Goal: Task Accomplishment & Management: Use online tool/utility

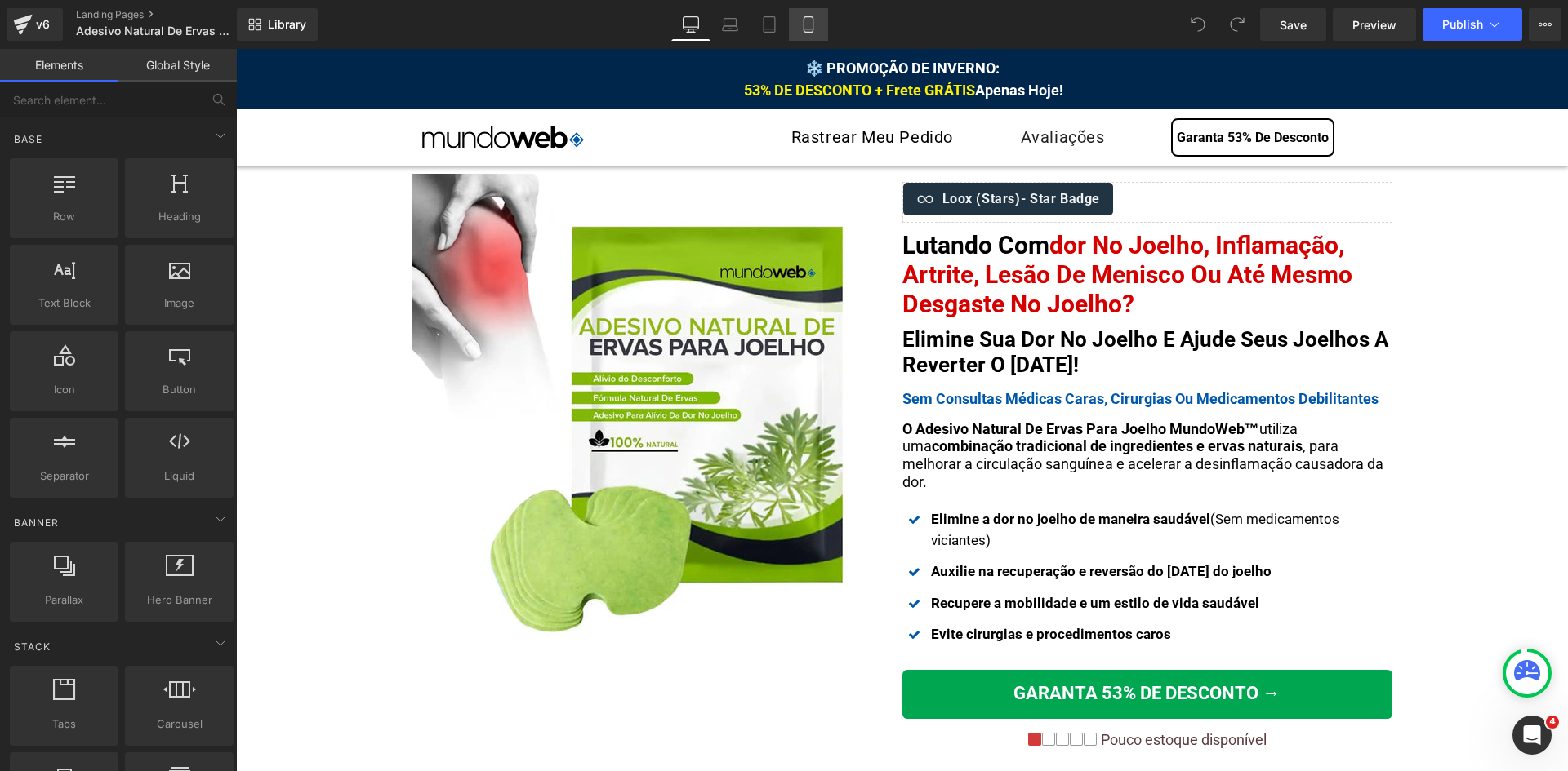
click at [802, 21] on icon at bounding box center [808, 24] width 16 height 16
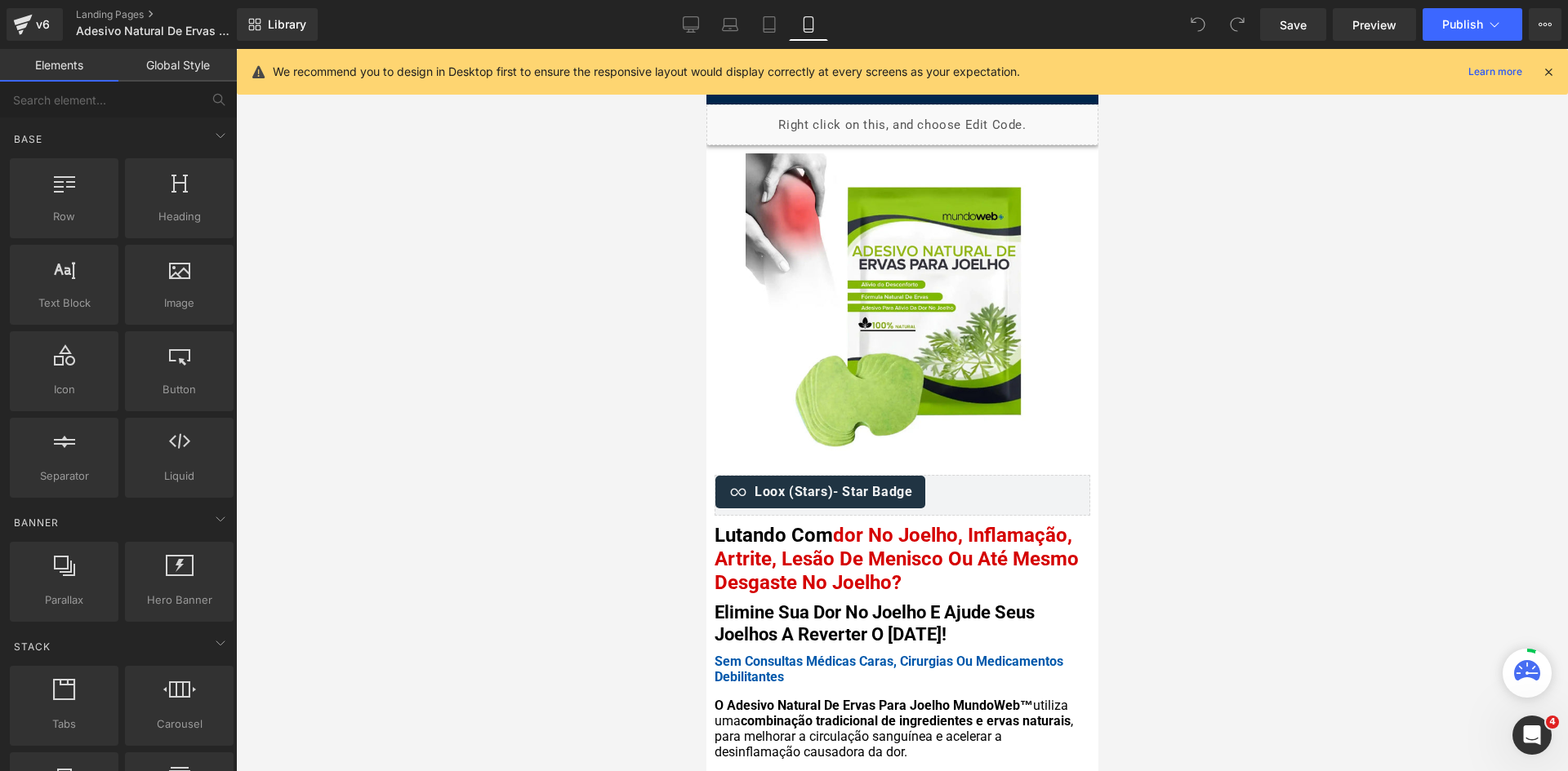
click at [1559, 73] on div "We recommend you to design in Desktop first to ensure the responsive layout wou…" at bounding box center [902, 71] width 1331 height 46
click at [1550, 71] on icon at bounding box center [1547, 71] width 14 height 14
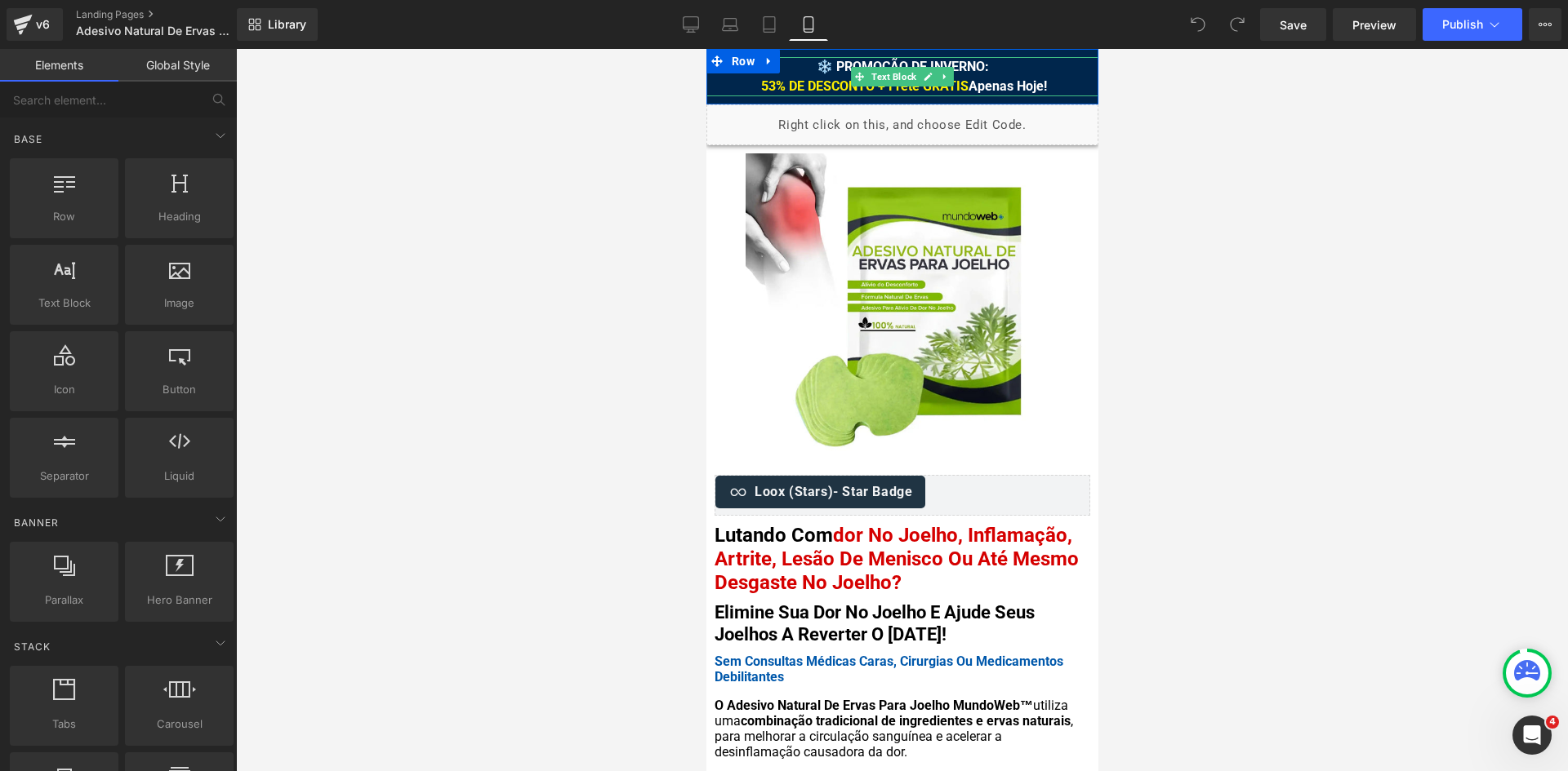
click at [836, 63] on strong "❄️ PROMOÇÃO DE INVERNO: 53% DE DESCONTO + Frete GRÁTIS Apenas Hoje!" at bounding box center [901, 76] width 289 height 35
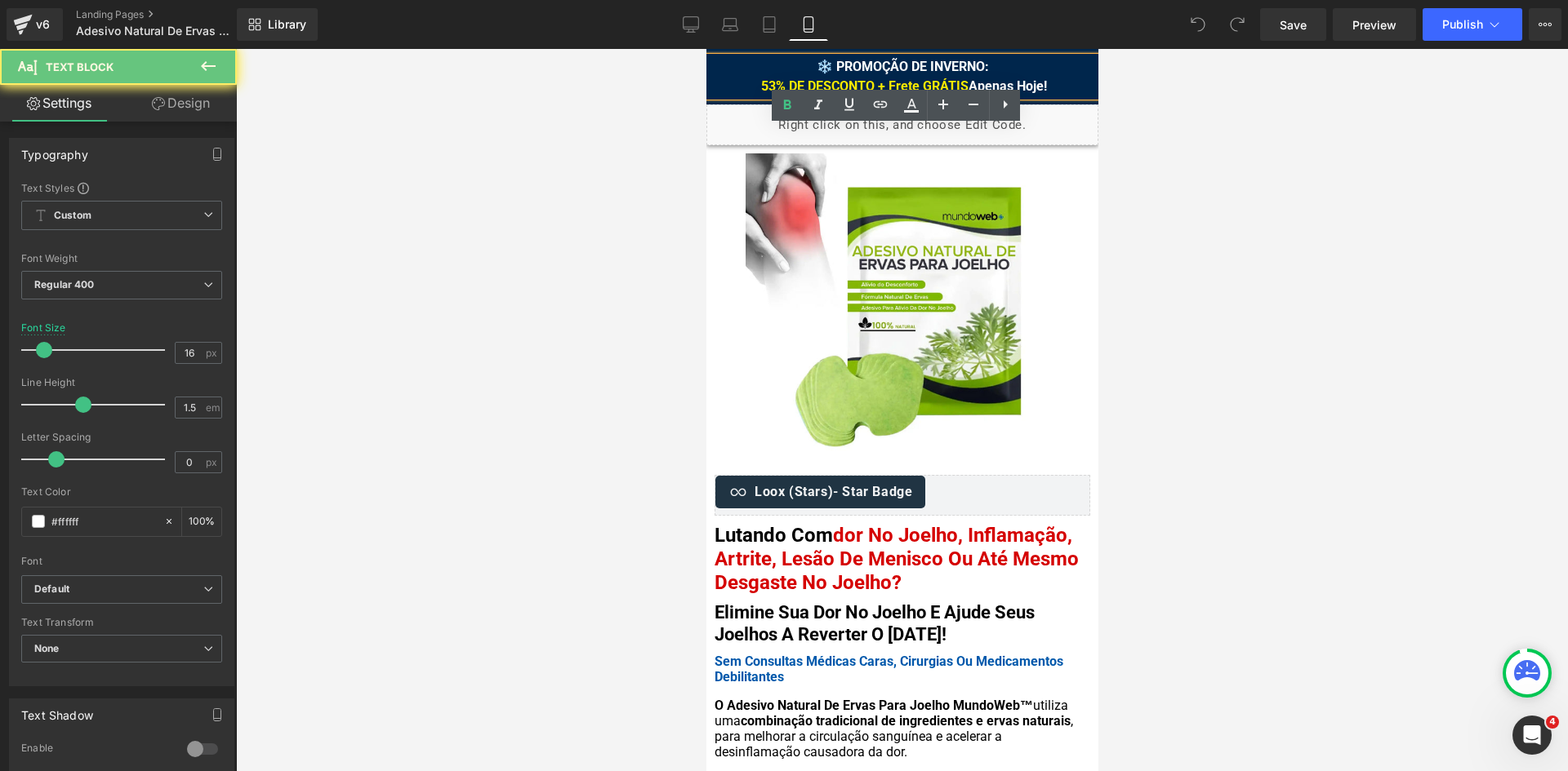
click at [819, 65] on strong "❄️ PROMOÇÃO DE INVERNO: 53% DE DESCONTO + Frete GRÁTIS Apenas Hoje!" at bounding box center [901, 76] width 289 height 35
drag, startPoint x: 809, startPoint y: 63, endPoint x: 817, endPoint y: 63, distance: 8.0
click at [817, 63] on strong "❄️ PROMOÇÃO DE INVERNO: 53% DE DESCONTO + Frete GRÁTIS Apenas Hoje!" at bounding box center [901, 76] width 289 height 35
click at [873, 71] on strong "❄️ PROMOÇÃO DE INVERNO: 53% DE DESCONTO + Frete GRÁTIS Apenas Hoje!" at bounding box center [901, 76] width 289 height 35
click at [817, 66] on strong "❄️ PROMOÇÃO DE INVERNO: 53% DE DESCONTO + Frete GRÁTIS Apenas Hoje!" at bounding box center [901, 76] width 289 height 35
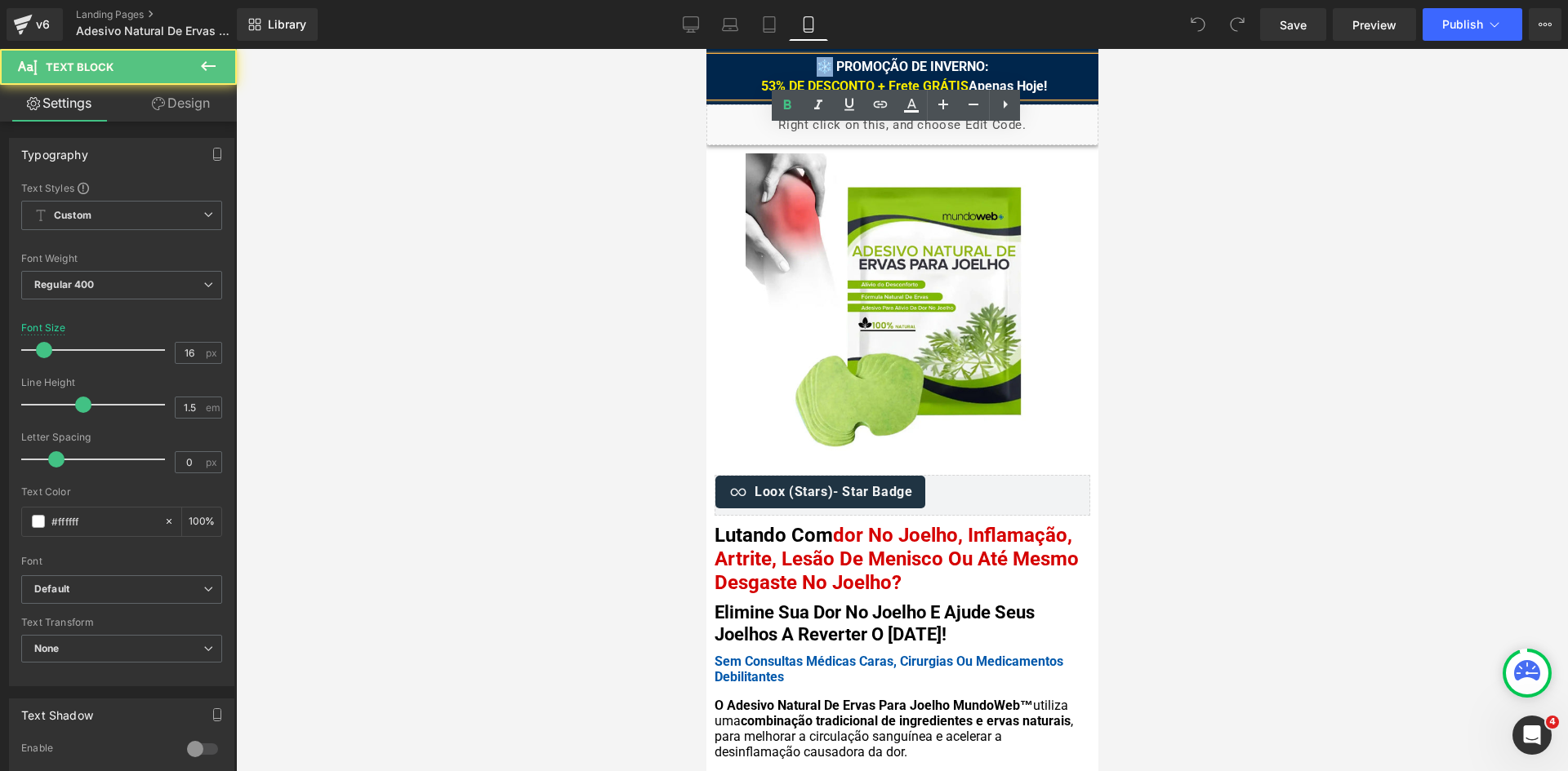
paste div
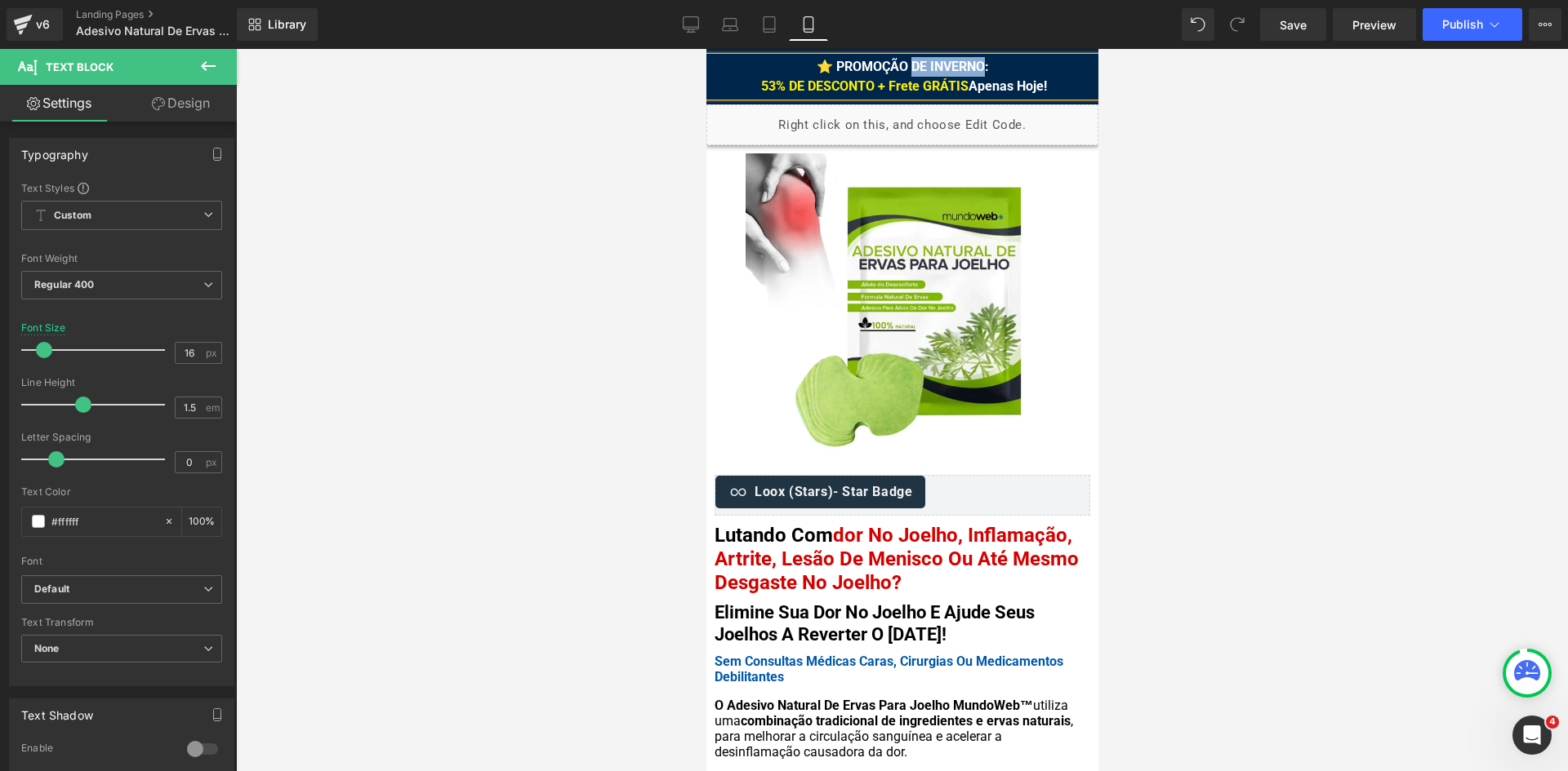
drag, startPoint x: 906, startPoint y: 63, endPoint x: 978, endPoint y: 65, distance: 72.0
click at [978, 65] on strong "⭐ PROMOÇÃO DE INVERNO: 53% DE DESCONTO + Frete GRÁTIS Apenas Hoje!" at bounding box center [901, 76] width 289 height 35
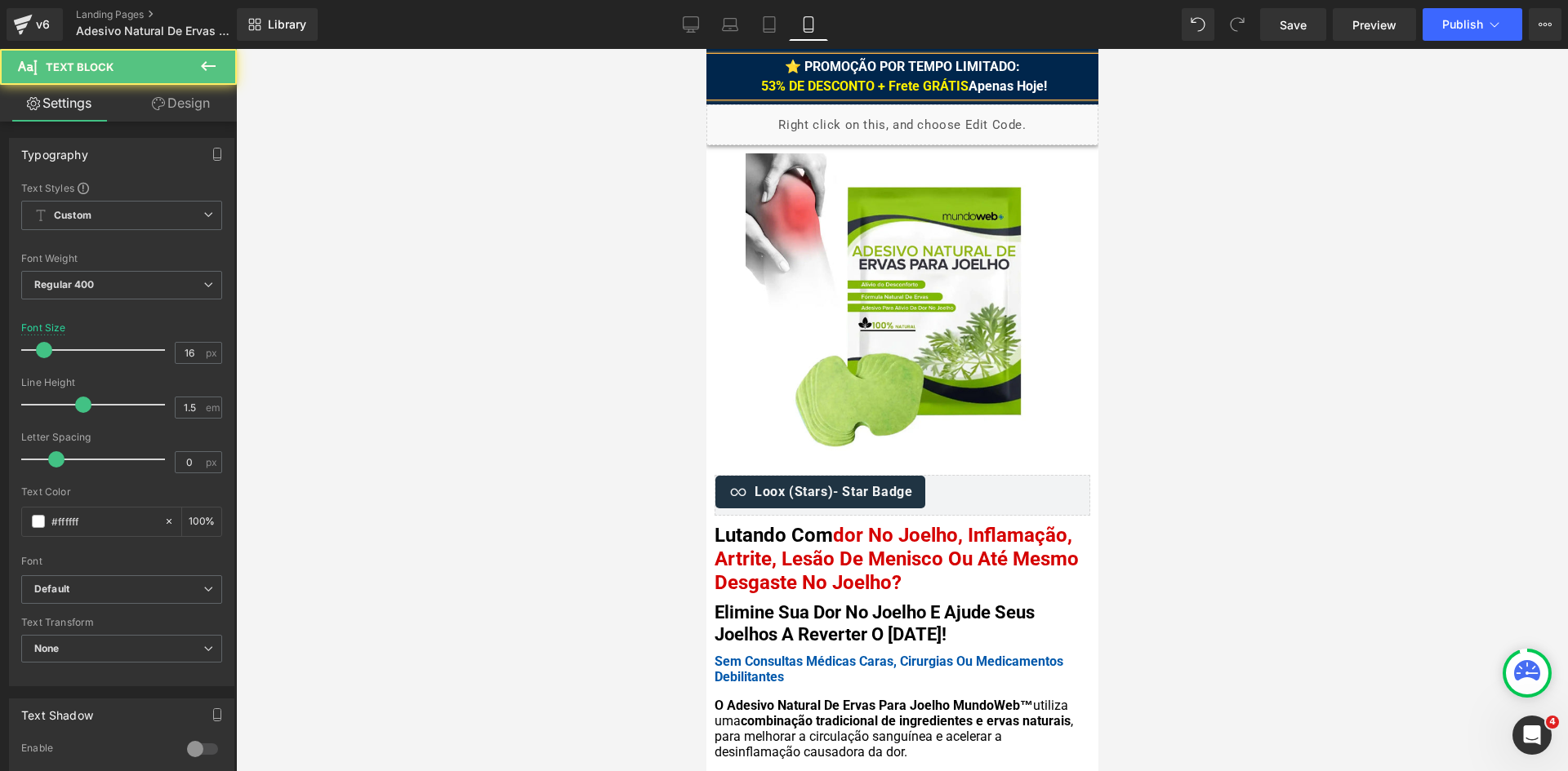
drag, startPoint x: 959, startPoint y: 80, endPoint x: 1041, endPoint y: 80, distance: 82.0
click at [1041, 80] on div "⭐ PROMOÇÃO POR TEMPO LIMITADO: 53% DE DESCONTO + Frete GRÁTIS Apenas Hoje!" at bounding box center [901, 77] width 392 height 39
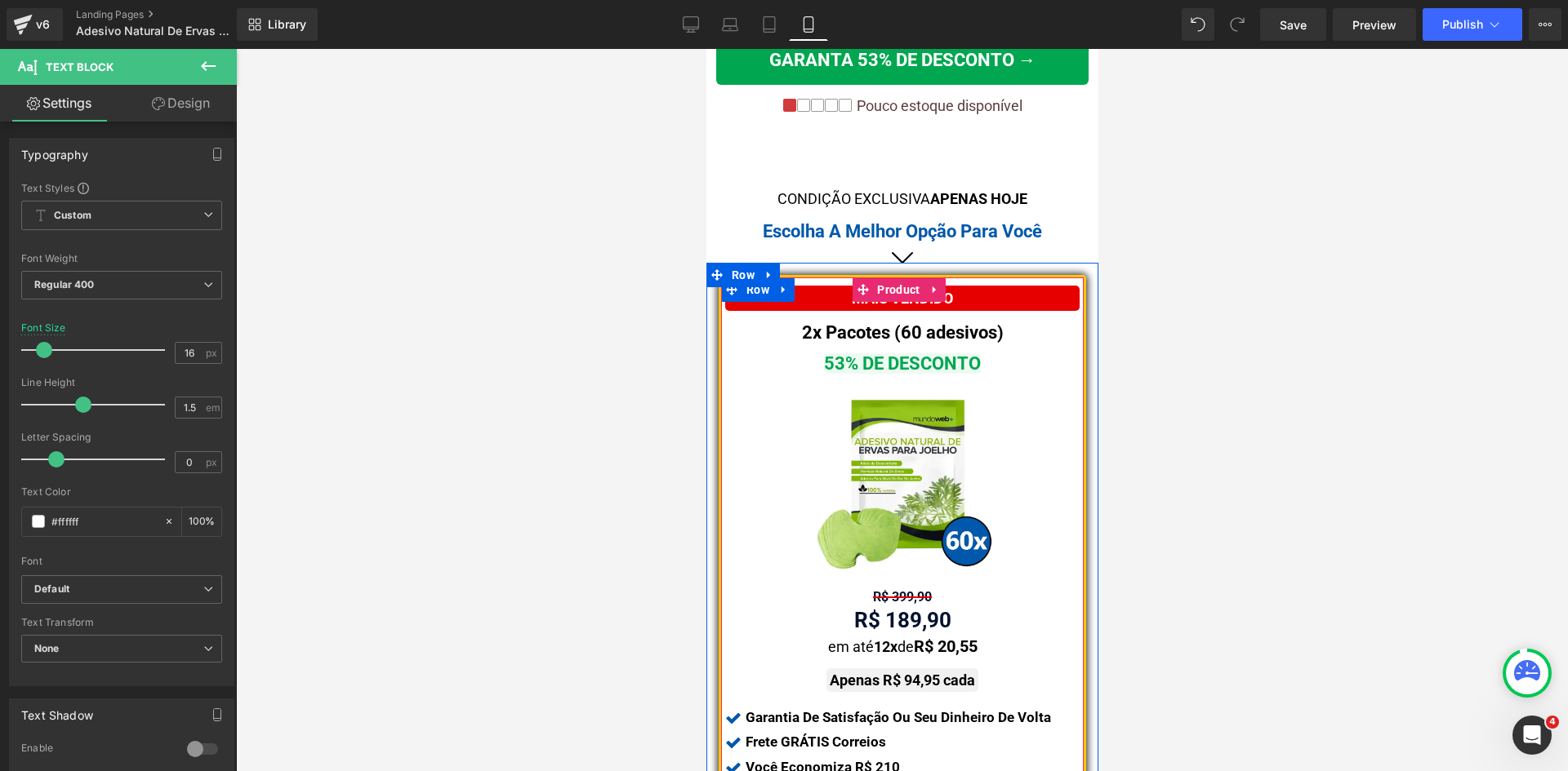
scroll to position [898, 0]
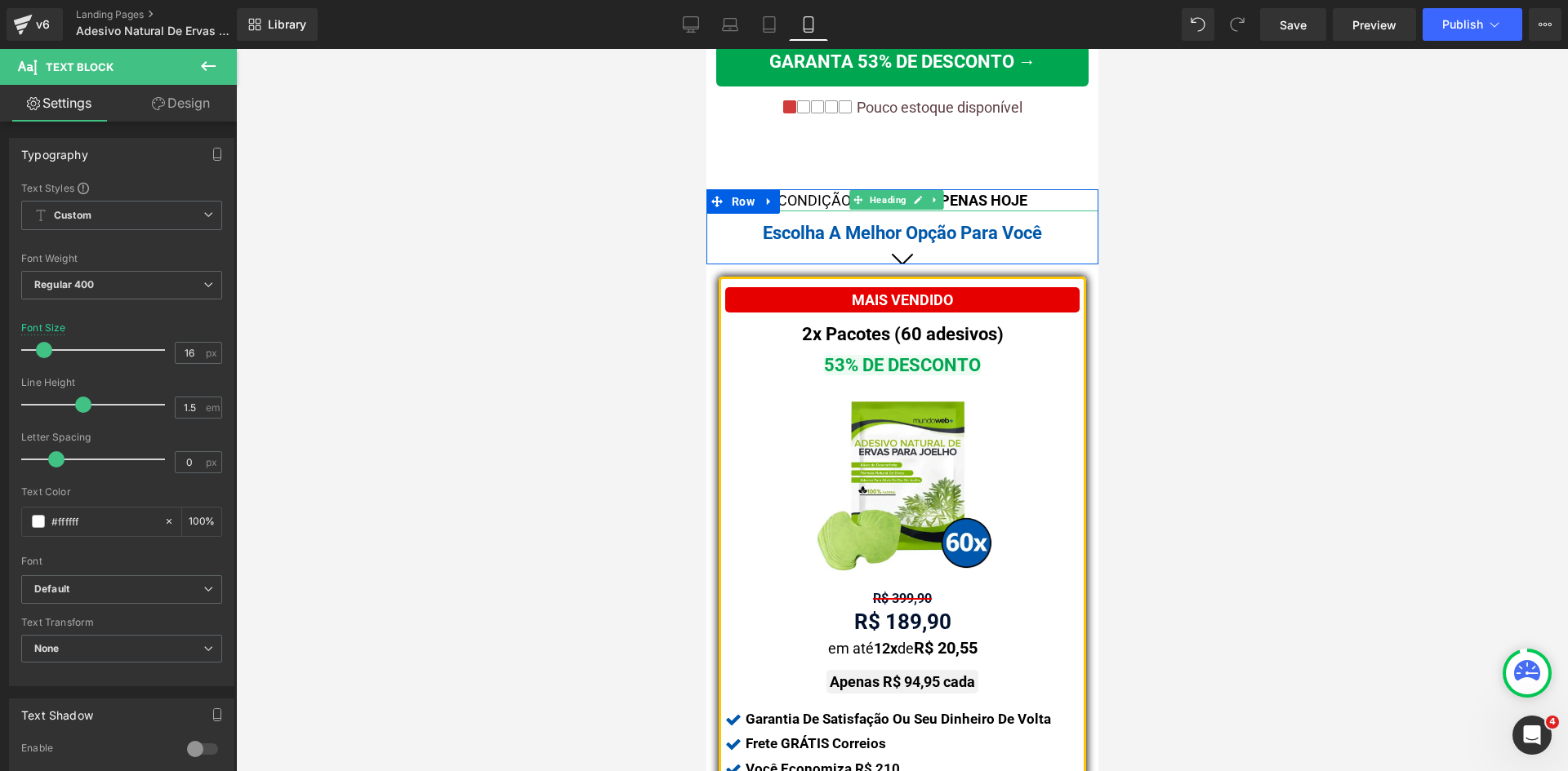
click at [816, 193] on span "CONDIÇÃO EXCLUSIVA APENAS HOJE" at bounding box center [901, 200] width 249 height 17
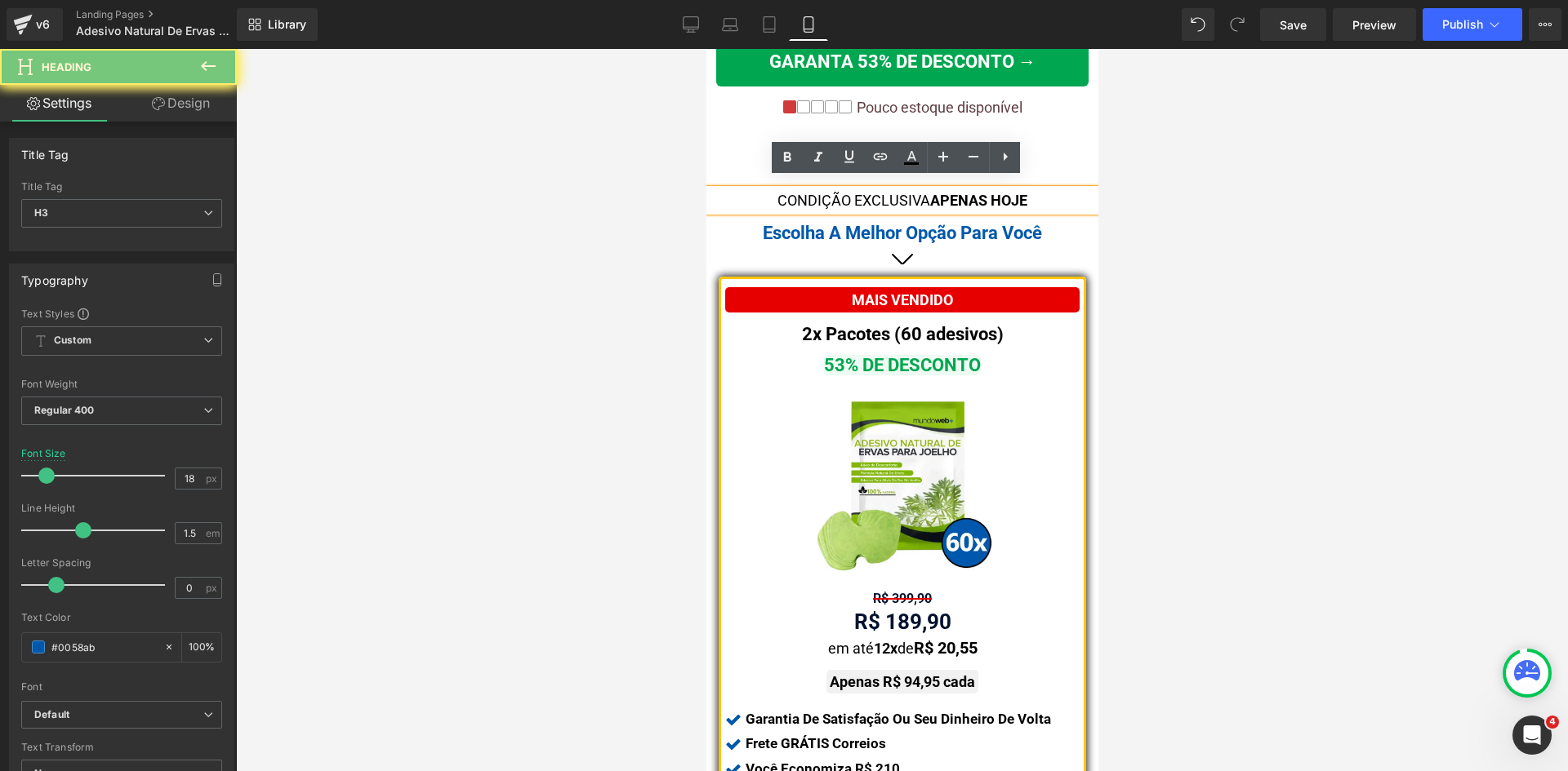
click at [816, 193] on span "CONDIÇÃO EXCLUSIVA APENAS HOJE" at bounding box center [901, 200] width 249 height 17
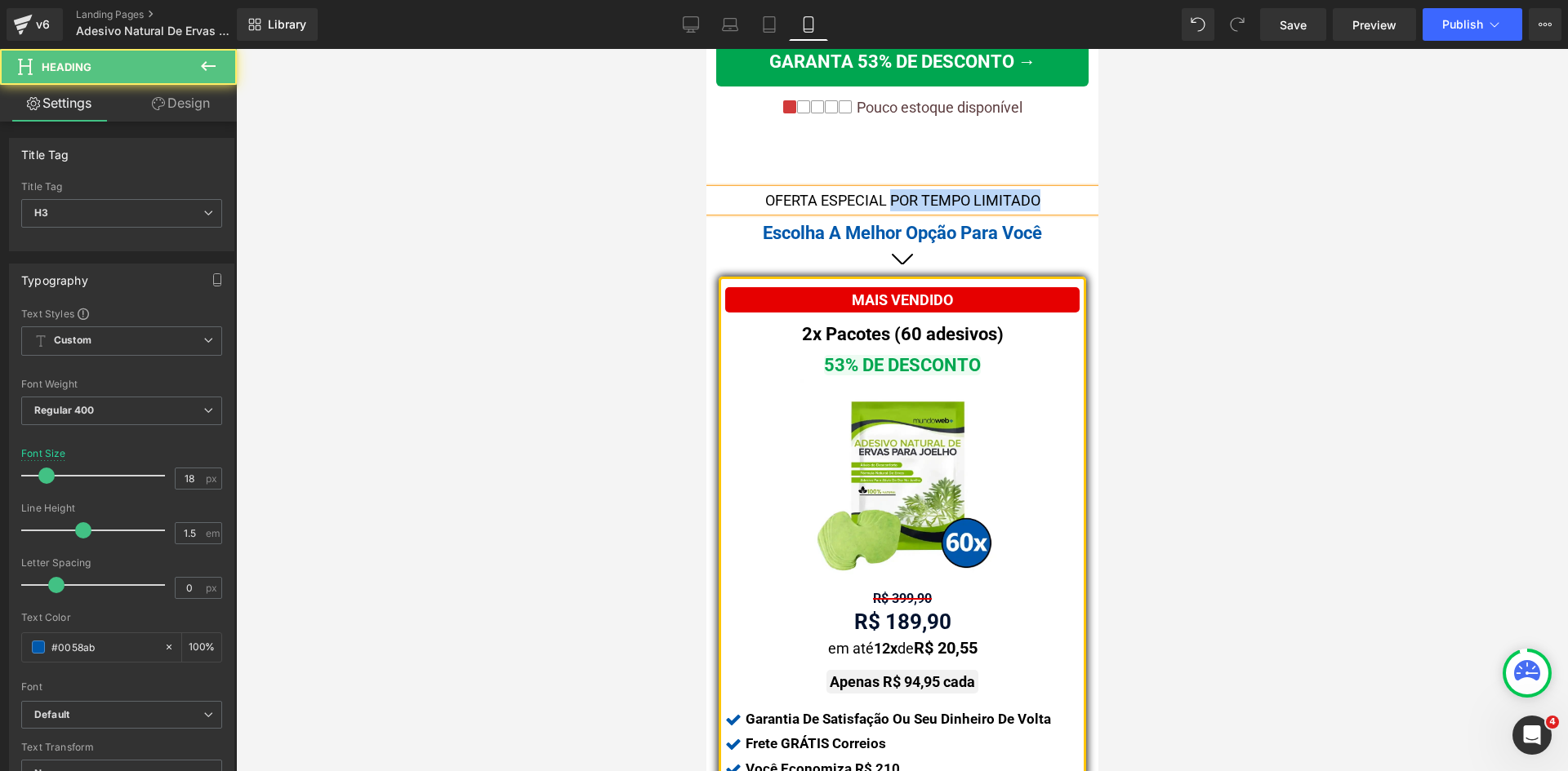
drag, startPoint x: 883, startPoint y: 187, endPoint x: 1031, endPoint y: 184, distance: 148.0
click at [1031, 192] on font "OFERTA ESPECIAL POR TEMPO LIMITADO" at bounding box center [902, 200] width 275 height 17
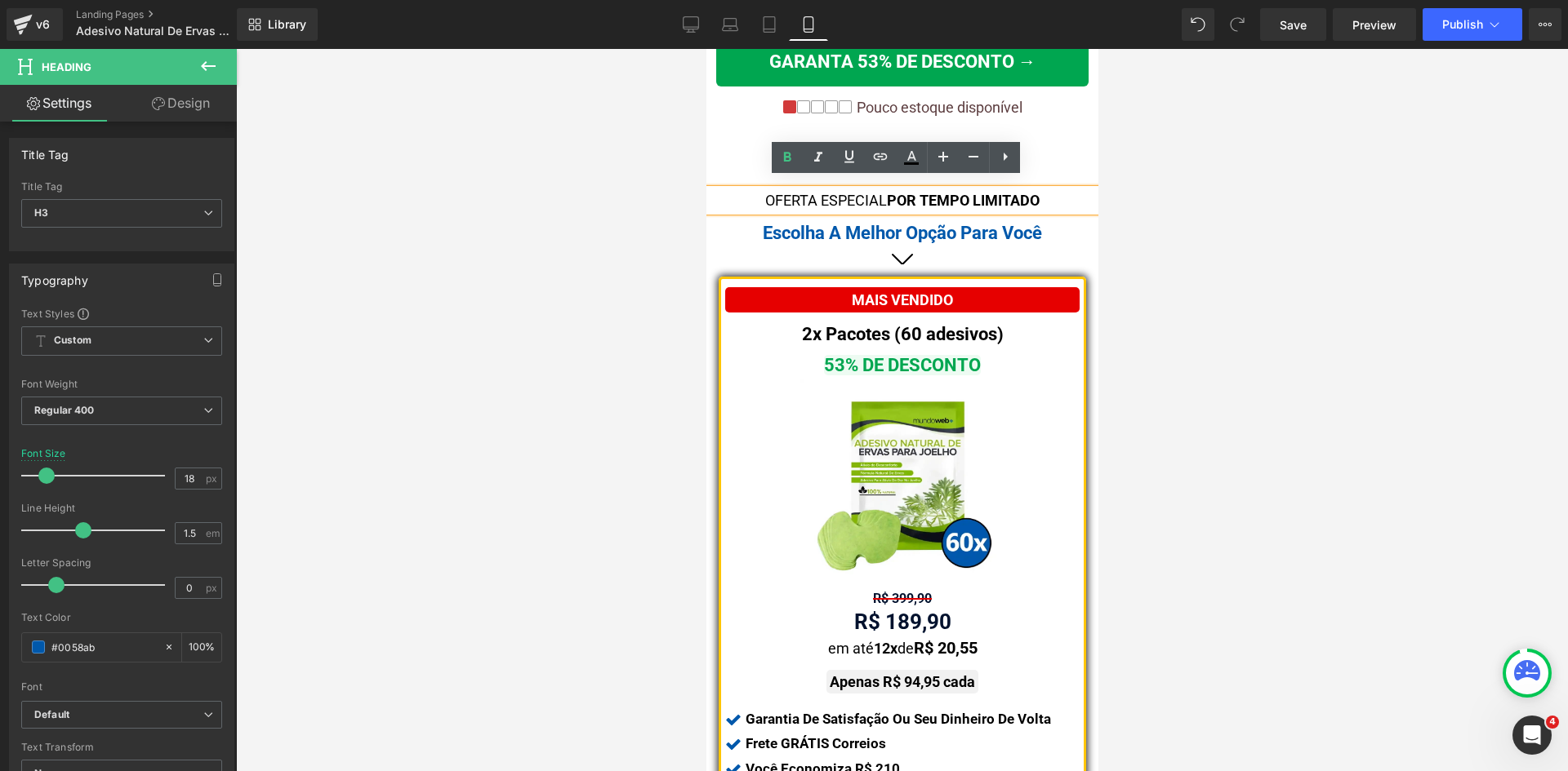
click at [1031, 192] on strong "POR TEMPO LIMITADO" at bounding box center [962, 200] width 153 height 17
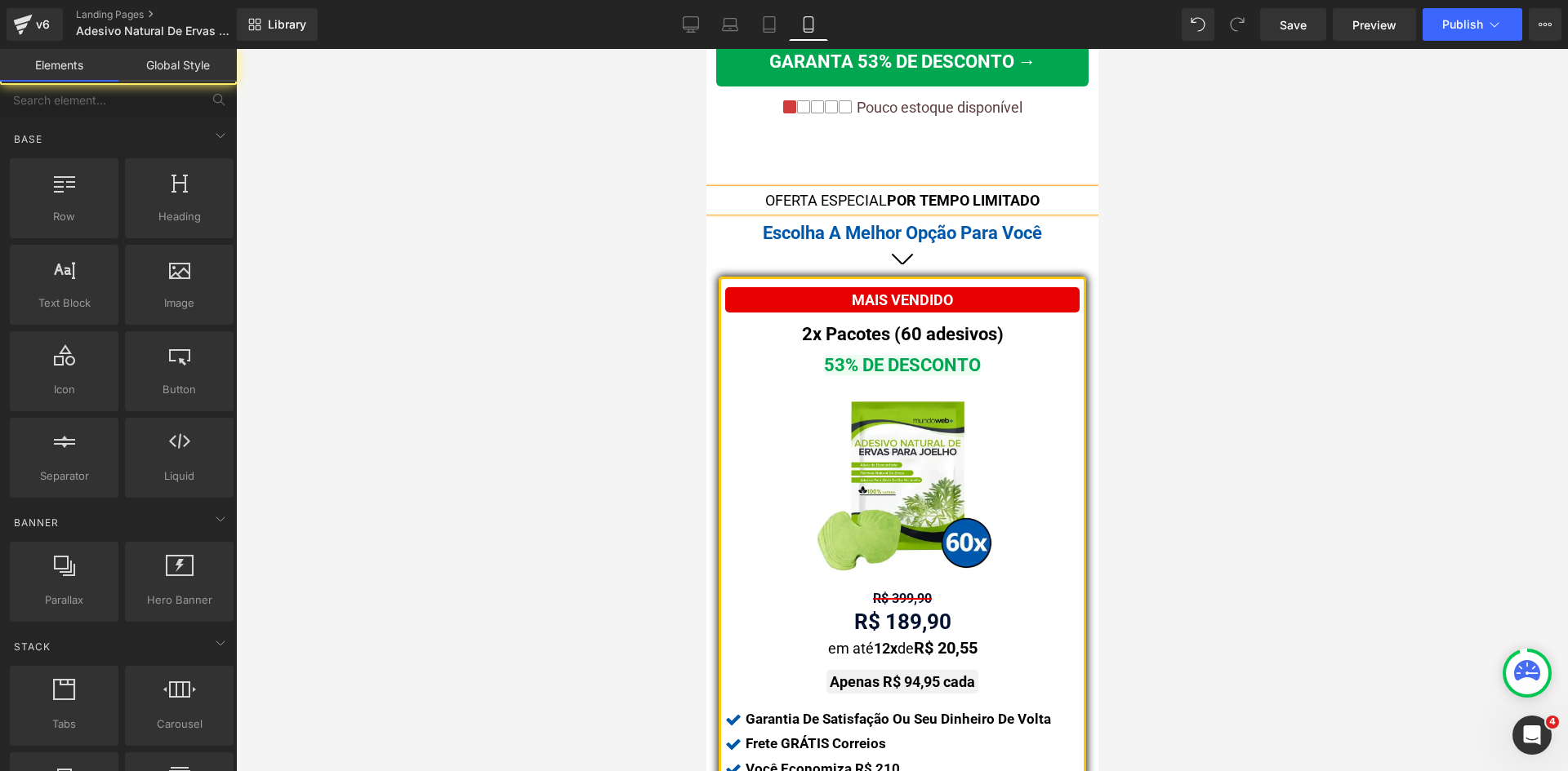
click at [1259, 222] on div at bounding box center [902, 410] width 1332 height 722
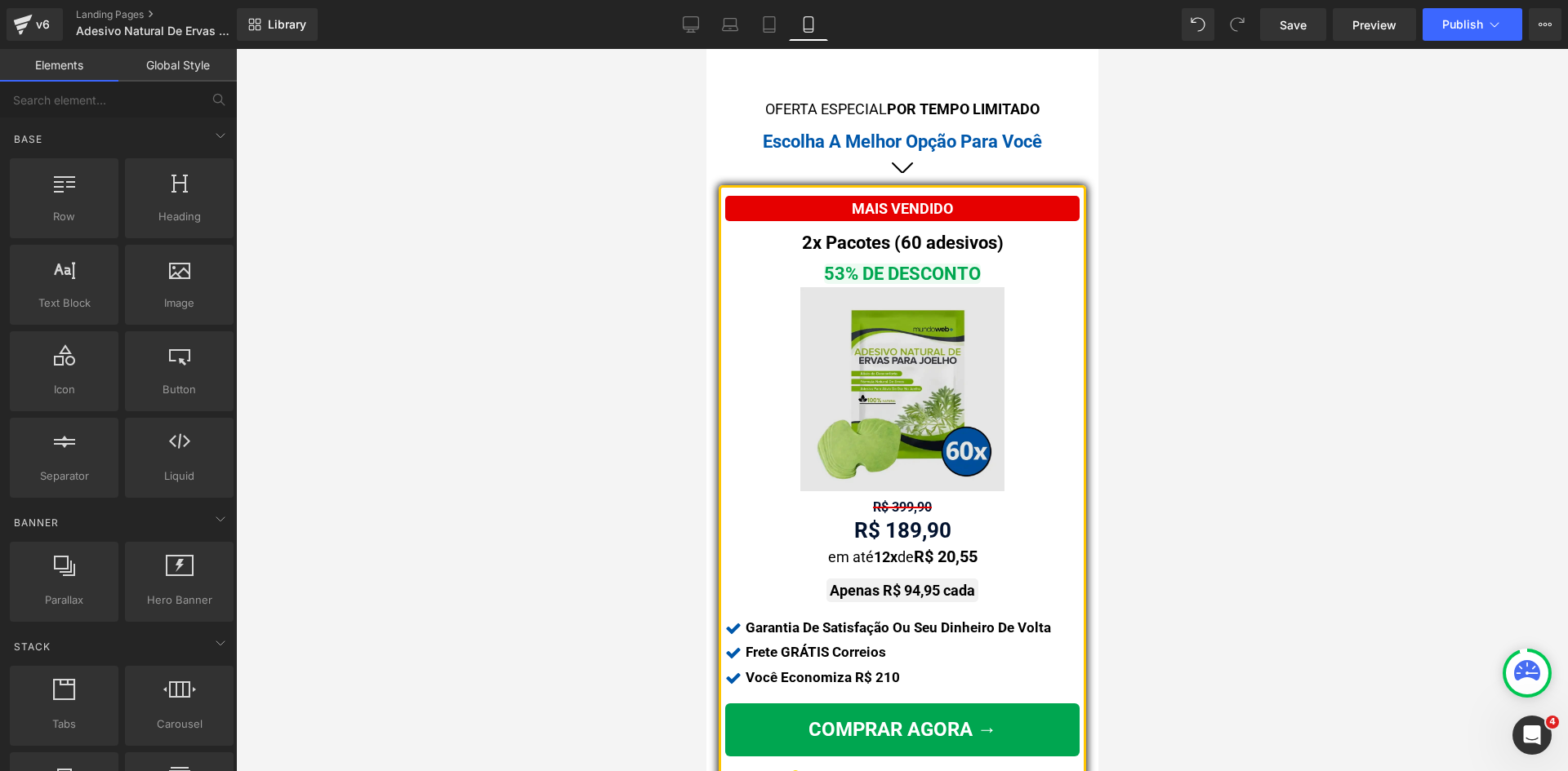
scroll to position [1143, 0]
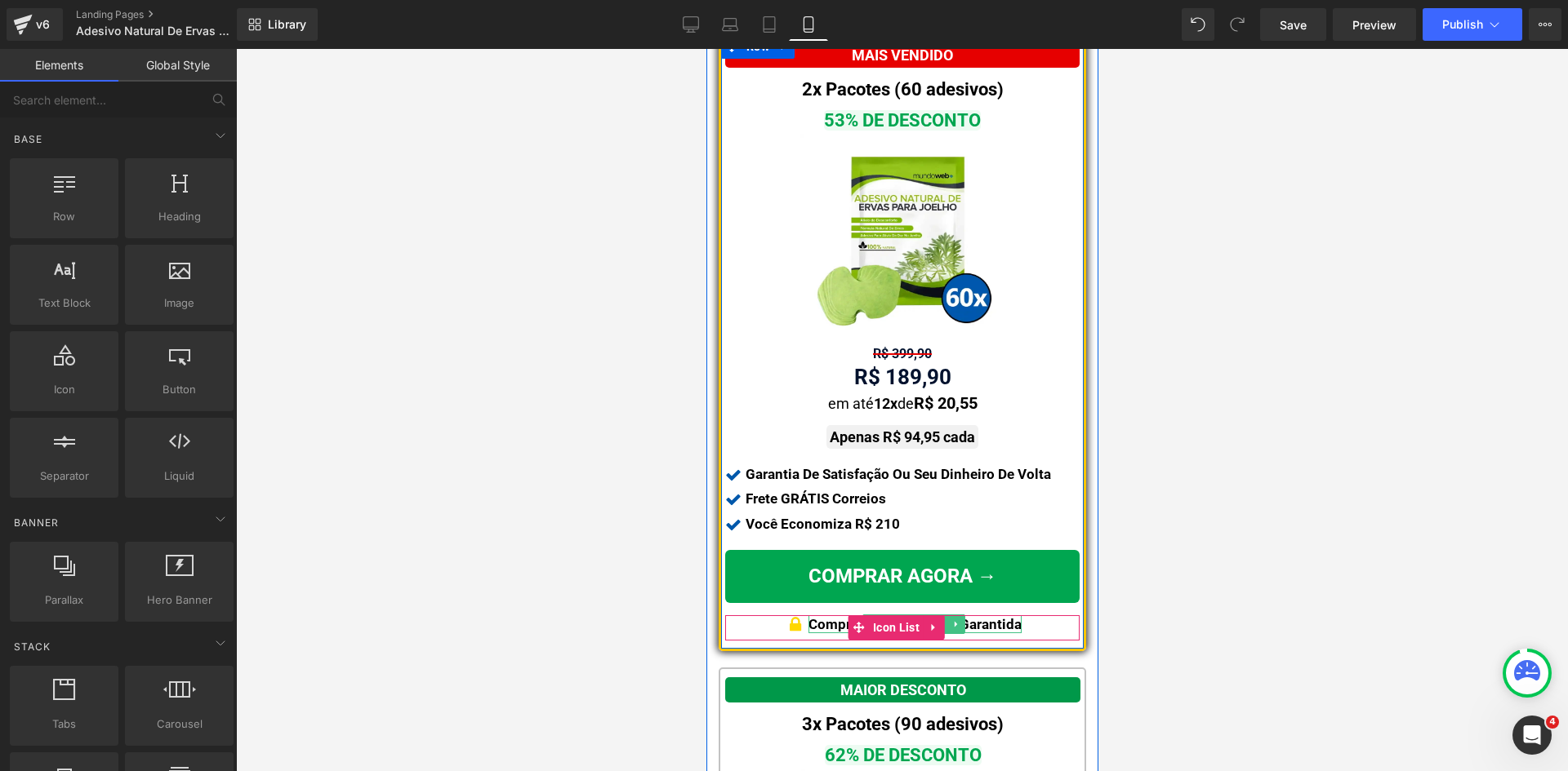
click at [988, 616] on p "Compra 100% Segura & Garantida" at bounding box center [914, 624] width 213 height 18
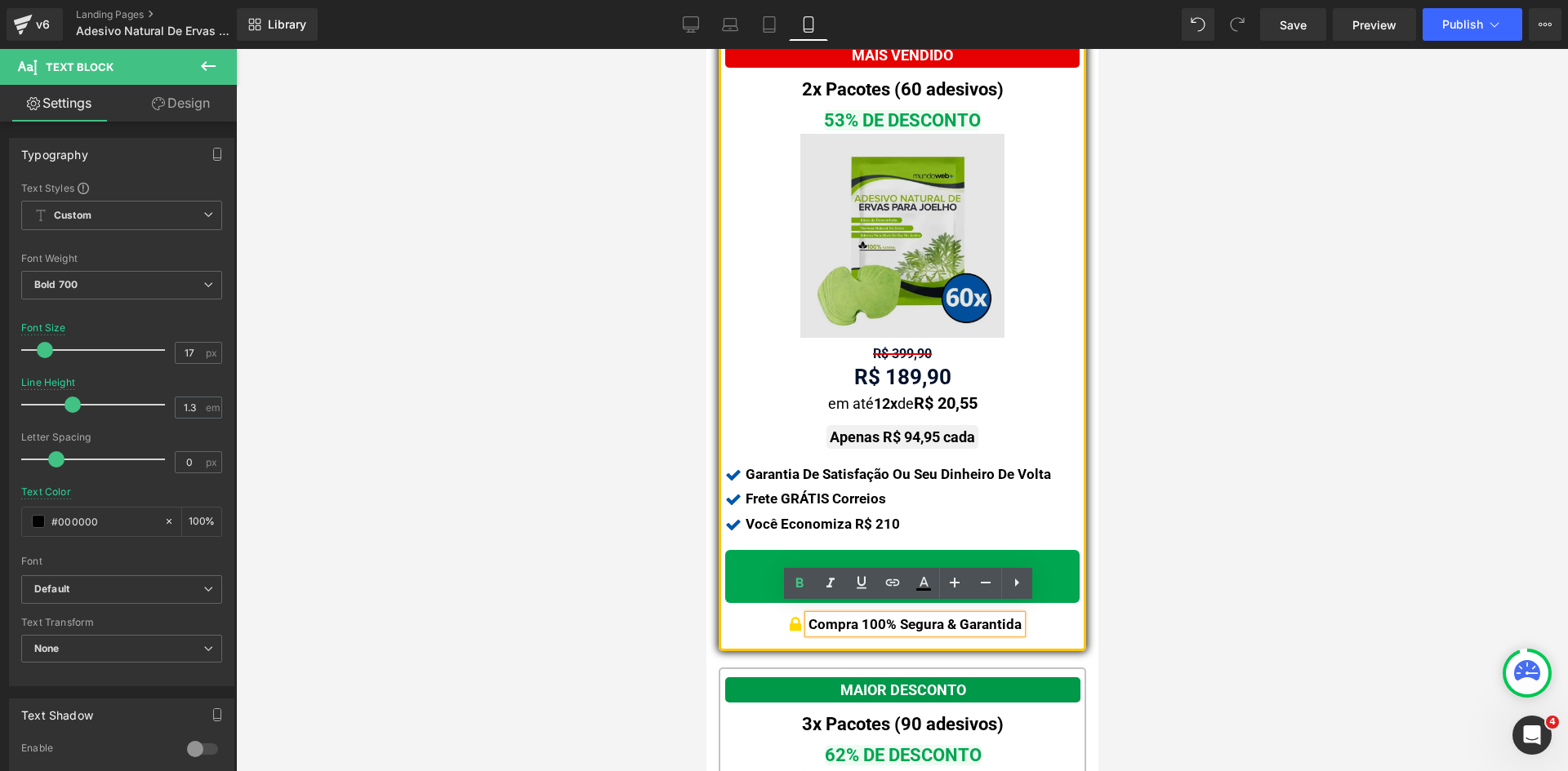
scroll to position [653, 0]
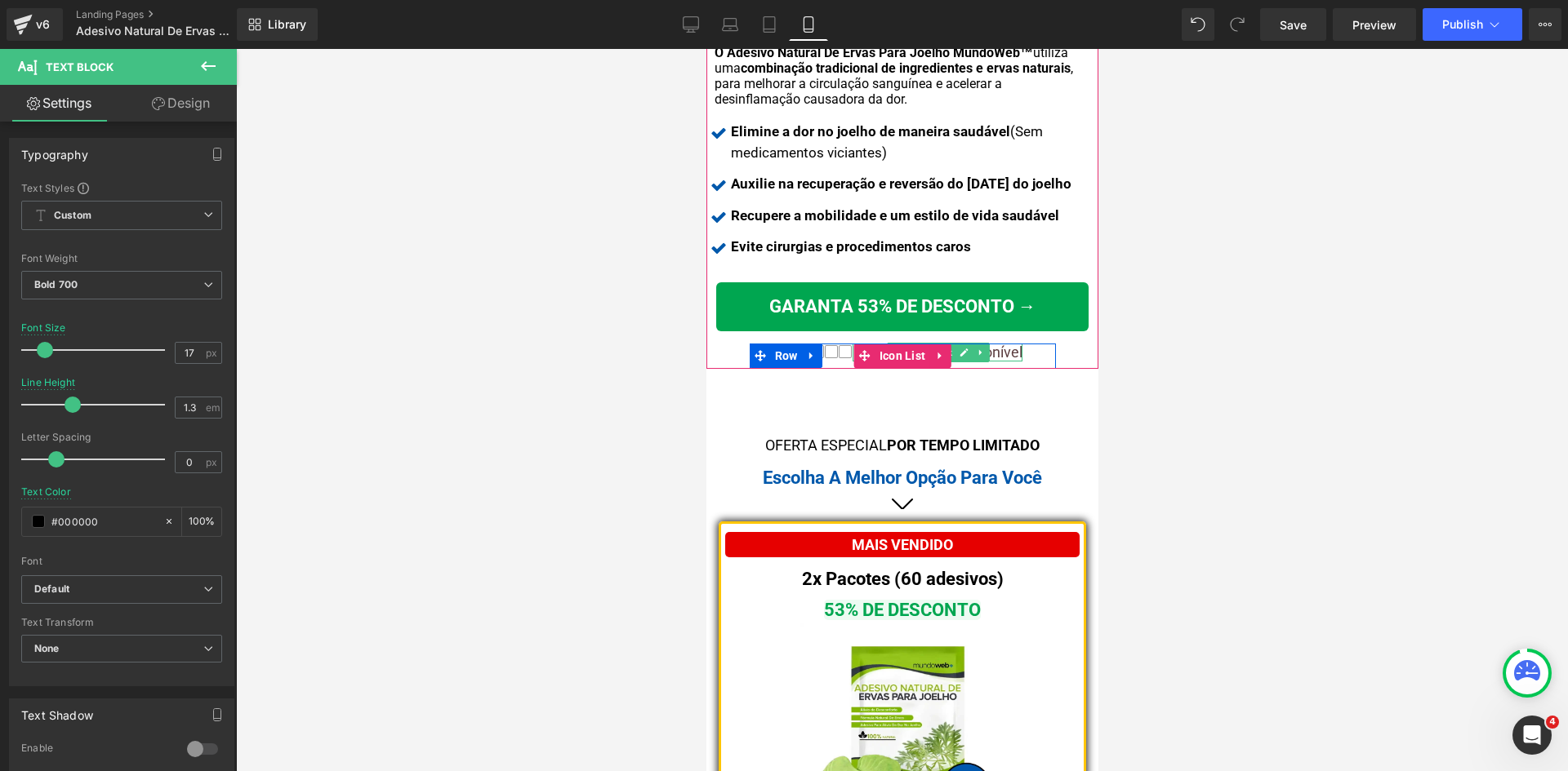
click at [1006, 344] on p "Pouco estoque disponível" at bounding box center [938, 353] width 165 height 18
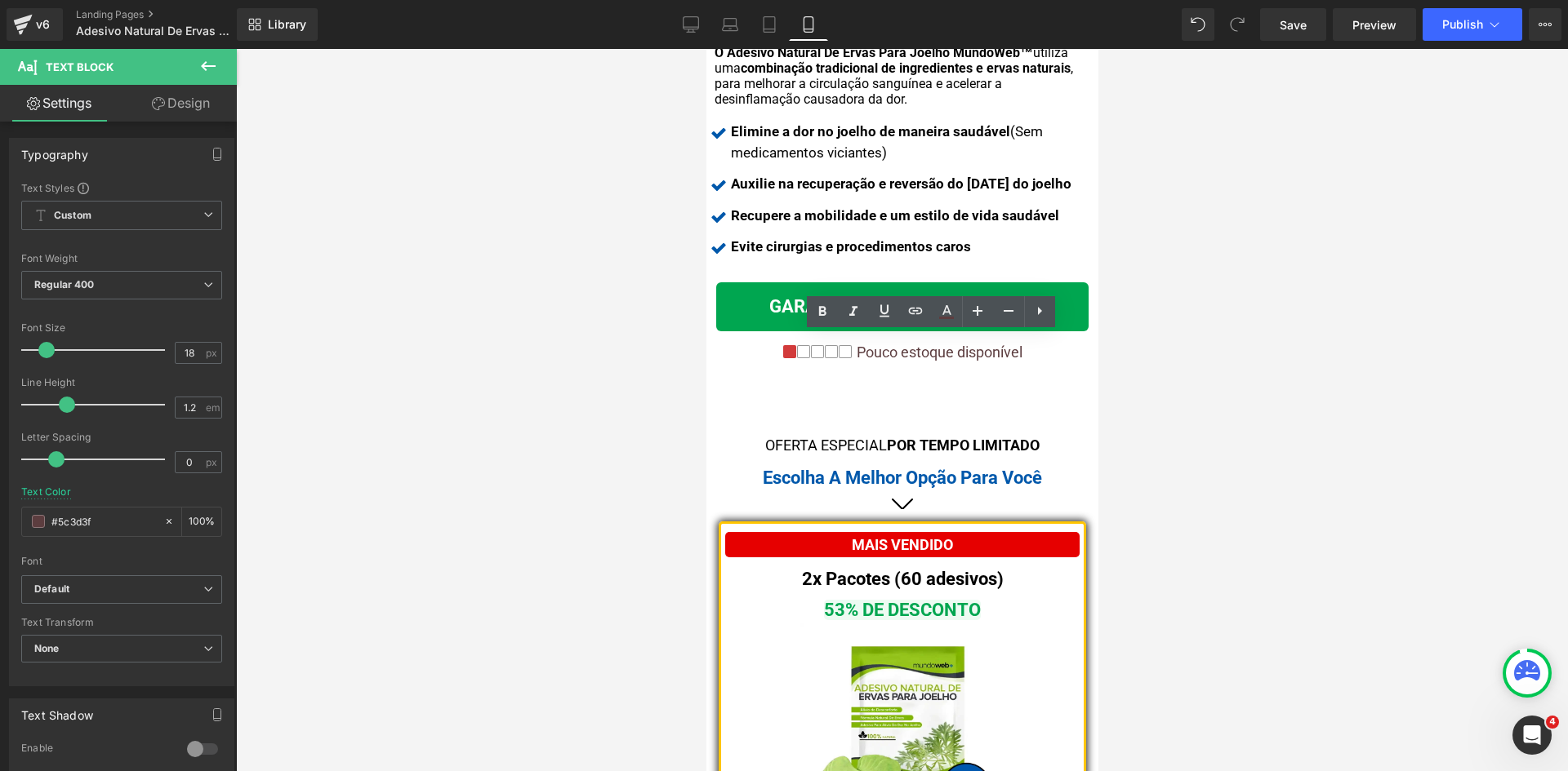
click at [1182, 520] on div at bounding box center [902, 410] width 1332 height 722
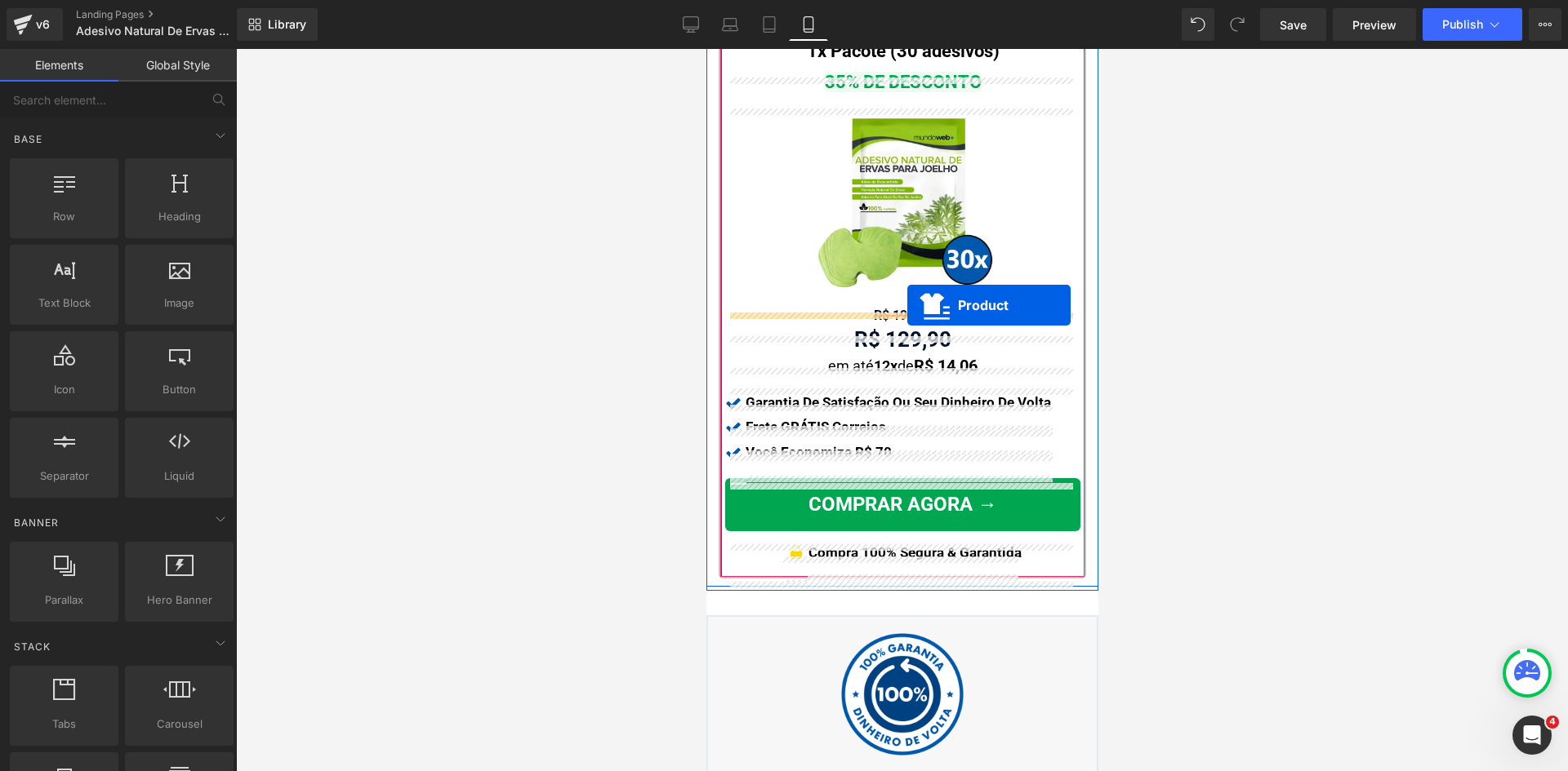
scroll to position [1877, 0]
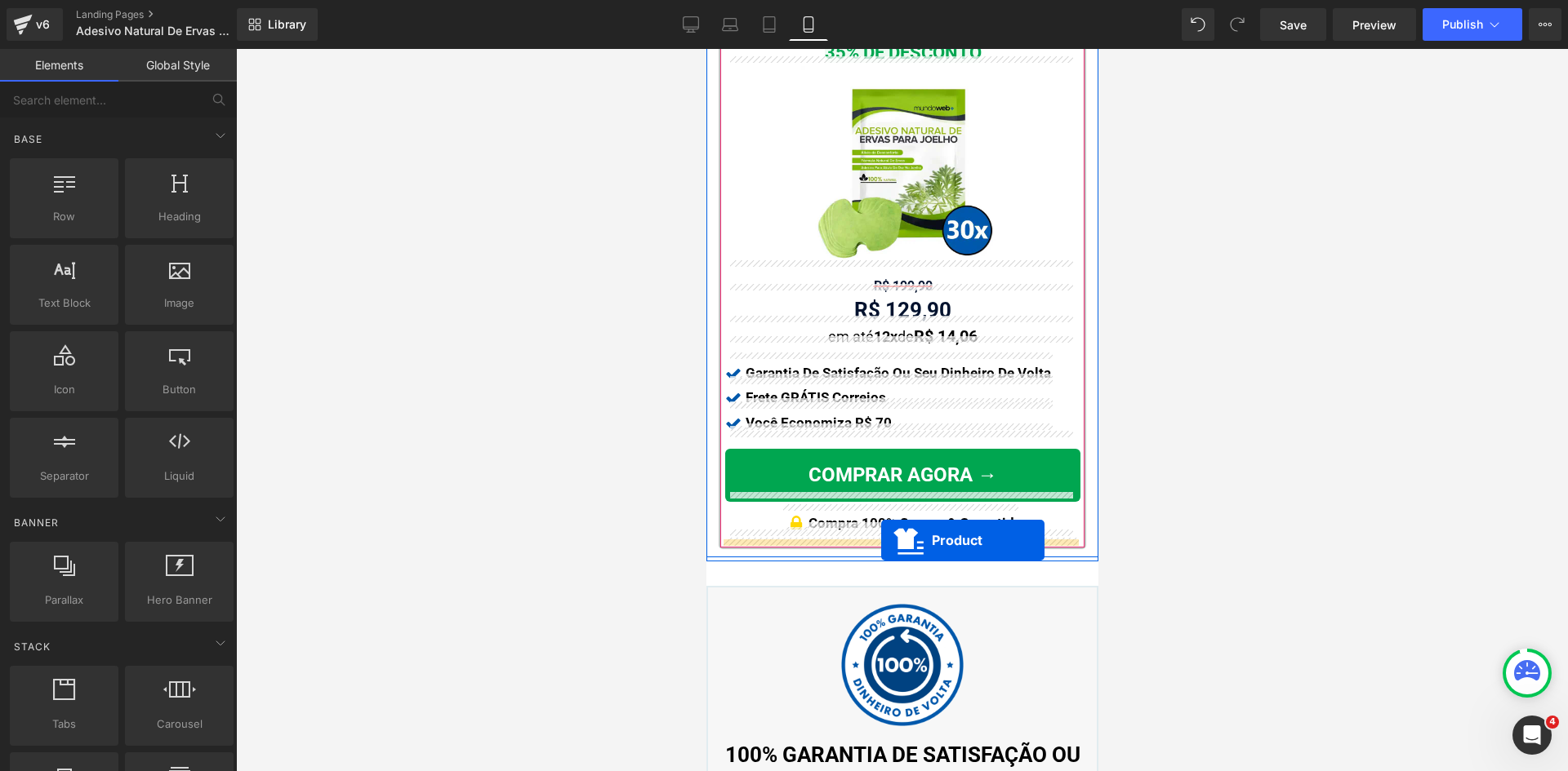
drag, startPoint x: 884, startPoint y: 348, endPoint x: 881, endPoint y: 541, distance: 193.0
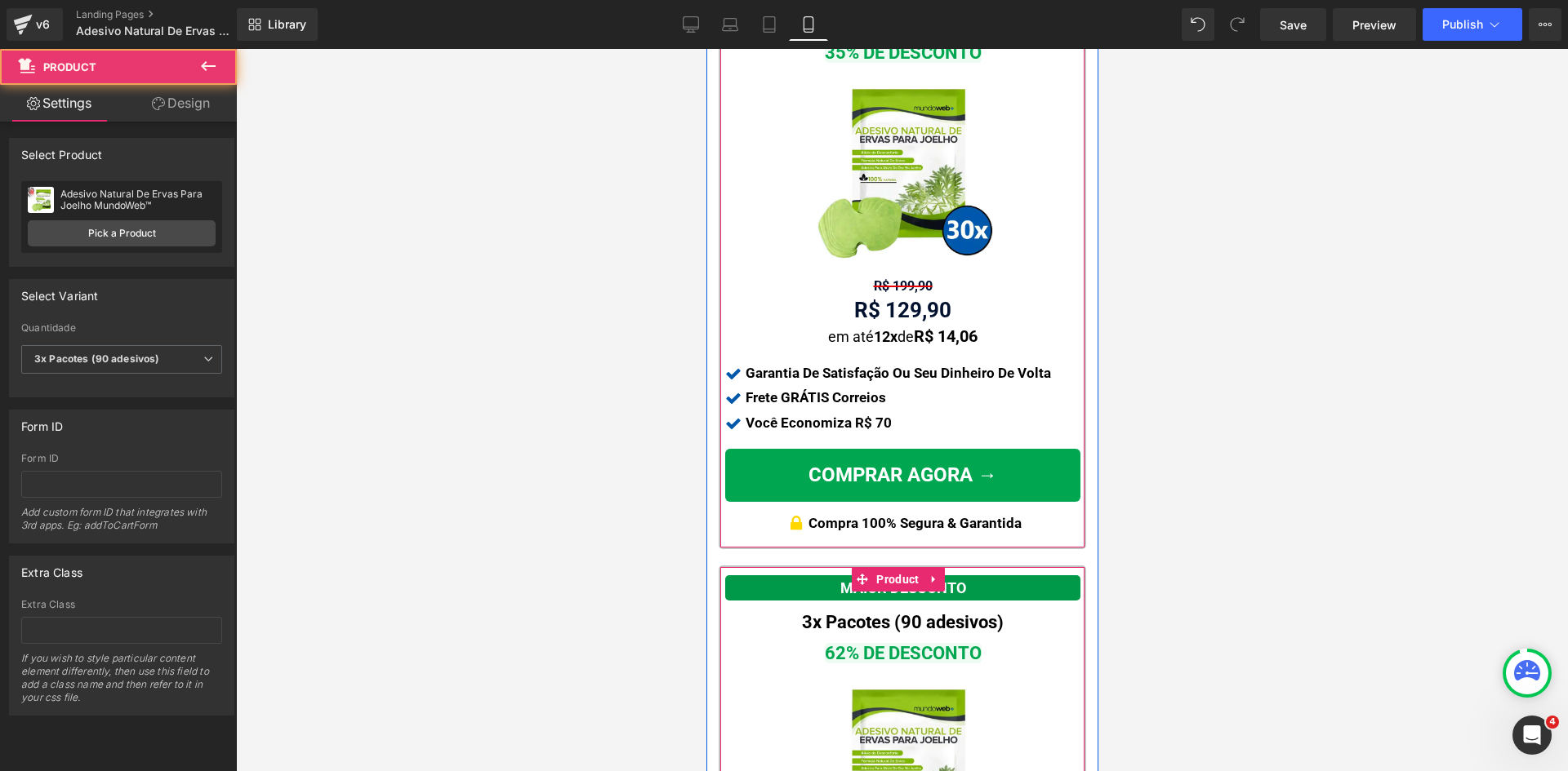
scroll to position [1534, 0]
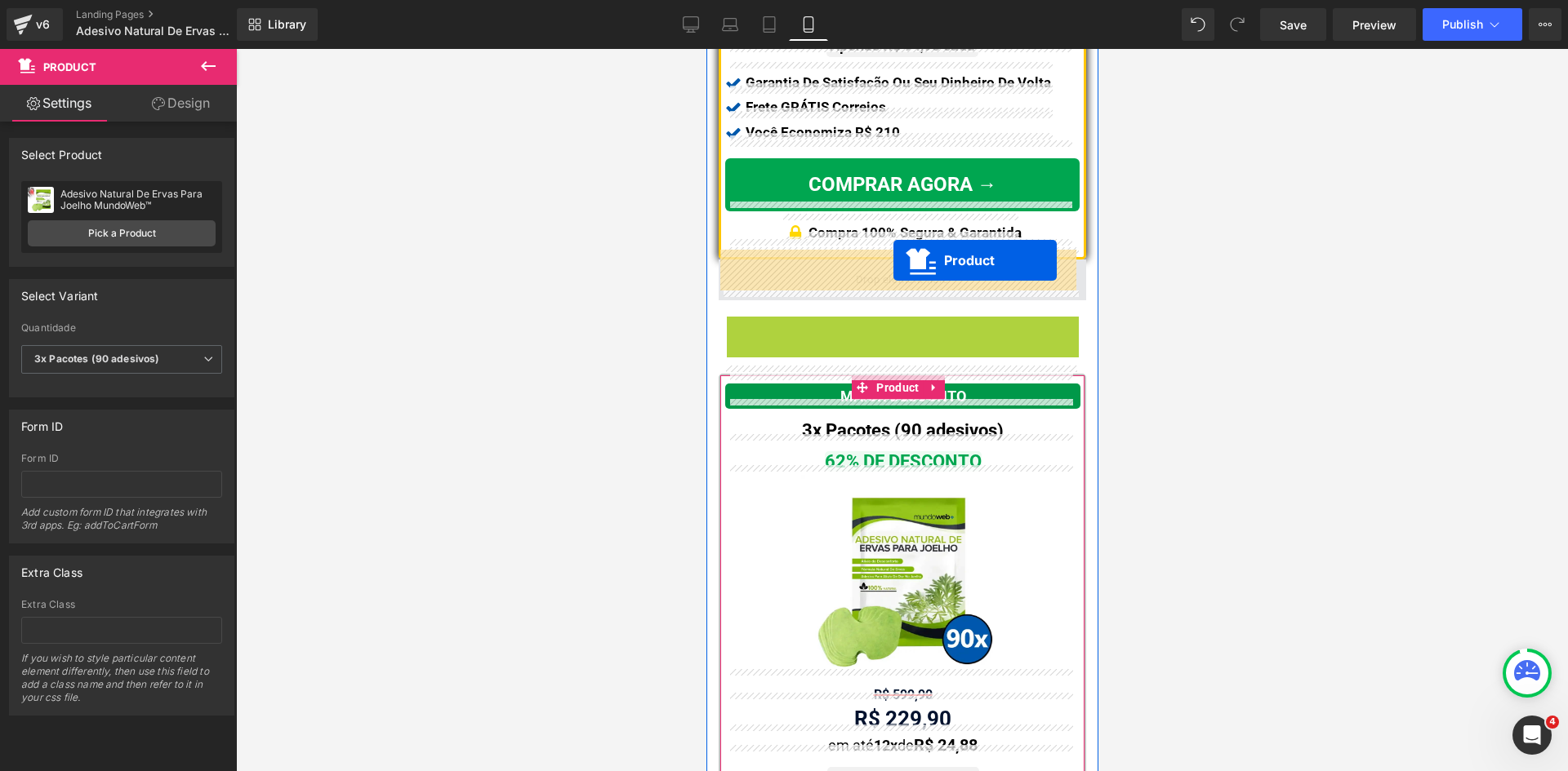
drag, startPoint x: 897, startPoint y: 317, endPoint x: 892, endPoint y: 260, distance: 57.2
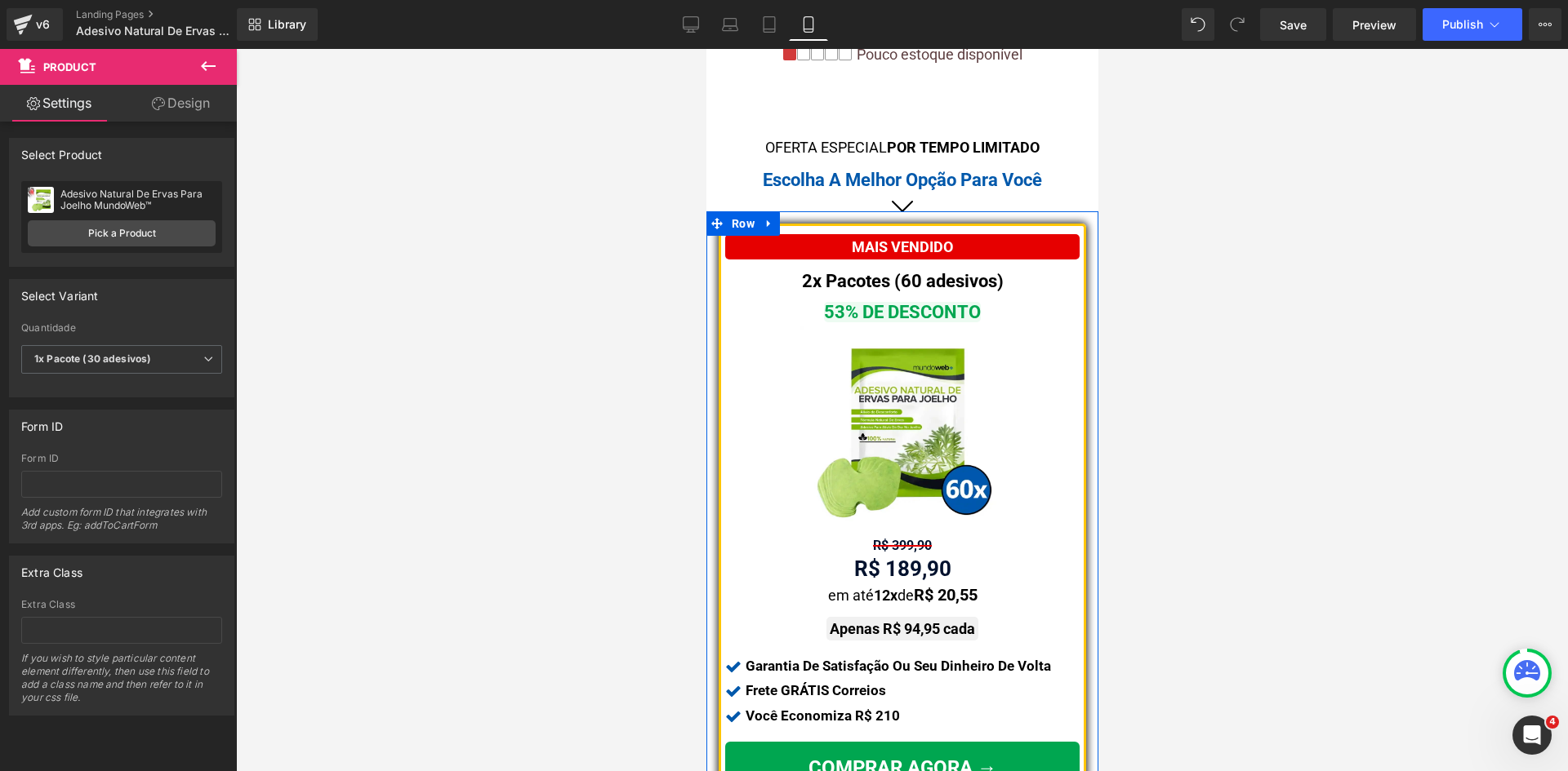
scroll to position [718, 0]
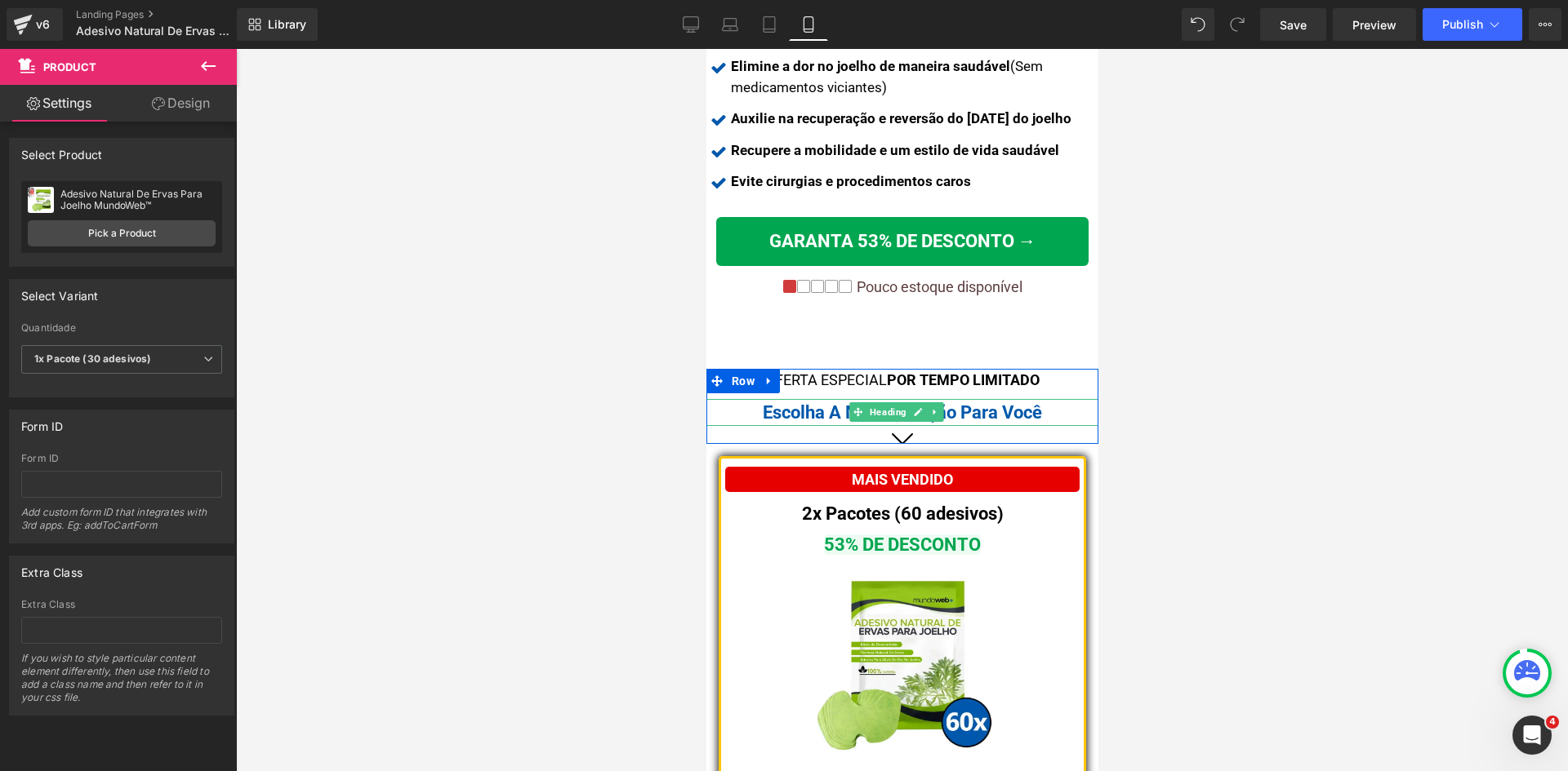
click at [839, 402] on span "Escolha A Melhor Opção Para Você" at bounding box center [901, 412] width 279 height 21
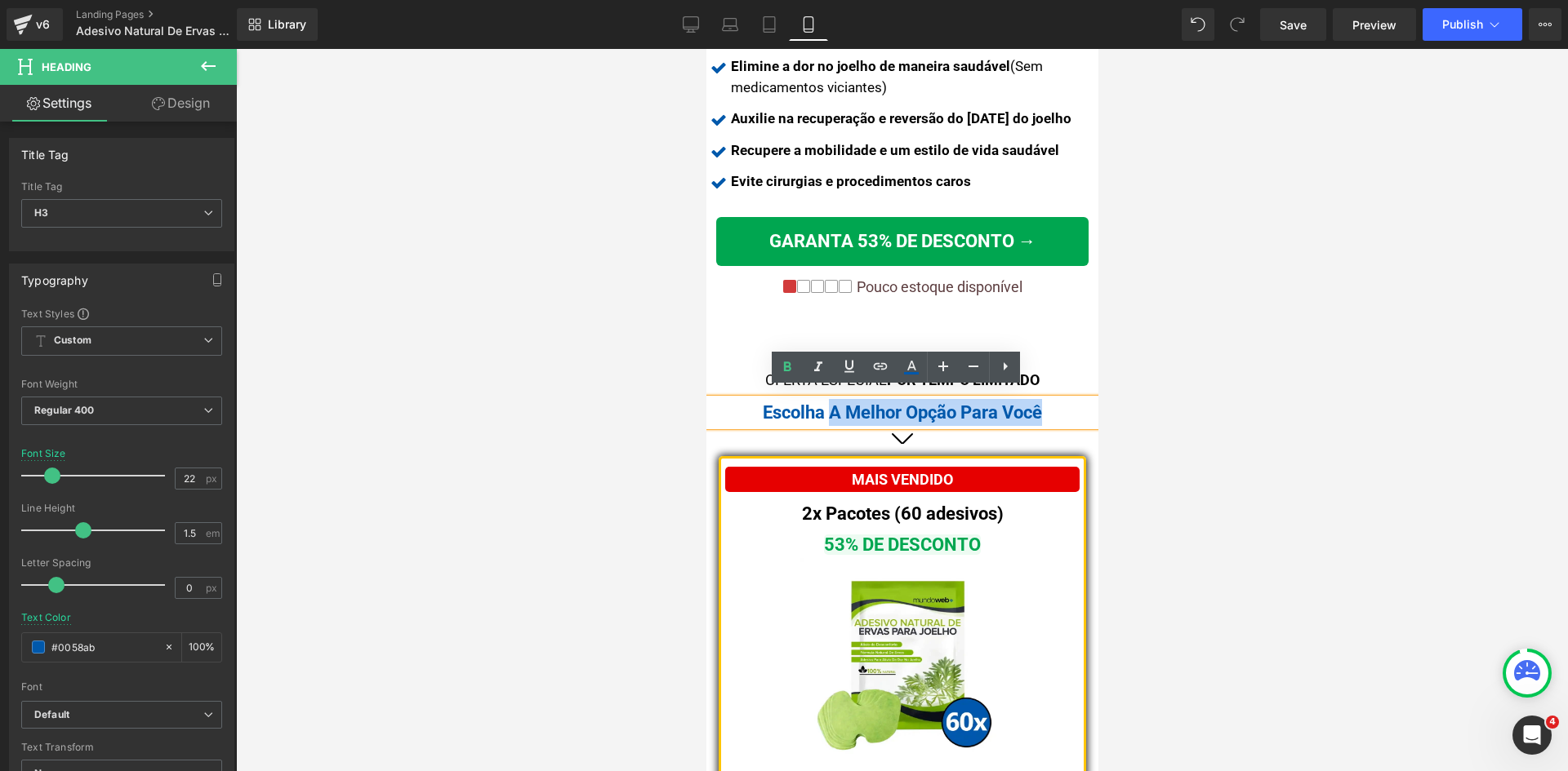
drag, startPoint x: 824, startPoint y: 400, endPoint x: 1052, endPoint y: 402, distance: 228.0
click at [1052, 402] on div "Escolha A Melhor Opção Para Você" at bounding box center [901, 413] width 392 height 27
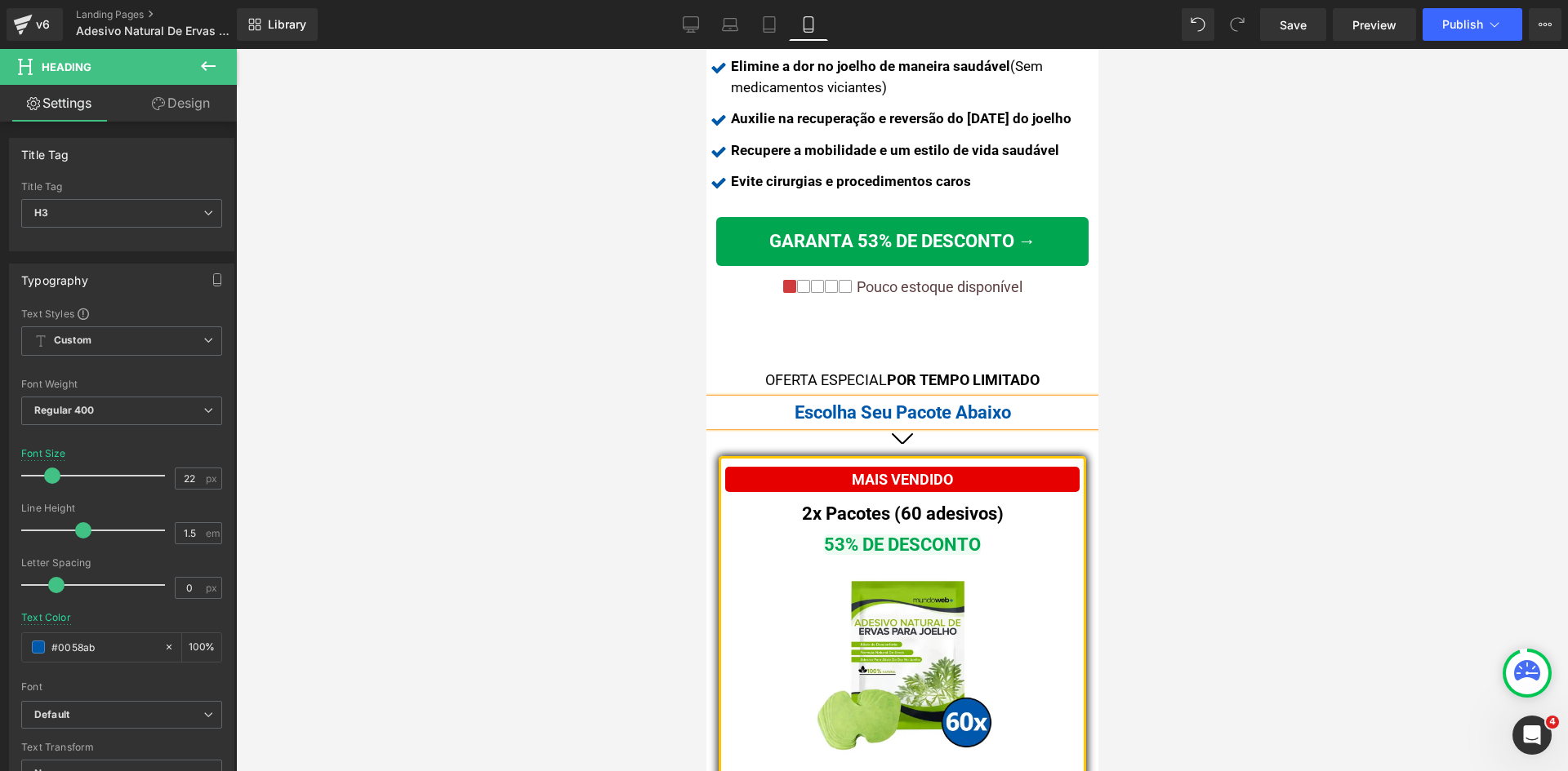
click at [1247, 446] on div at bounding box center [902, 410] width 1332 height 722
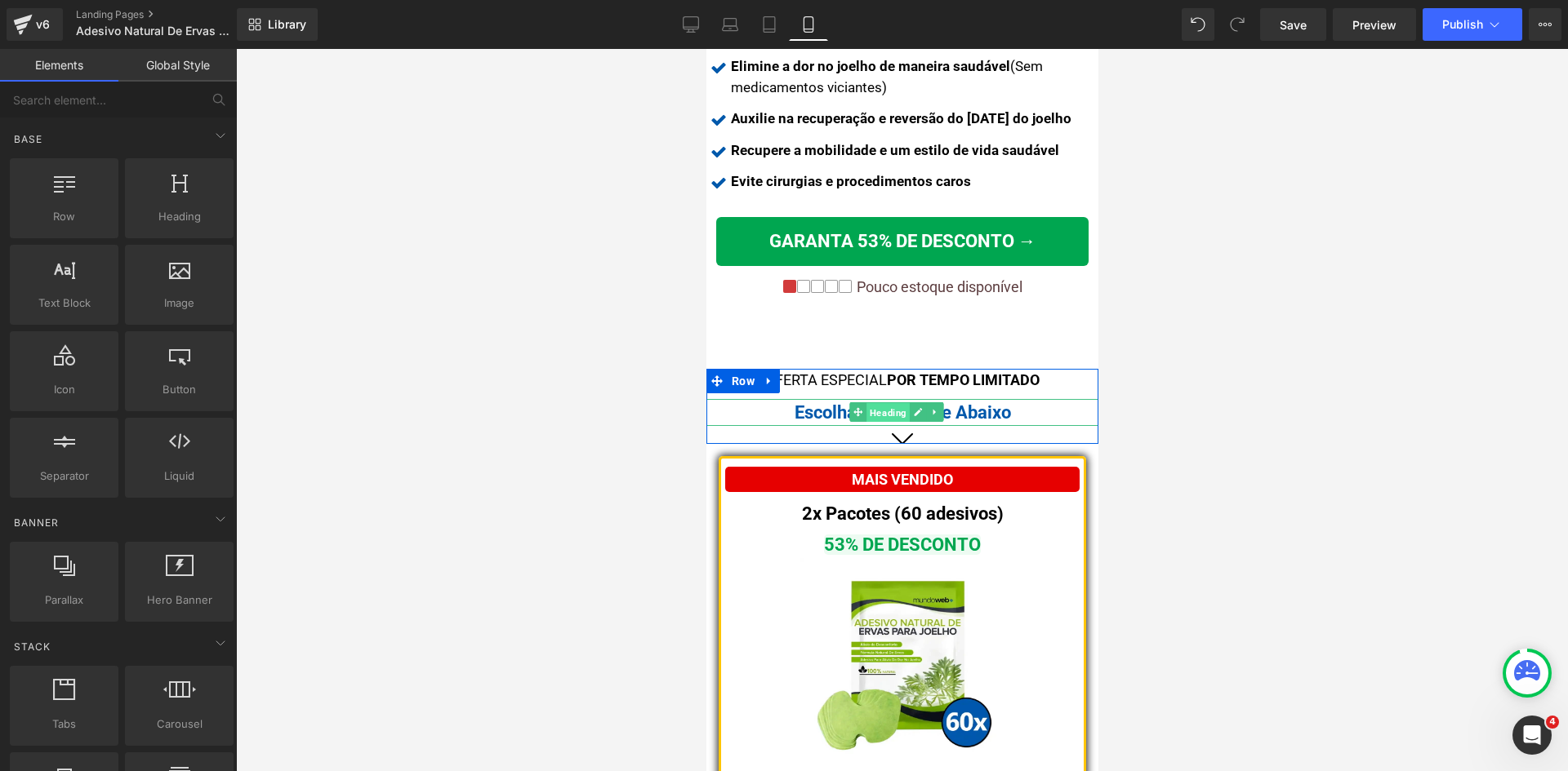
drag, startPoint x: 875, startPoint y: 396, endPoint x: 932, endPoint y: 556, distance: 169.8
click at [875, 403] on span "Heading" at bounding box center [887, 413] width 43 height 20
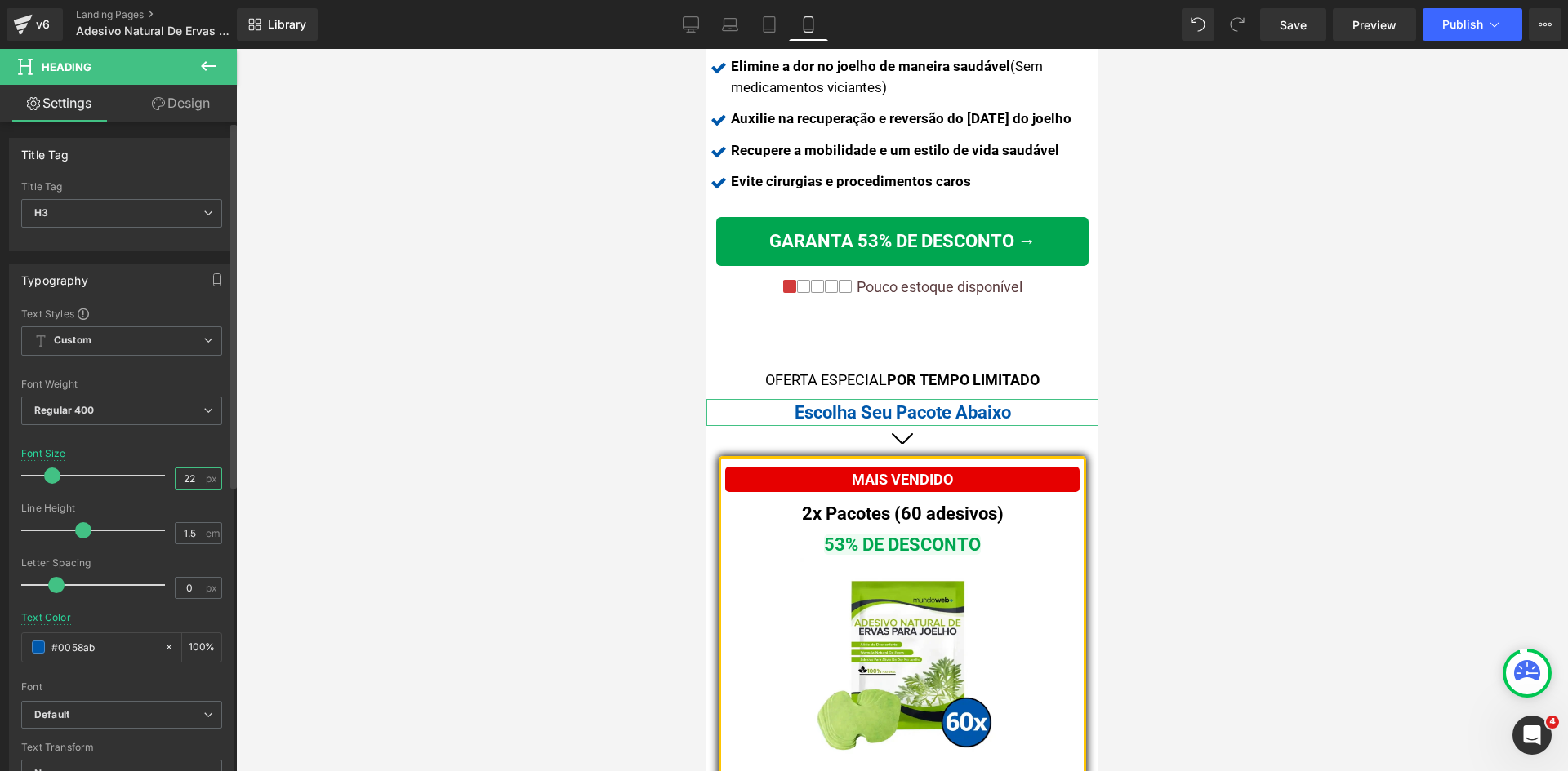
click at [190, 479] on input "22" at bounding box center [190, 478] width 29 height 21
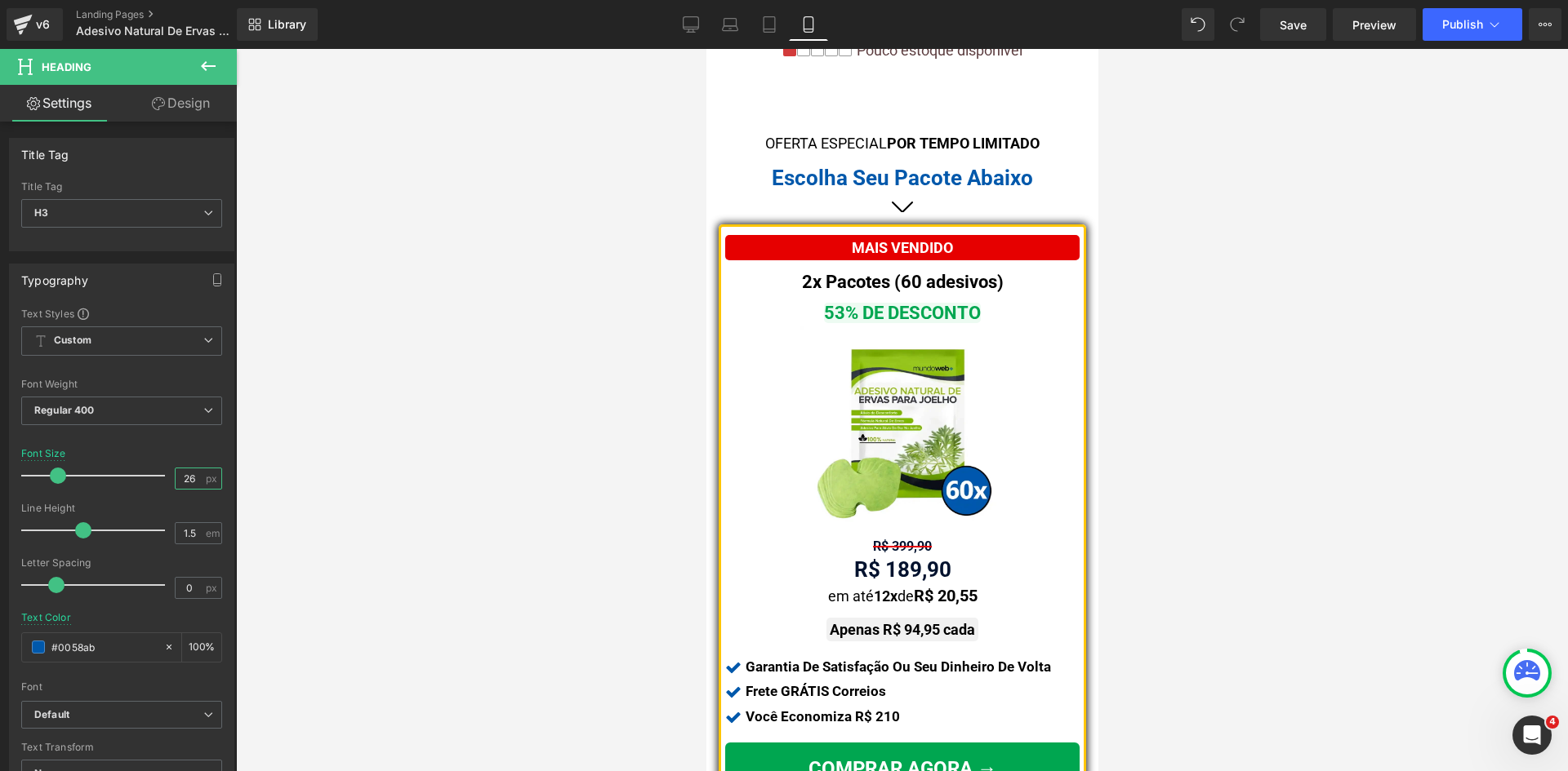
scroll to position [963, 0]
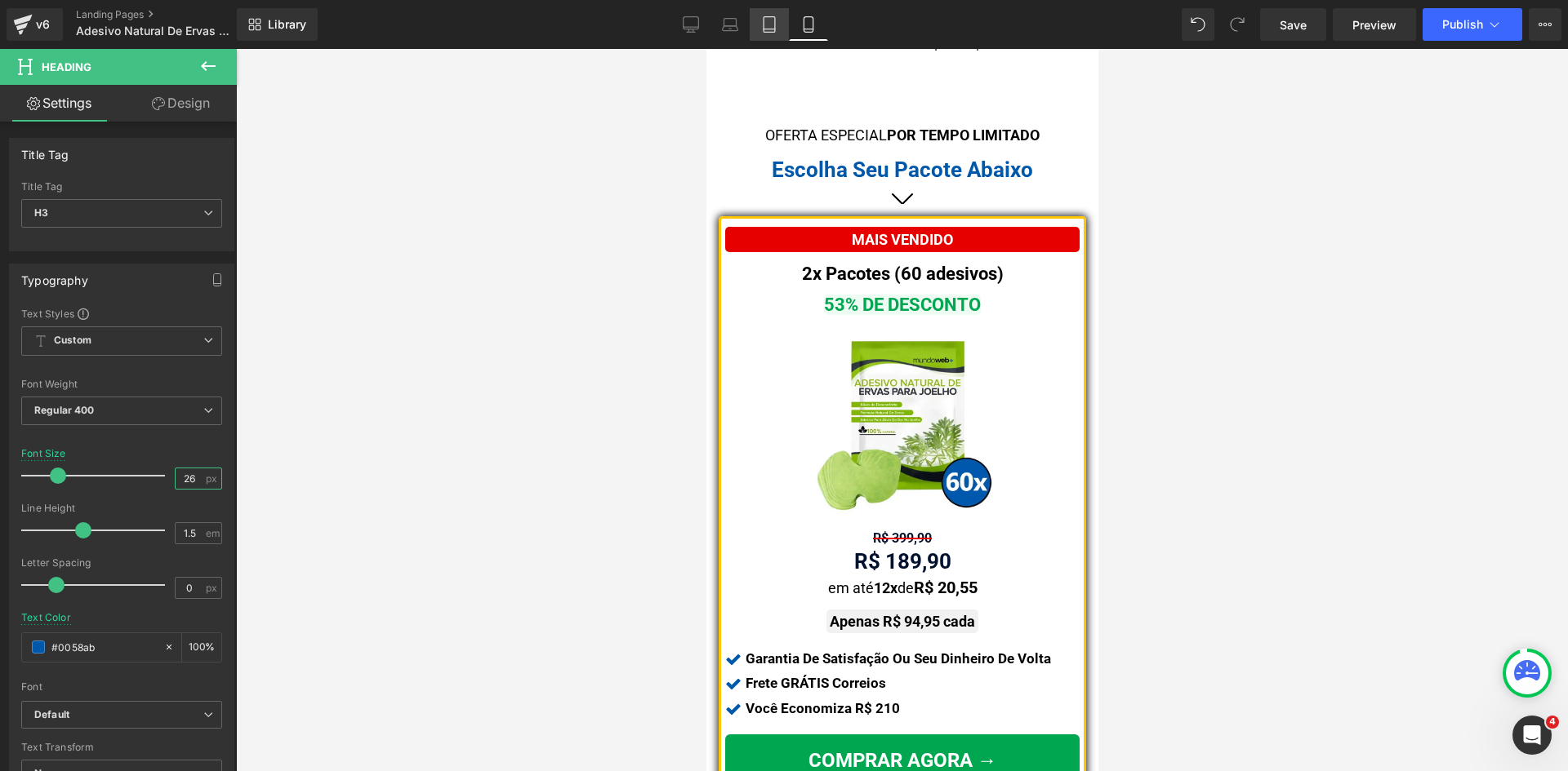
type input "26"
click at [759, 24] on link "Tablet" at bounding box center [769, 24] width 39 height 33
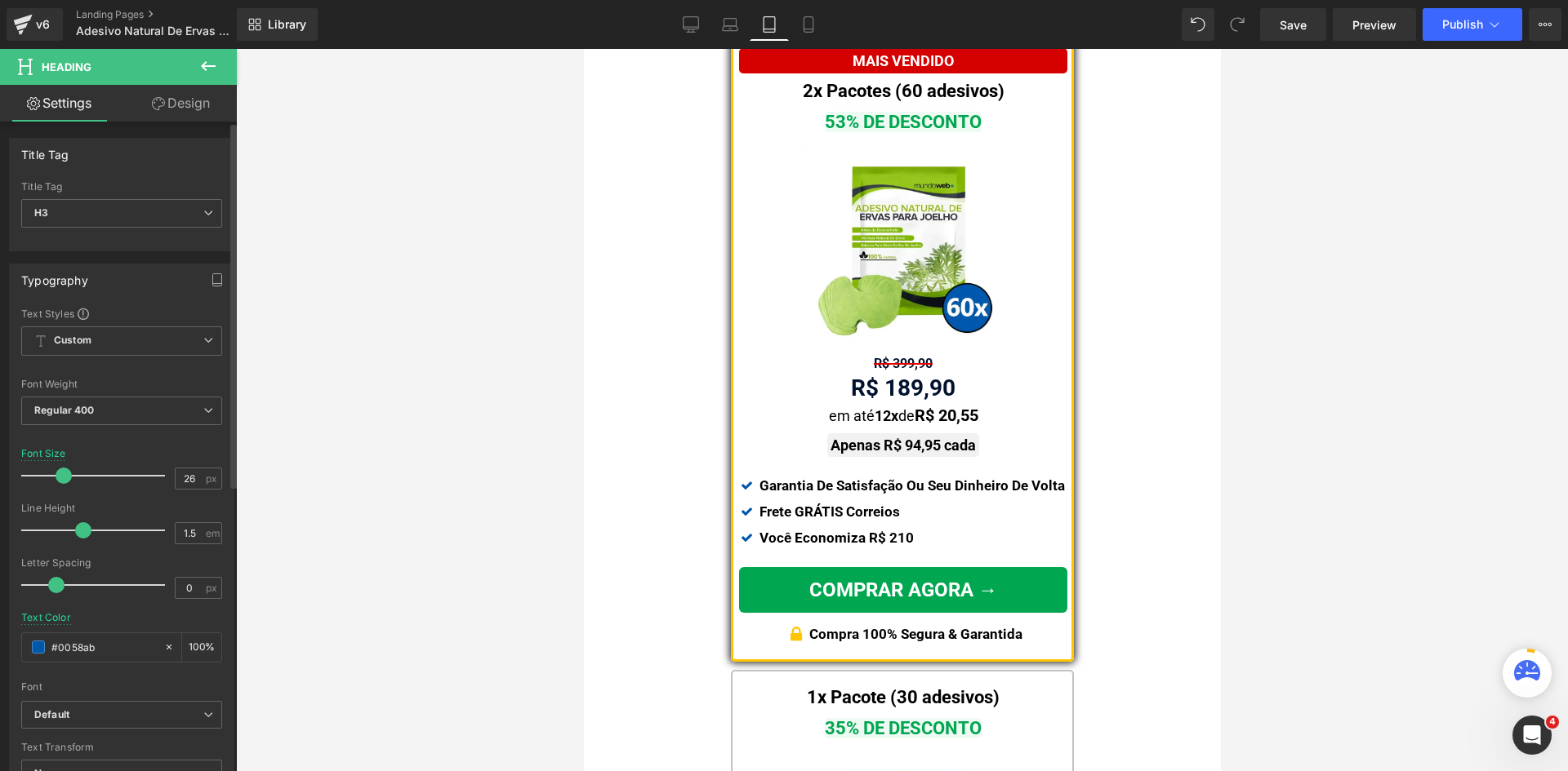
scroll to position [776, 0]
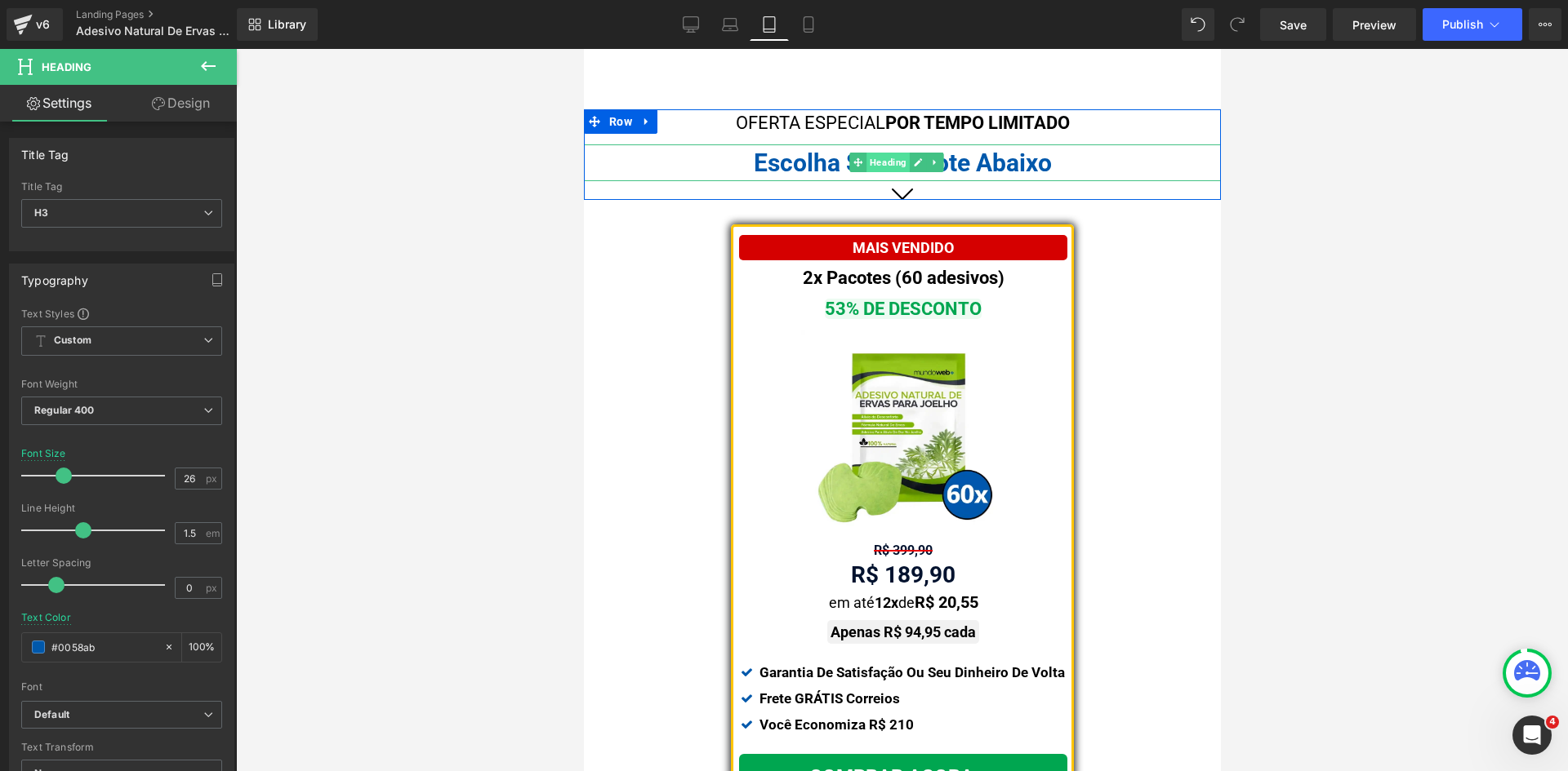
click at [885, 165] on span "Heading" at bounding box center [887, 163] width 43 height 20
drag, startPoint x: 881, startPoint y: 122, endPoint x: 1370, endPoint y: 86, distance: 490.3
click at [881, 122] on span "Heading" at bounding box center [887, 123] width 43 height 20
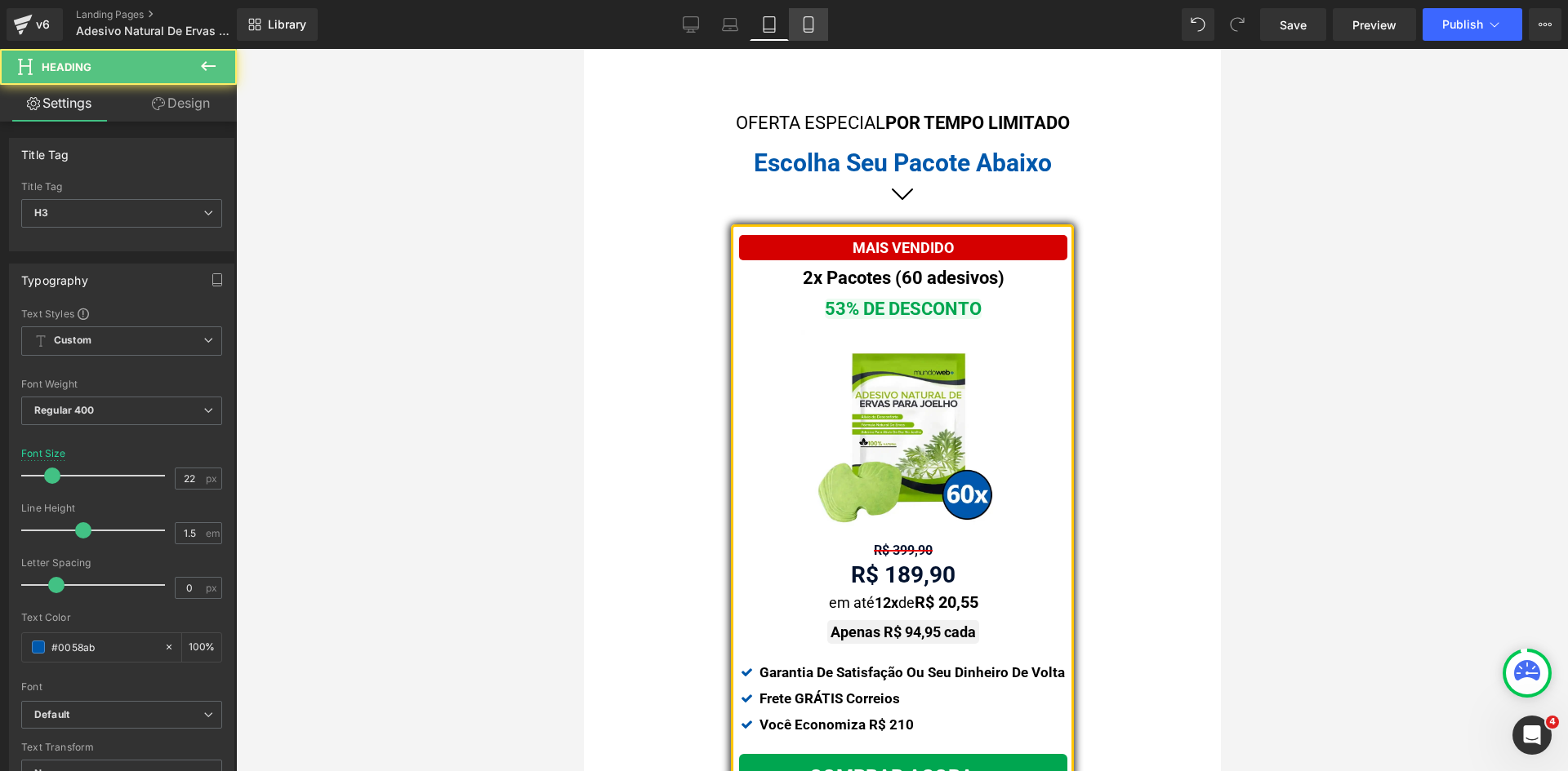
click at [808, 20] on icon at bounding box center [808, 24] width 16 height 16
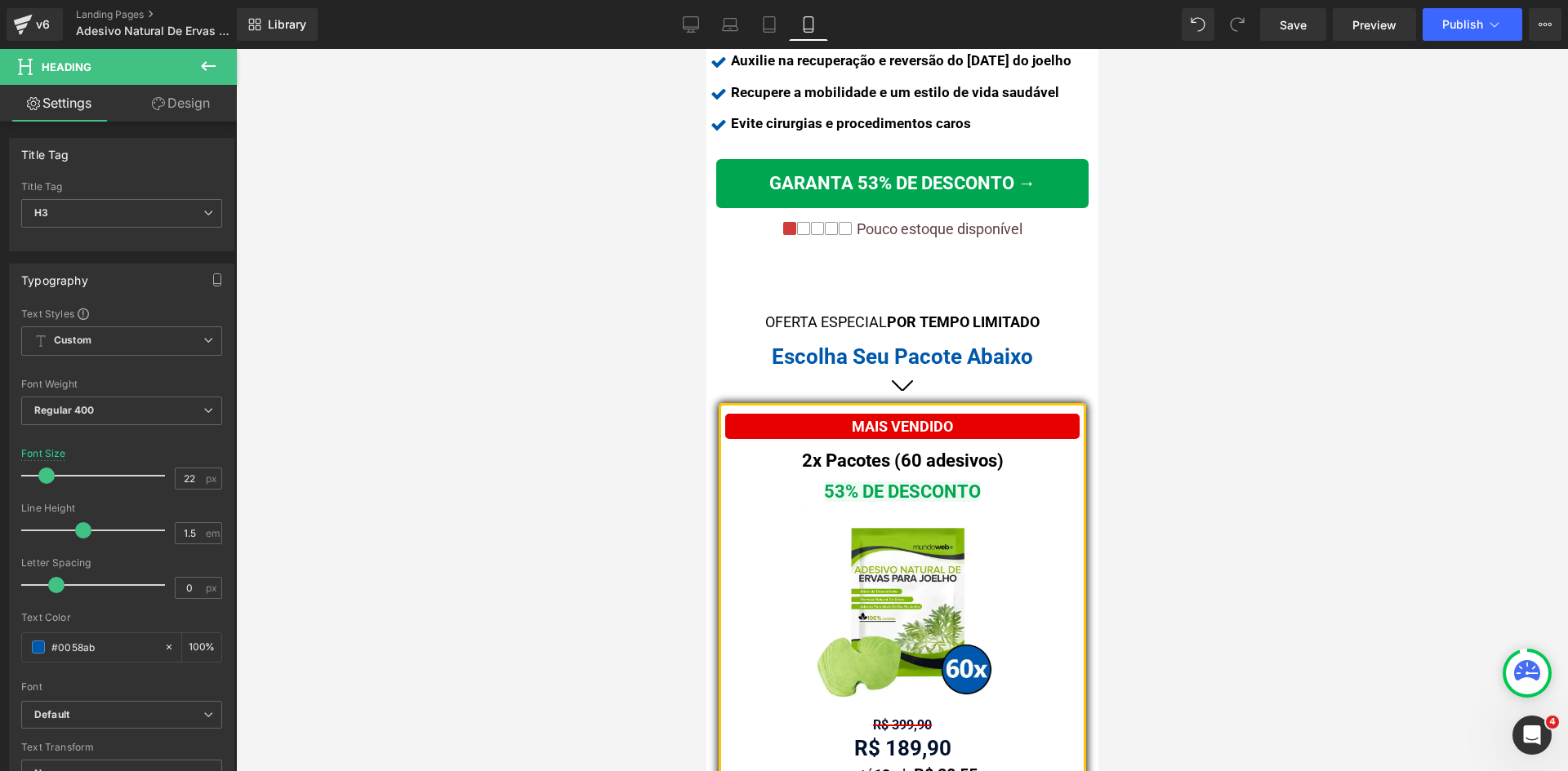
scroll to position [968, 0]
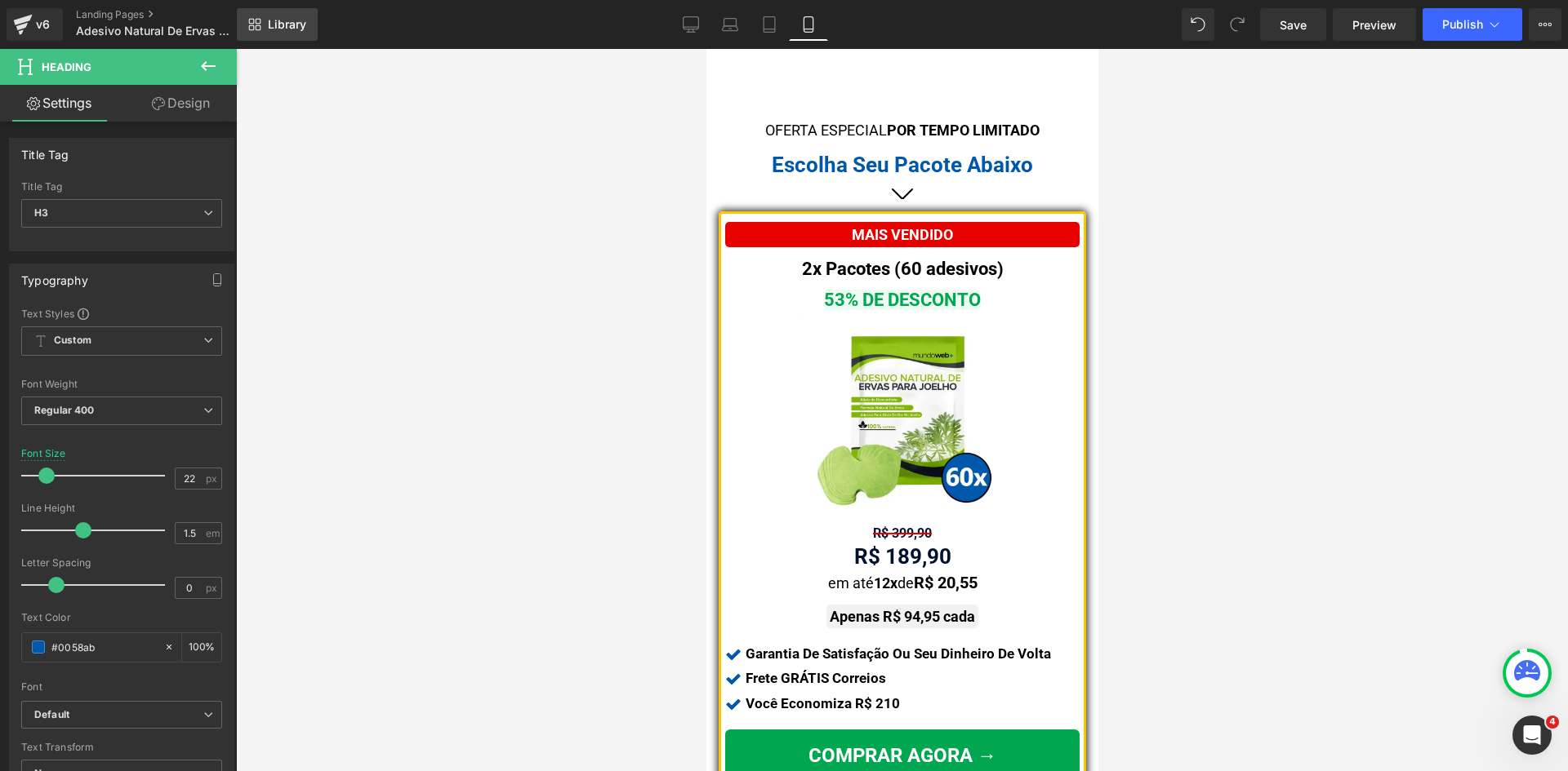
click at [263, 27] on link "Library" at bounding box center [277, 24] width 80 height 33
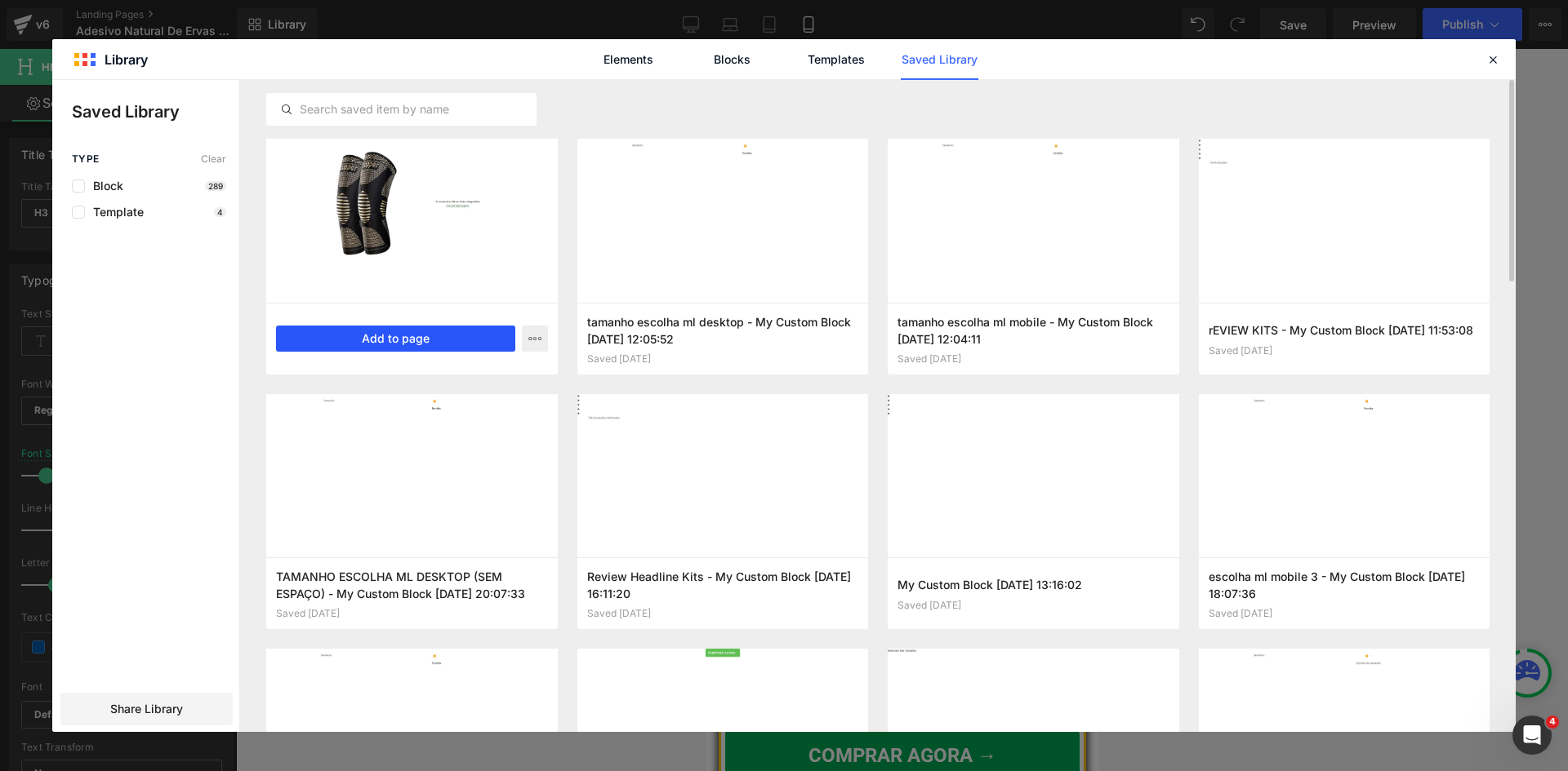
click at [432, 334] on button "Add to page" at bounding box center [396, 338] width 240 height 26
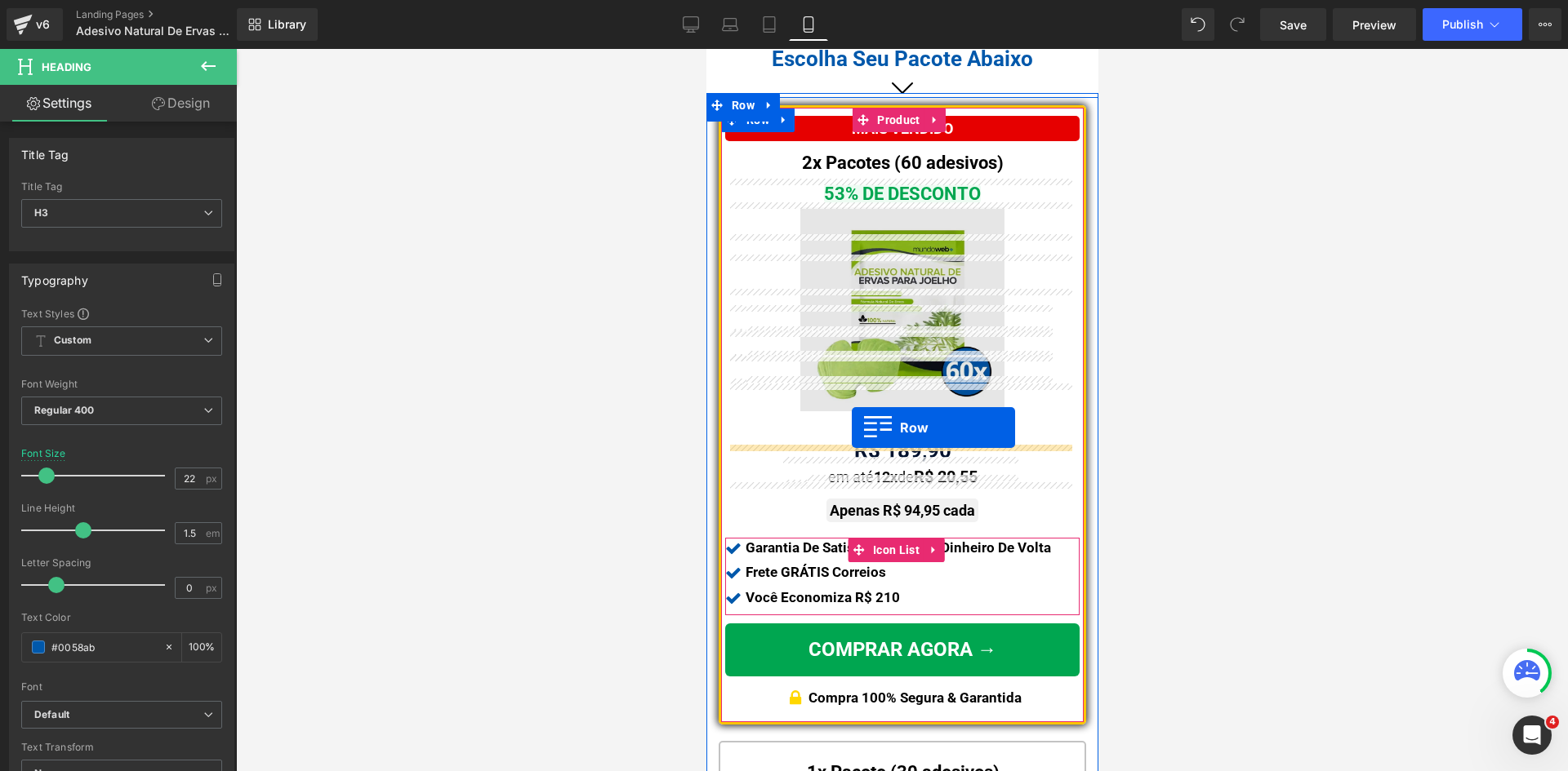
scroll to position [990, 0]
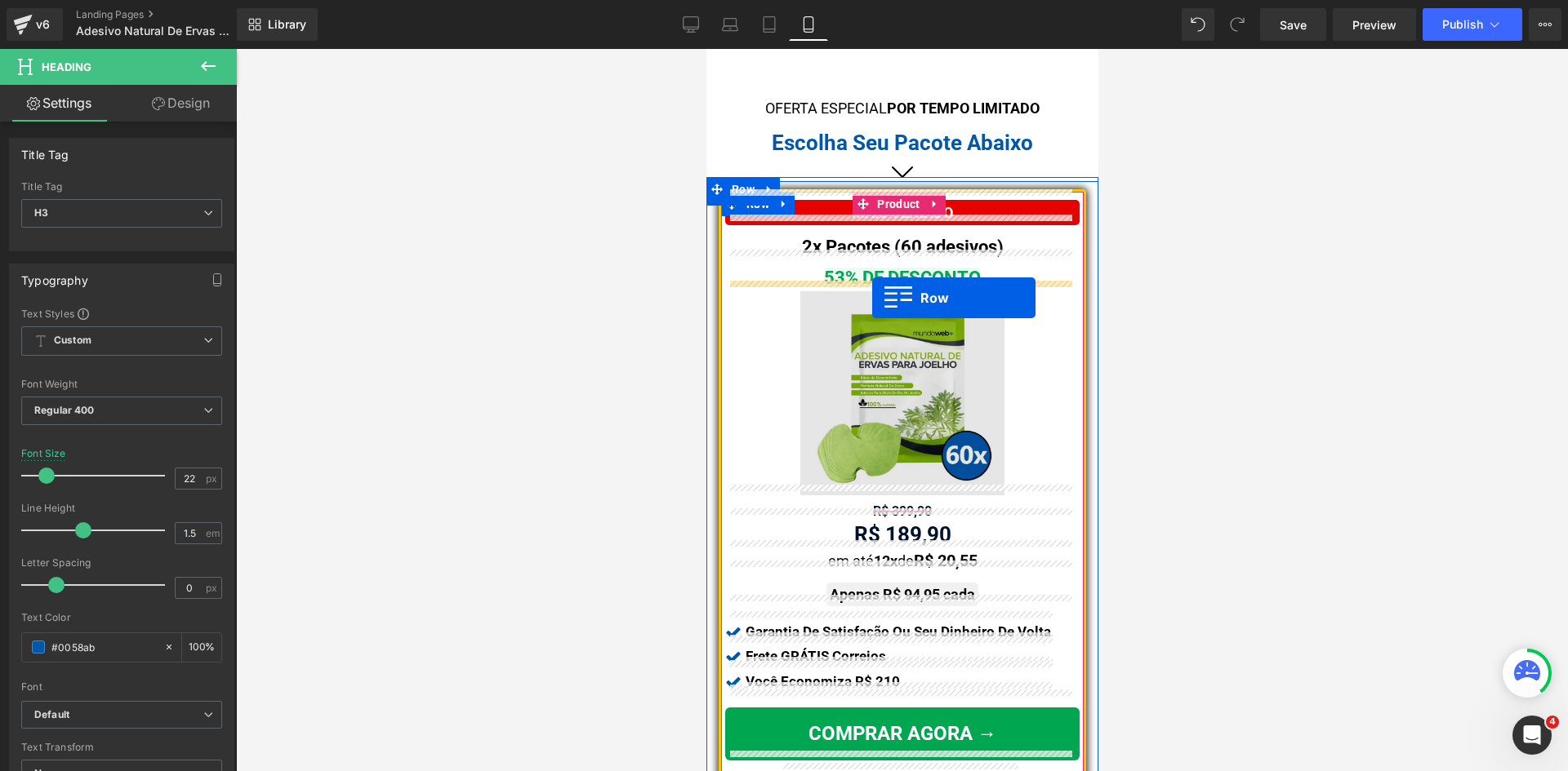
drag, startPoint x: 738, startPoint y: 593, endPoint x: 871, endPoint y: 298, distance: 323.6
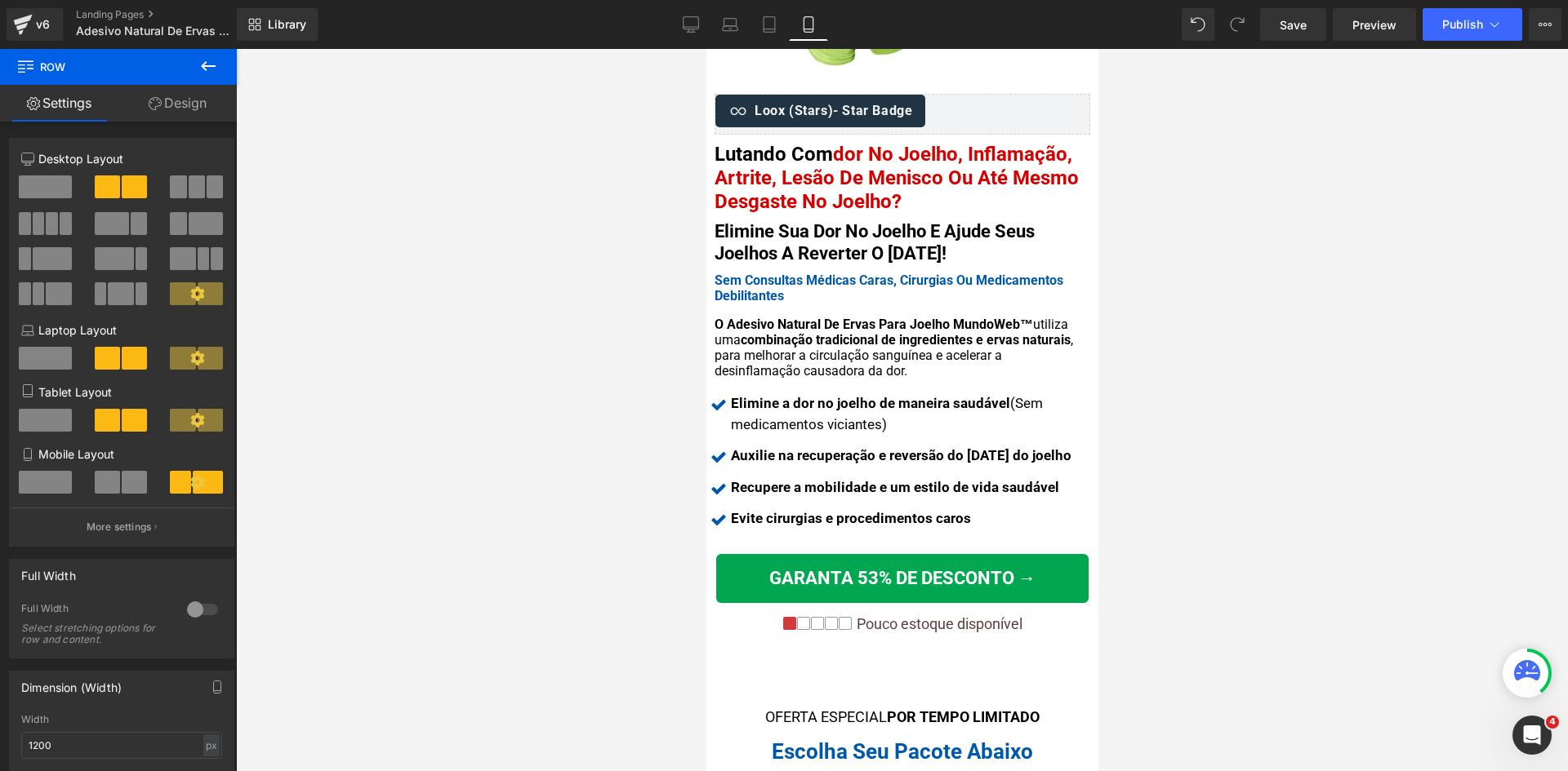
scroll to position [306, 0]
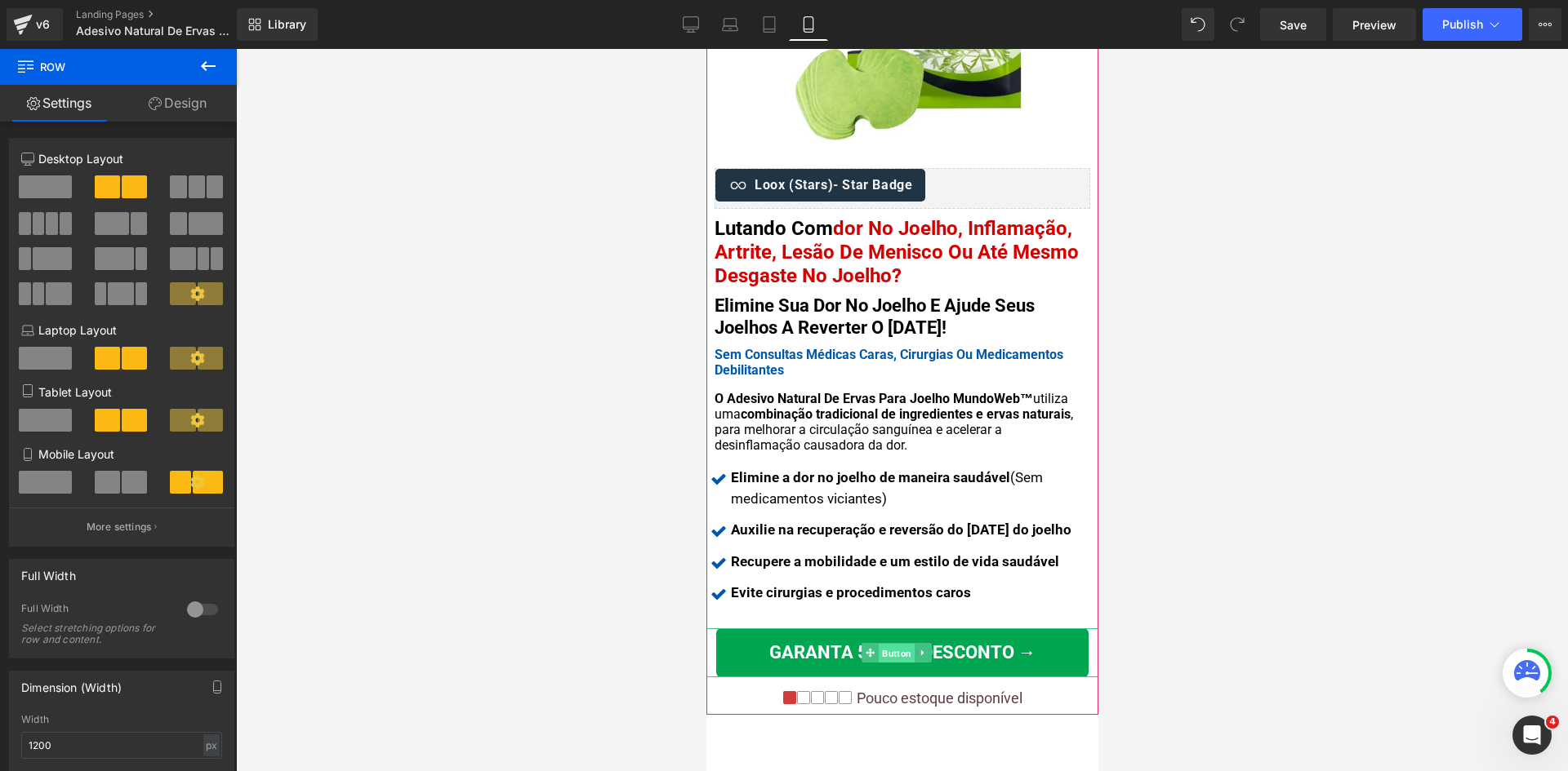
click at [894, 645] on span "Button" at bounding box center [896, 654] width 36 height 20
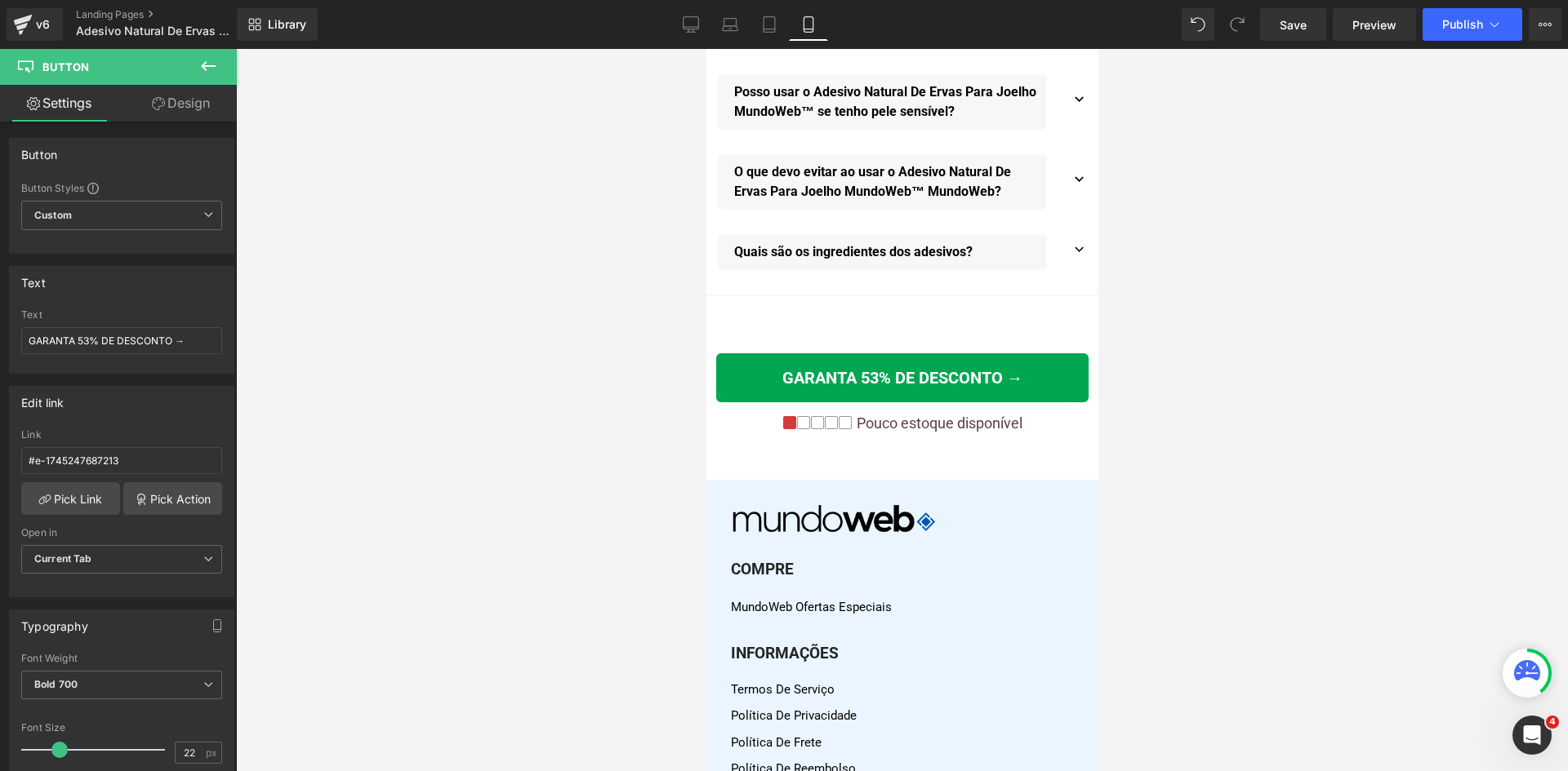
scroll to position [4194, 0]
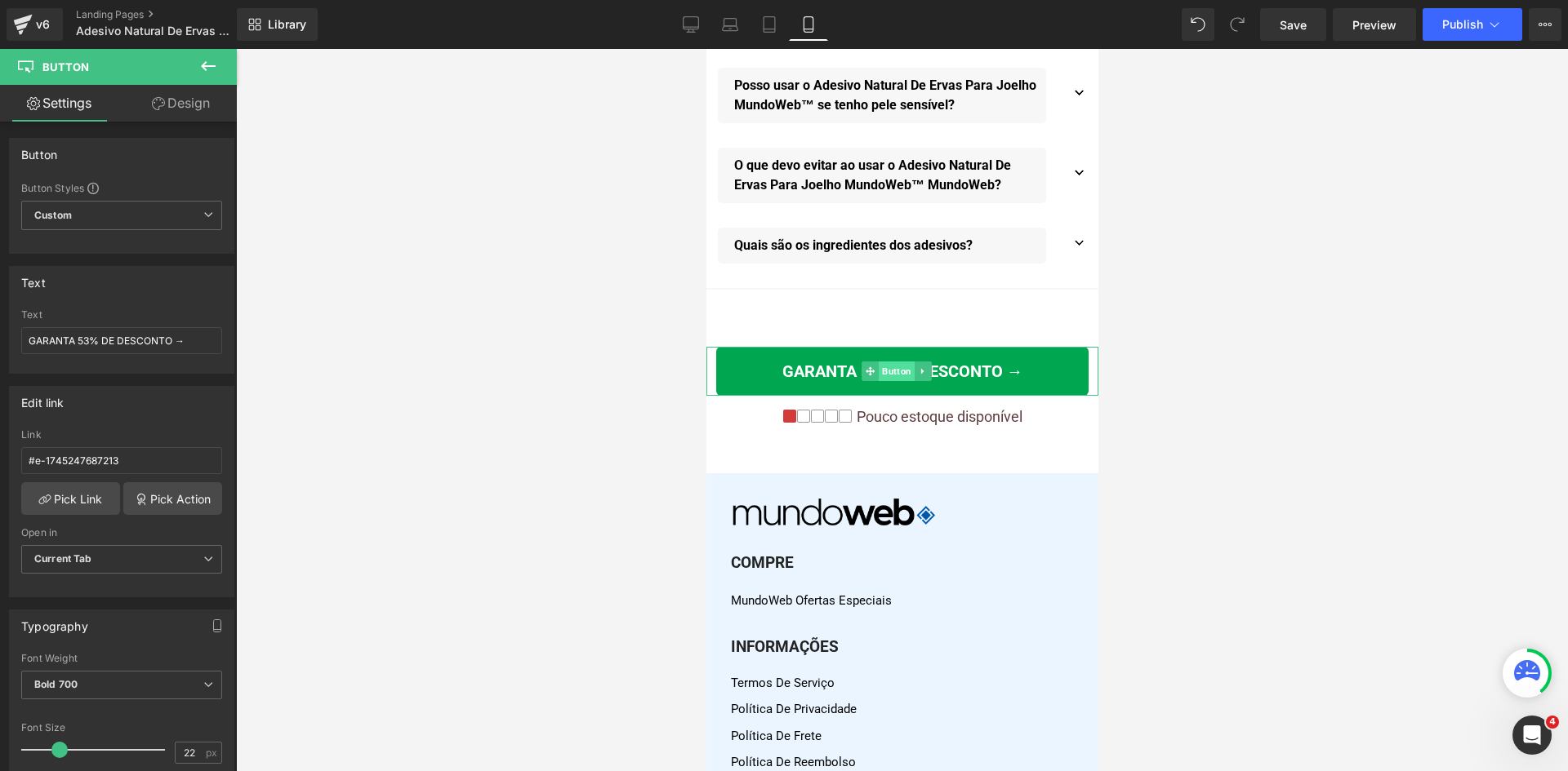
click at [893, 379] on span "Button" at bounding box center [896, 372] width 36 height 20
drag, startPoint x: 184, startPoint y: 752, endPoint x: 206, endPoint y: 752, distance: 22.0
click at [191, 752] on input "20" at bounding box center [190, 752] width 29 height 21
type input "22"
click at [771, 23] on icon at bounding box center [769, 24] width 16 height 16
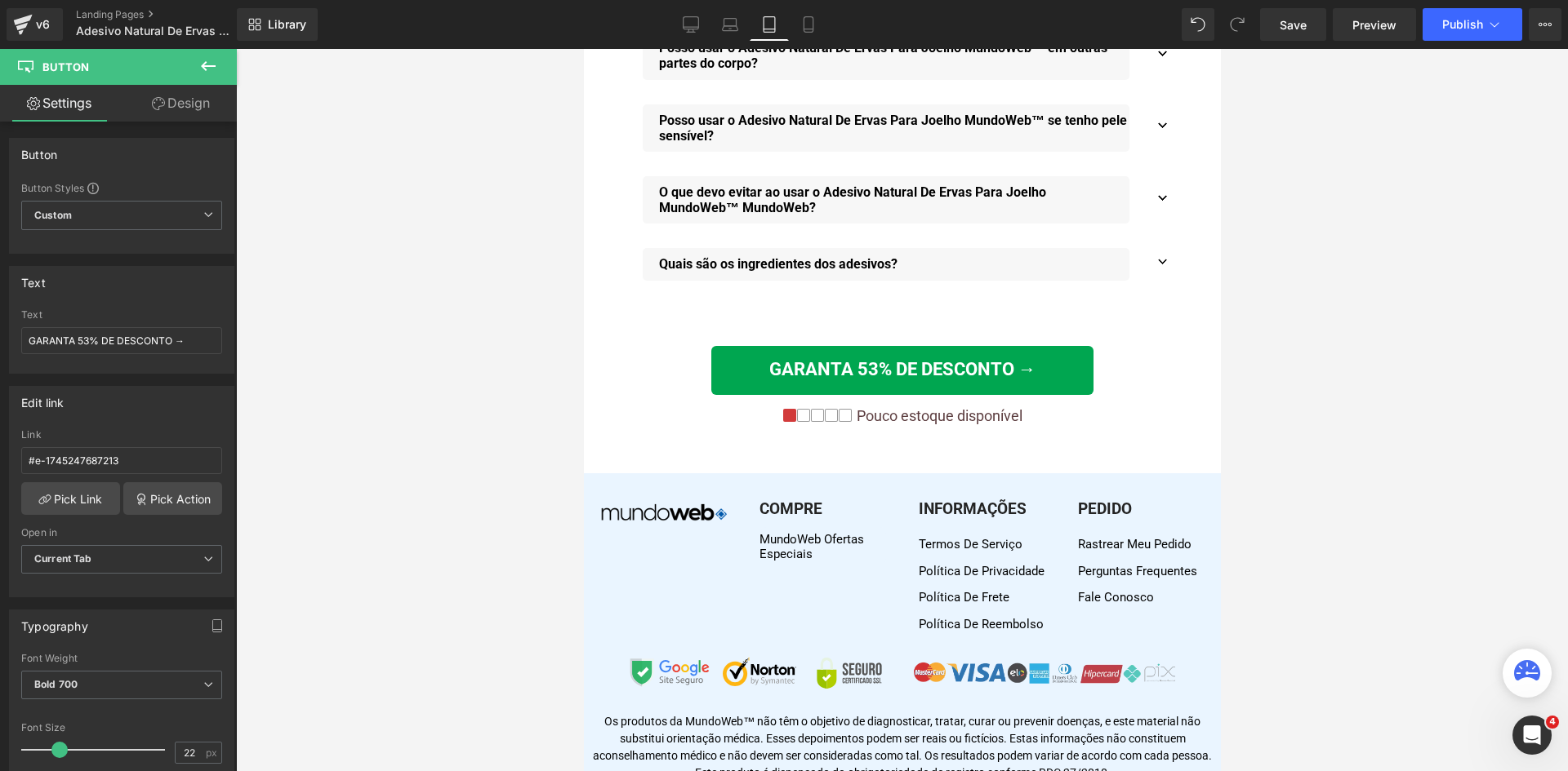
scroll to position [3909, 0]
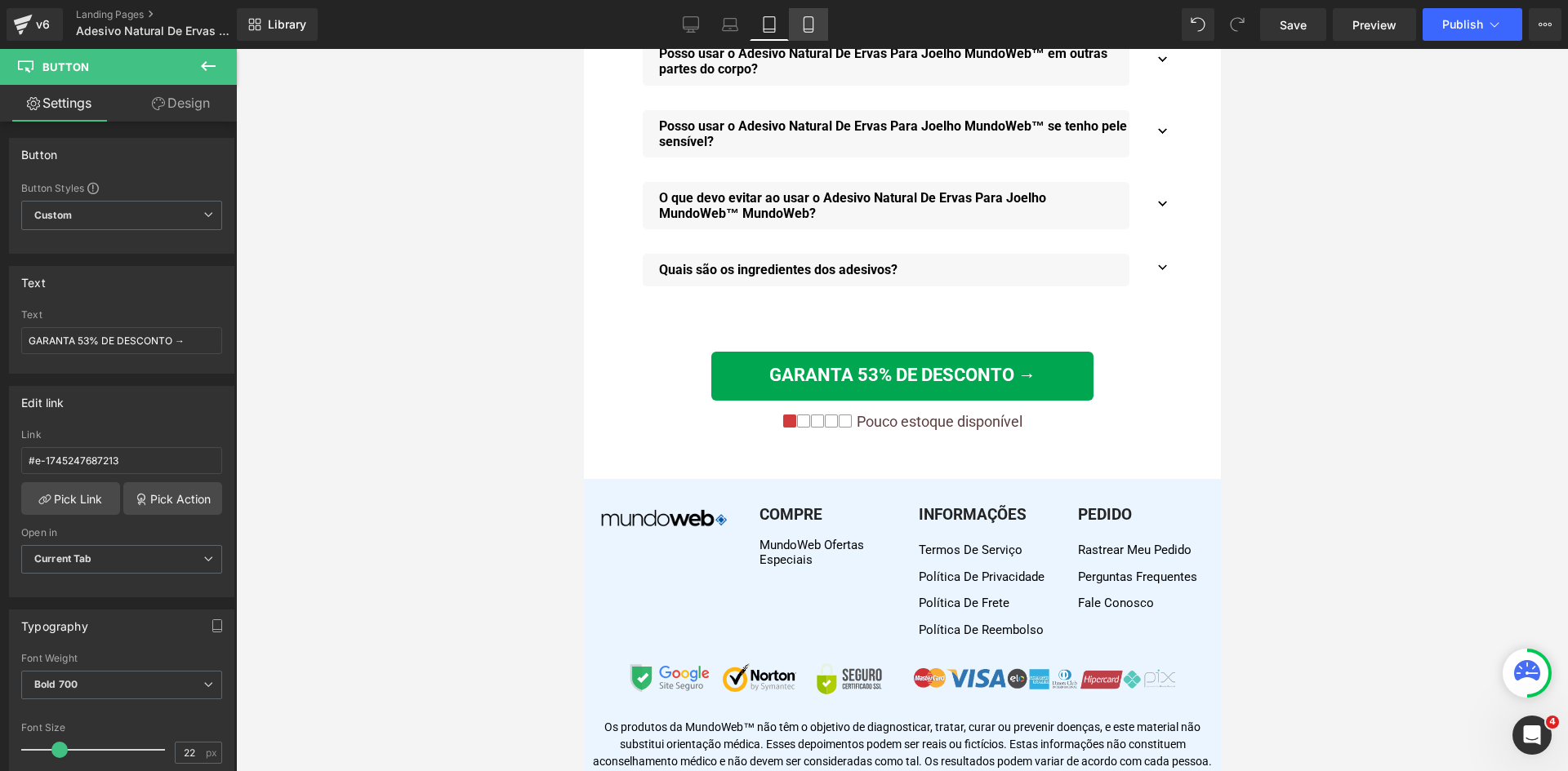
click at [818, 24] on link "Mobile" at bounding box center [808, 24] width 39 height 33
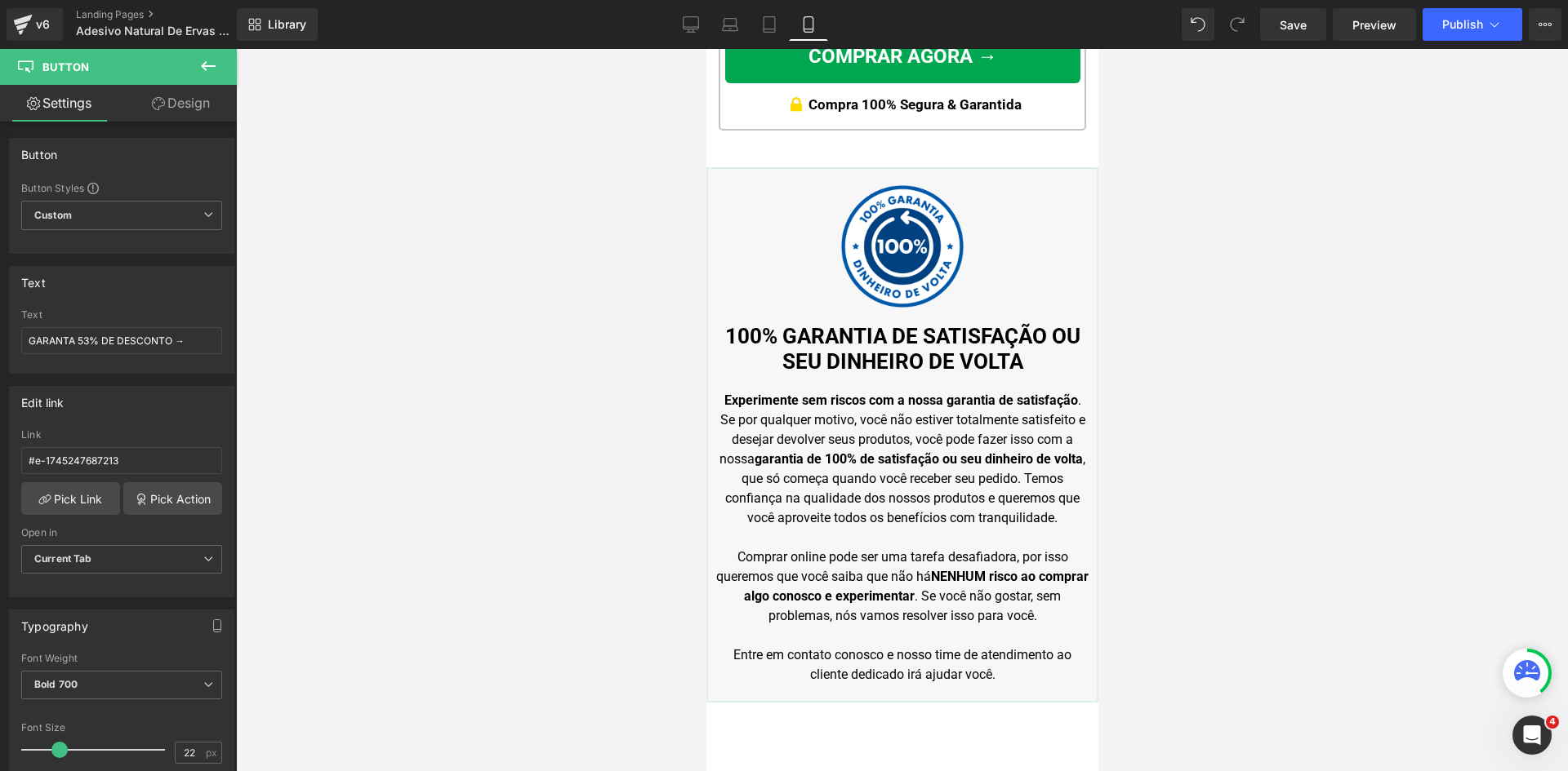
scroll to position [2806, 0]
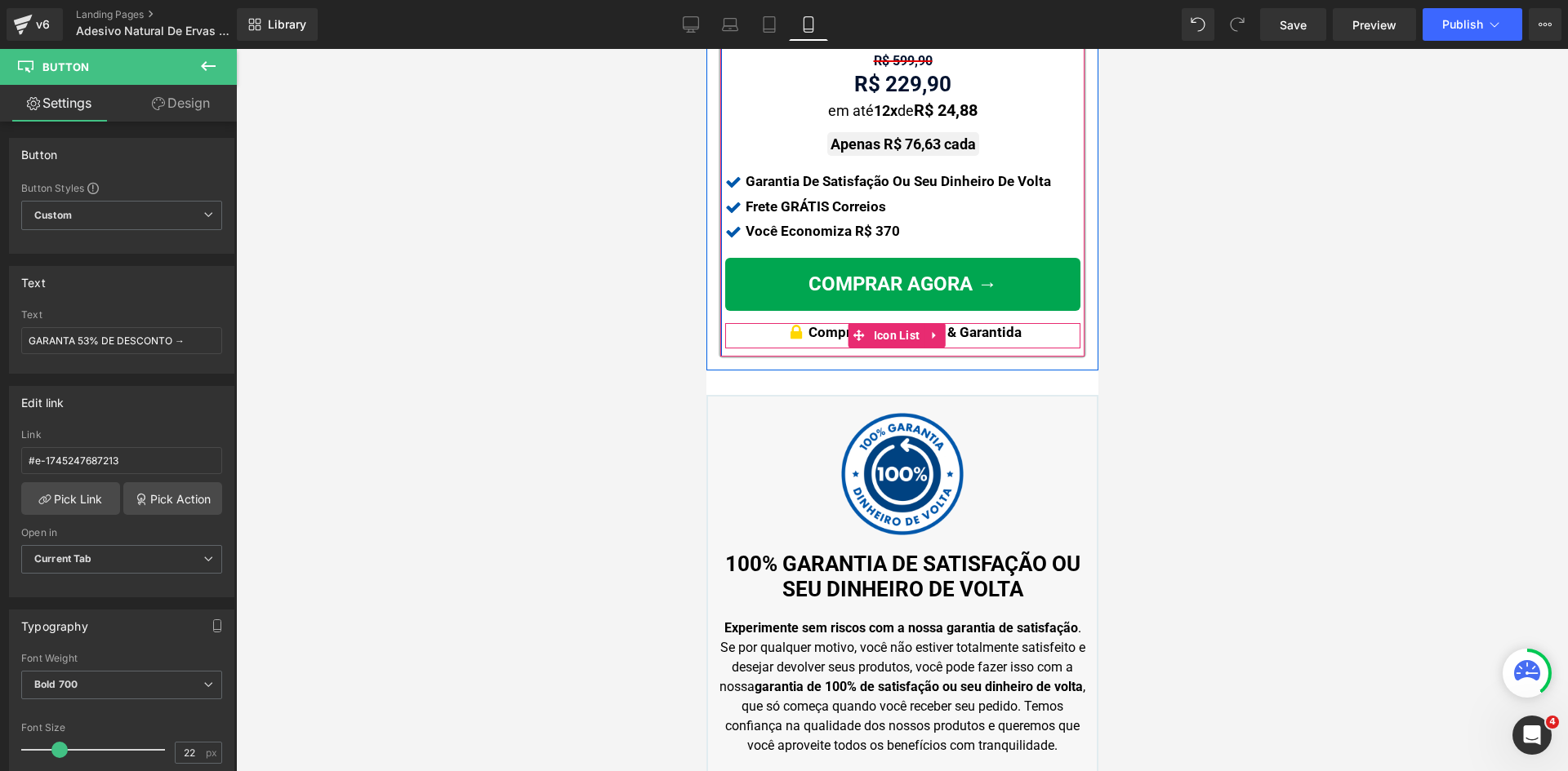
click at [992, 323] on p "Compra 100% Segura & Garantida" at bounding box center [914, 332] width 213 height 18
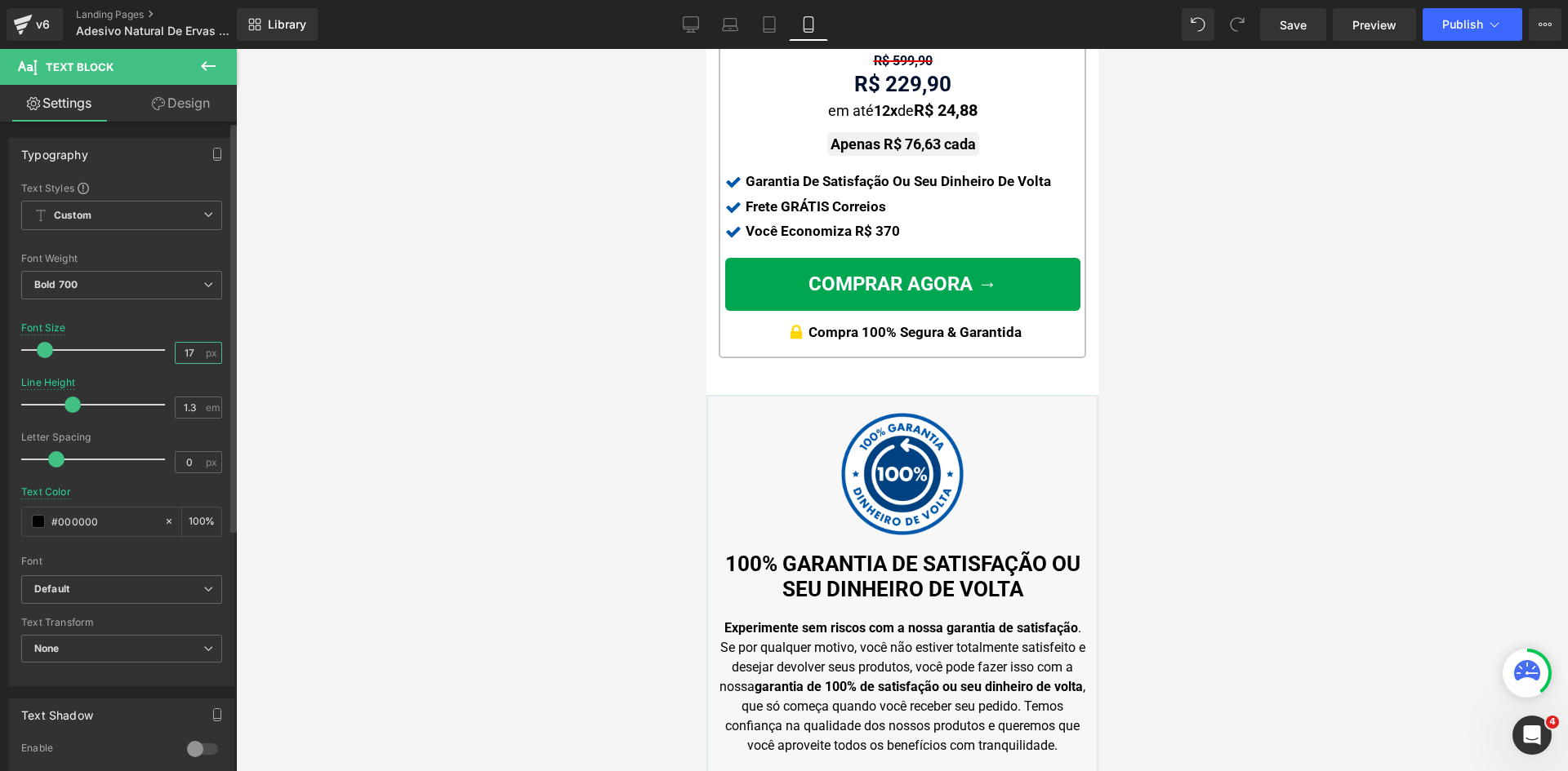
click at [190, 348] on input "17" at bounding box center [190, 353] width 29 height 21
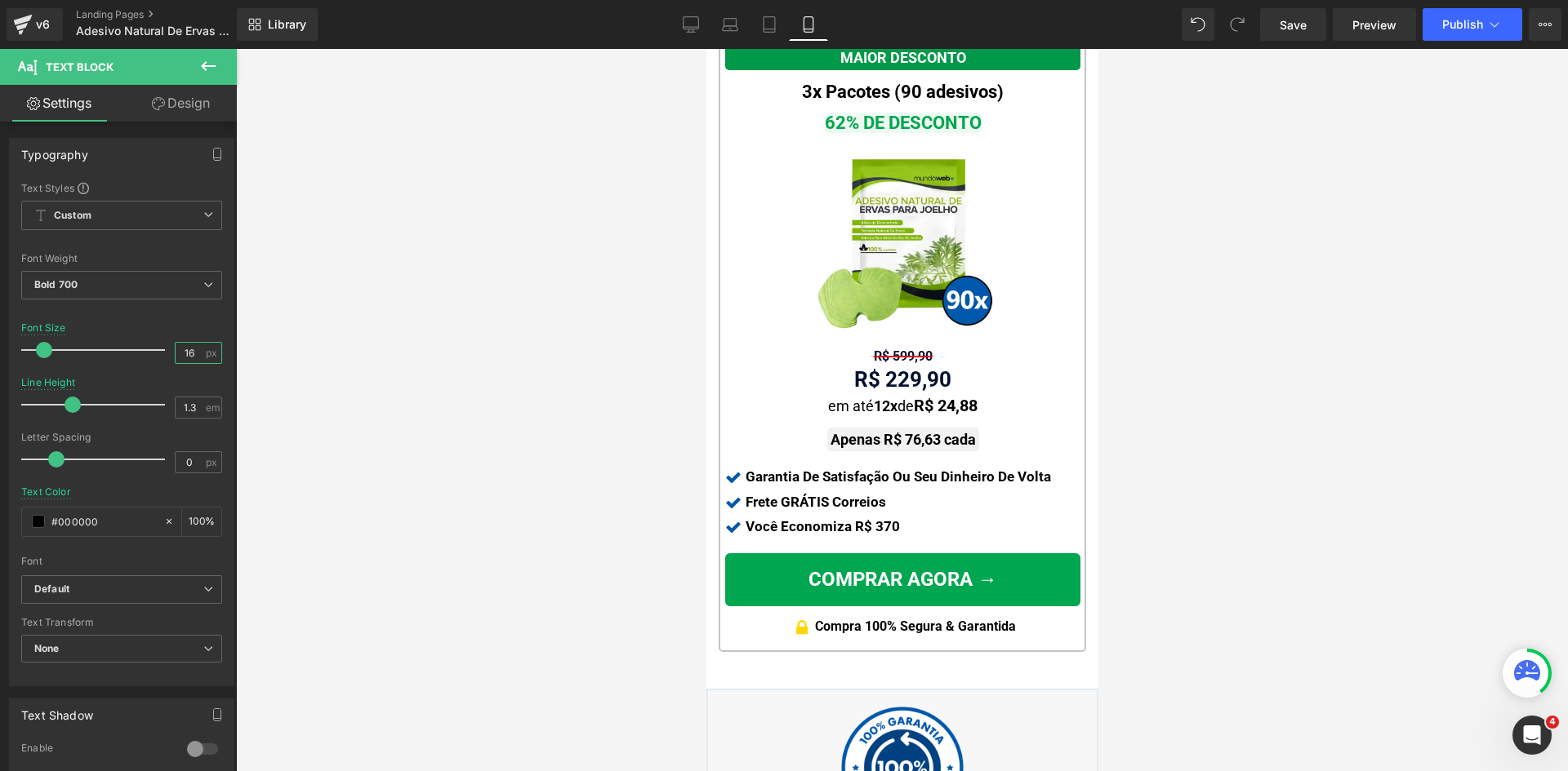
scroll to position [2235, 0]
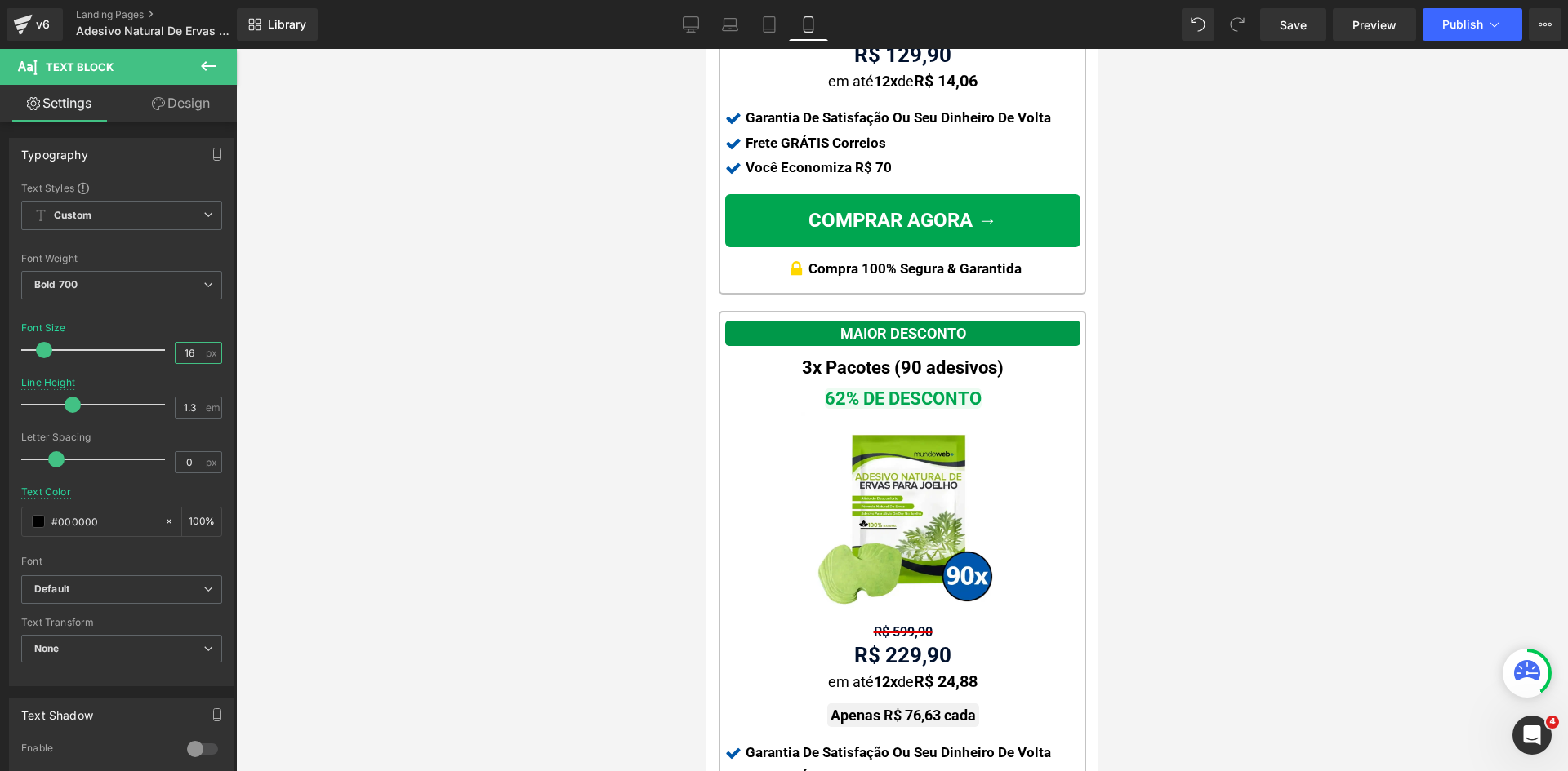
type input "16"
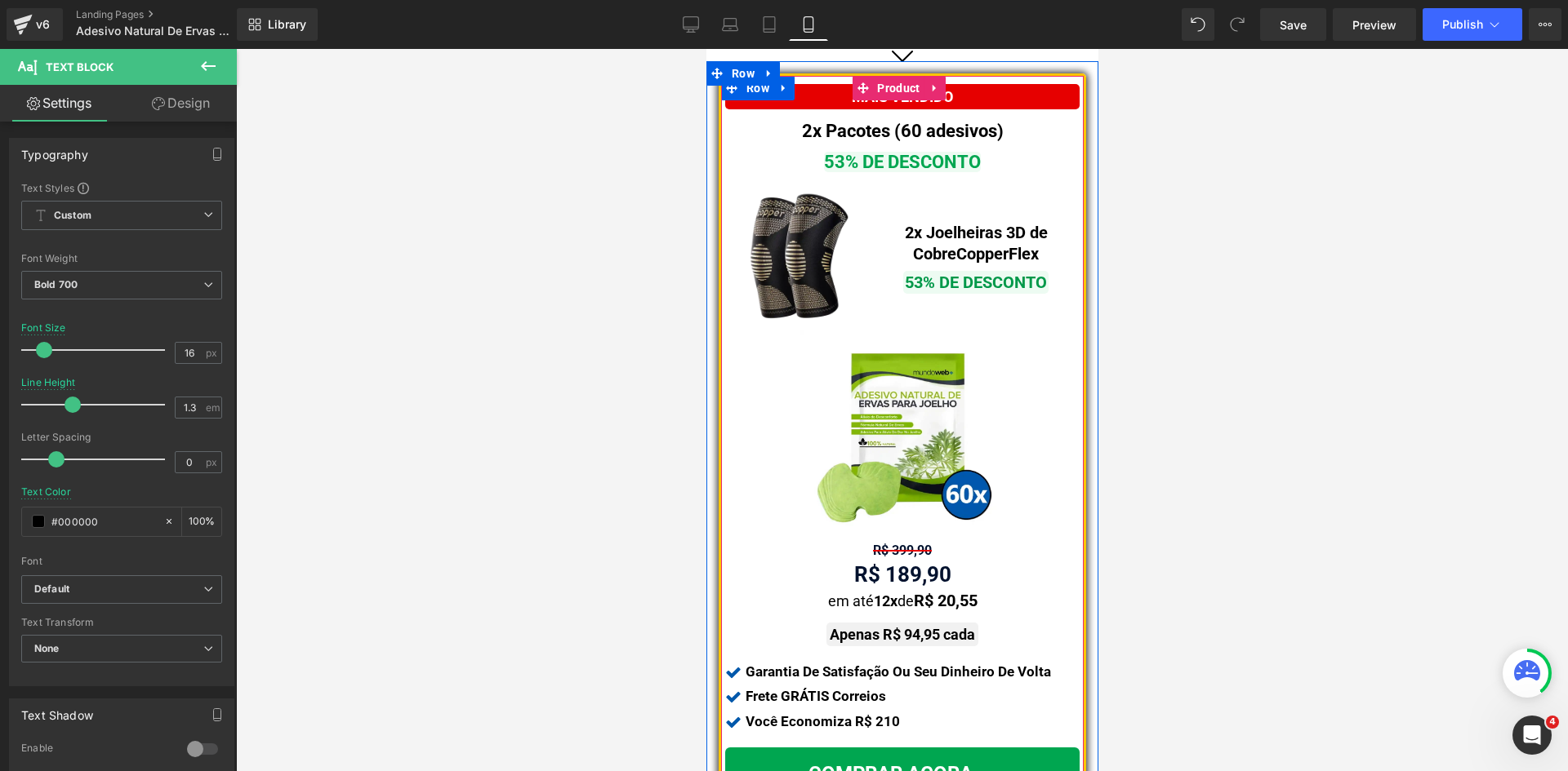
scroll to position [929, 0]
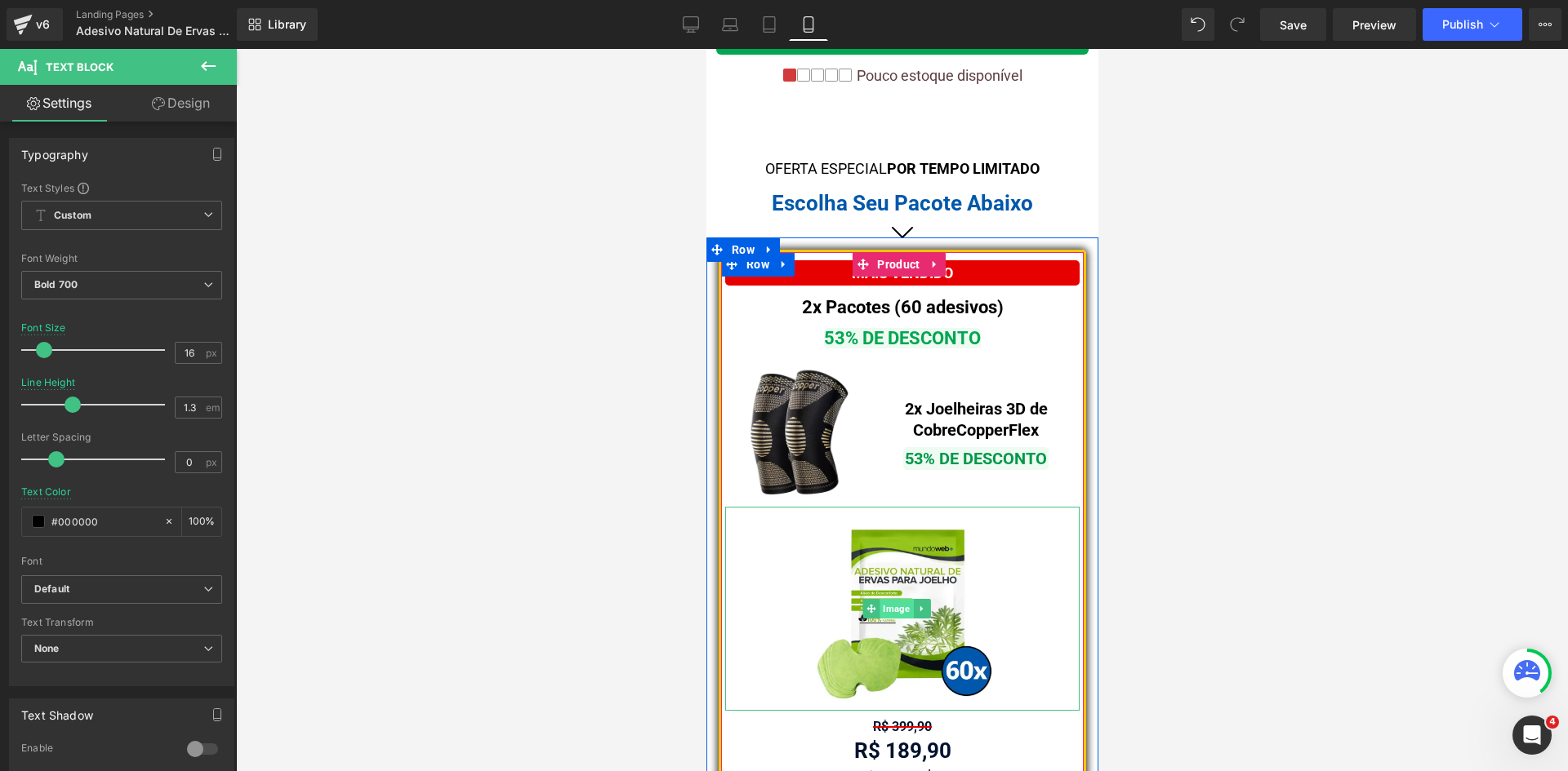
click at [885, 599] on span "Image" at bounding box center [895, 608] width 33 height 20
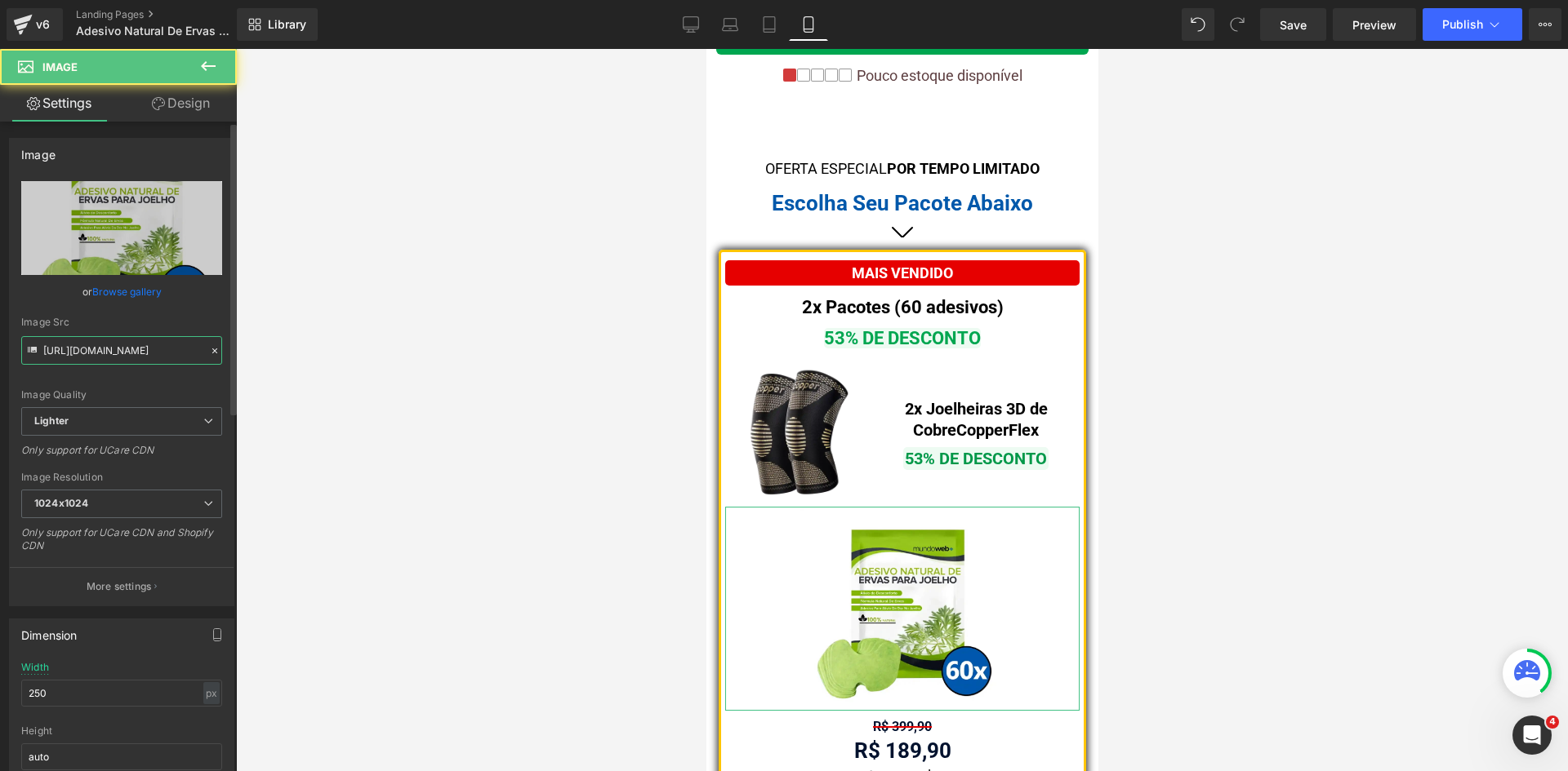
click at [90, 350] on input "[URL][DOMAIN_NAME]" at bounding box center [122, 350] width 201 height 29
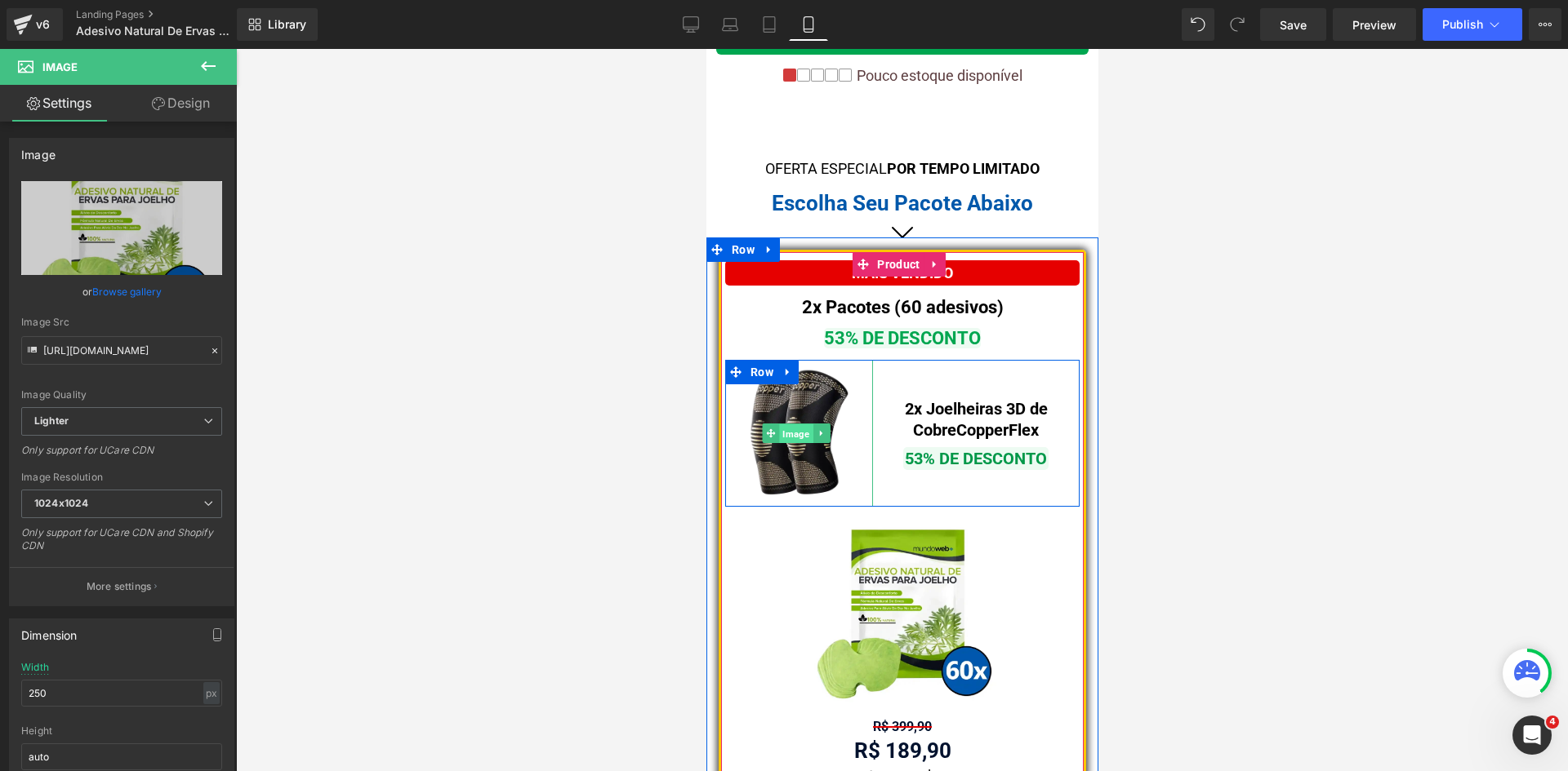
click at [790, 425] on span "Image" at bounding box center [795, 434] width 33 height 20
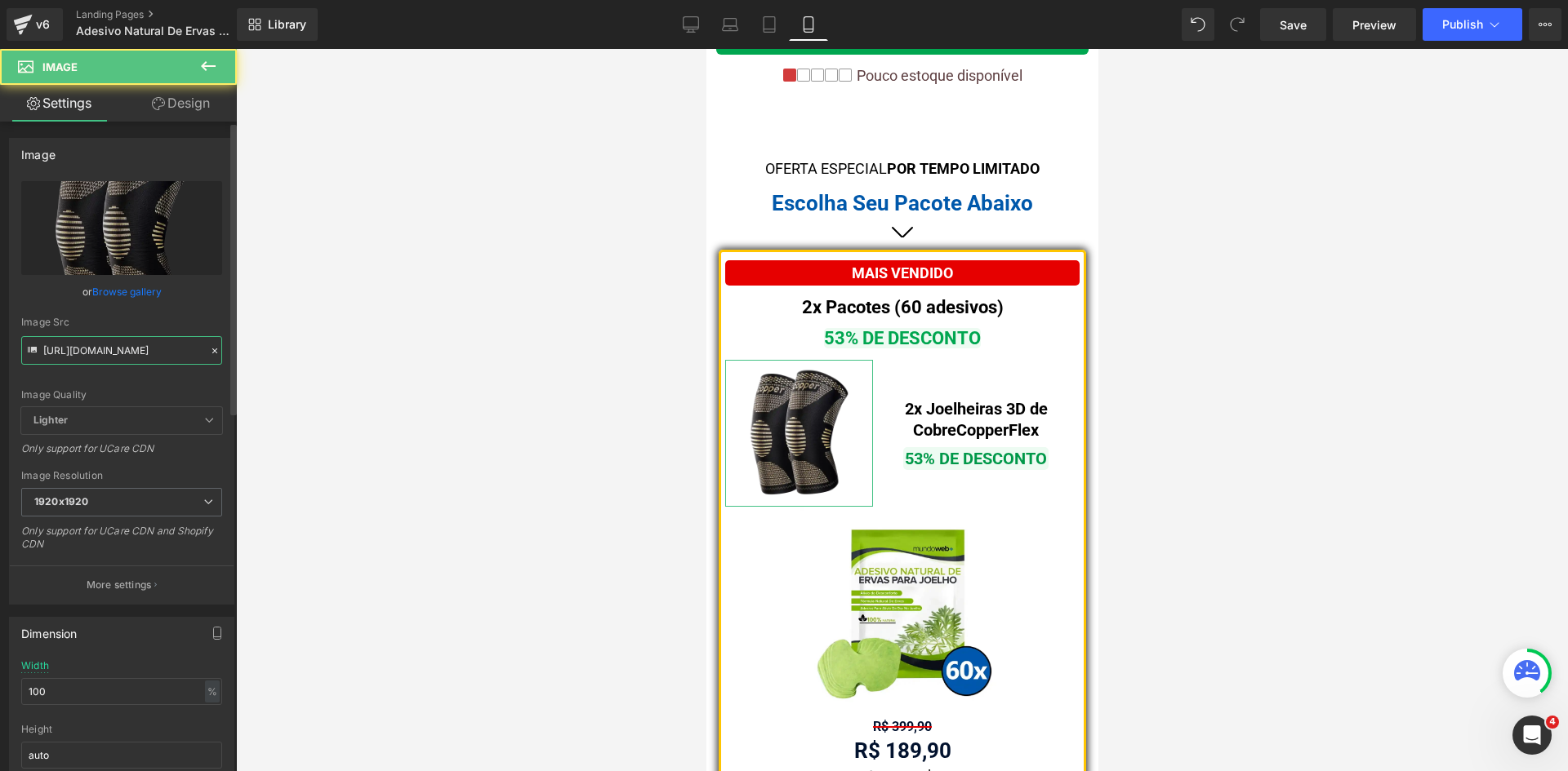
click at [127, 353] on input "[URL][DOMAIN_NAME]" at bounding box center [122, 350] width 201 height 29
paste input "[DOMAIN_NAME][URL]"
type input "[URL][DOMAIN_NAME]"
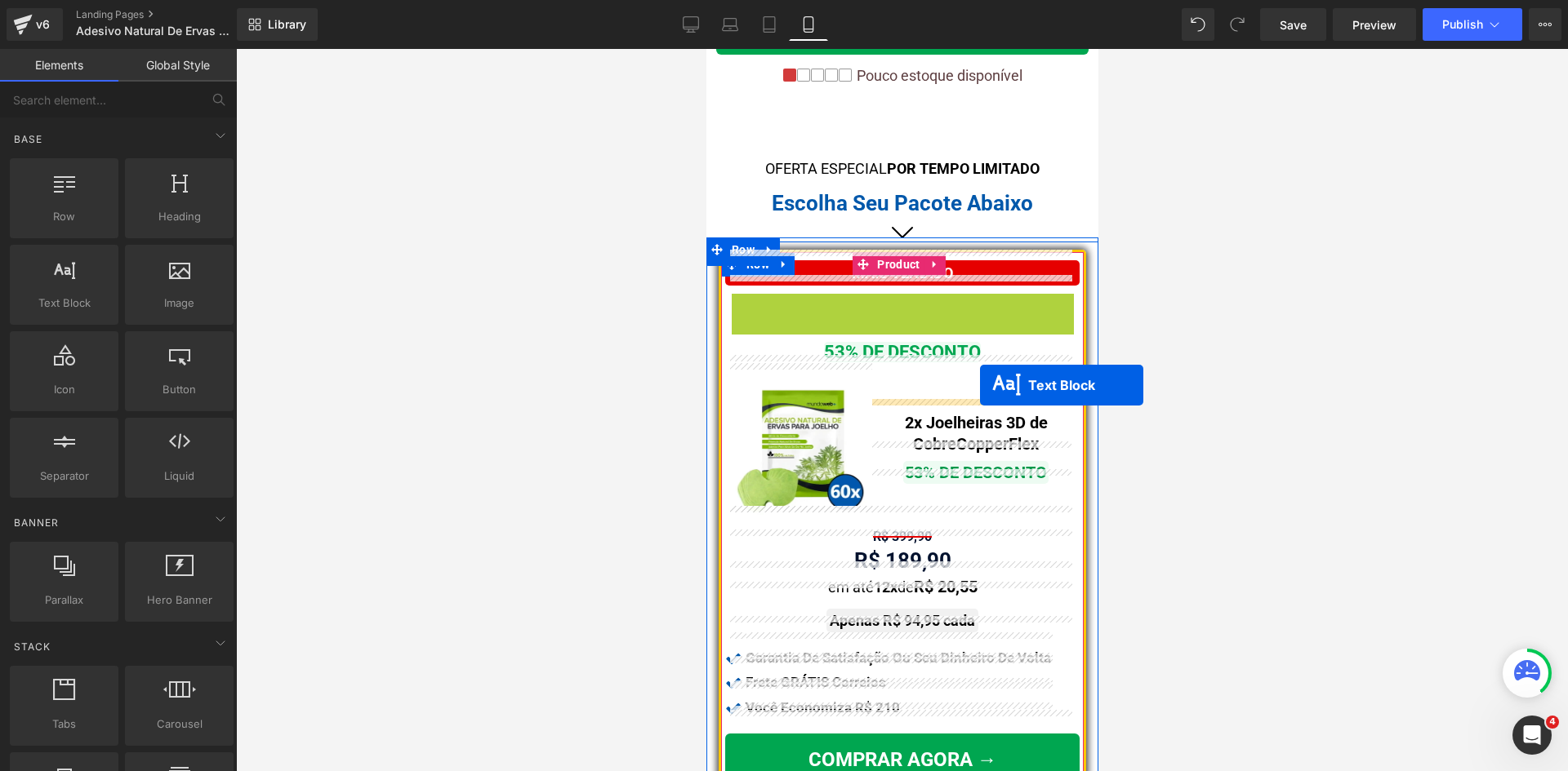
drag, startPoint x: 881, startPoint y: 295, endPoint x: 979, endPoint y: 385, distance: 133.1
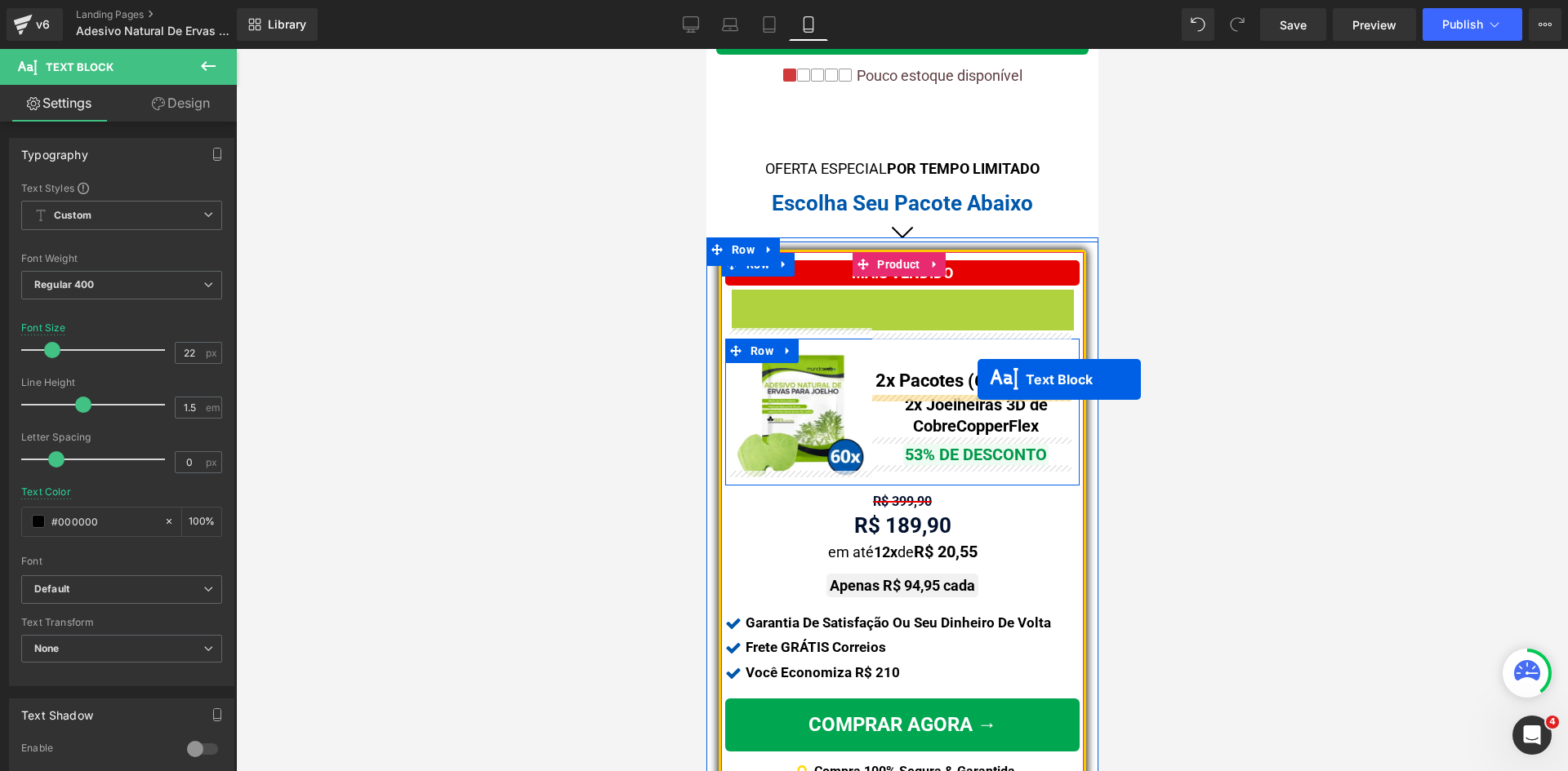
drag, startPoint x: 889, startPoint y: 292, endPoint x: 976, endPoint y: 380, distance: 123.7
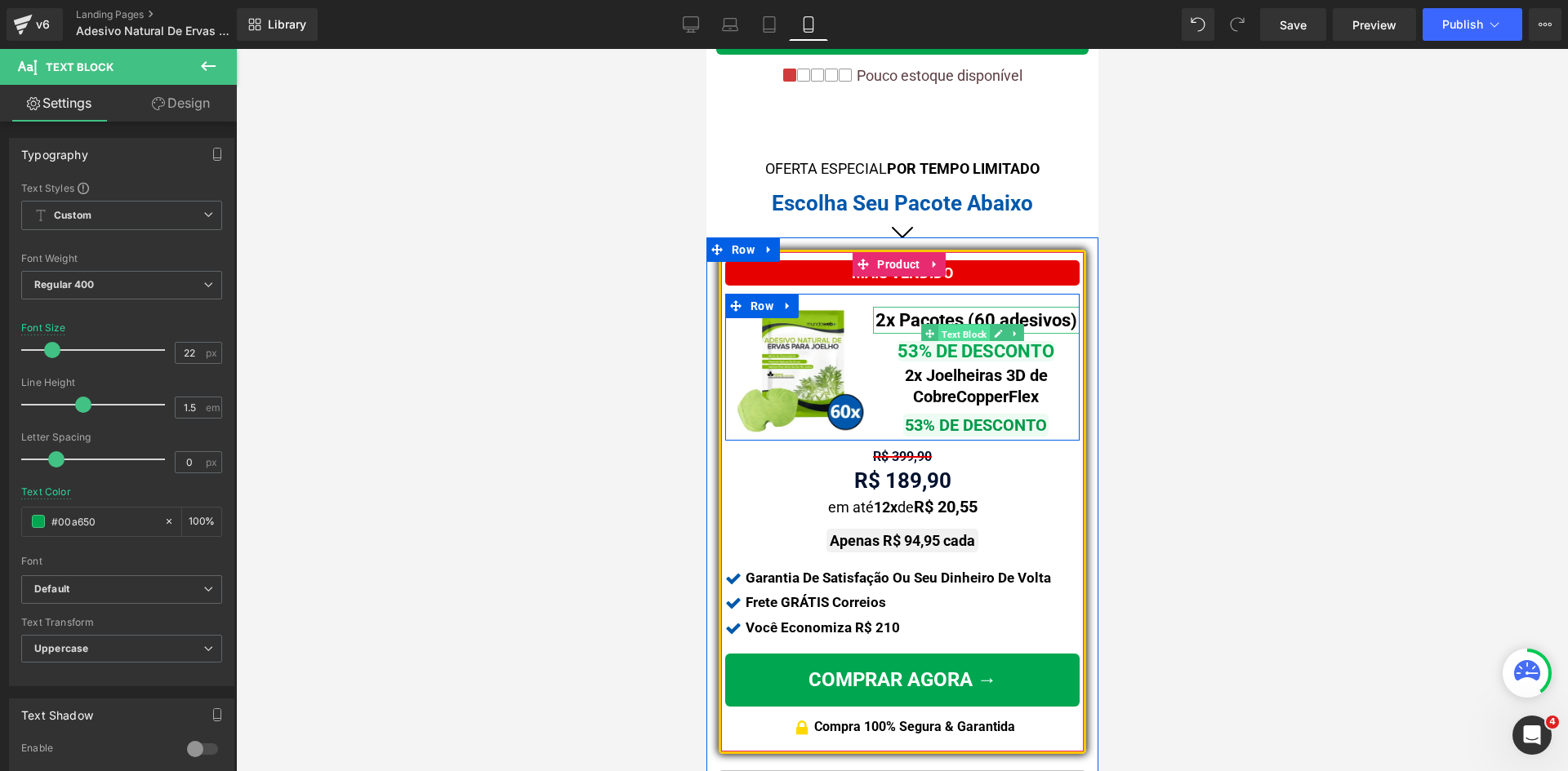
click at [962, 324] on span "Text Block" at bounding box center [963, 334] width 52 height 20
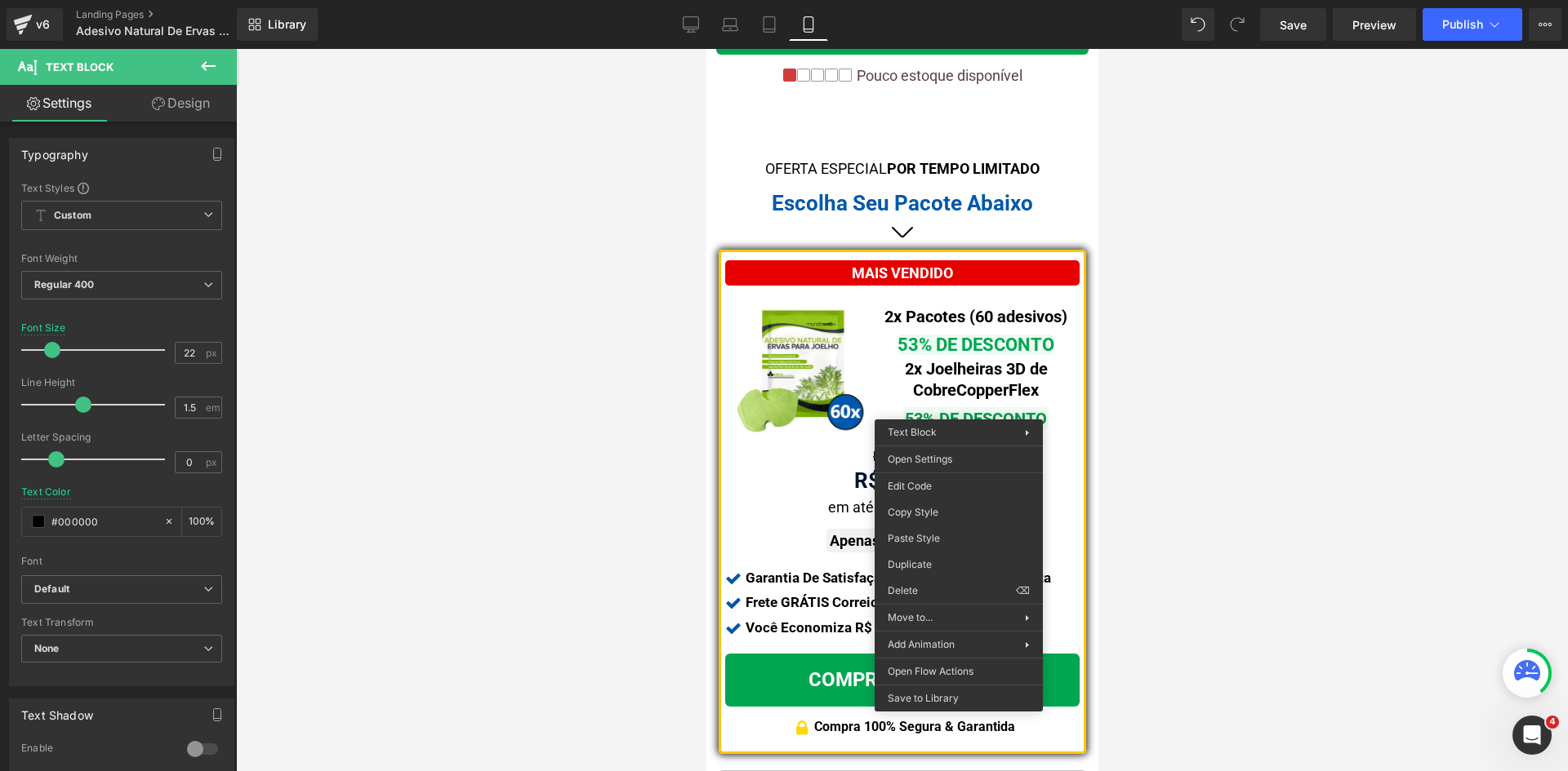
drag, startPoint x: 1632, startPoint y: 557, endPoint x: 939, endPoint y: 390, distance: 712.8
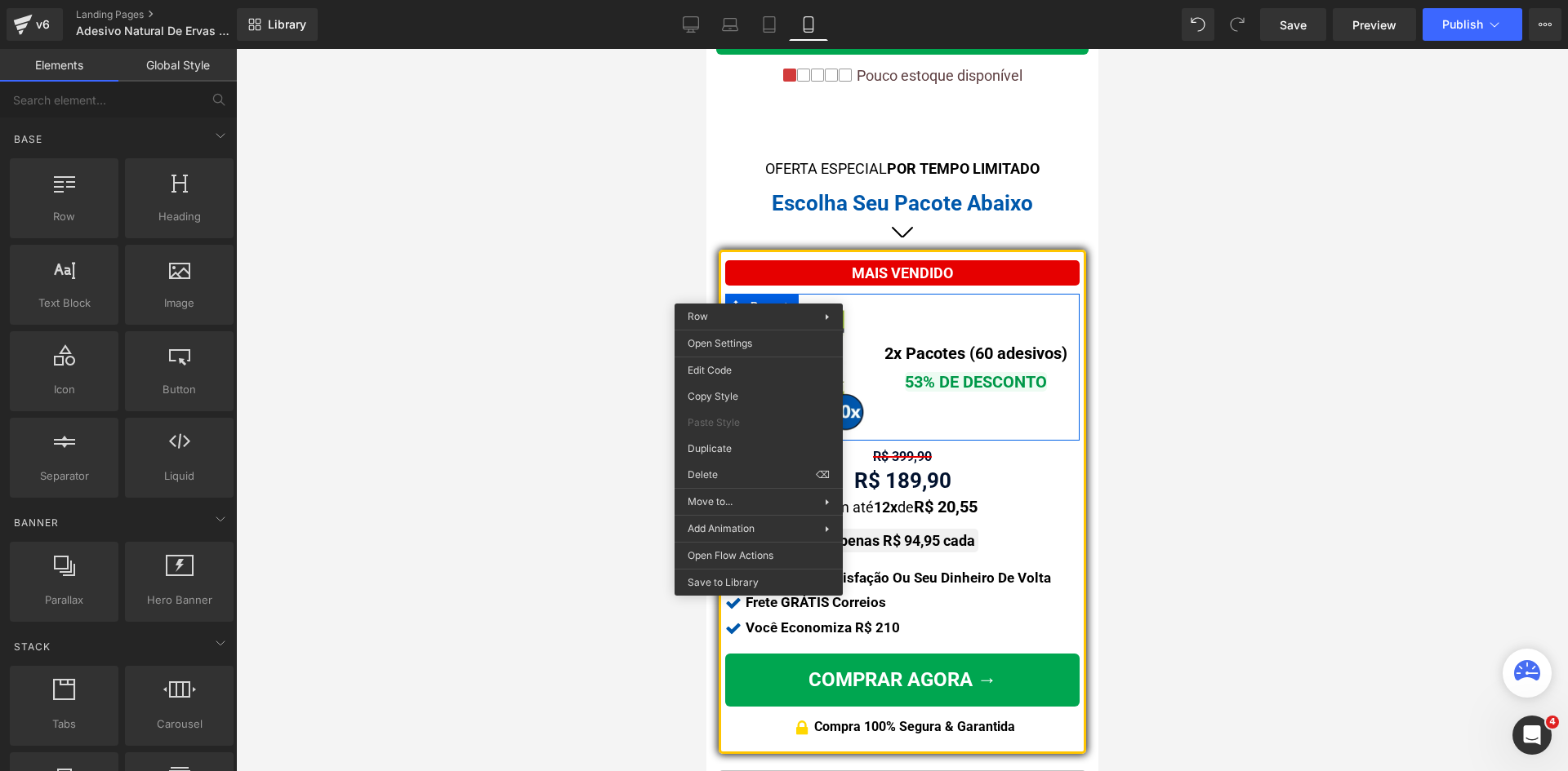
click at [1389, 437] on div at bounding box center [902, 410] width 1332 height 722
click at [872, 314] on div "2x Pacotes (60 adesivos) Text Block 53% DE DESCONTO Text Block" at bounding box center [974, 367] width 207 height 147
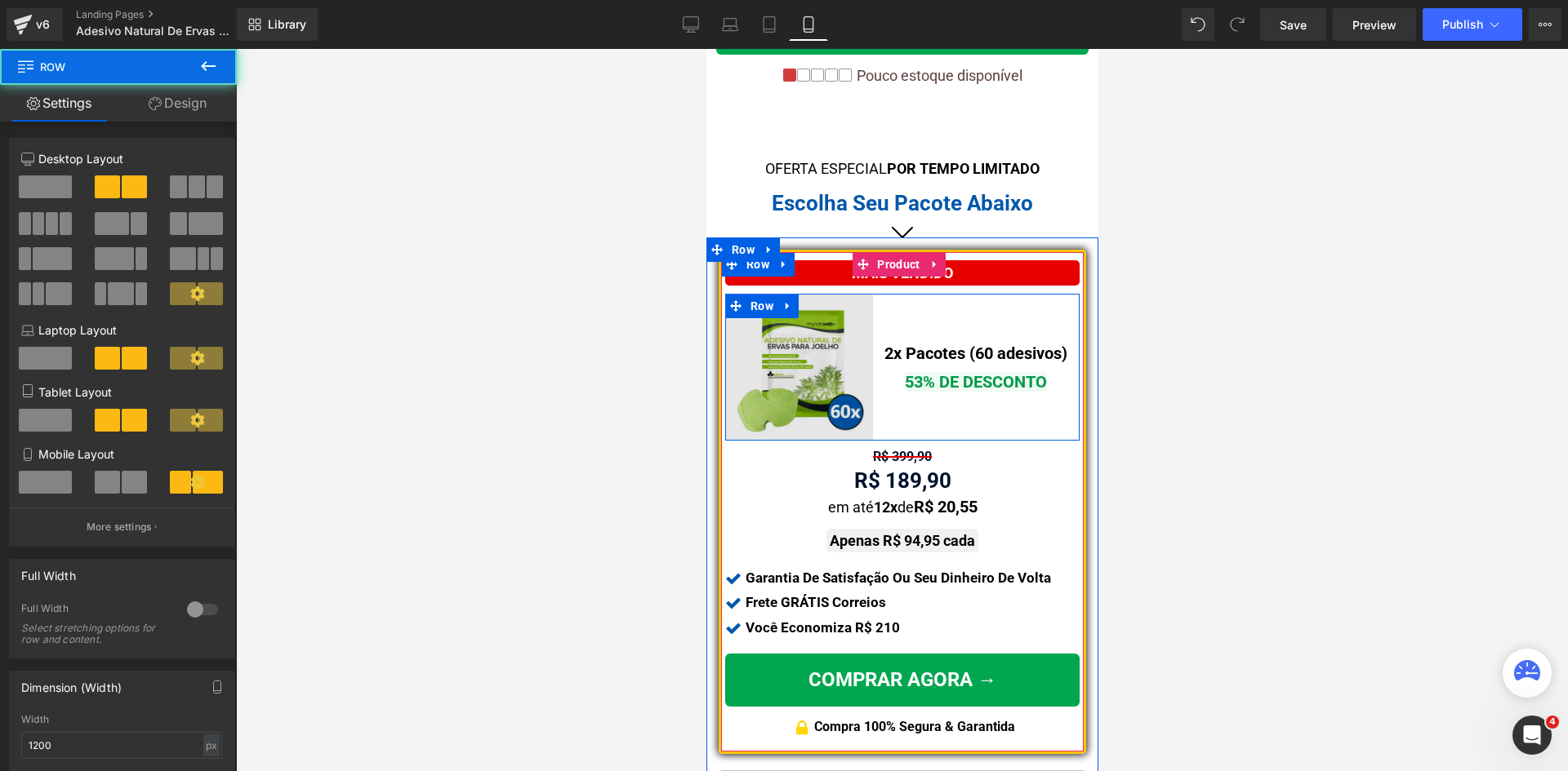
click at [765, 324] on img at bounding box center [797, 367] width 148 height 147
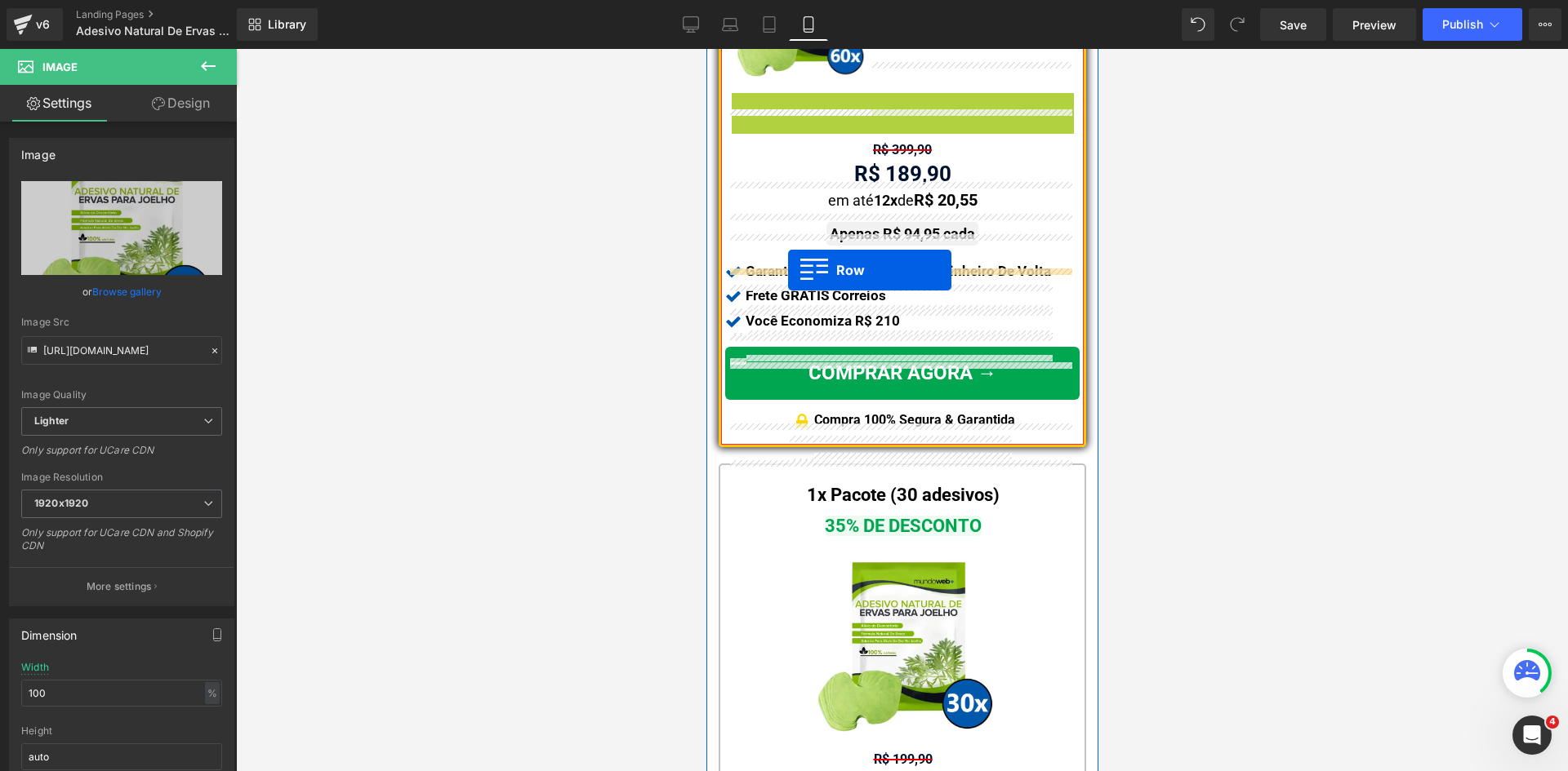
scroll to position [1337, 0]
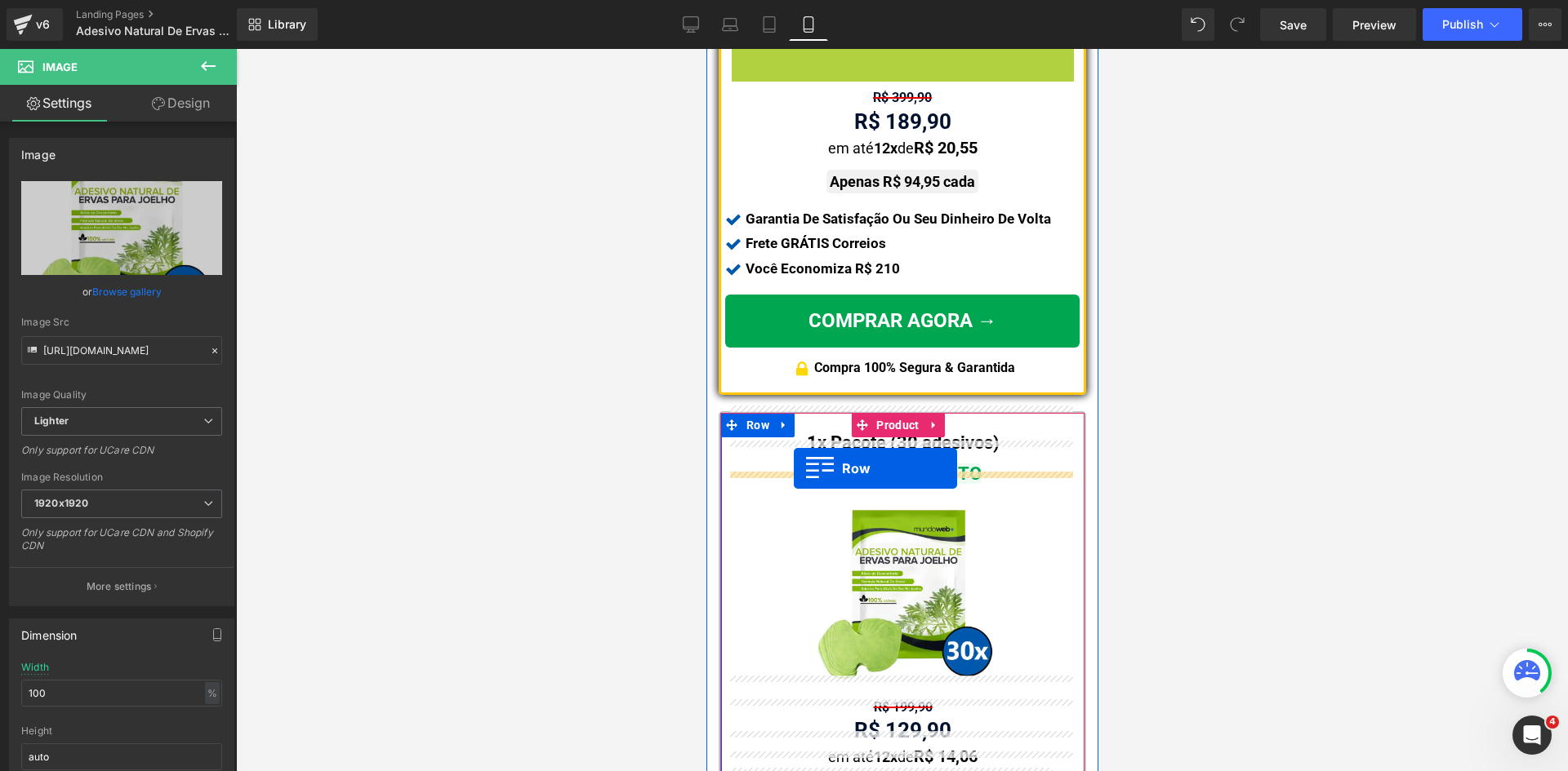
drag, startPoint x: 761, startPoint y: 447, endPoint x: 793, endPoint y: 468, distance: 38.3
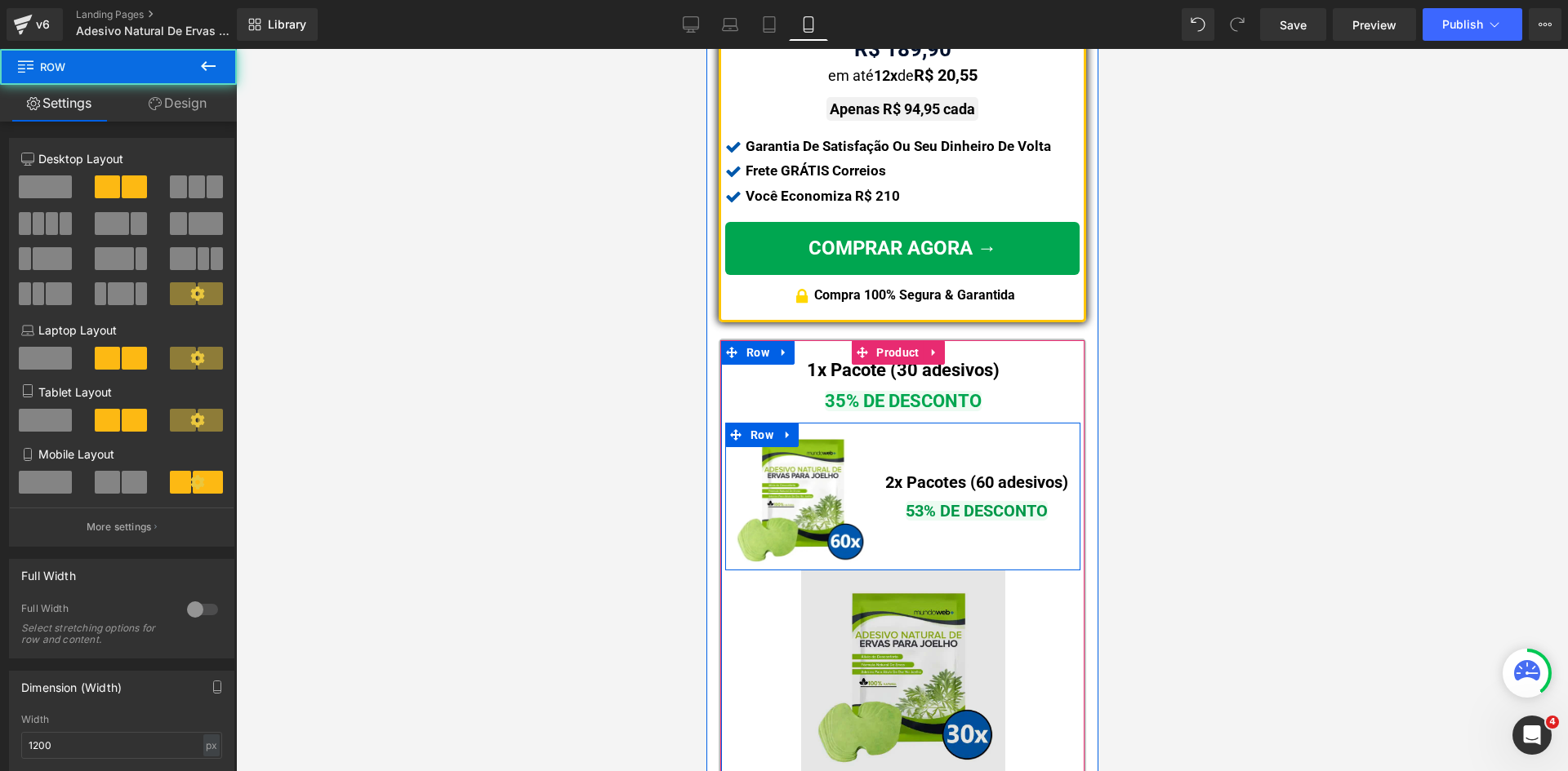
scroll to position [1452, 0]
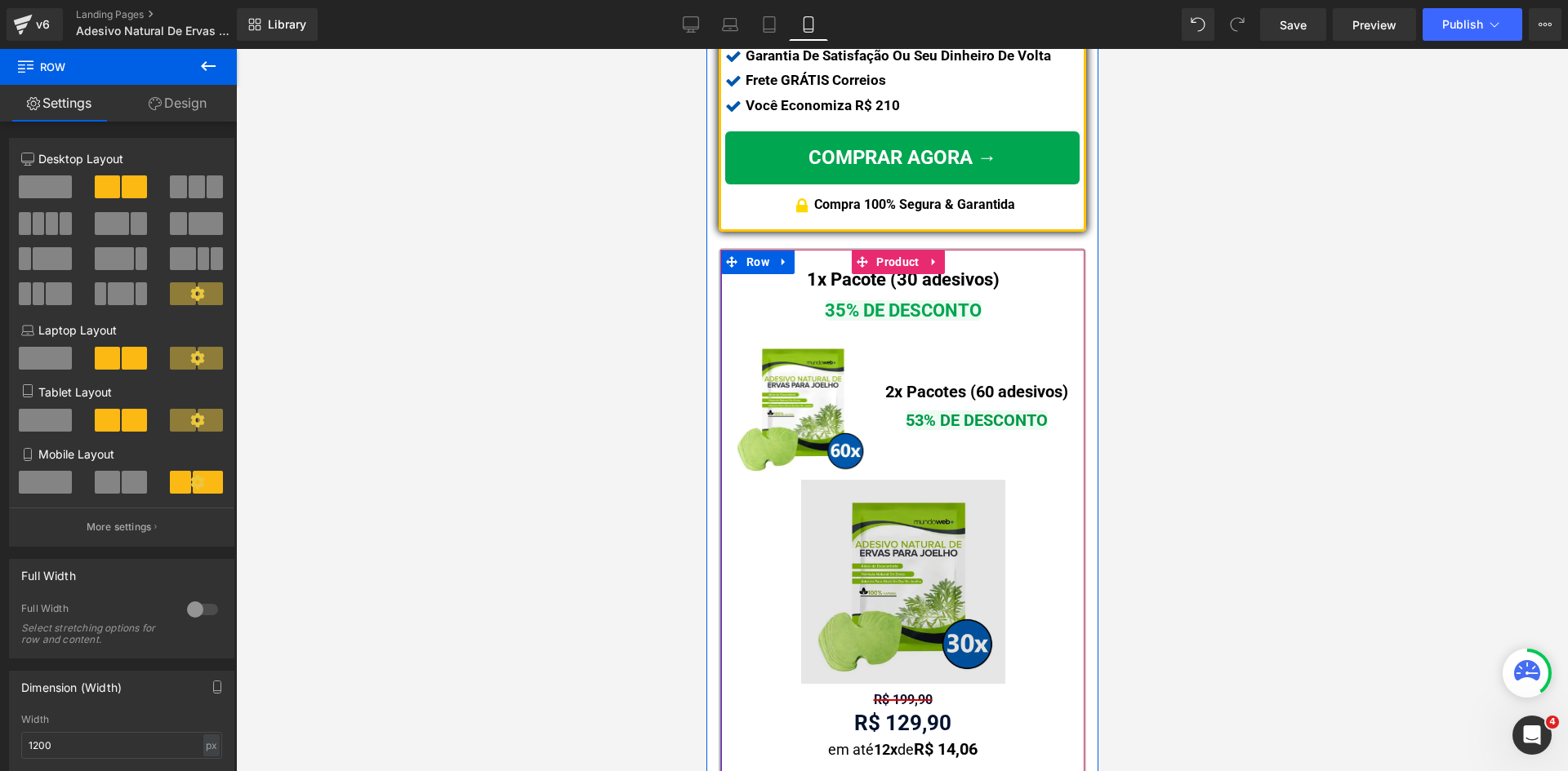
click at [902, 582] on img at bounding box center [902, 582] width 204 height 204
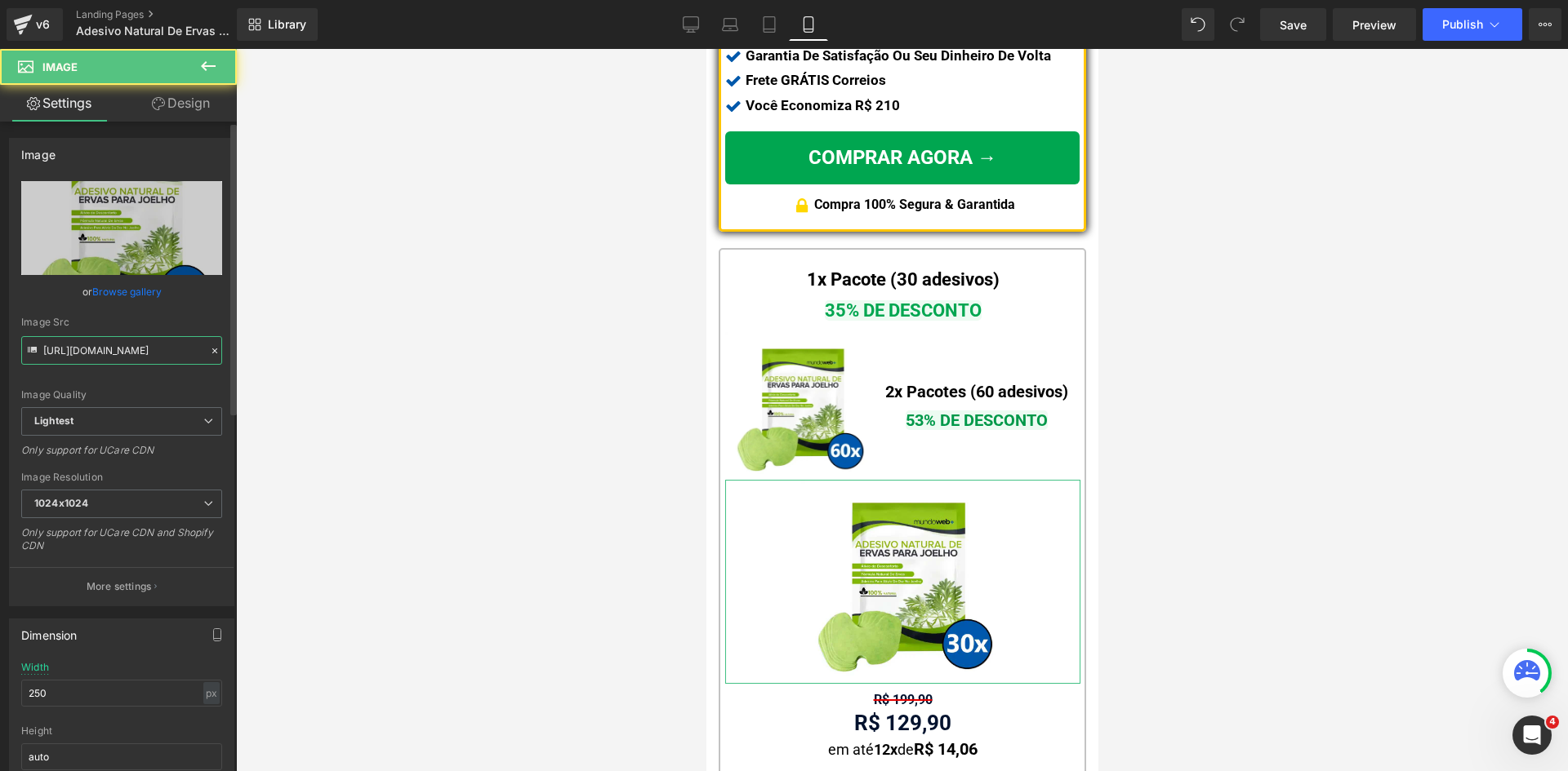
click at [120, 348] on input "[URL][DOMAIN_NAME]" at bounding box center [122, 350] width 201 height 29
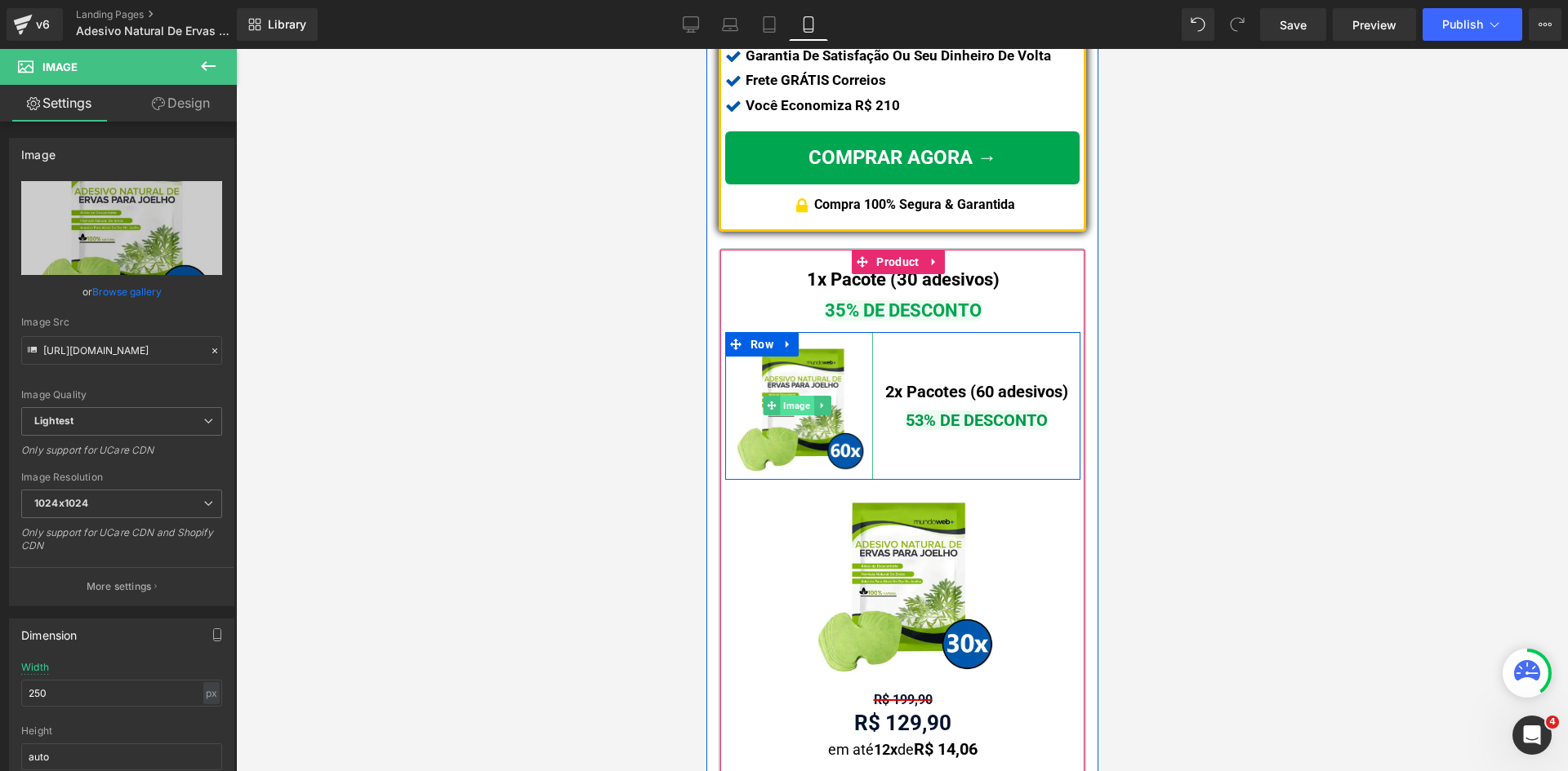
click at [799, 396] on span "Image" at bounding box center [795, 406] width 33 height 20
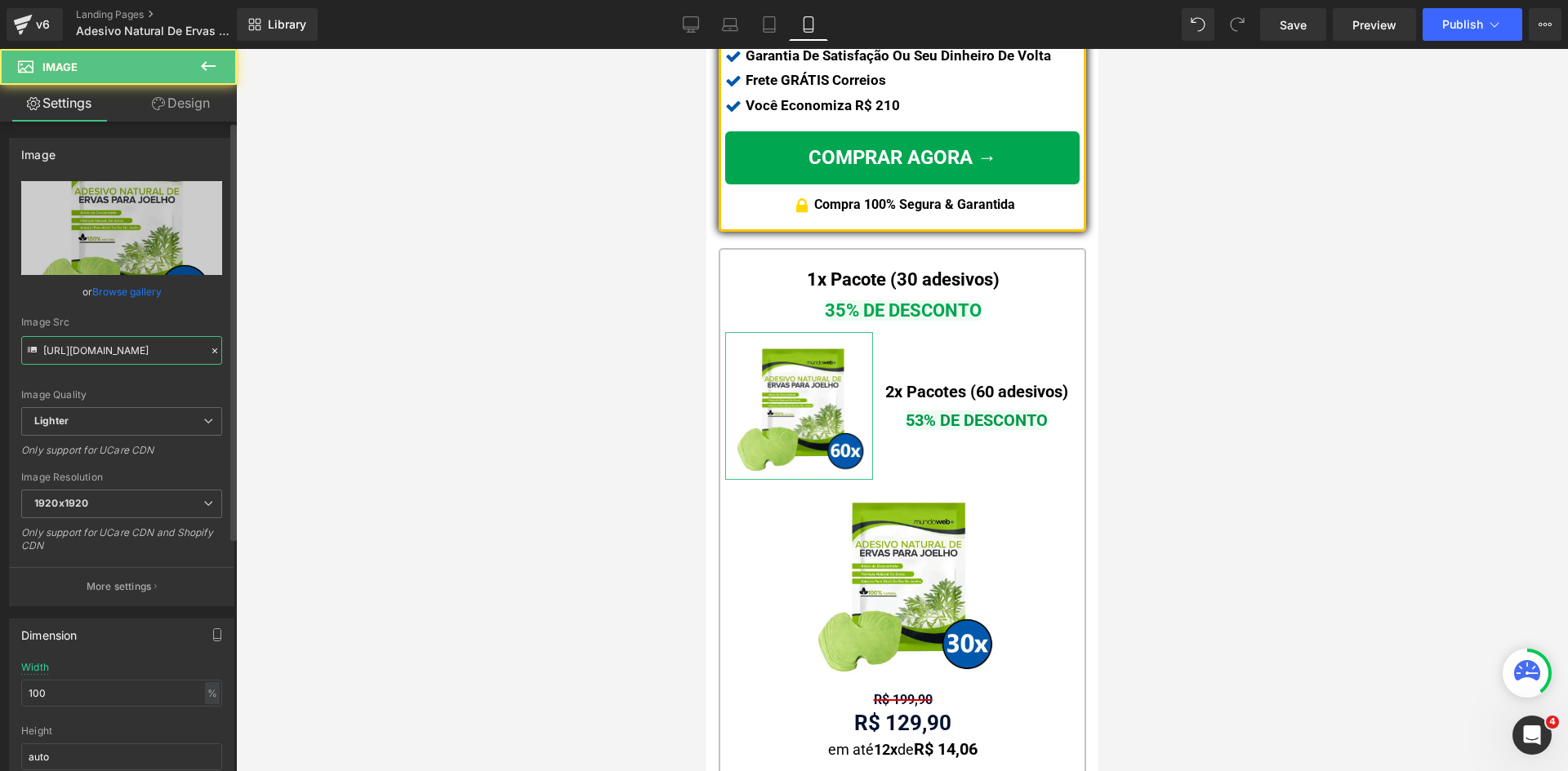
click at [119, 360] on input "[URL][DOMAIN_NAME]" at bounding box center [122, 350] width 201 height 29
paste input "da01f9bb-4e5d-44c8-a368-3e3e7f088393/-/format/auto/-/preview/1024x1024/-/qualit…"
type input "[URL][DOMAIN_NAME]"
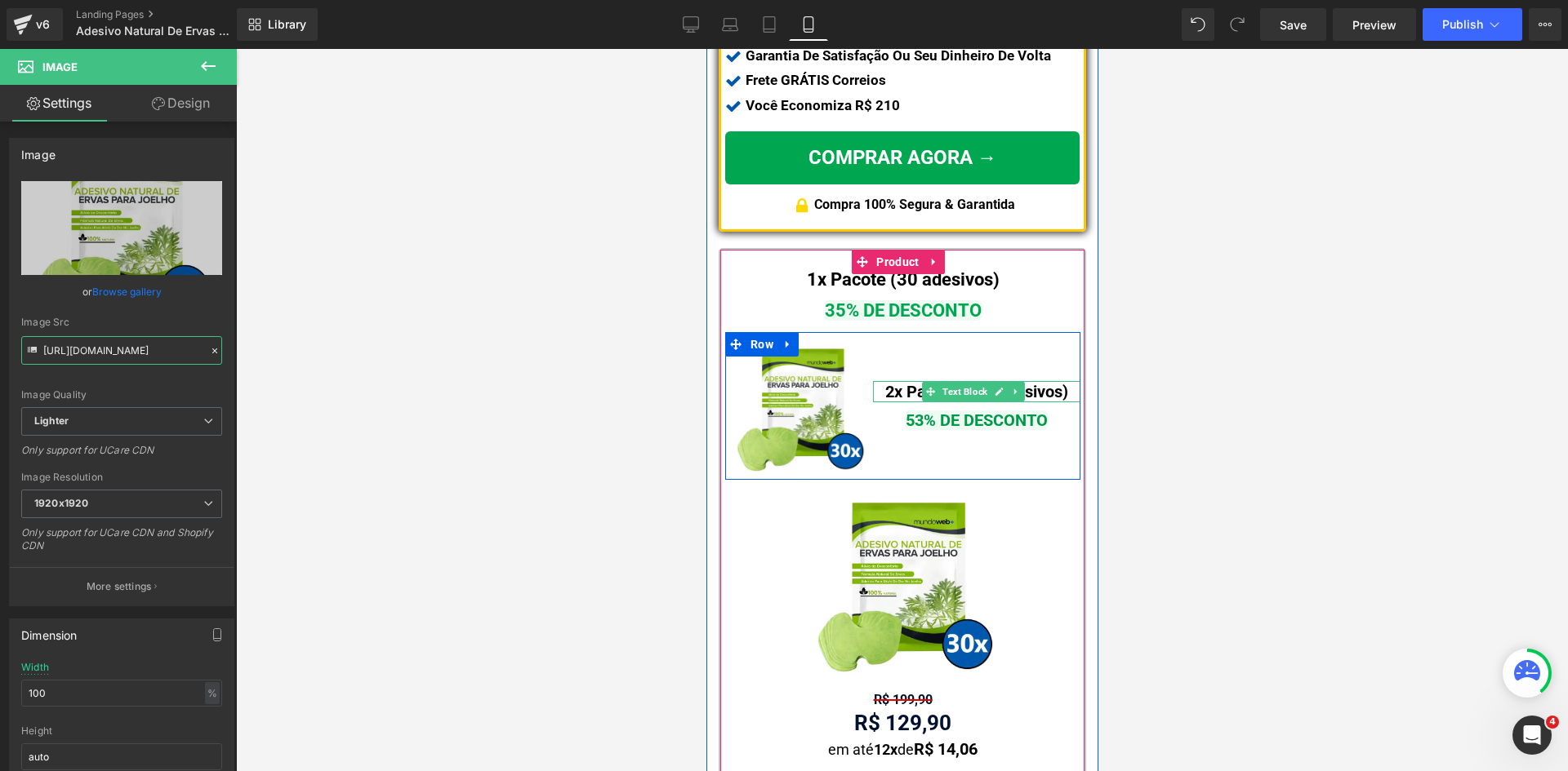
scroll to position [0, 697]
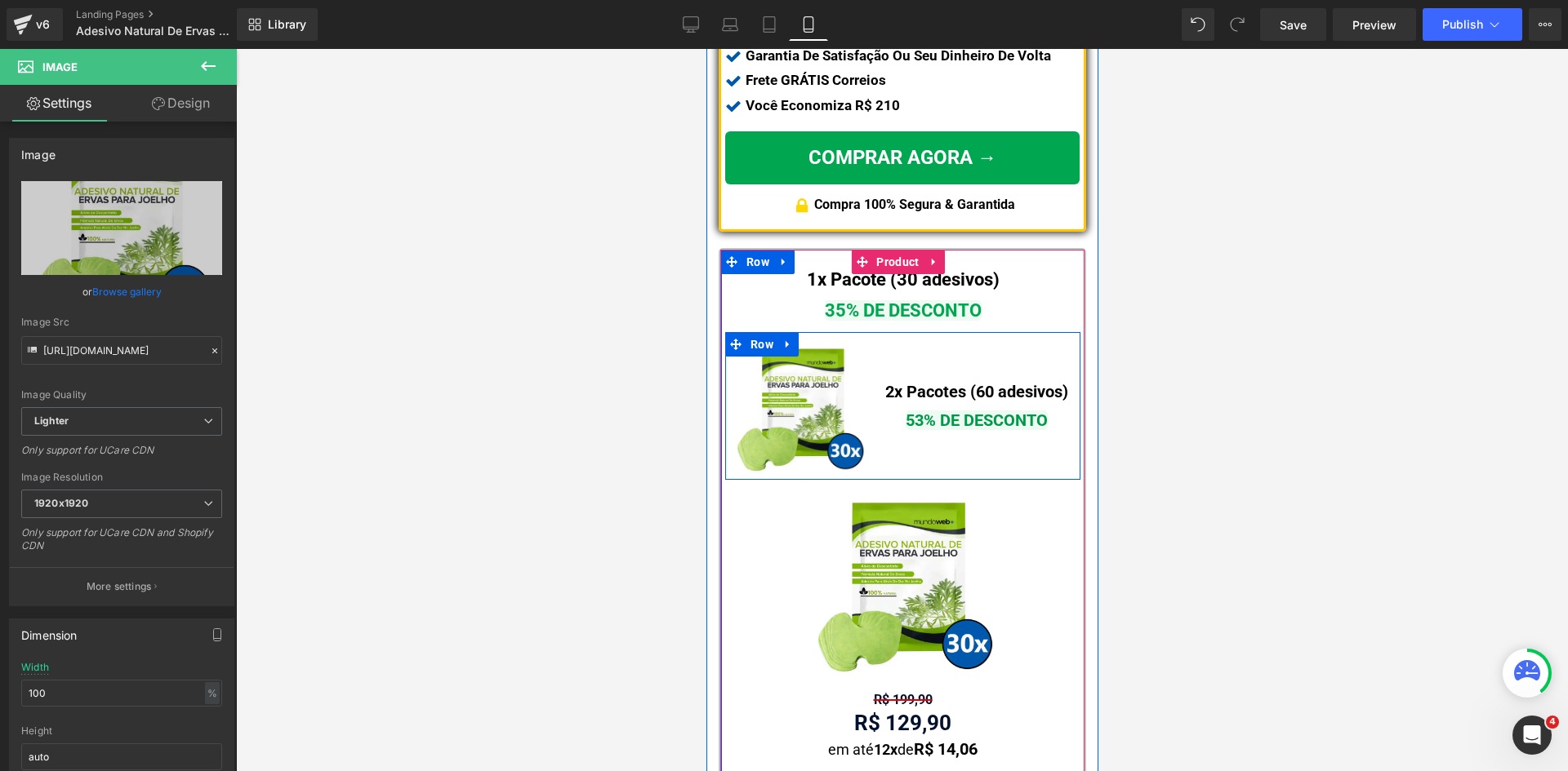
click at [885, 381] on span "2x Pacotes (60 adesivos)" at bounding box center [975, 391] width 183 height 20
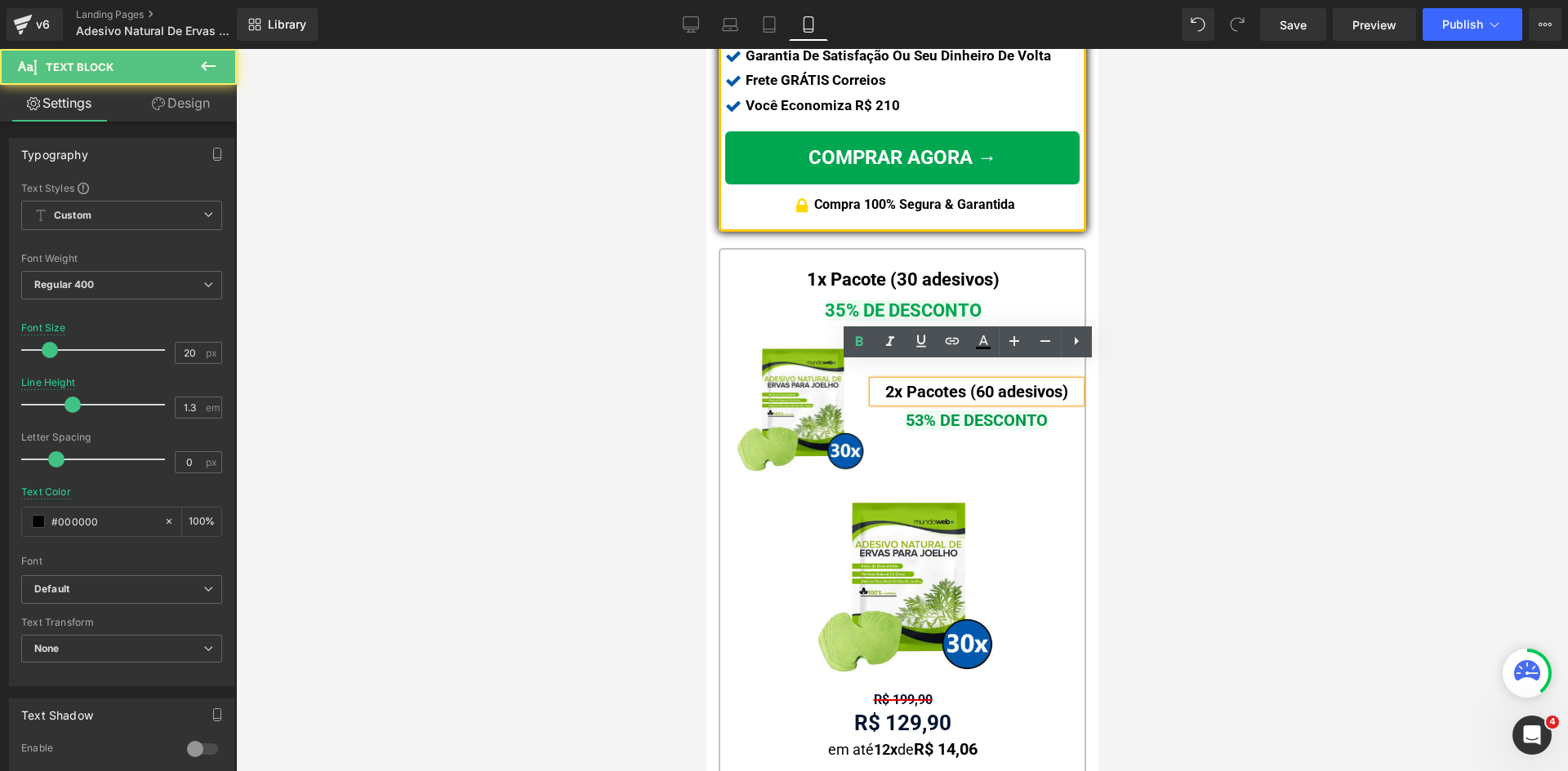
click at [885, 381] on span "2x Pacotes (60 adesivos)" at bounding box center [975, 391] width 183 height 20
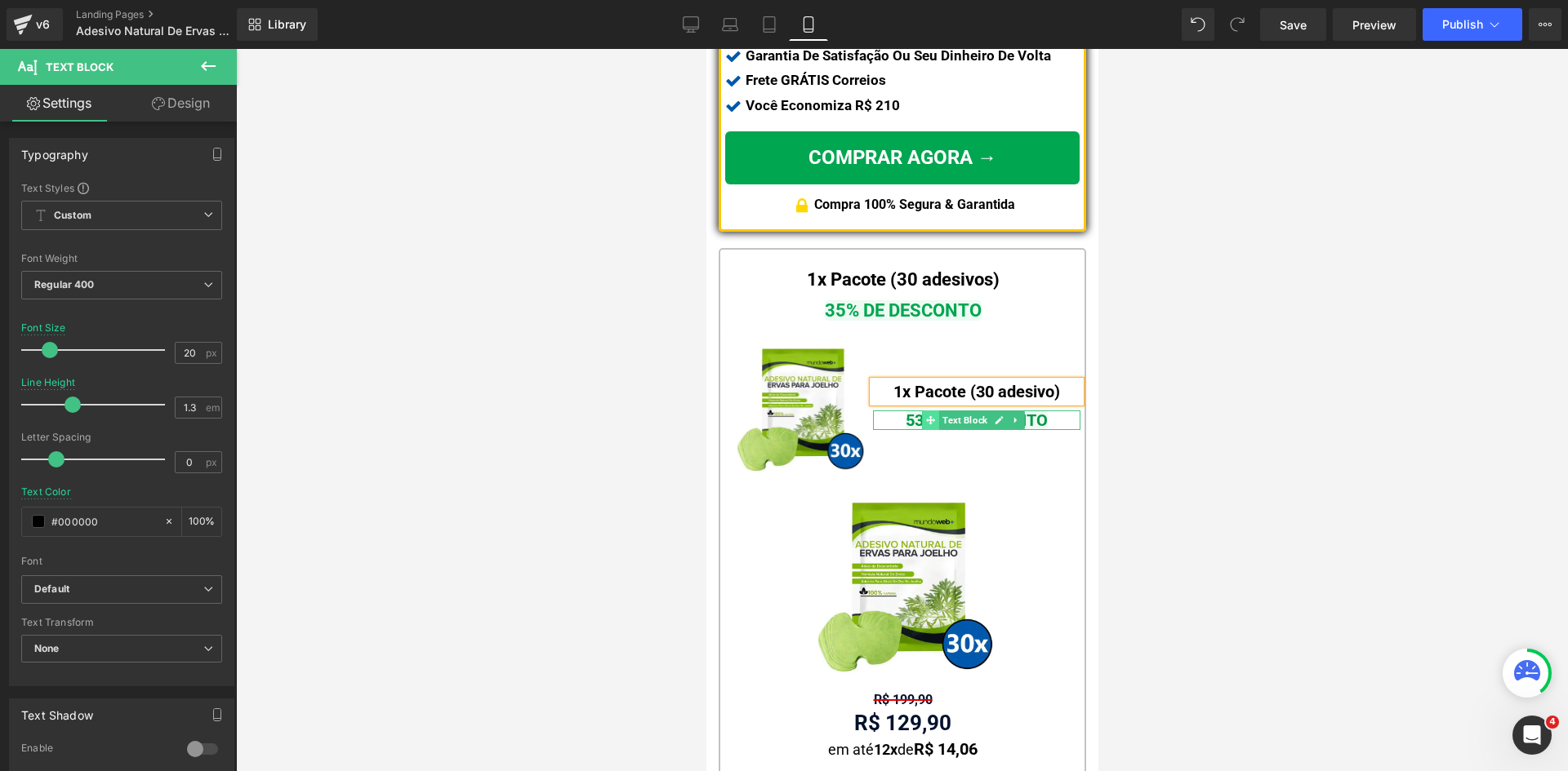
click at [921, 410] on span at bounding box center [929, 420] width 17 height 20
click at [908, 410] on span "53% DE DESCONTO" at bounding box center [975, 420] width 142 height 20
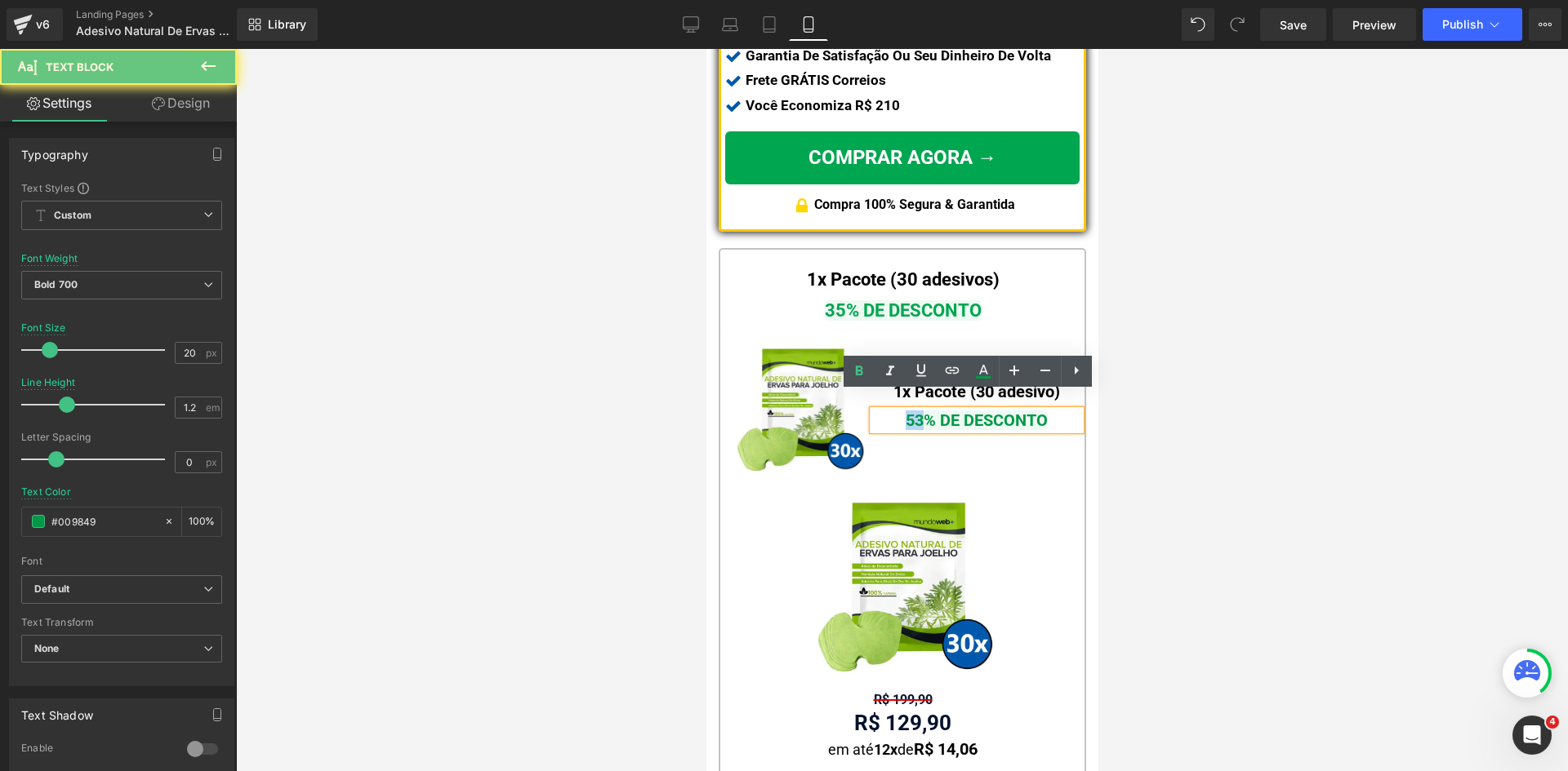
click at [908, 410] on span "53% DE DESCONTO" at bounding box center [975, 420] width 142 height 20
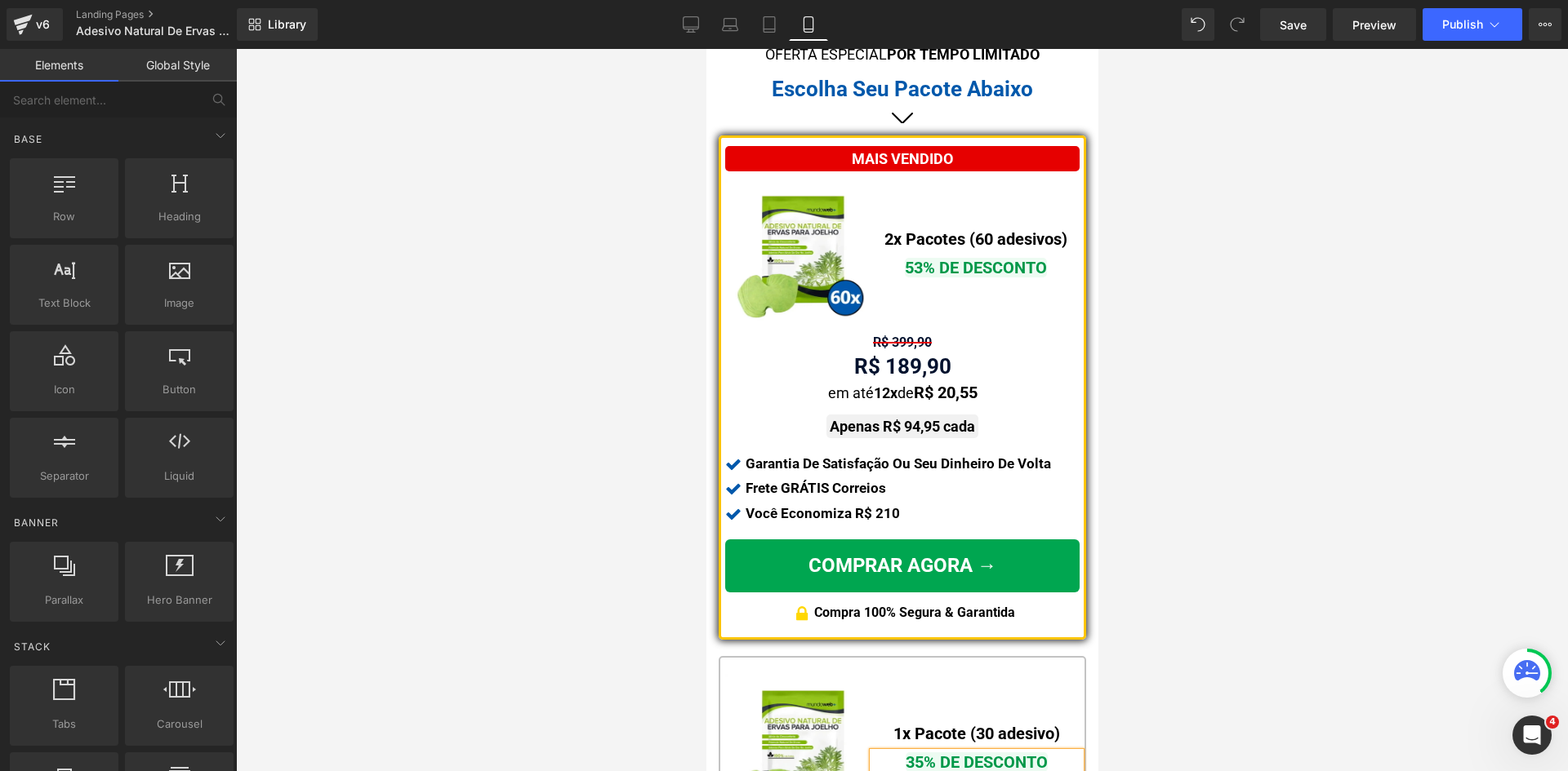
scroll to position [962, 0]
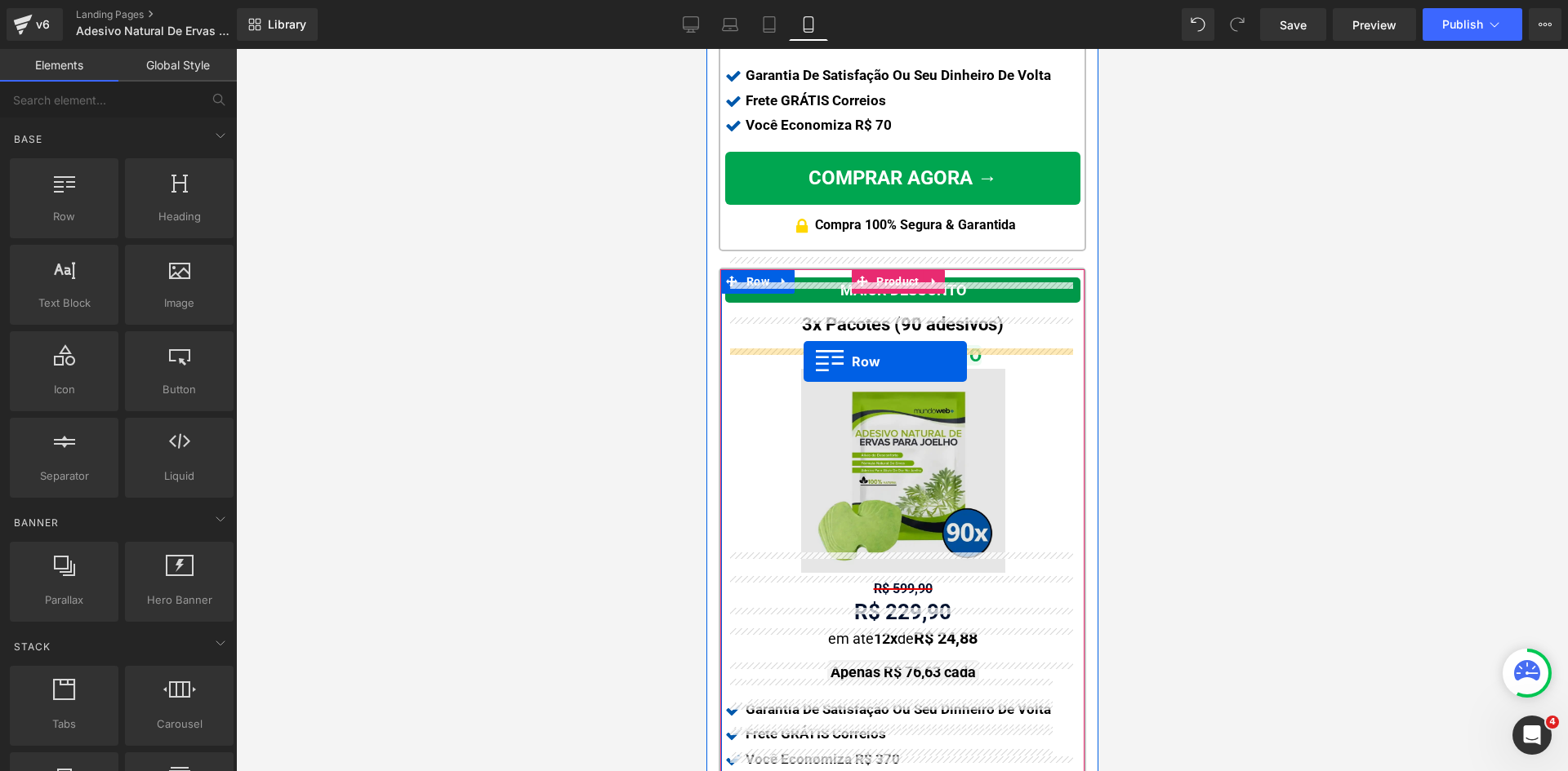
drag, startPoint x: 767, startPoint y: 267, endPoint x: 803, endPoint y: 362, distance: 101.6
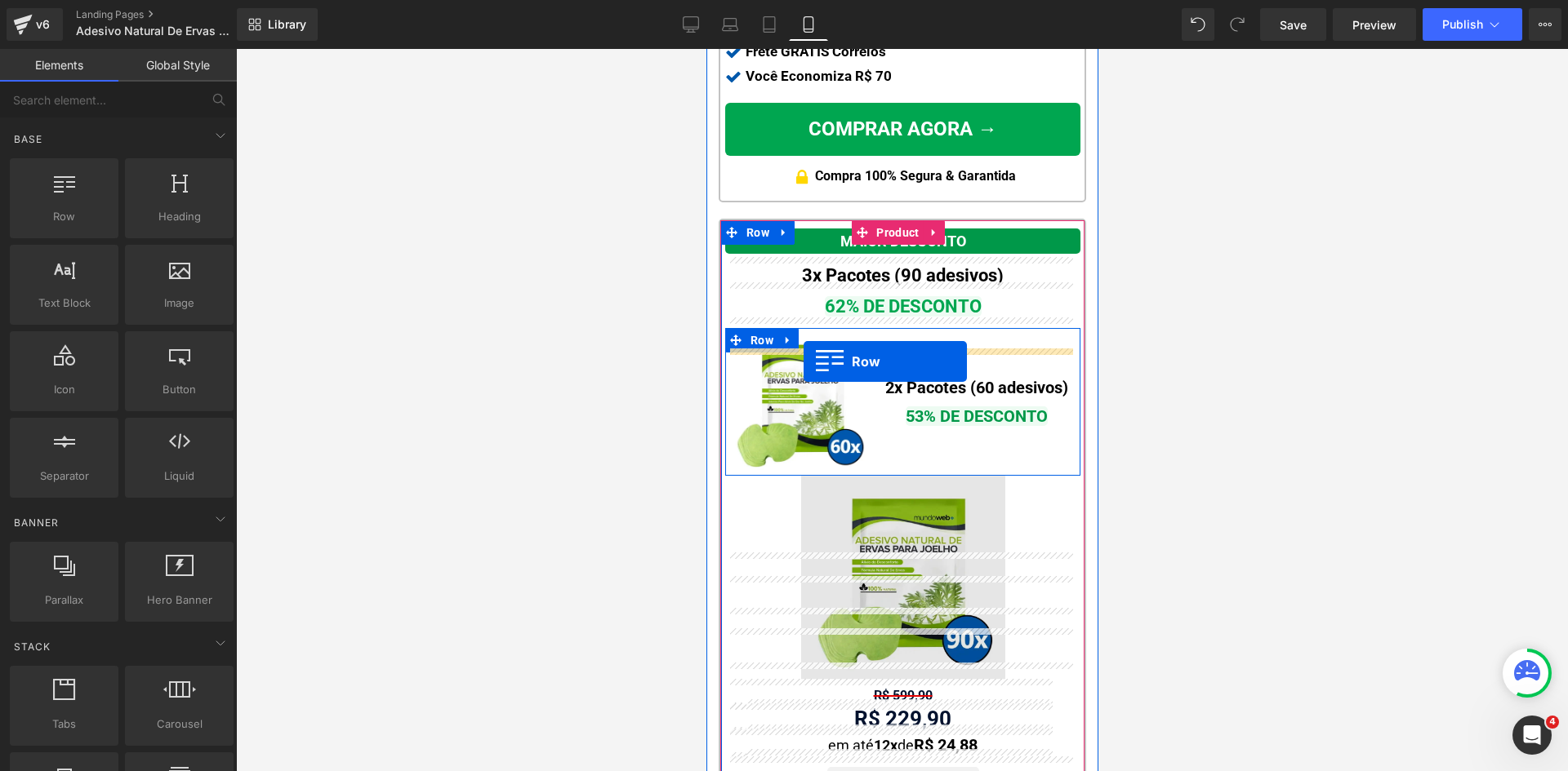
scroll to position [1892, 0]
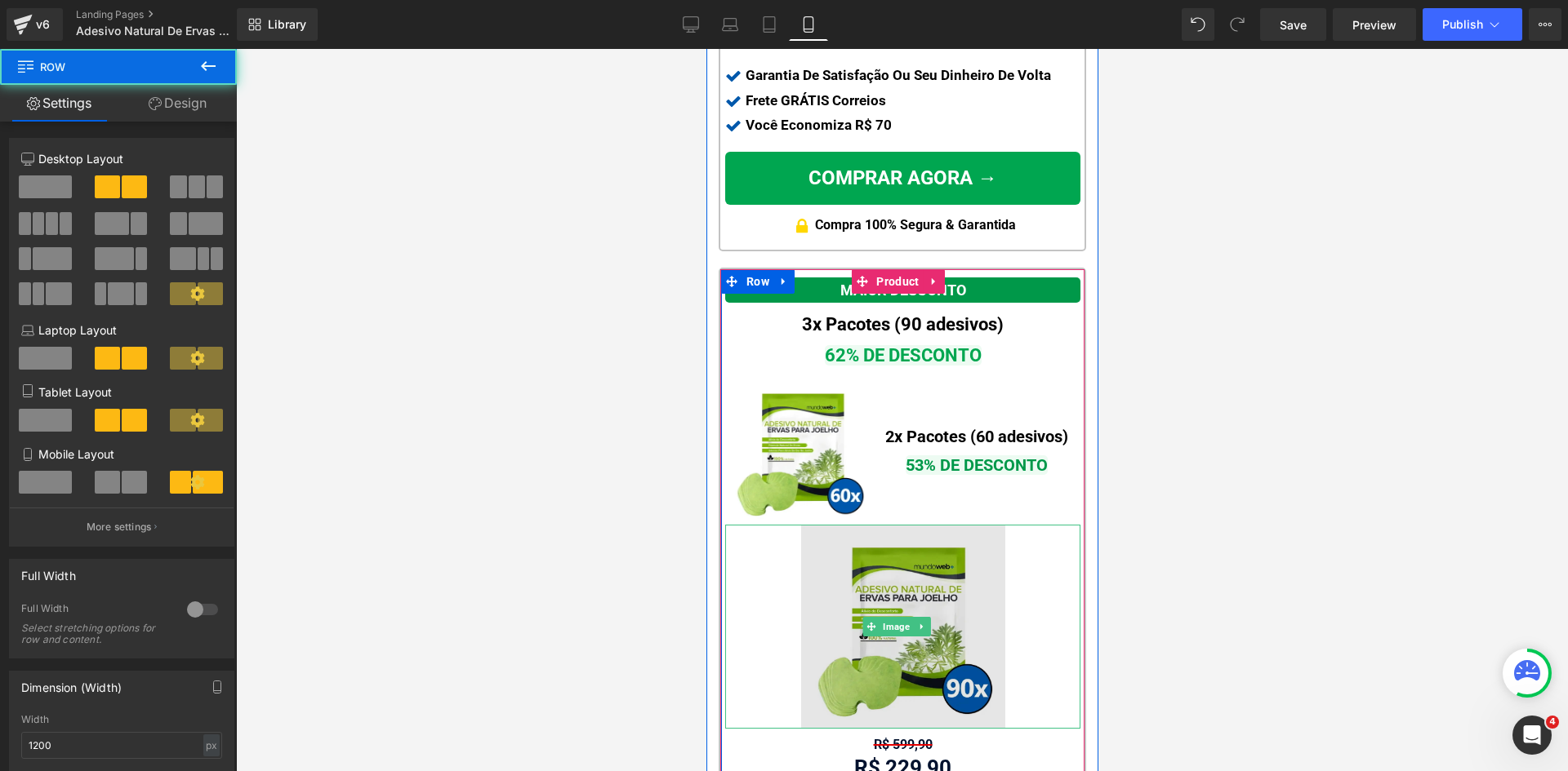
click at [882, 586] on img at bounding box center [902, 626] width 204 height 204
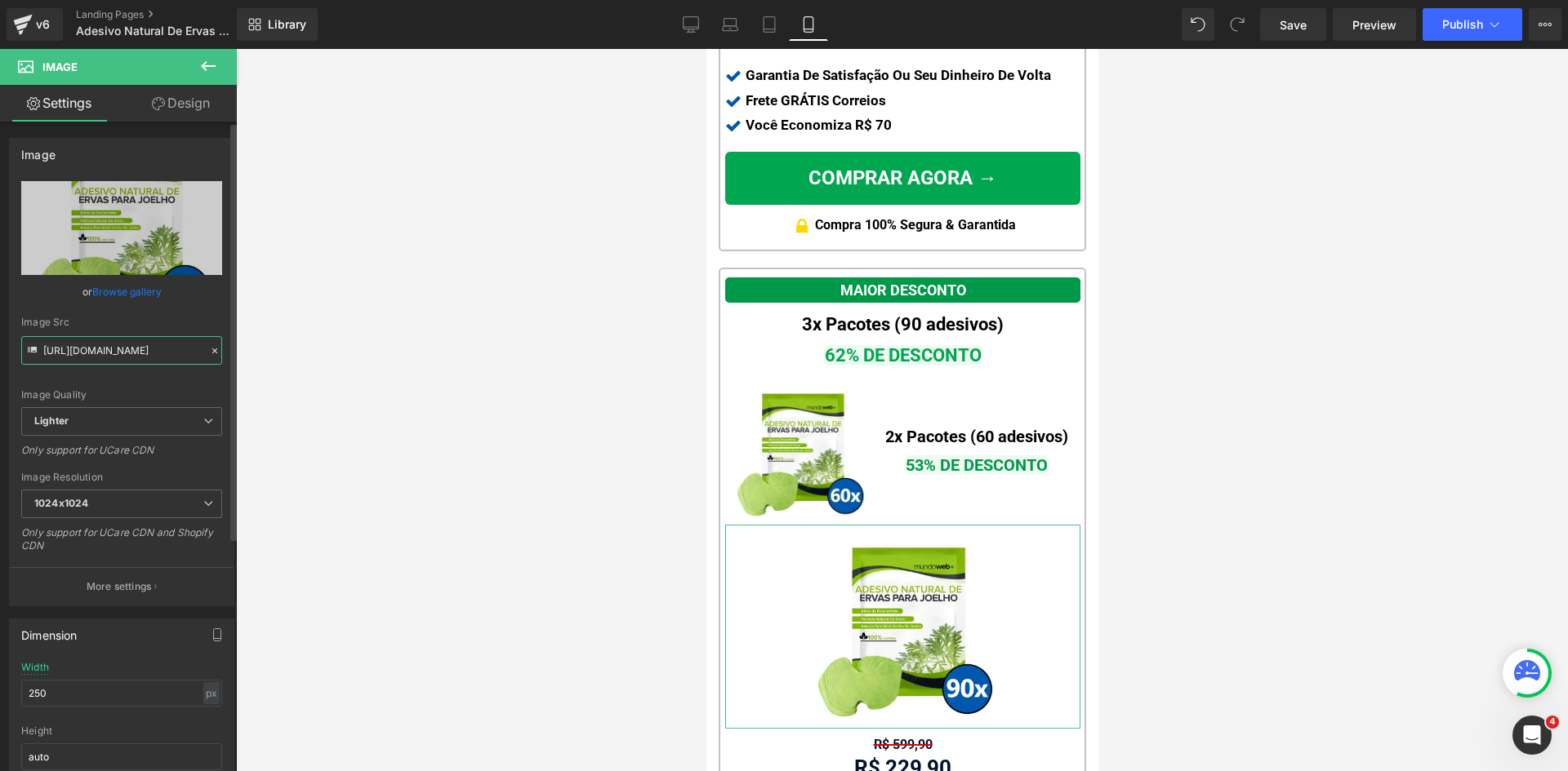
click at [83, 363] on input "[URL][DOMAIN_NAME]" at bounding box center [122, 350] width 201 height 29
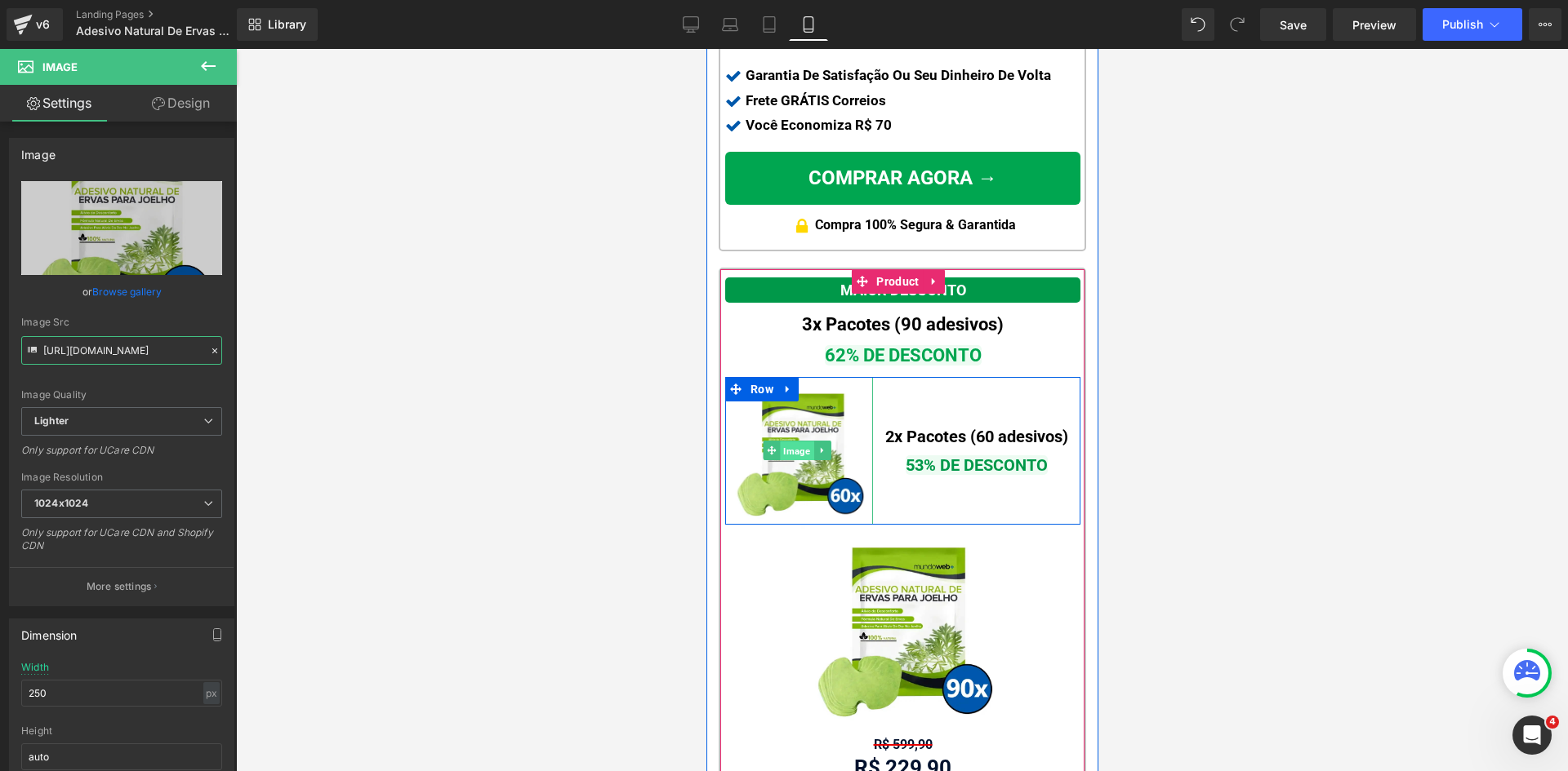
drag, startPoint x: 788, startPoint y: 427, endPoint x: 1003, endPoint y: 467, distance: 218.7
click at [788, 441] on span "Image" at bounding box center [795, 451] width 33 height 20
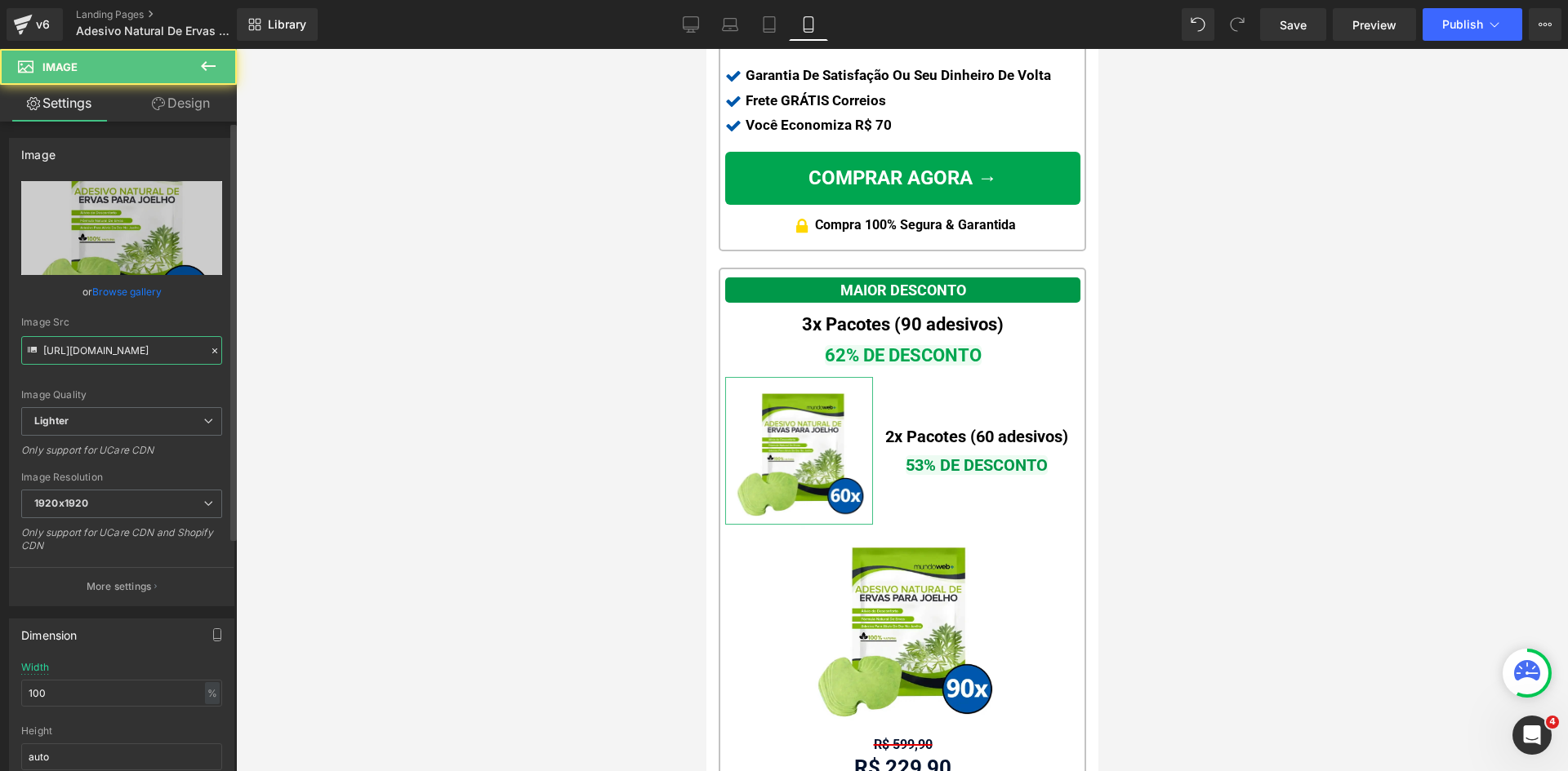
click at [107, 355] on input "[URL][DOMAIN_NAME]" at bounding box center [122, 350] width 201 height 29
paste input "ca34c40b-3bf1-4b95-93c9-fc907d9bde94/-/format/auto/-/preview/1024x1024/-/qualit…"
type input "[URL][DOMAIN_NAME]"
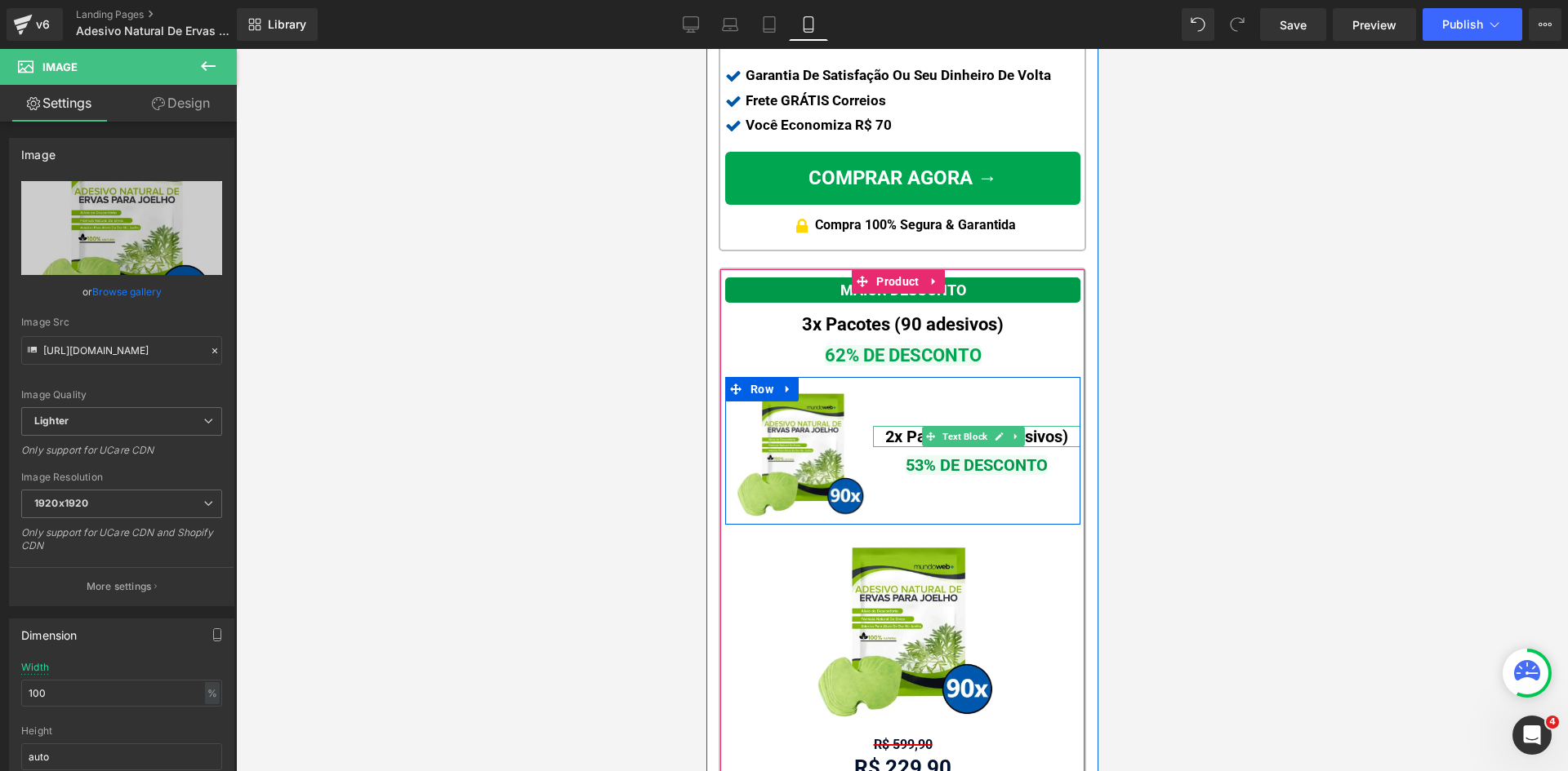
click at [886, 427] on span "2x Pacotes (60 adesivos)" at bounding box center [975, 437] width 183 height 20
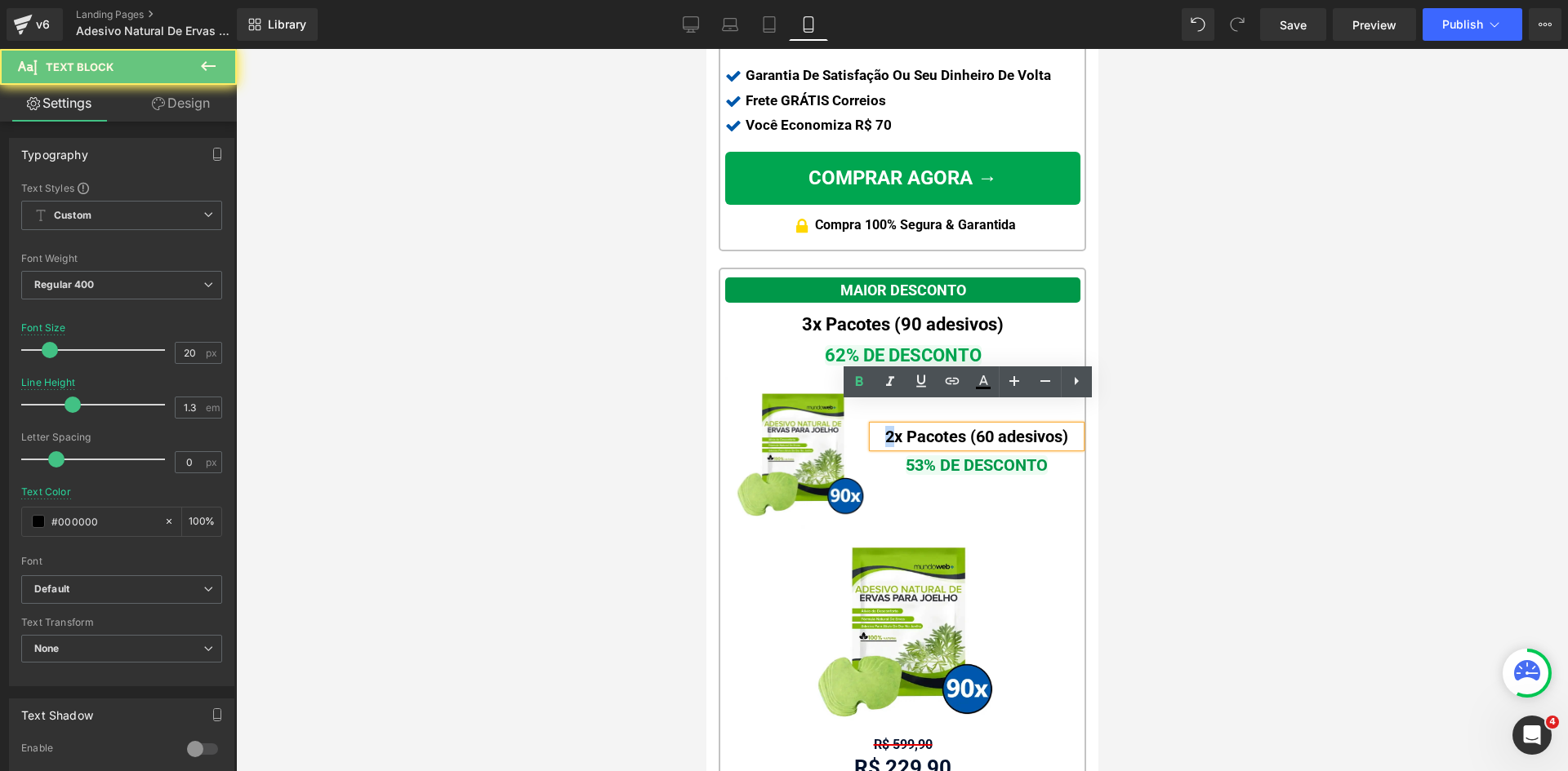
click at [884, 427] on span "2x Pacotes (60 adesivos)" at bounding box center [975, 437] width 183 height 20
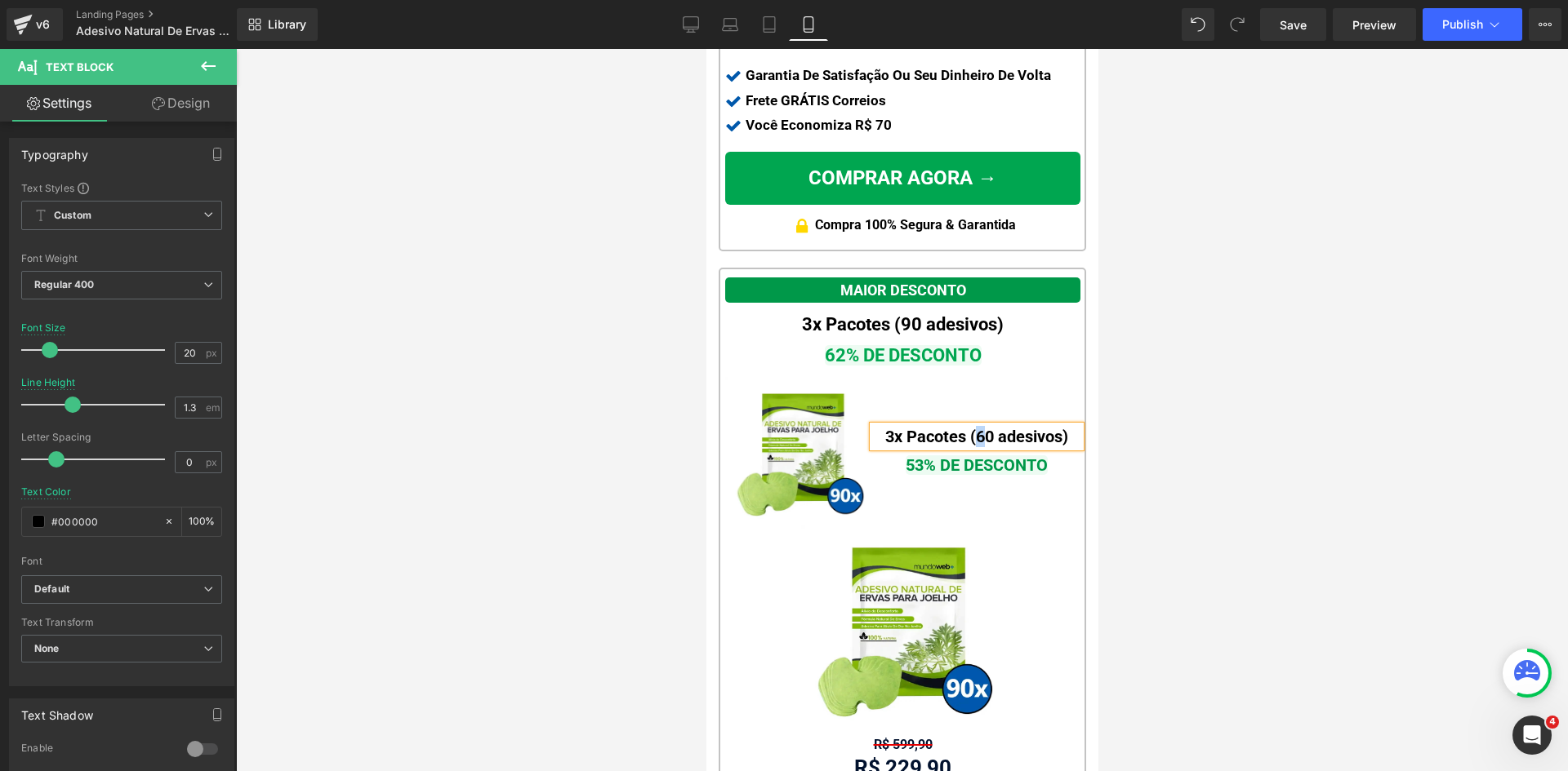
click at [967, 427] on span "3x Pacotes (60 adesivos)" at bounding box center [975, 437] width 183 height 20
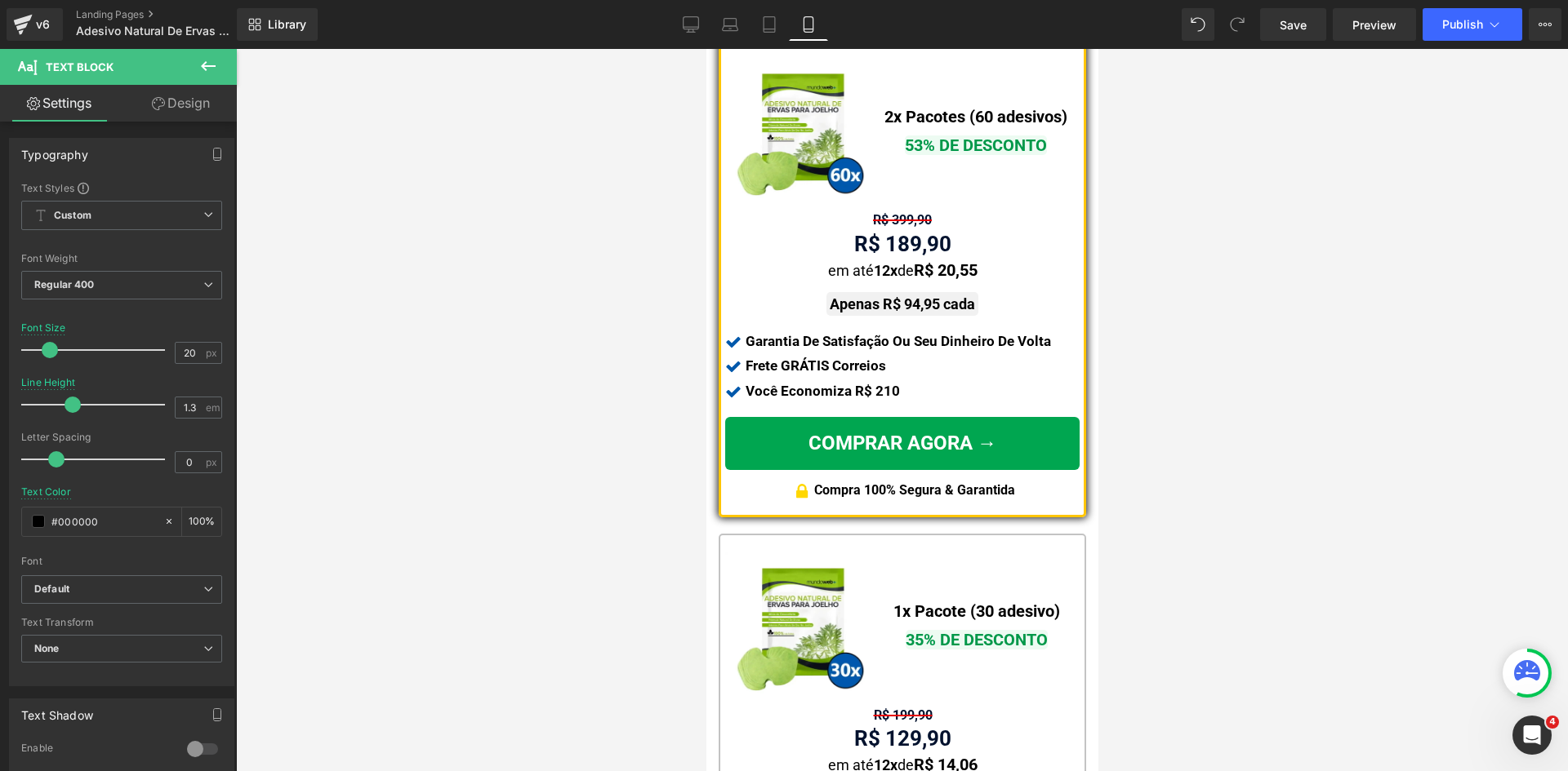
scroll to position [1158, 0]
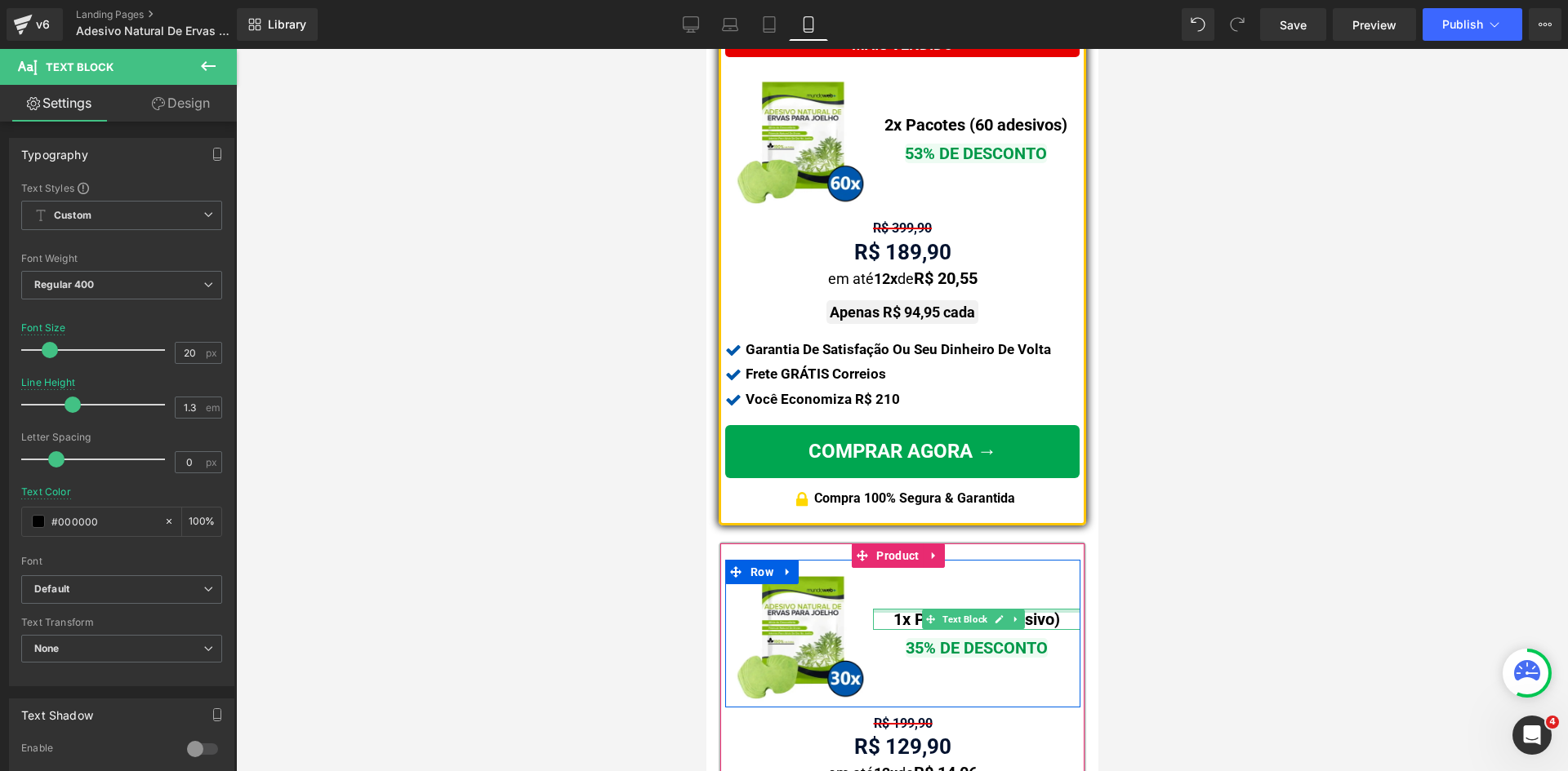
click at [1043, 608] on div "1x Pacote (30 adesivo) Text Block" at bounding box center [975, 619] width 207 height 21
click at [1047, 609] on span "1x Pacote (30 adesivo)" at bounding box center [975, 619] width 166 height 20
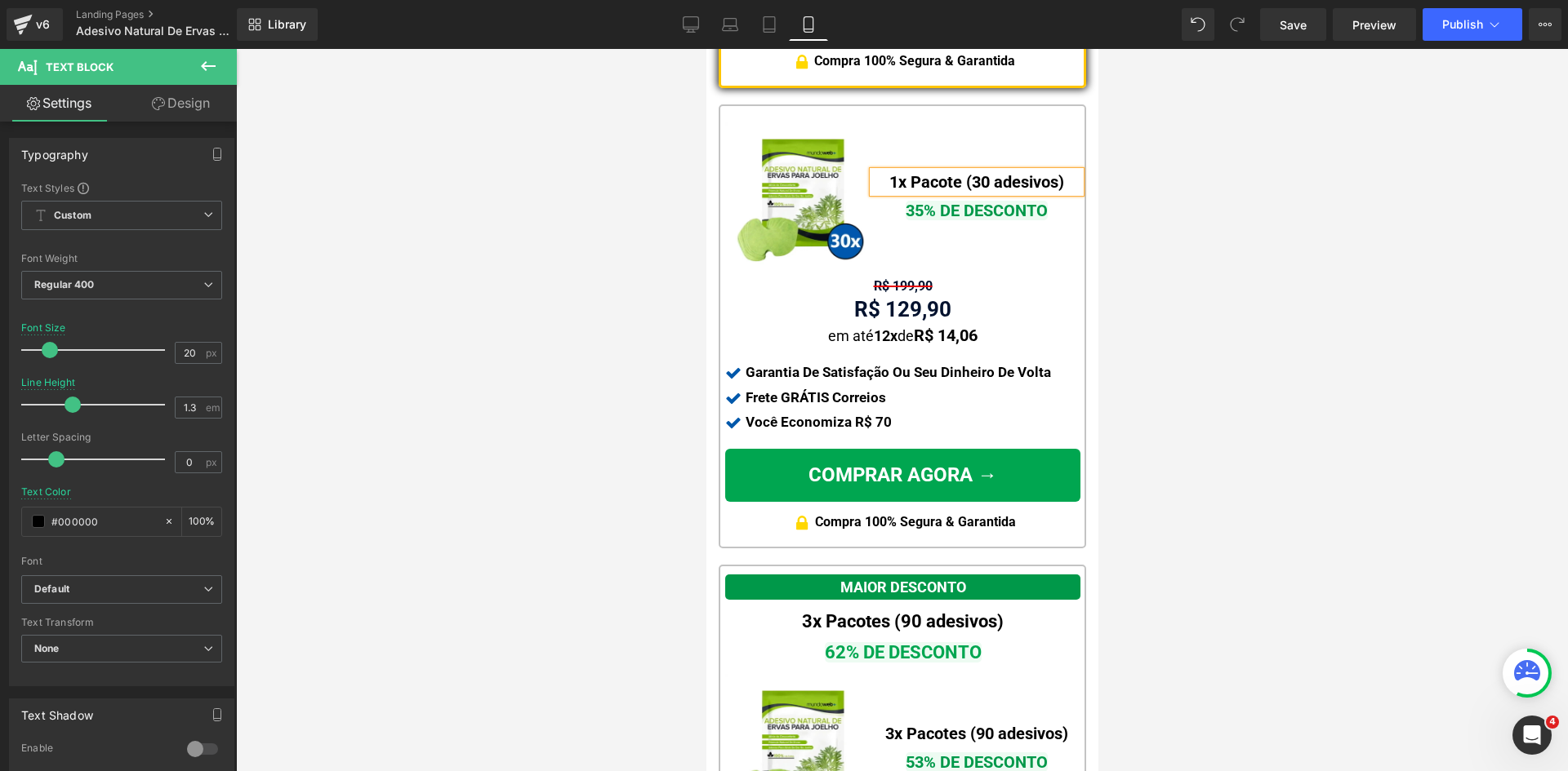
scroll to position [1892, 0]
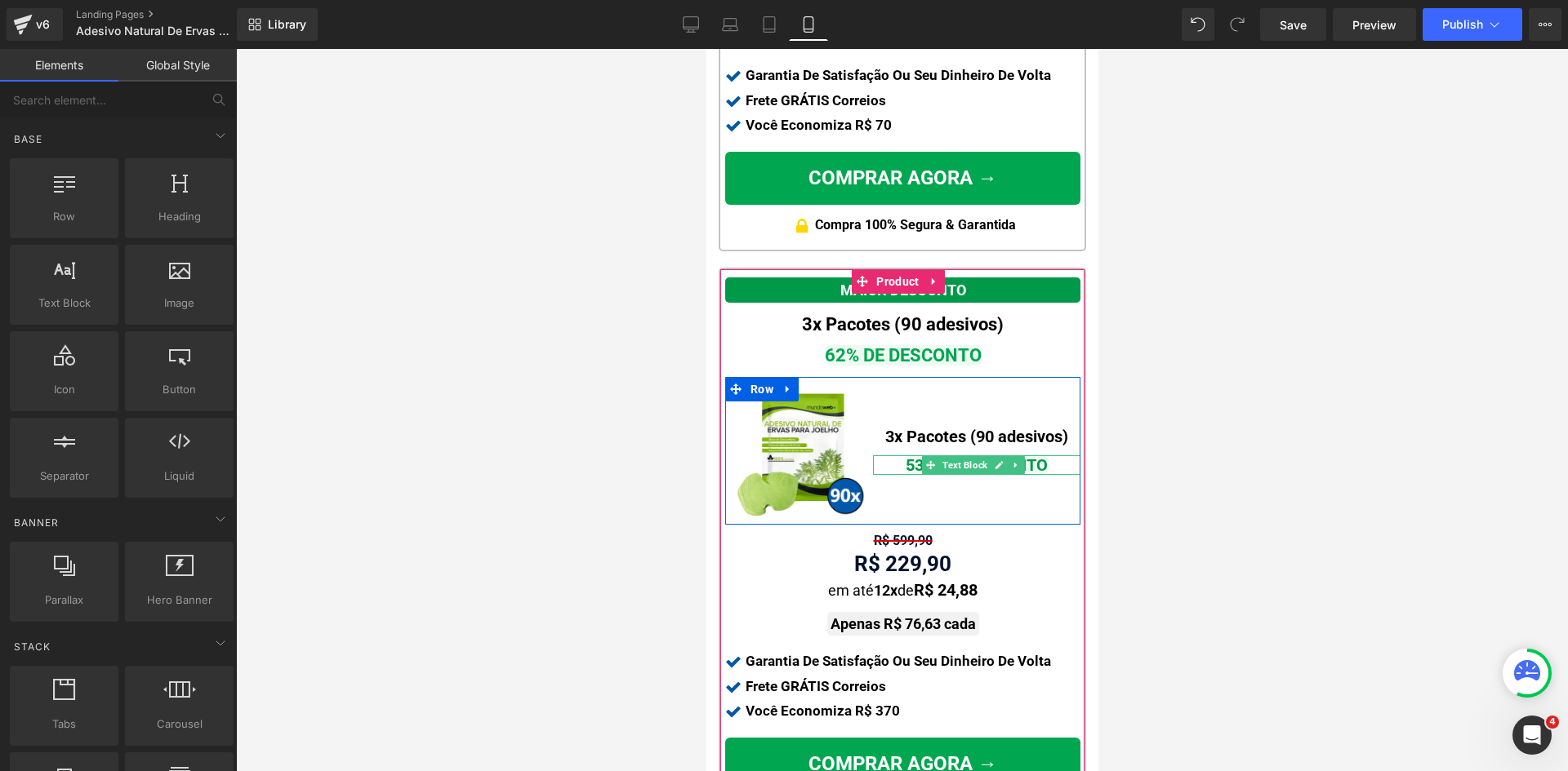
click at [909, 456] on span "53% DE DESCONTO" at bounding box center [975, 465] width 142 height 20
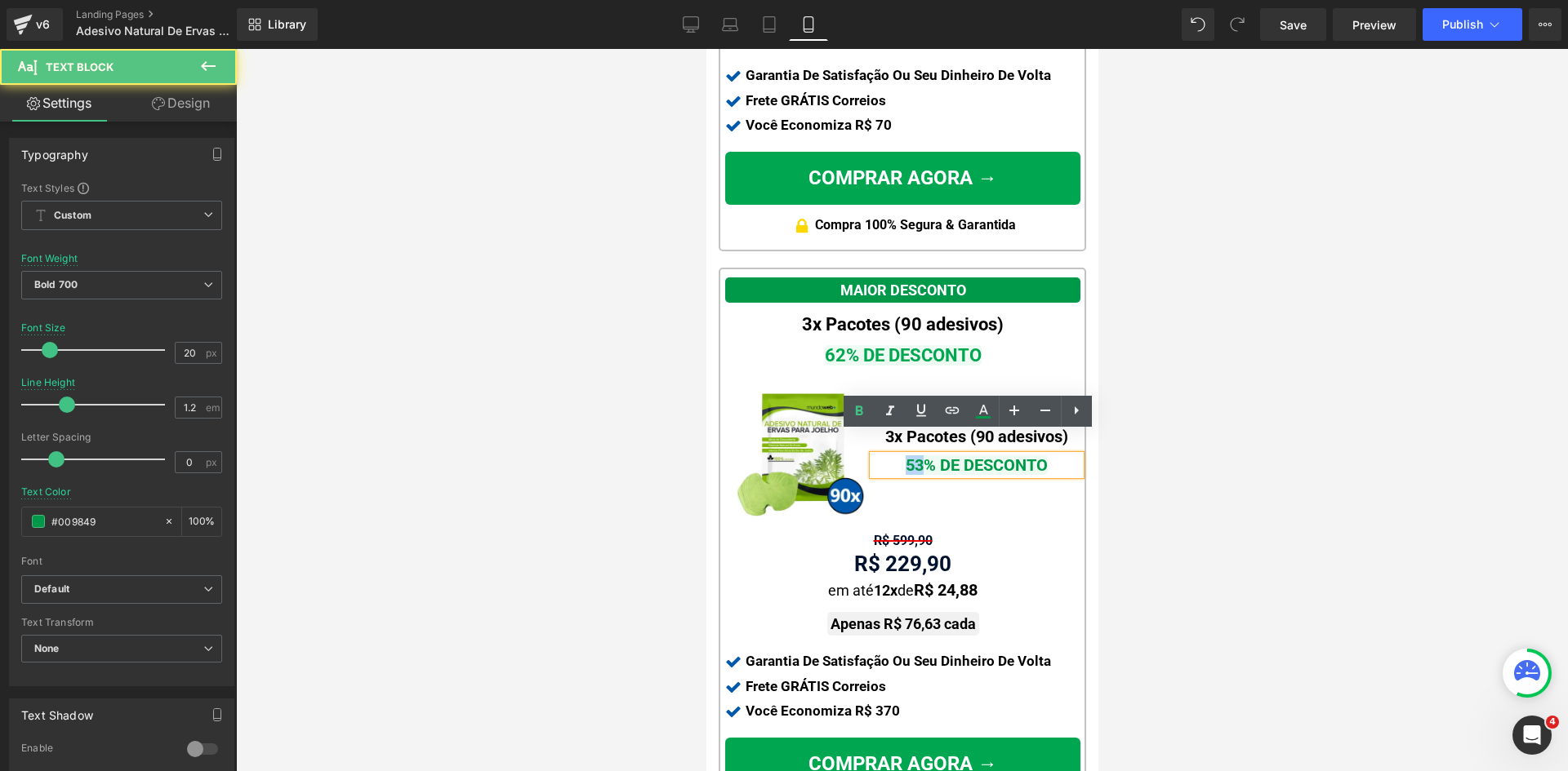
click at [909, 456] on span "53% DE DESCONTO" at bounding box center [975, 465] width 142 height 20
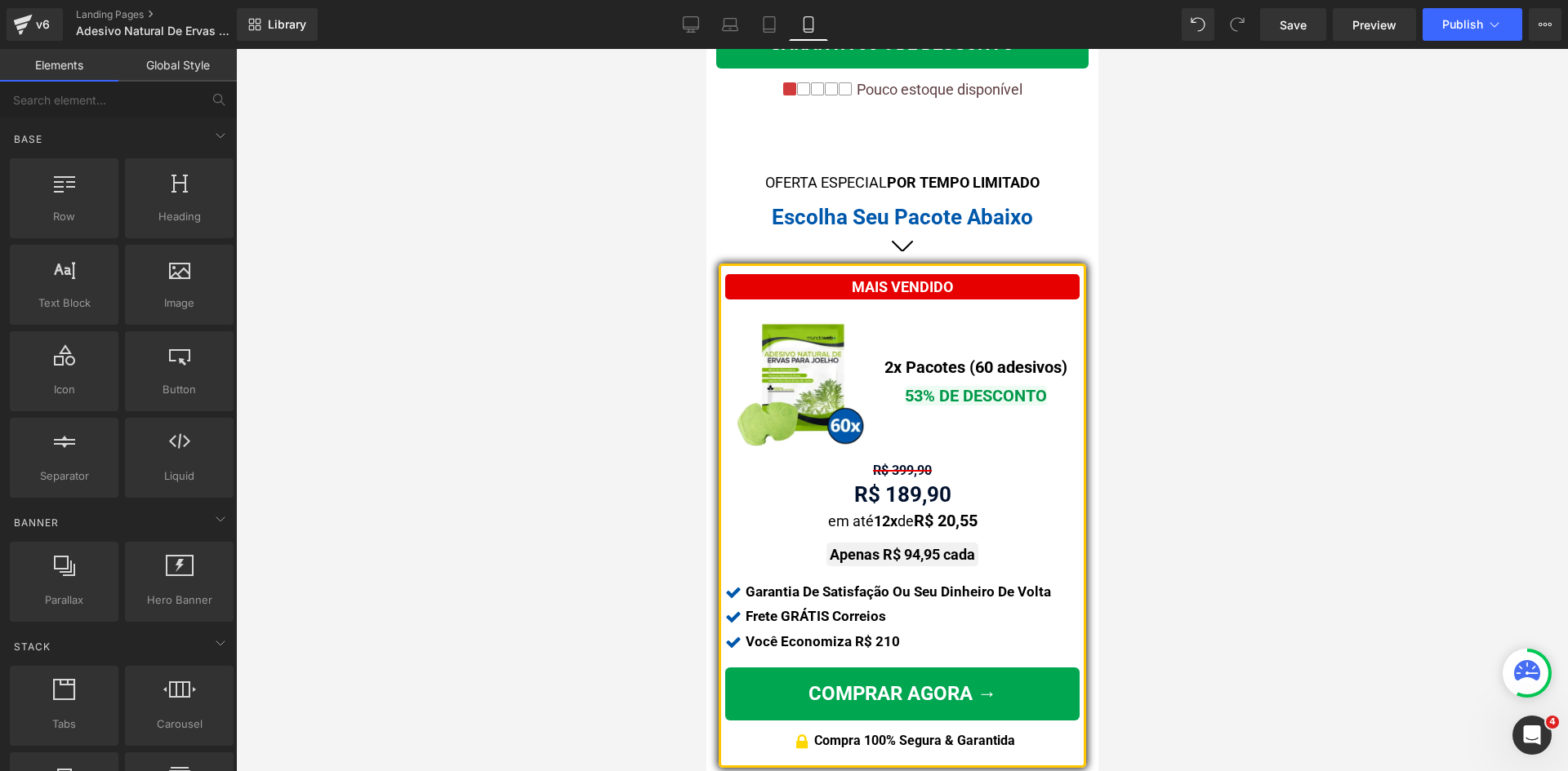
scroll to position [913, 0]
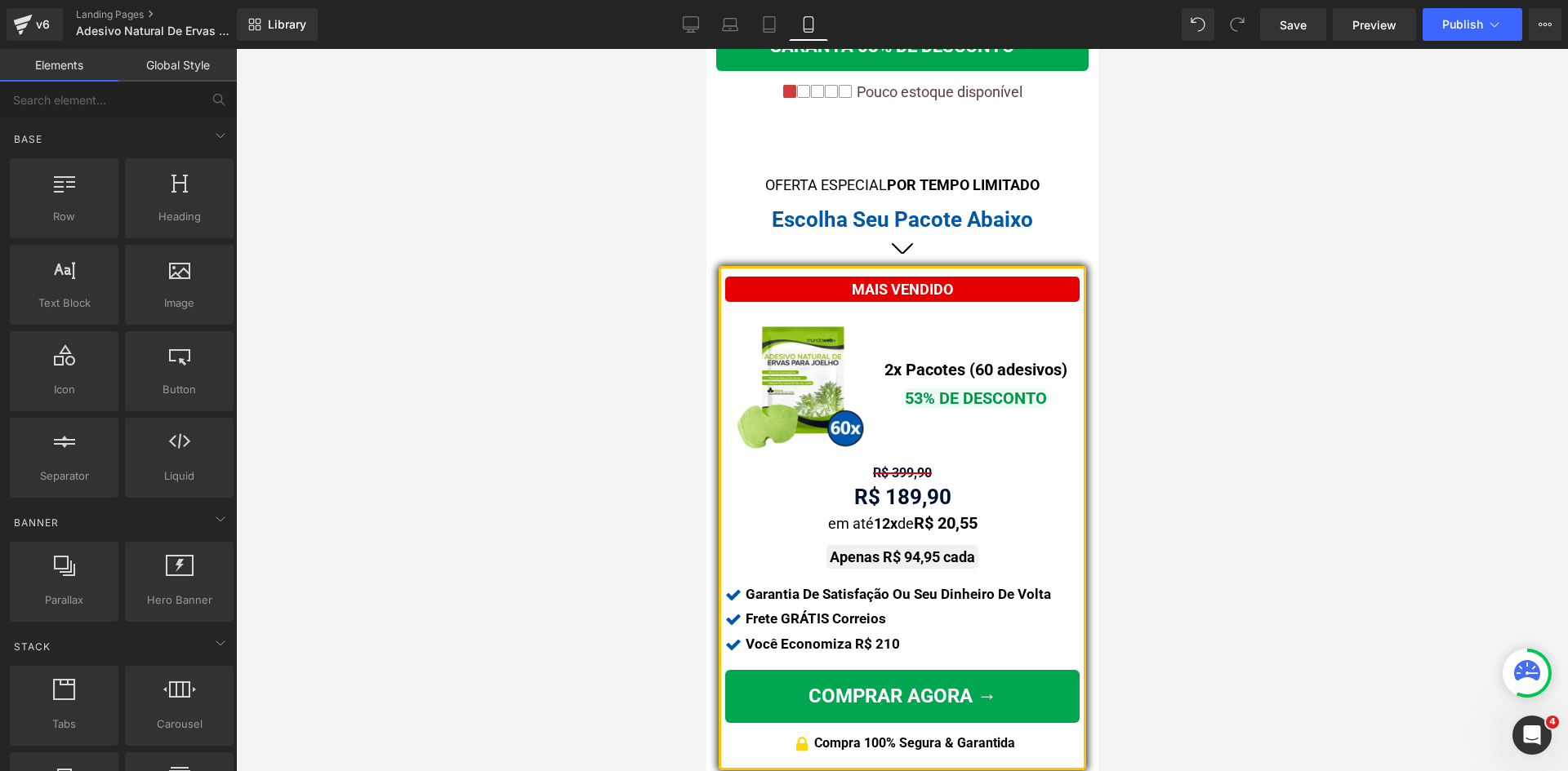
click at [999, 277] on div "MAIS VENDIDO" at bounding box center [901, 289] width 354 height 25
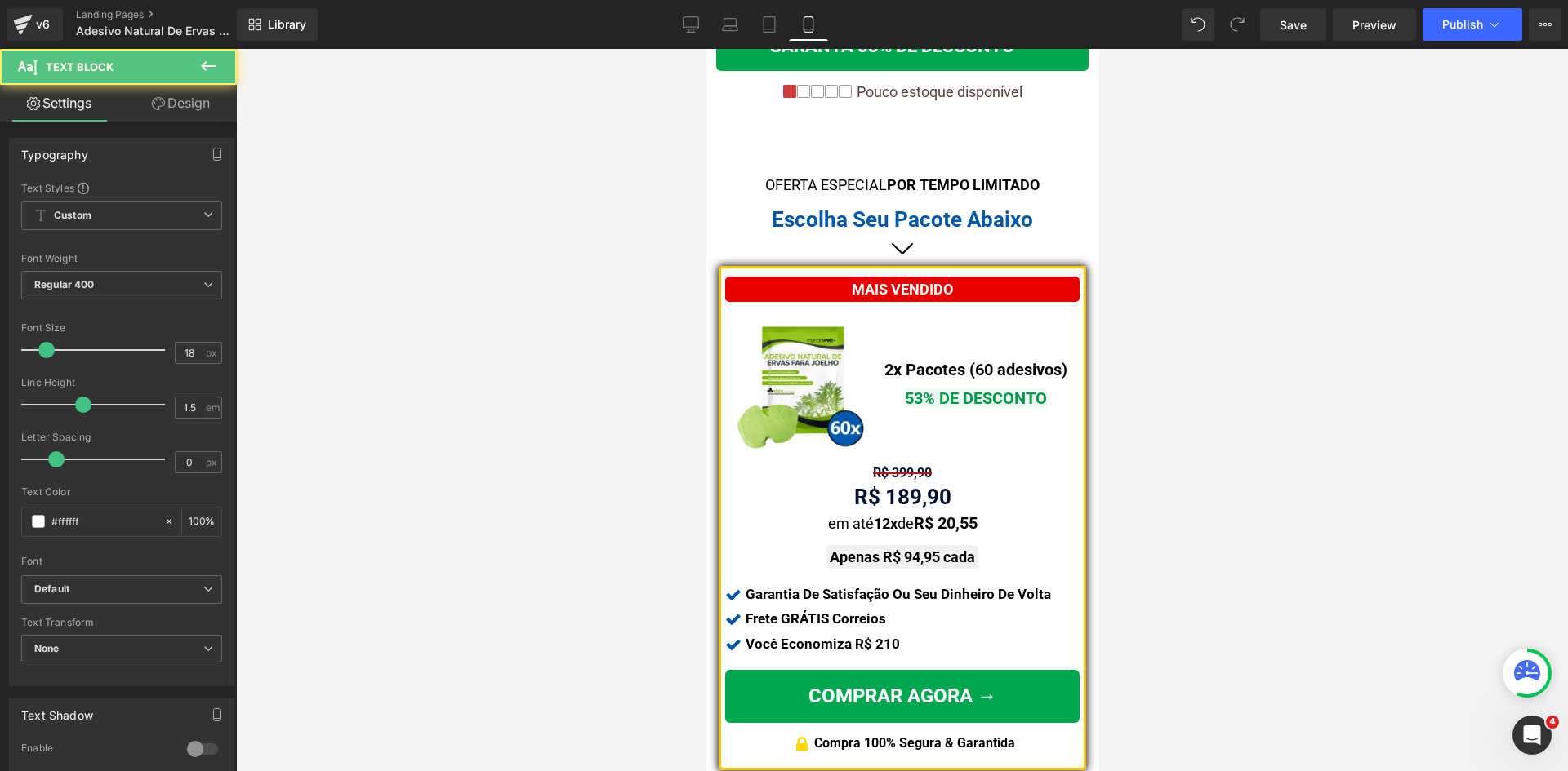
click at [164, 97] on link "Design" at bounding box center [181, 103] width 118 height 37
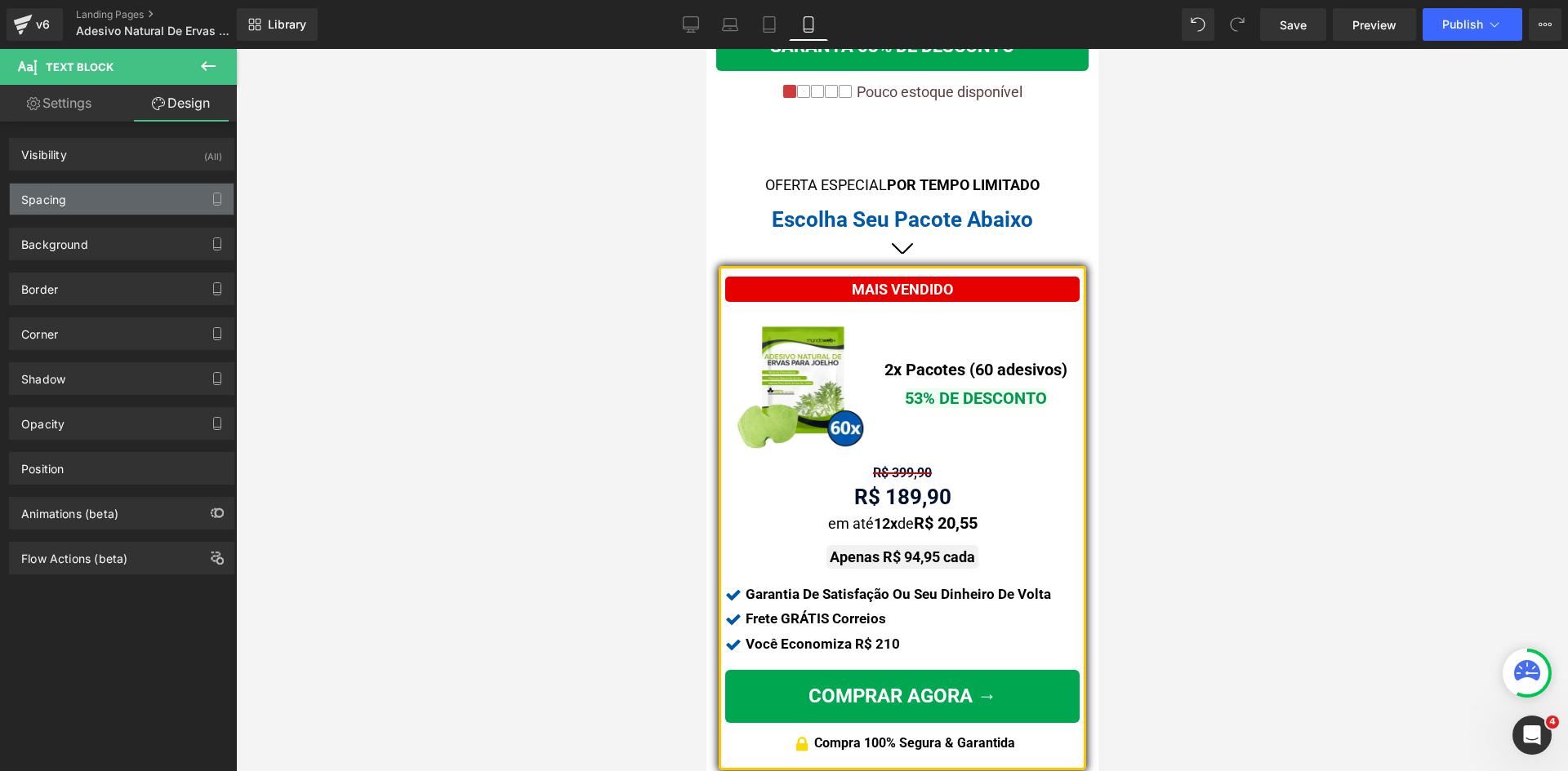
click at [94, 201] on div "Spacing" at bounding box center [122, 198] width 223 height 31
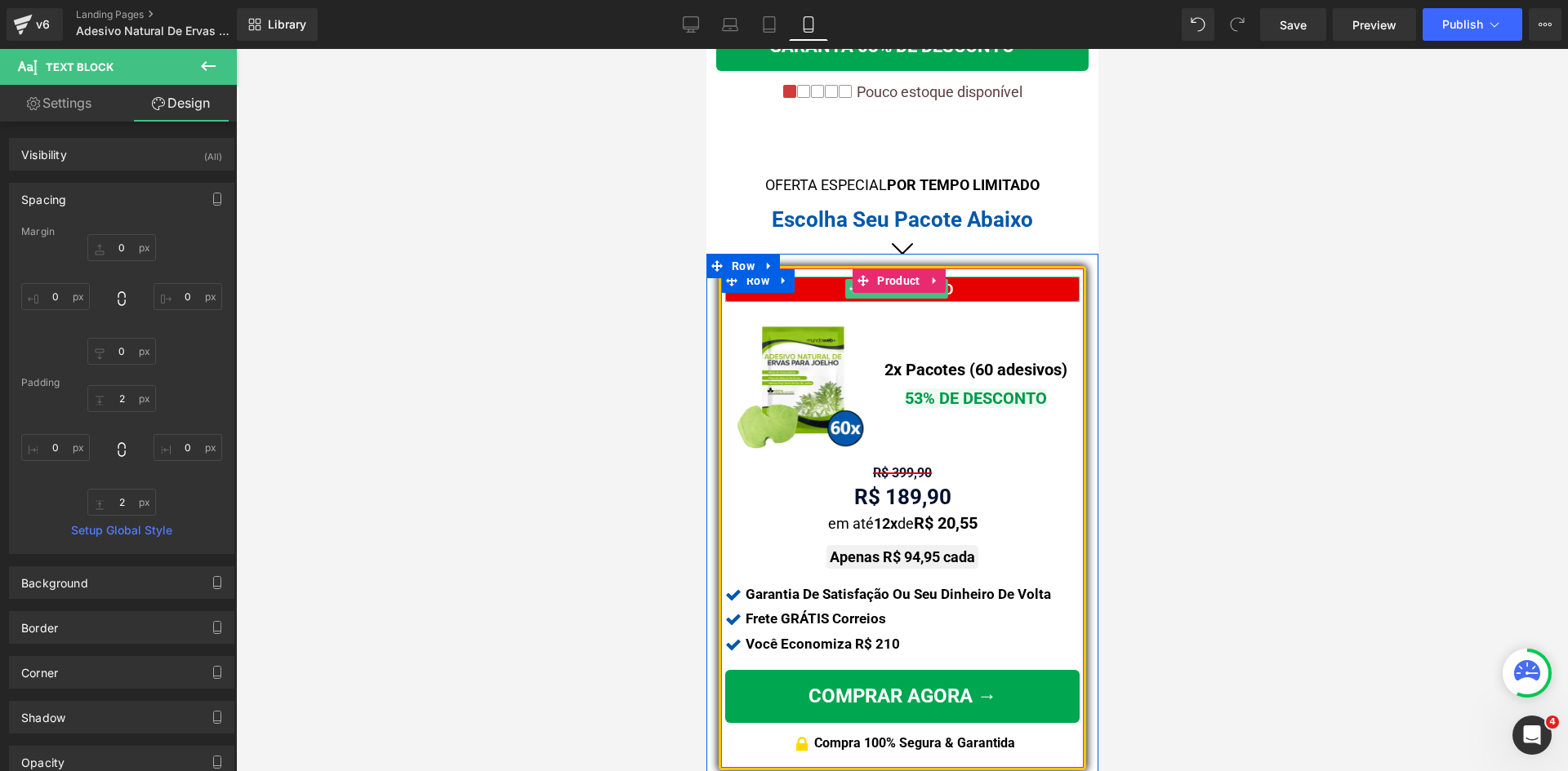
click at [981, 284] on div "MAIS VENDIDO" at bounding box center [901, 289] width 354 height 25
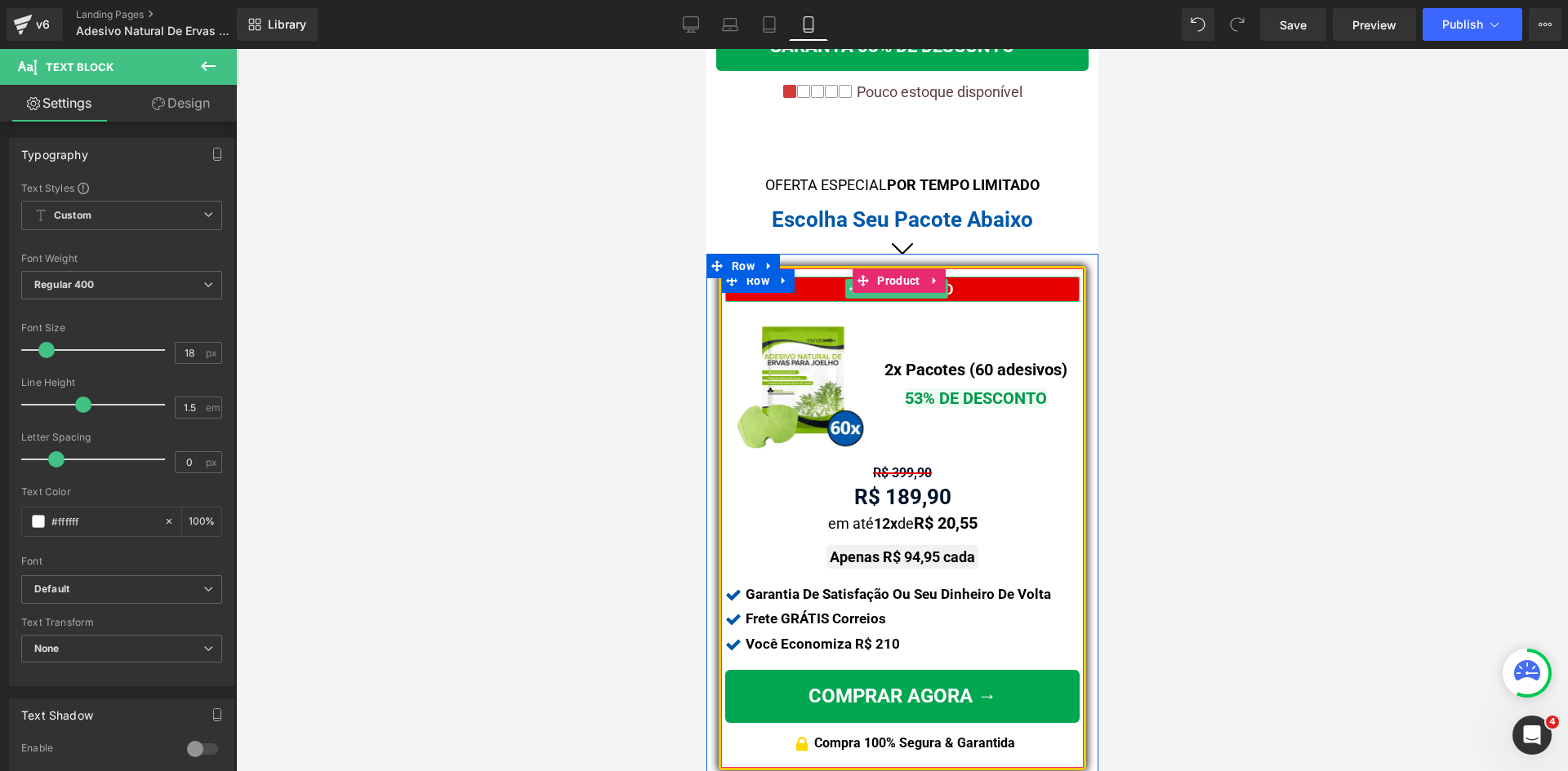
click at [957, 284] on div "MAIS VENDIDO" at bounding box center [901, 289] width 354 height 25
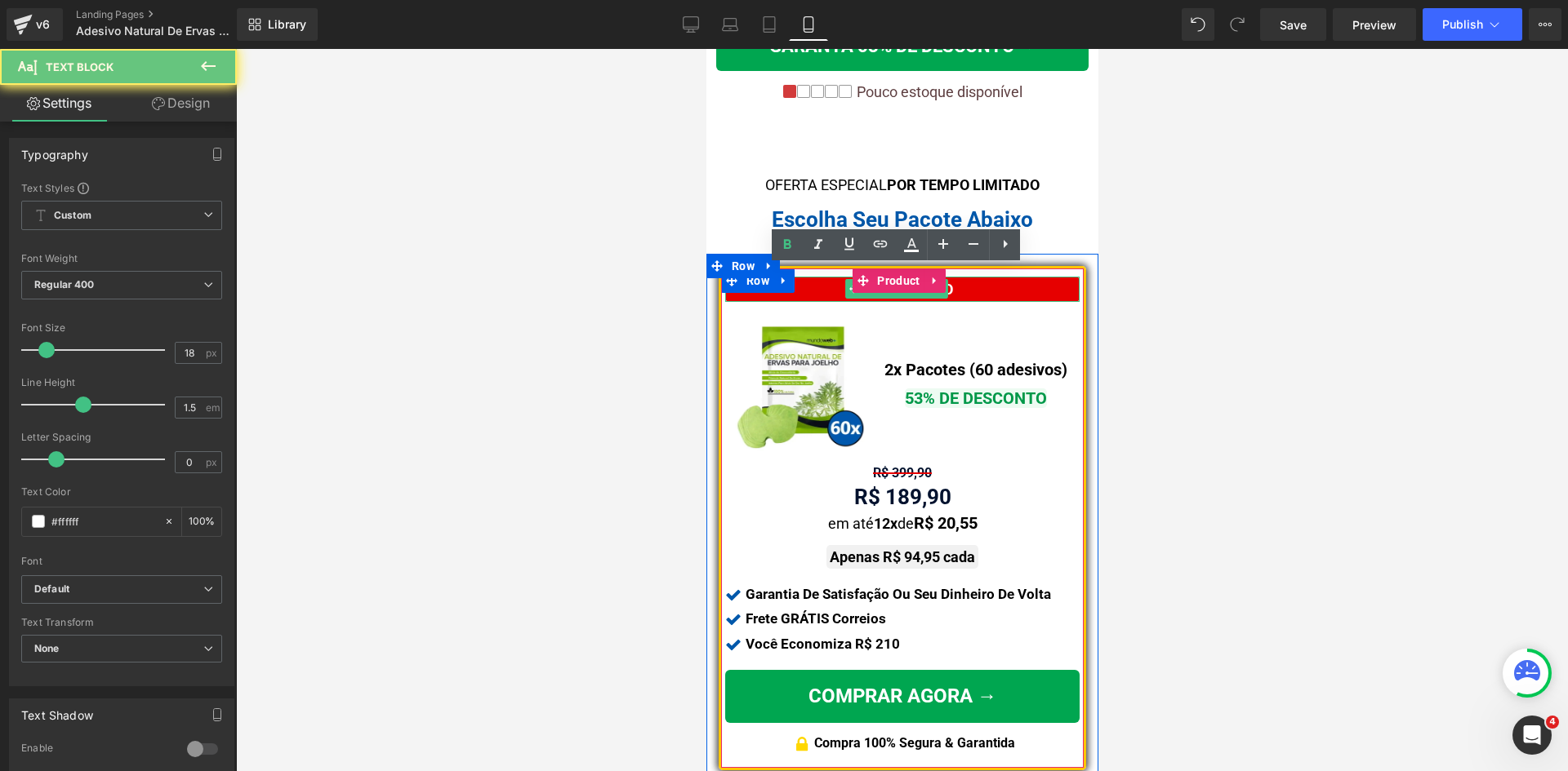
click at [957, 284] on div "MAIS VENDIDO" at bounding box center [901, 289] width 354 height 25
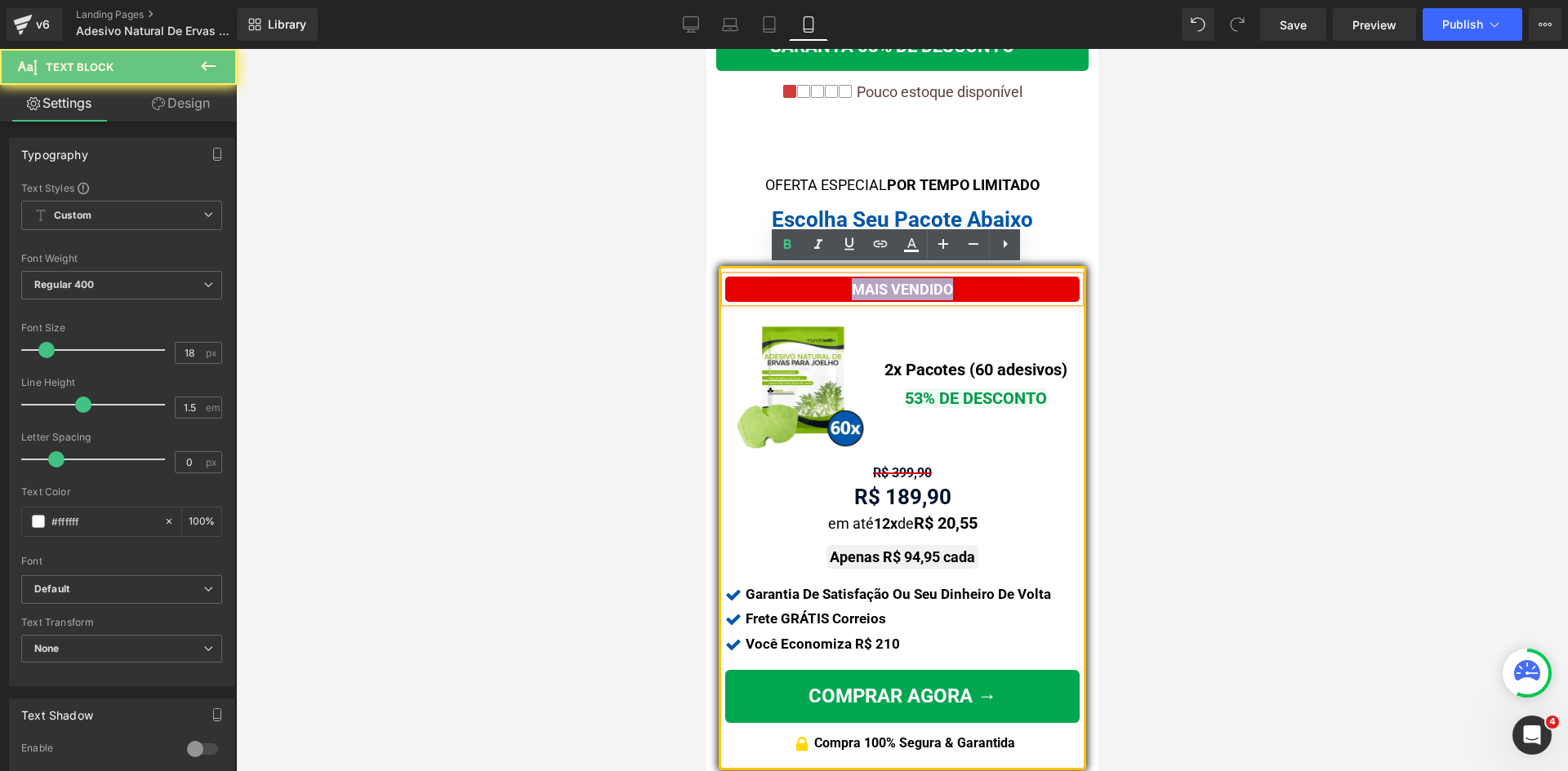
click at [957, 284] on div "MAIS VENDIDO" at bounding box center [901, 289] width 354 height 25
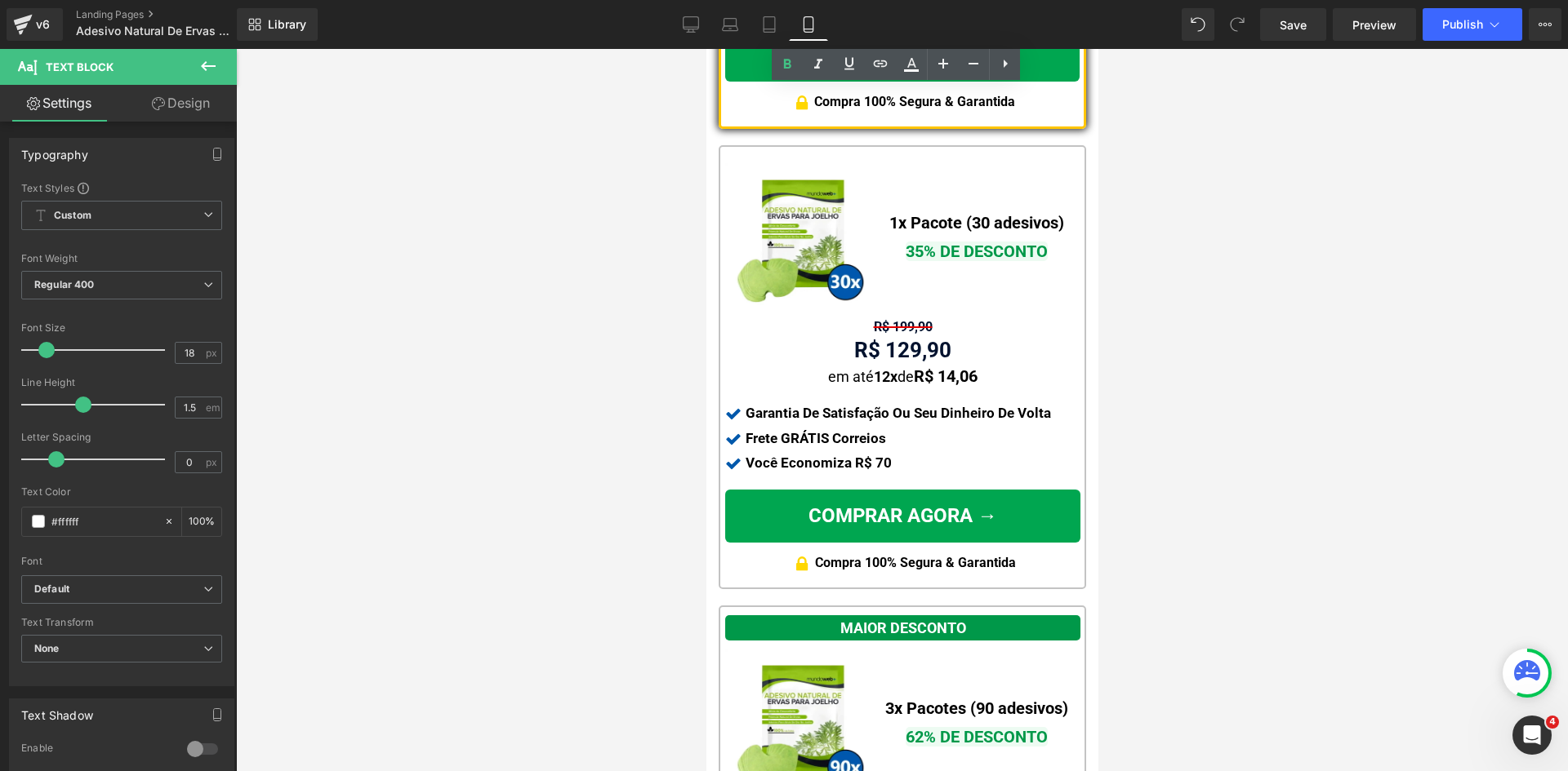
scroll to position [1729, 0]
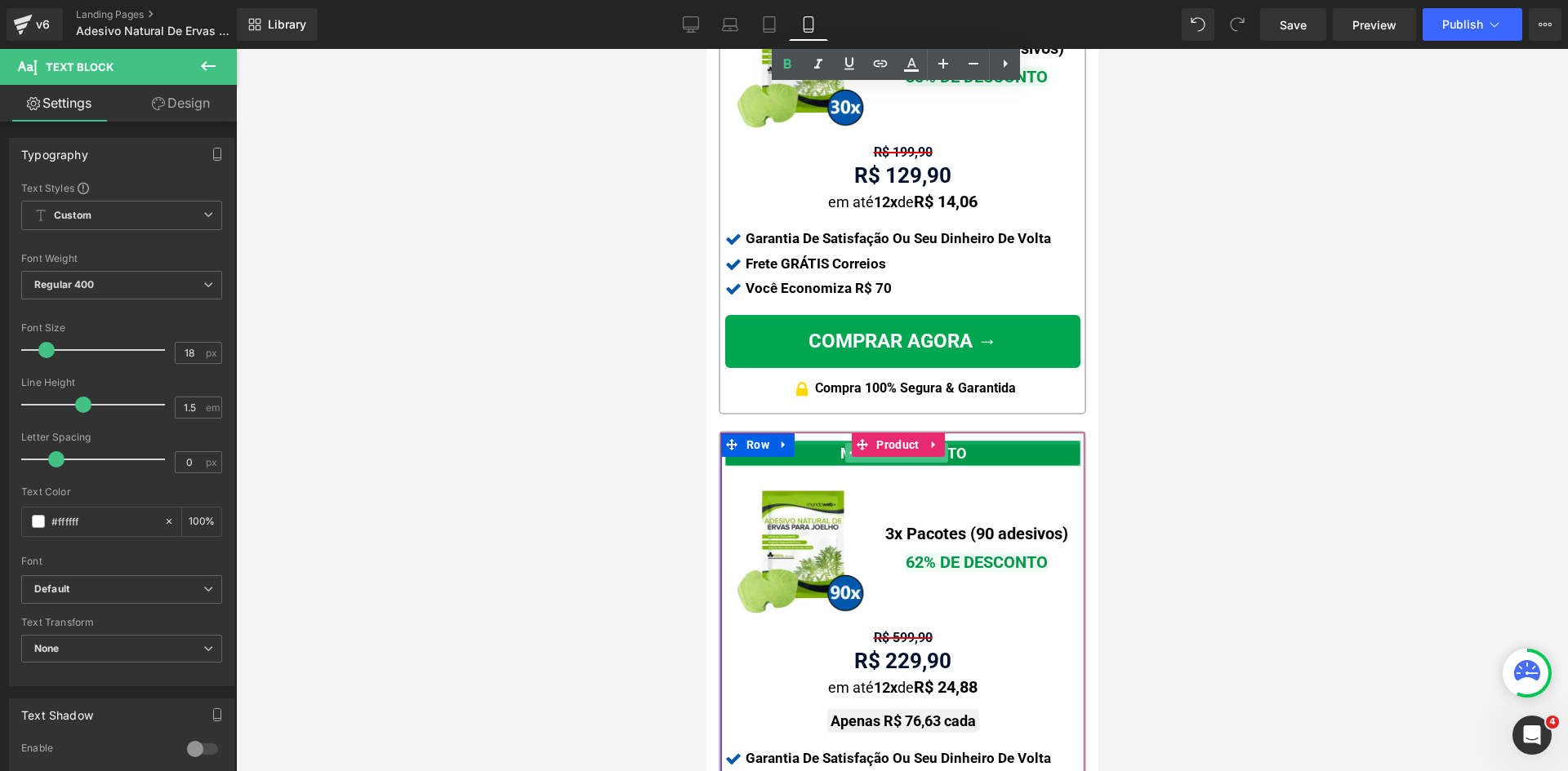
click at [973, 440] on div "MAIOR DESCONTO" at bounding box center [901, 453] width 355 height 25
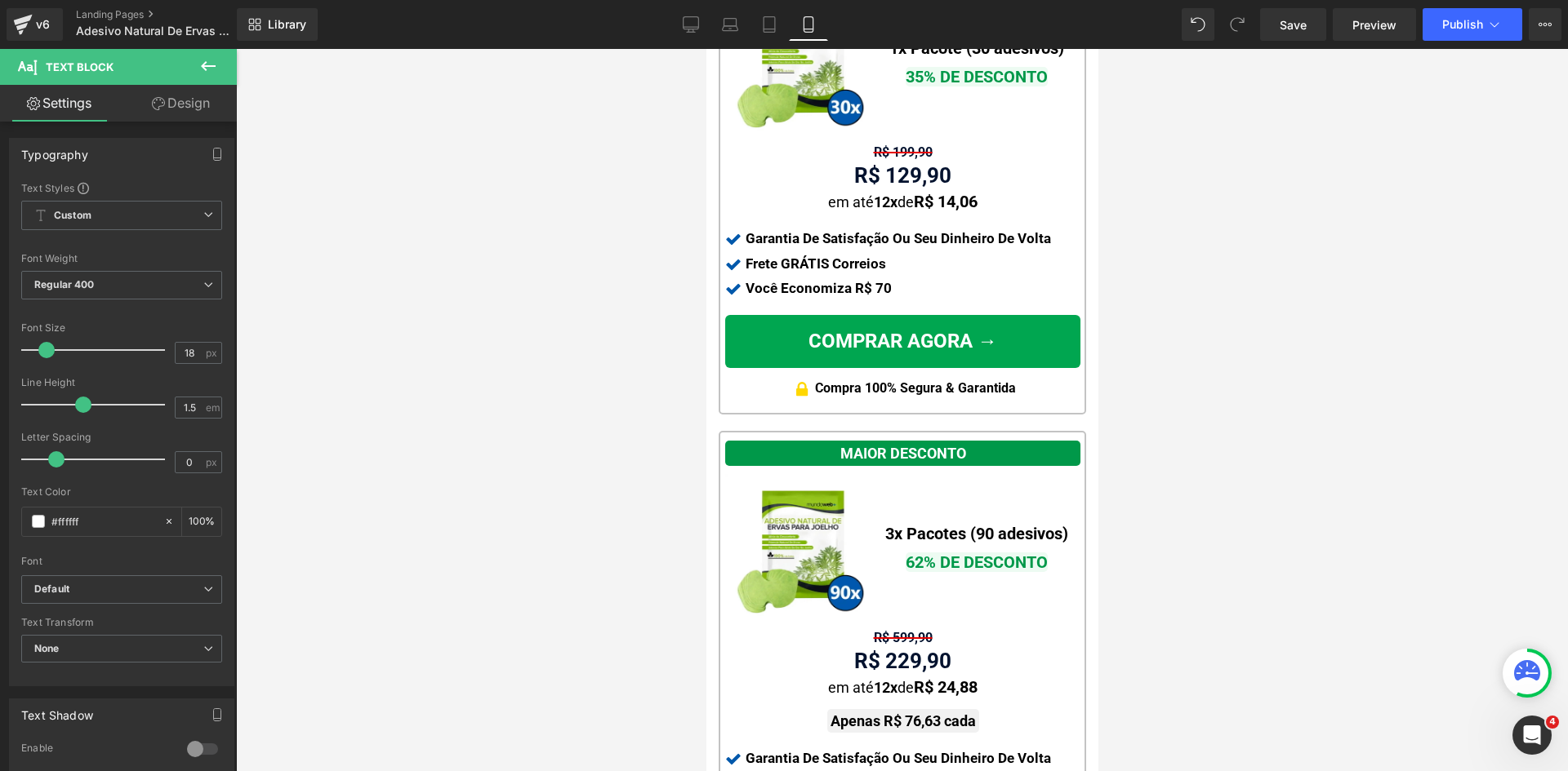
click at [169, 97] on link "Design" at bounding box center [181, 103] width 118 height 37
click at [0, 0] on div "Spacing" at bounding box center [0, 0] width 0 height 0
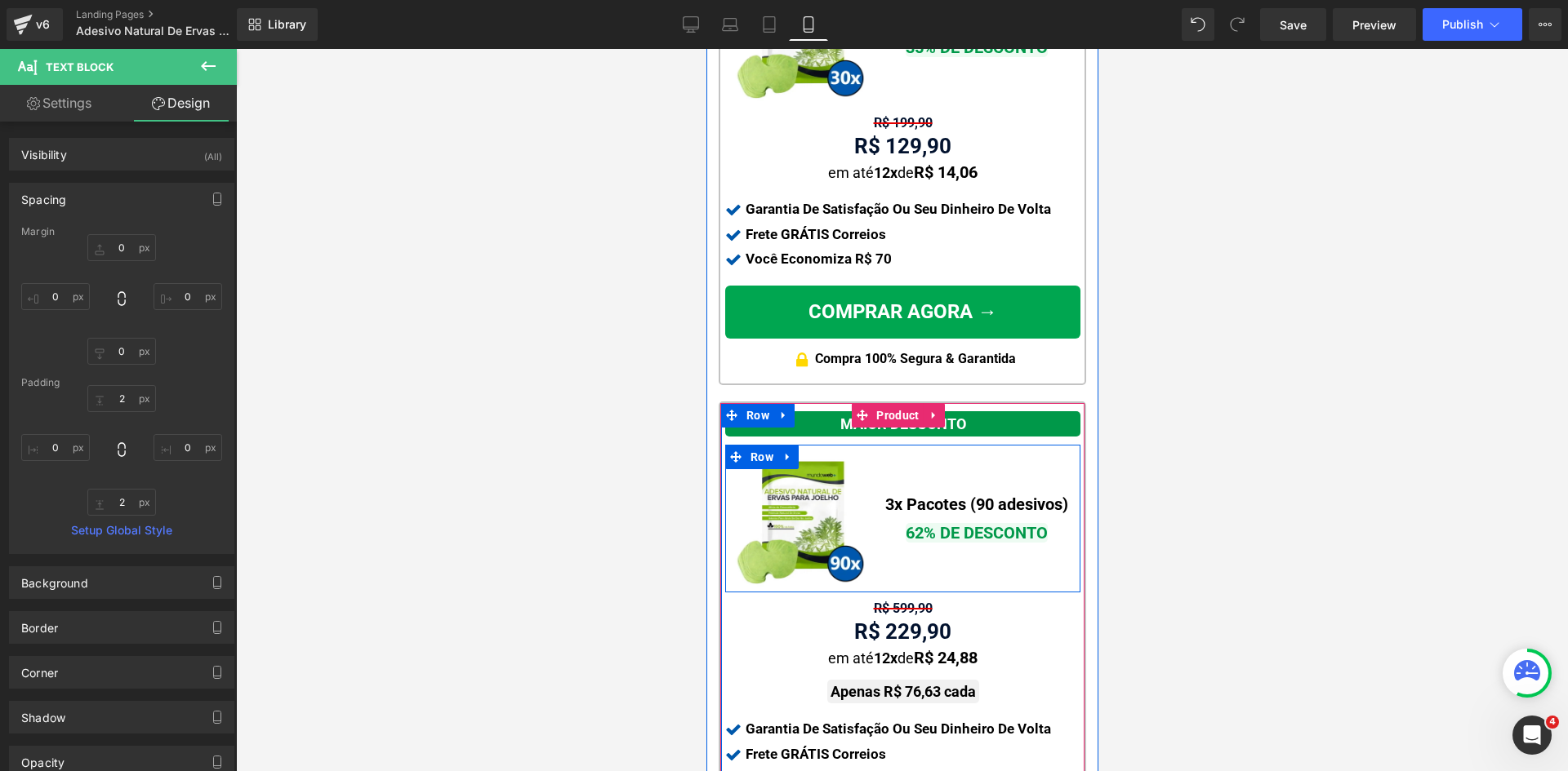
scroll to position [1811, 0]
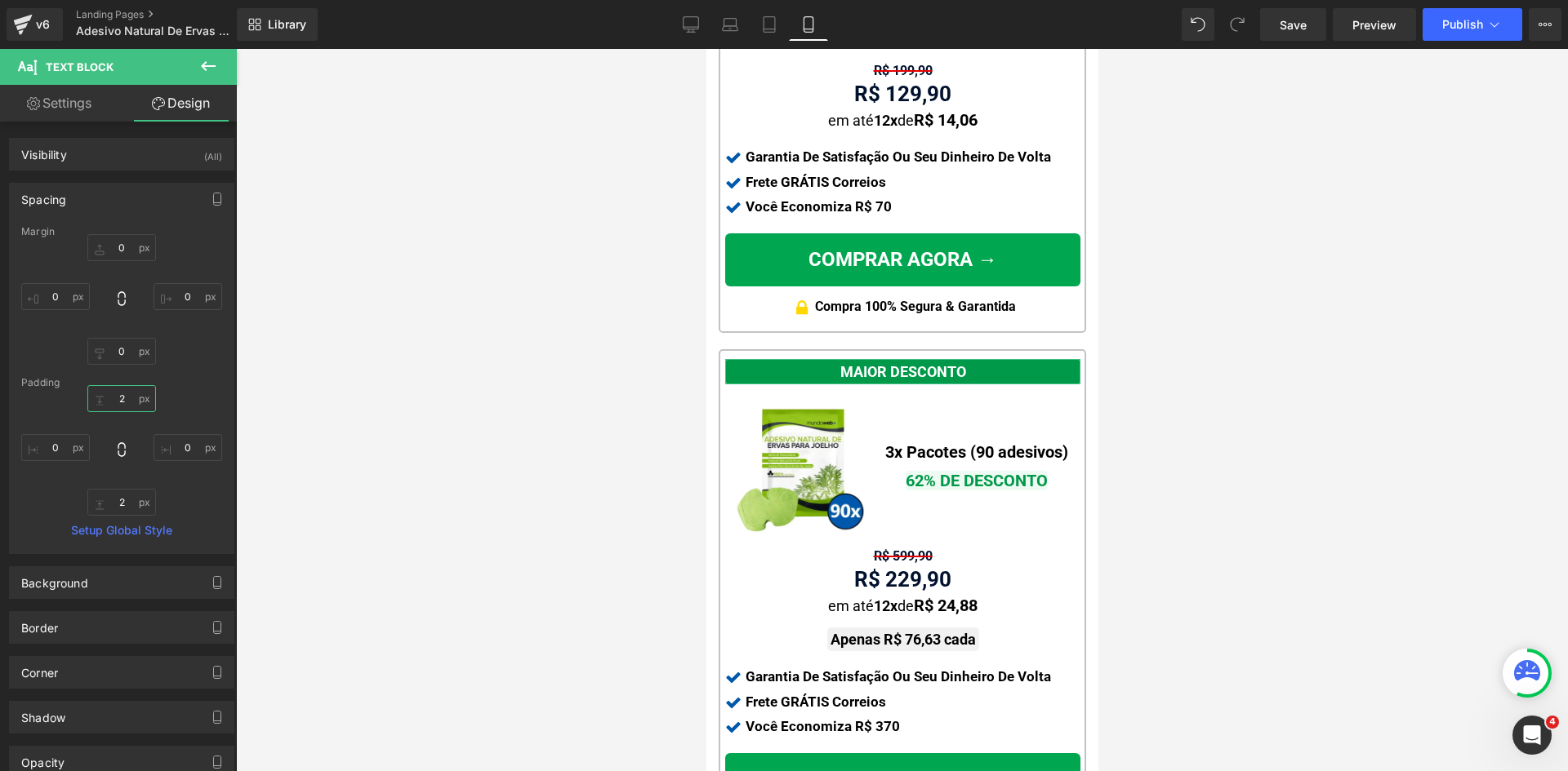
click at [121, 406] on input "text" at bounding box center [122, 398] width 69 height 27
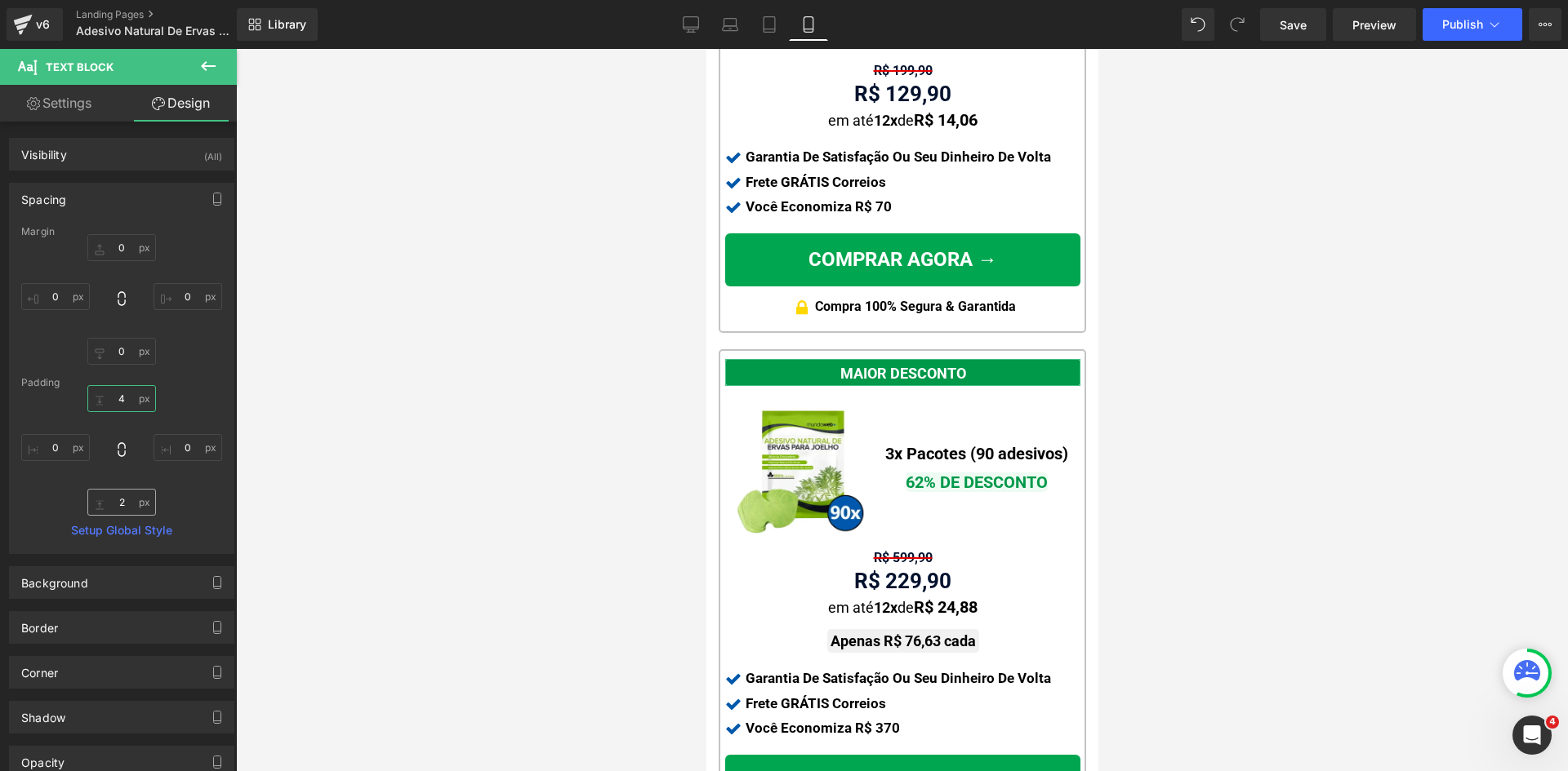
type input "4"
click at [125, 494] on input "text" at bounding box center [122, 502] width 69 height 27
type input "4"
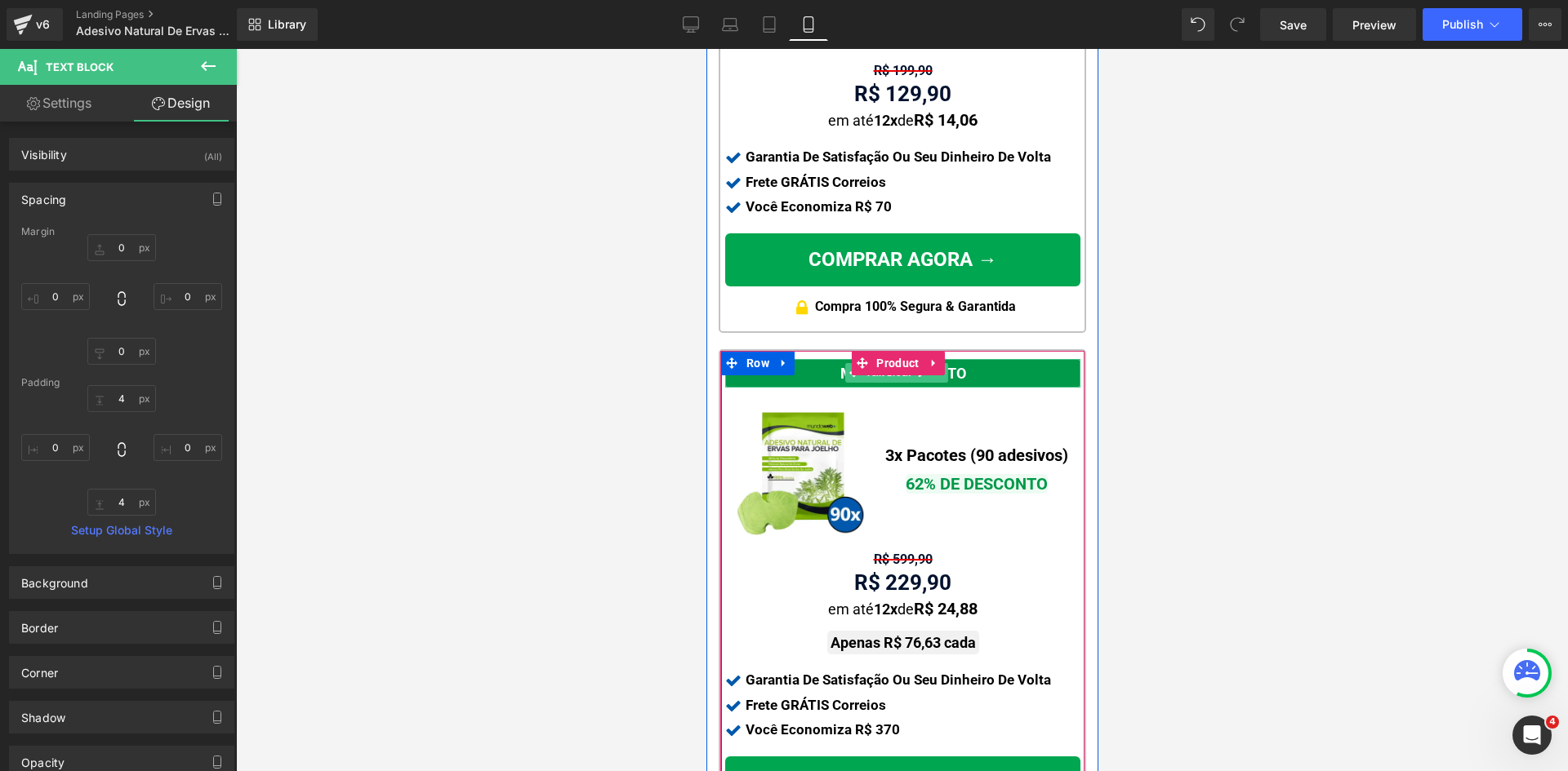
click at [1000, 359] on div "MAIOR DESCONTO" at bounding box center [901, 373] width 355 height 29
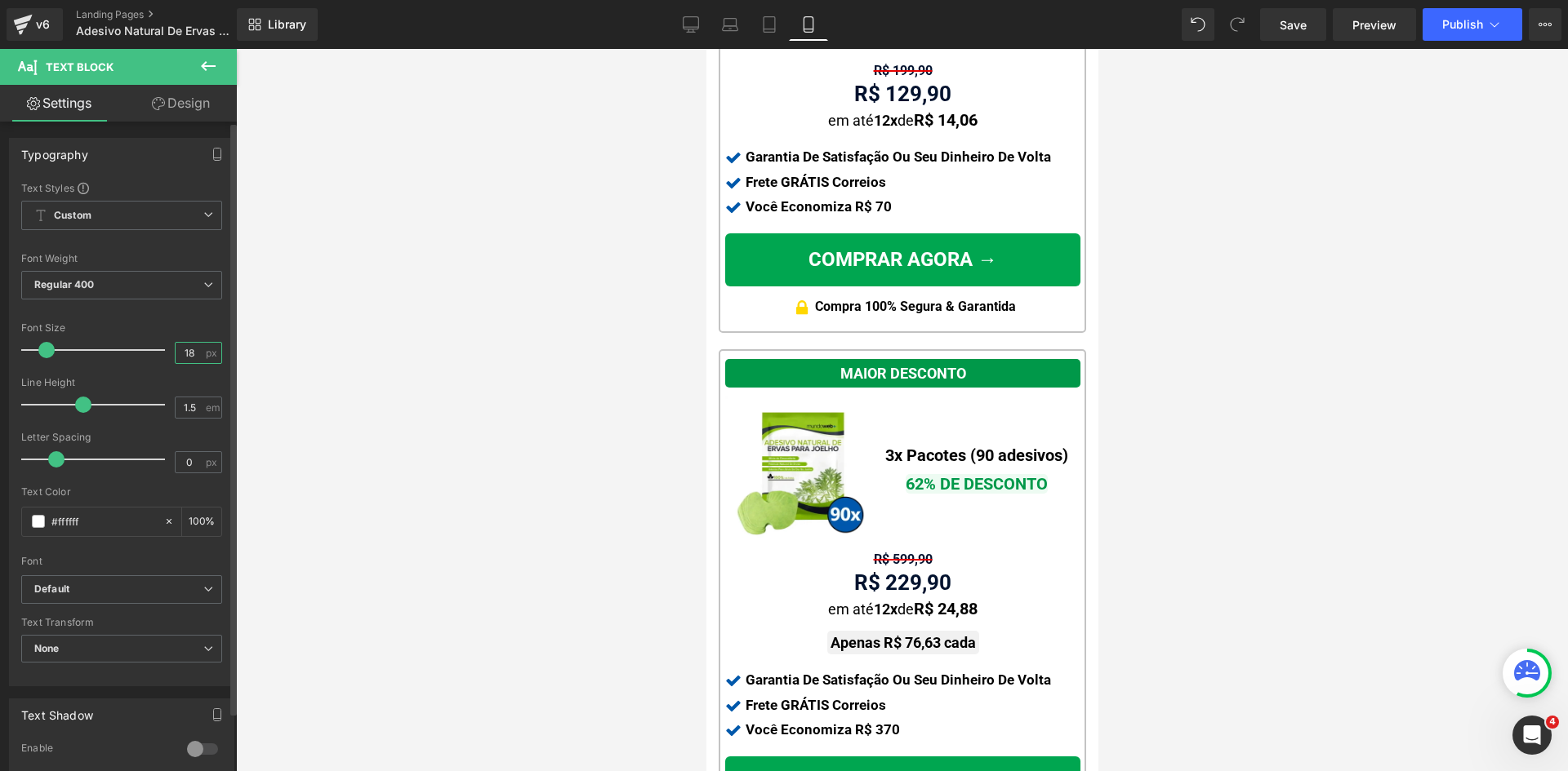
drag, startPoint x: 191, startPoint y: 351, endPoint x: 156, endPoint y: 351, distance: 35.0
click at [156, 351] on div "Font Size 18 px" at bounding box center [122, 349] width 201 height 54
type input "20"
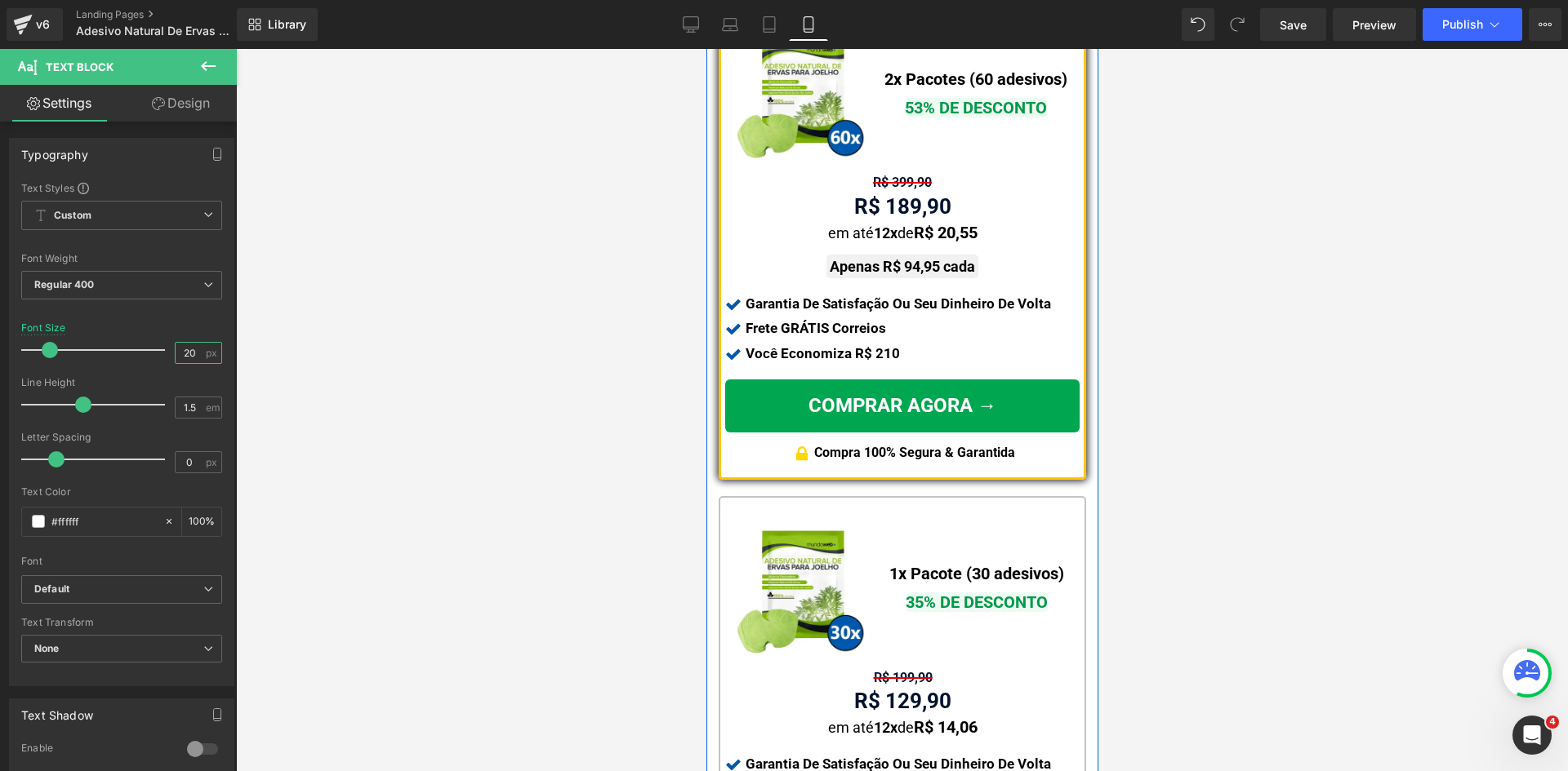
scroll to position [994, 0]
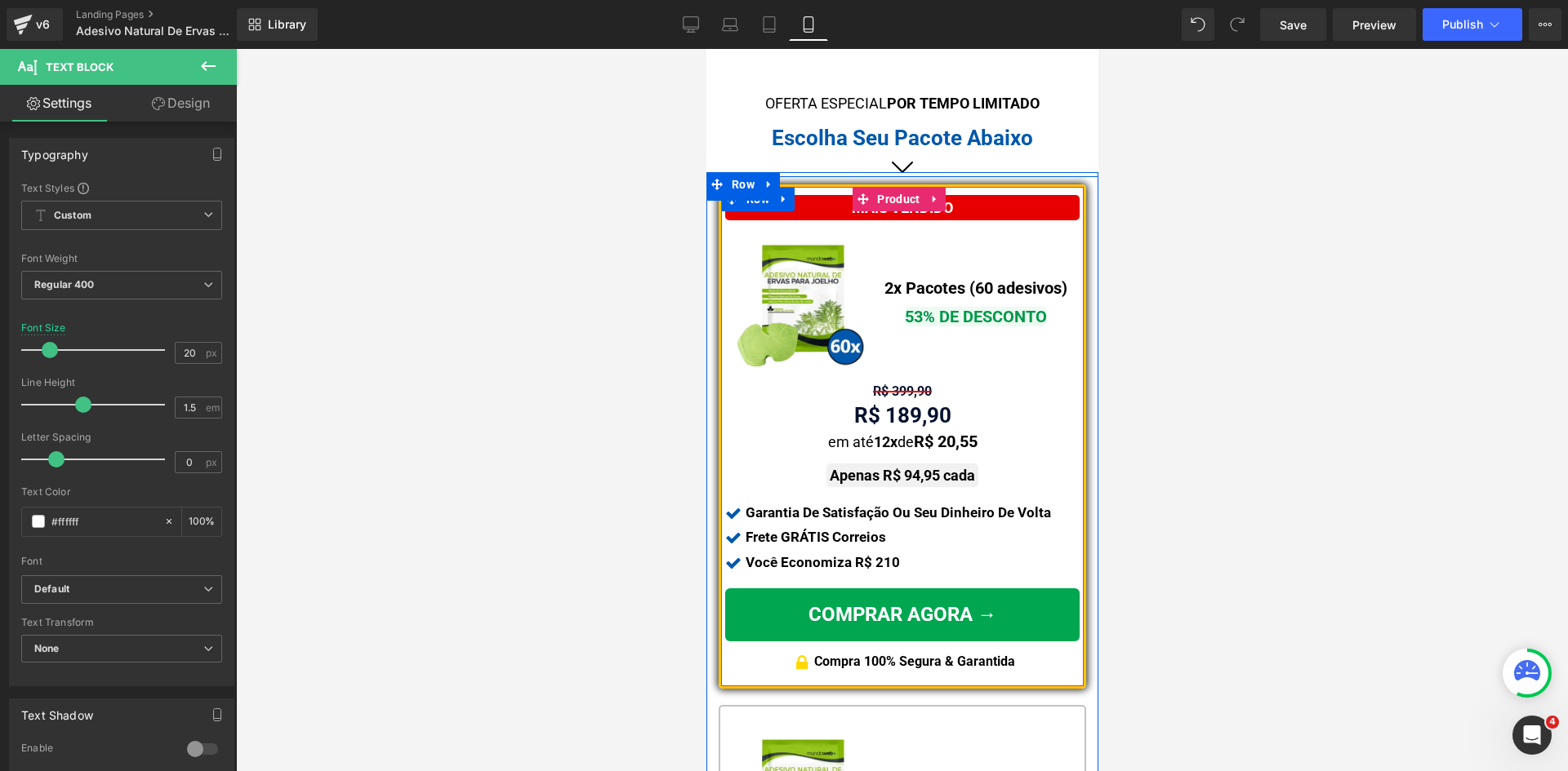
click at [988, 202] on div "MAIS VENDIDO" at bounding box center [901, 207] width 354 height 25
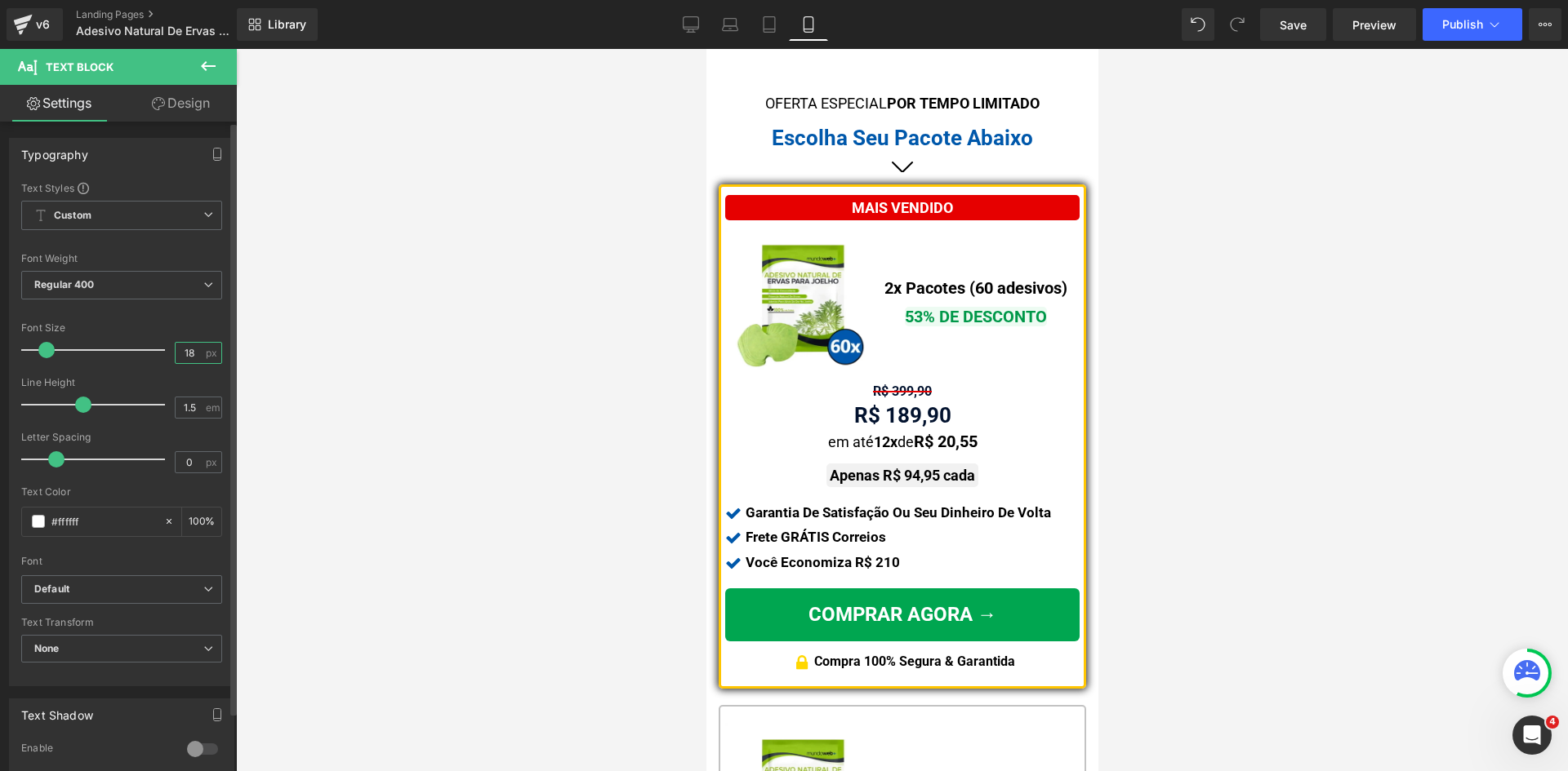
drag, startPoint x: 190, startPoint y: 353, endPoint x: 160, endPoint y: 353, distance: 30.0
click at [175, 353] on input "18" at bounding box center [190, 353] width 29 height 21
type input "20"
click at [193, 96] on link "Design" at bounding box center [181, 103] width 118 height 37
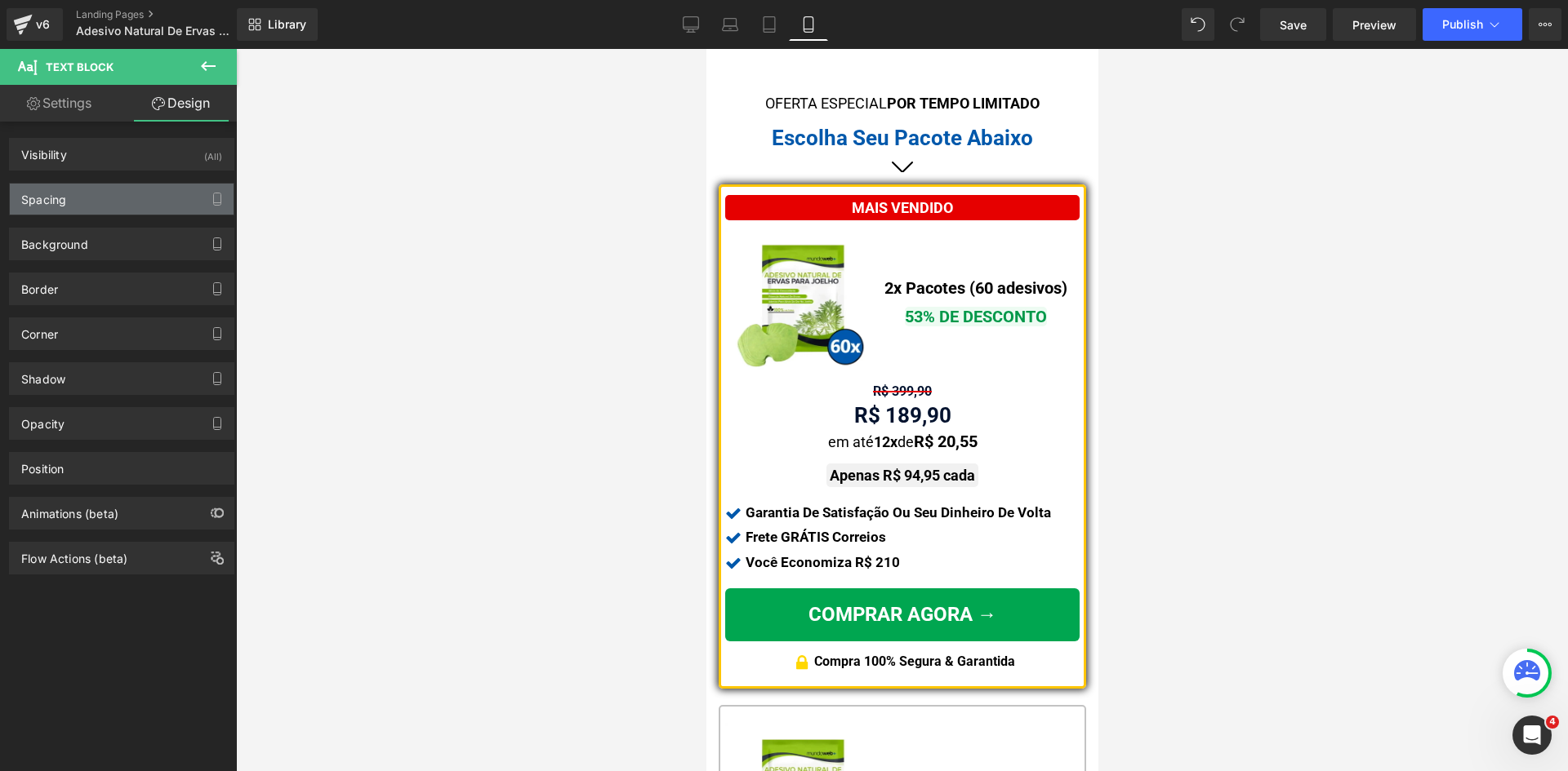
click at [71, 195] on div "Spacing" at bounding box center [122, 198] width 223 height 31
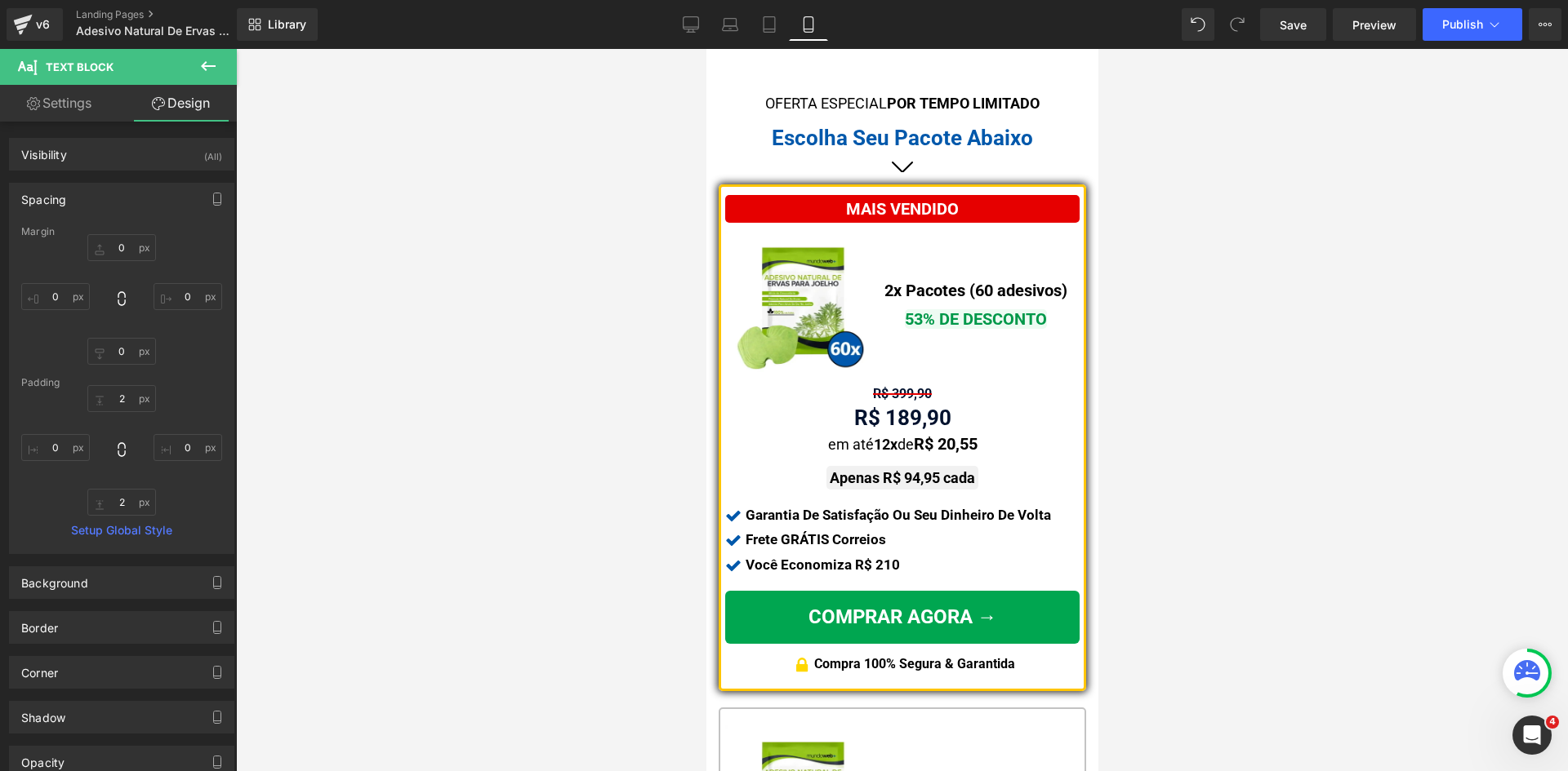
click at [109, 413] on div at bounding box center [122, 450] width 201 height 130
click at [109, 397] on input "text" at bounding box center [122, 398] width 69 height 27
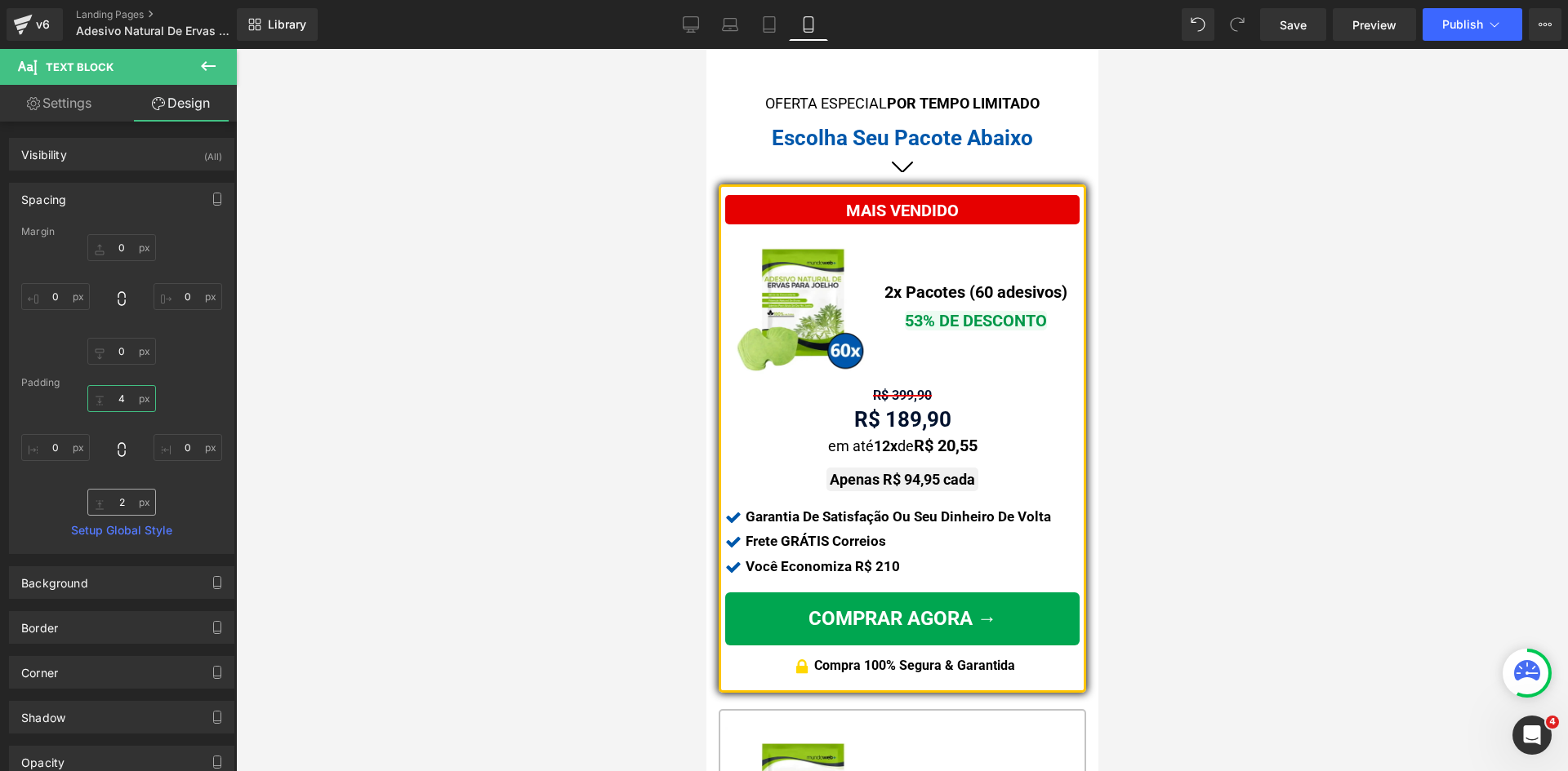
type input "4"
click at [118, 509] on input "text" at bounding box center [122, 502] width 69 height 27
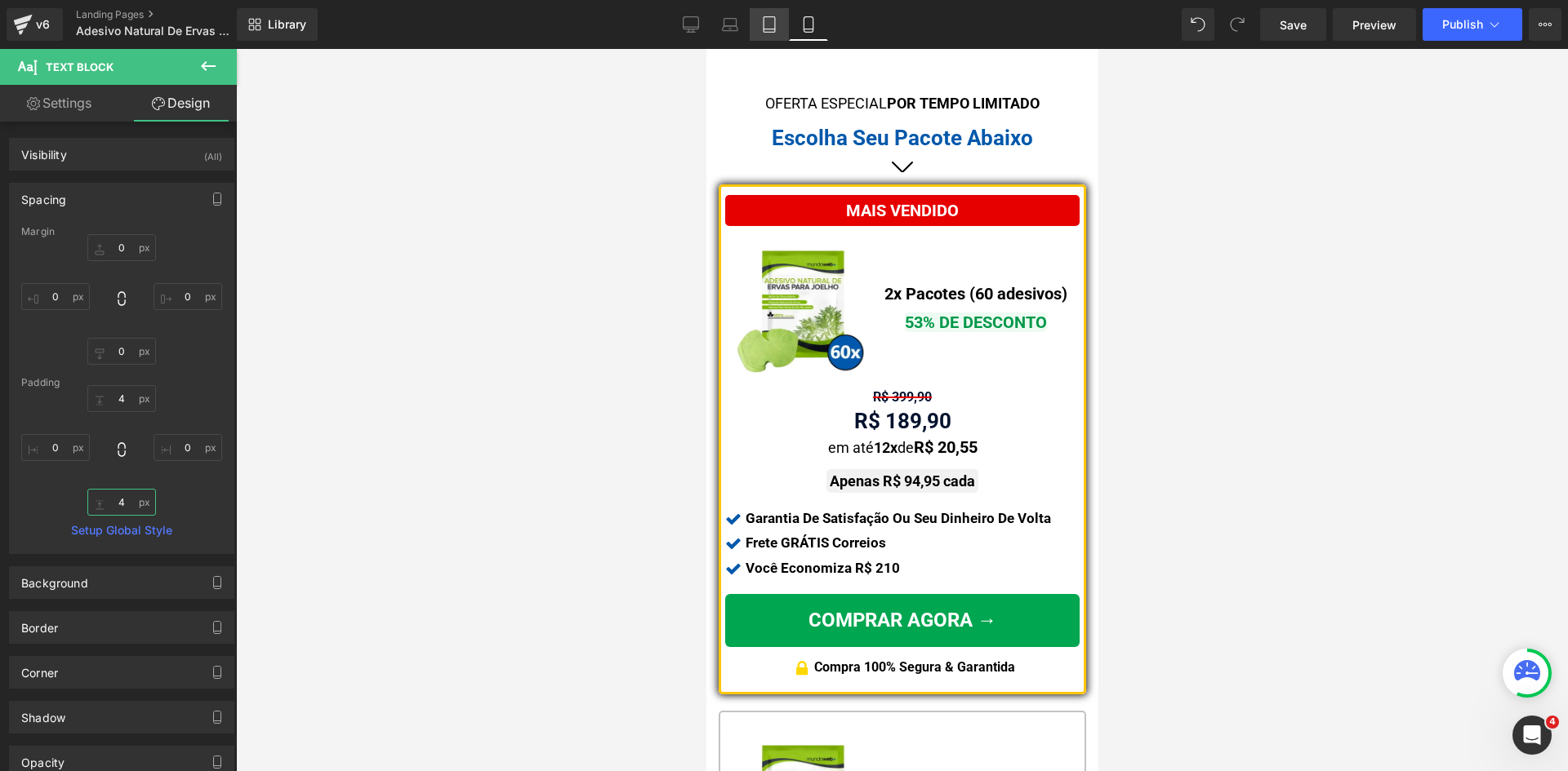
type input "4"
click at [777, 30] on icon at bounding box center [769, 24] width 16 height 16
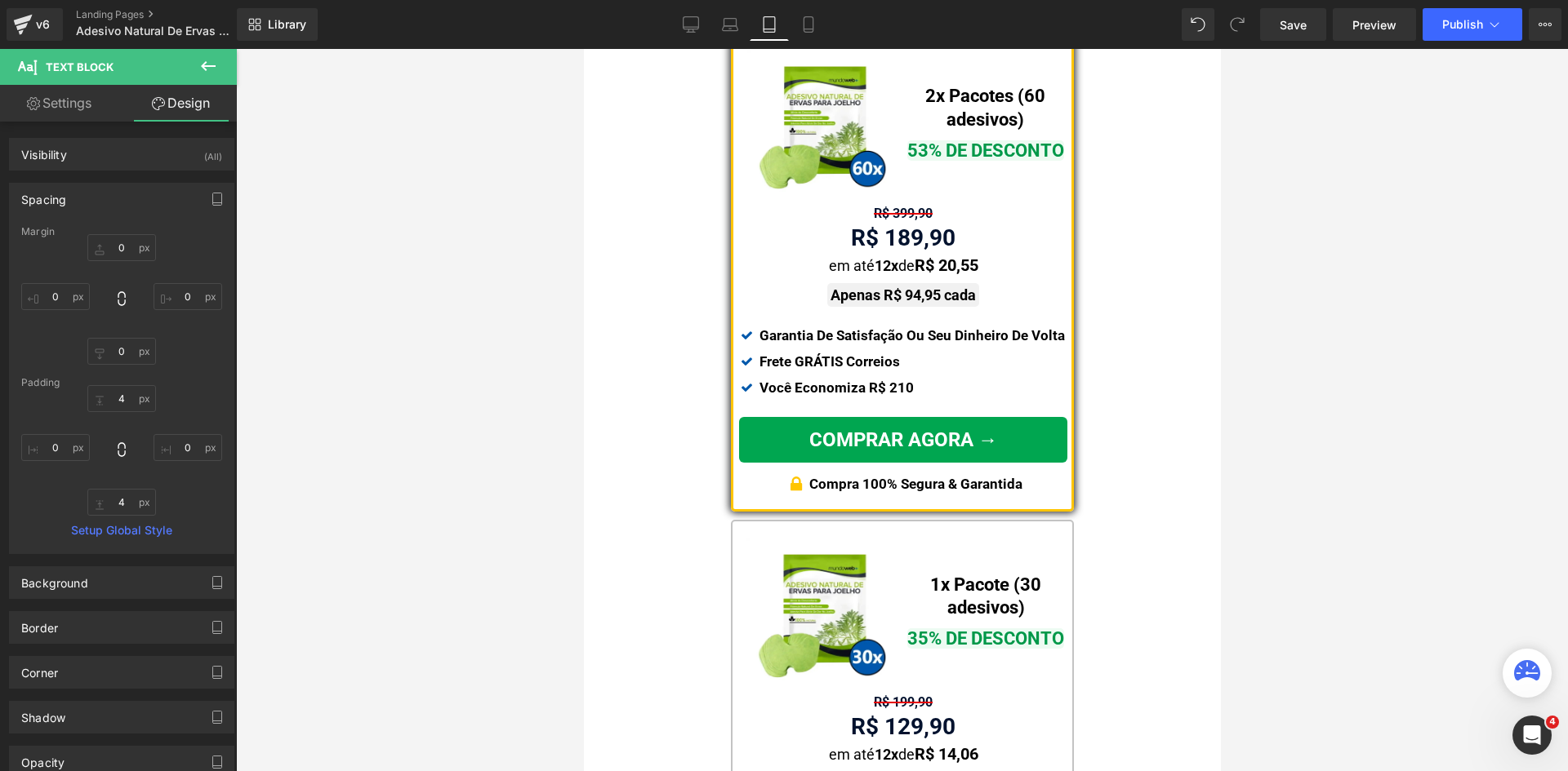
scroll to position [825, 0]
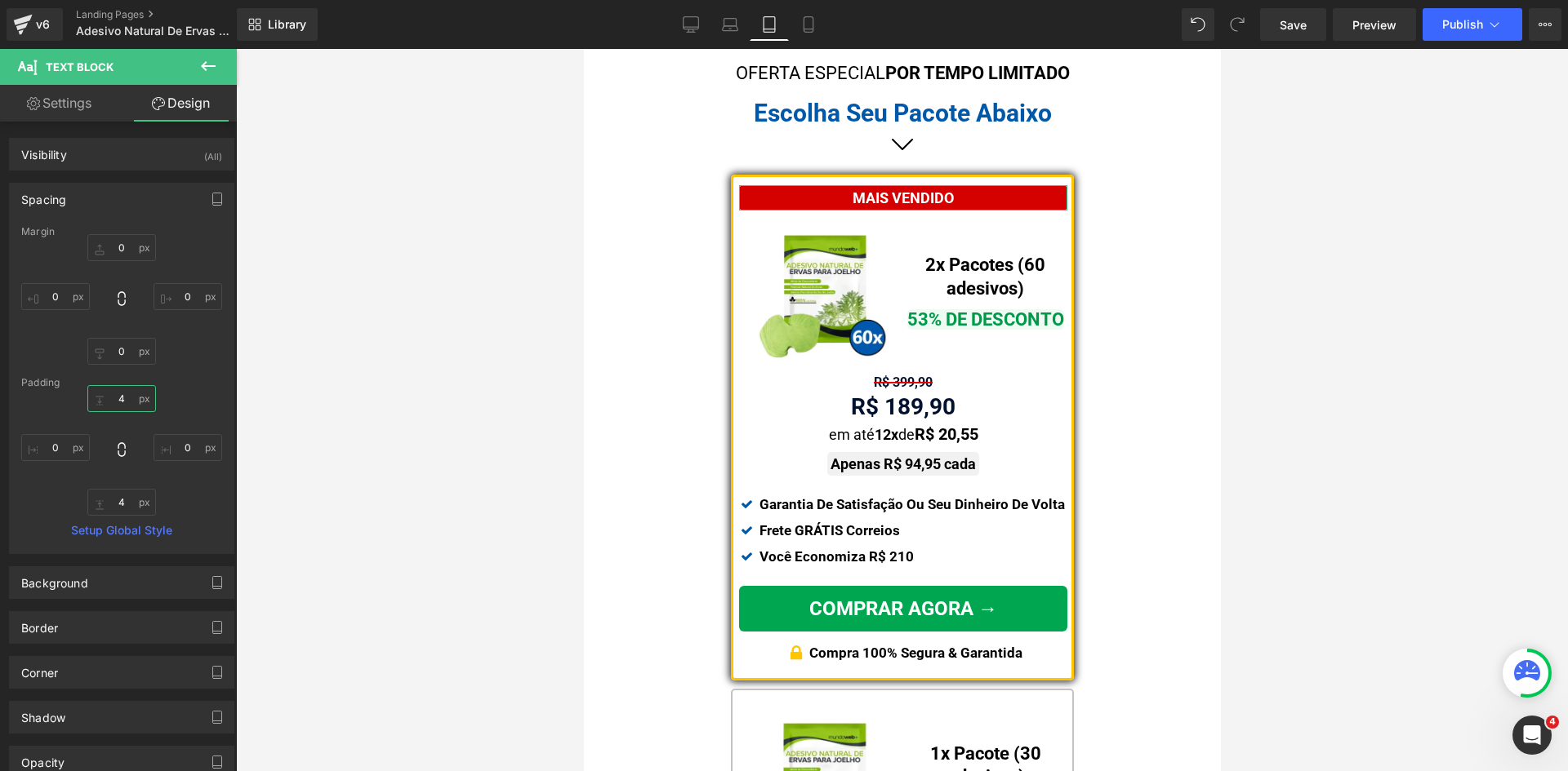
click at [120, 402] on input "4" at bounding box center [122, 398] width 69 height 27
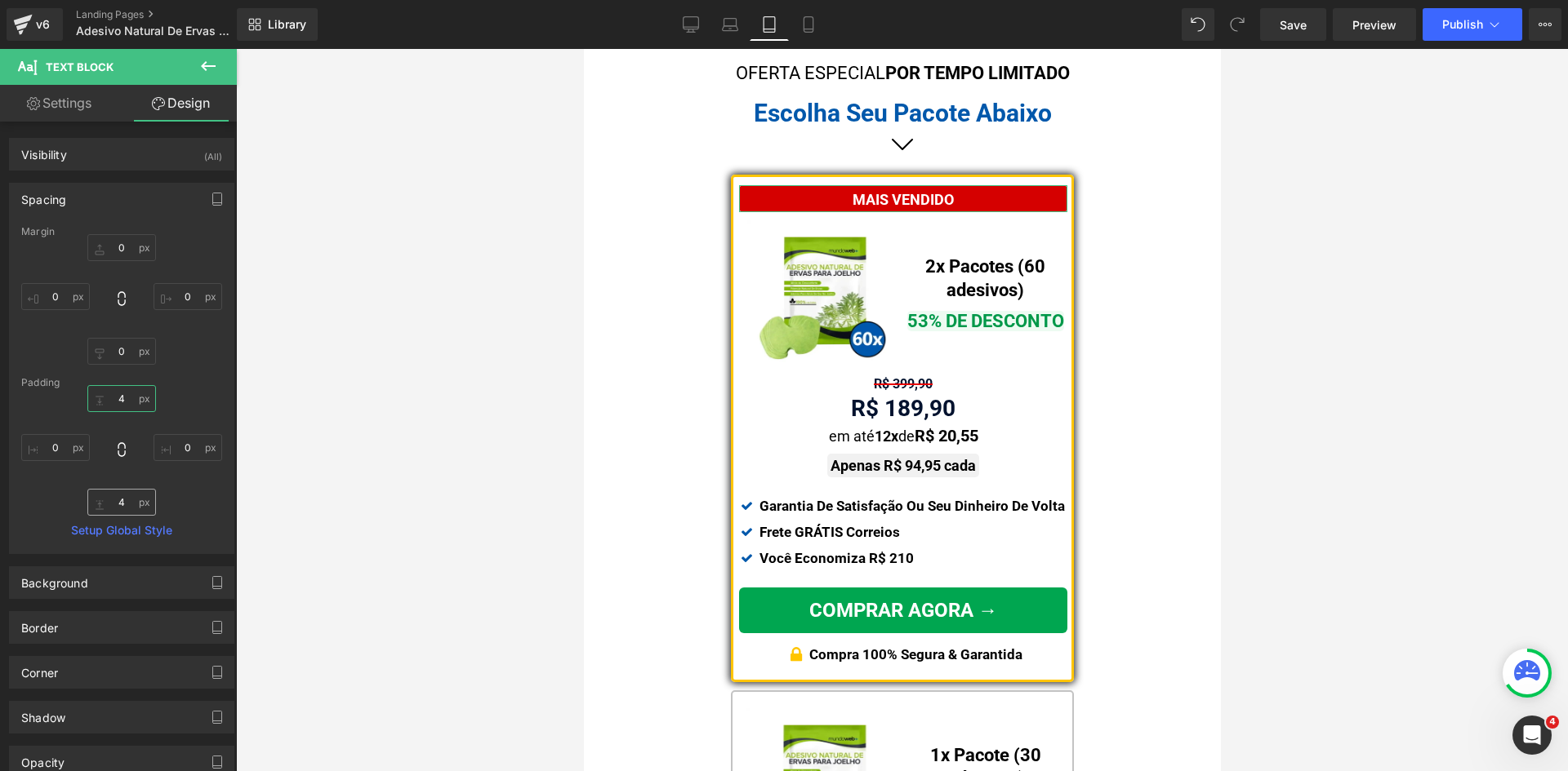
type input "4"
click at [119, 503] on input "4" at bounding box center [122, 502] width 69 height 27
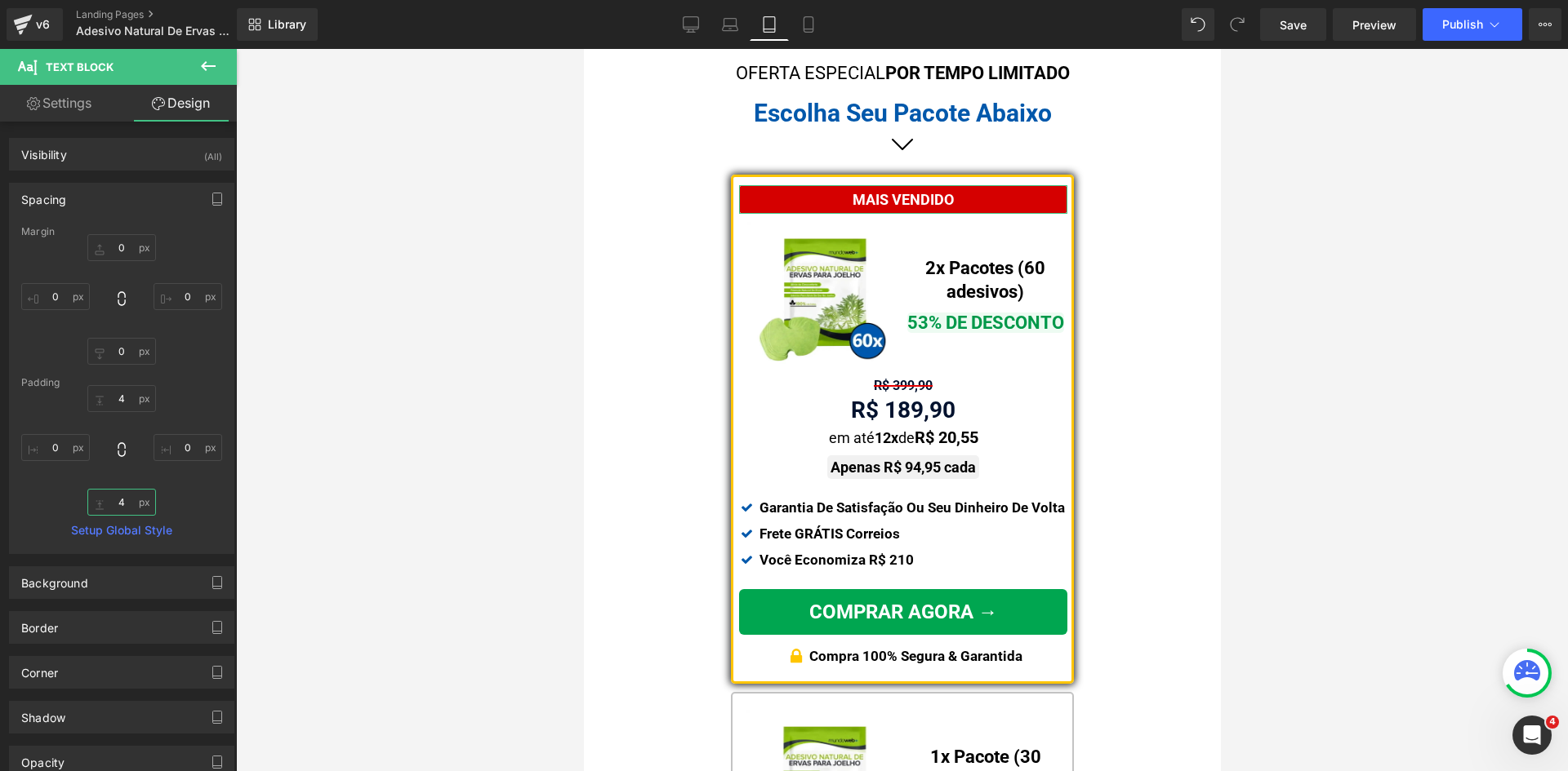
type input "4"
click at [79, 109] on link "Settings" at bounding box center [59, 103] width 118 height 37
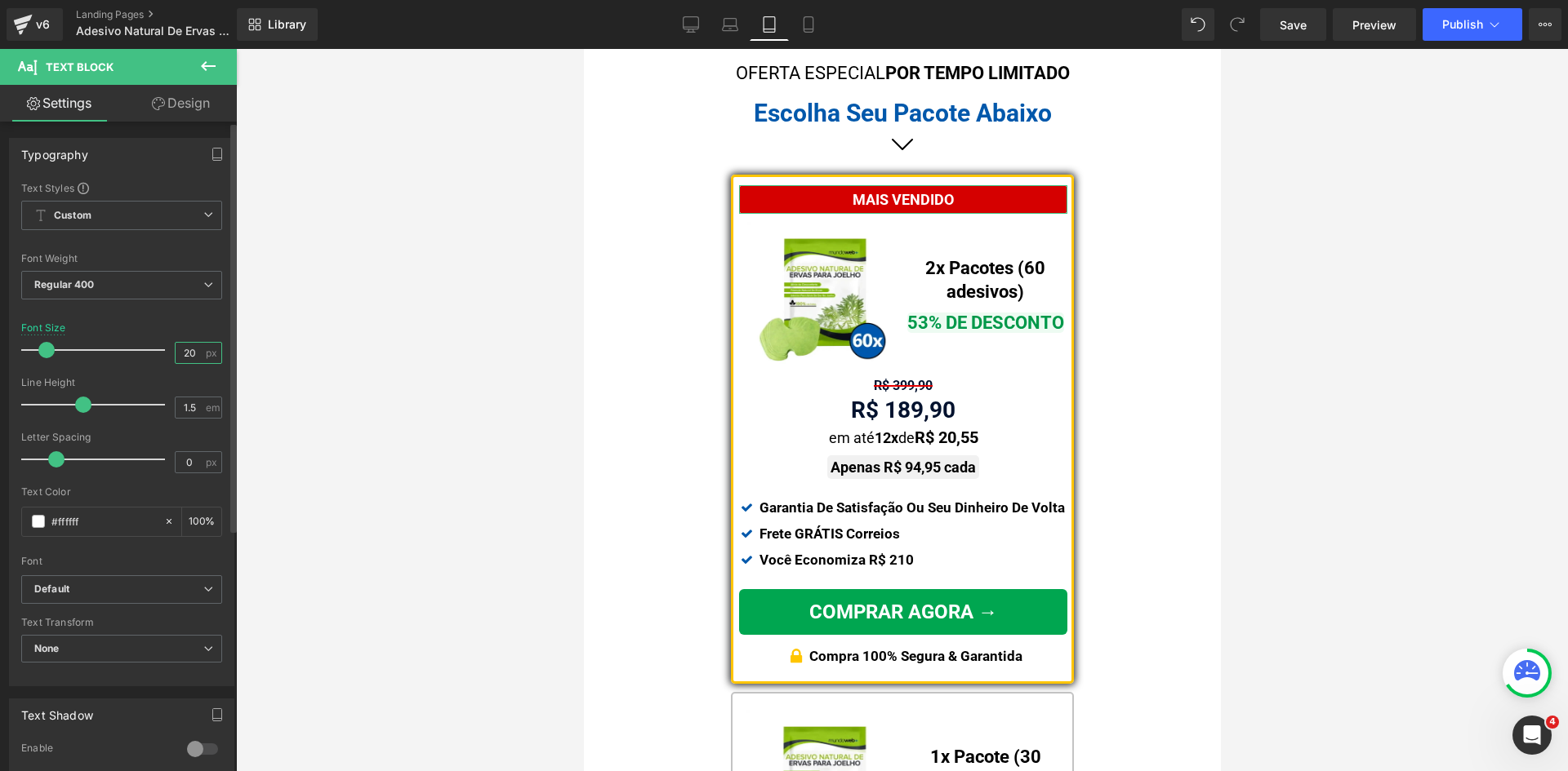
drag, startPoint x: 188, startPoint y: 347, endPoint x: 160, endPoint y: 348, distance: 28.0
click at [174, 348] on div "20 px" at bounding box center [198, 353] width 47 height 22
type input "20"
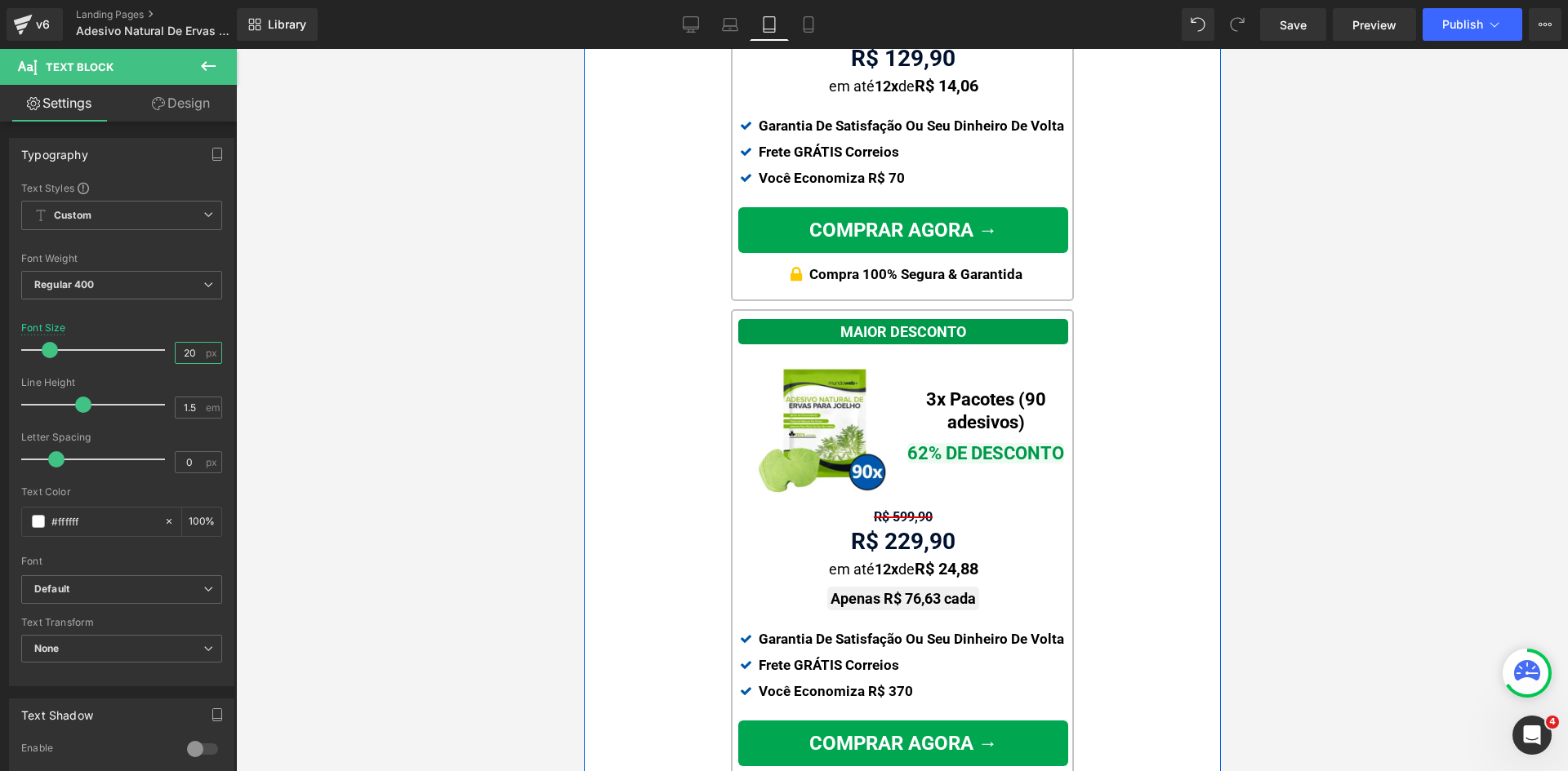
scroll to position [1805, 0]
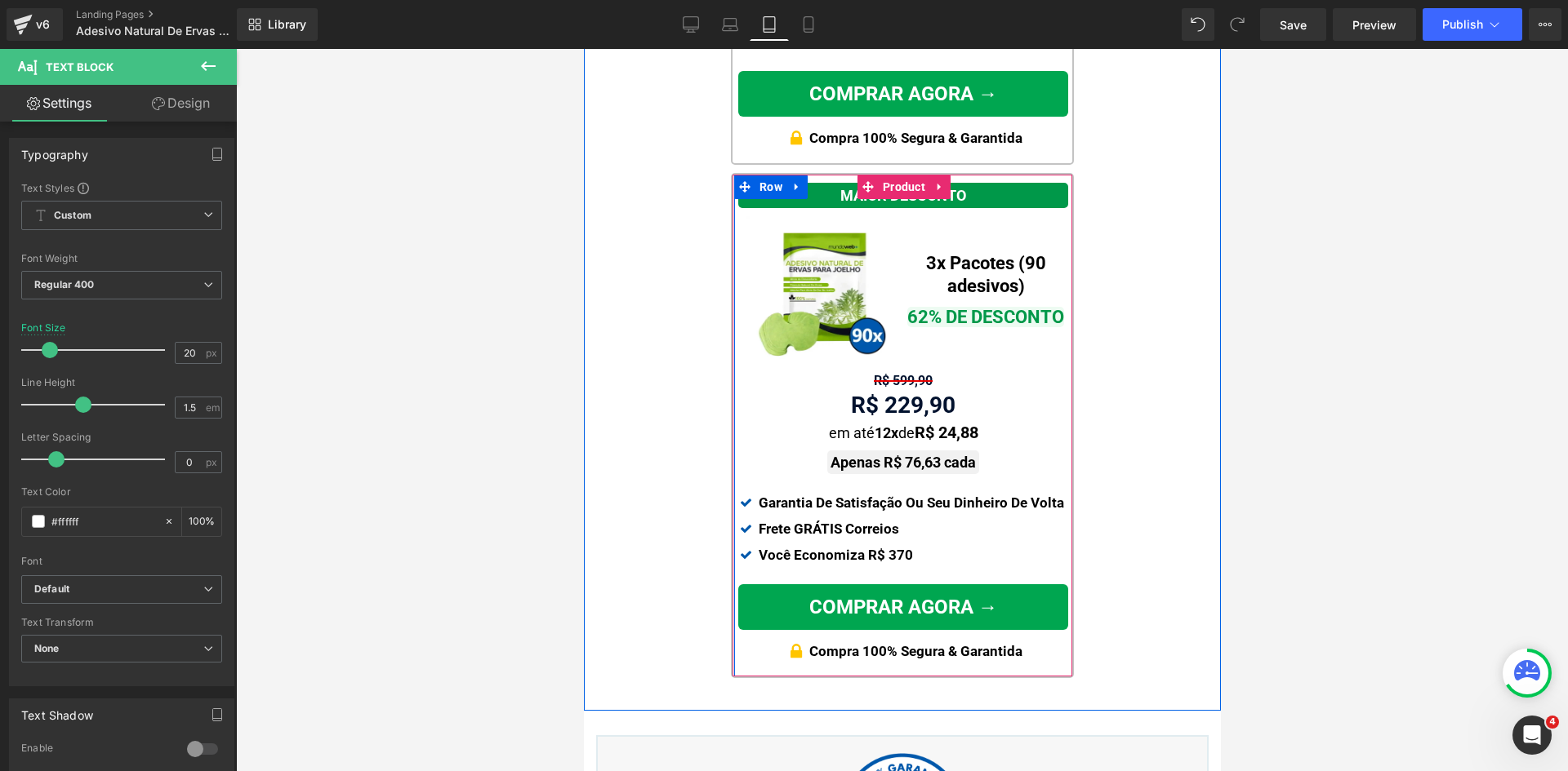
click at [1000, 198] on div "MAIOR DESCONTO" at bounding box center [902, 196] width 330 height 25
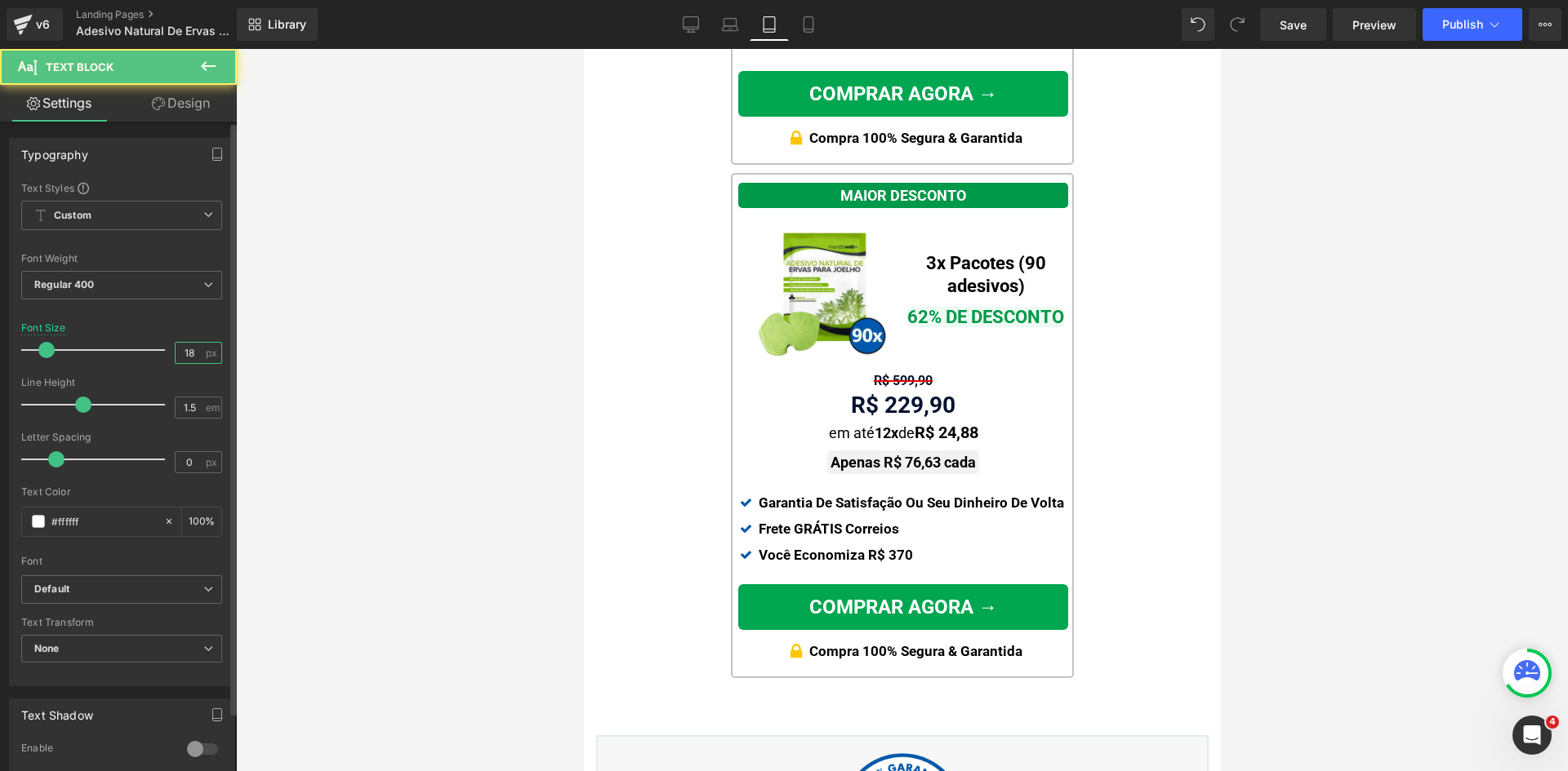
drag, startPoint x: 190, startPoint y: 356, endPoint x: 147, endPoint y: 356, distance: 43.0
click at [151, 355] on div "Font Size 18 px" at bounding box center [122, 349] width 201 height 54
type input "20"
click at [190, 96] on link "Design" at bounding box center [181, 103] width 118 height 37
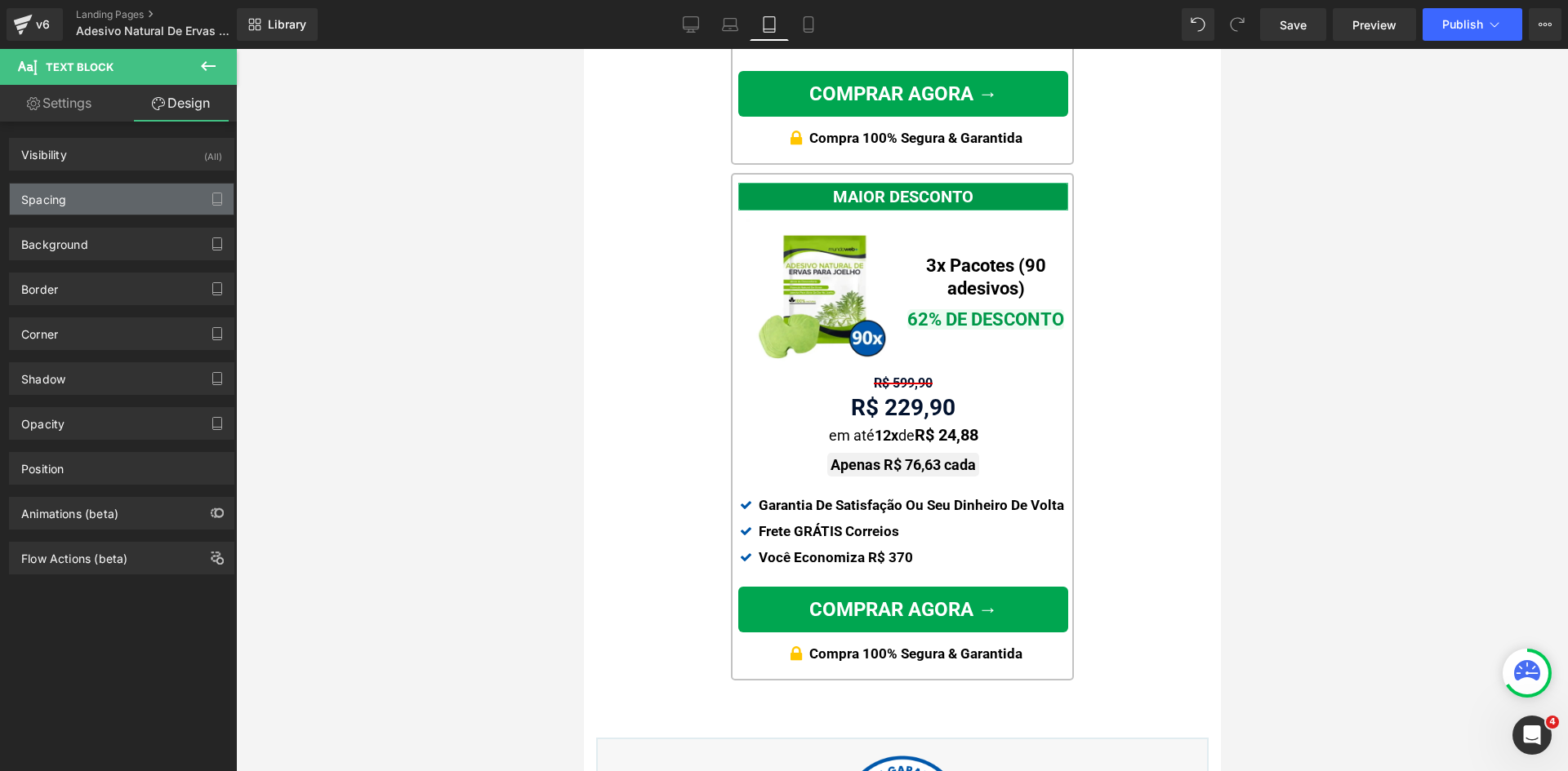
click at [55, 198] on div "Spacing" at bounding box center [44, 195] width 45 height 23
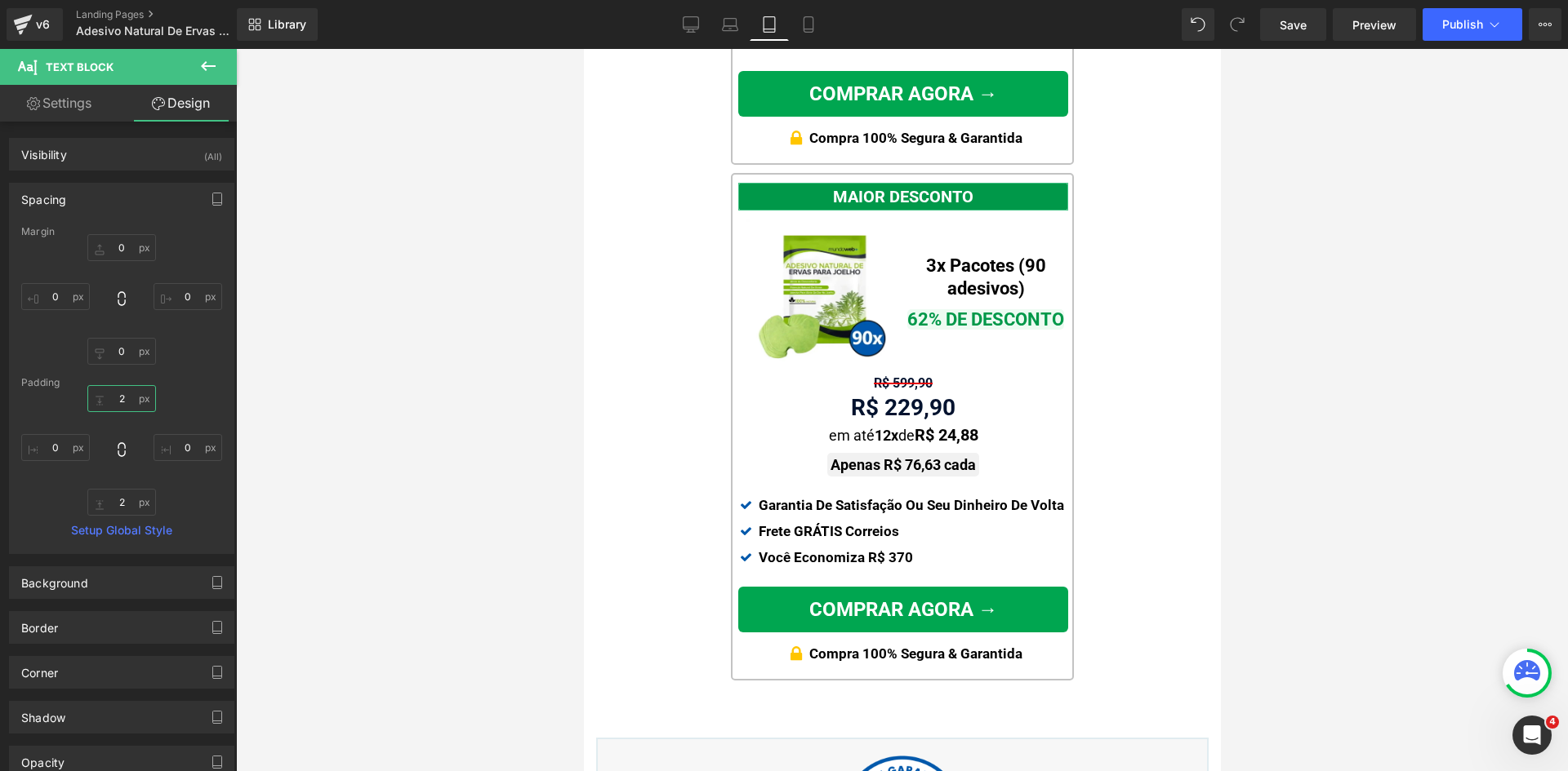
click at [118, 404] on input "text" at bounding box center [122, 398] width 69 height 27
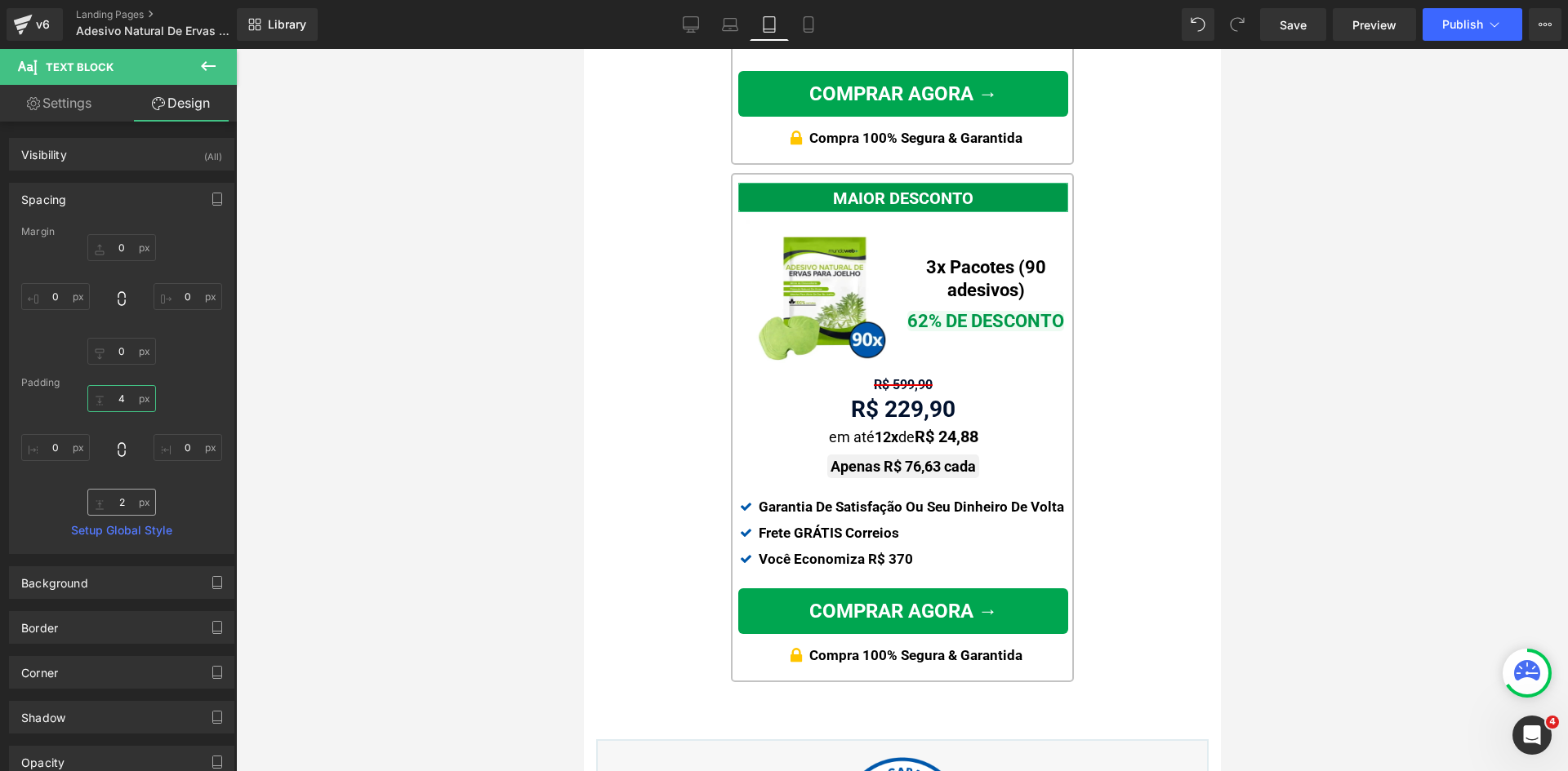
type input "4"
click at [114, 506] on input "text" at bounding box center [122, 502] width 69 height 27
type input "4"
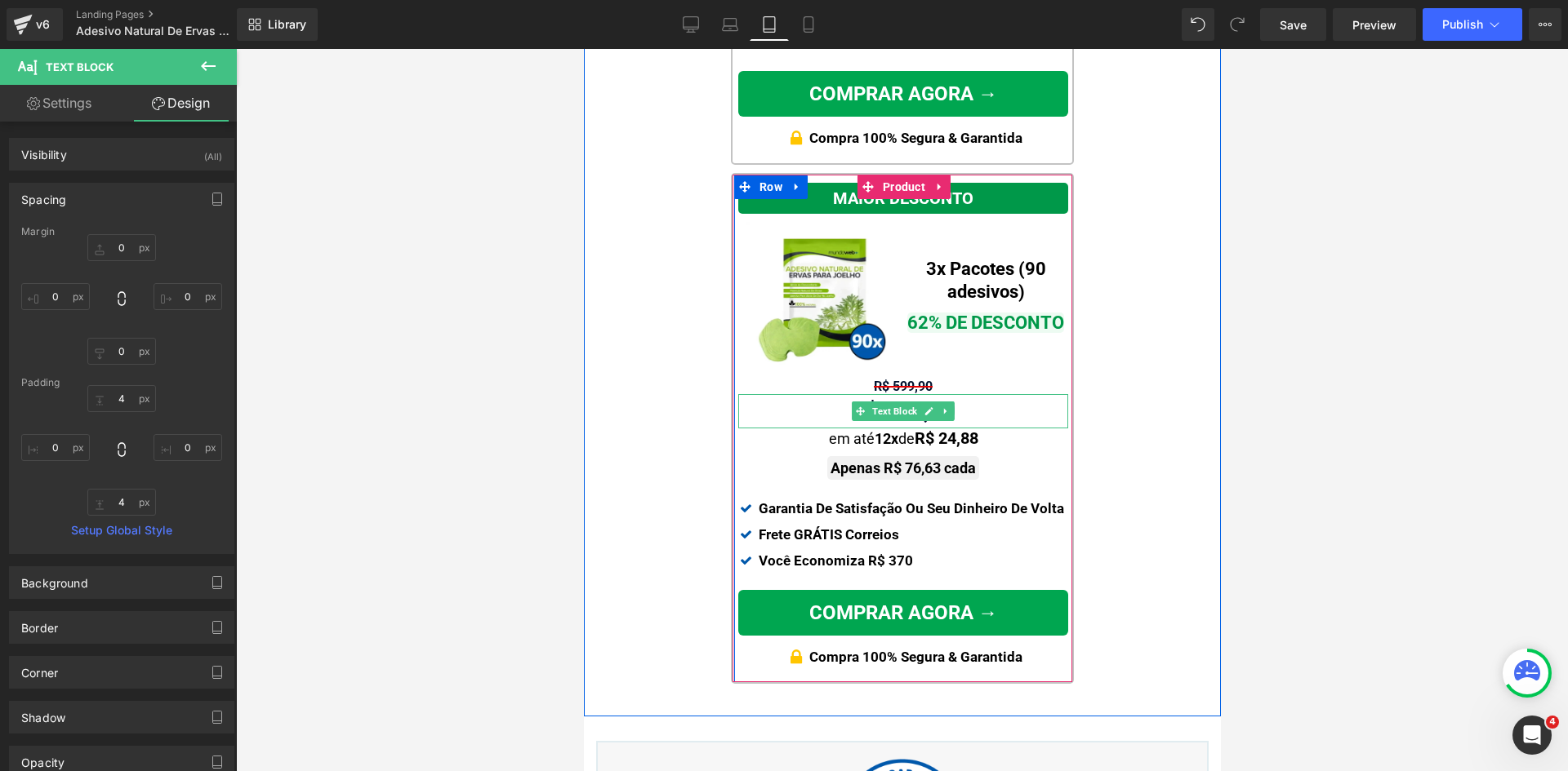
click at [961, 399] on div "R$ 229,90" at bounding box center [902, 411] width 330 height 34
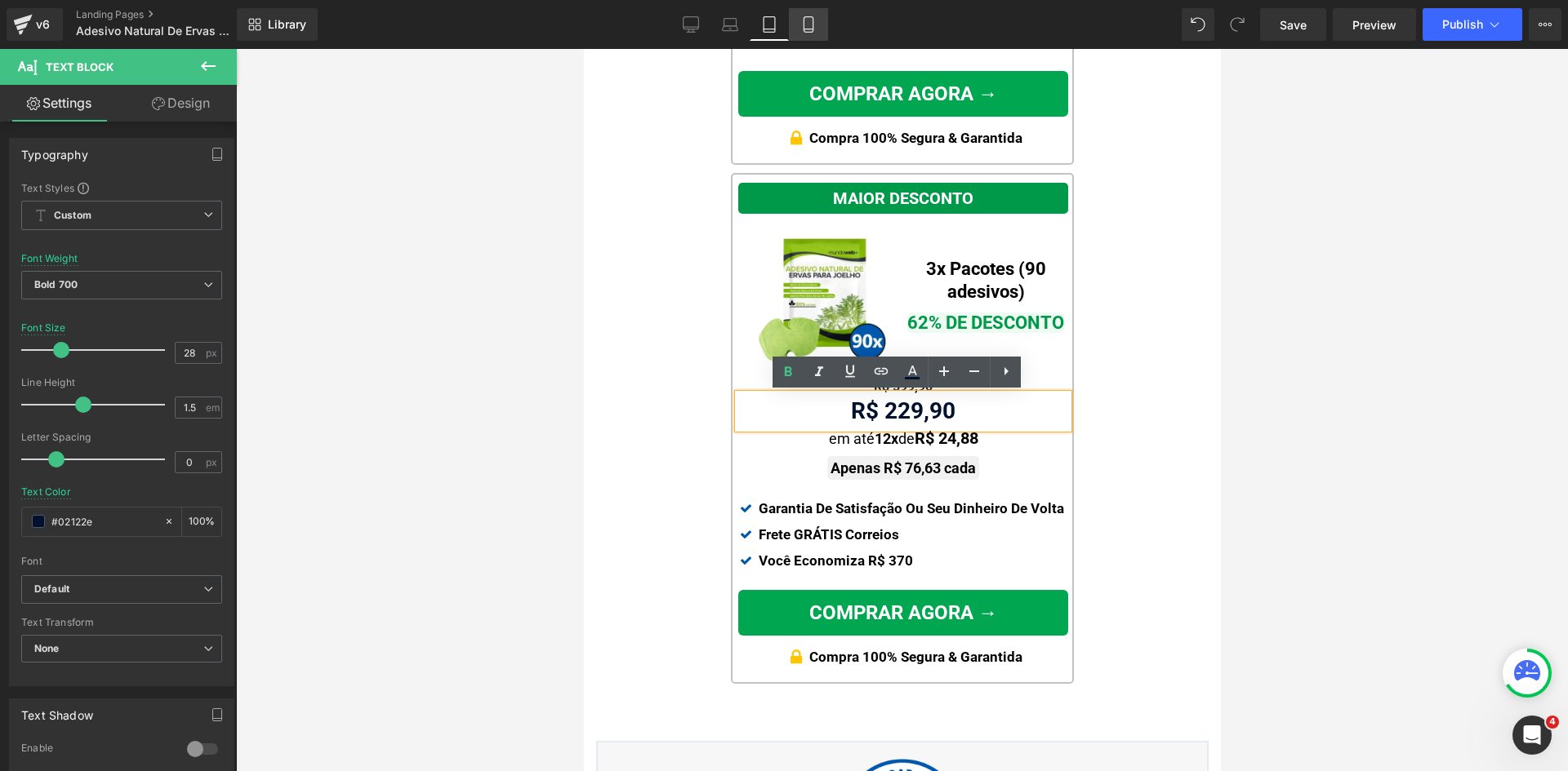
click at [799, 14] on link "Mobile" at bounding box center [808, 24] width 39 height 33
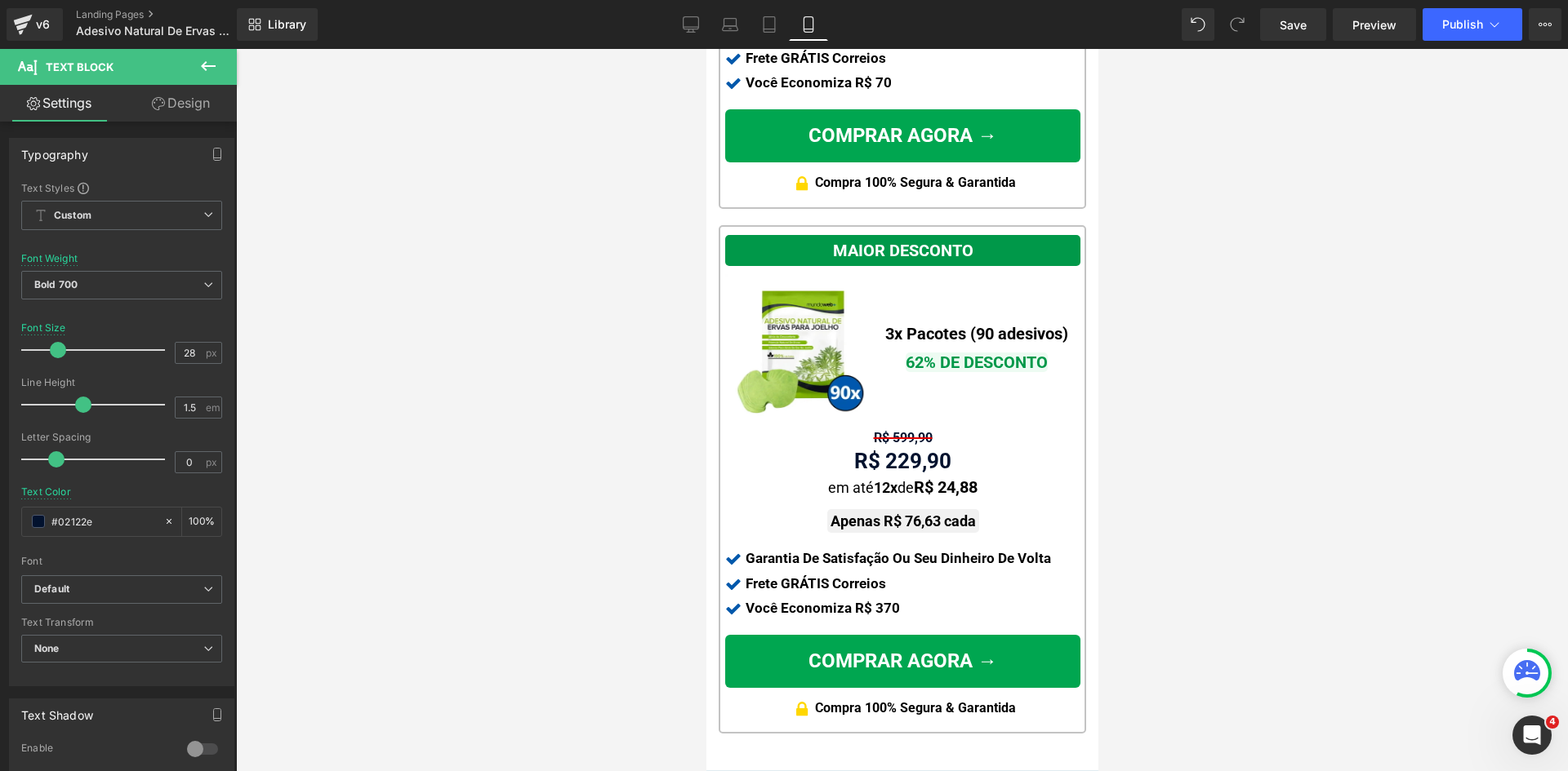
scroll to position [1950, 0]
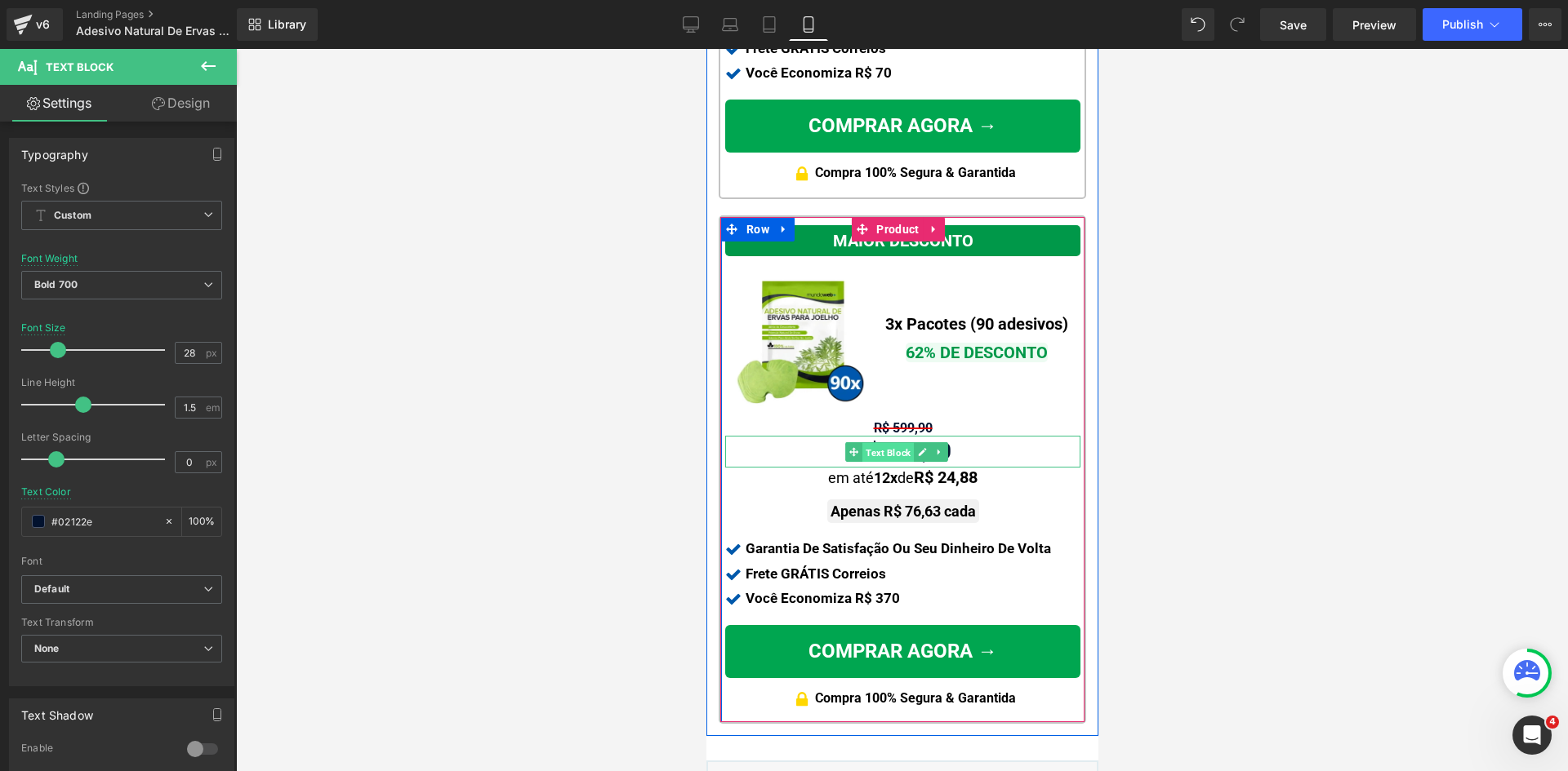
click at [888, 442] on span "Text Block" at bounding box center [888, 452] width 52 height 20
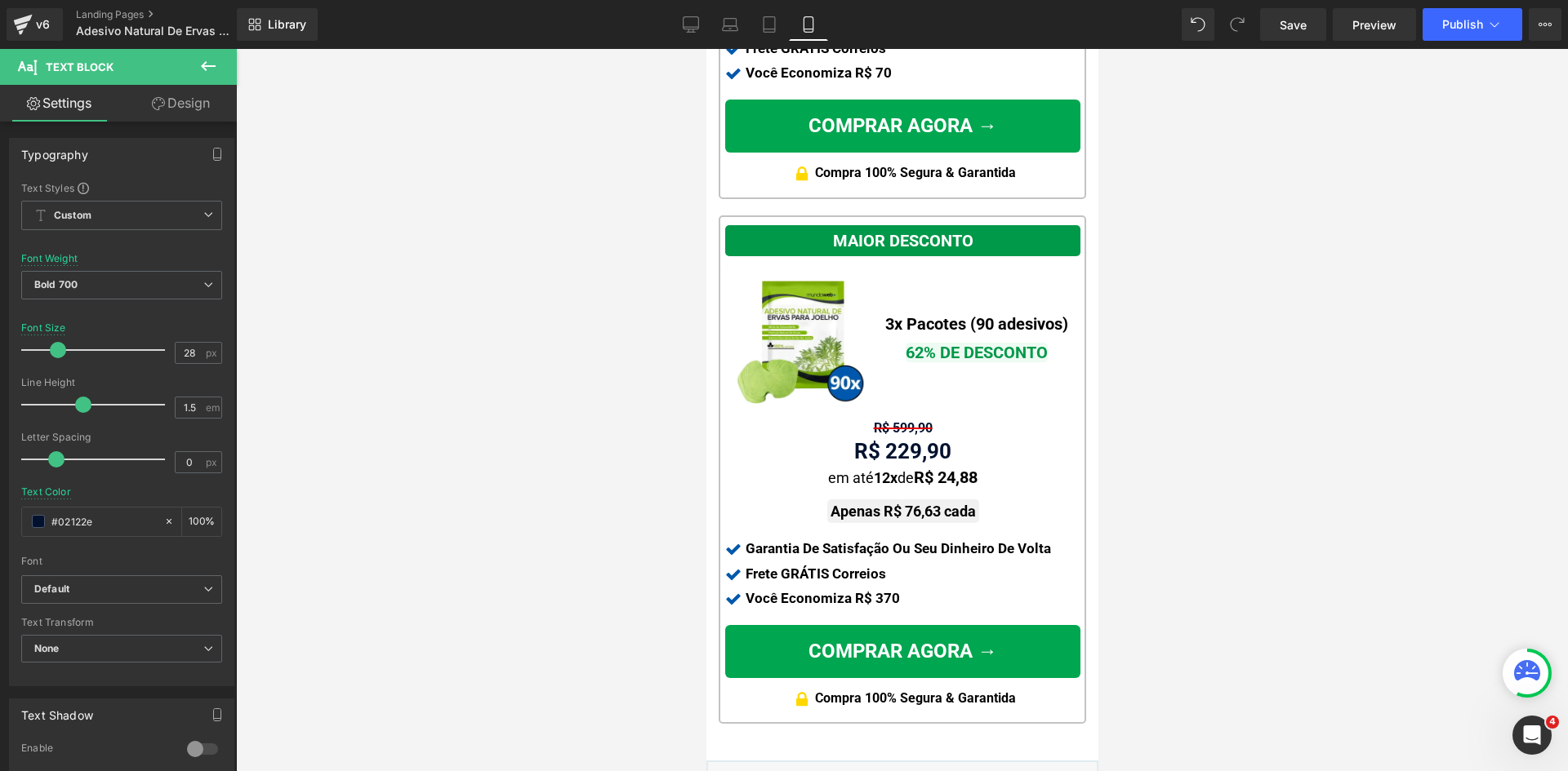
drag, startPoint x: 777, startPoint y: 23, endPoint x: 256, endPoint y: 382, distance: 632.7
click at [776, 23] on icon at bounding box center [769, 24] width 16 height 16
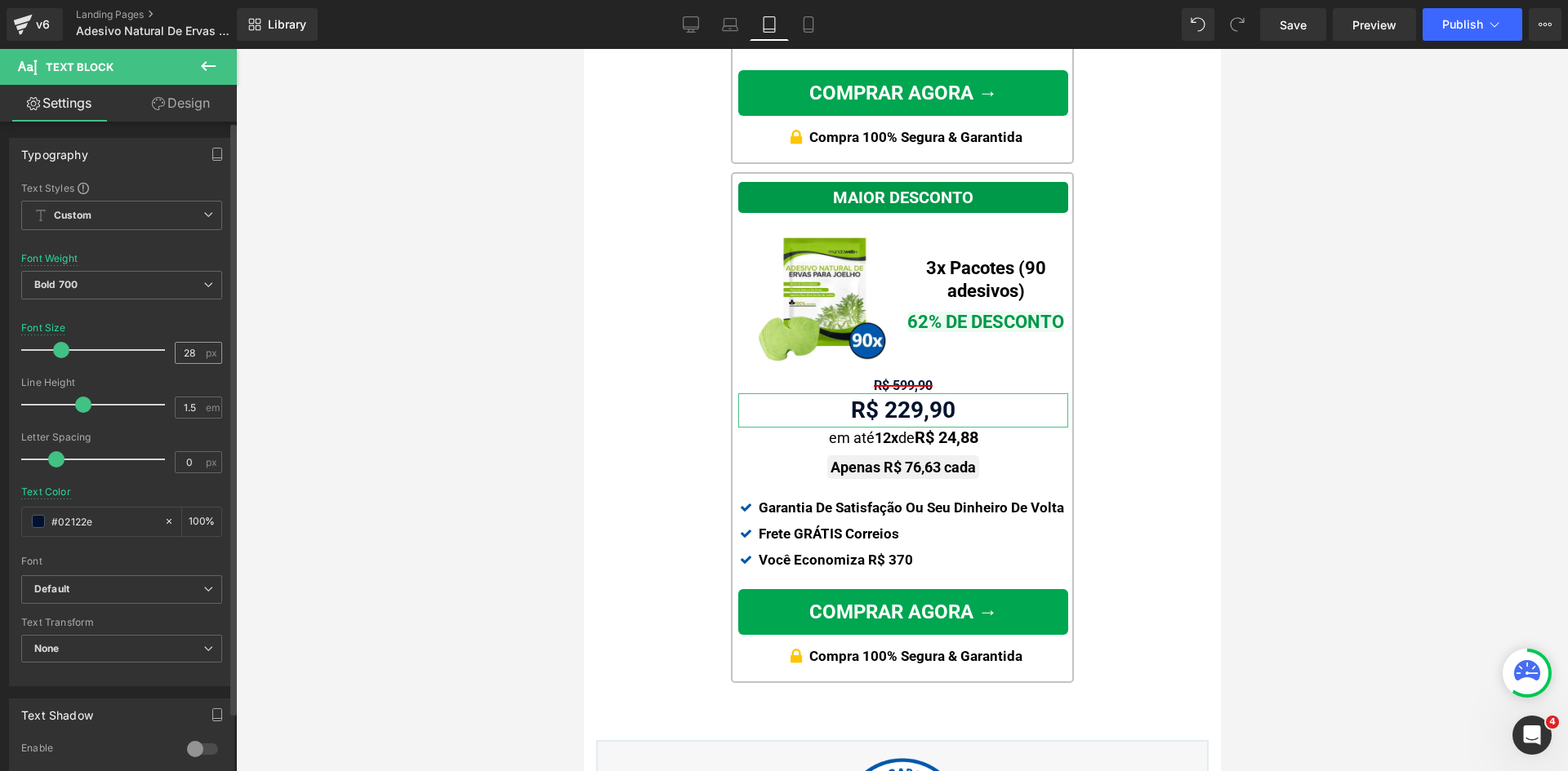
scroll to position [1805, 0]
drag, startPoint x: 185, startPoint y: 352, endPoint x: 204, endPoint y: 355, distance: 19.2
click at [199, 352] on div "28 px" at bounding box center [198, 353] width 47 height 22
type input "26"
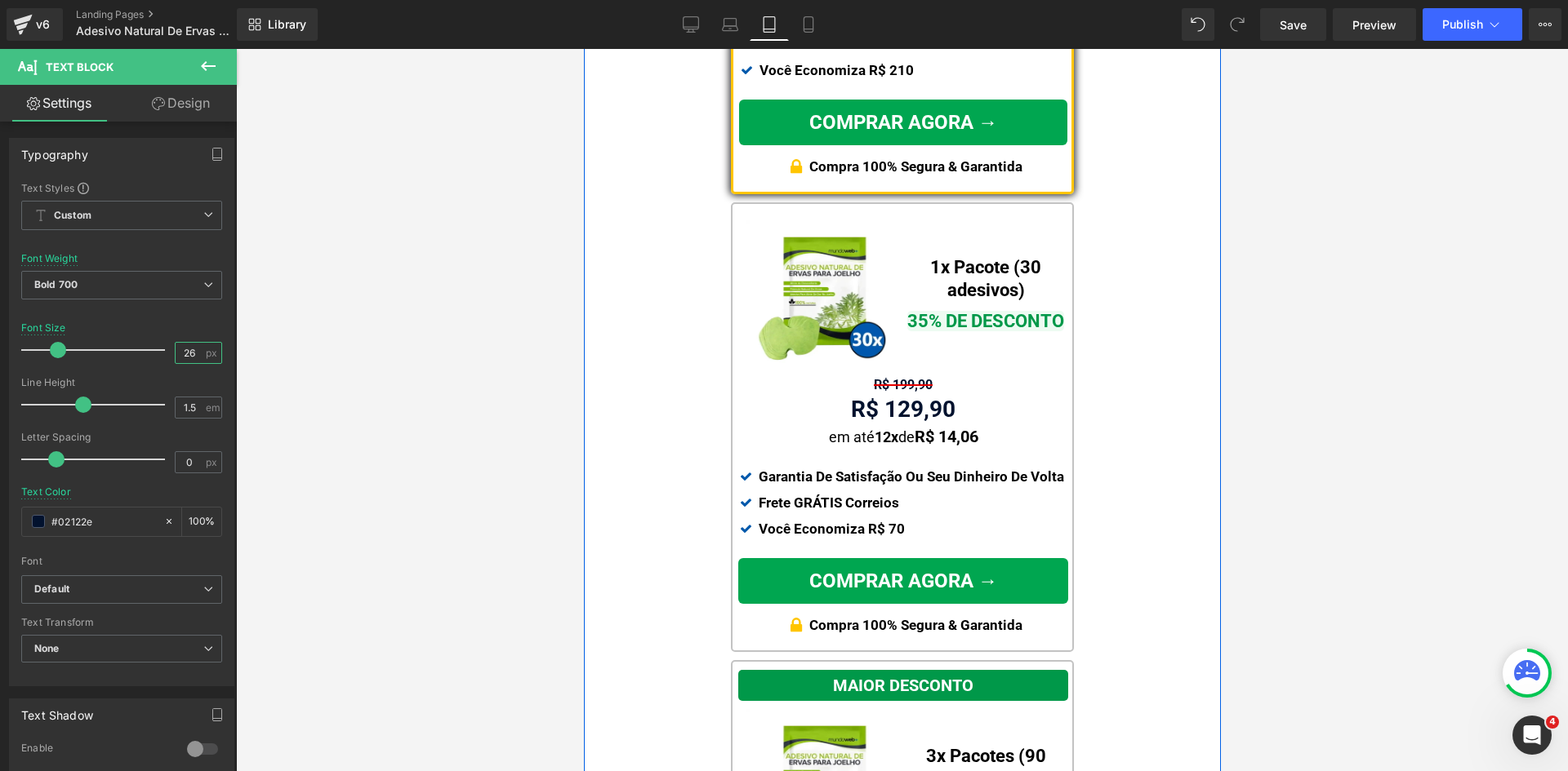
scroll to position [1315, 0]
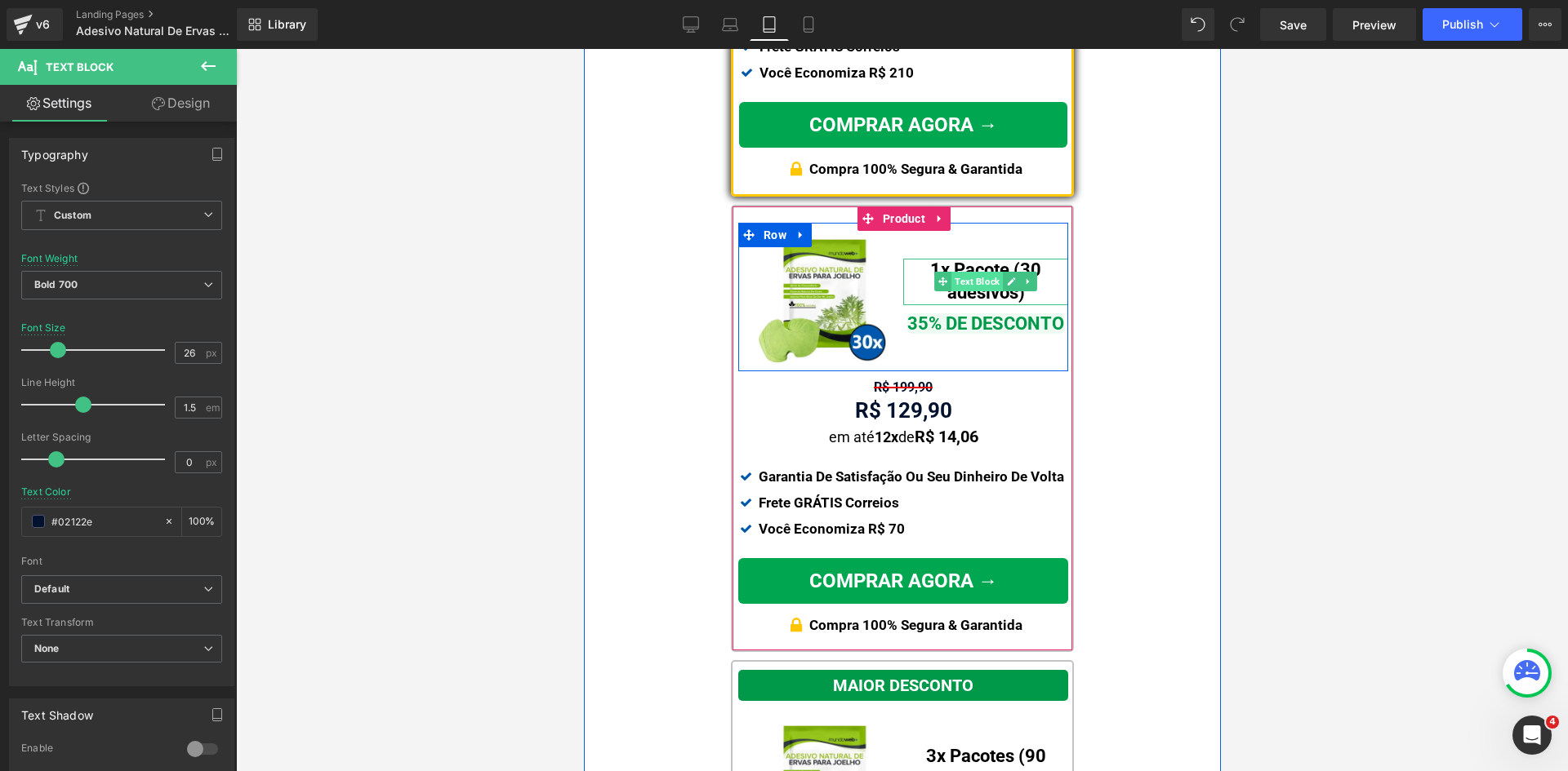
click at [970, 273] on span "Text Block" at bounding box center [976, 281] width 52 height 20
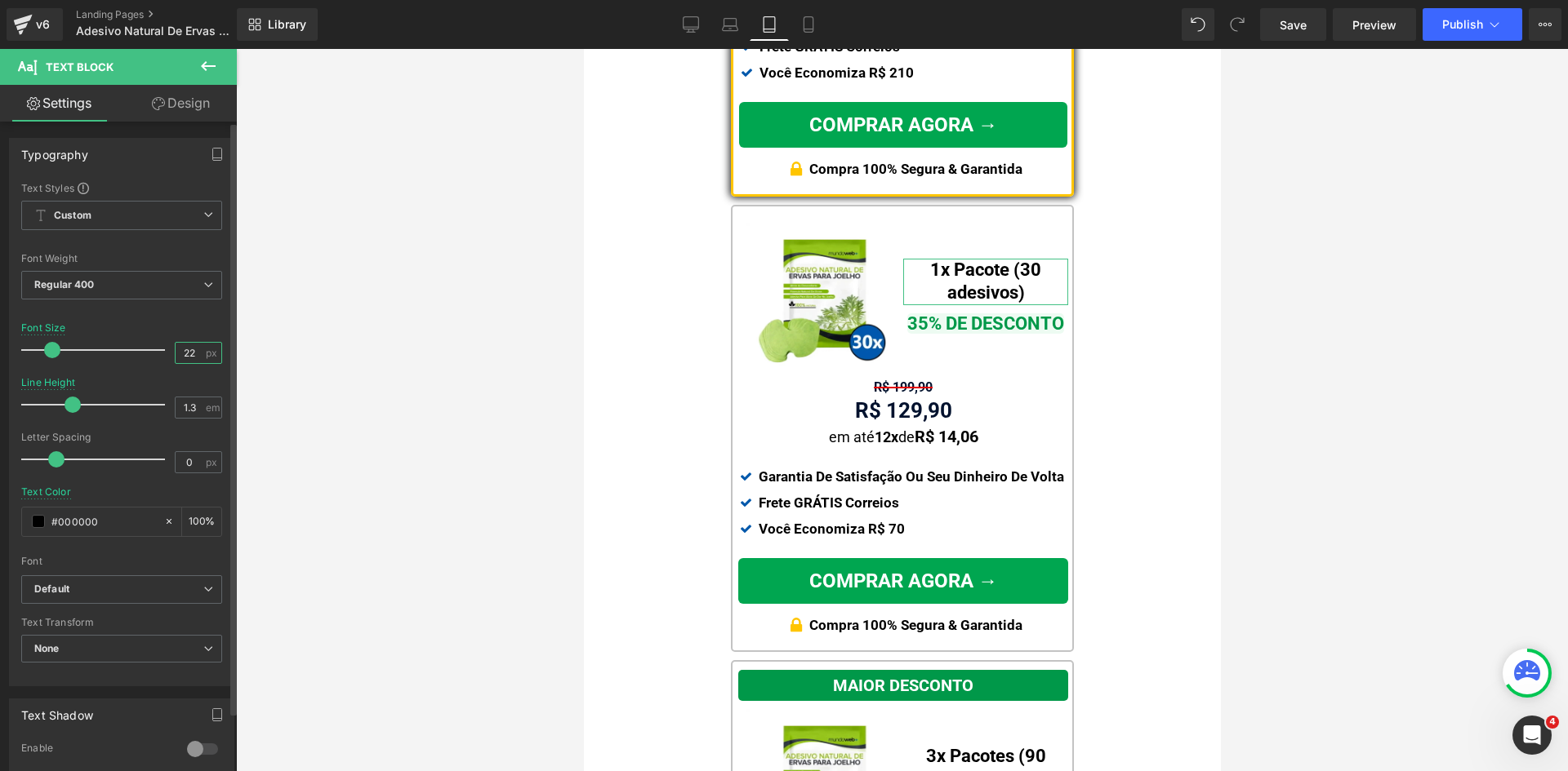
drag, startPoint x: 182, startPoint y: 353, endPoint x: 190, endPoint y: 353, distance: 8.0
click at [190, 353] on input "22" at bounding box center [190, 353] width 29 height 21
type input "20"
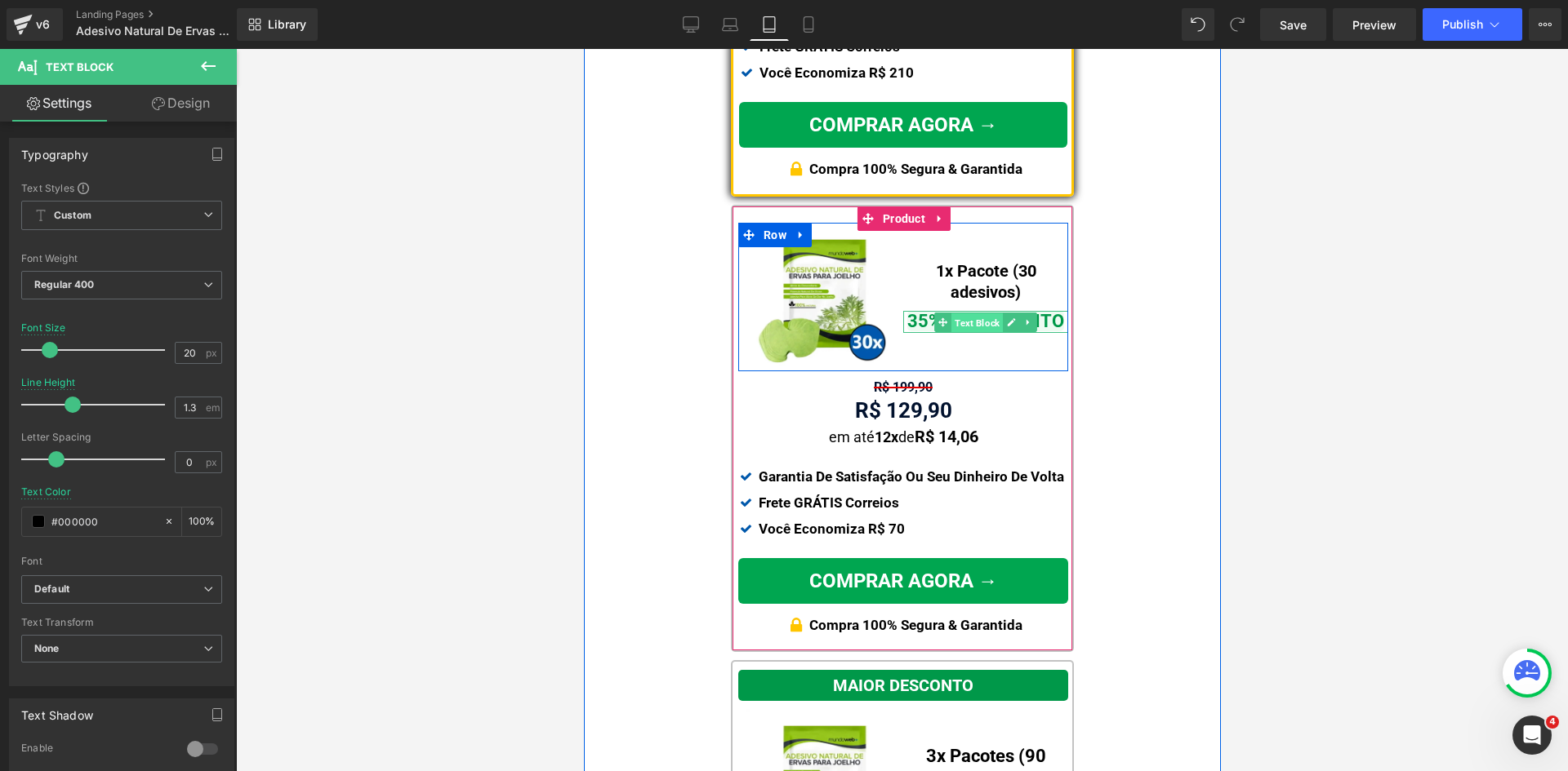
click at [962, 324] on span "Text Block" at bounding box center [976, 323] width 52 height 20
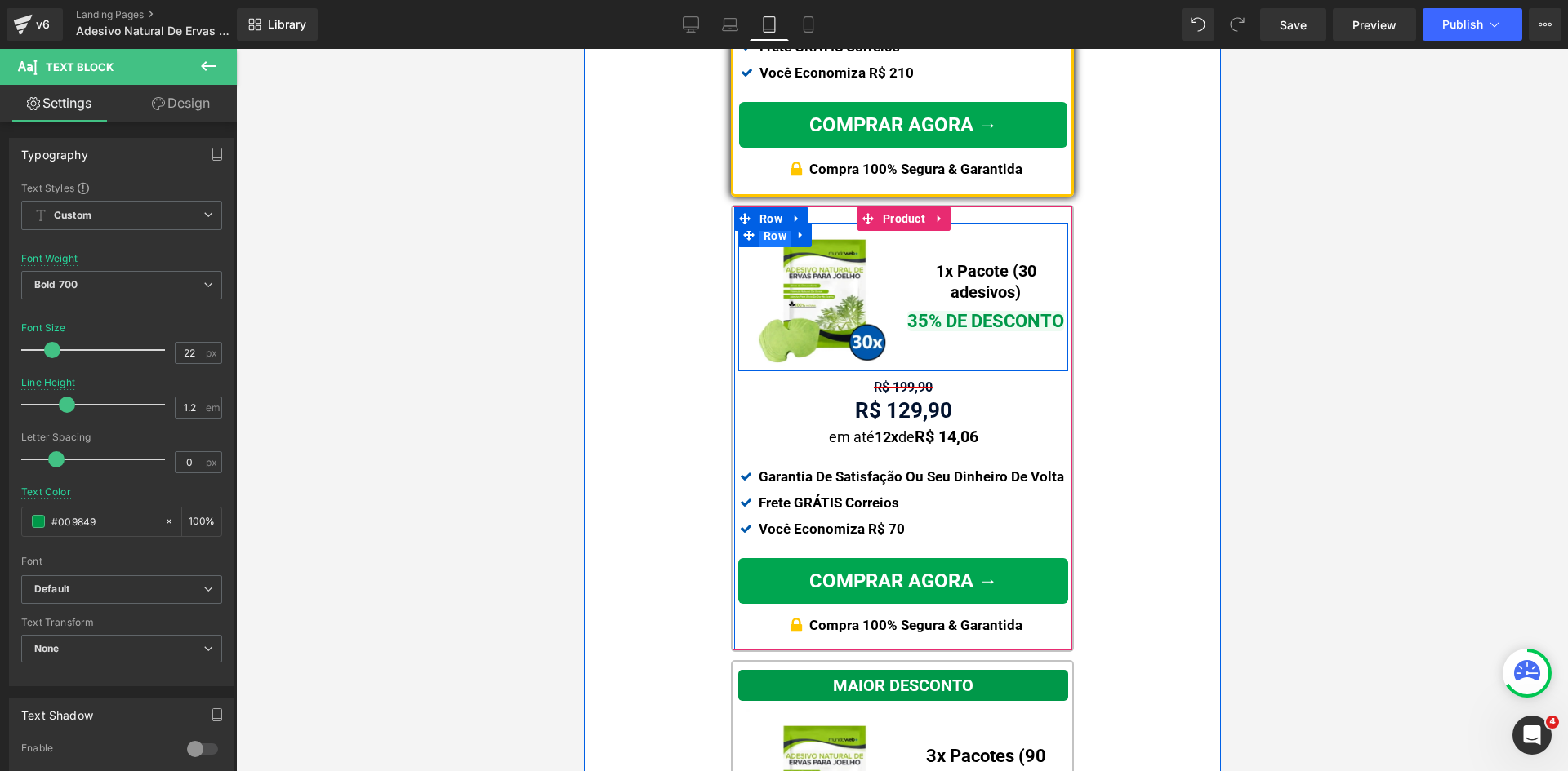
click at [771, 237] on span "Row" at bounding box center [773, 235] width 31 height 24
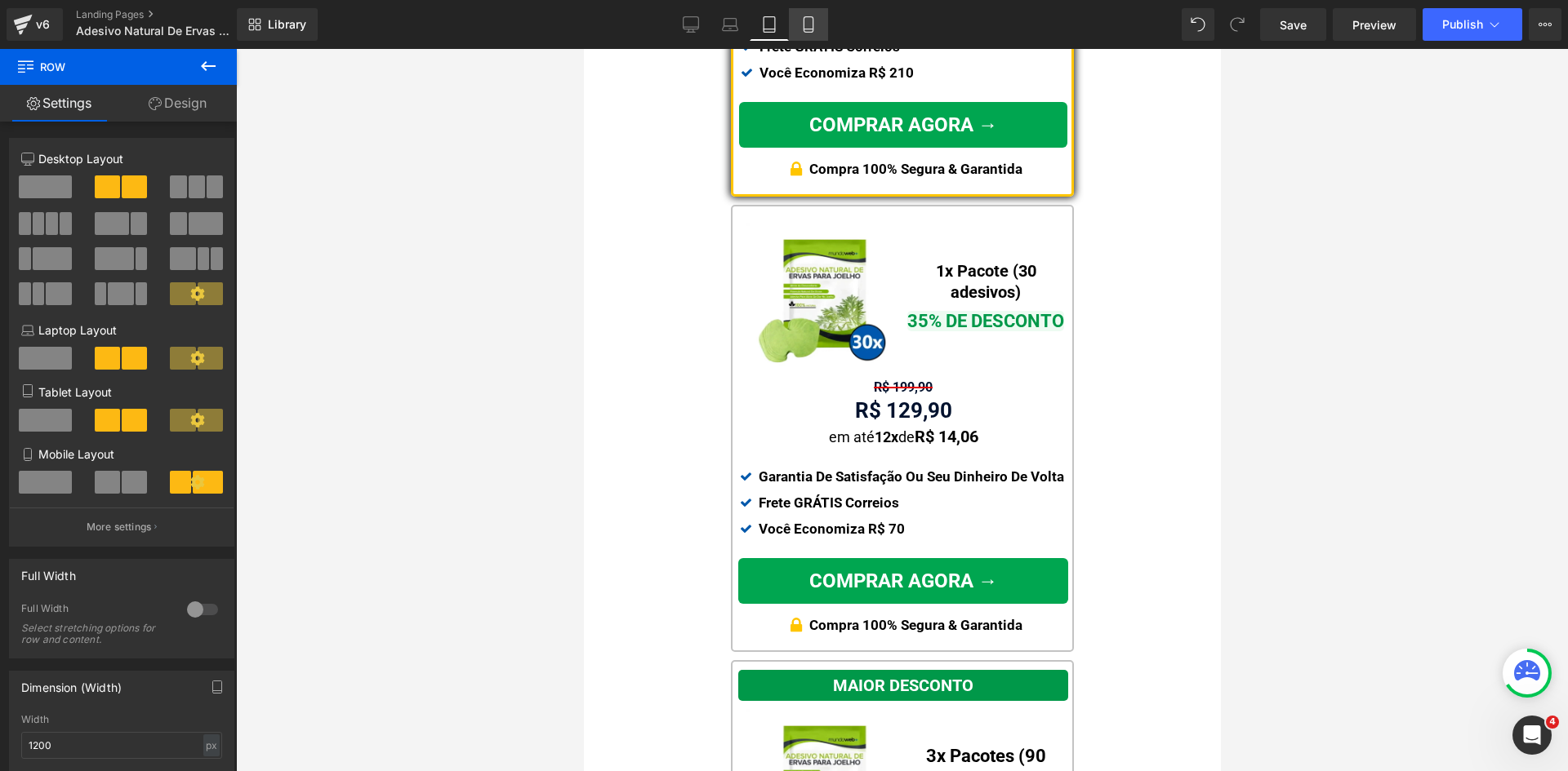
click at [803, 23] on icon at bounding box center [808, 24] width 16 height 16
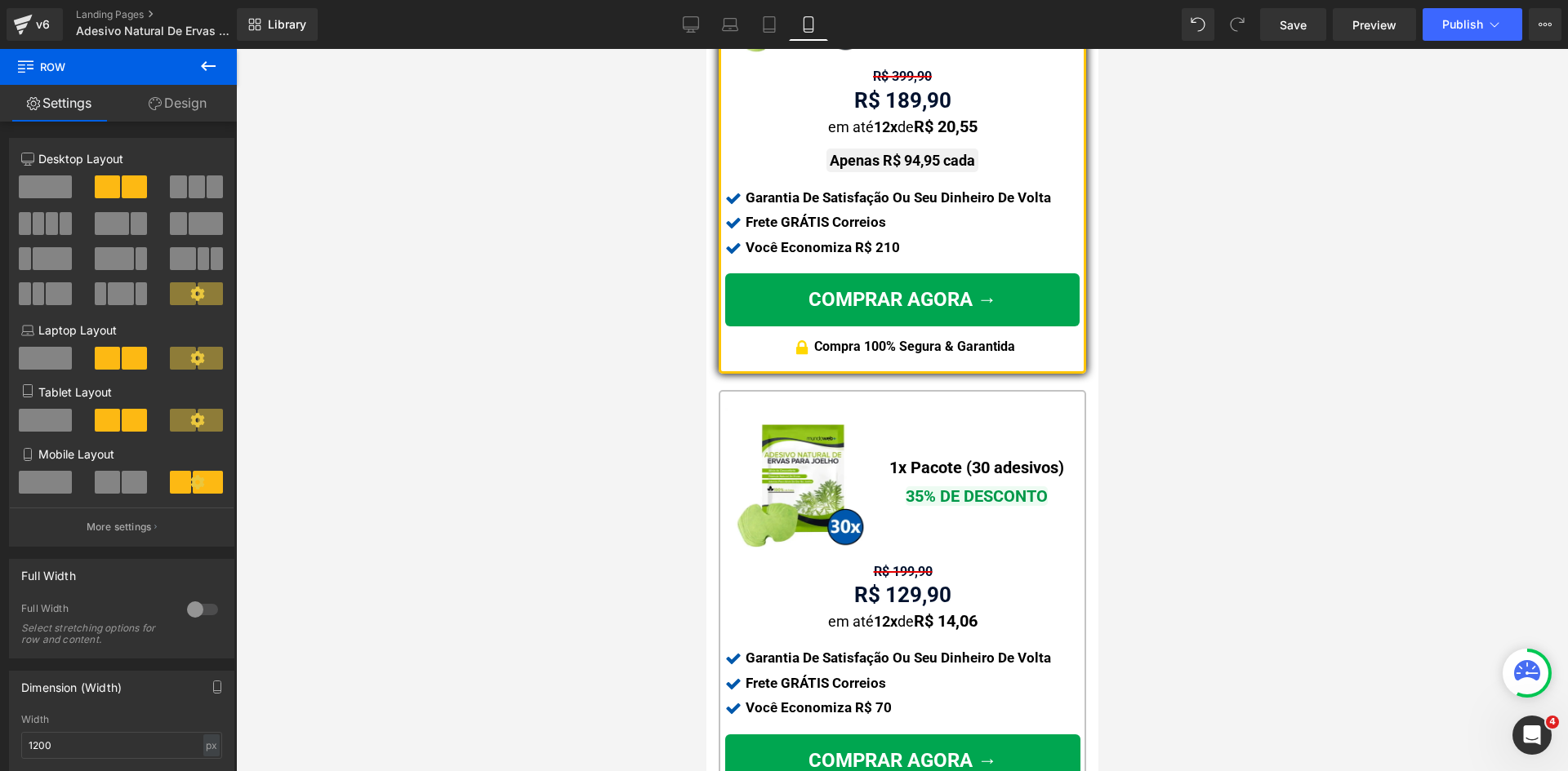
scroll to position [1482, 0]
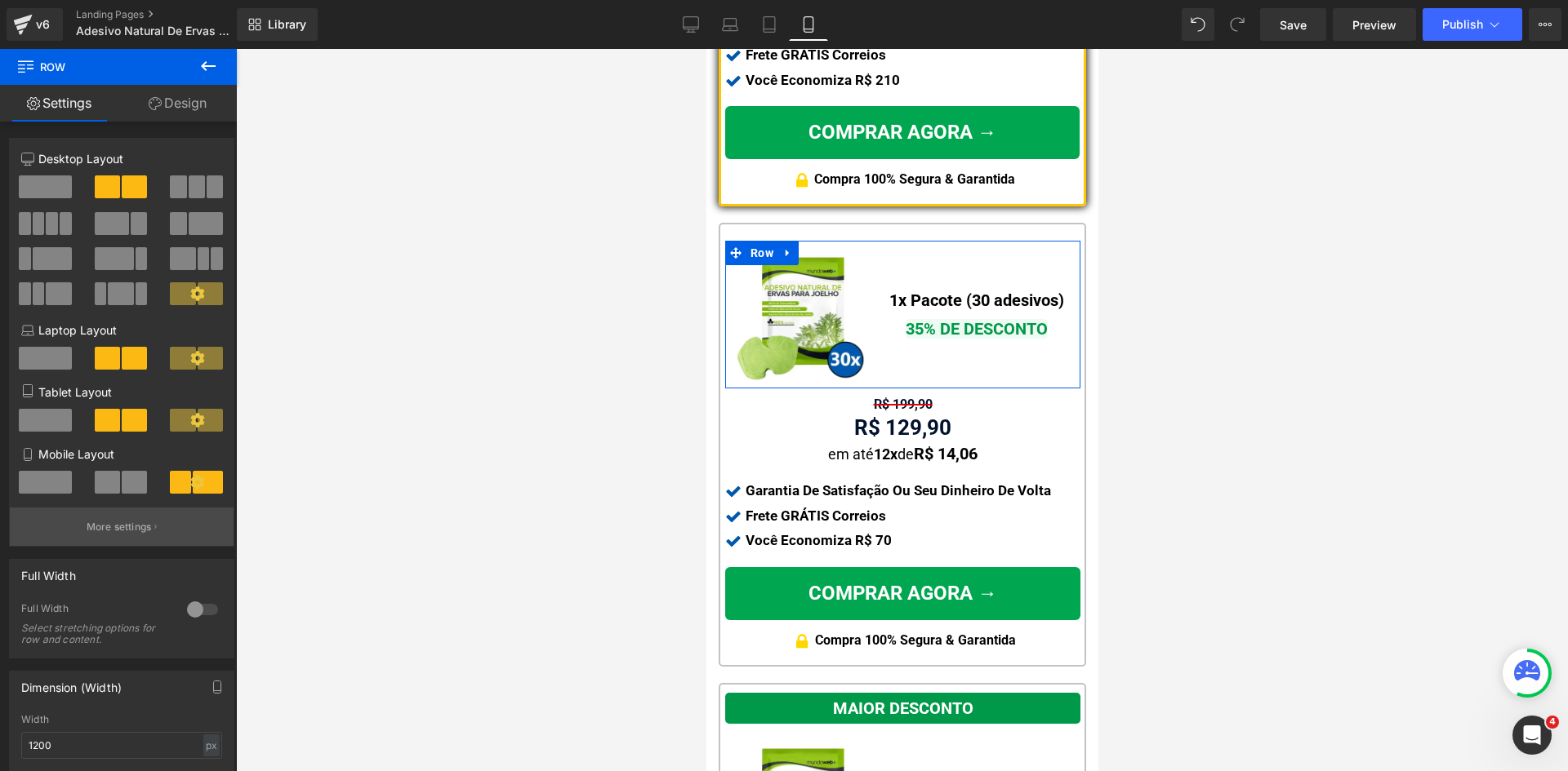
click at [128, 529] on p "More settings" at bounding box center [119, 527] width 65 height 14
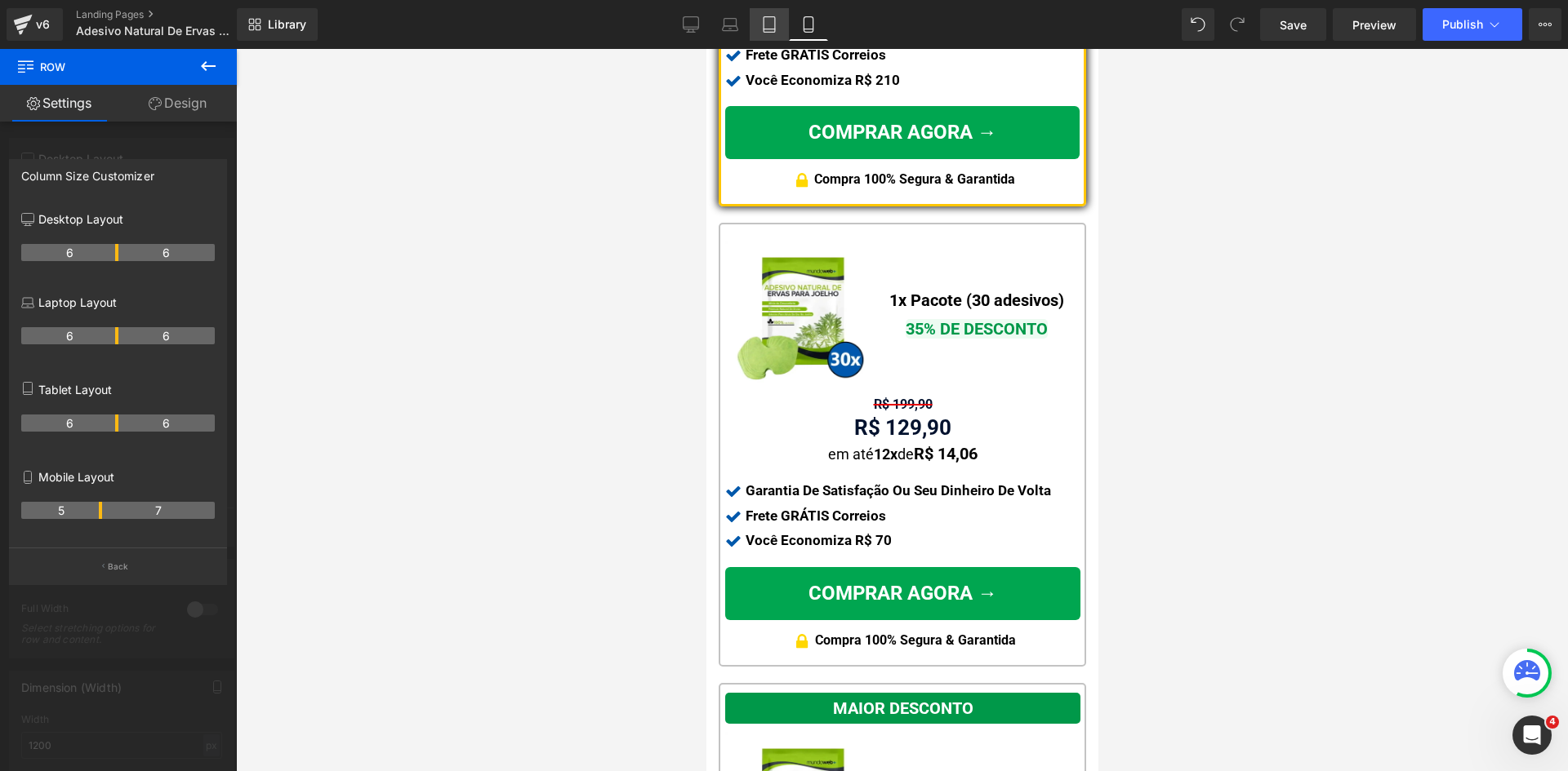
click at [771, 17] on icon at bounding box center [769, 24] width 12 height 15
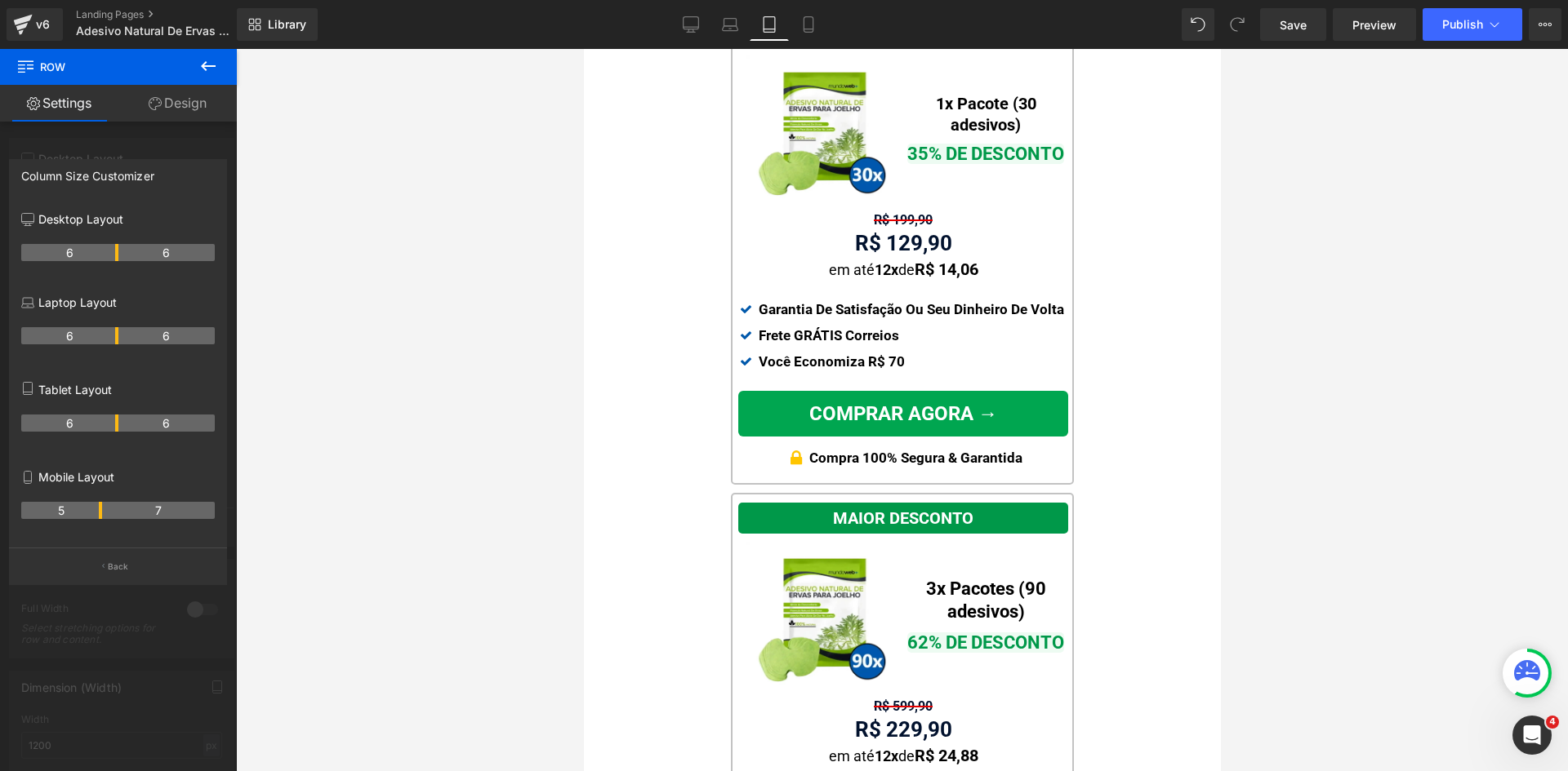
scroll to position [1312, 0]
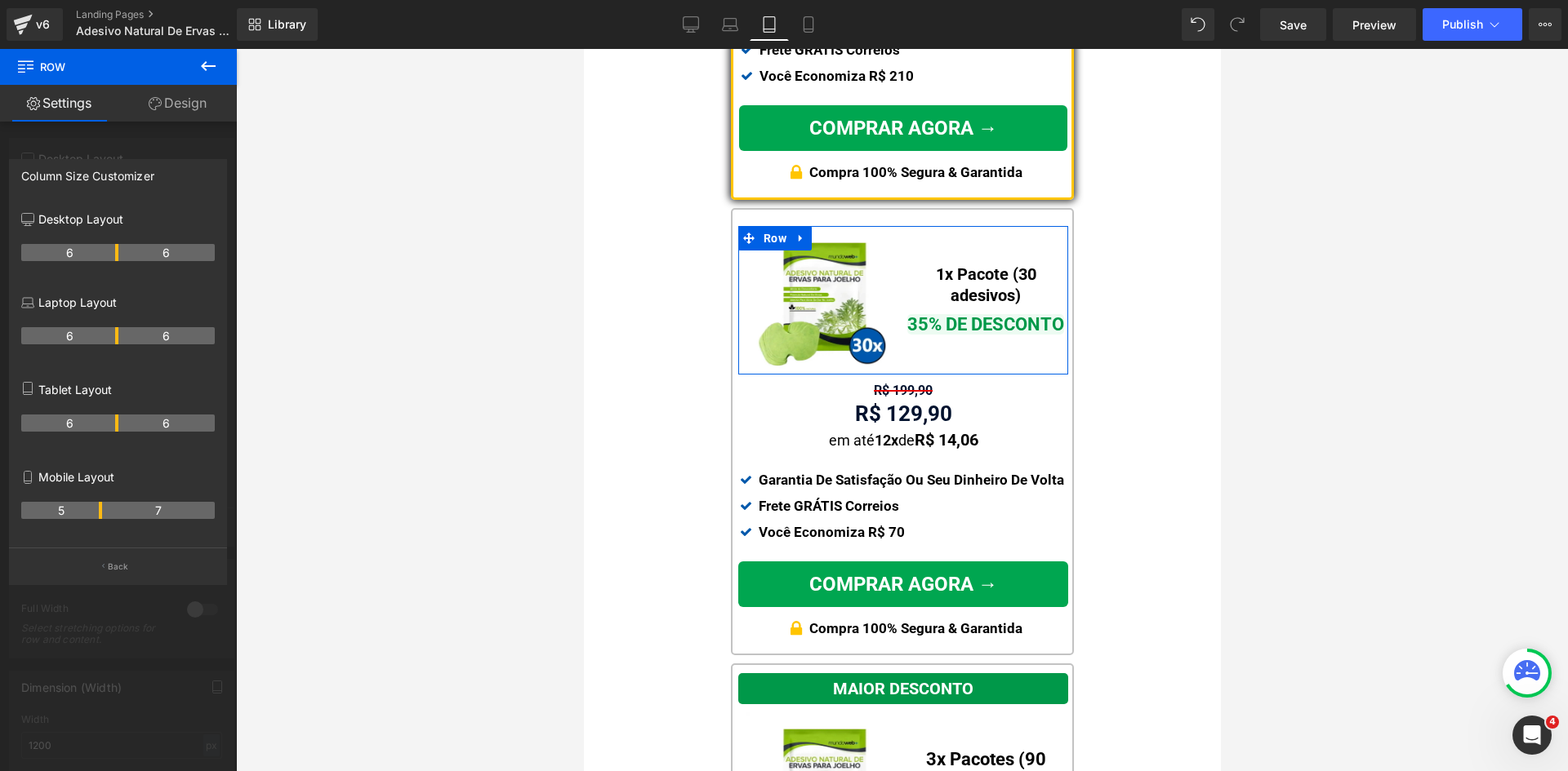
click at [118, 423] on th "6" at bounding box center [166, 423] width 97 height 17
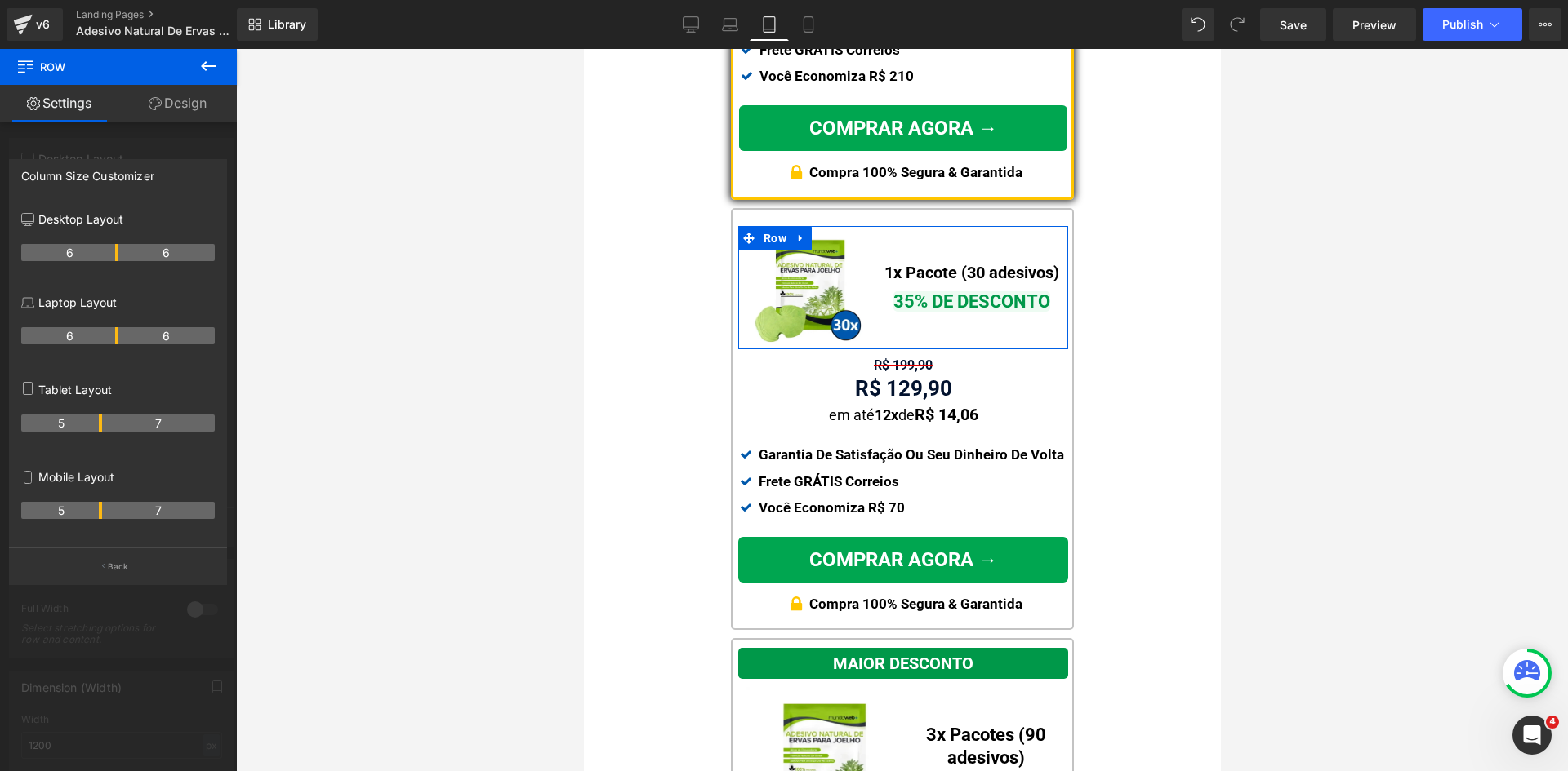
drag, startPoint x: 116, startPoint y: 422, endPoint x: 106, endPoint y: 422, distance: 10.0
click at [106, 422] on tr "5 7" at bounding box center [118, 423] width 193 height 17
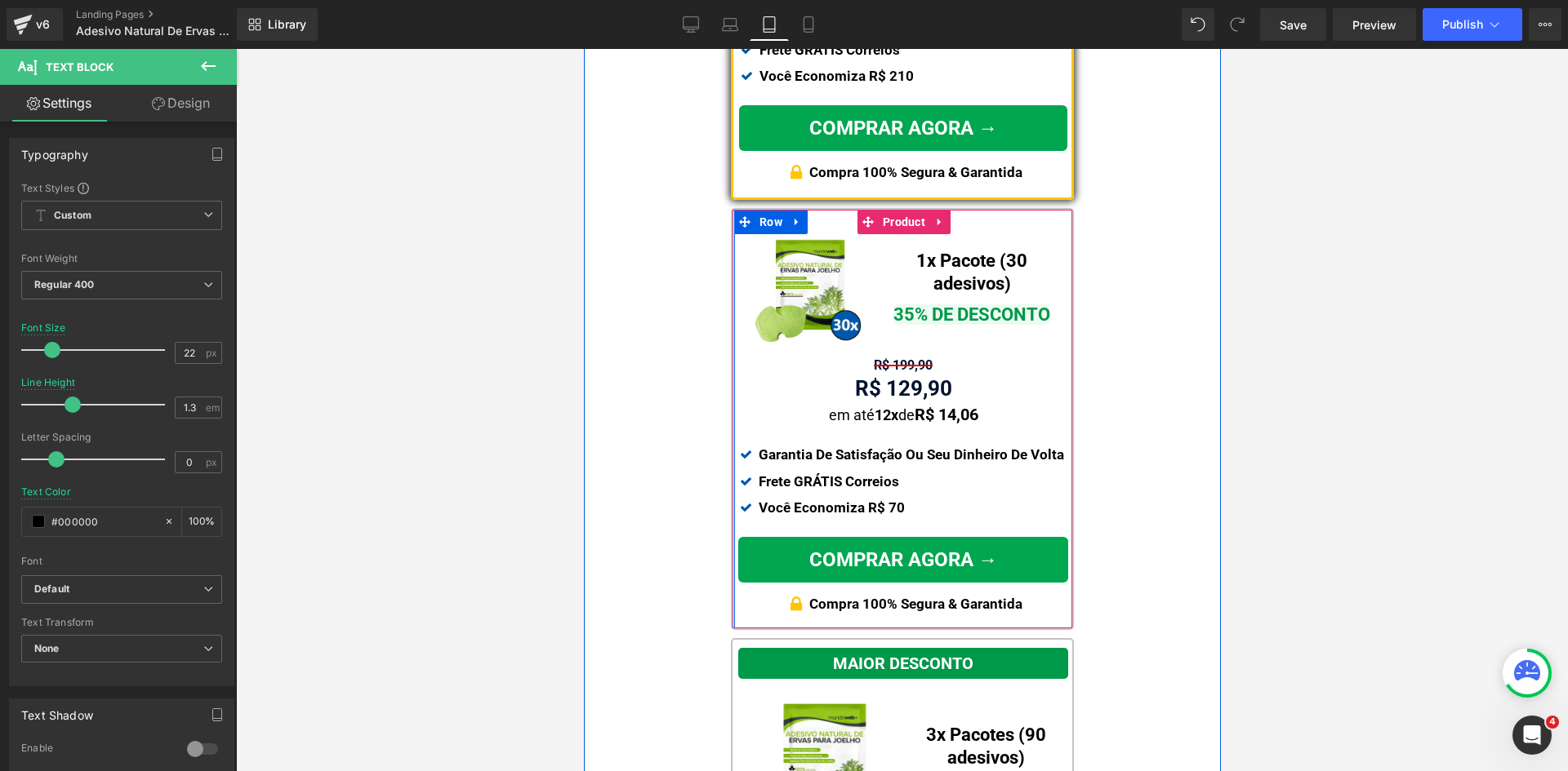
click at [953, 268] on span "Text Block" at bounding box center [963, 260] width 52 height 20
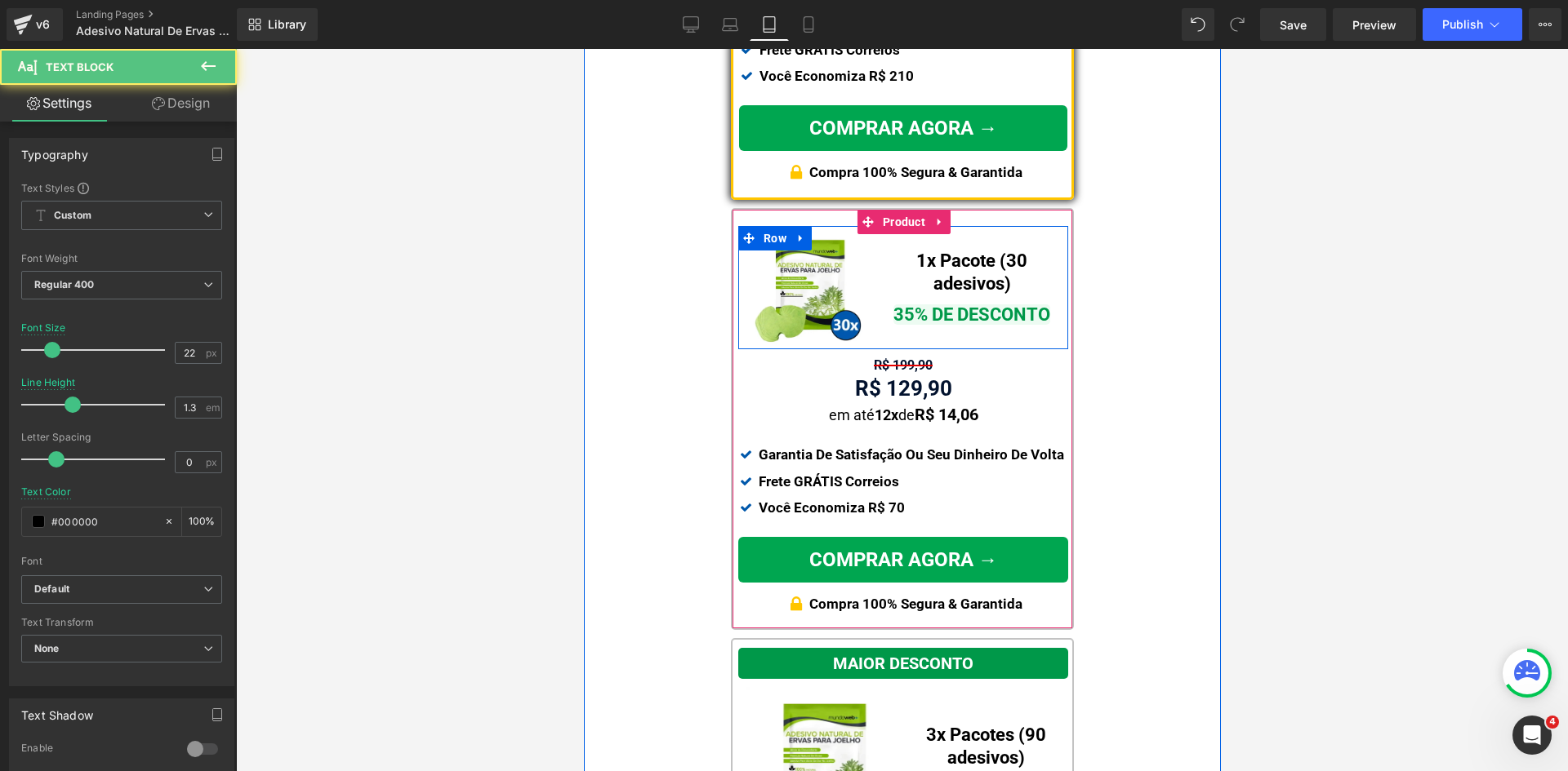
click at [770, 231] on span "Row" at bounding box center [770, 222] width 24 height 20
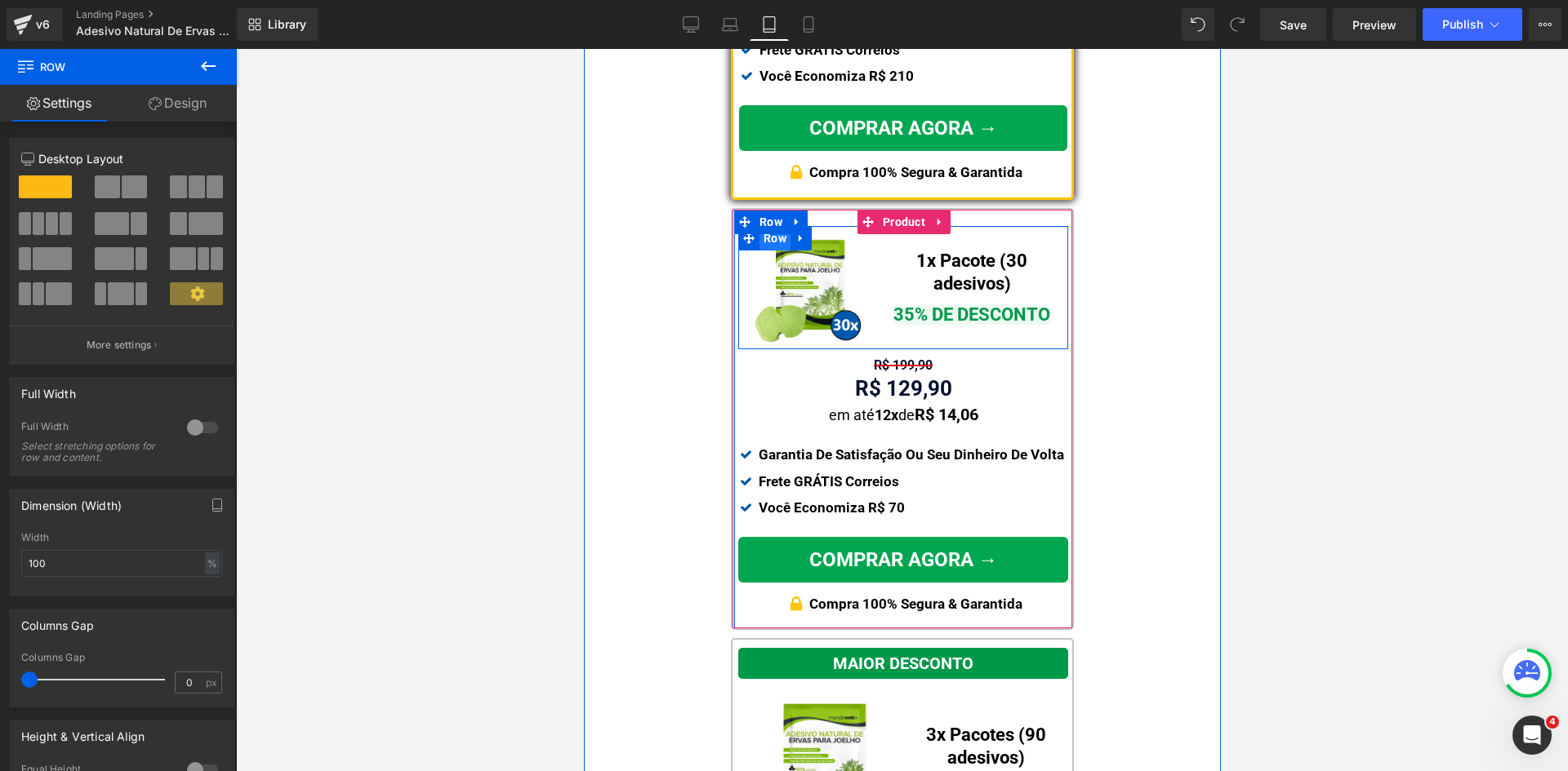
click at [768, 243] on span "Row" at bounding box center [773, 238] width 31 height 24
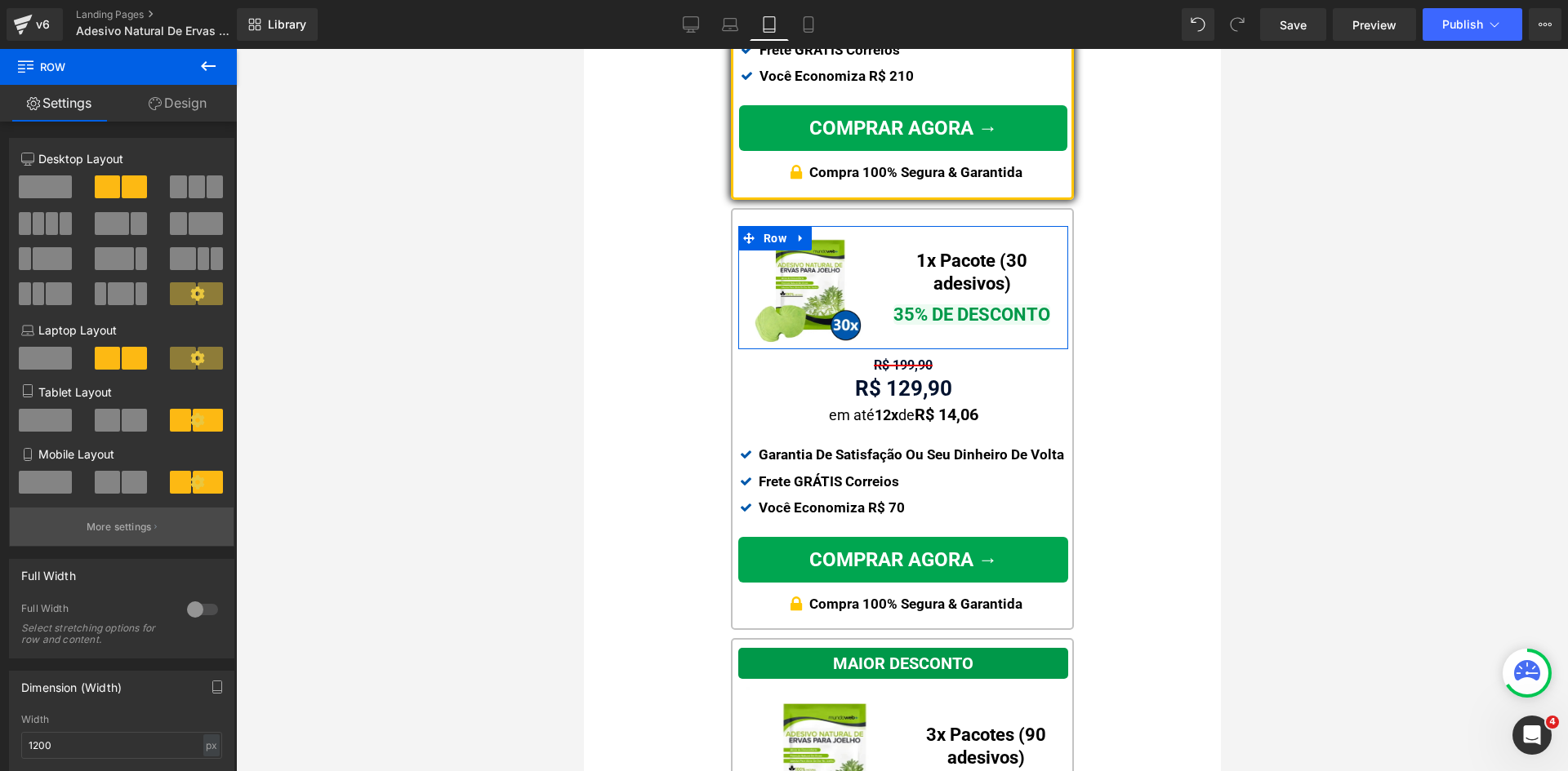
click at [93, 538] on button "More settings" at bounding box center [122, 526] width 223 height 38
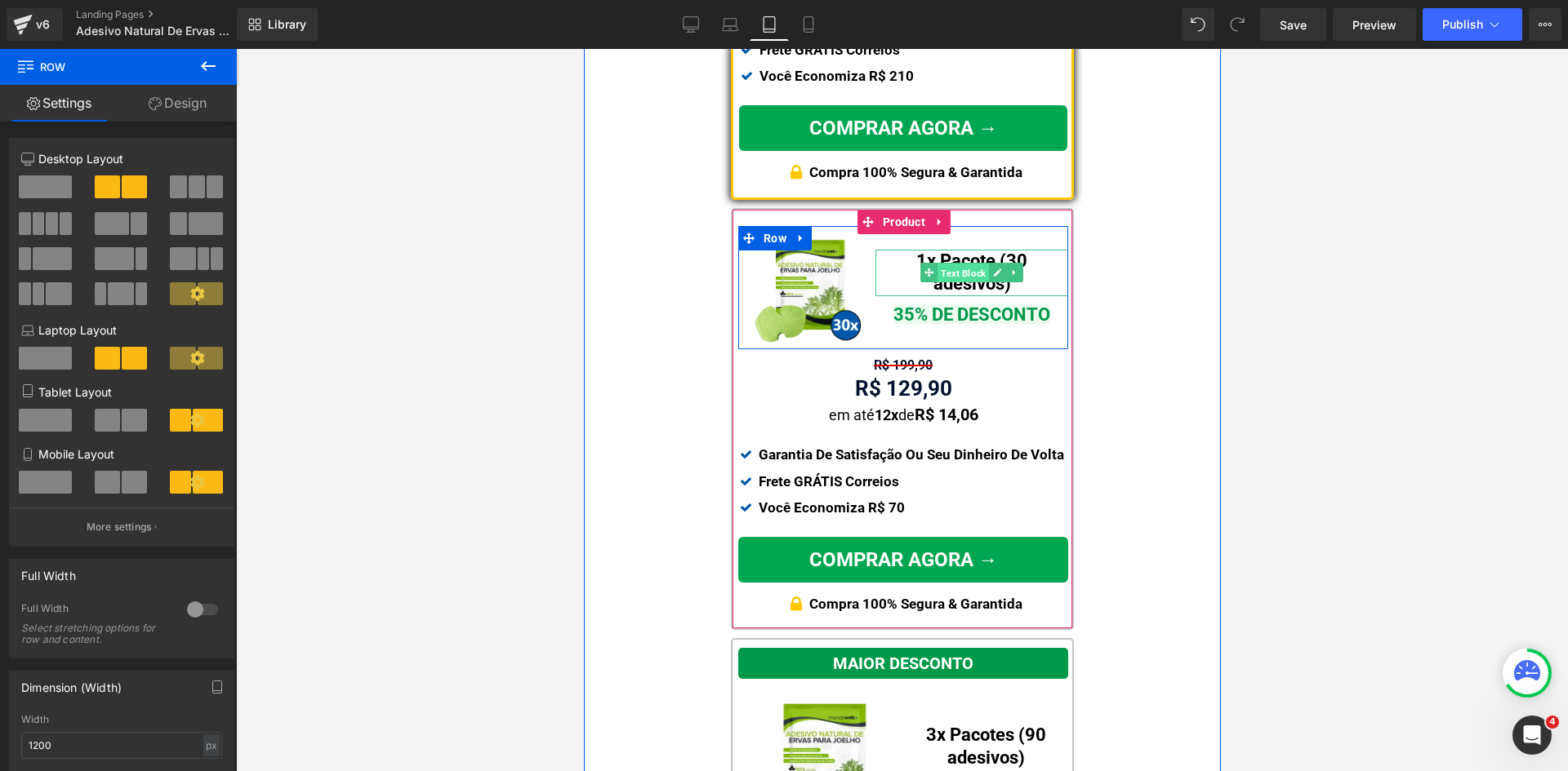
click at [947, 278] on span "Text Block" at bounding box center [963, 273] width 52 height 20
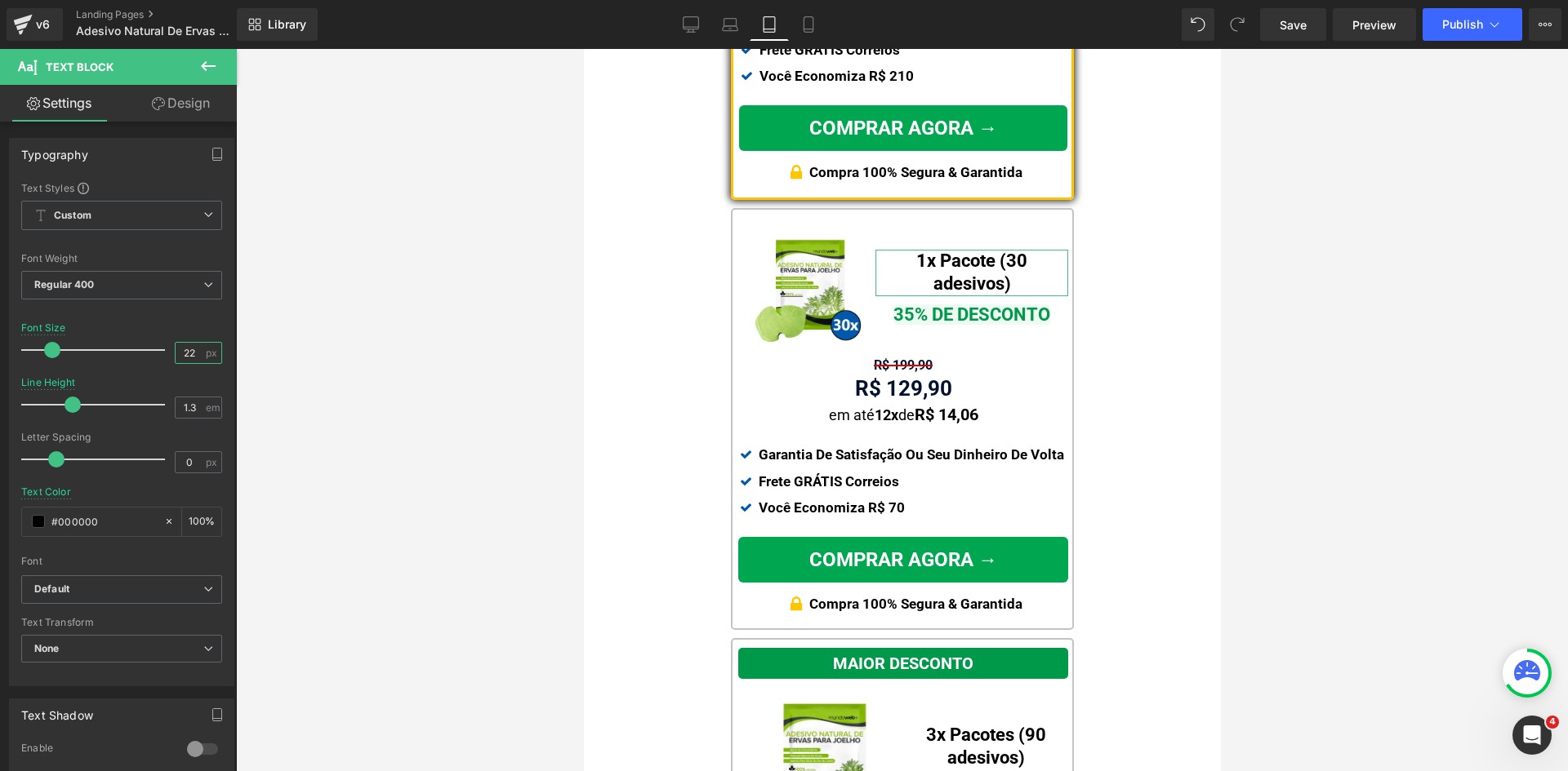
drag, startPoint x: 183, startPoint y: 353, endPoint x: 352, endPoint y: 365, distance: 169.4
click at [204, 356] on div "22 px" at bounding box center [198, 353] width 47 height 22
type input "20"
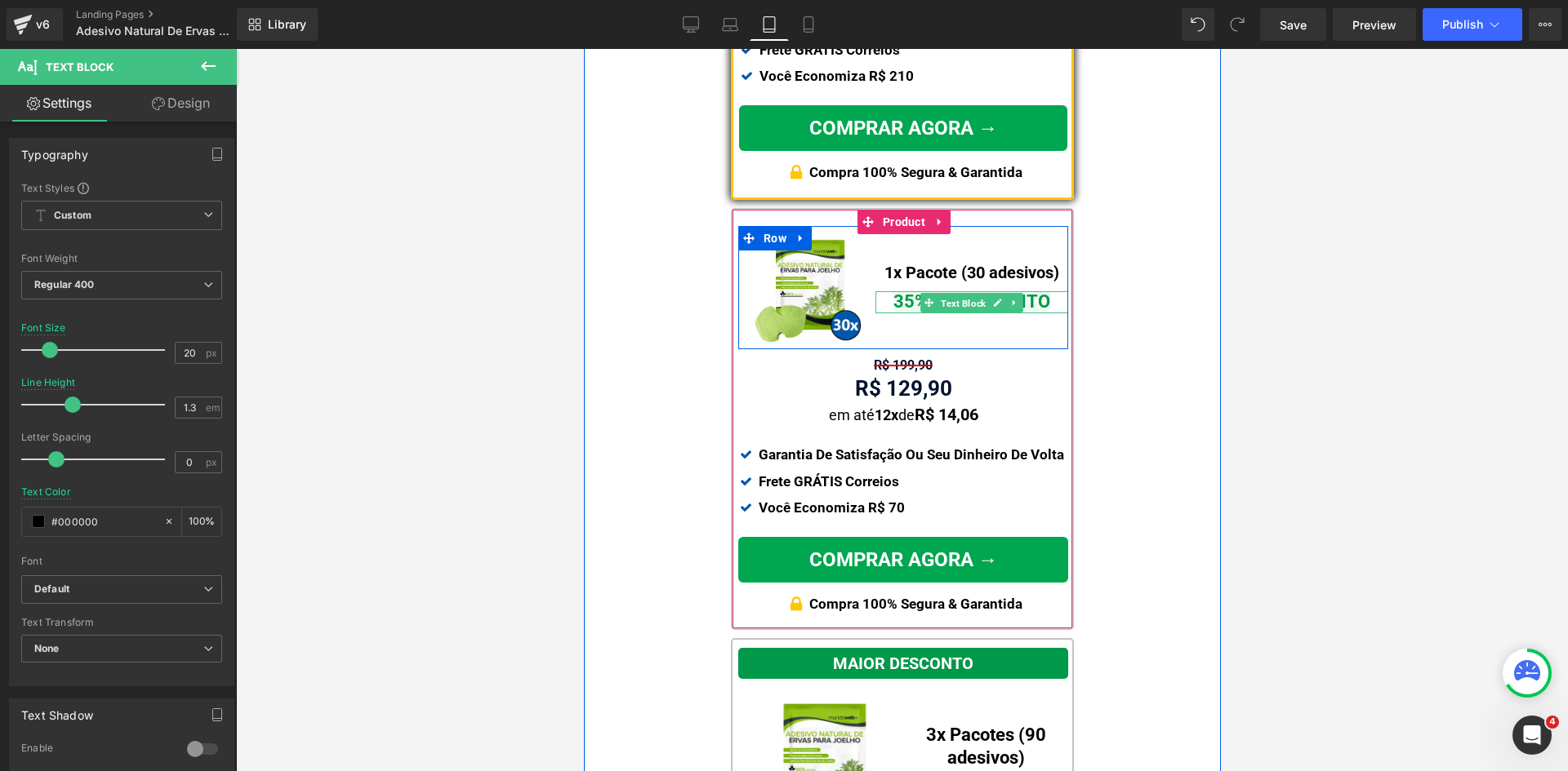
click at [944, 303] on span "Text Block" at bounding box center [963, 303] width 52 height 20
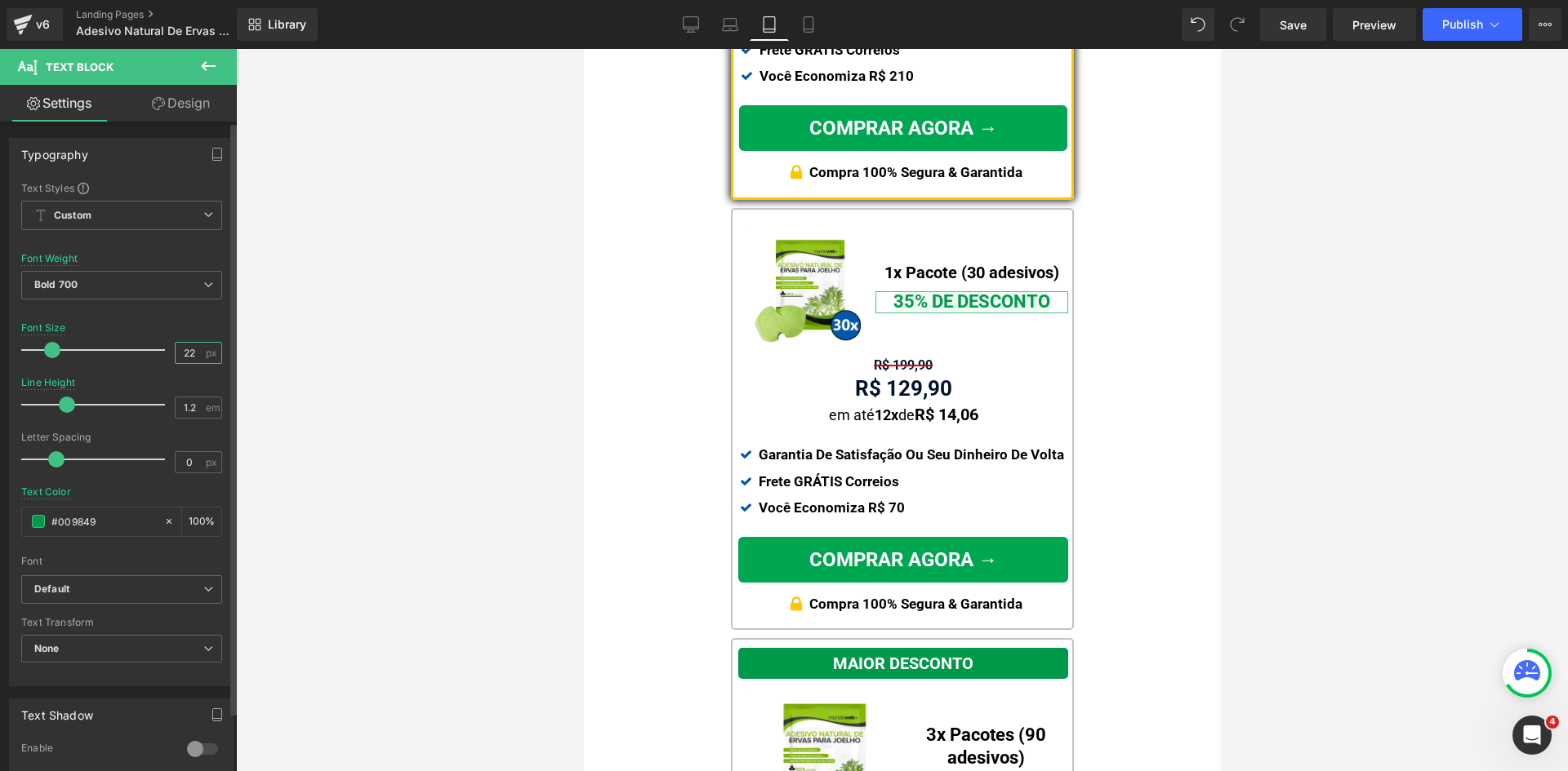
drag, startPoint x: 183, startPoint y: 356, endPoint x: 199, endPoint y: 356, distance: 16.0
click at [199, 356] on div "22 px" at bounding box center [198, 353] width 47 height 22
type input "20"
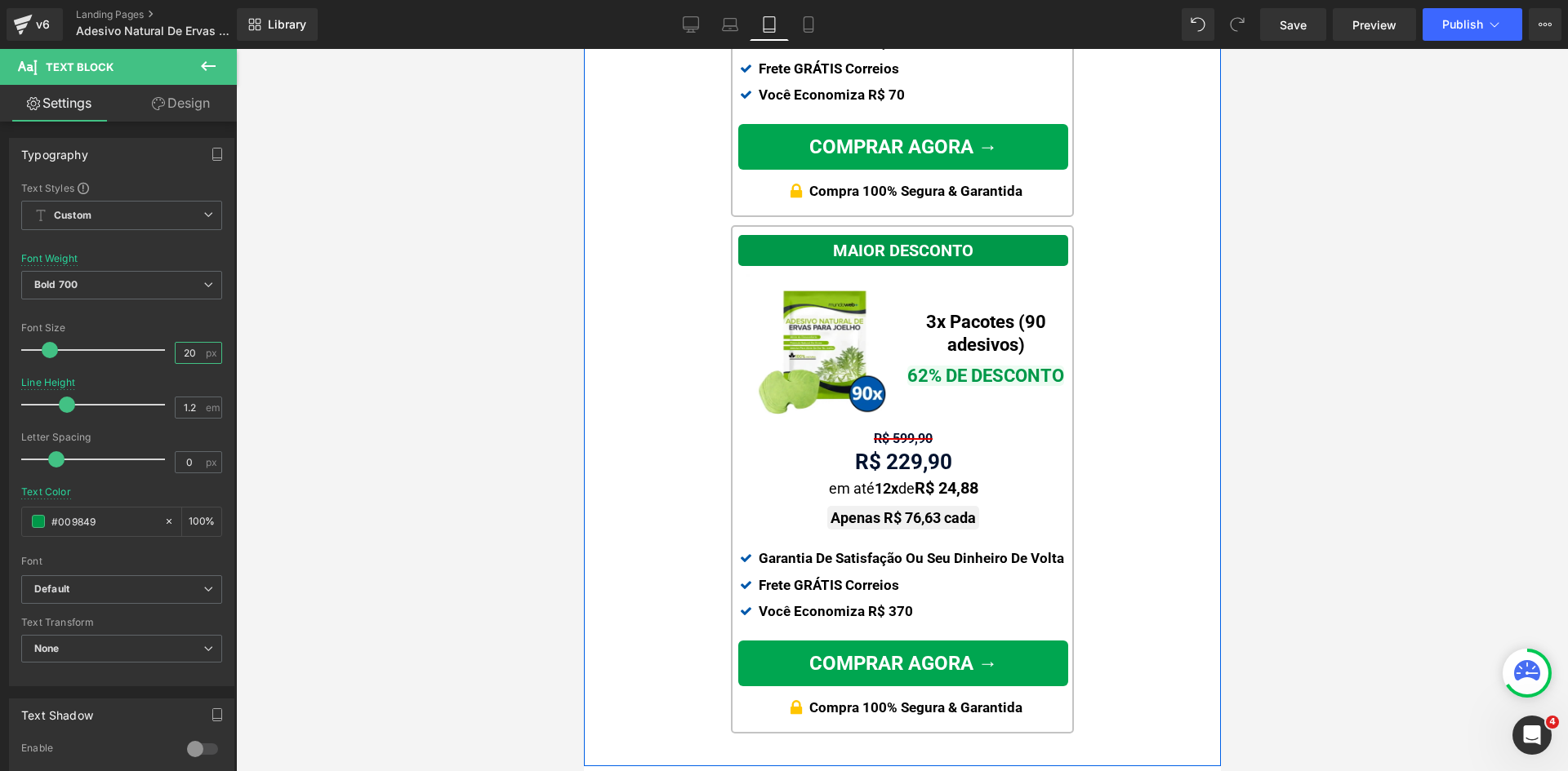
scroll to position [1883, 0]
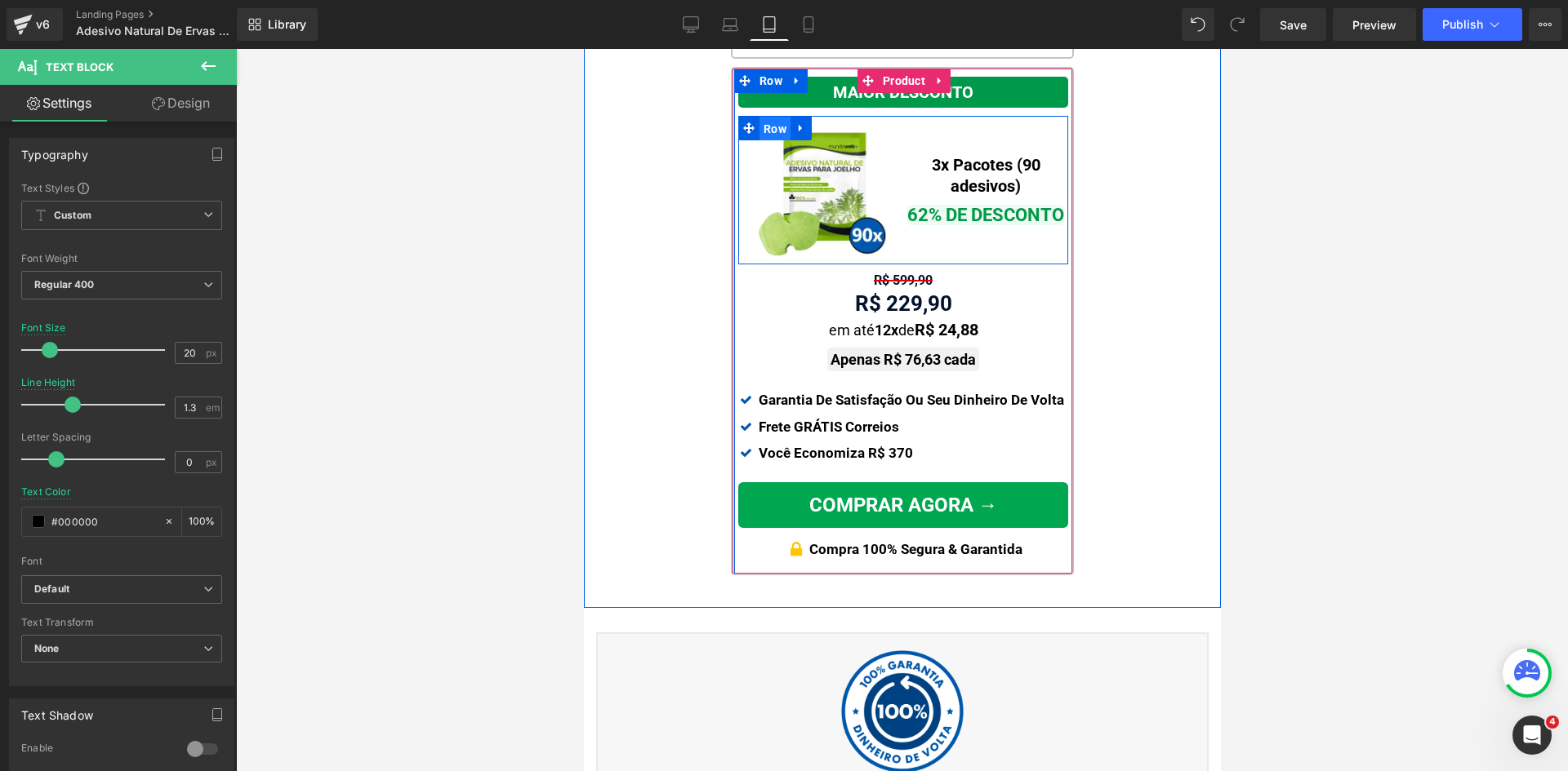
click at [766, 129] on span "Row" at bounding box center [773, 129] width 31 height 24
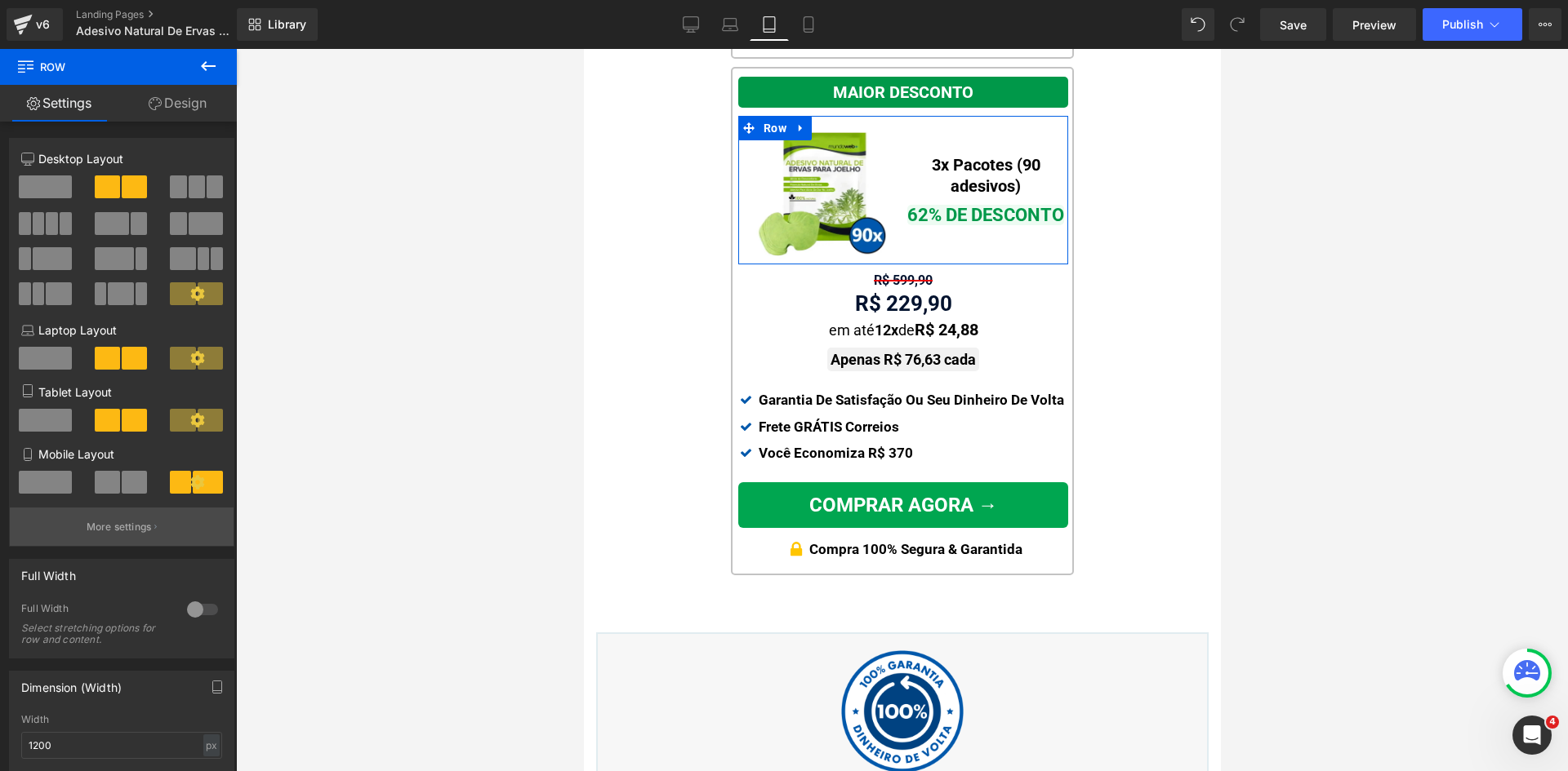
click at [128, 527] on p "More settings" at bounding box center [119, 527] width 65 height 14
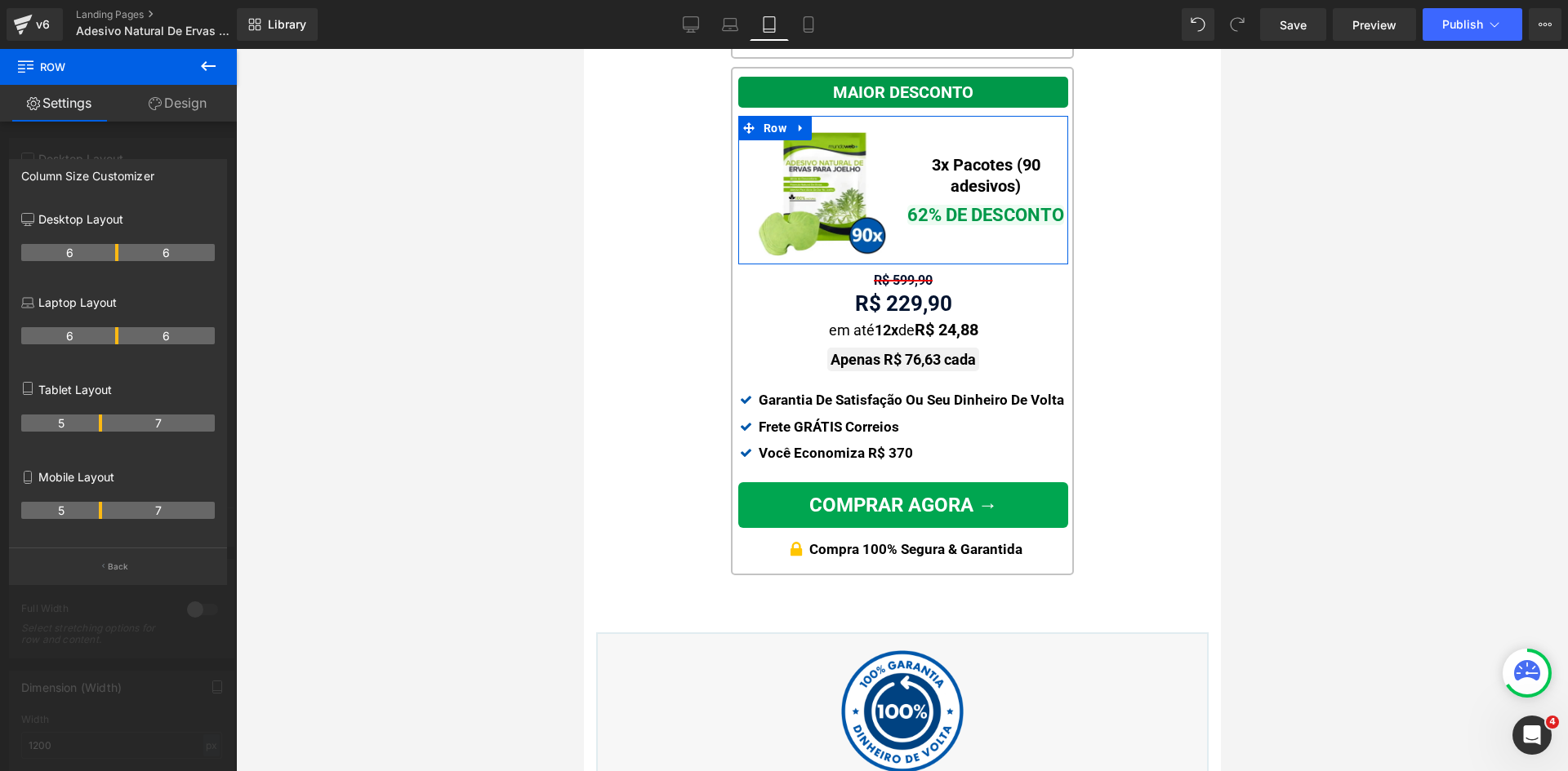
drag, startPoint x: 114, startPoint y: 422, endPoint x: 97, endPoint y: 421, distance: 17.0
click at [97, 421] on th "5" at bounding box center [62, 423] width 80 height 17
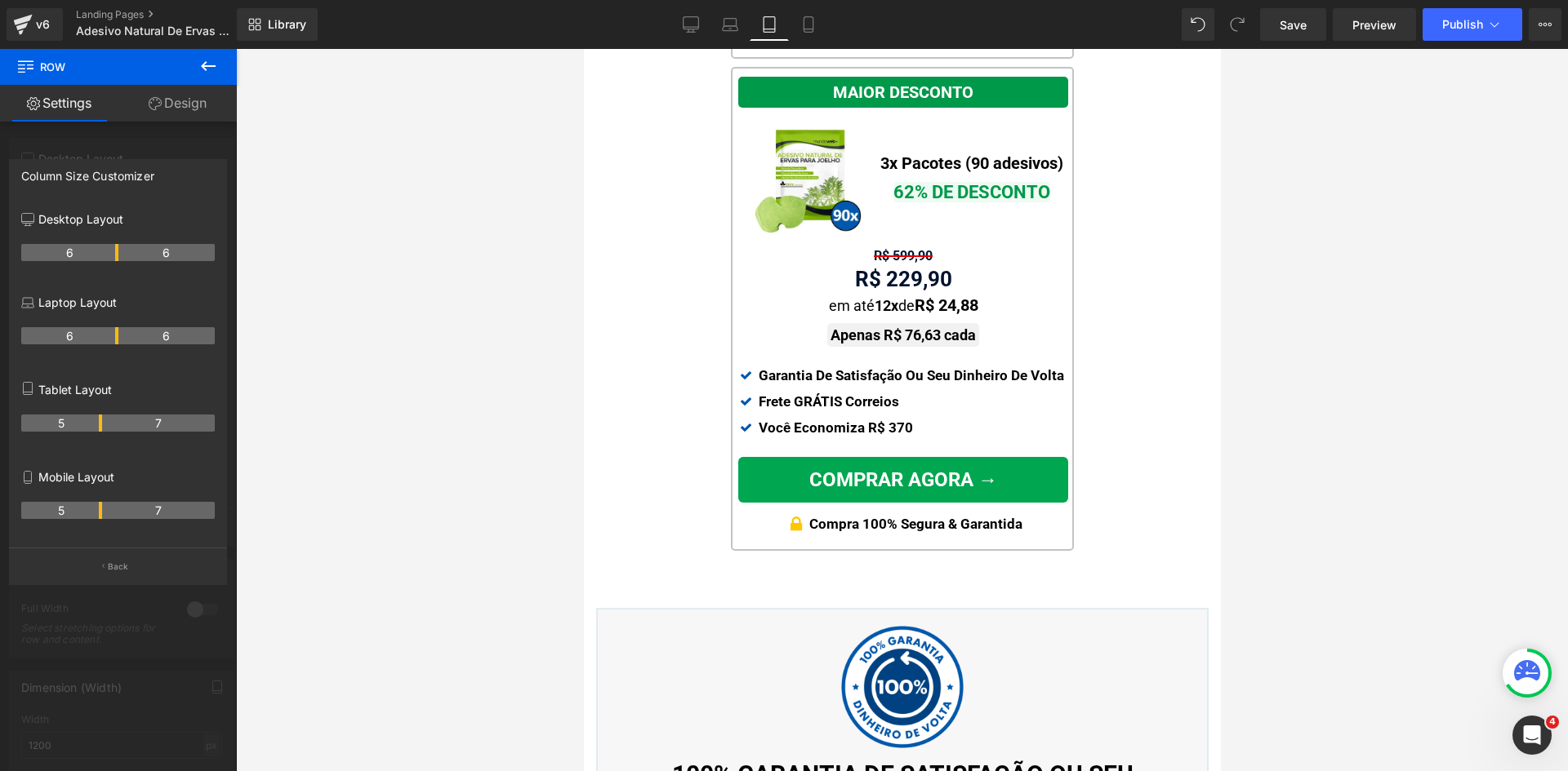
click at [942, 192] on body "⭐ PROMOÇÃO POR TEMPO LIMITADO: 53% DE DESCONTO + Frete GRÁTIS Text Block Row Li…" at bounding box center [901, 371] width 636 height 4411
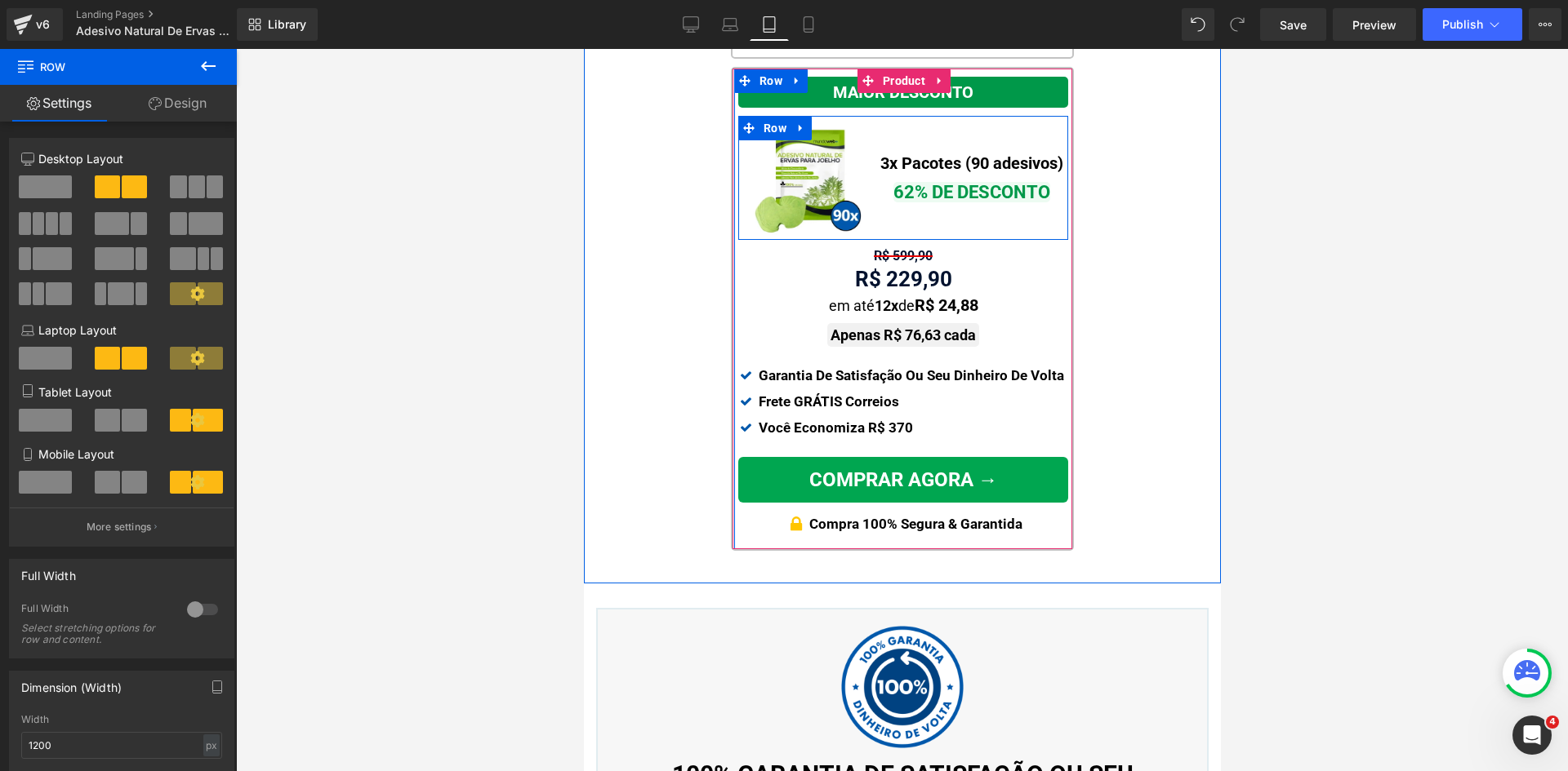
click at [940, 187] on span "Text Block" at bounding box center [963, 193] width 52 height 20
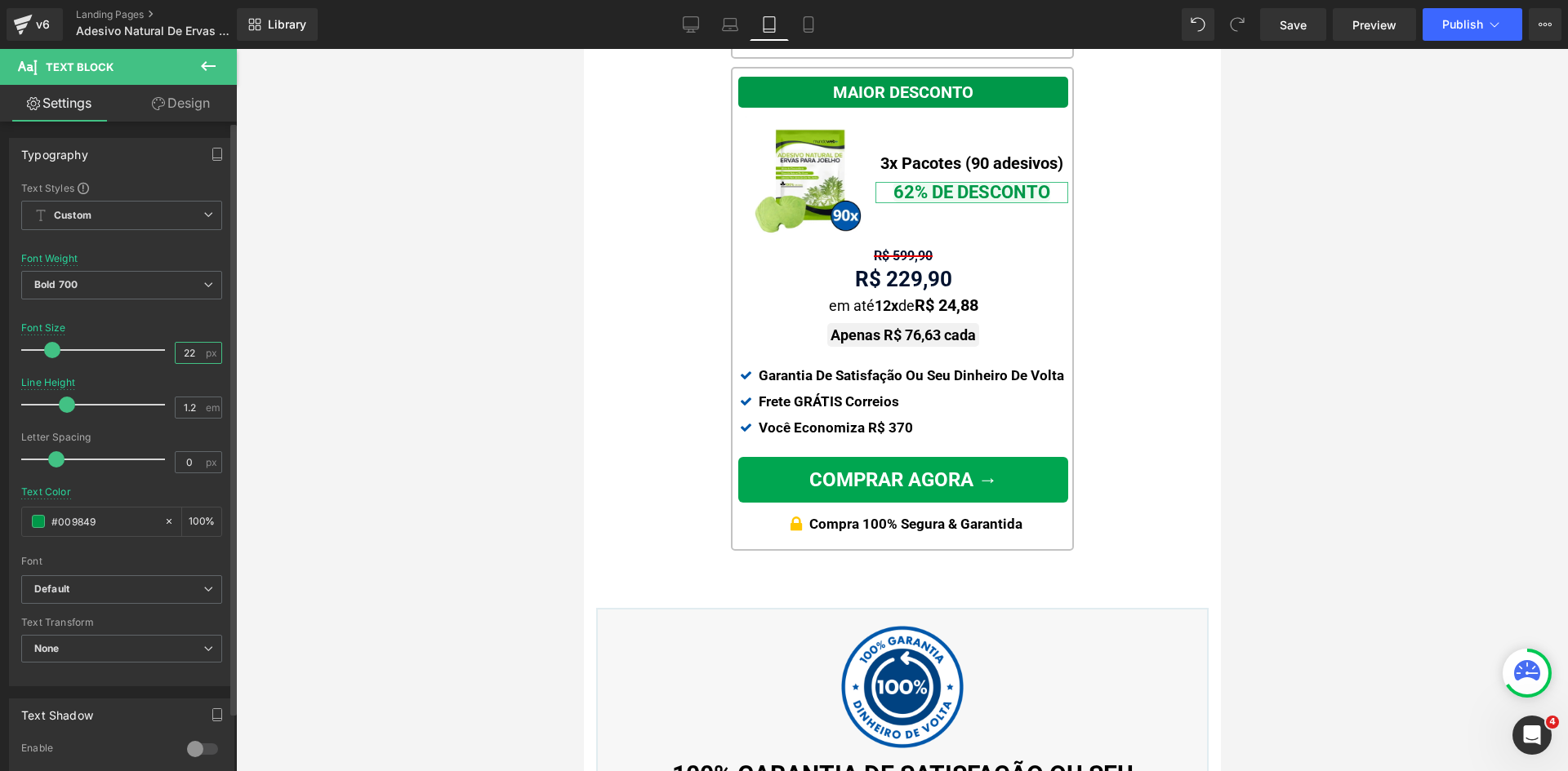
drag, startPoint x: 186, startPoint y: 353, endPoint x: 223, endPoint y: 353, distance: 37.0
click at [203, 353] on div "22 px" at bounding box center [198, 353] width 47 height 22
type input "20"
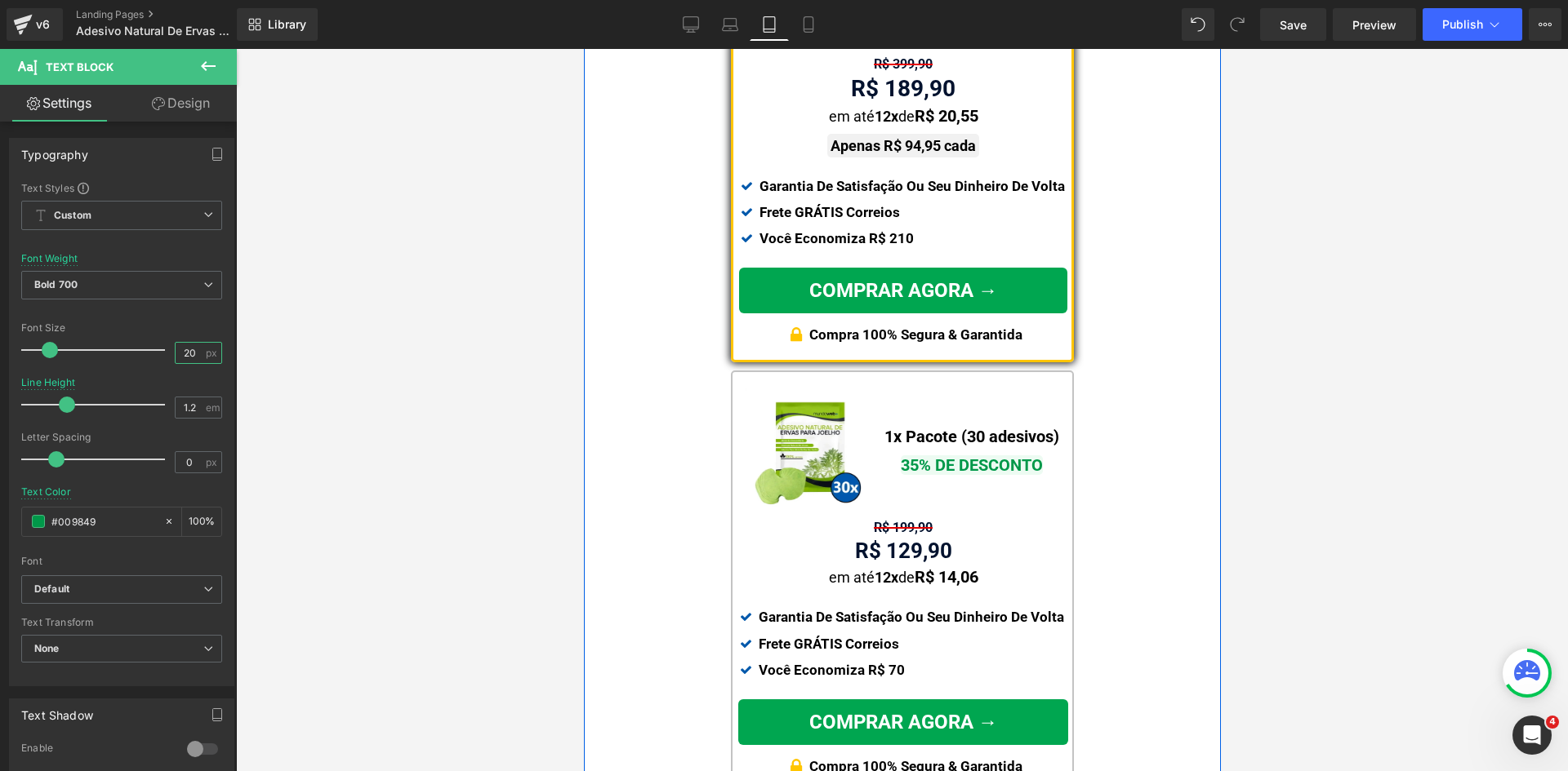
scroll to position [985, 0]
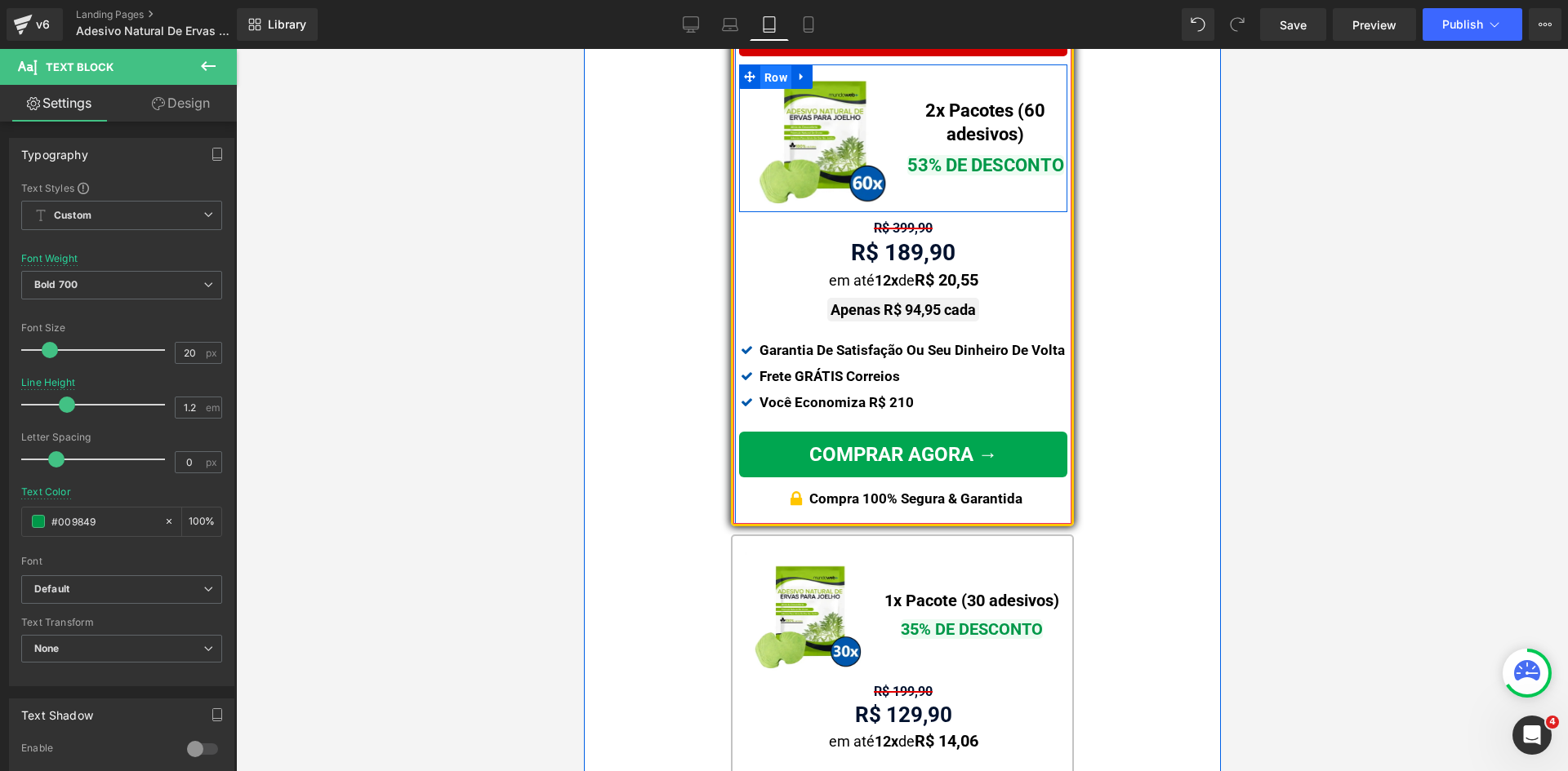
click at [759, 69] on span "Row" at bounding box center [774, 77] width 31 height 24
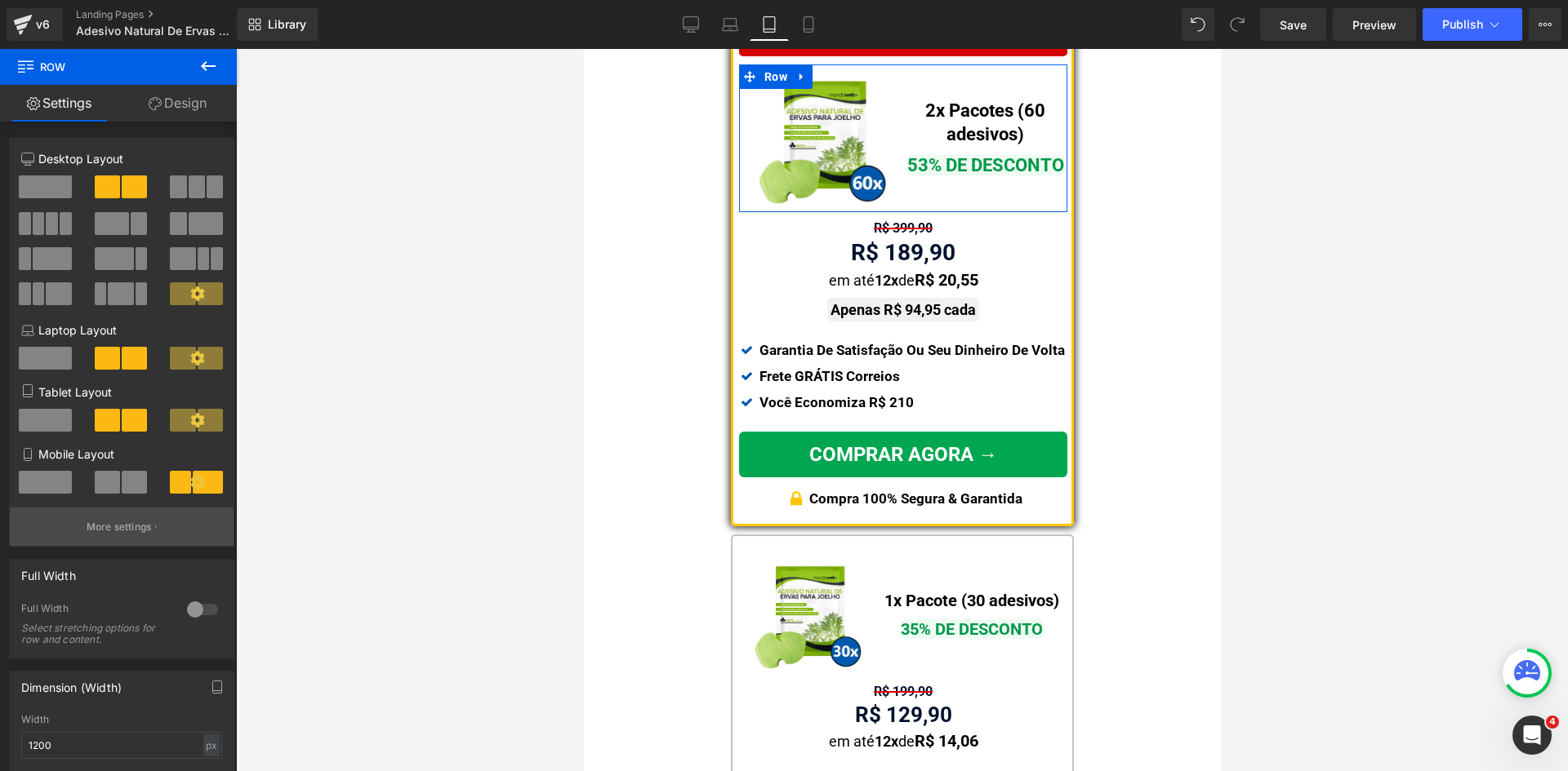
click at [128, 527] on p "More settings" at bounding box center [119, 527] width 65 height 14
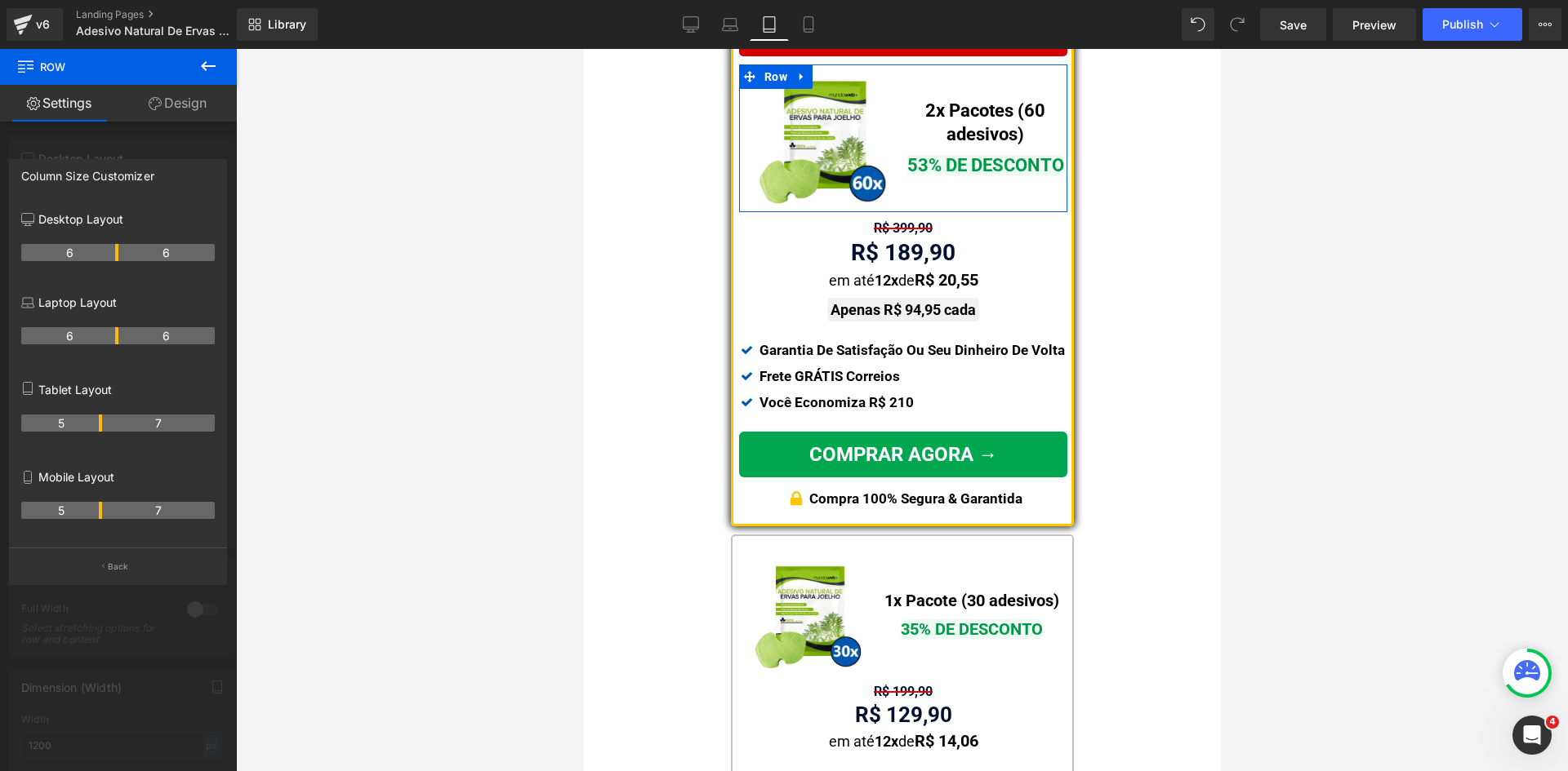
drag, startPoint x: 117, startPoint y: 423, endPoint x: 105, endPoint y: 423, distance: 12.0
click at [105, 423] on tr "5 7" at bounding box center [118, 423] width 193 height 17
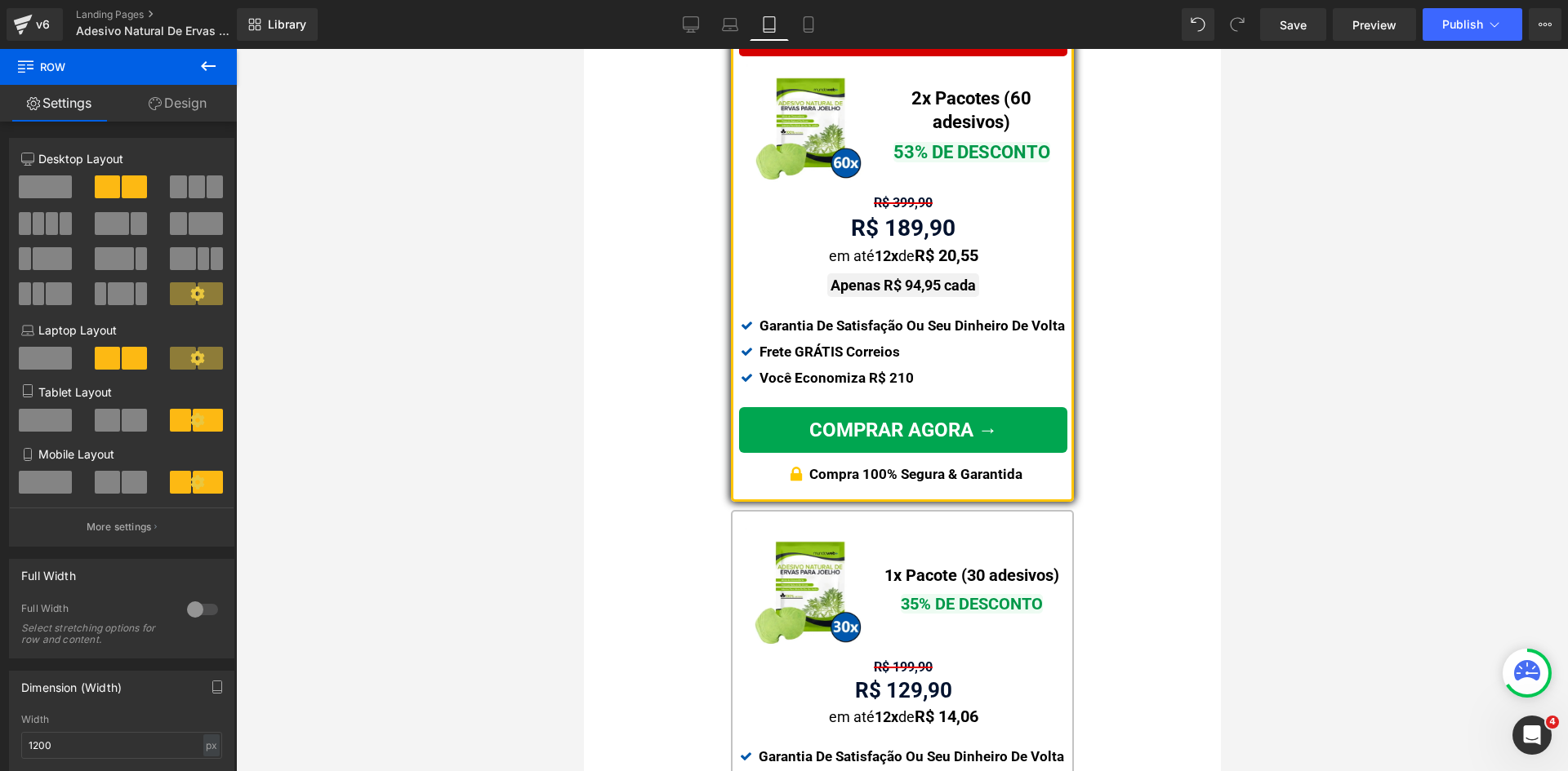
click at [956, 113] on span "Text Block" at bounding box center [963, 111] width 52 height 20
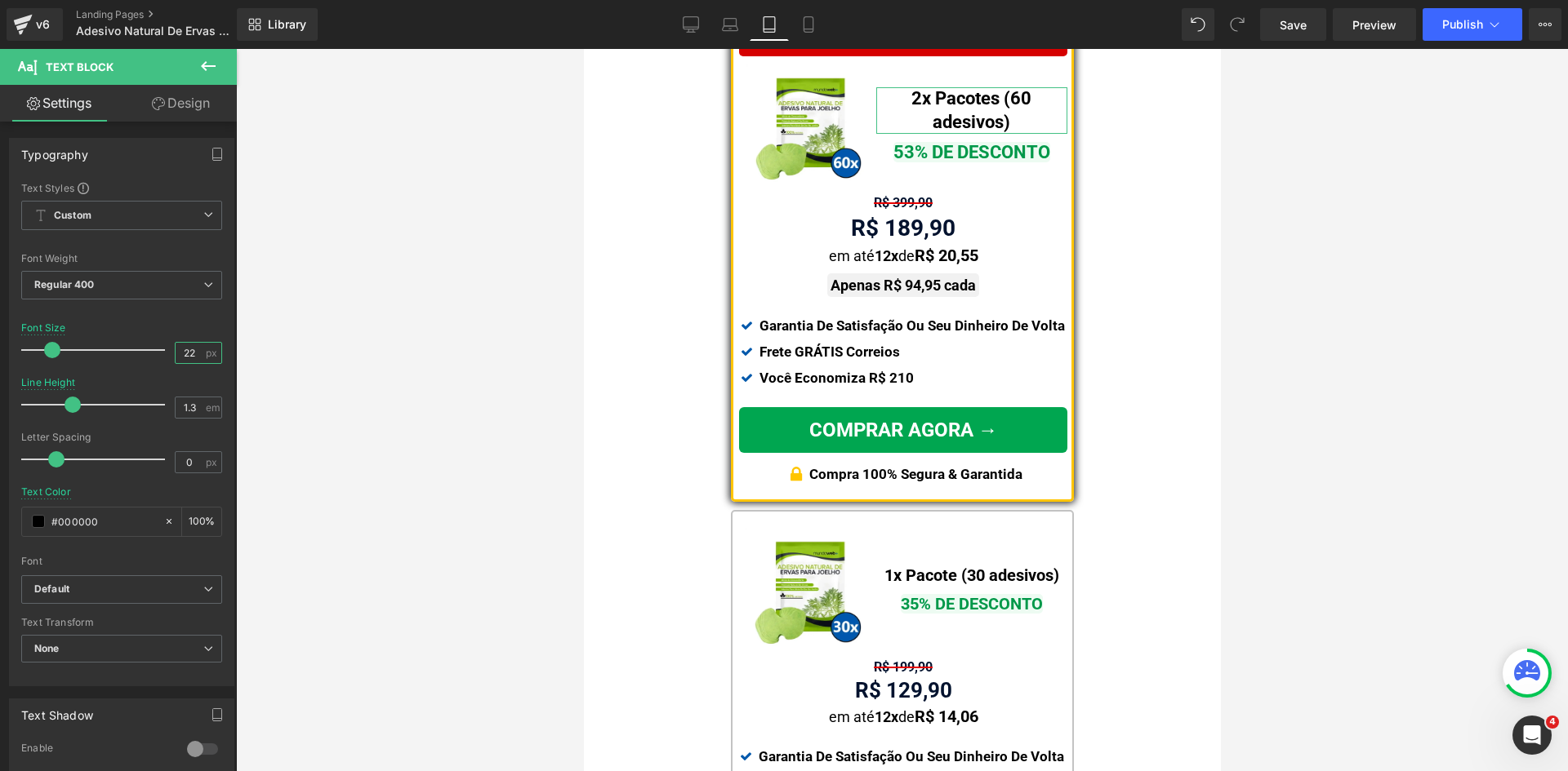
drag, startPoint x: 183, startPoint y: 358, endPoint x: 308, endPoint y: 357, distance: 125.0
click at [198, 358] on div "22 px" at bounding box center [198, 353] width 47 height 22
type input "20"
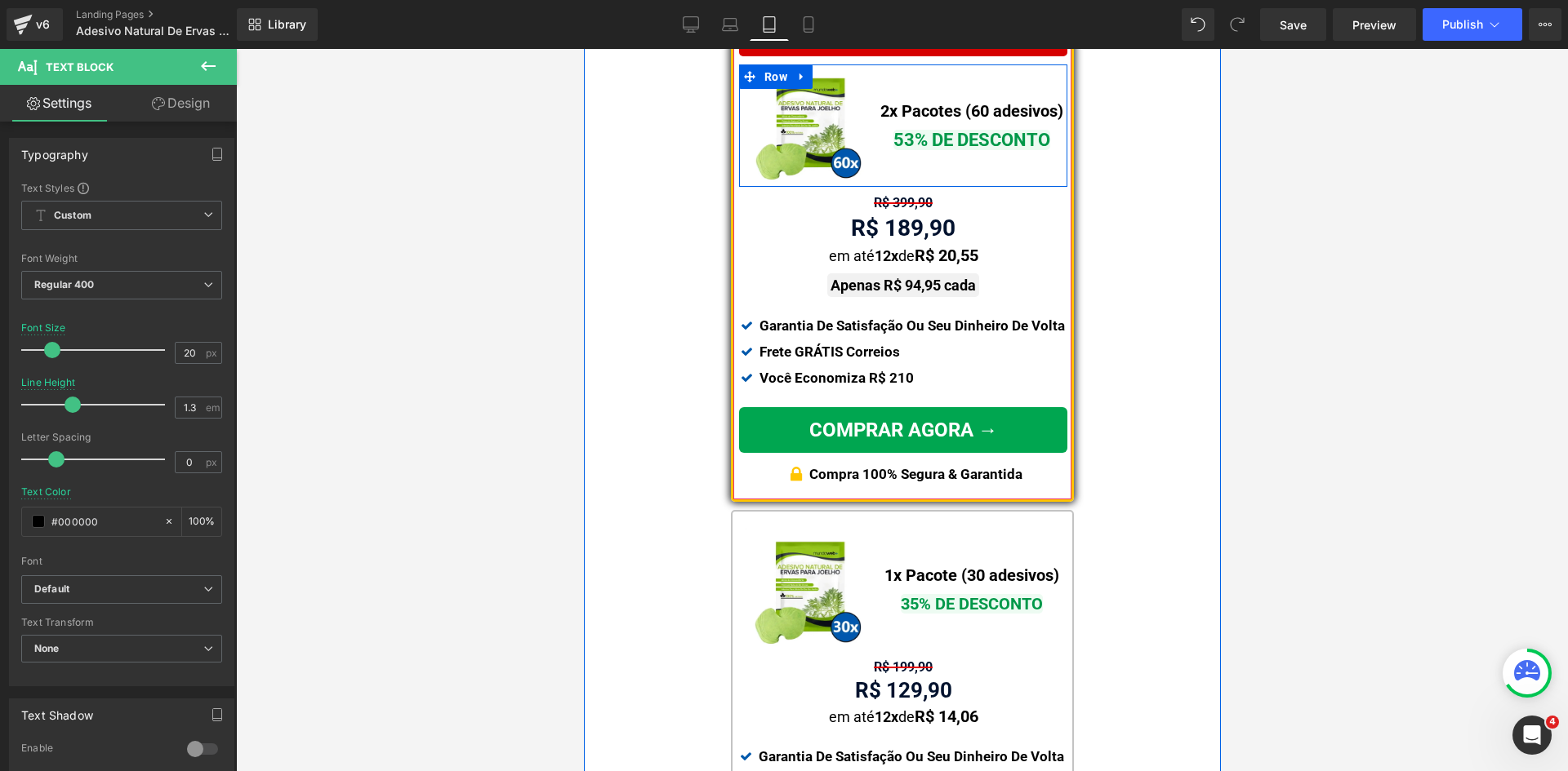
click at [955, 155] on div "2x Pacotes (60 adesivos) Text Block 53% DE DESCONTO Text Block" at bounding box center [971, 126] width 191 height 123
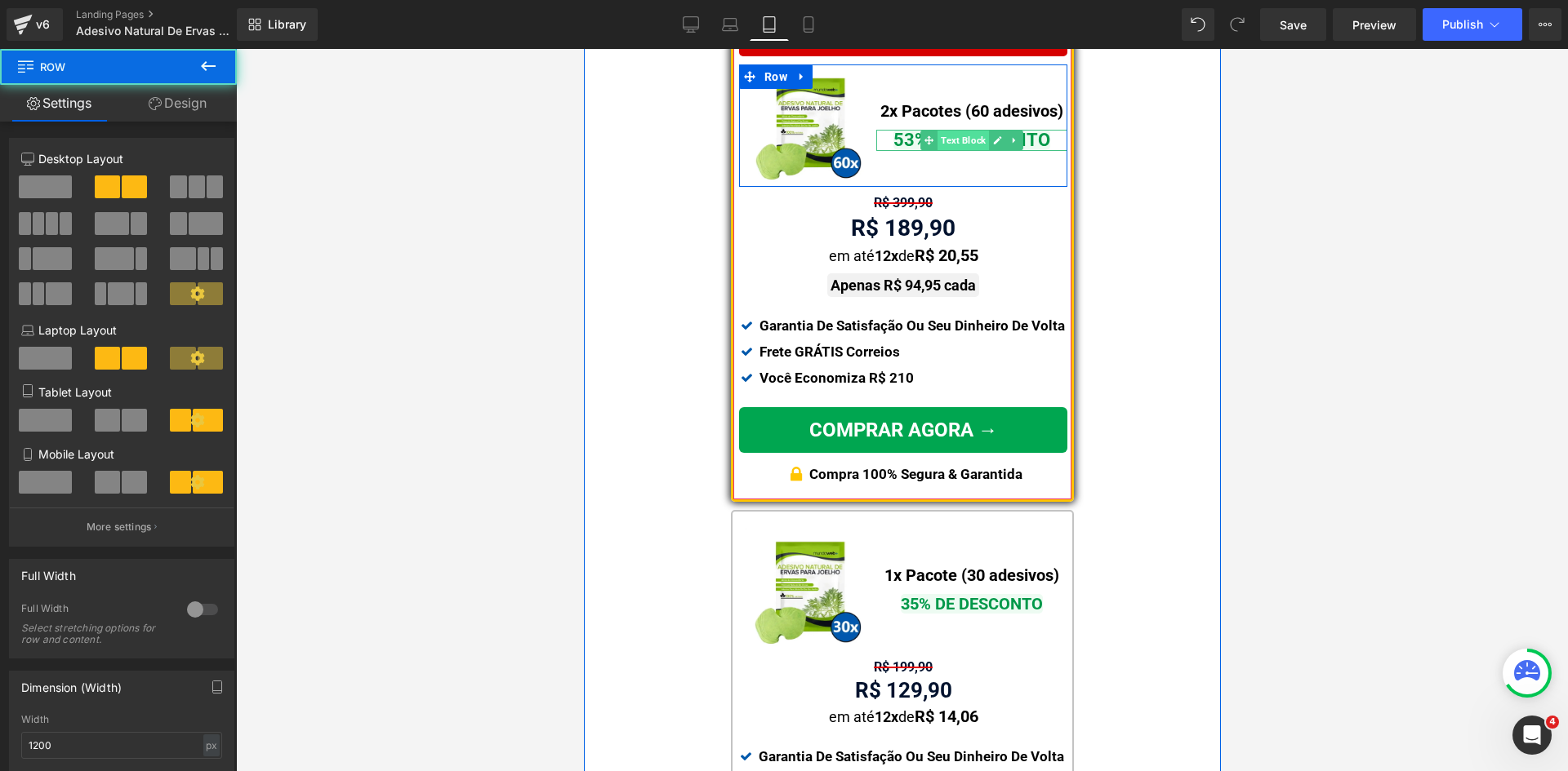
click at [951, 144] on span "Text Block" at bounding box center [963, 140] width 52 height 20
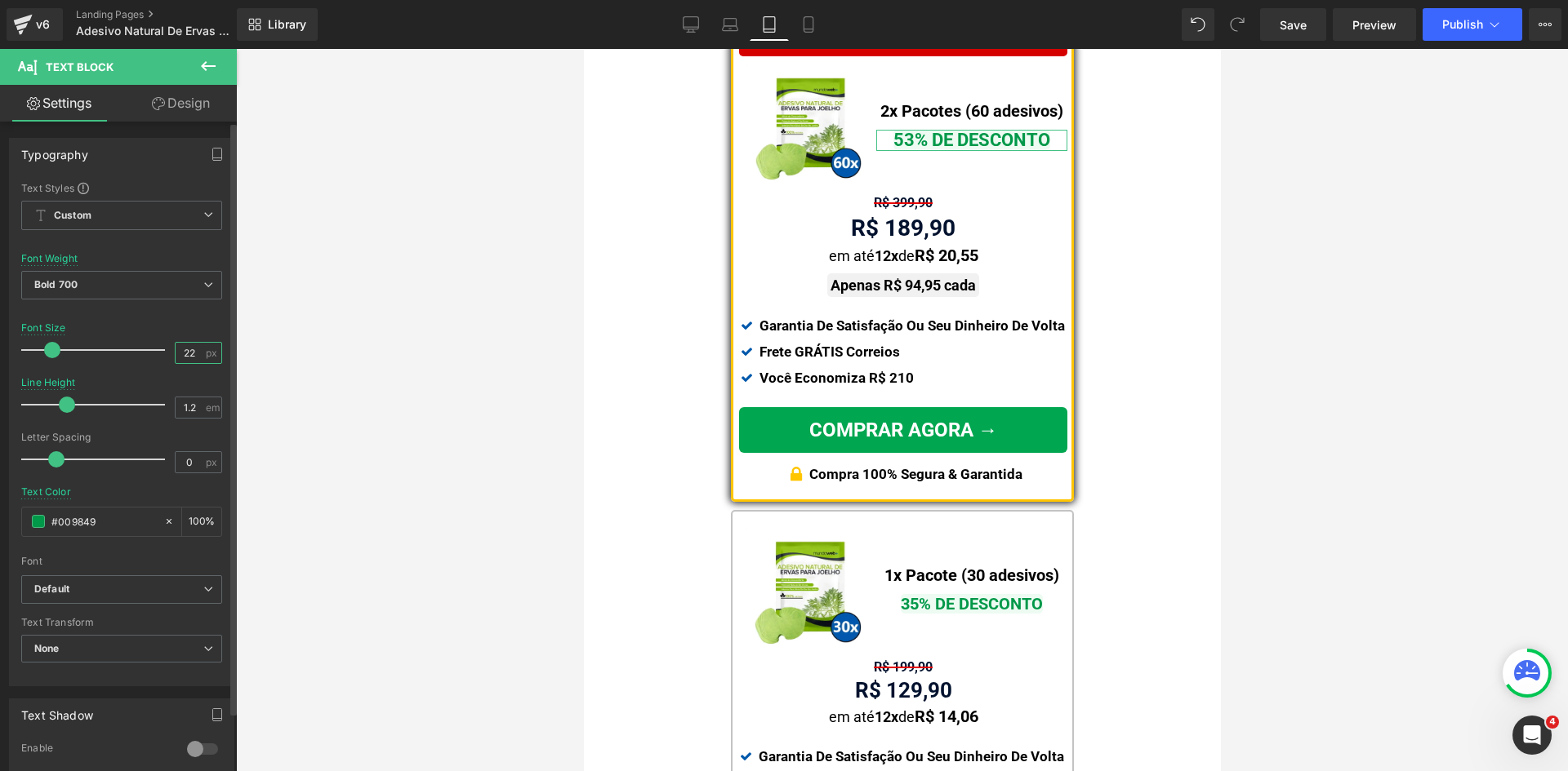
drag, startPoint x: 182, startPoint y: 351, endPoint x: 219, endPoint y: 352, distance: 37.0
click at [218, 352] on div "Text Styles Custom Custom Setup Global Style Custom Setup Global Style Thin 100…" at bounding box center [122, 433] width 223 height 504
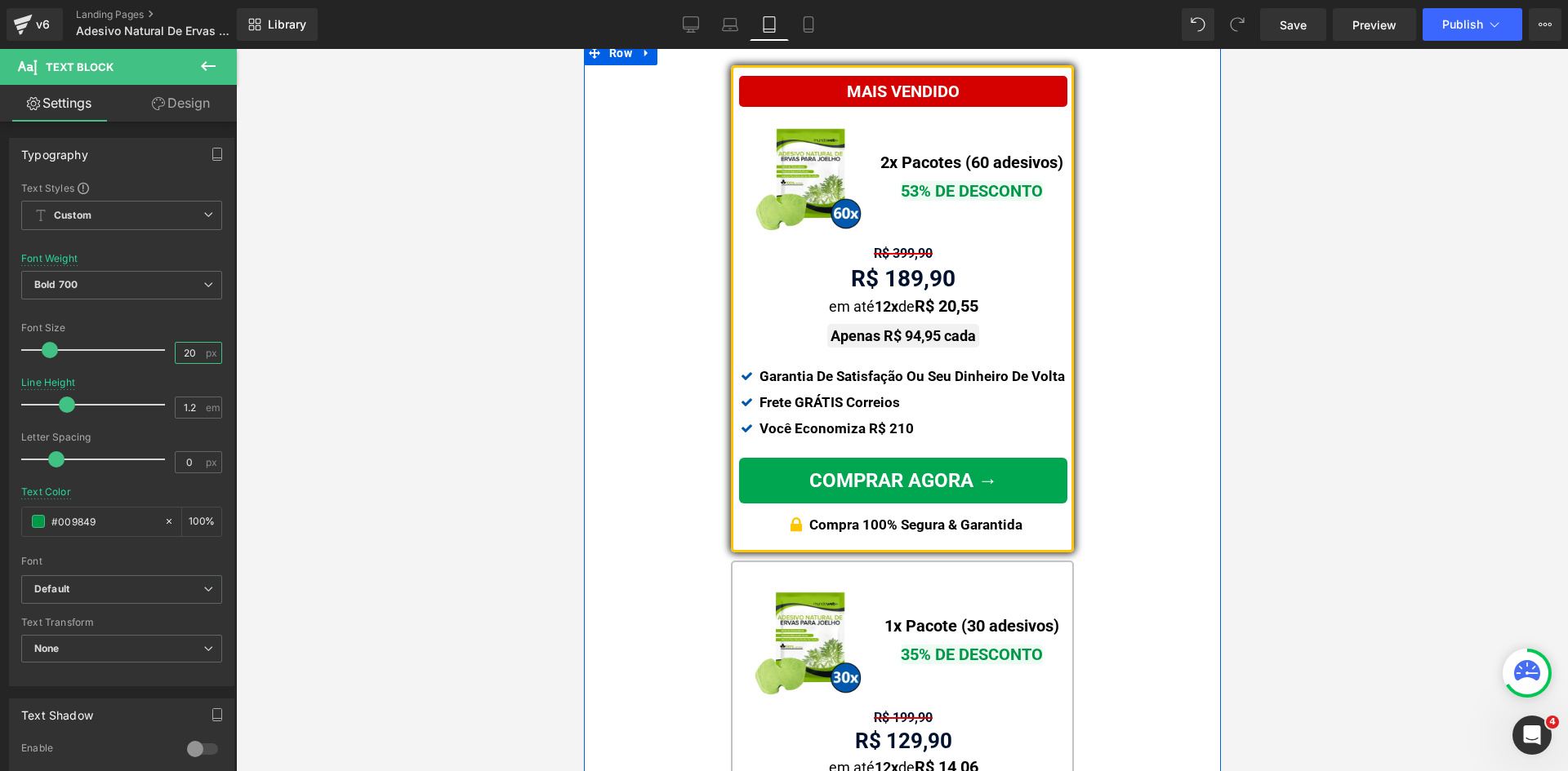
scroll to position [659, 0]
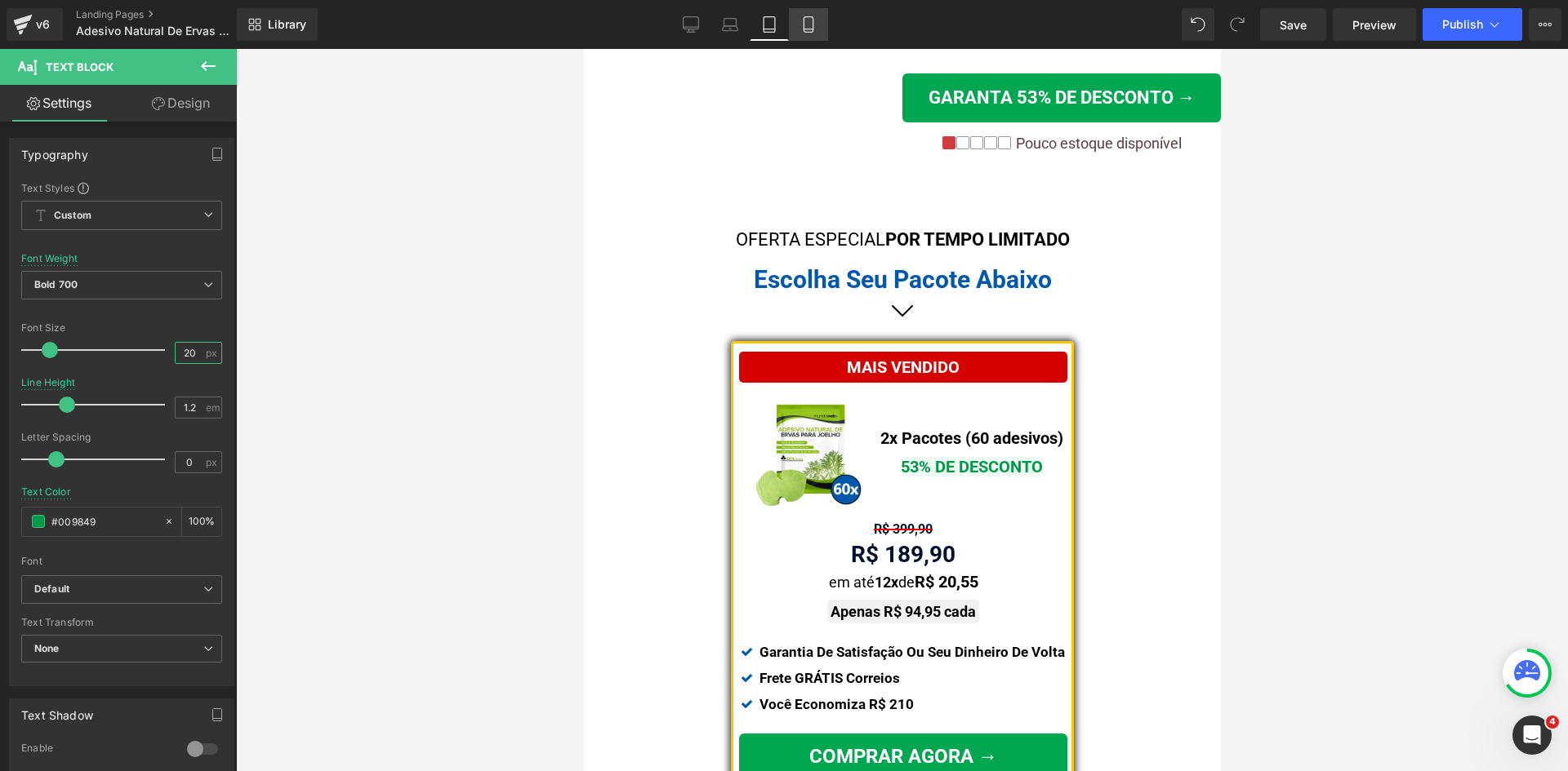
type input "20"
click at [813, 30] on icon at bounding box center [808, 24] width 9 height 15
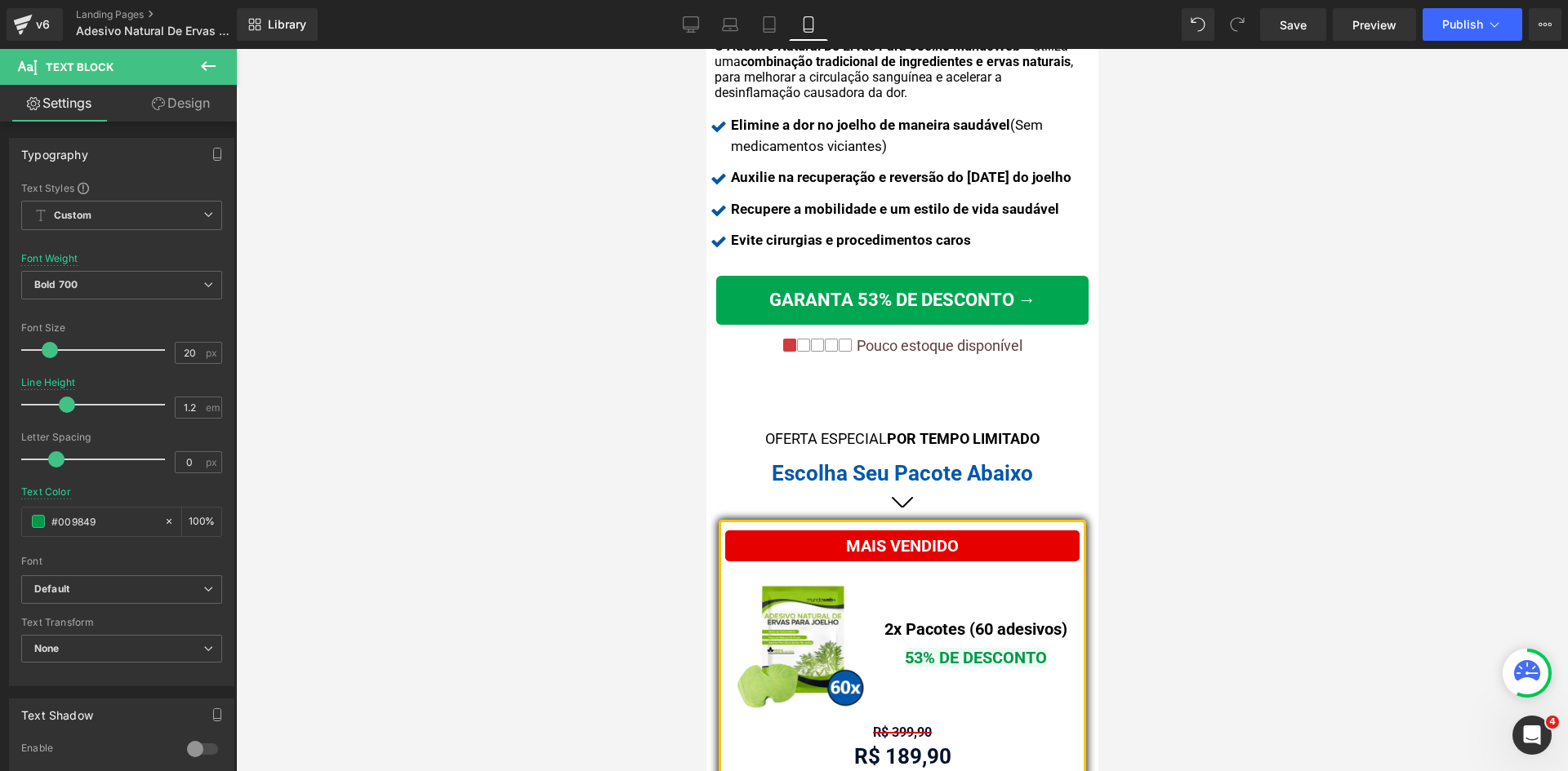
scroll to position [831, 0]
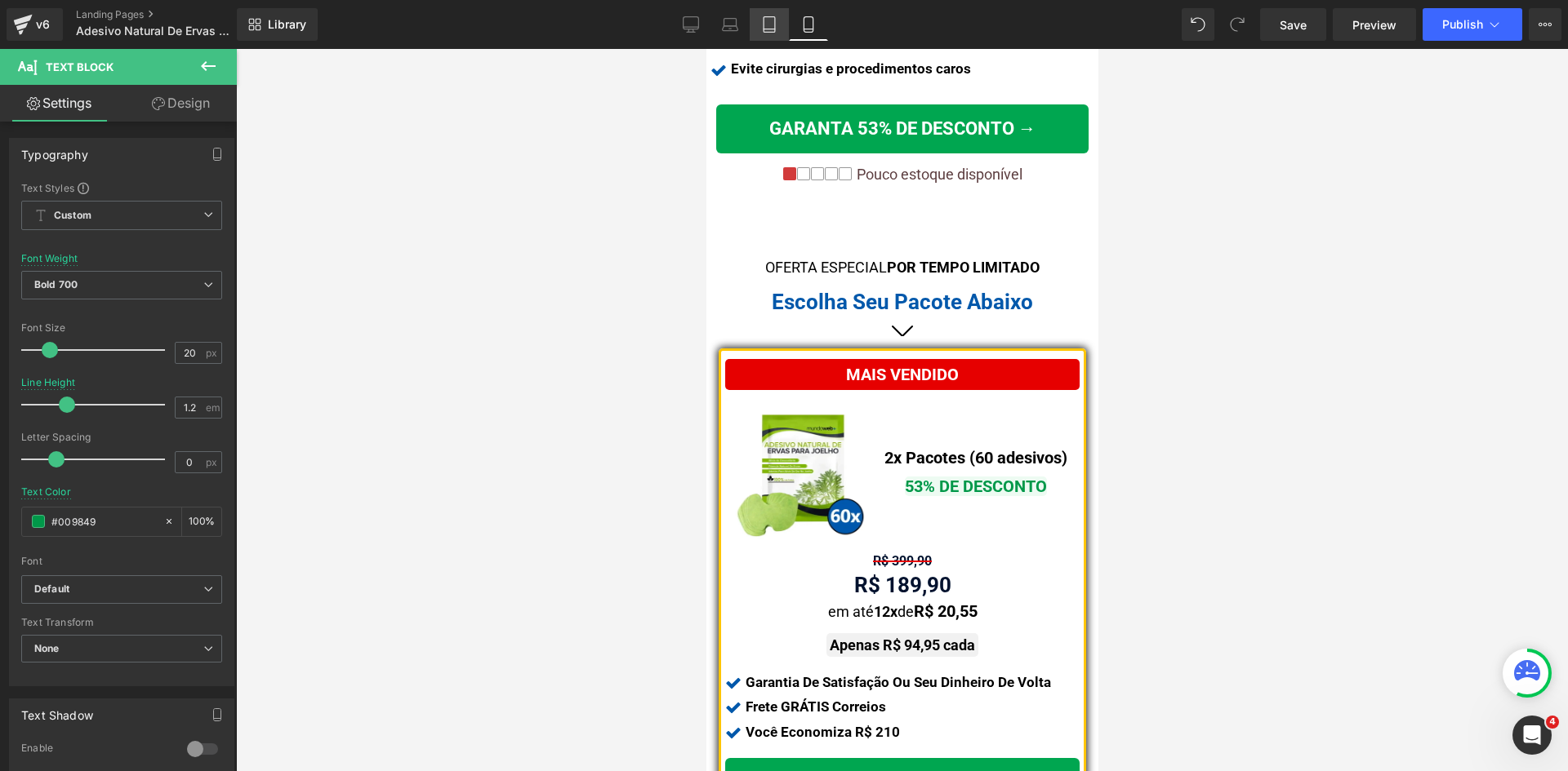
click at [765, 29] on icon at bounding box center [769, 29] width 12 height 0
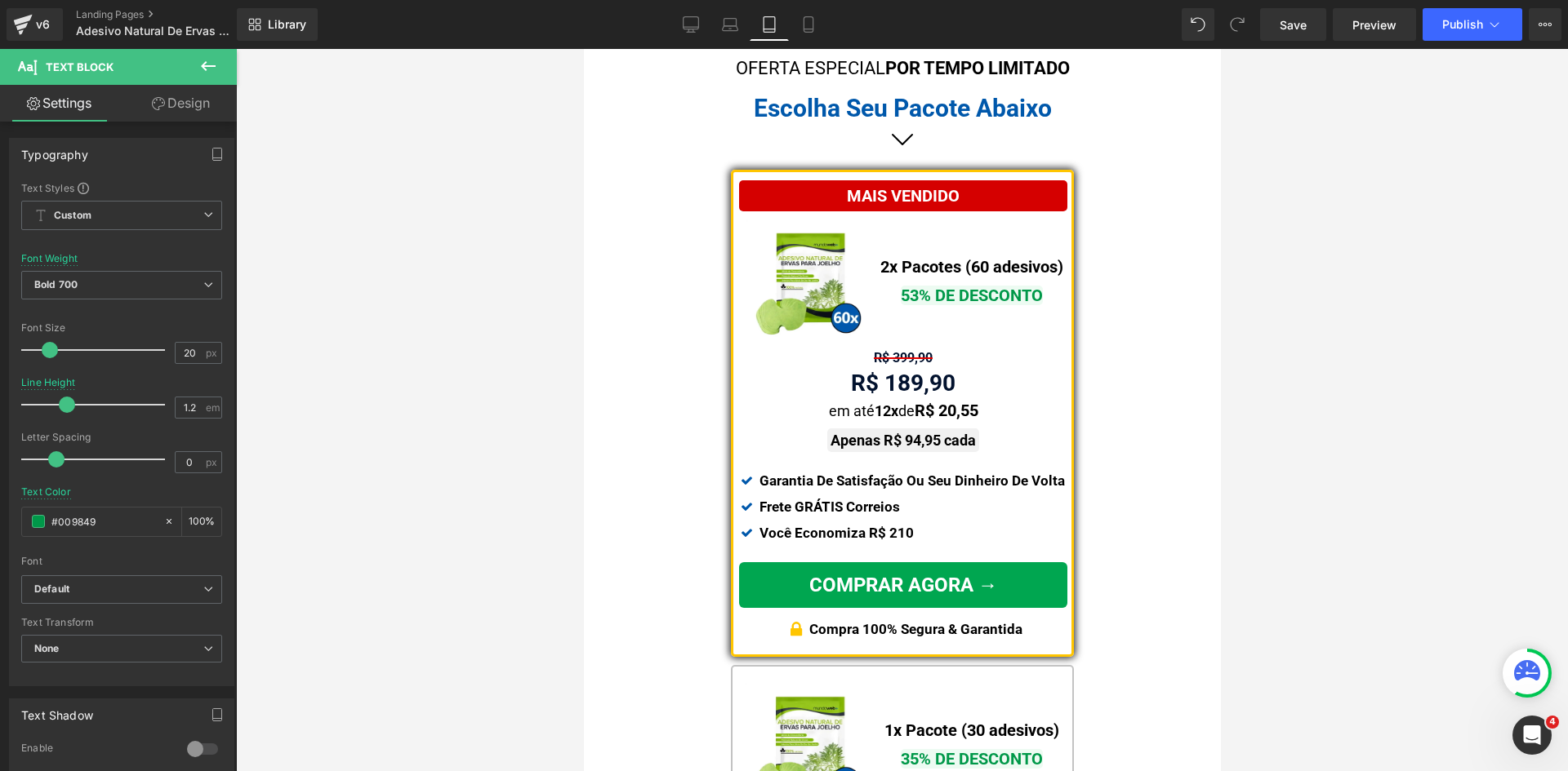
scroll to position [659, 0]
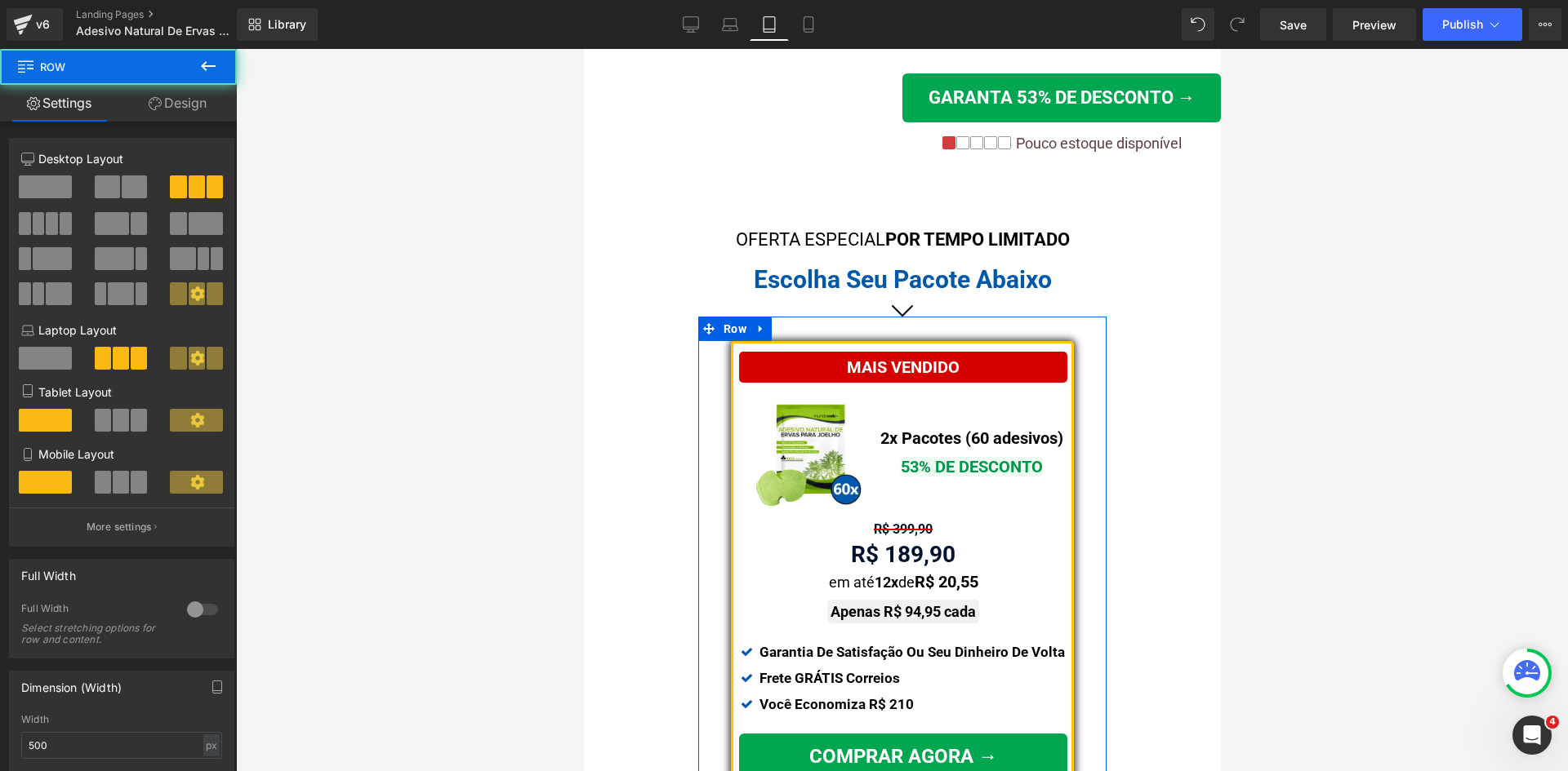
drag, startPoint x: 180, startPoint y: 96, endPoint x: 93, endPoint y: 196, distance: 132.5
click at [180, 96] on link "Design" at bounding box center [177, 103] width 118 height 37
click at [0, 0] on div "Spacing" at bounding box center [0, 0] width 0 height 0
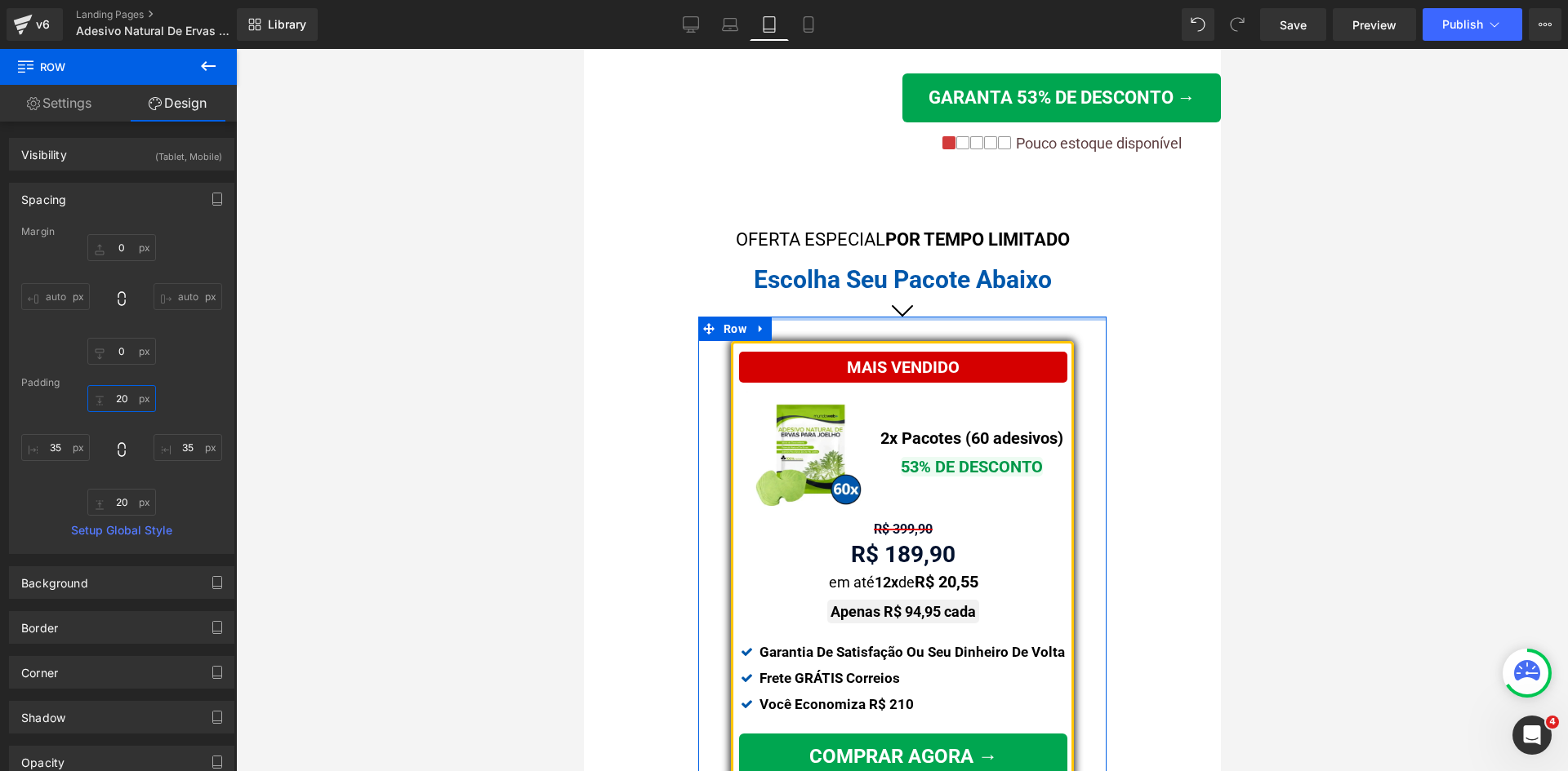
click at [115, 398] on input "text" at bounding box center [122, 398] width 69 height 27
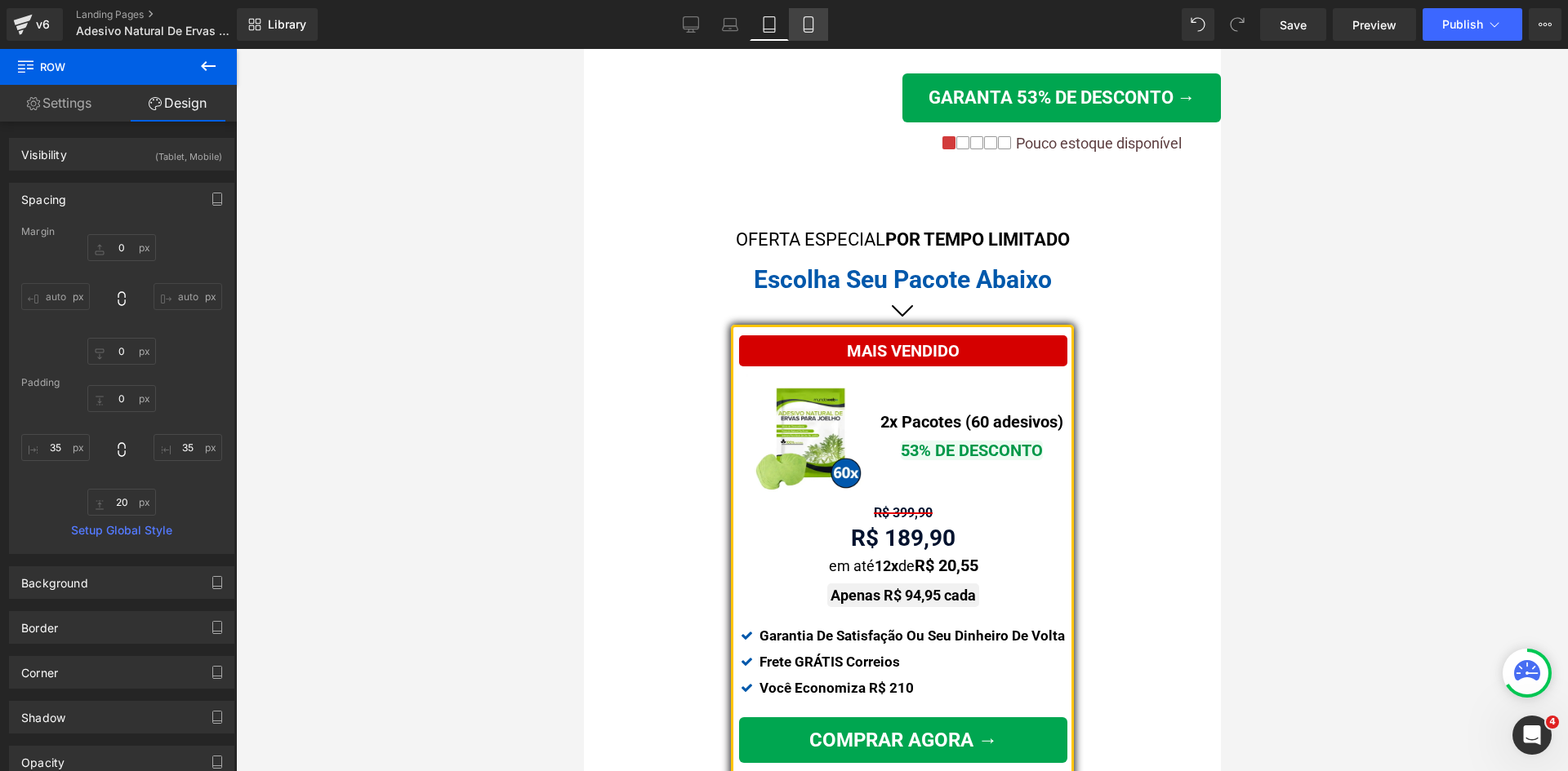
click at [810, 33] on link "Mobile" at bounding box center [808, 24] width 39 height 33
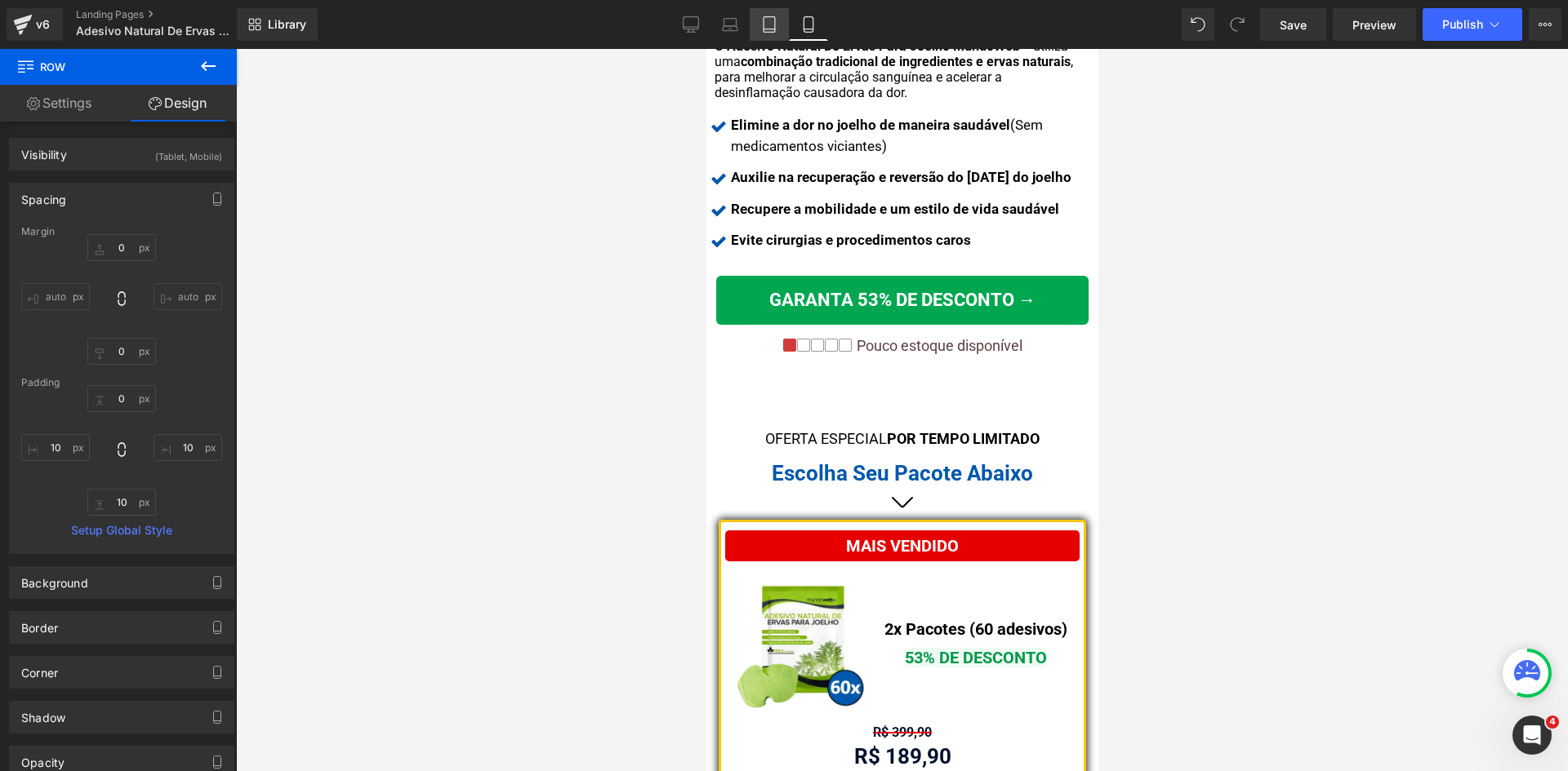
scroll to position [844, 0]
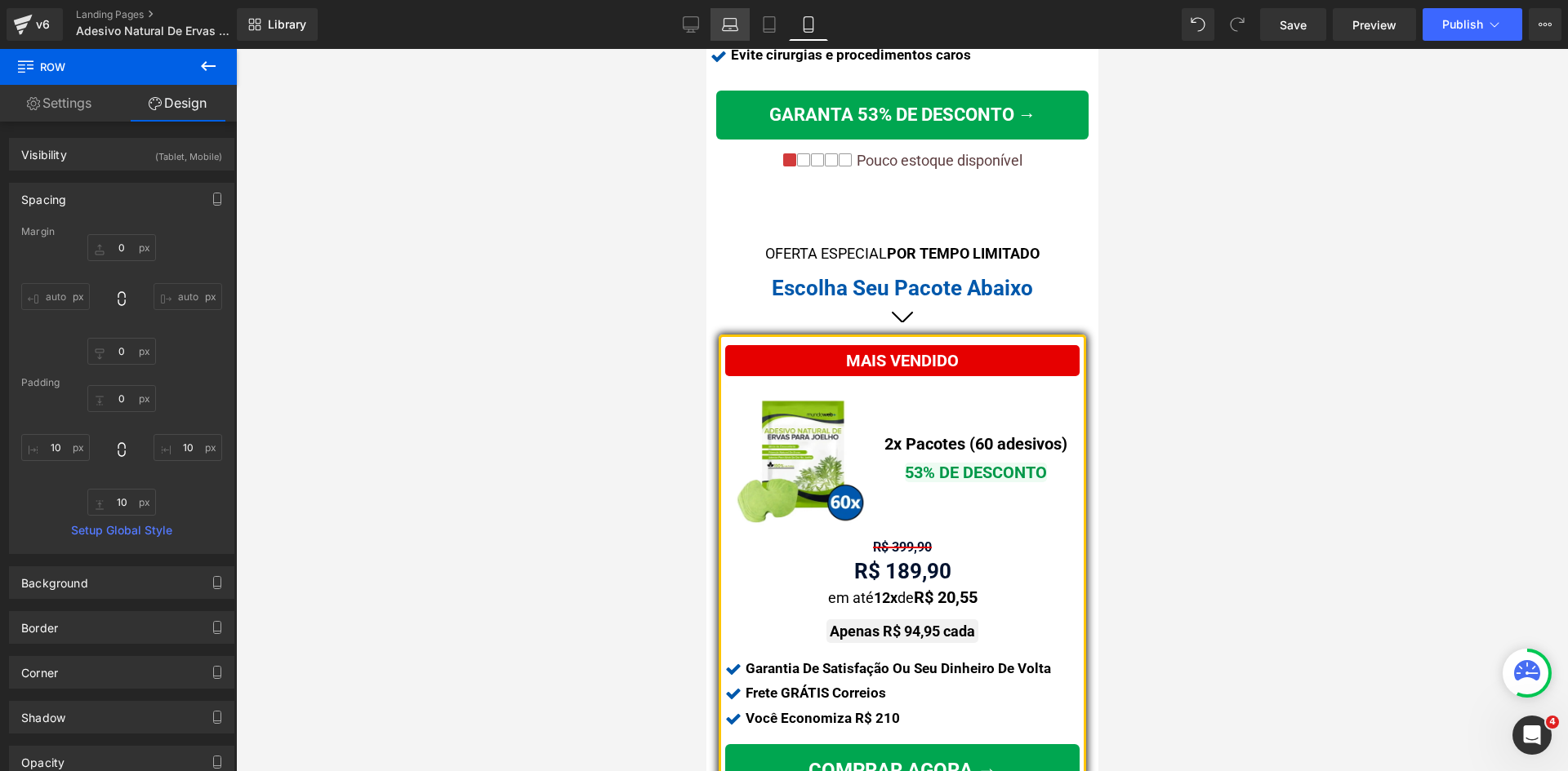
click at [744, 29] on link "Laptop" at bounding box center [730, 24] width 39 height 33
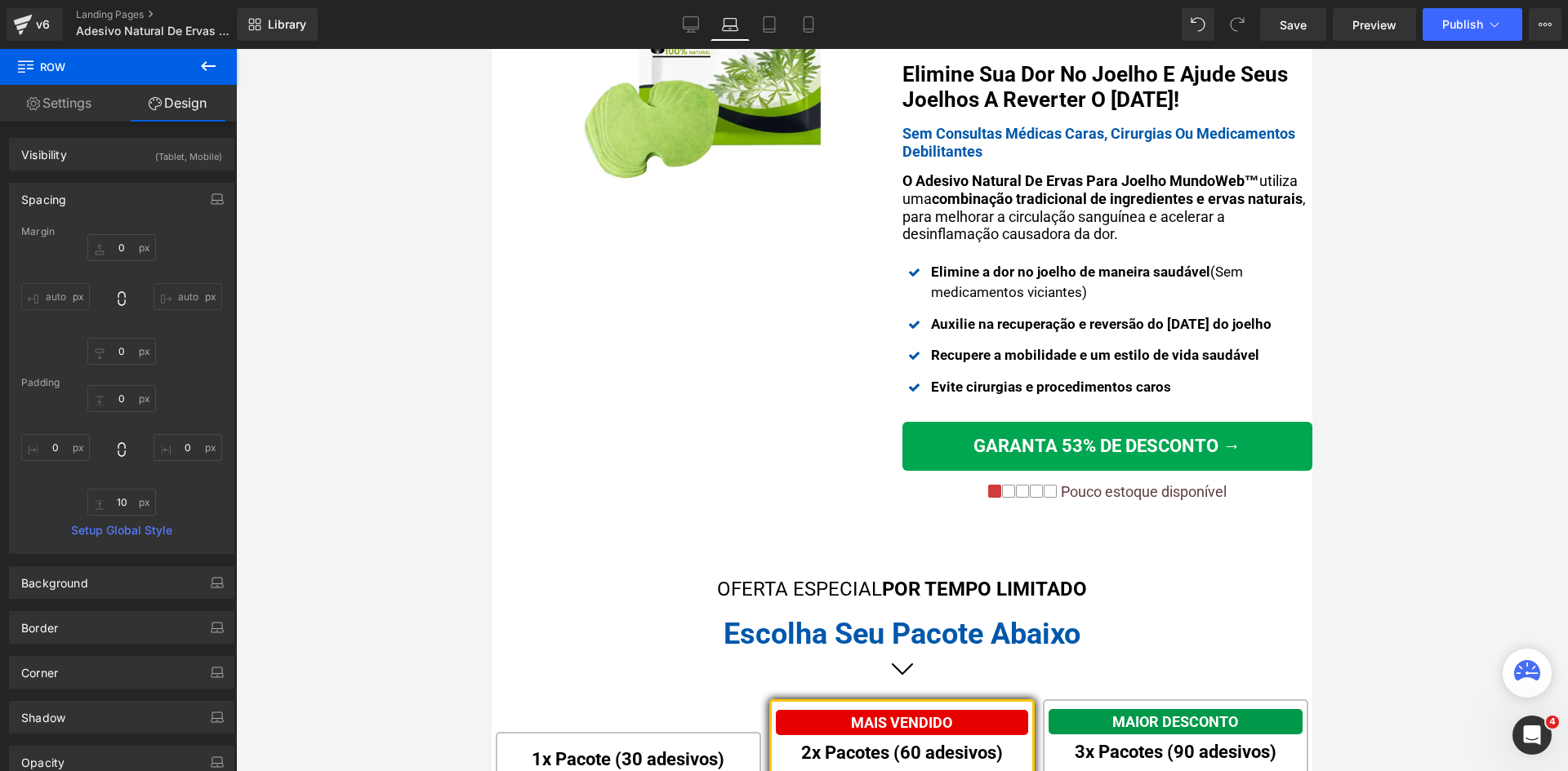
scroll to position [490, 0]
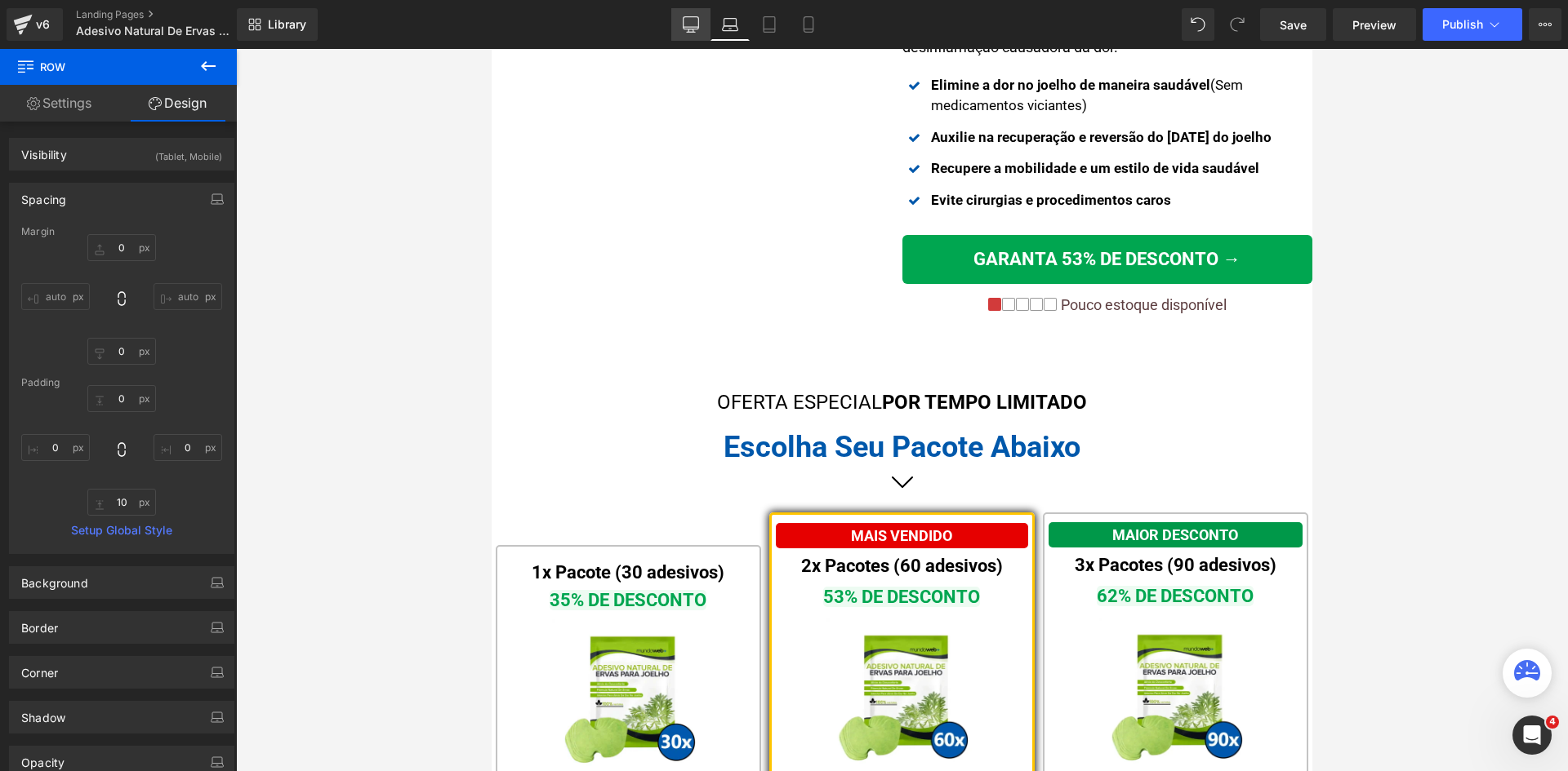
click at [681, 29] on link "Desktop" at bounding box center [691, 24] width 39 height 33
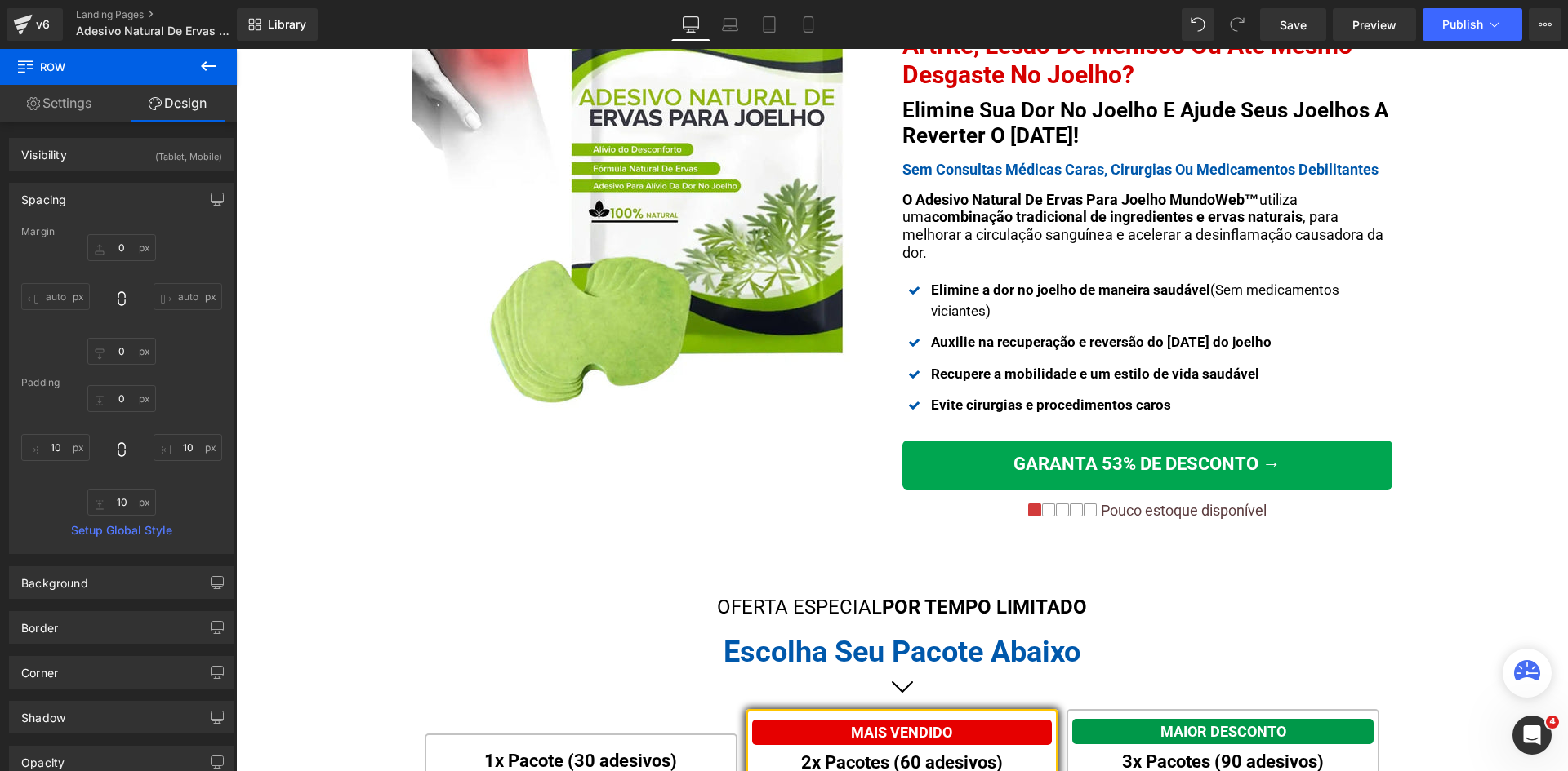
scroll to position [571, 0]
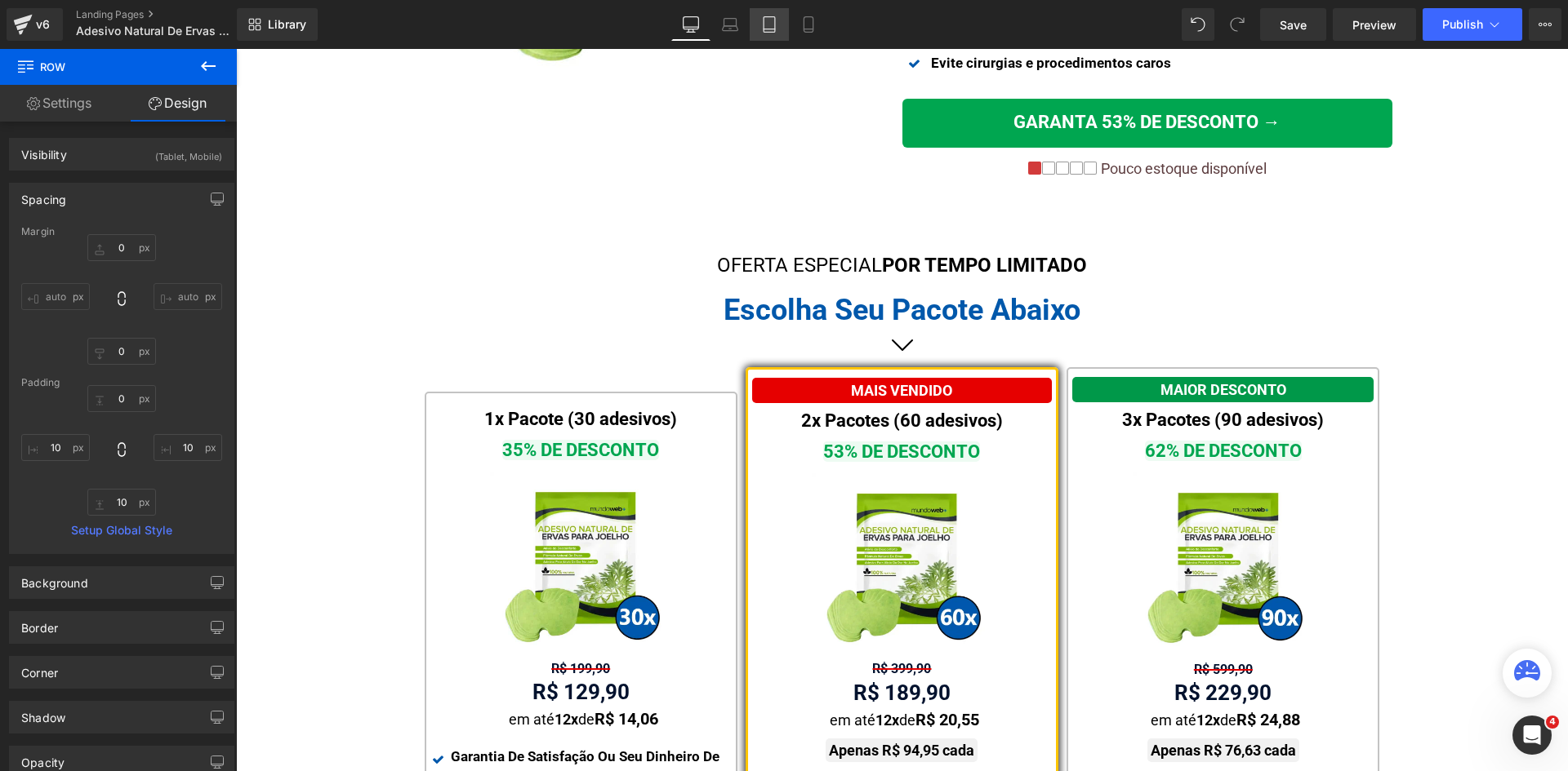
click at [777, 24] on link "Tablet" at bounding box center [769, 24] width 39 height 33
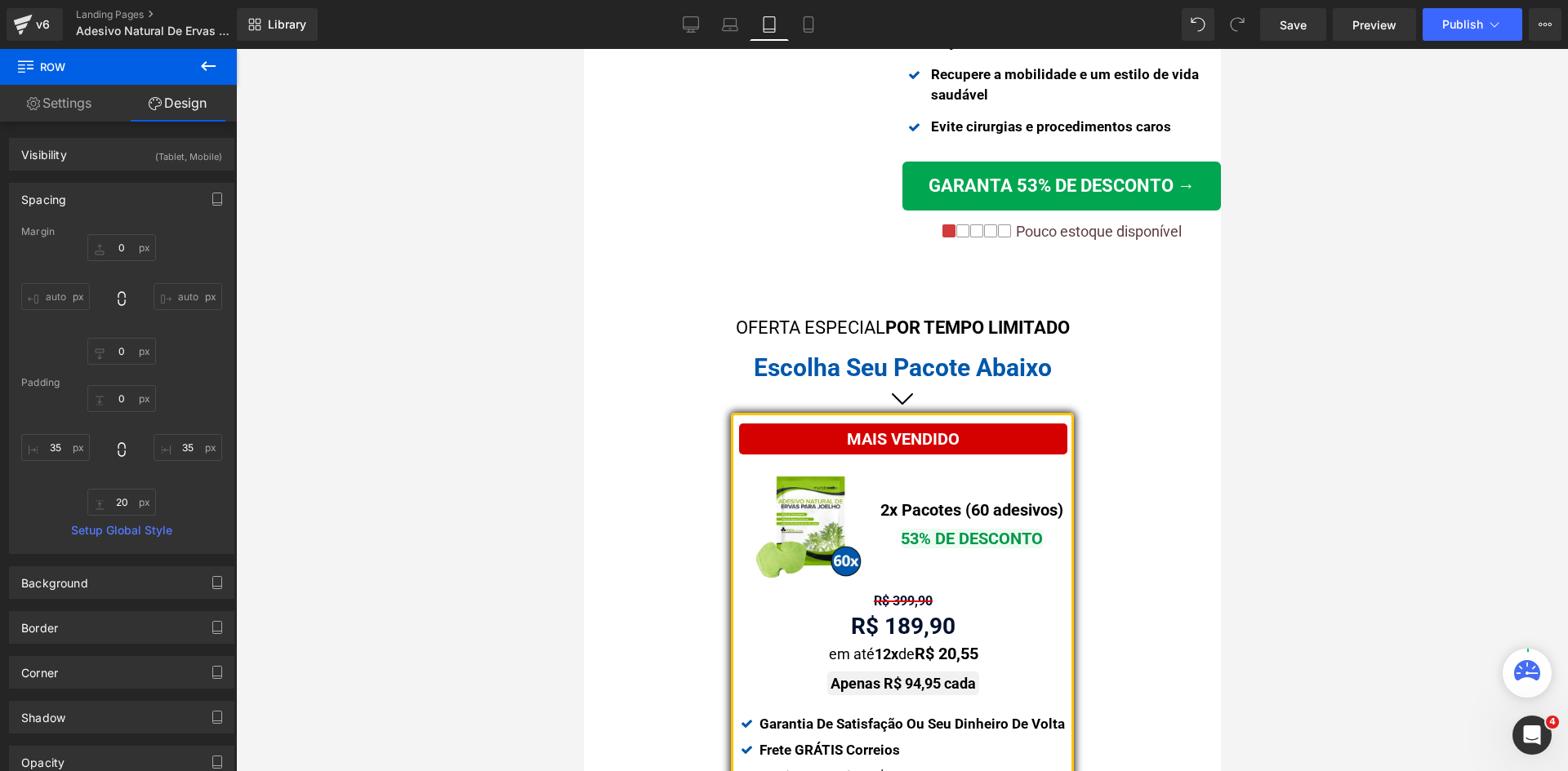
scroll to position [683, 0]
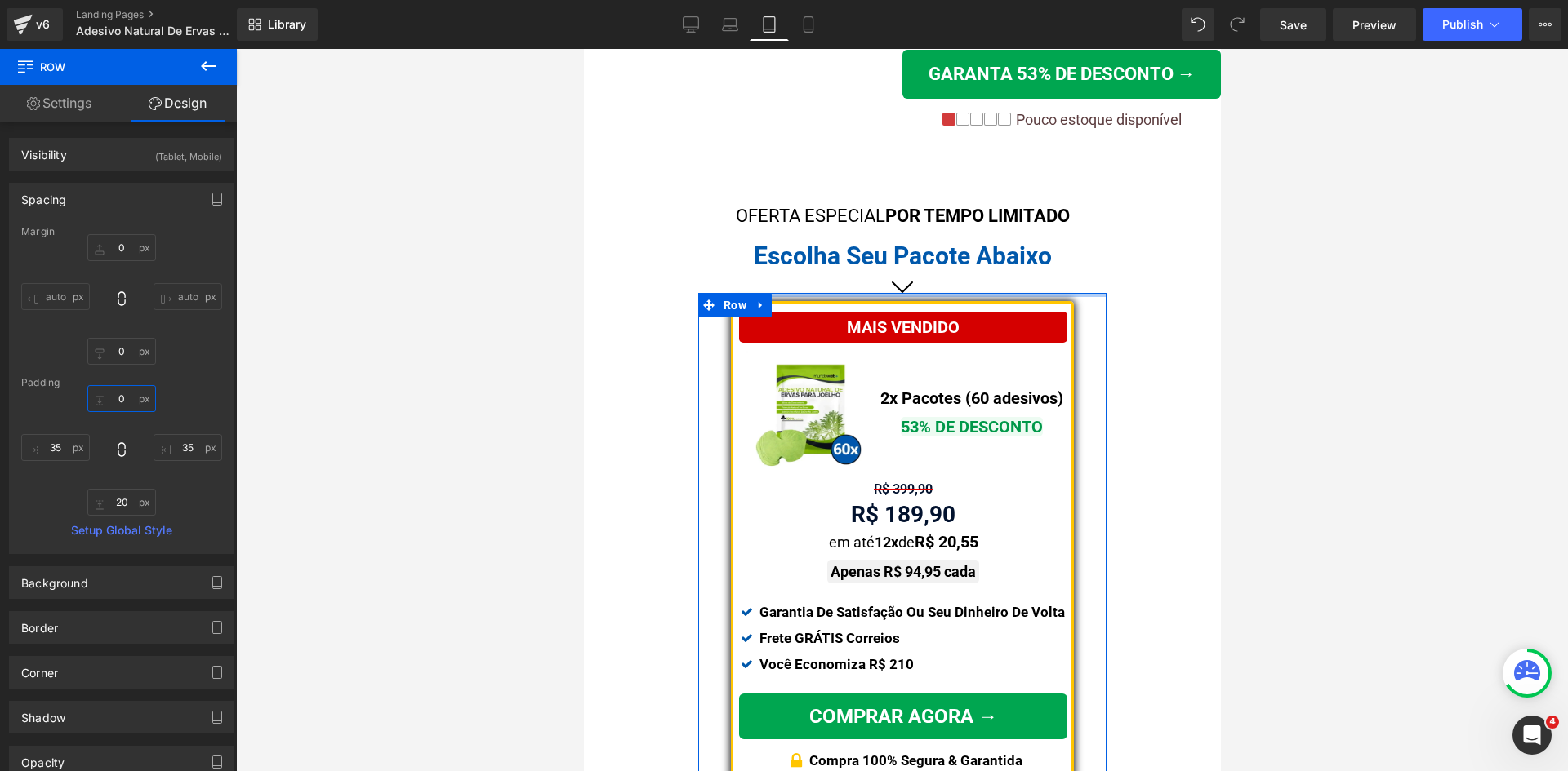
click at [115, 406] on input "0" at bounding box center [122, 398] width 69 height 27
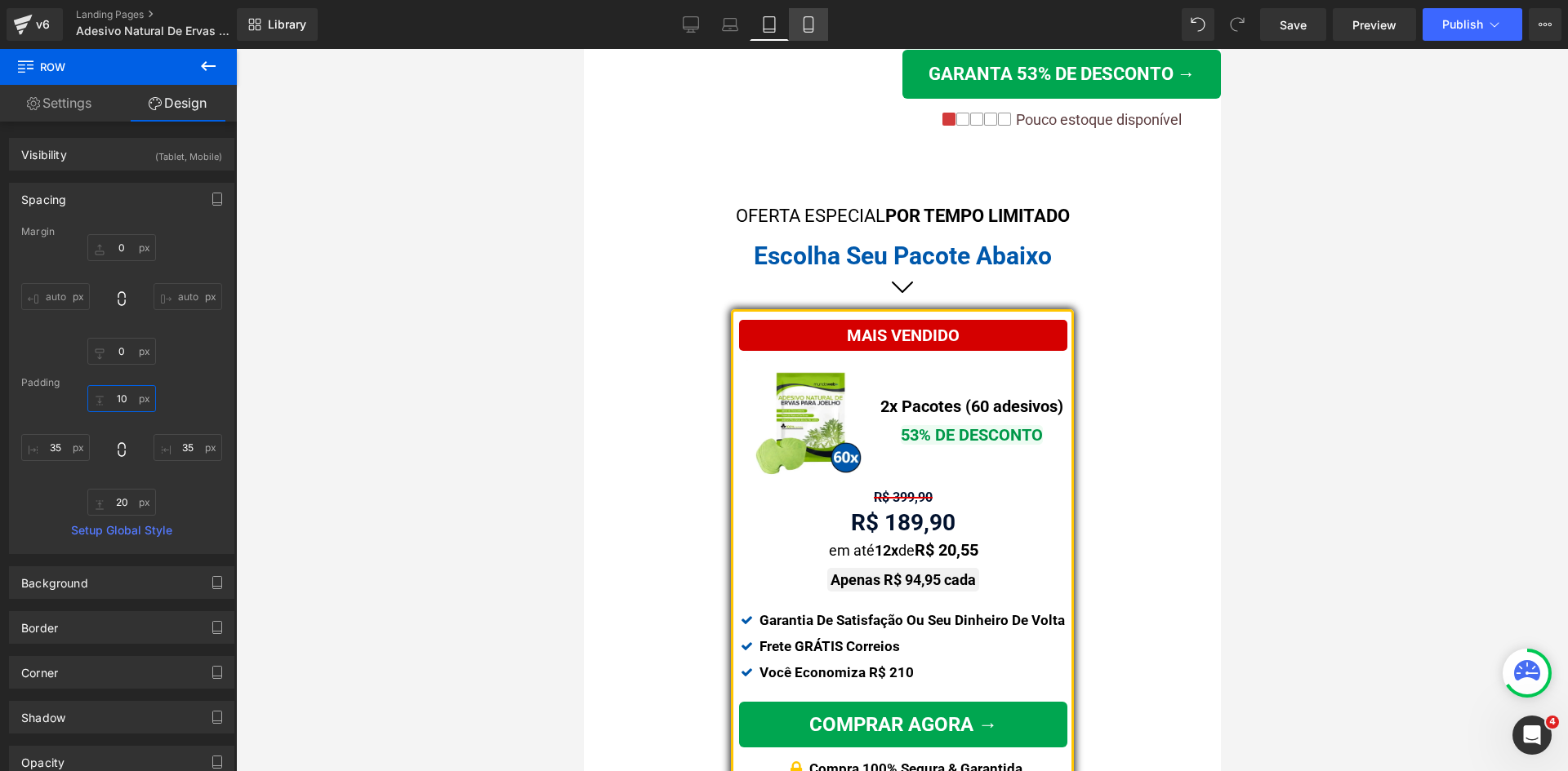
type input "10"
click at [805, 28] on icon at bounding box center [808, 24] width 16 height 16
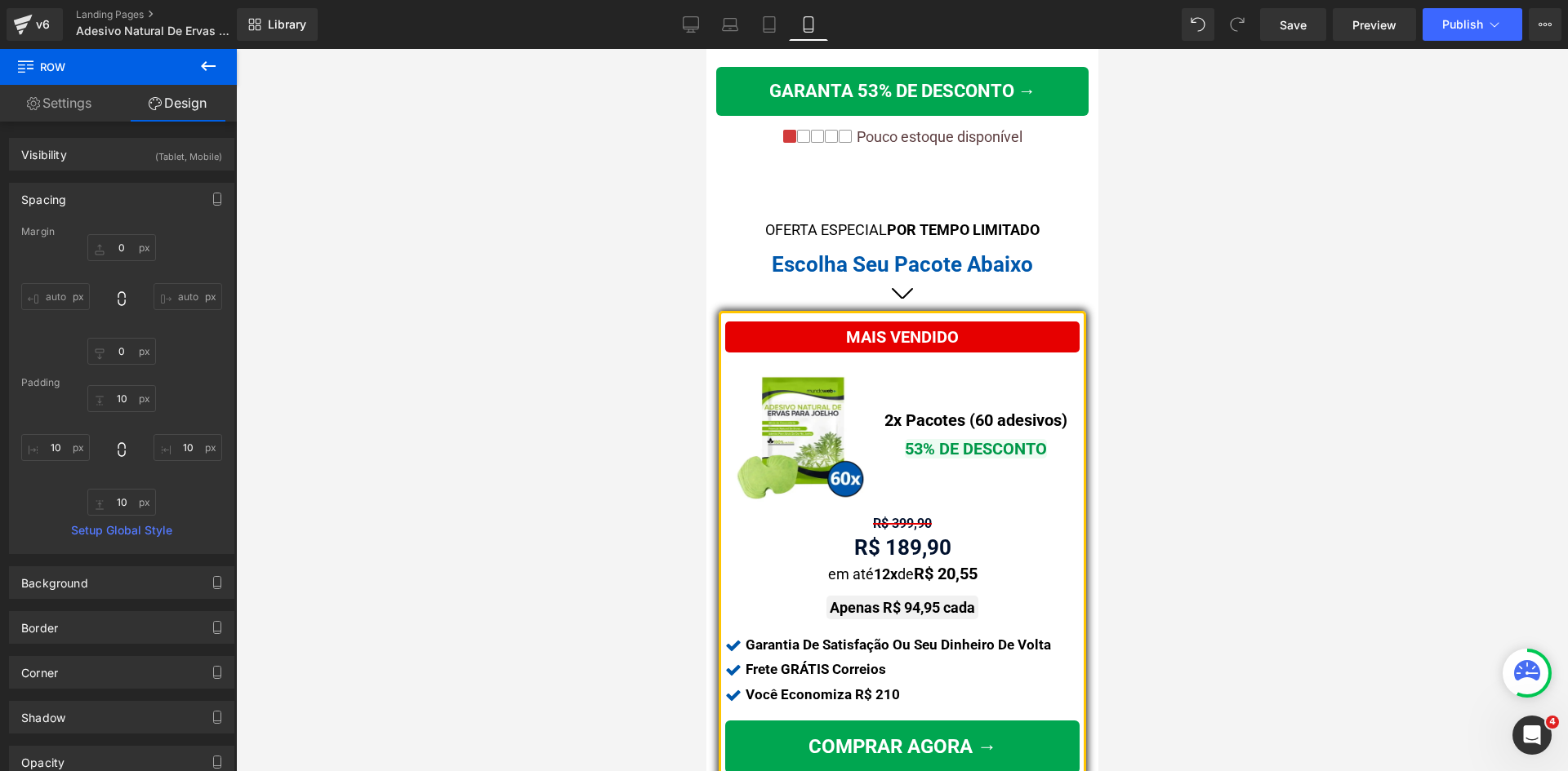
scroll to position [1031, 0]
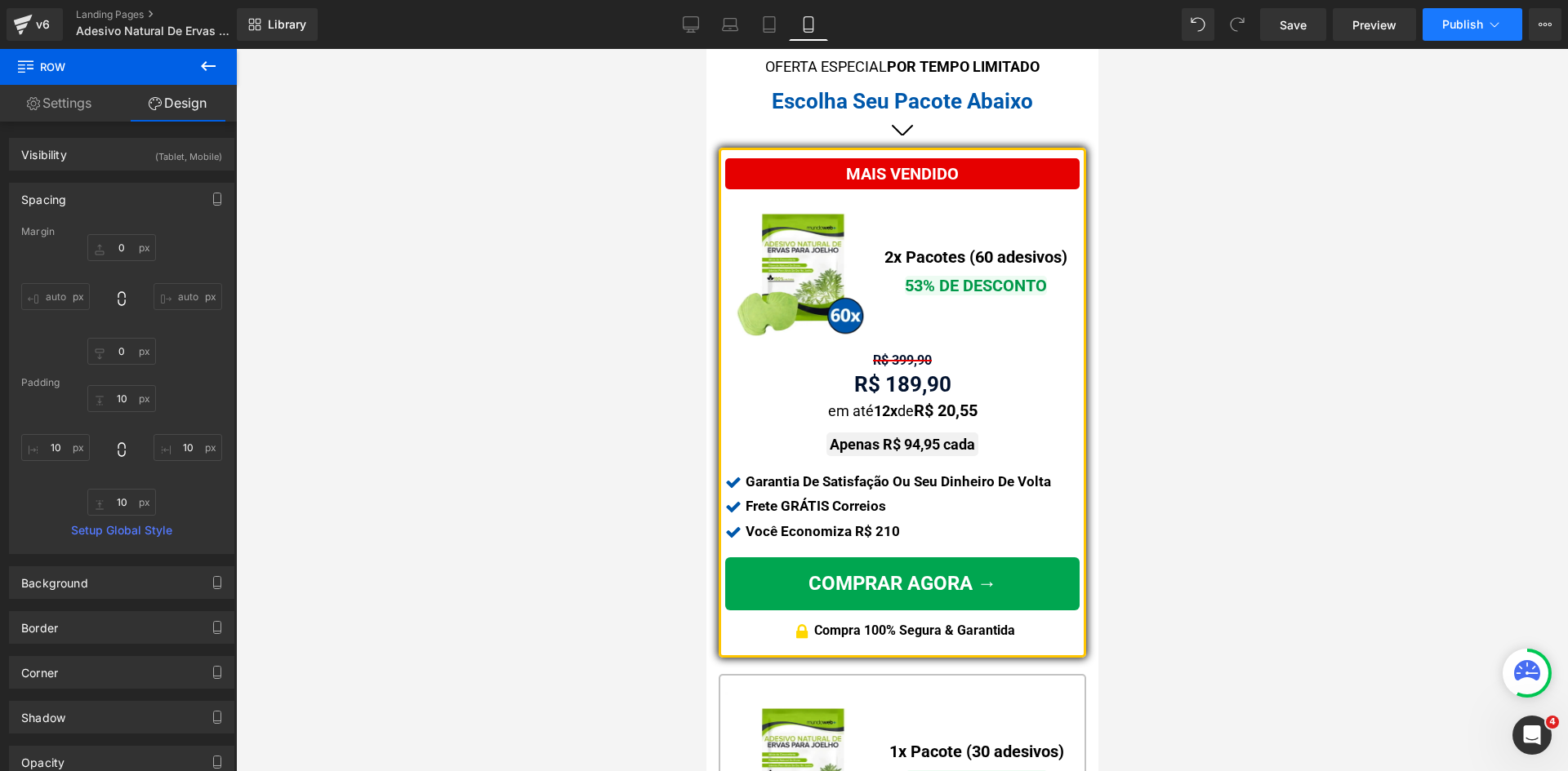
click at [1491, 34] on button "Publish" at bounding box center [1471, 24] width 99 height 33
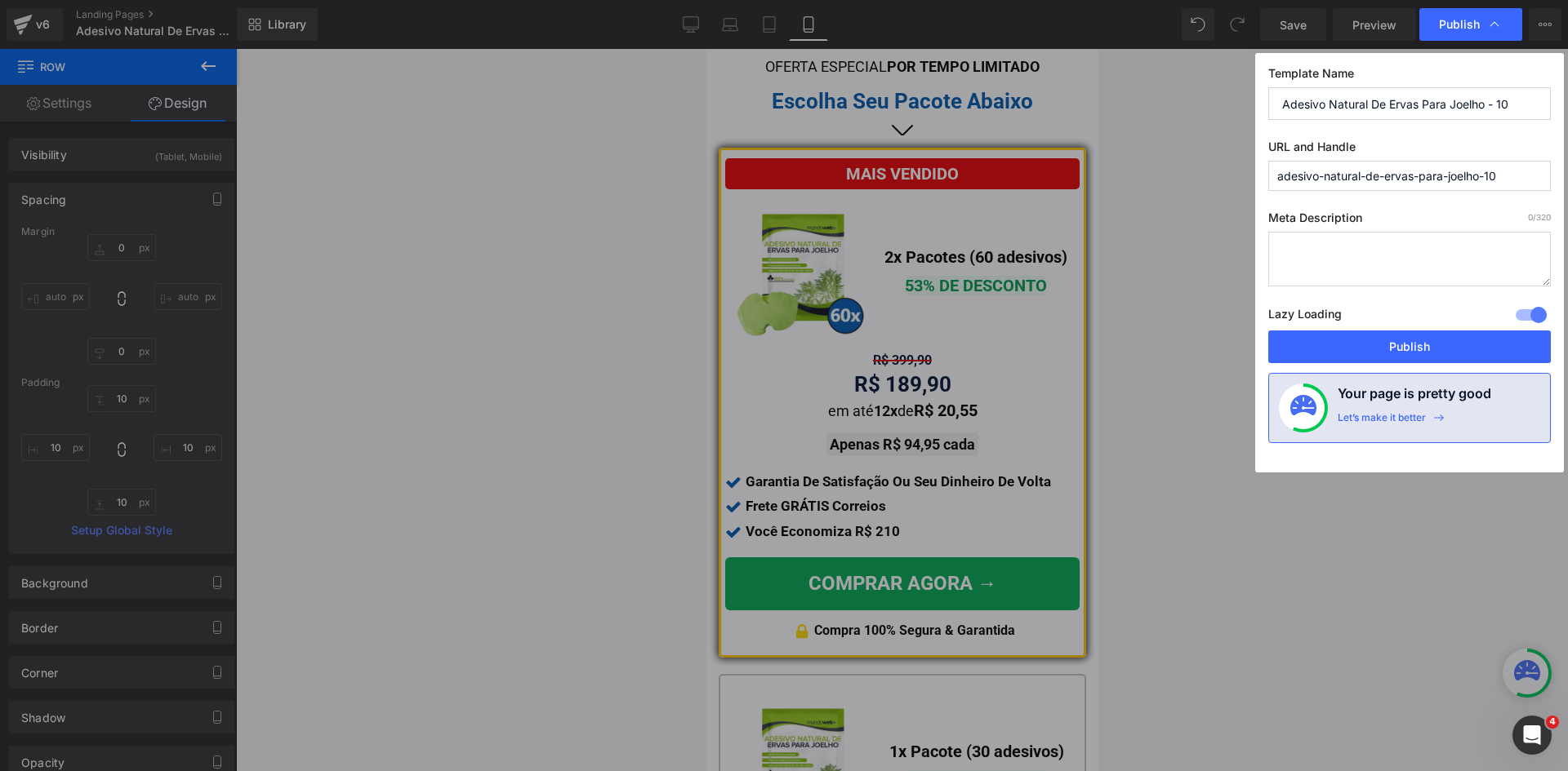
drag, startPoint x: 1511, startPoint y: 177, endPoint x: 1036, endPoint y: 150, distance: 475.8
click at [1037, 148] on div "Publish Template Name Adesivo Natural De Ervas Para Joelho - 10 URL and Handle …" at bounding box center [784, 385] width 1568 height 771
type input "adesivo-joelho10"
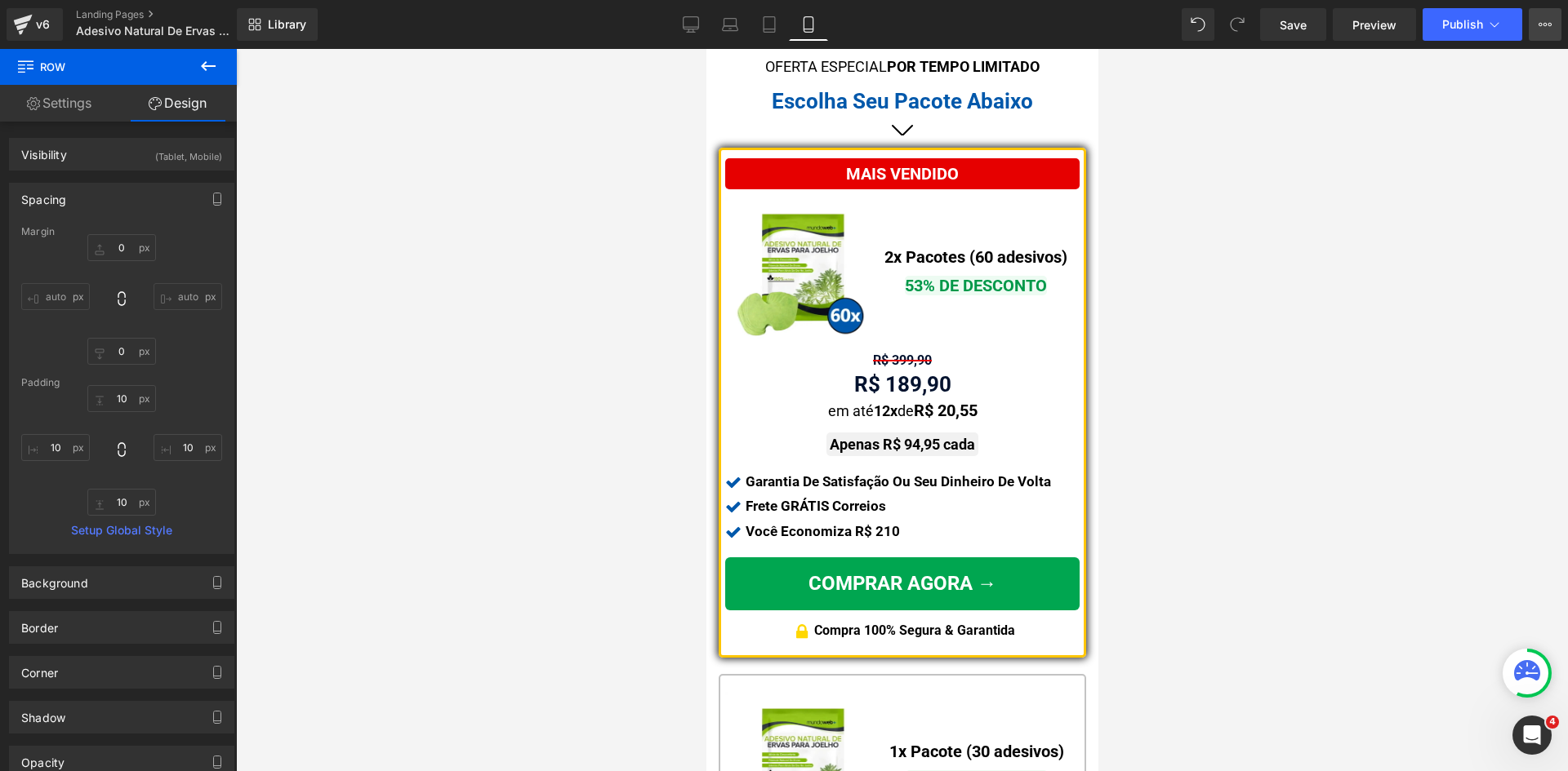
click at [1538, 29] on icon at bounding box center [1545, 24] width 13 height 13
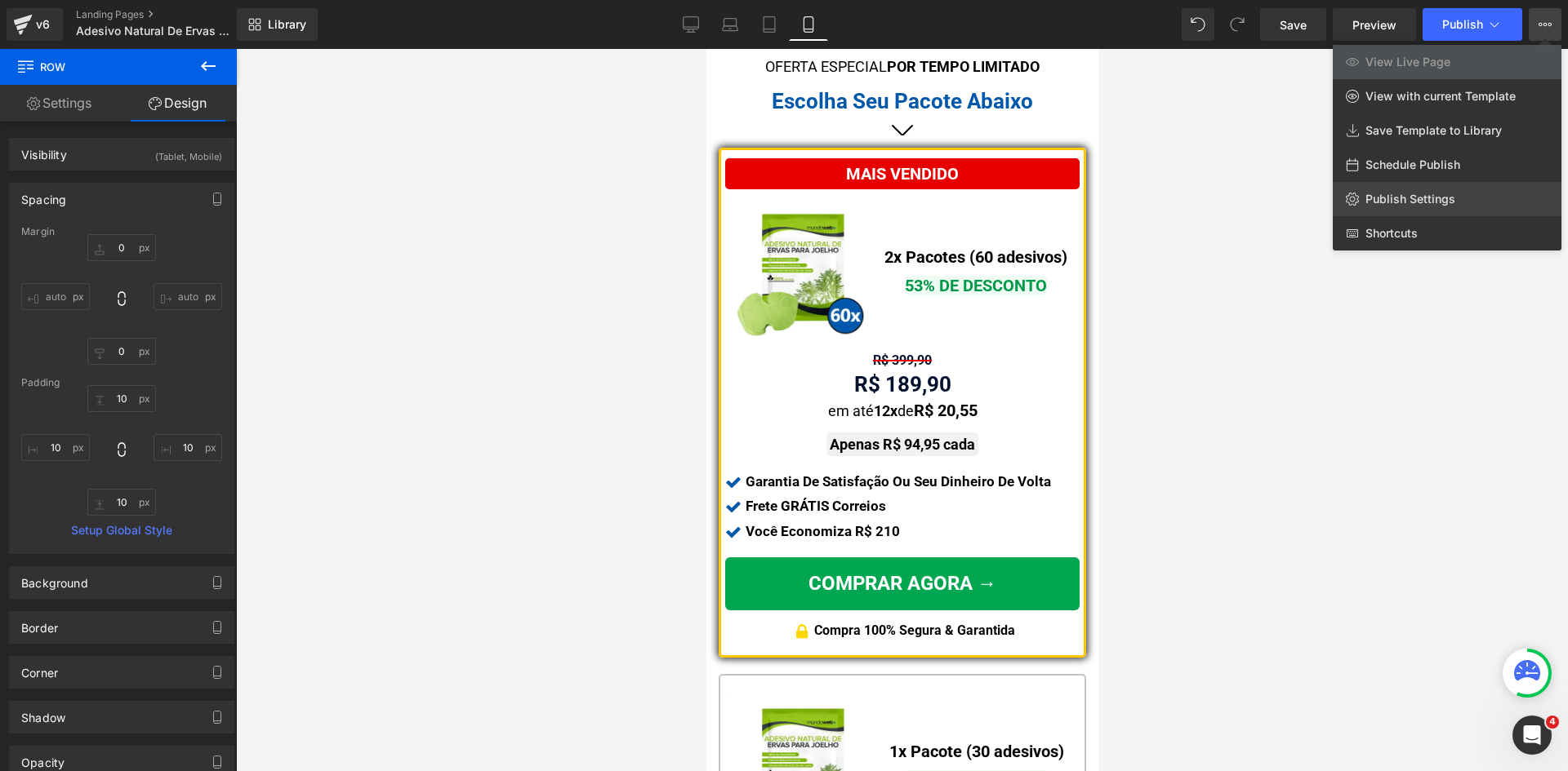
click at [1394, 208] on link "Publish Settings" at bounding box center [1447, 199] width 229 height 34
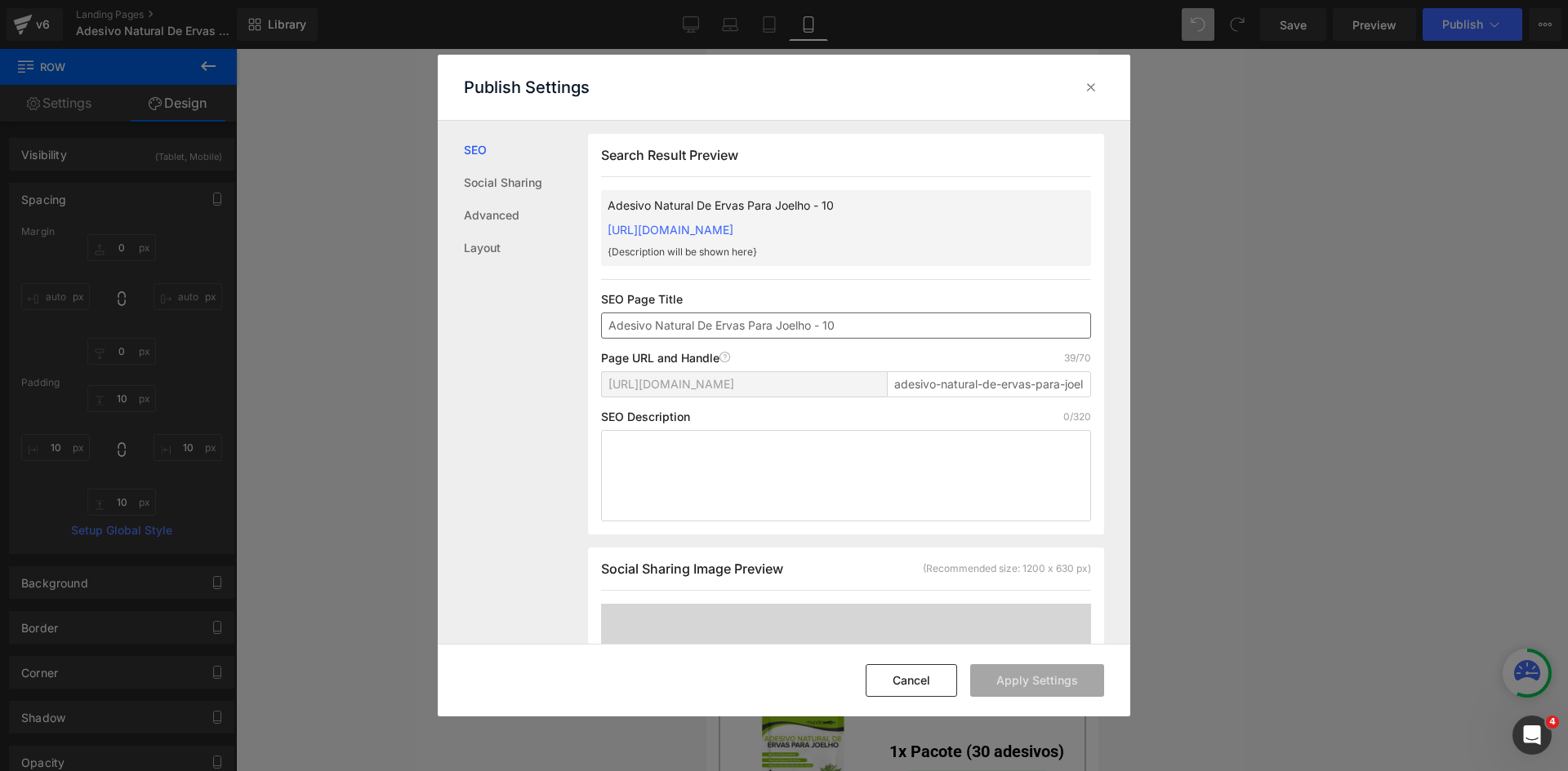
scroll to position [1, 0]
click at [890, 380] on input "adesivo-natural-de-ervas-para-joelho-10" at bounding box center [989, 383] width 204 height 26
paste input "joelho"
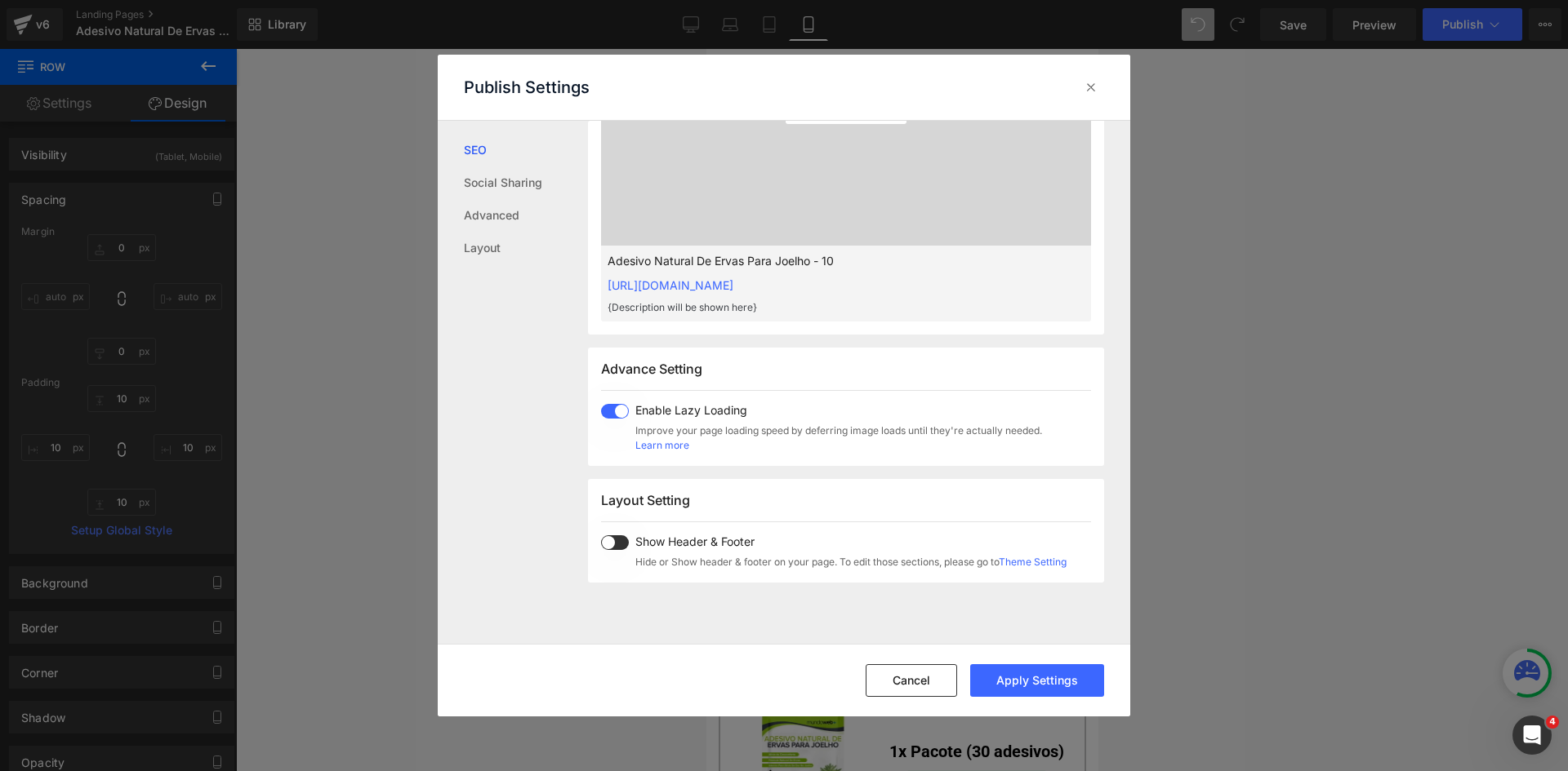
scroll to position [817, 0]
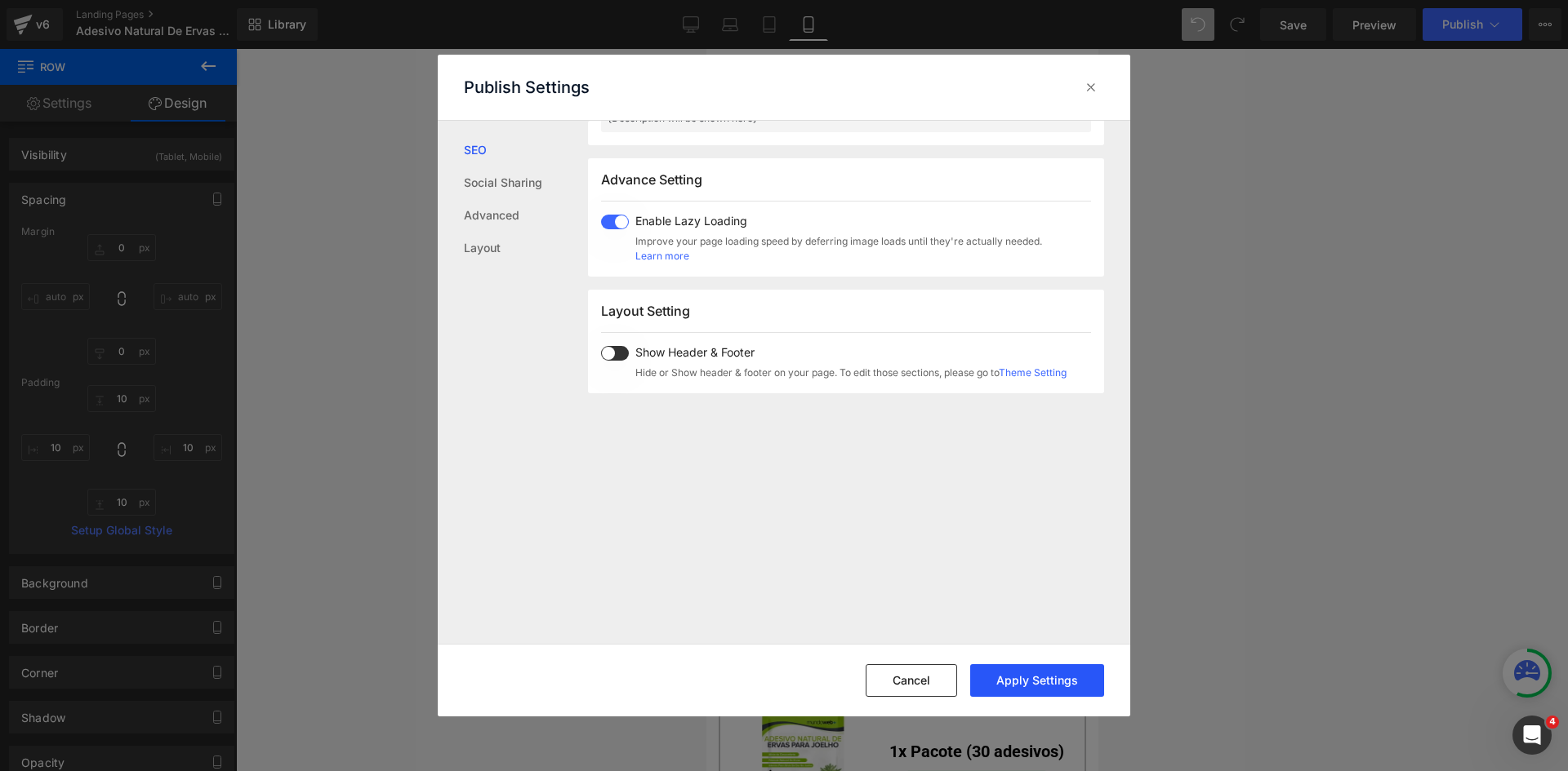
type input "adesivo-joelho10"
click at [1037, 683] on button "Apply Settings" at bounding box center [1037, 680] width 134 height 33
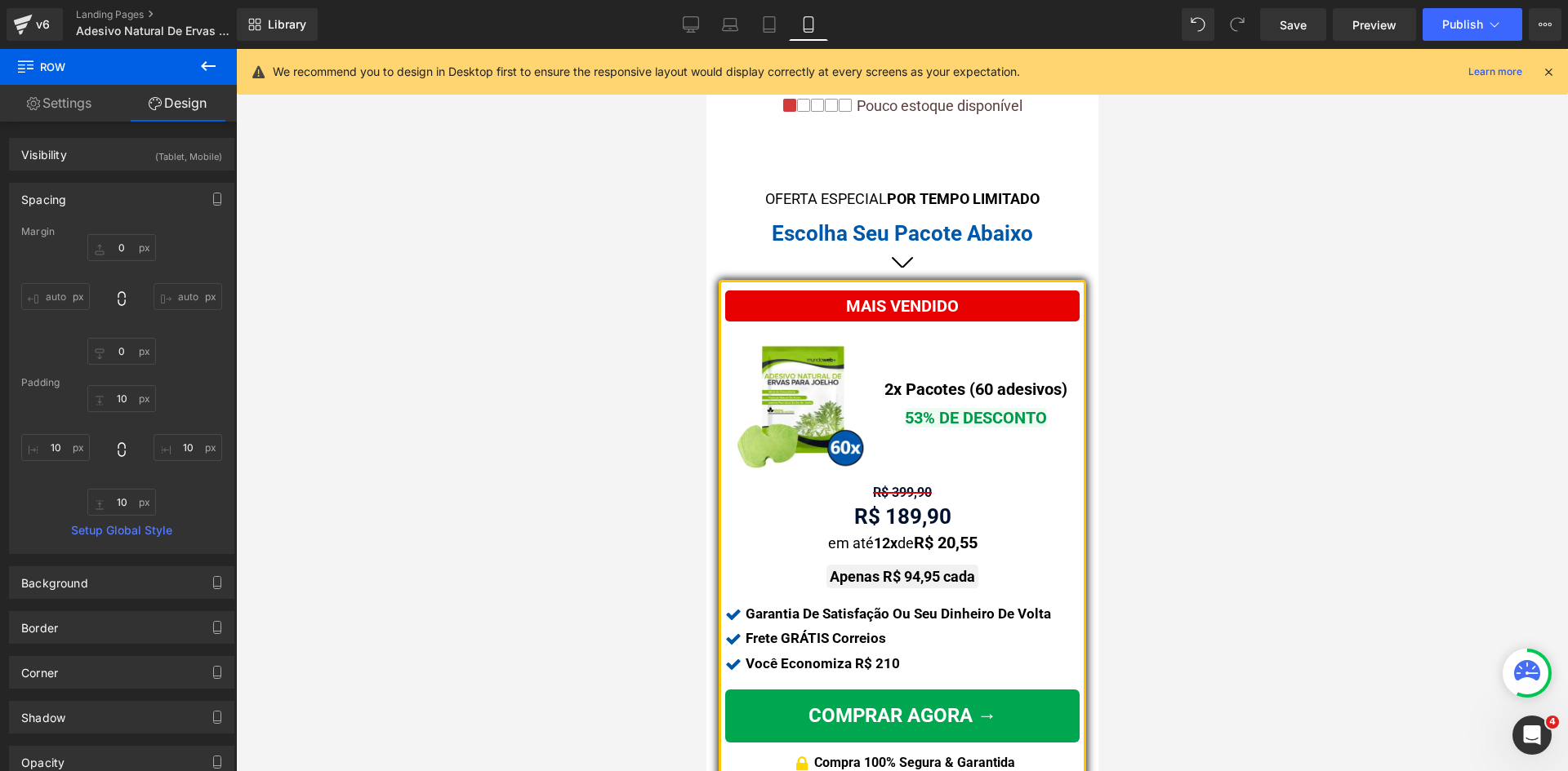
scroll to position [786, 0]
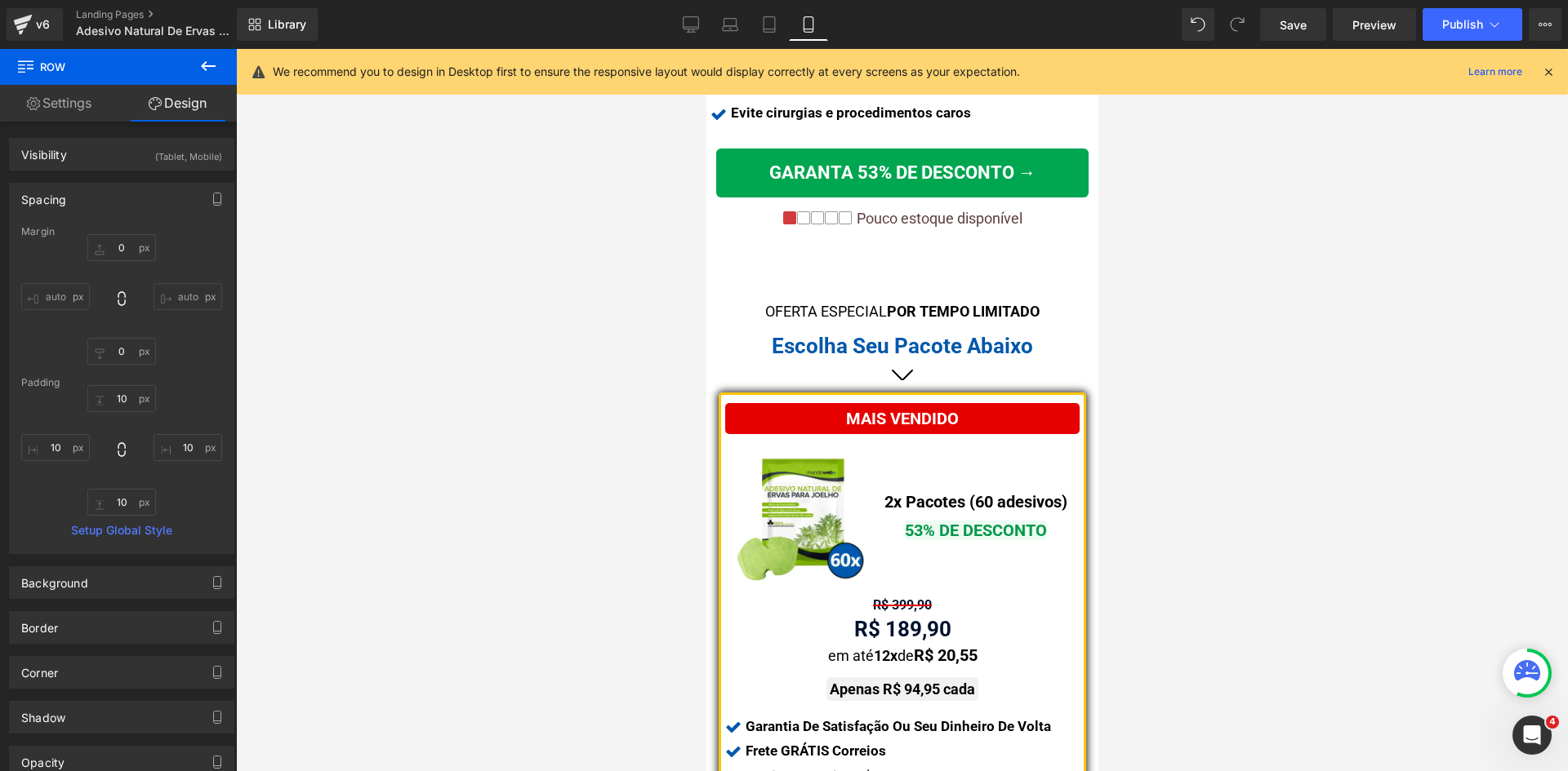
click at [1550, 73] on icon at bounding box center [1547, 71] width 14 height 14
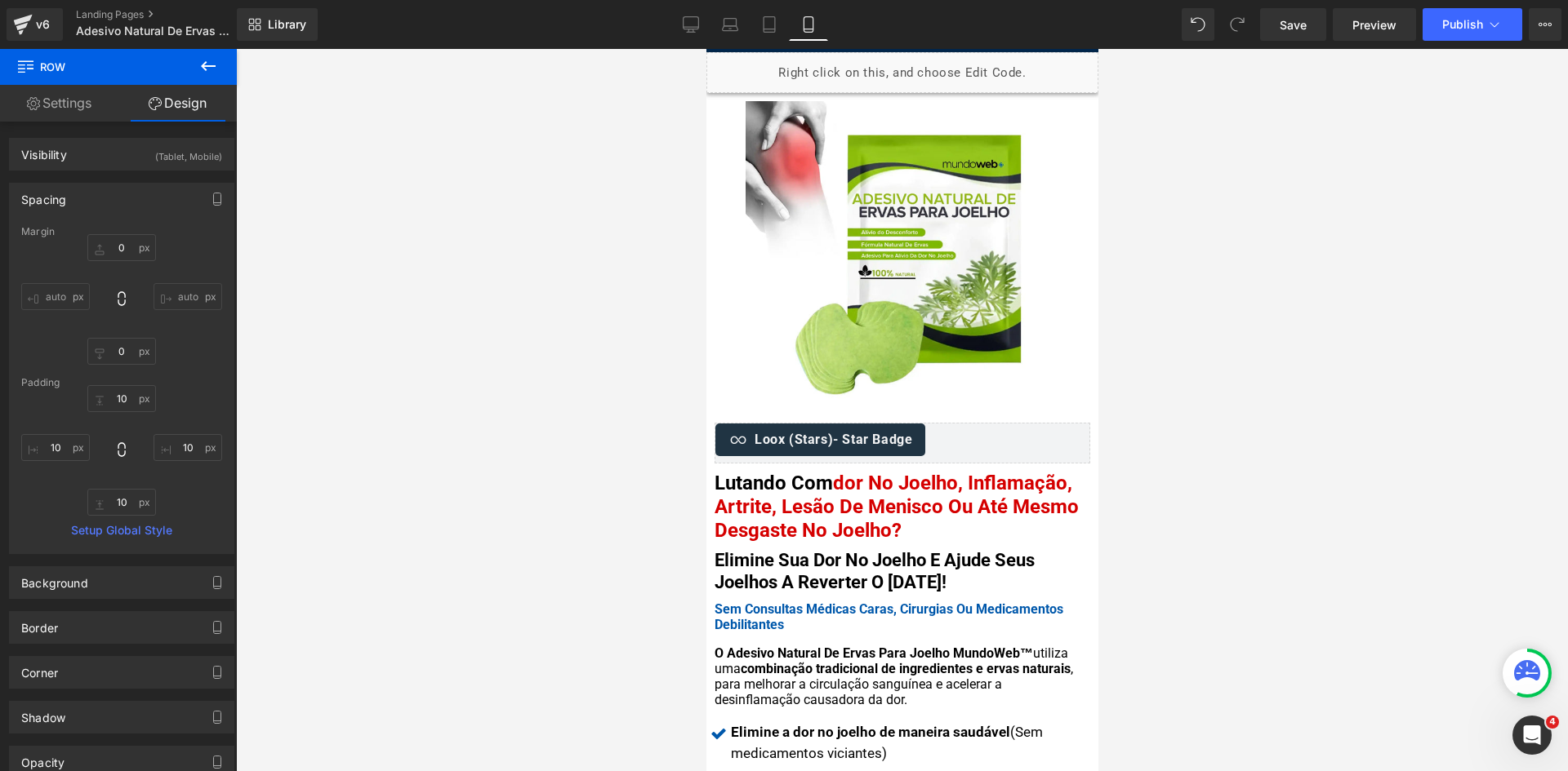
scroll to position [0, 0]
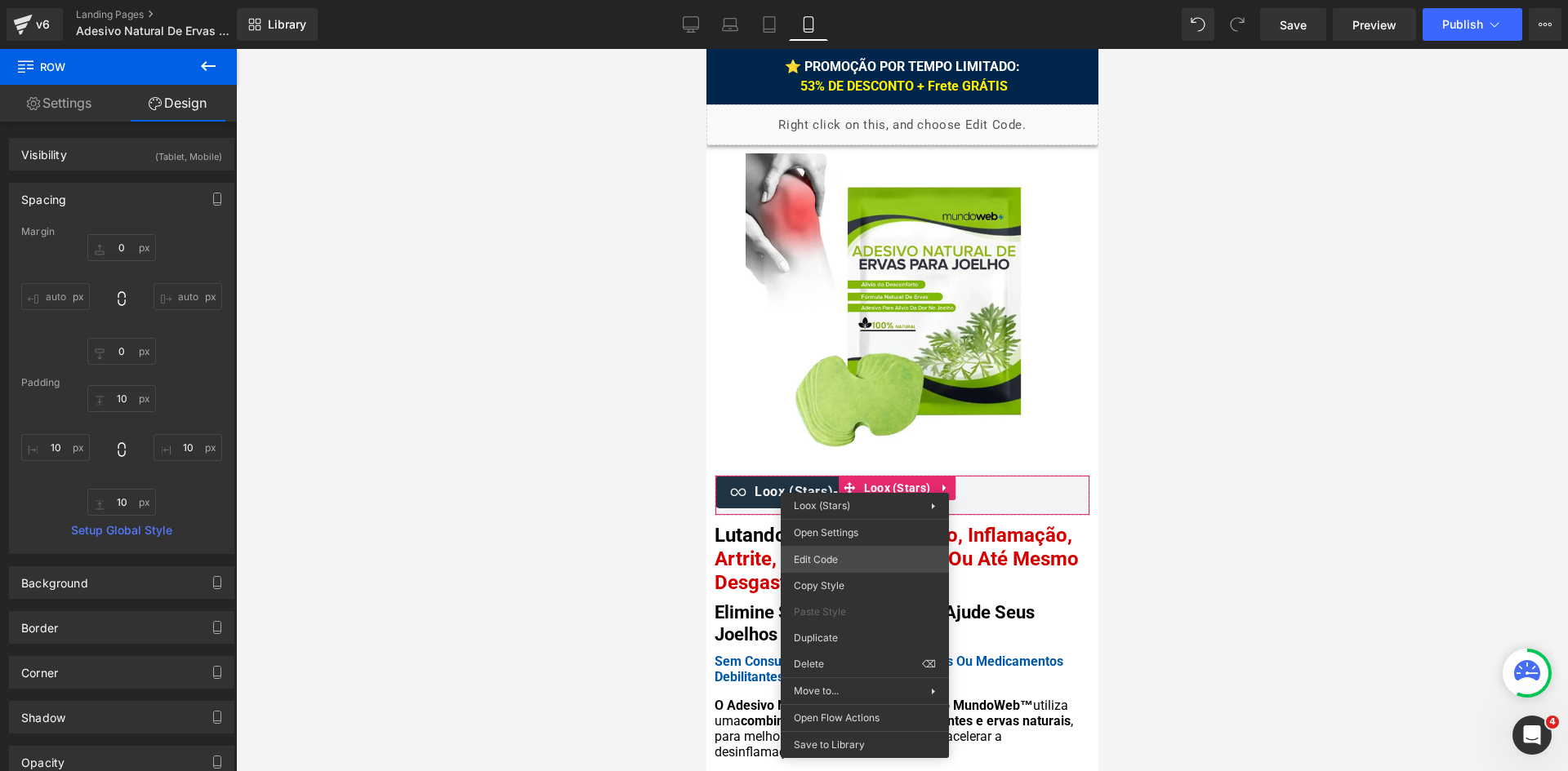
click at [854, 0] on div "Text Block You are previewing how the will restyle your page. You can not edit …" at bounding box center [784, 0] width 1568 height 0
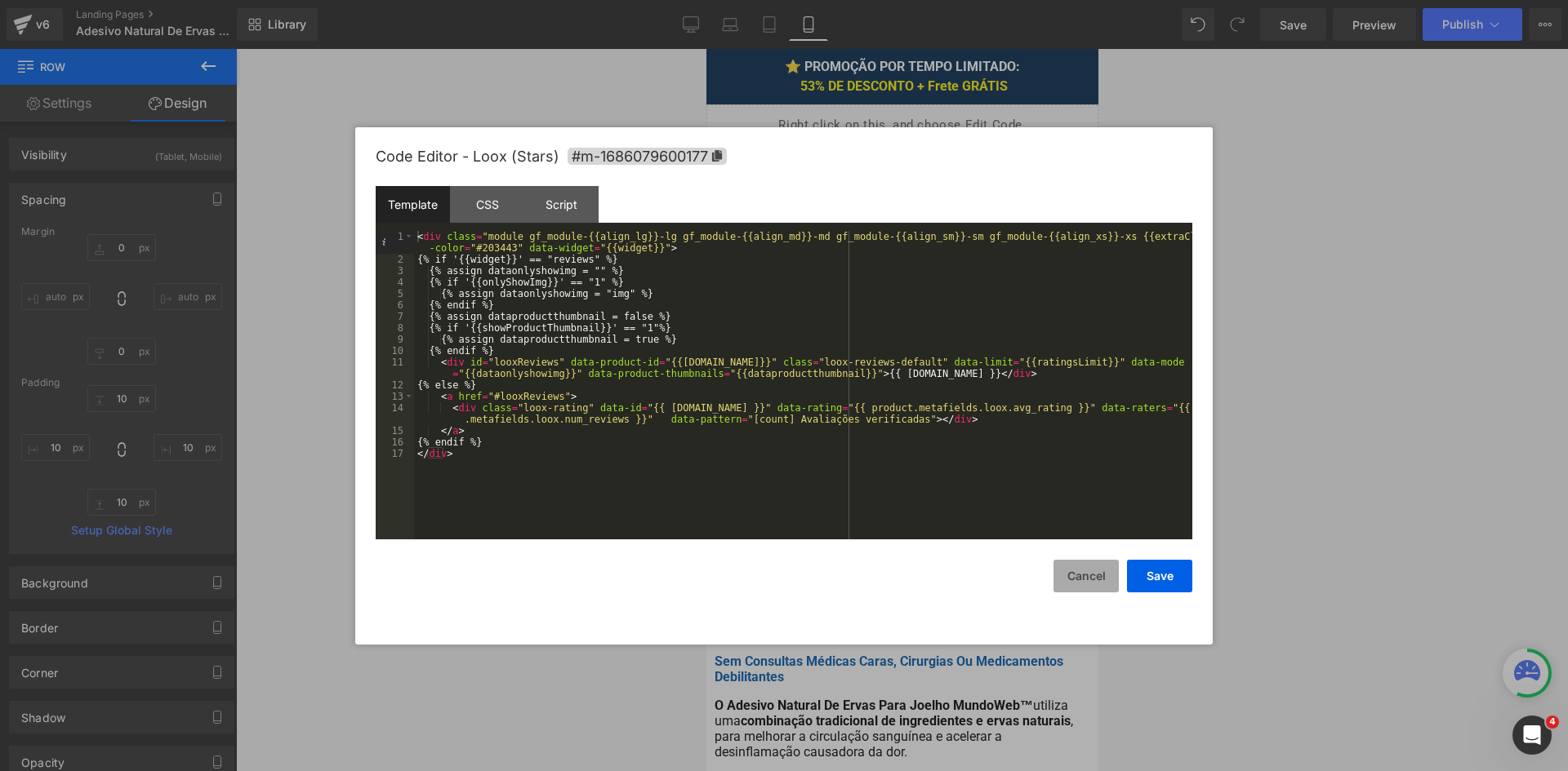
click at [1103, 586] on button "Cancel" at bounding box center [1085, 576] width 65 height 33
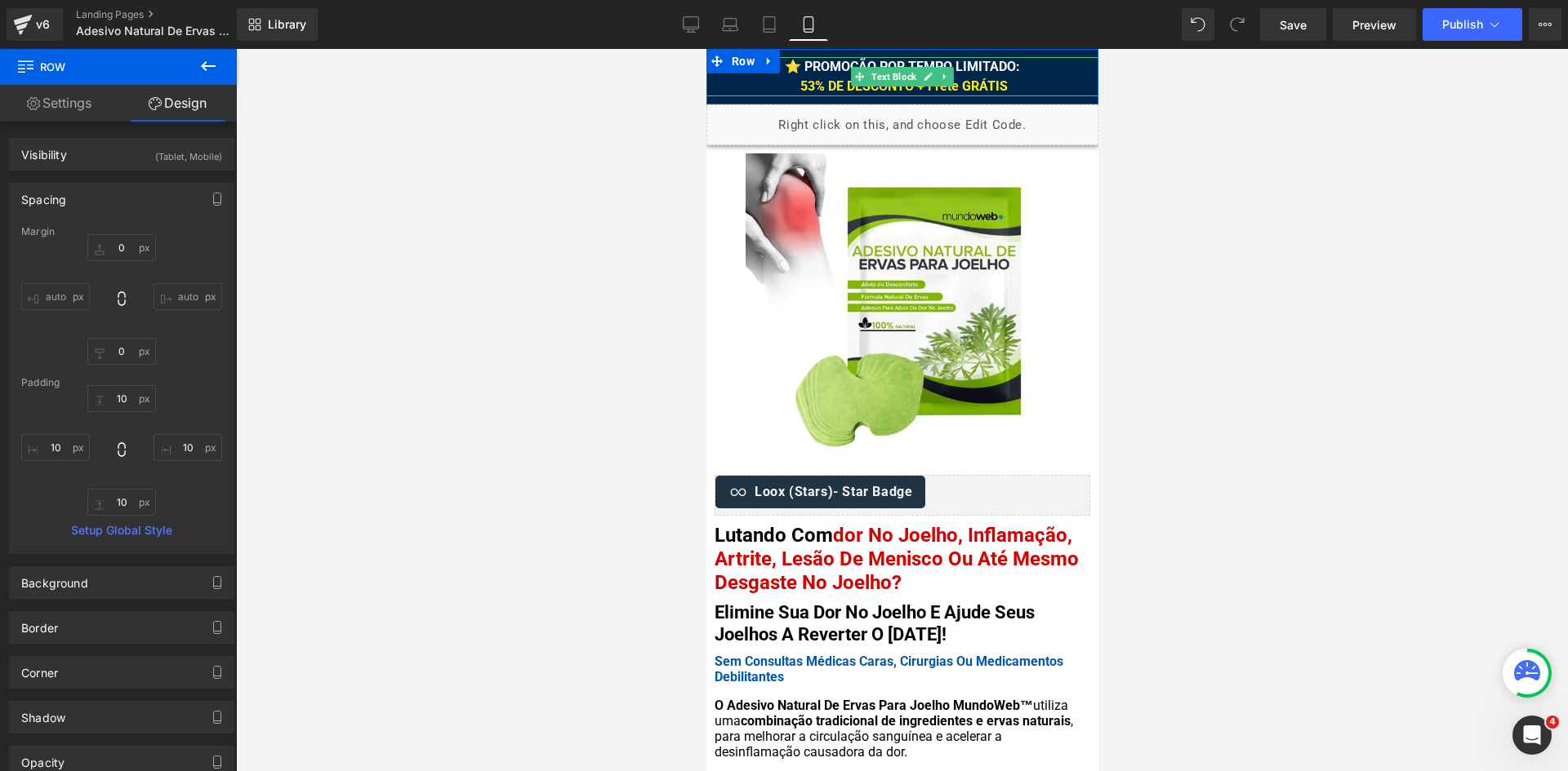
click at [991, 71] on strong "⭐ PROMOÇÃO POR TEMPO LIMITADO: 53% DE DESCONTO + Frete GRÁTIS" at bounding box center [901, 76] width 235 height 35
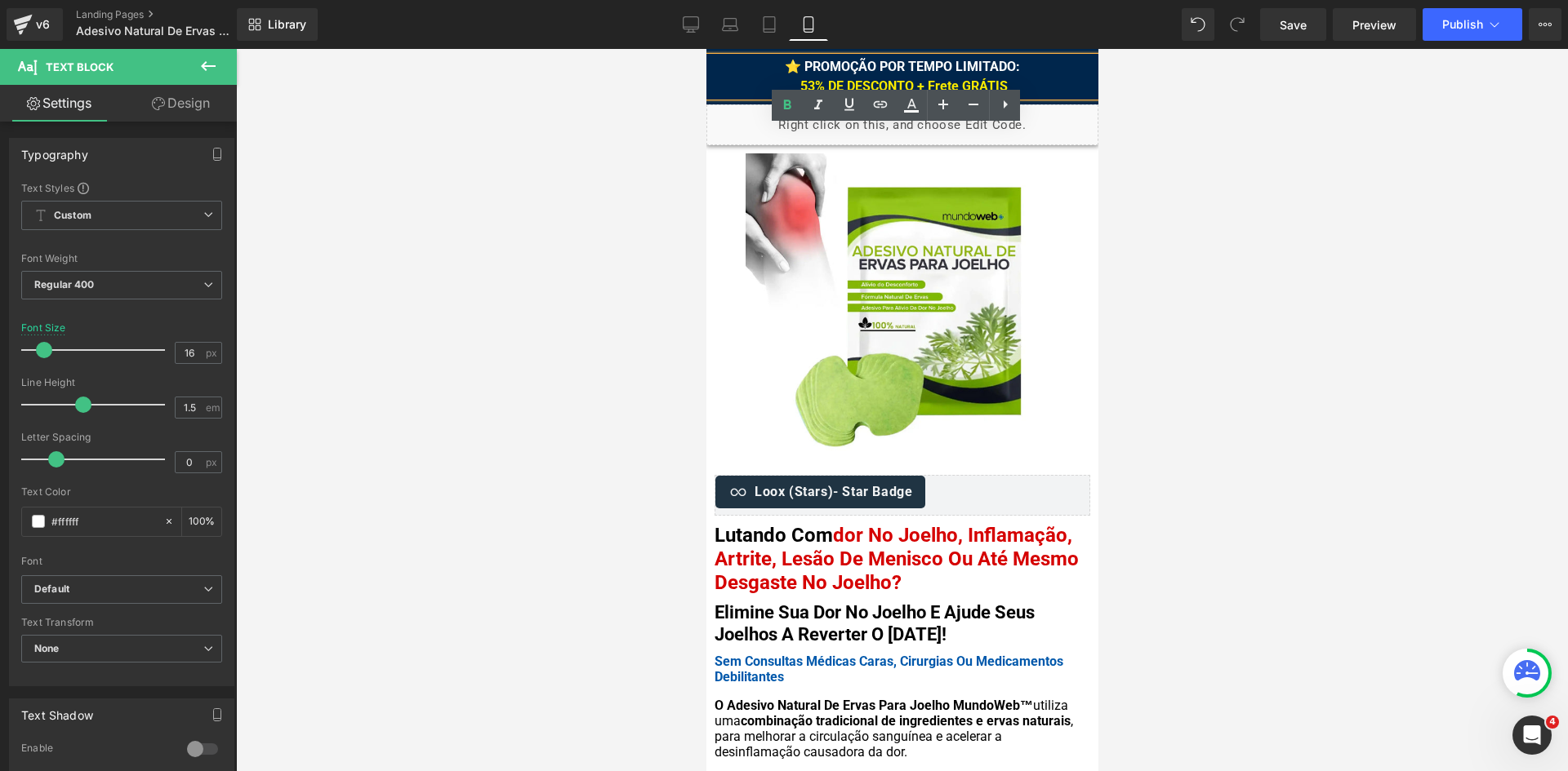
click at [898, 68] on strong "⭐ PROMOÇÃO POR TEMPO LIMITADO: 53% DE DESCONTO + Frete GRÁTIS" at bounding box center [901, 76] width 235 height 35
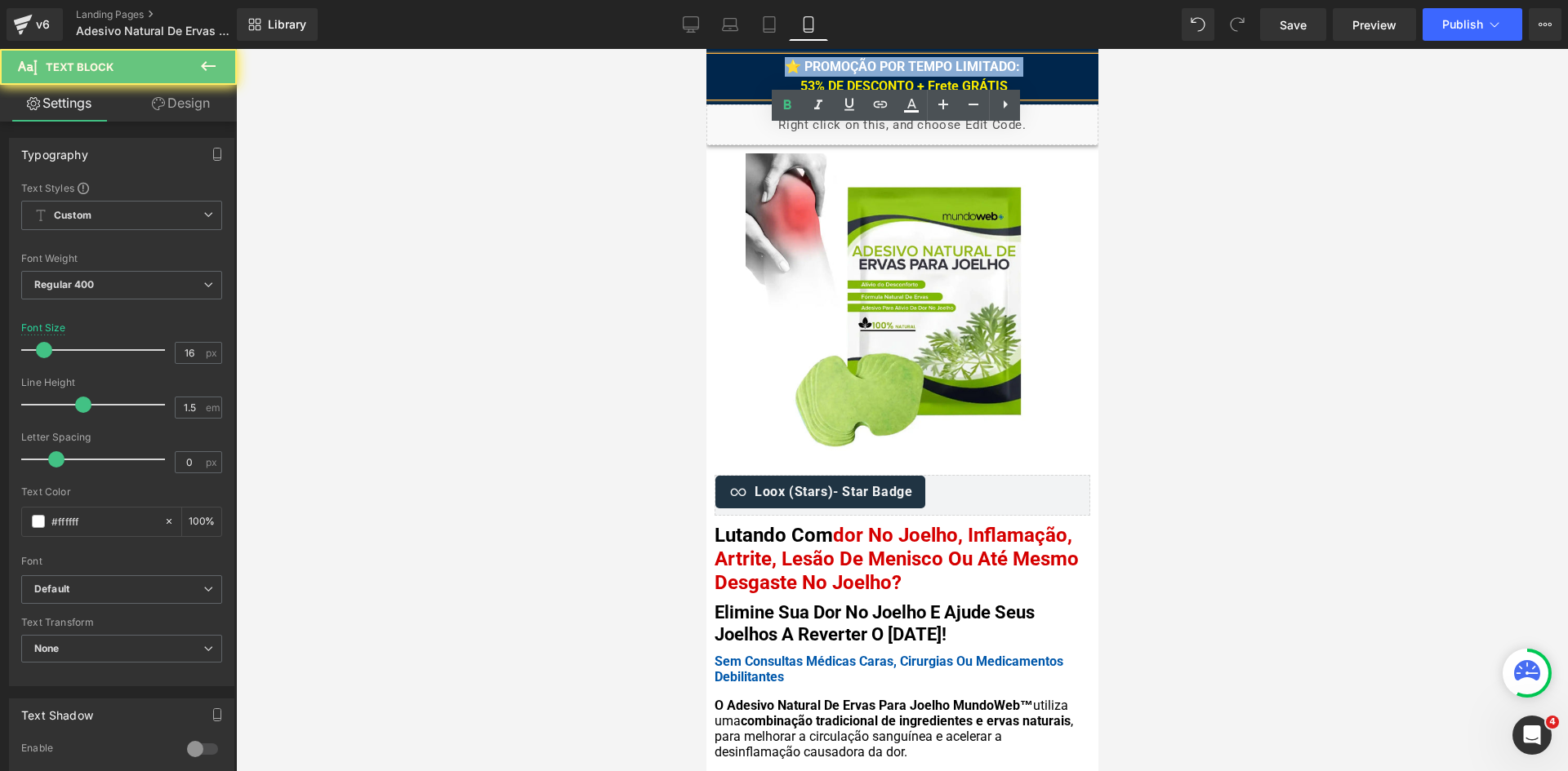
click at [898, 68] on strong "⭐ PROMOÇÃO POR TEMPO LIMITADO: 53% DE DESCONTO + Frete GRÁTIS" at bounding box center [901, 76] width 235 height 35
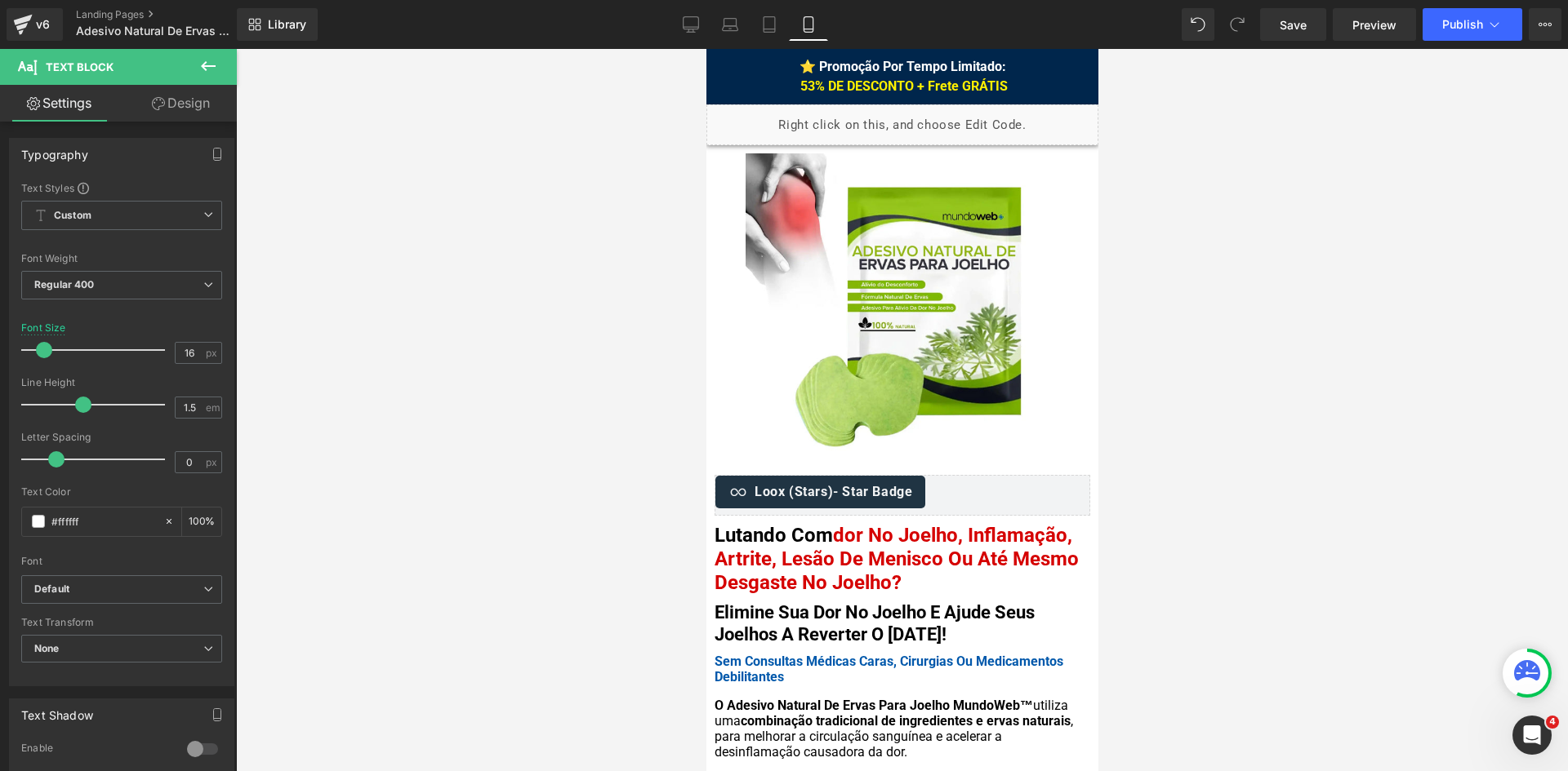
click at [1193, 323] on div at bounding box center [902, 410] width 1332 height 722
click at [1459, 21] on span "Publish" at bounding box center [1463, 24] width 41 height 13
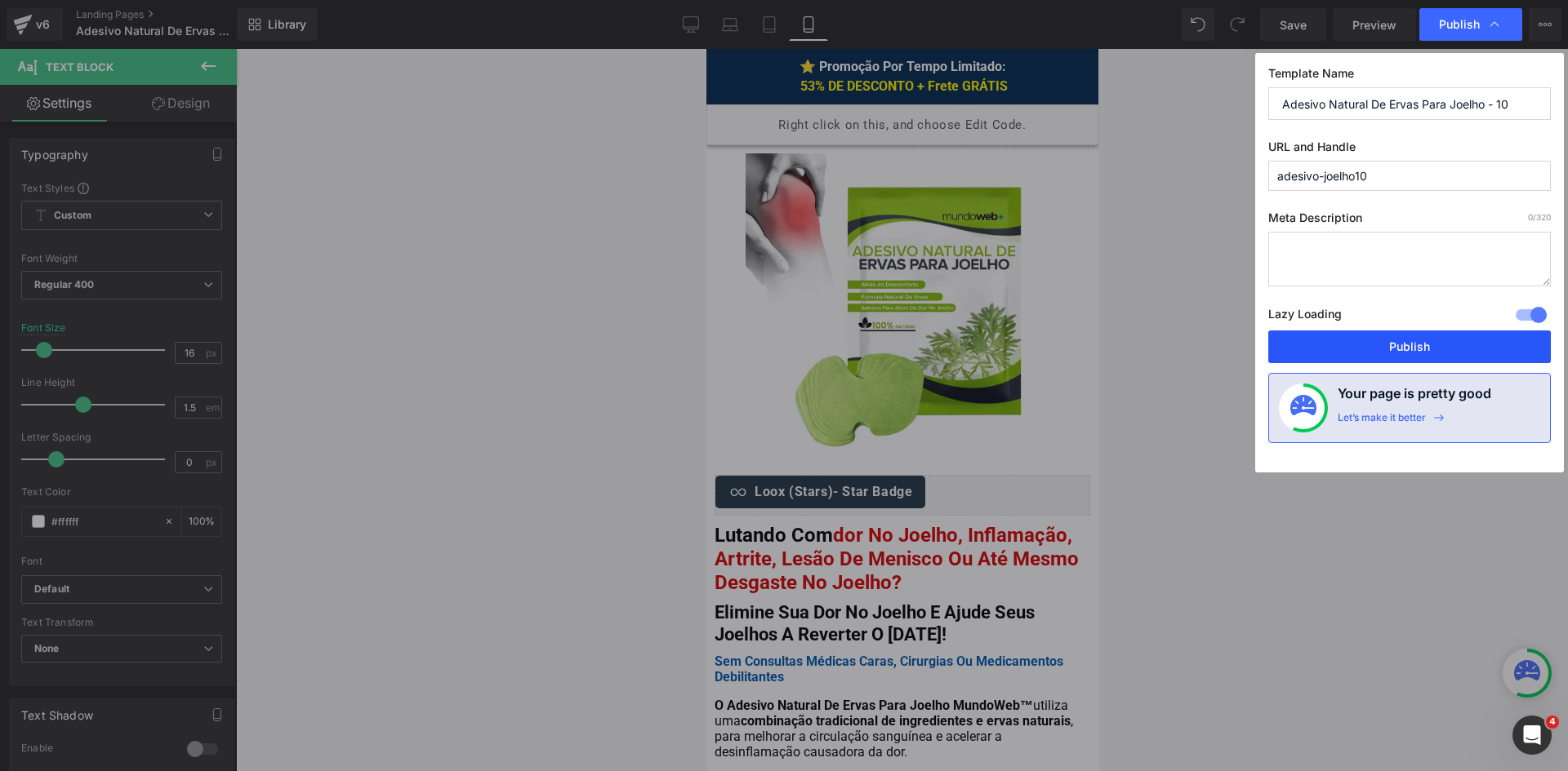
click at [1418, 347] on button "Publish" at bounding box center [1409, 347] width 282 height 33
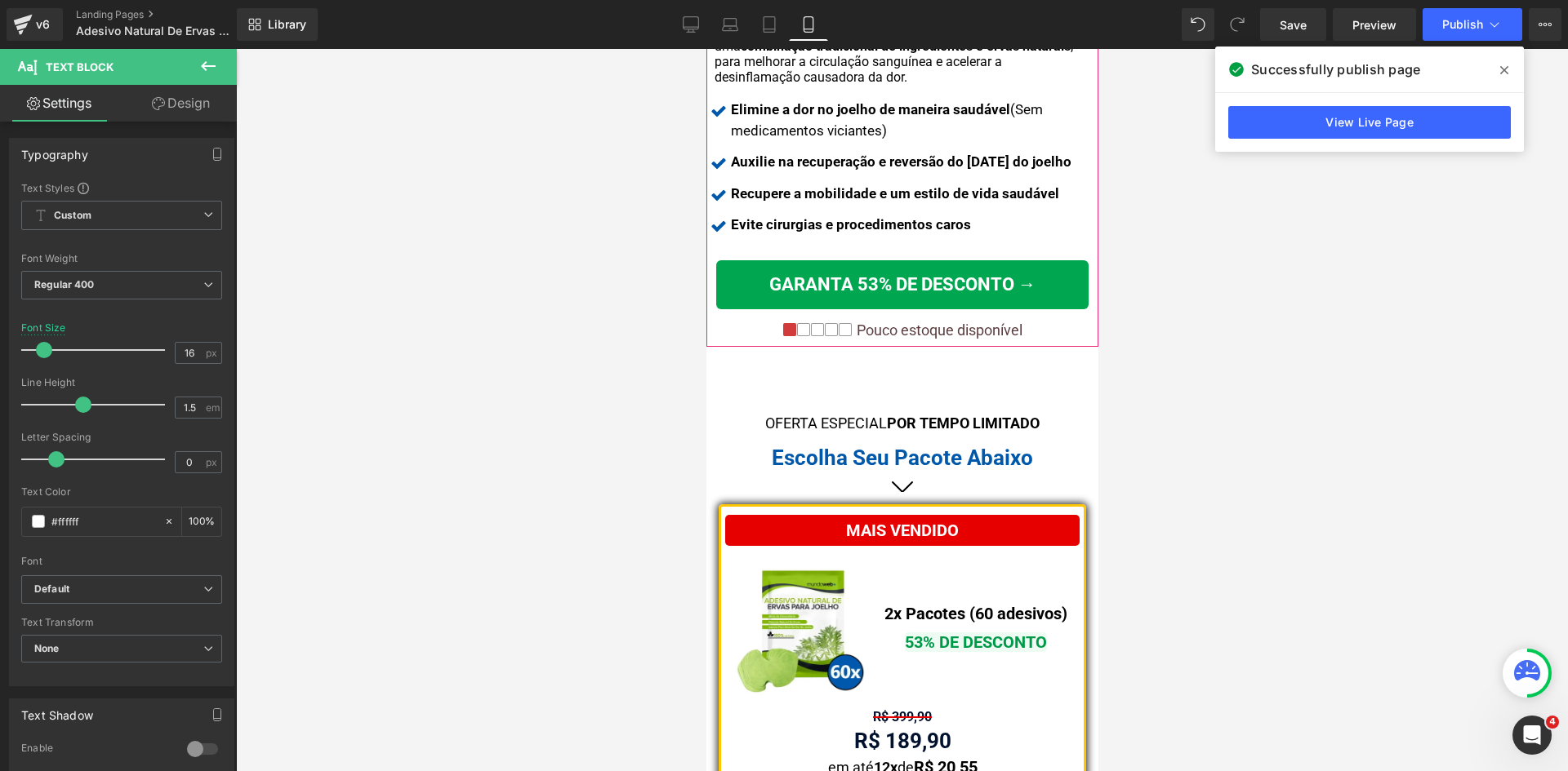
scroll to position [898, 0]
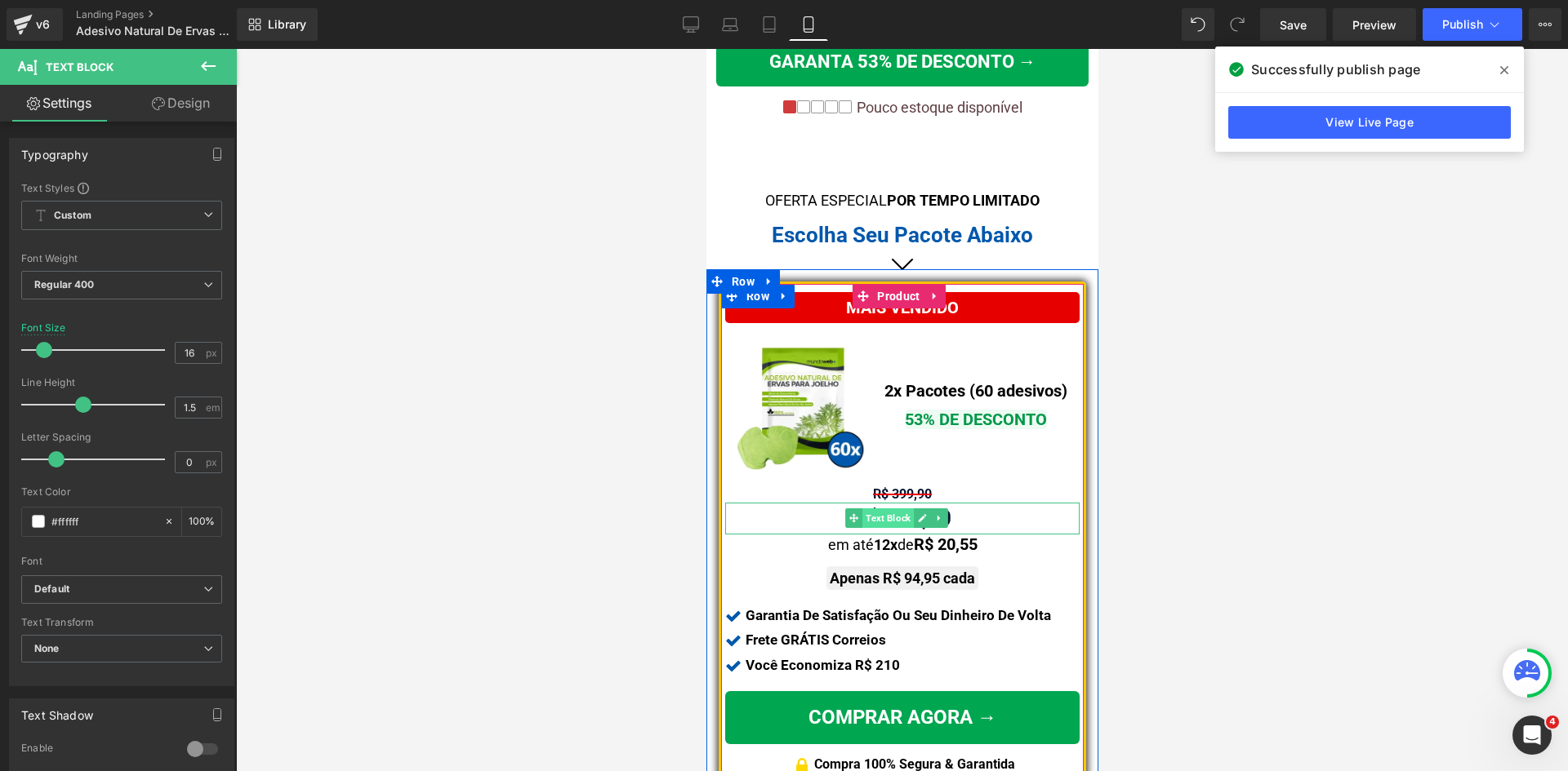
click at [890, 508] on span "Text Block" at bounding box center [888, 518] width 52 height 20
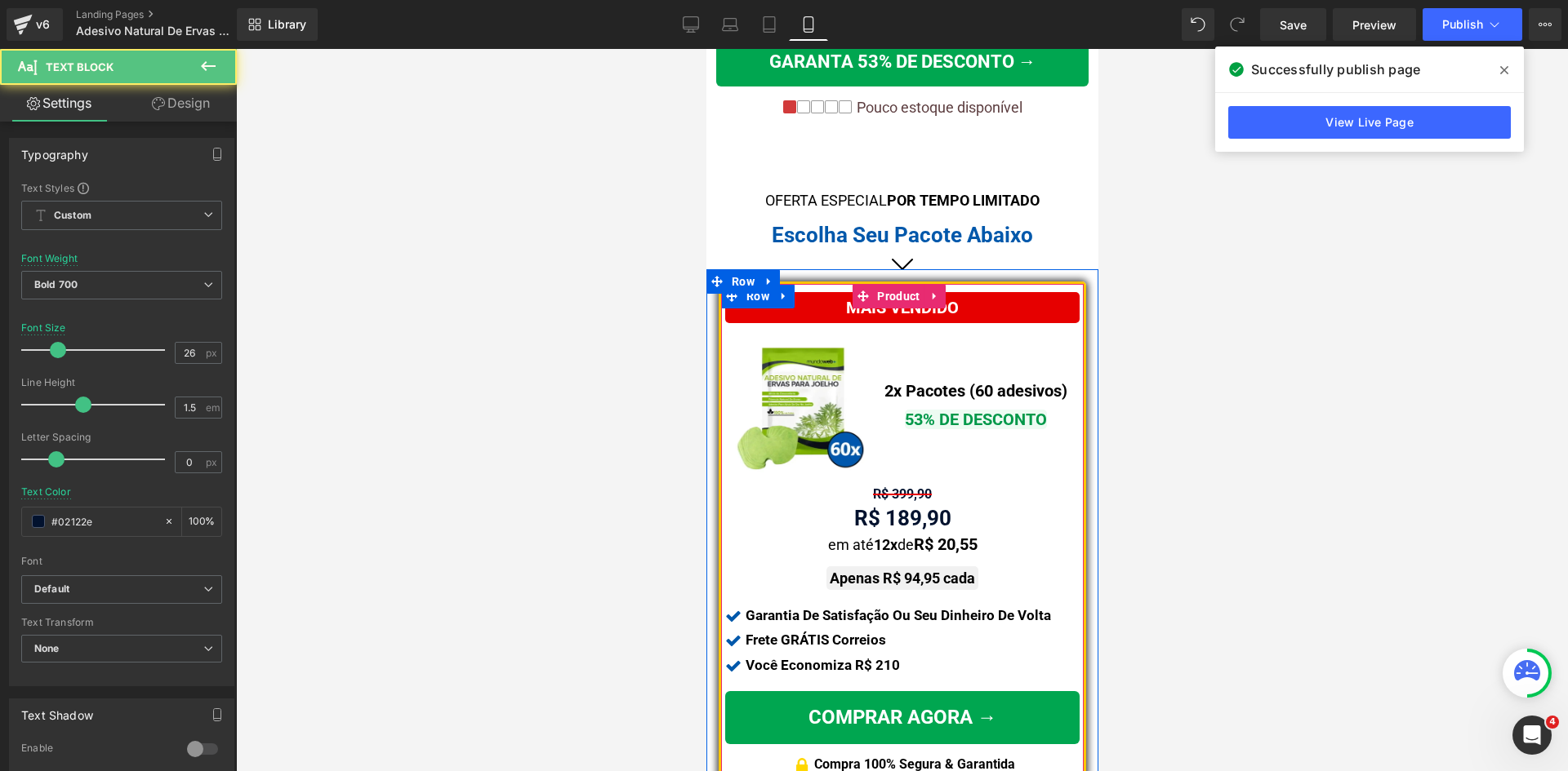
scroll to position [1387, 0]
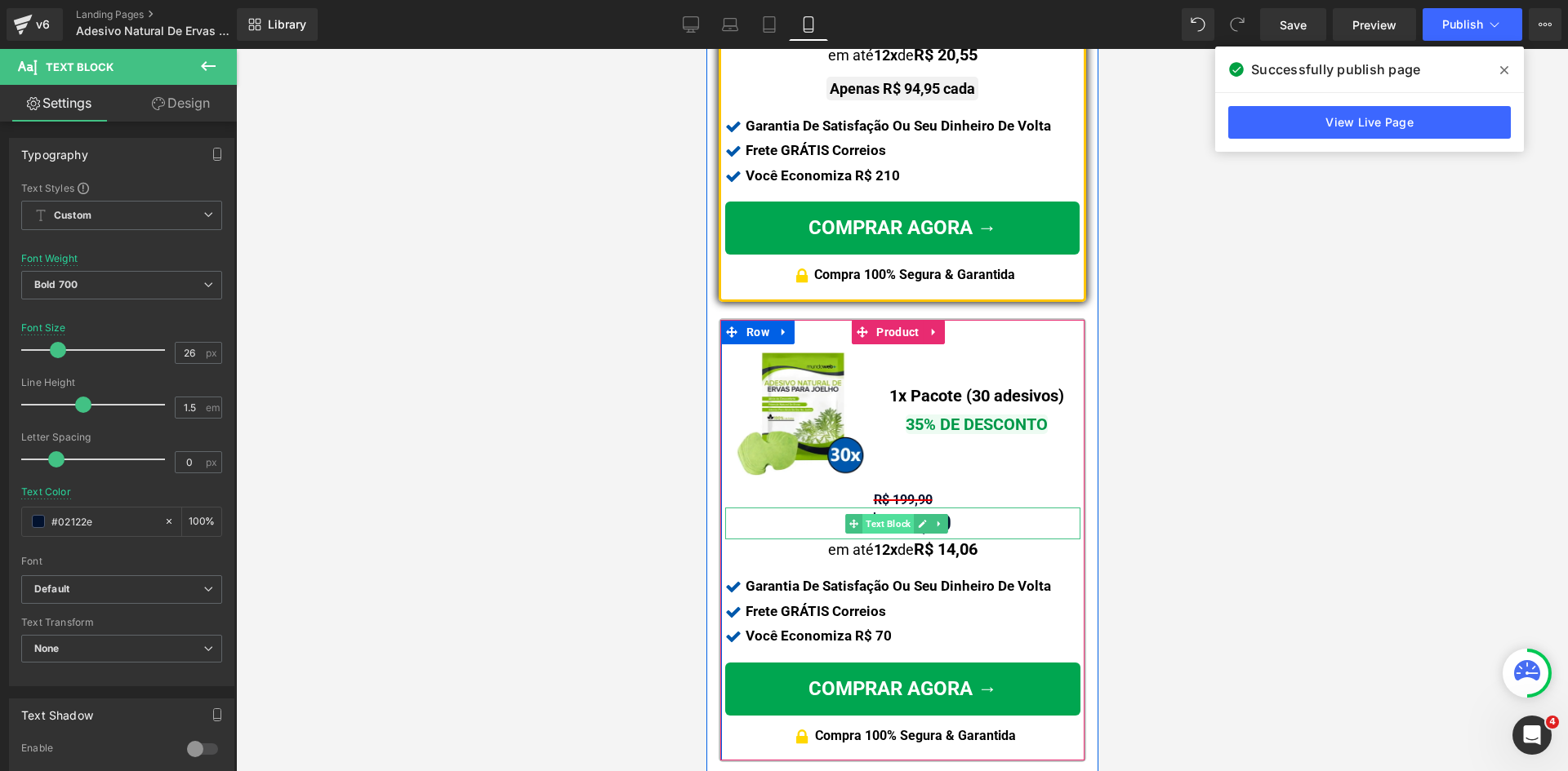
click at [888, 514] on span "Text Block" at bounding box center [888, 524] width 52 height 20
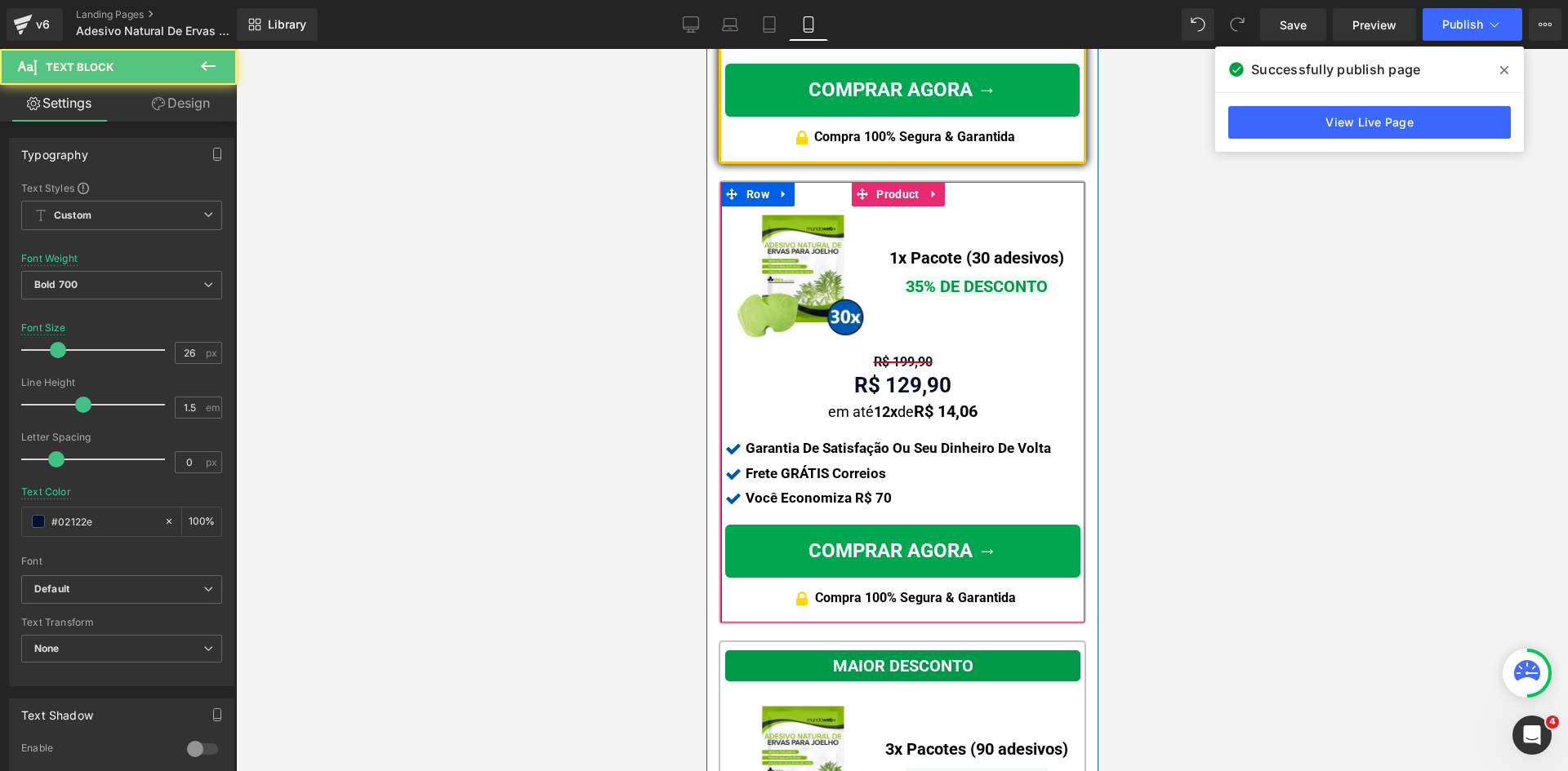
scroll to position [1795, 0]
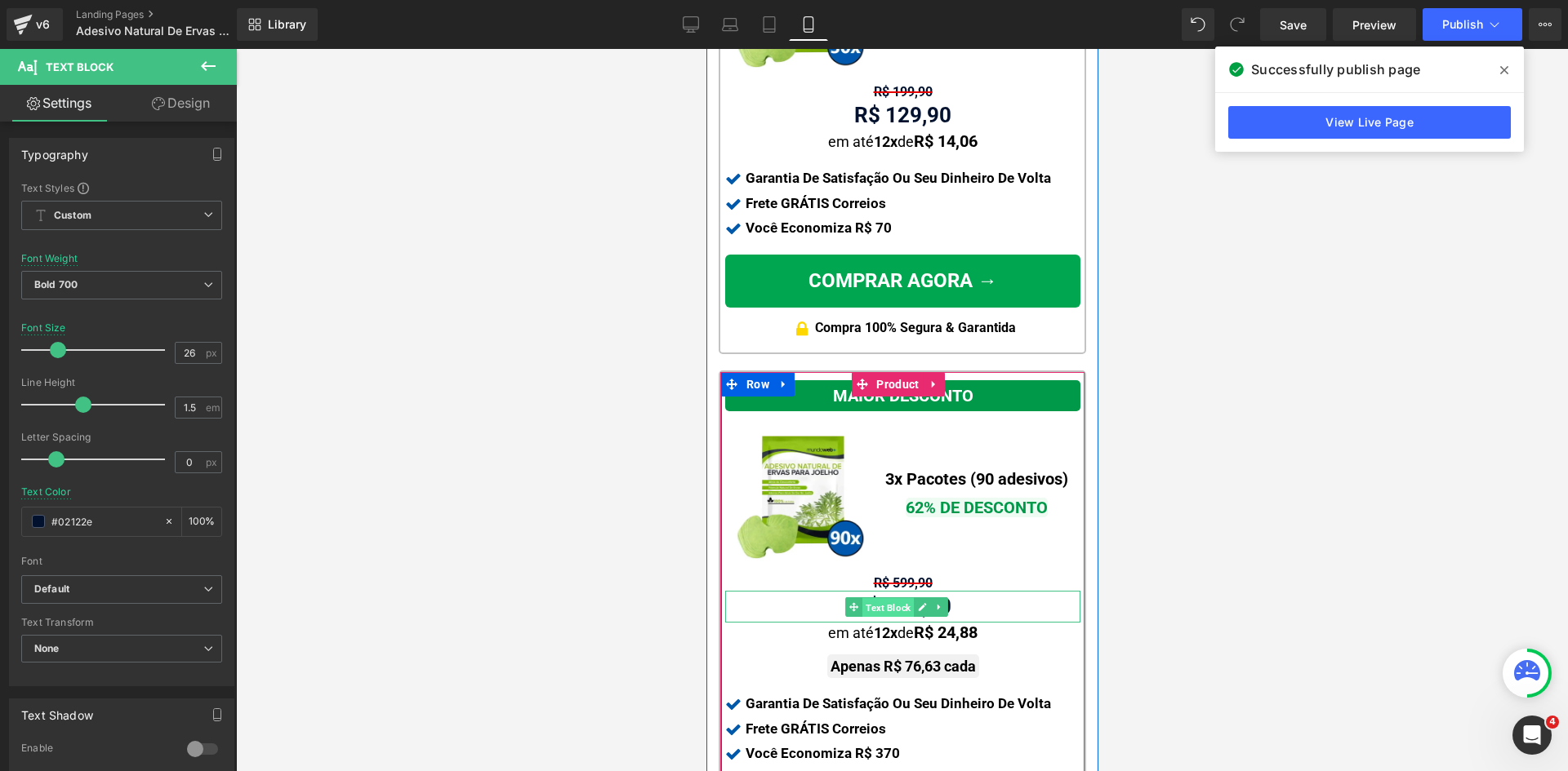
click at [888, 598] on span "Text Block" at bounding box center [888, 608] width 52 height 20
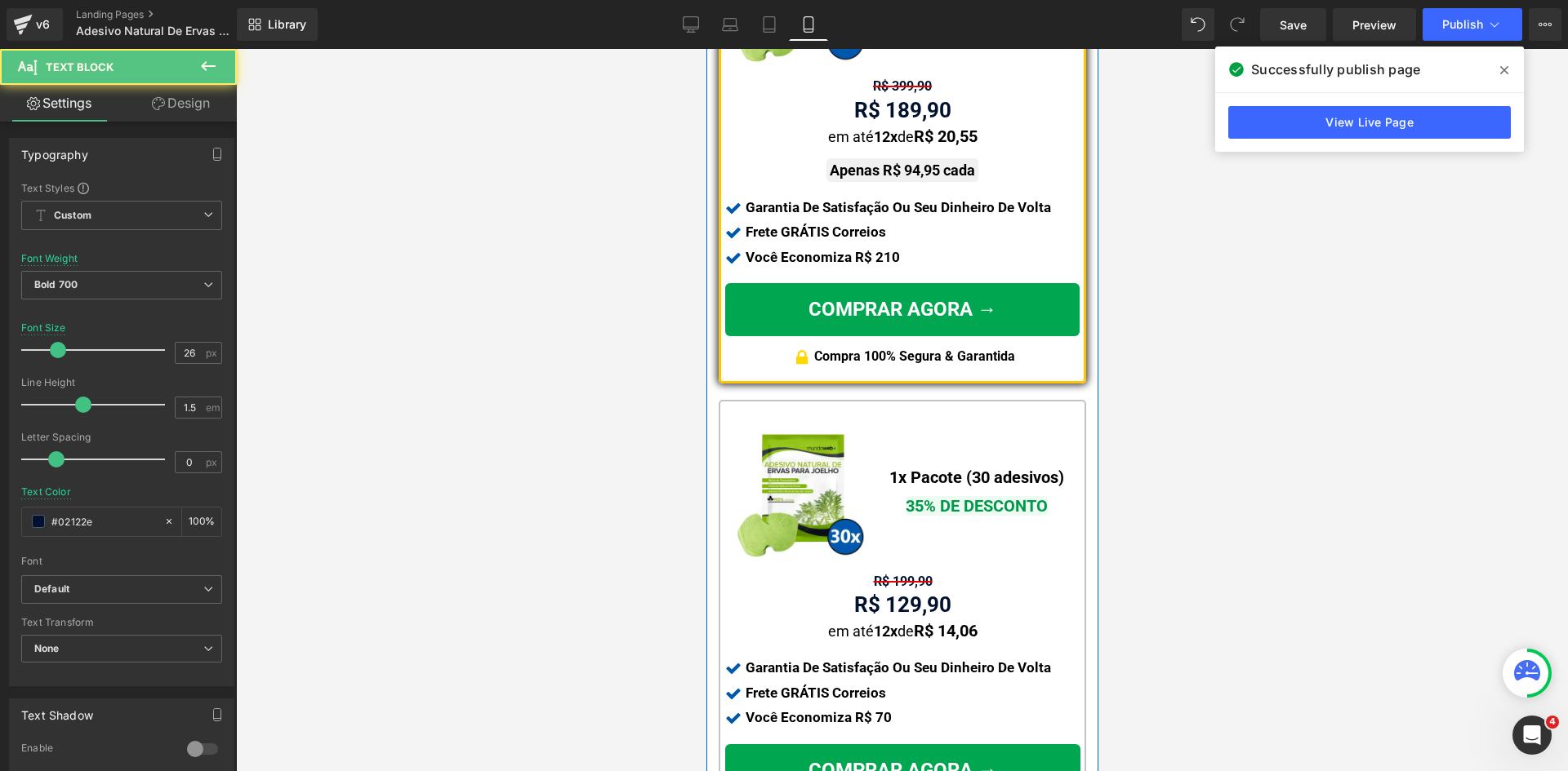
scroll to position [816, 0]
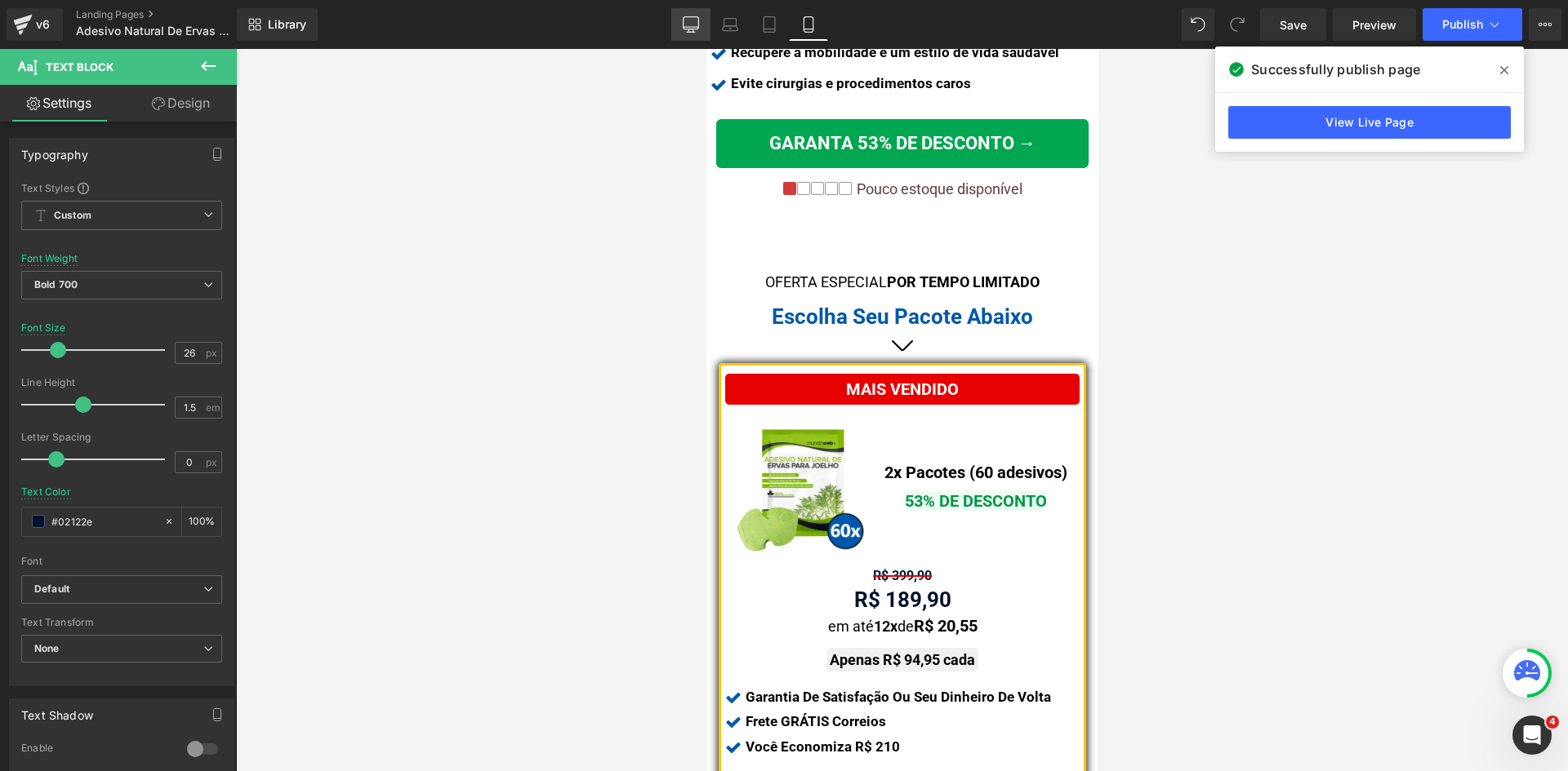
click at [682, 18] on link "Desktop" at bounding box center [691, 24] width 39 height 33
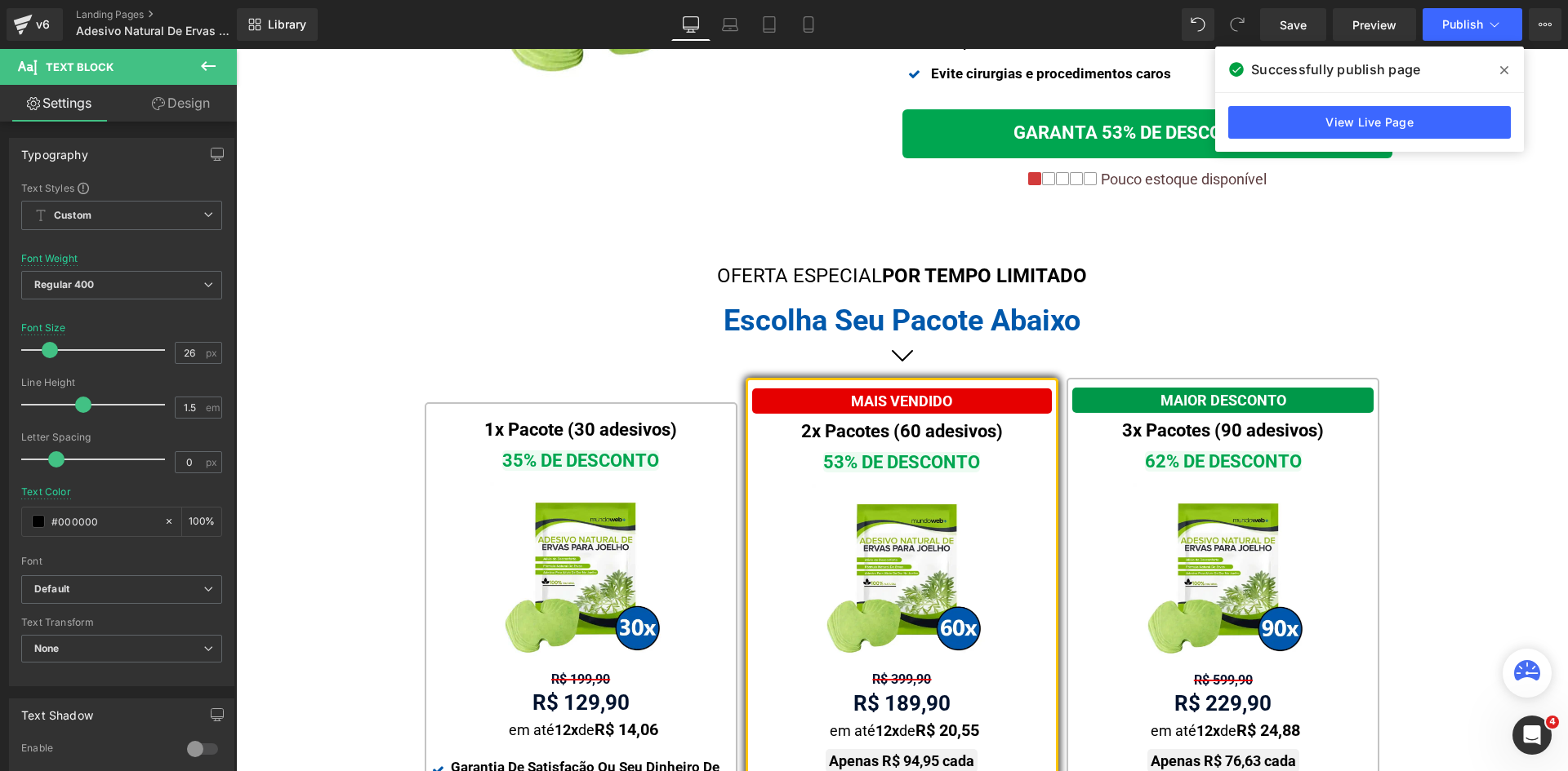
scroll to position [1060, 0]
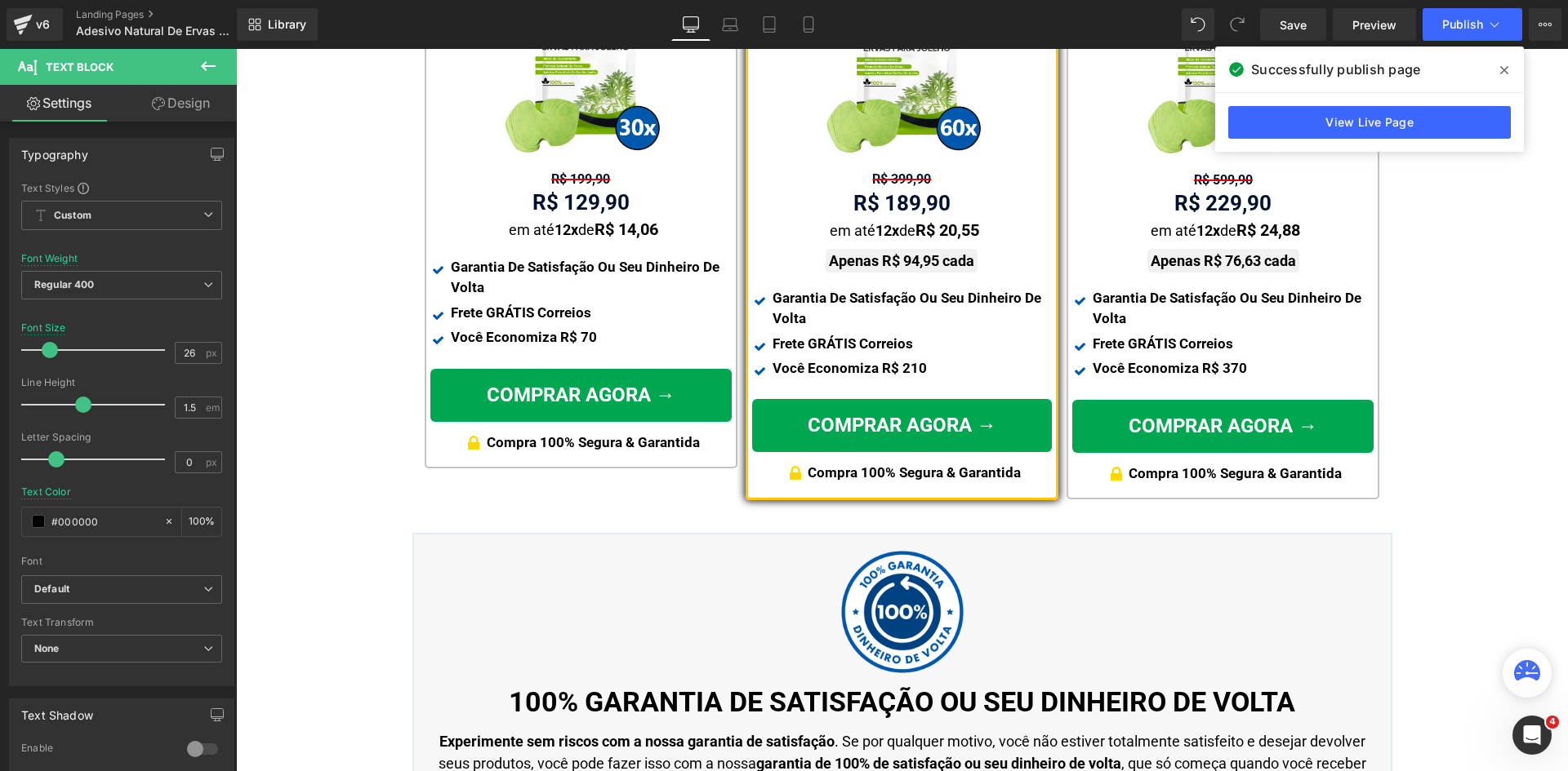
click at [892, 193] on span "Text Block" at bounding box center [893, 203] width 52 height 20
click at [712, 23] on link "Laptop" at bounding box center [730, 24] width 39 height 33
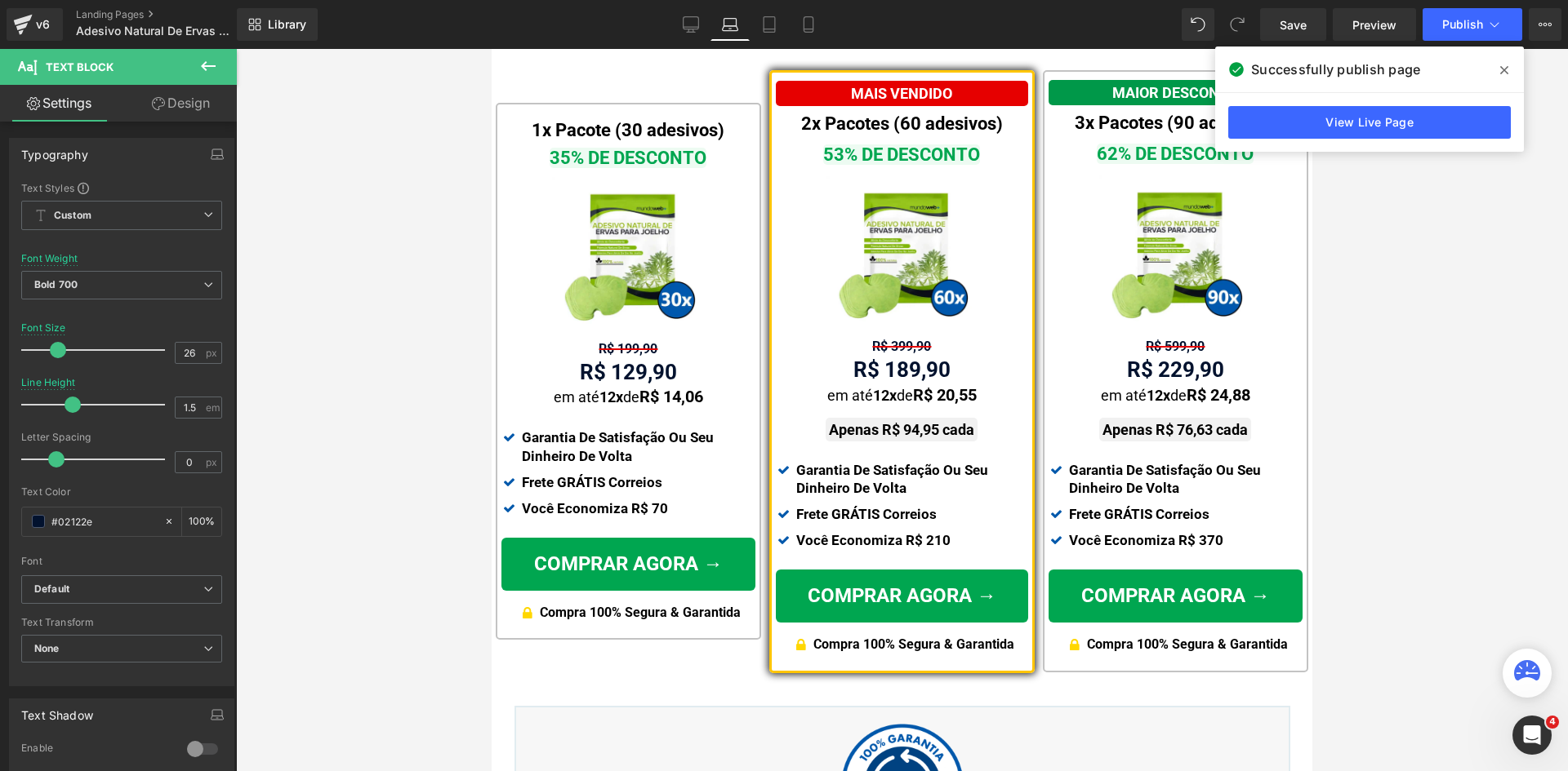
scroll to position [790, 0]
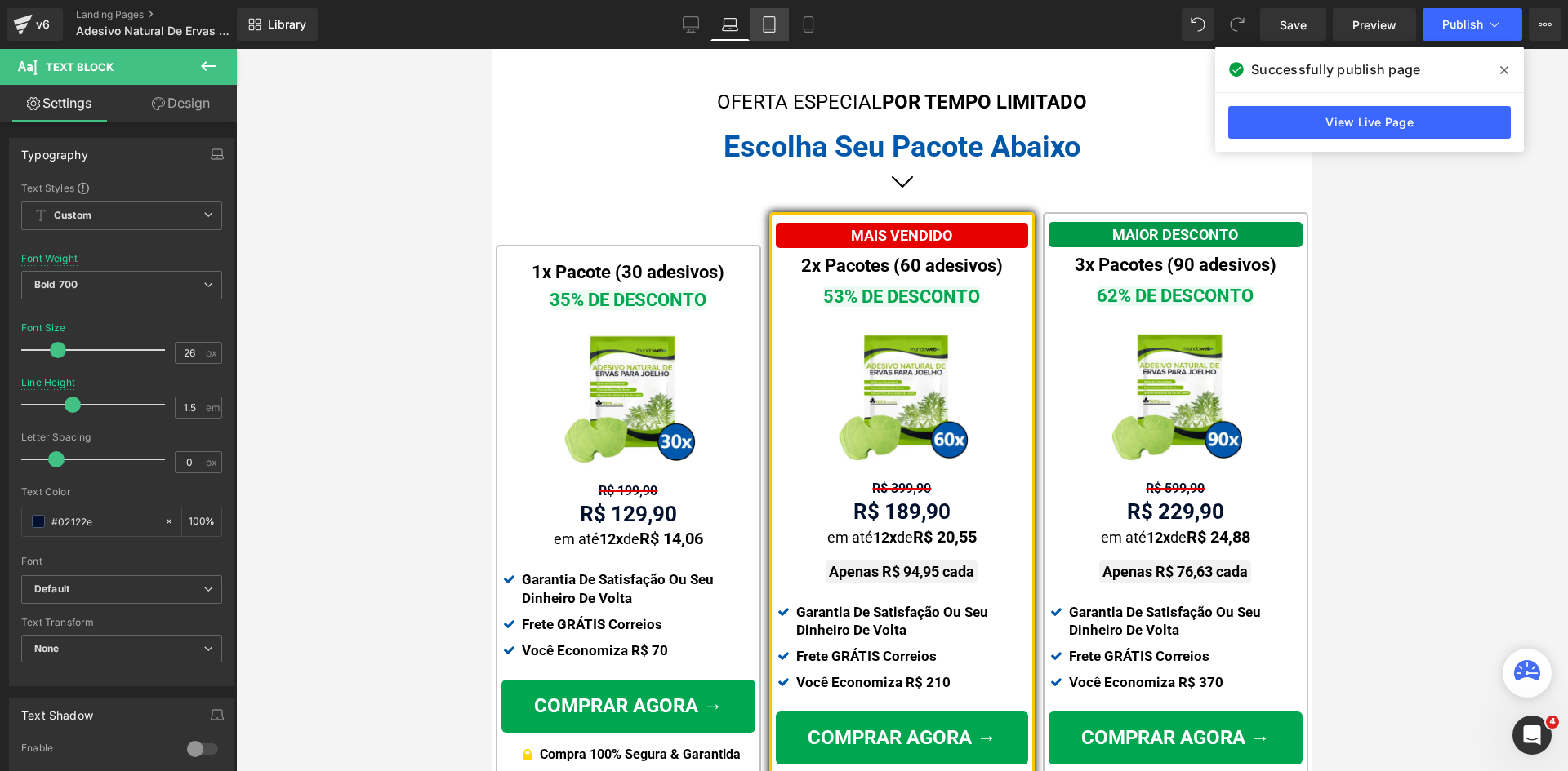
drag, startPoint x: 773, startPoint y: 26, endPoint x: 218, endPoint y: 7, distance: 555.3
click at [773, 26] on icon at bounding box center [769, 24] width 16 height 16
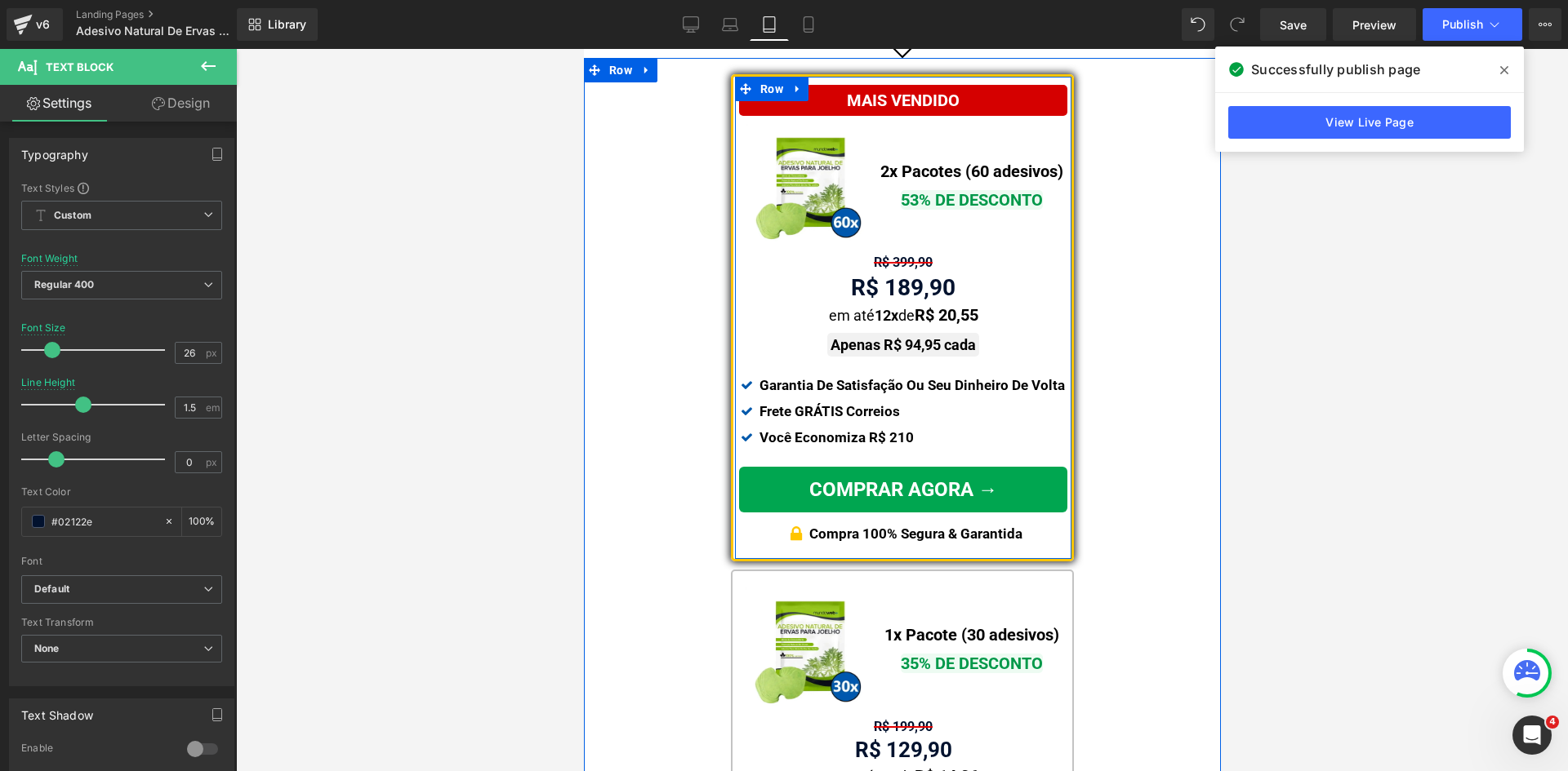
scroll to position [816, 0]
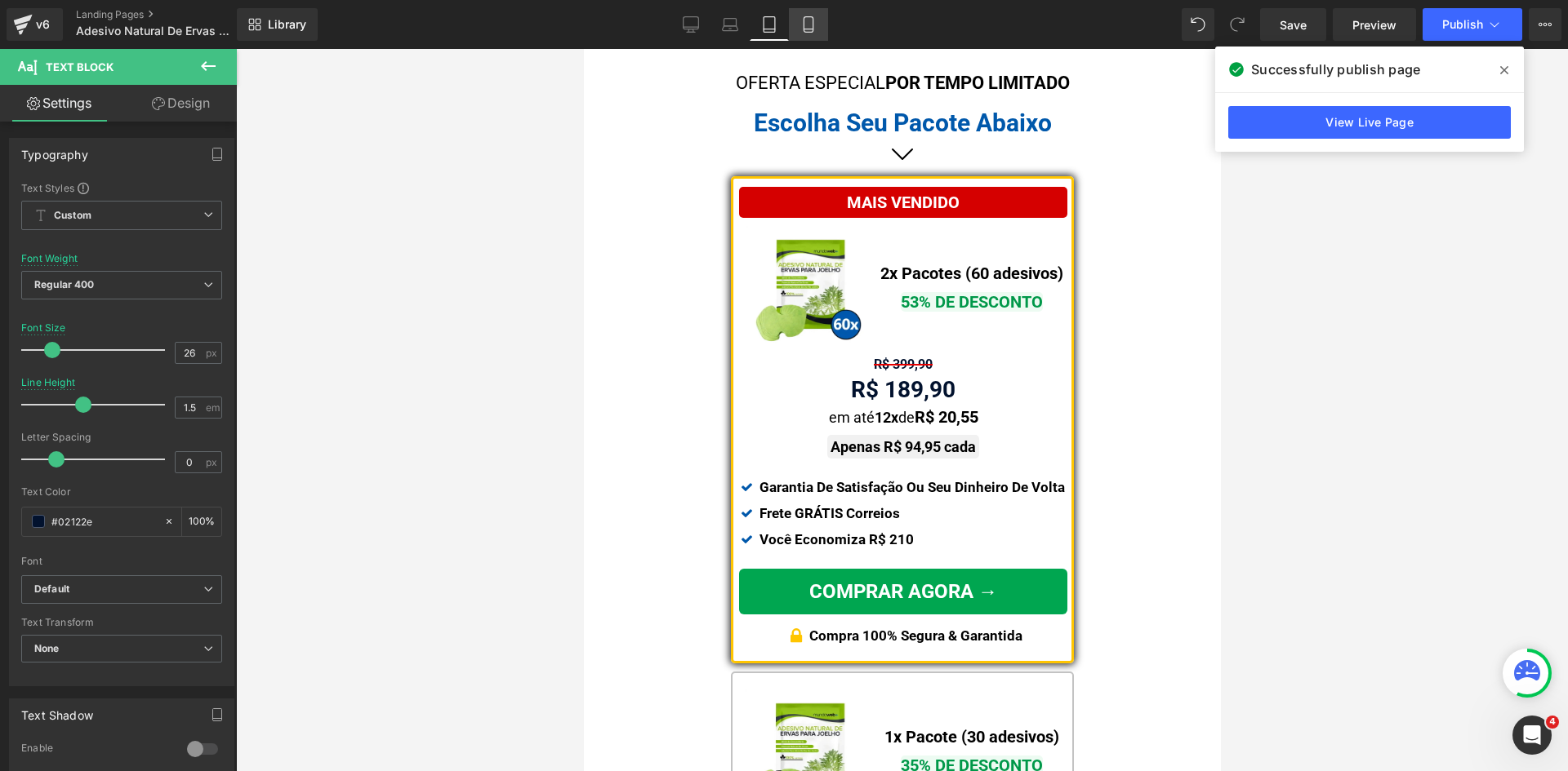
click at [815, 24] on icon at bounding box center [808, 24] width 16 height 16
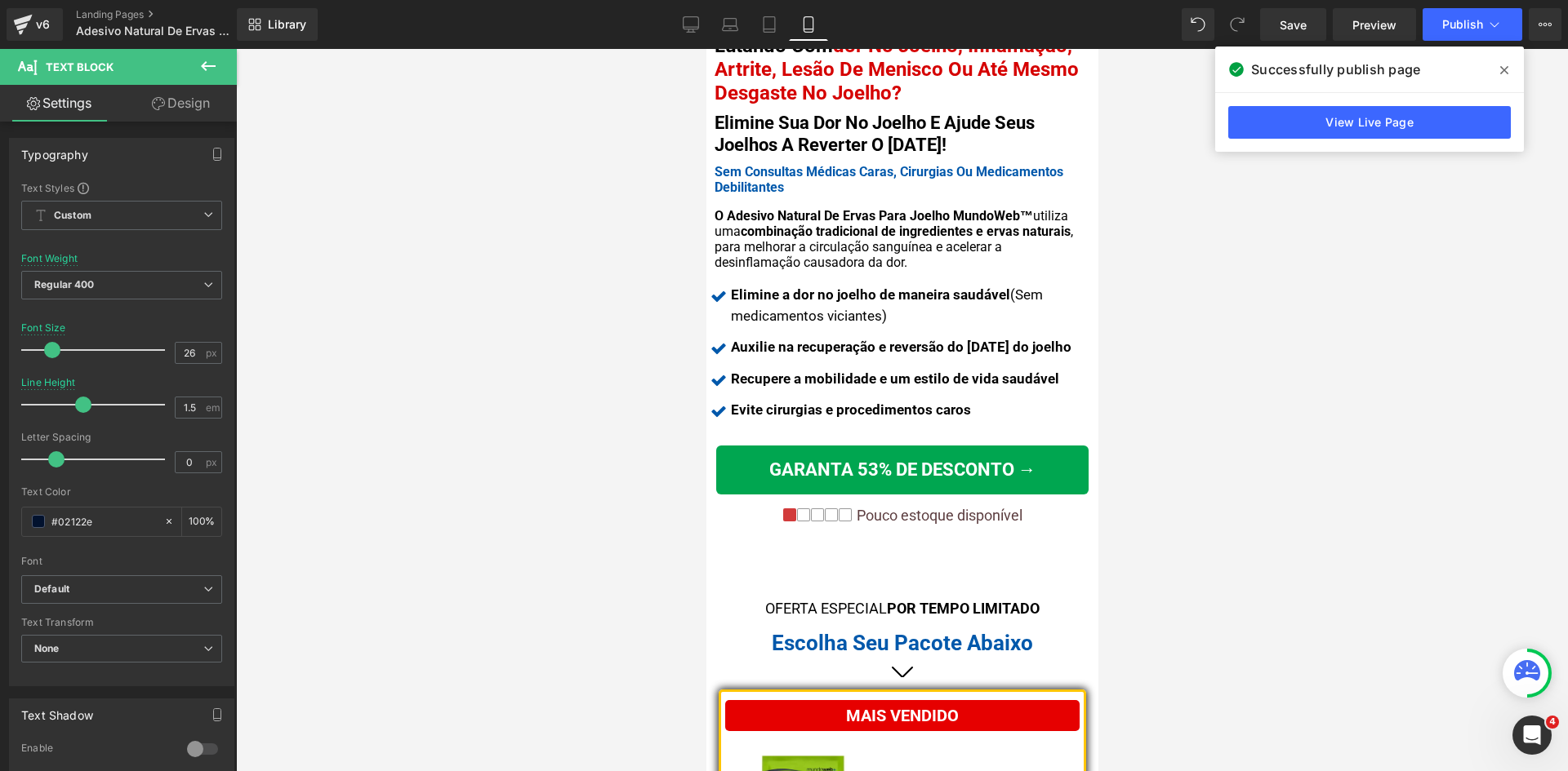
scroll to position [1143, 0]
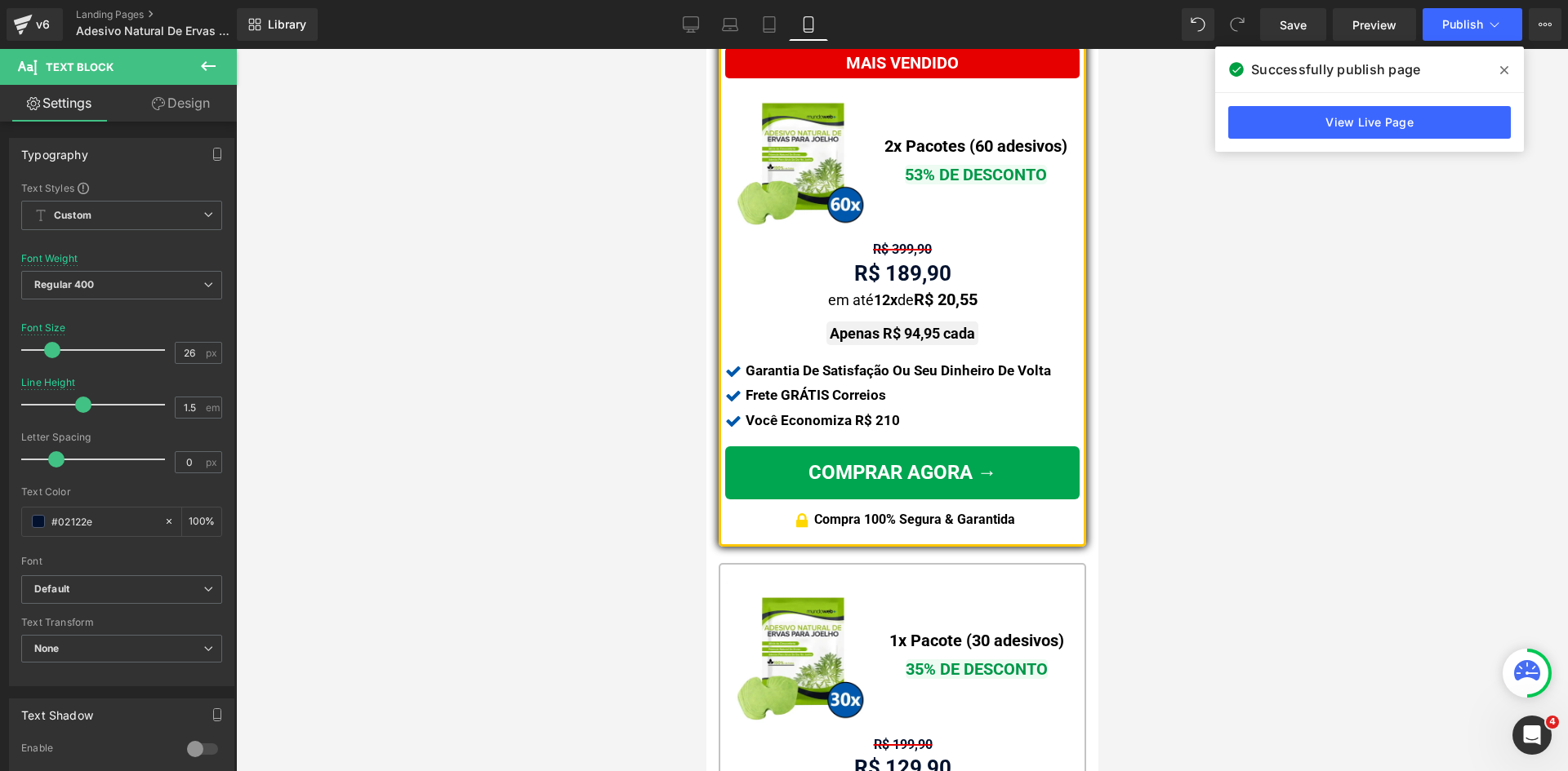
click at [942, 149] on span "Text Block" at bounding box center [959, 159] width 52 height 20
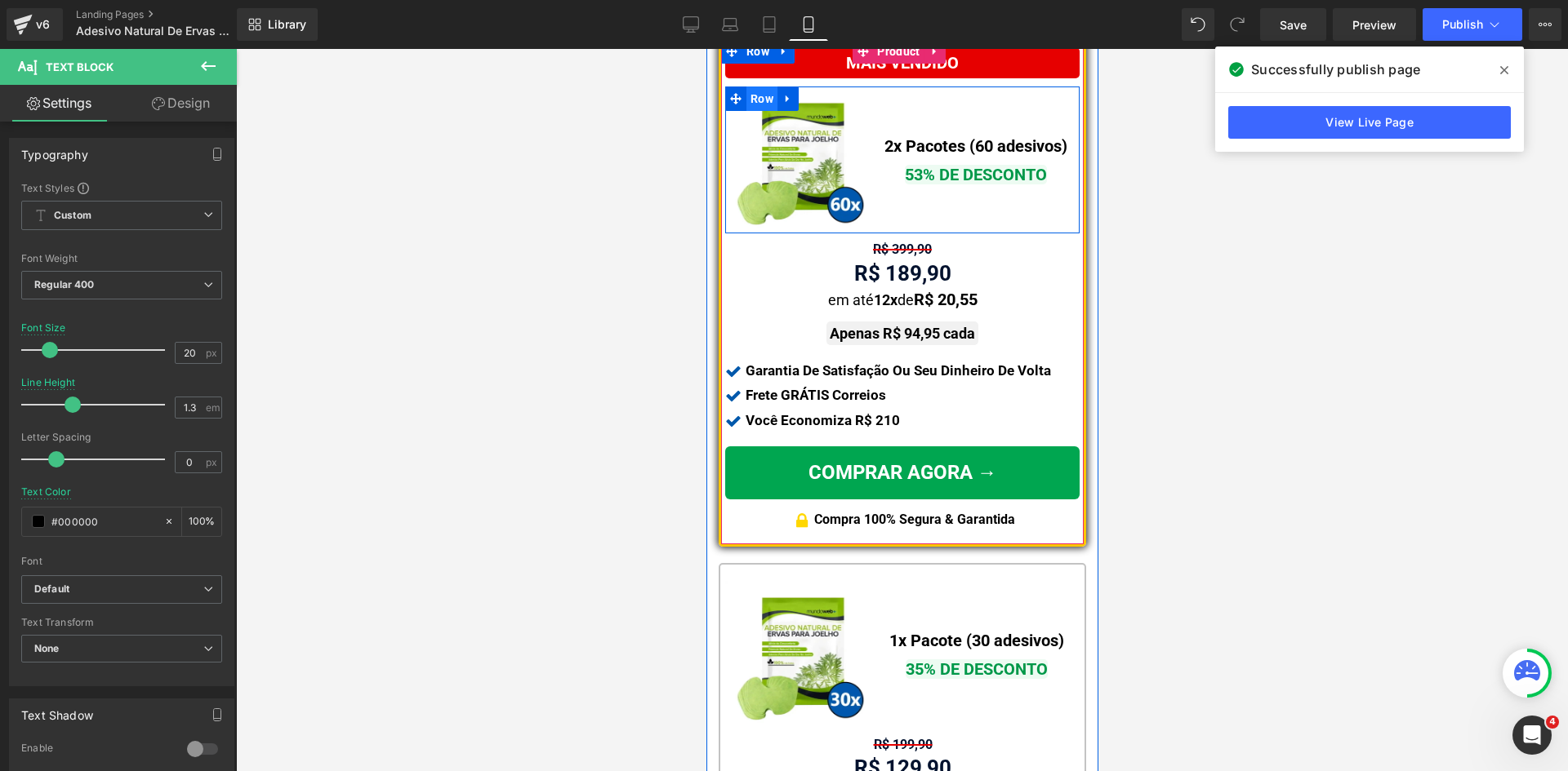
click at [758, 93] on span "Row" at bounding box center [761, 98] width 31 height 24
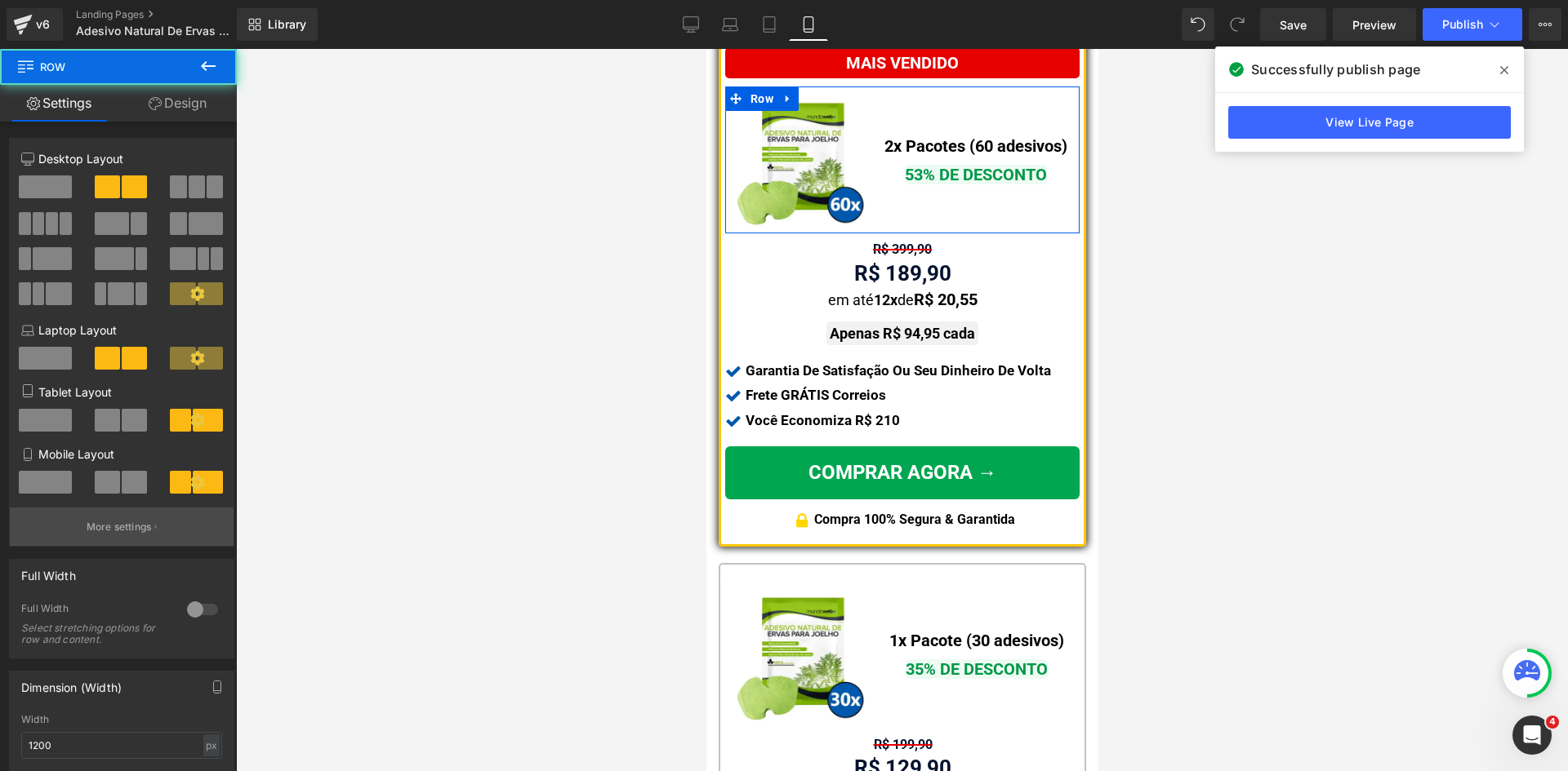
click at [118, 519] on button "More settings" at bounding box center [122, 526] width 223 height 38
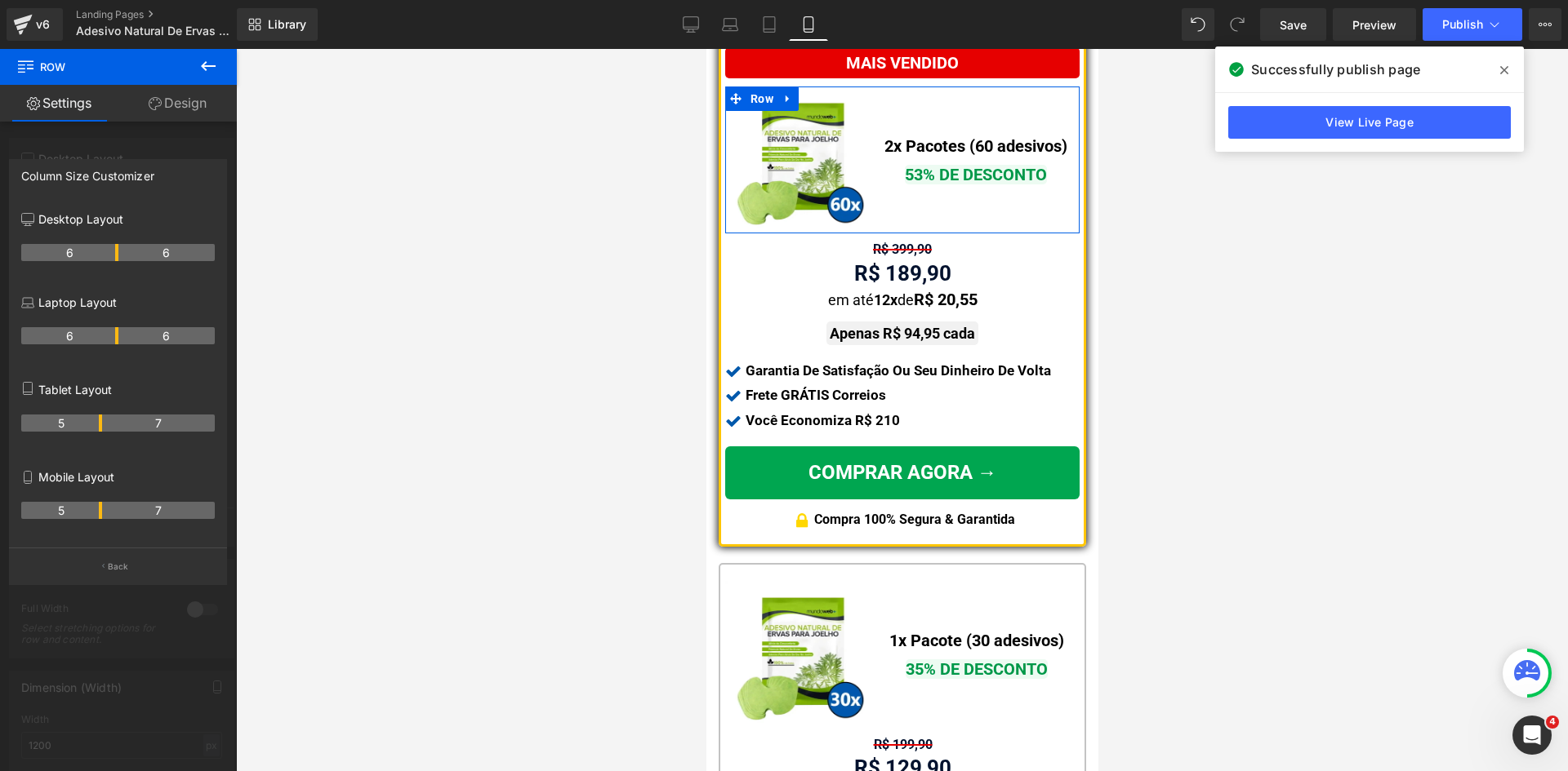
click at [97, 510] on th "5" at bounding box center [62, 510] width 80 height 17
click at [100, 510] on th "5" at bounding box center [62, 510] width 80 height 17
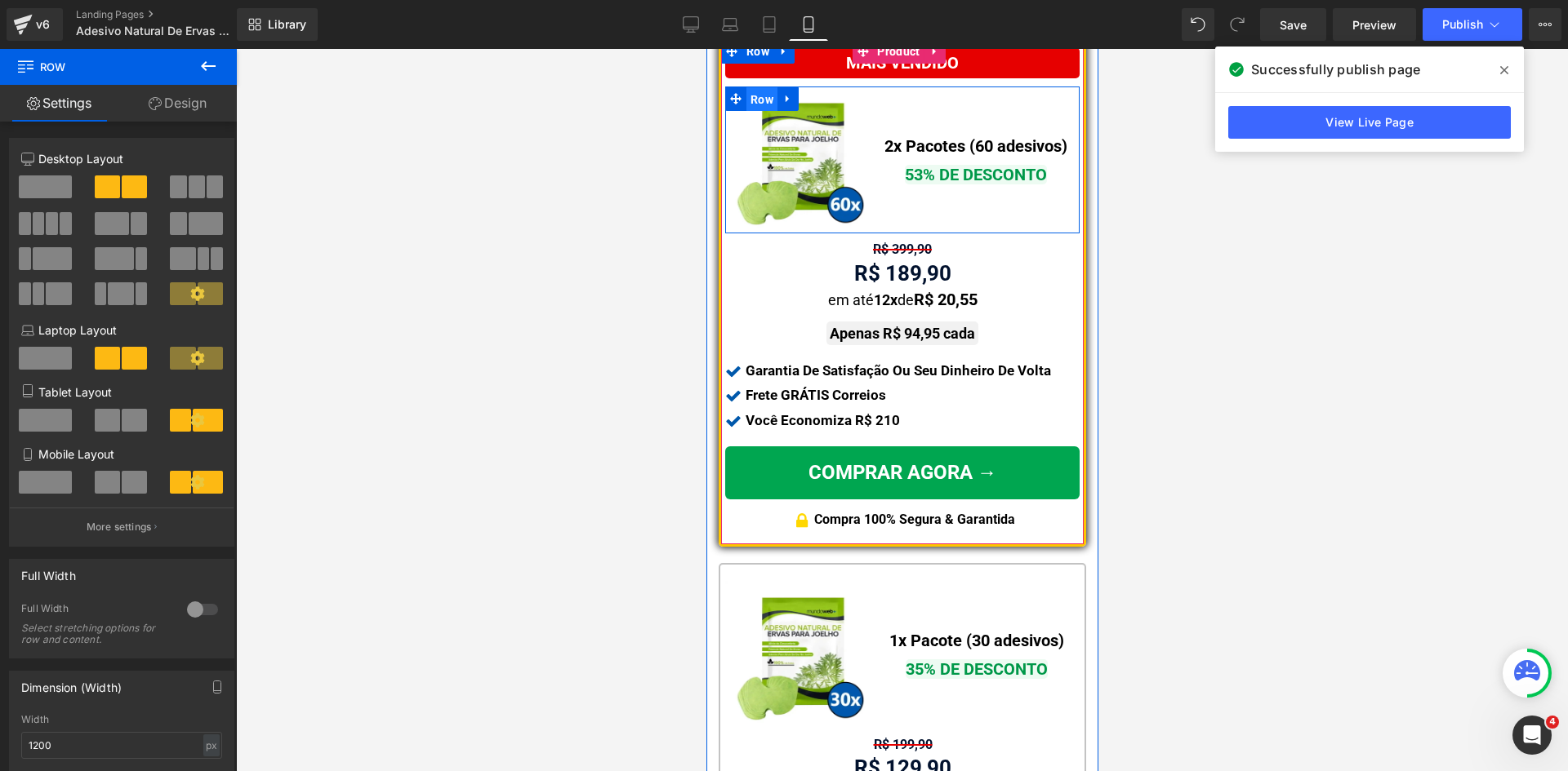
click at [764, 94] on span "Row" at bounding box center [761, 99] width 31 height 24
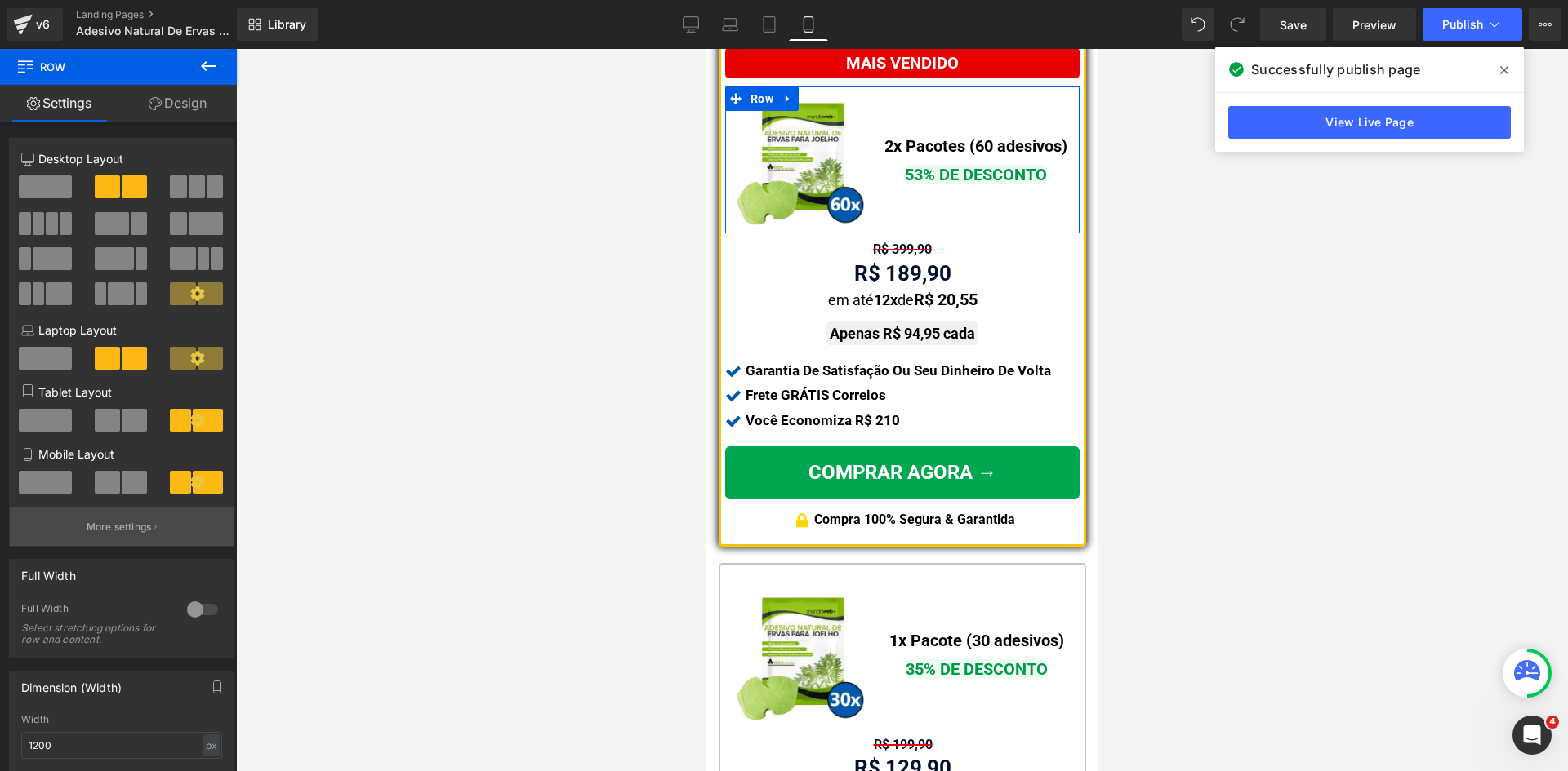
click at [139, 530] on p "More settings" at bounding box center [119, 527] width 65 height 14
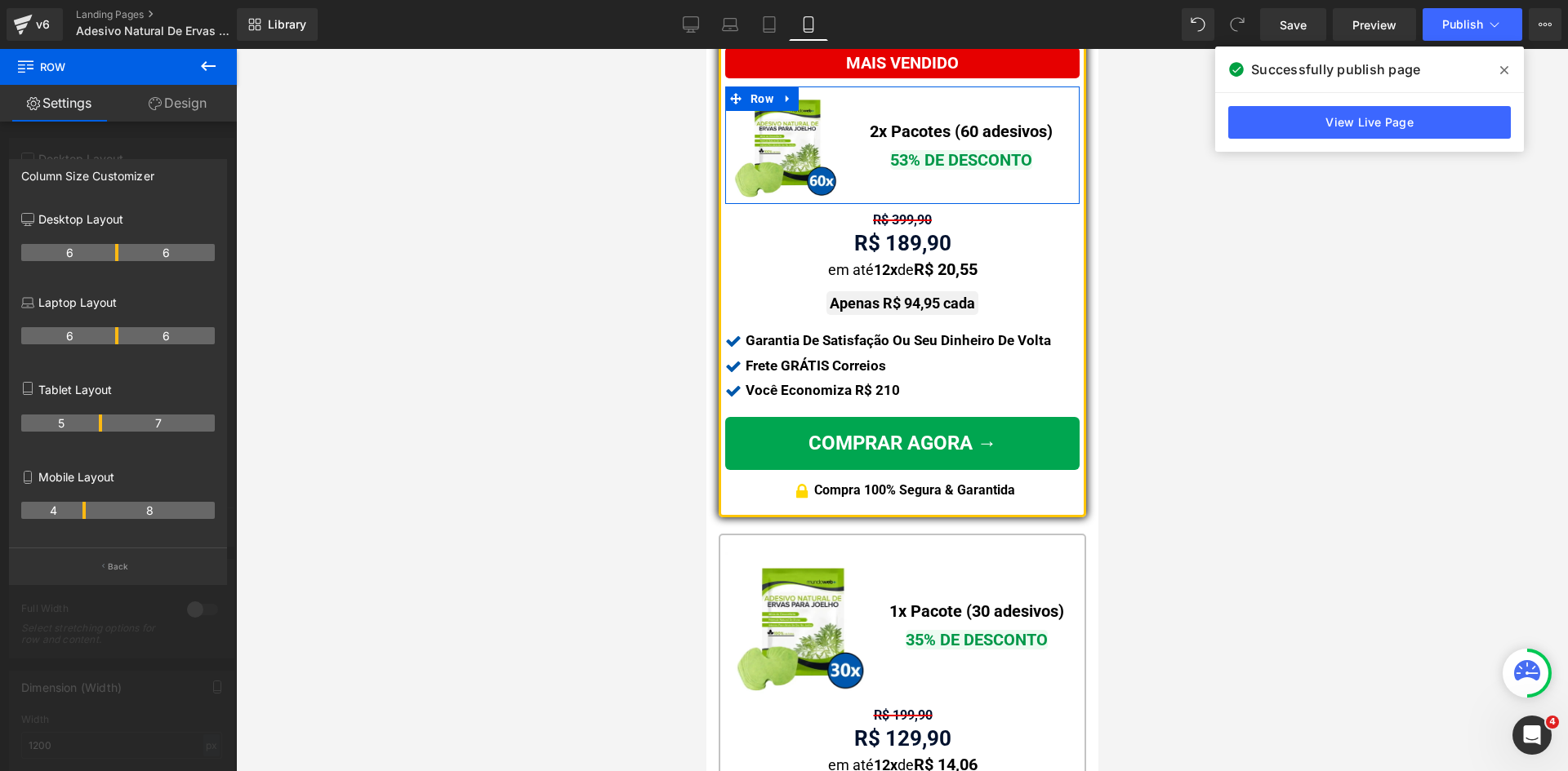
drag, startPoint x: 98, startPoint y: 513, endPoint x: 89, endPoint y: 512, distance: 9.1
click at [89, 512] on tr "4 8" at bounding box center [118, 510] width 193 height 17
click at [623, 590] on div at bounding box center [902, 410] width 1332 height 722
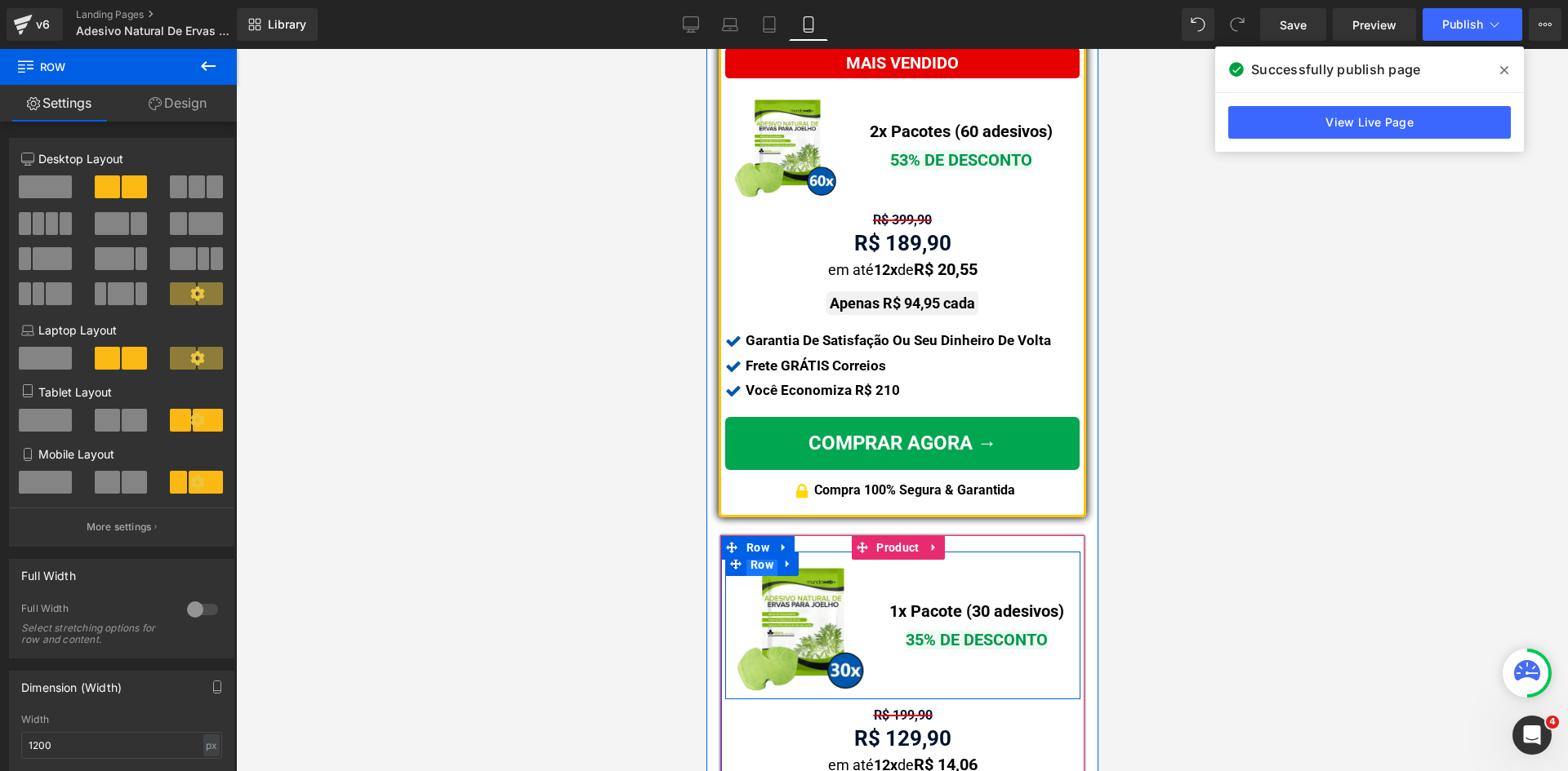
click at [768, 552] on span "Row" at bounding box center [761, 564] width 31 height 24
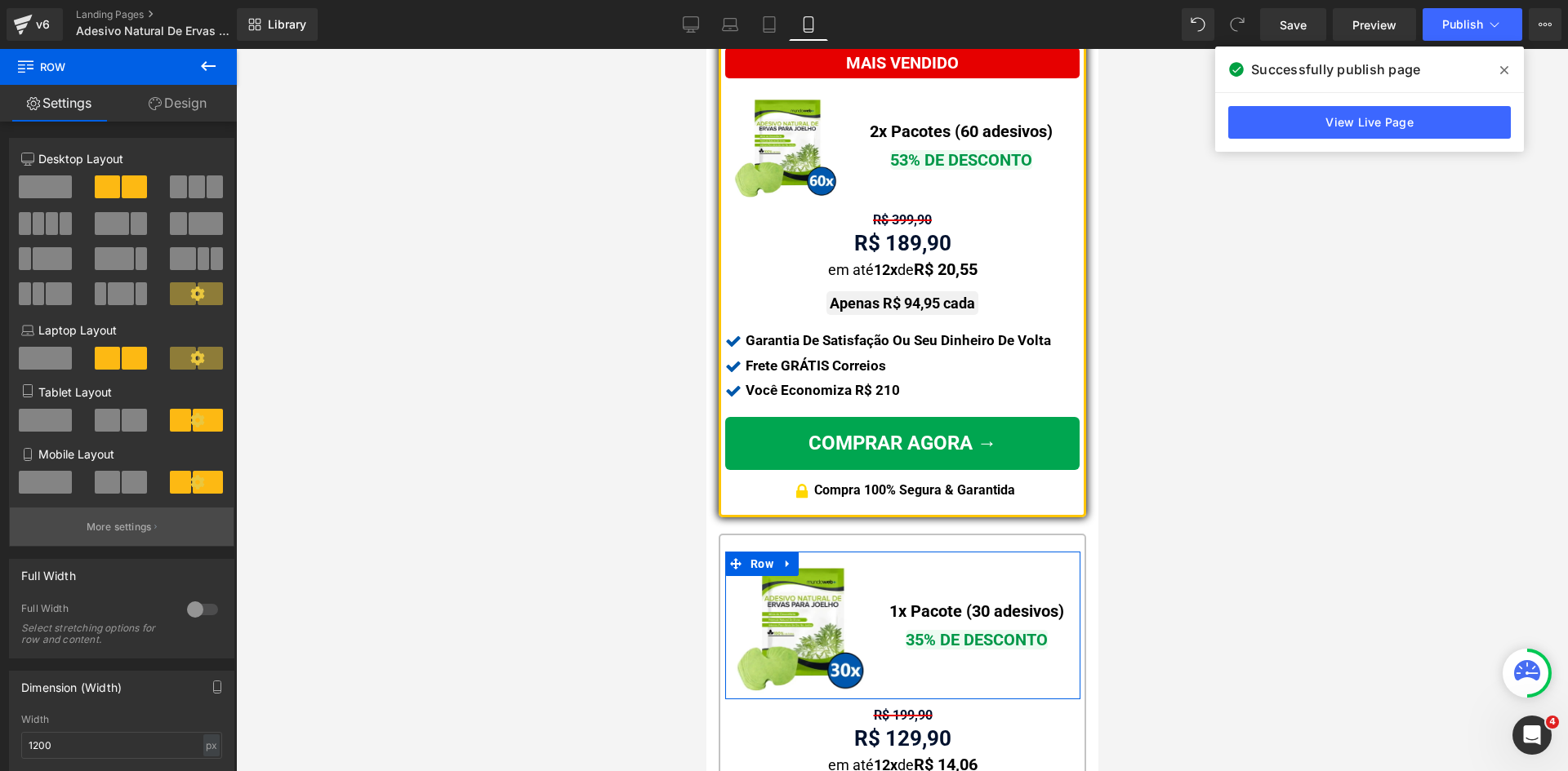
click at [143, 529] on p "More settings" at bounding box center [119, 527] width 65 height 14
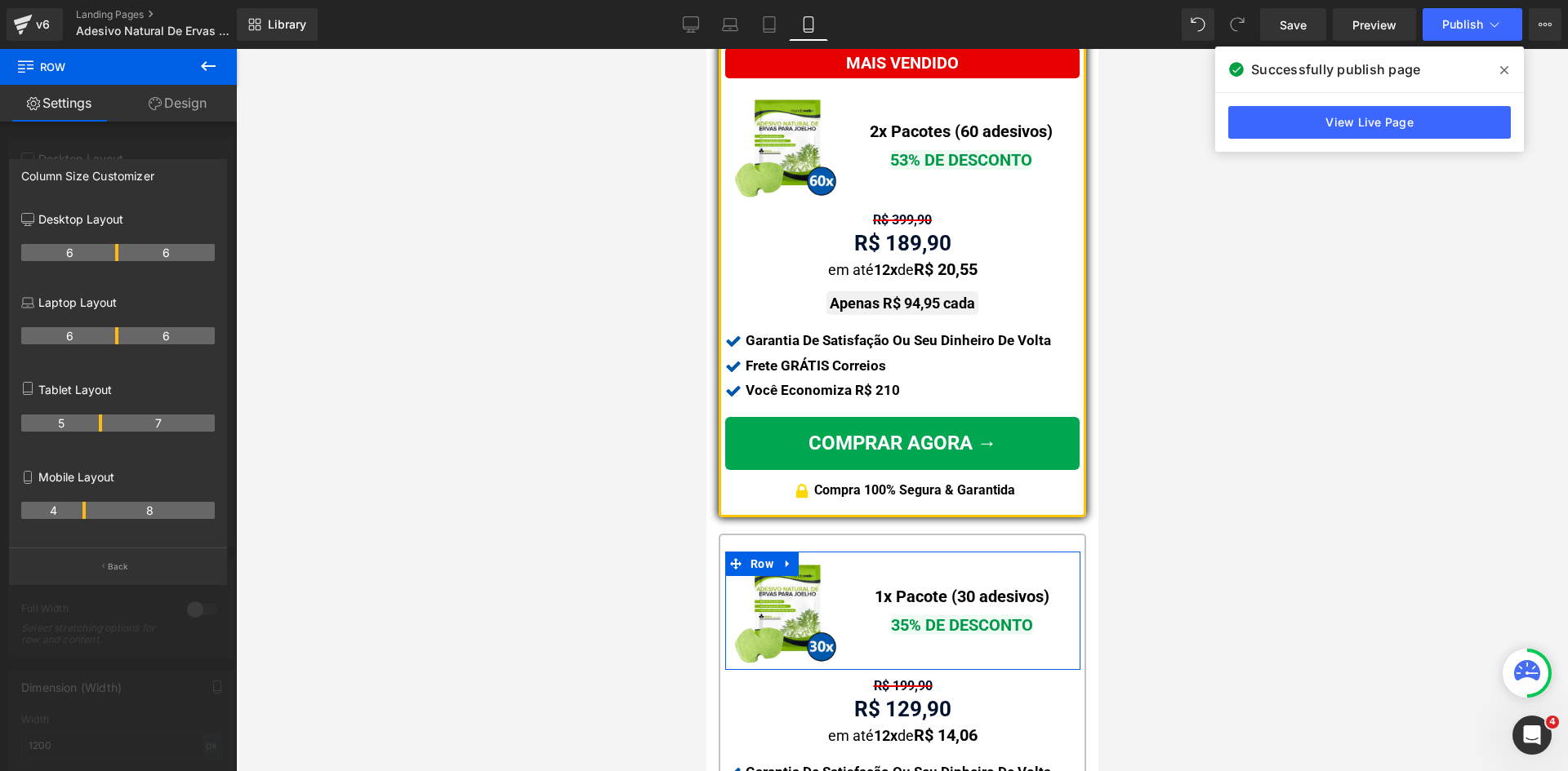
drag, startPoint x: 99, startPoint y: 510, endPoint x: 89, endPoint y: 510, distance: 10.0
click at [89, 510] on tr "4 8" at bounding box center [118, 510] width 193 height 17
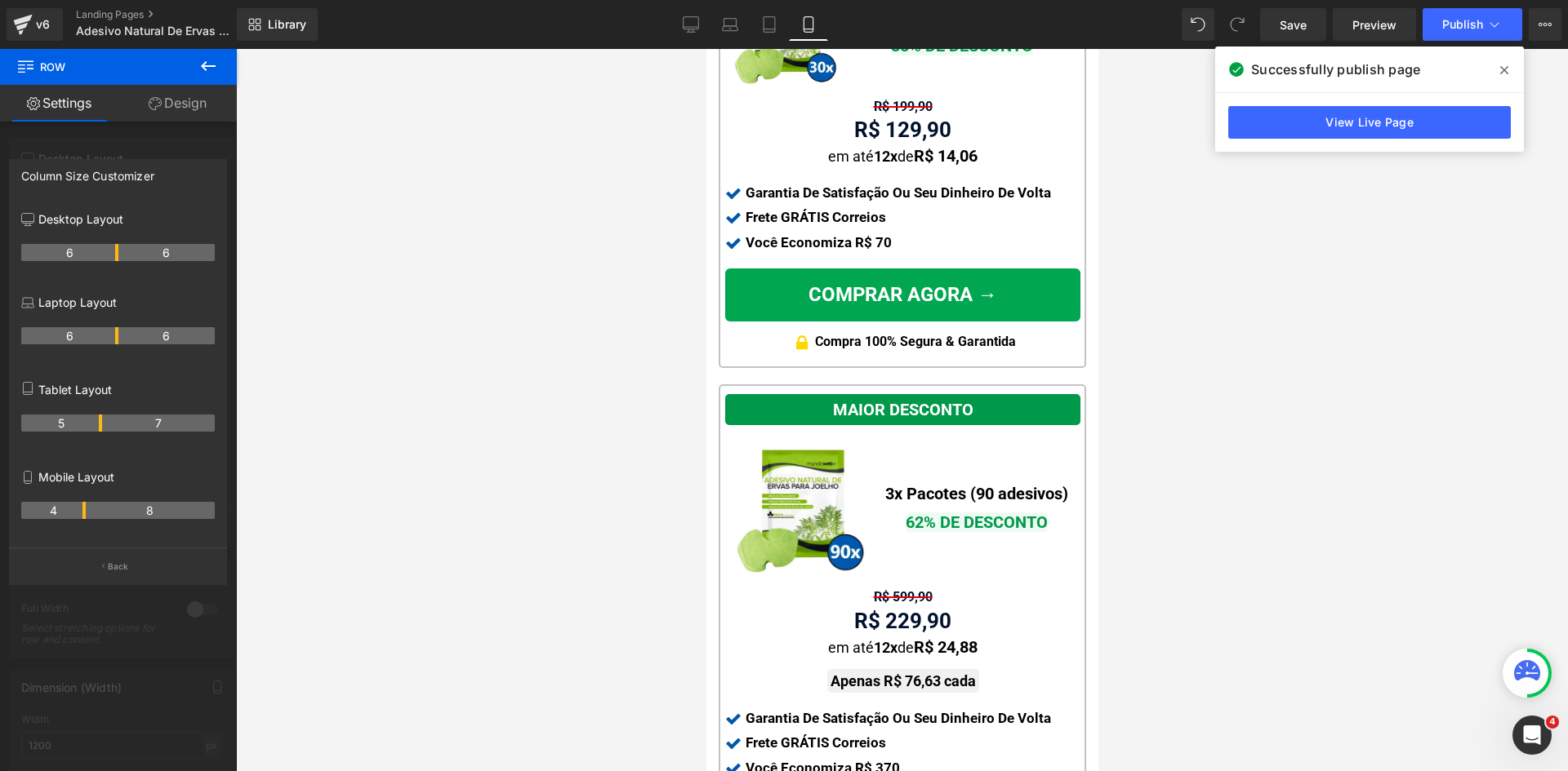
scroll to position [1877, 0]
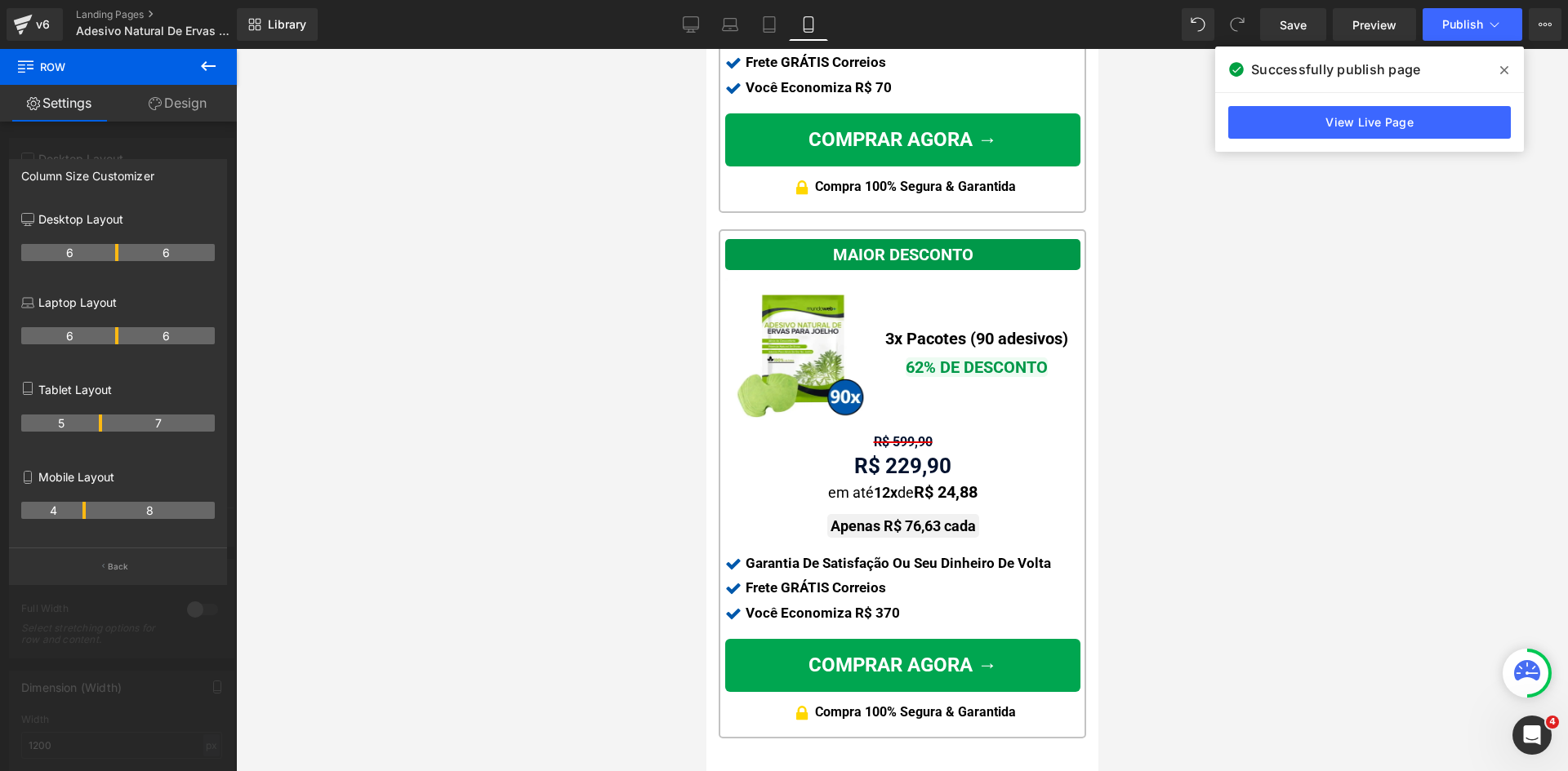
drag, startPoint x: 670, startPoint y: 288, endPoint x: 679, endPoint y: 288, distance: 9.0
click at [670, 288] on div at bounding box center [902, 410] width 1332 height 722
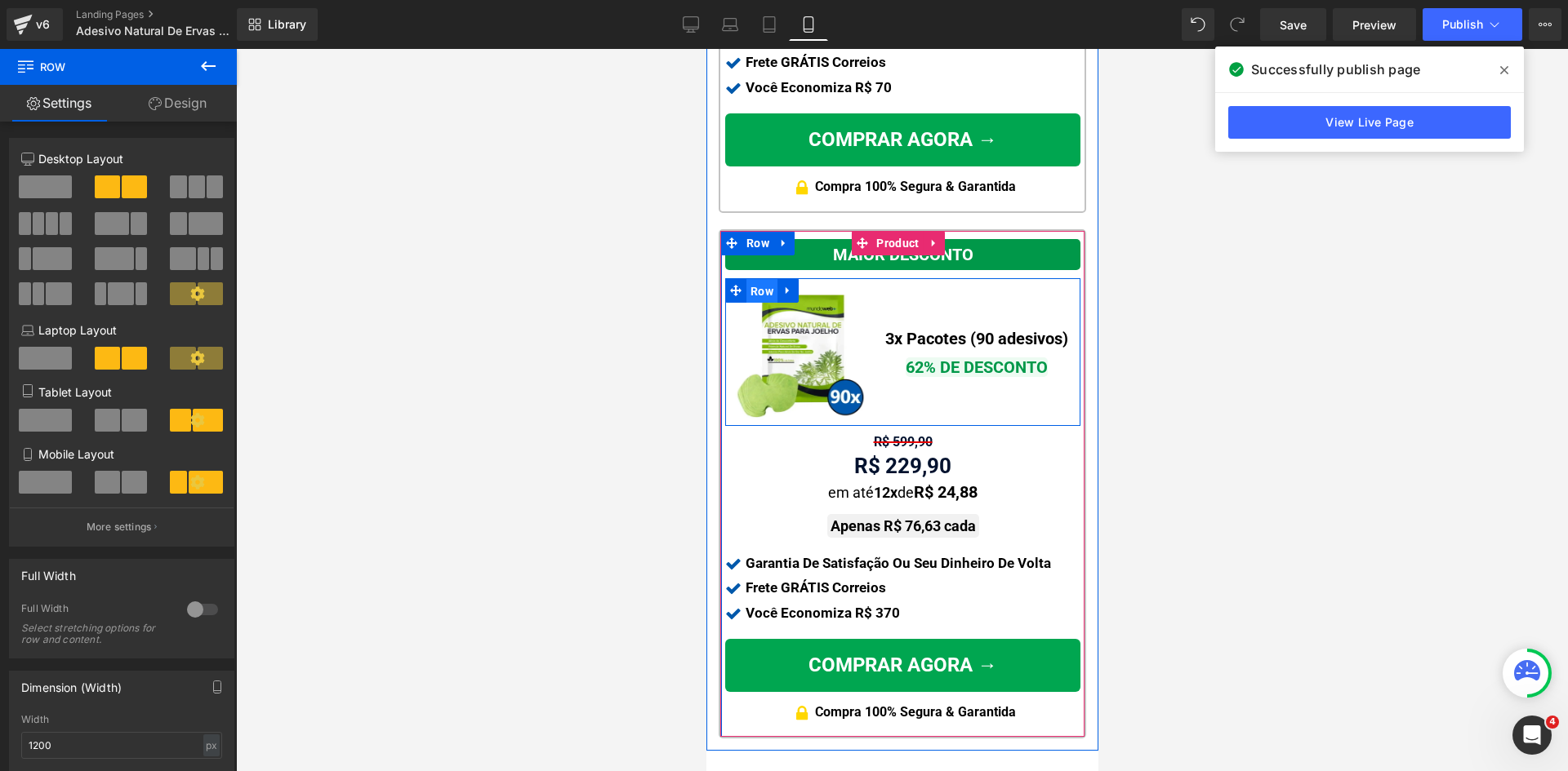
click at [763, 280] on span "Row" at bounding box center [761, 290] width 31 height 24
click at [763, 278] on span "Row" at bounding box center [761, 289] width 31 height 24
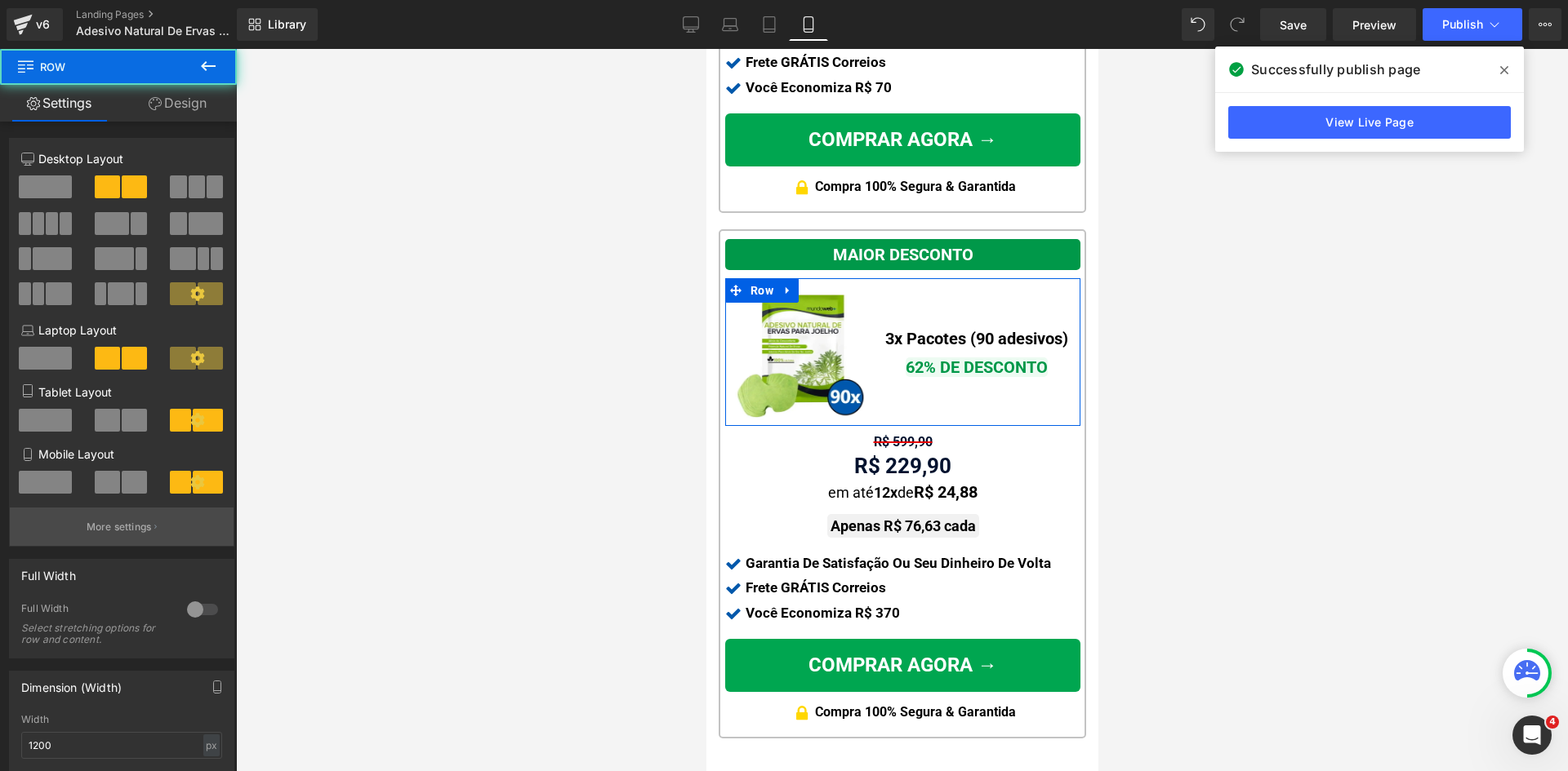
click at [112, 538] on button "More settings" at bounding box center [122, 526] width 223 height 38
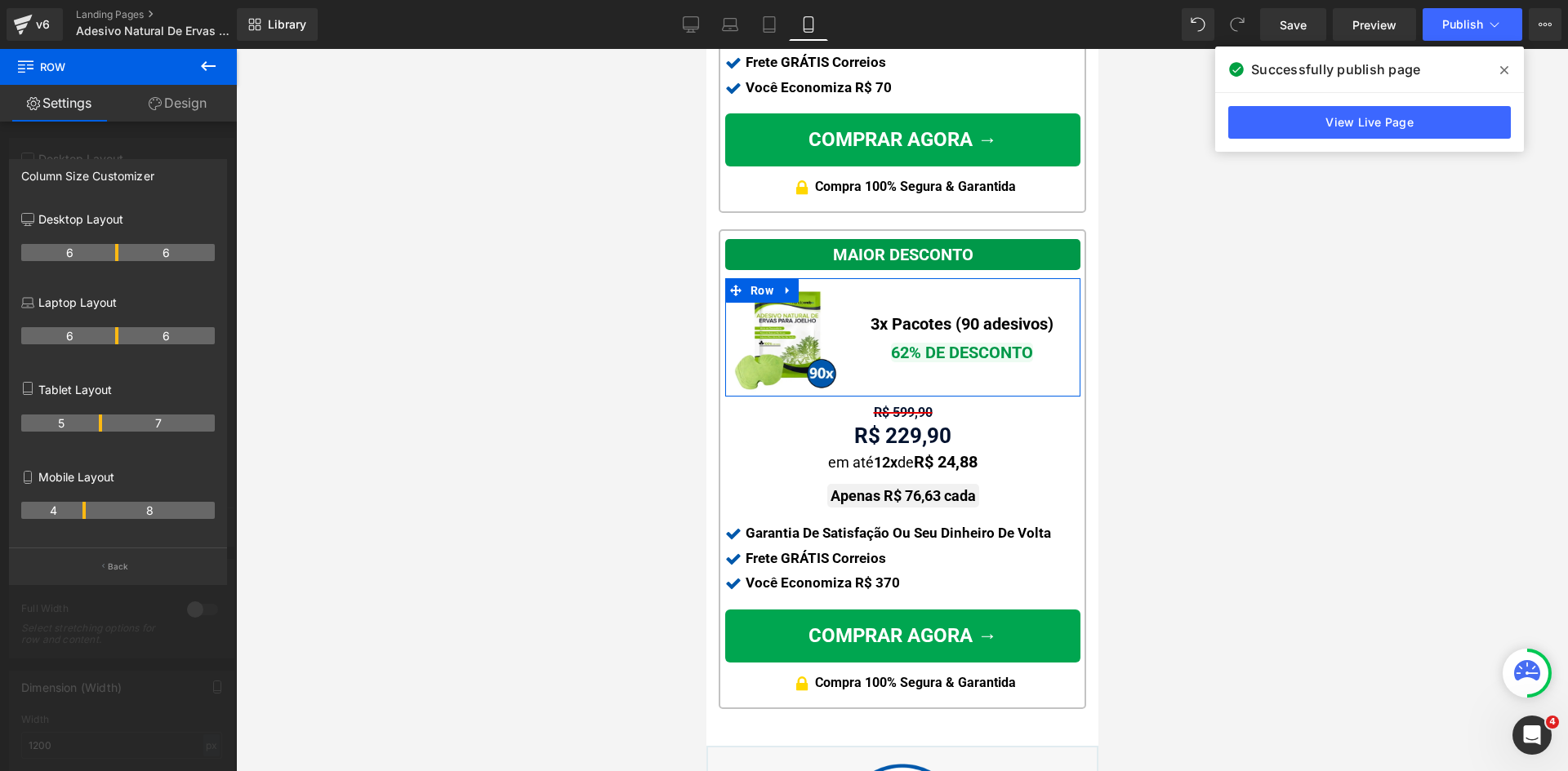
drag, startPoint x: 100, startPoint y: 508, endPoint x: 89, endPoint y: 508, distance: 11.0
click at [89, 508] on tr "4 8" at bounding box center [118, 510] width 193 height 17
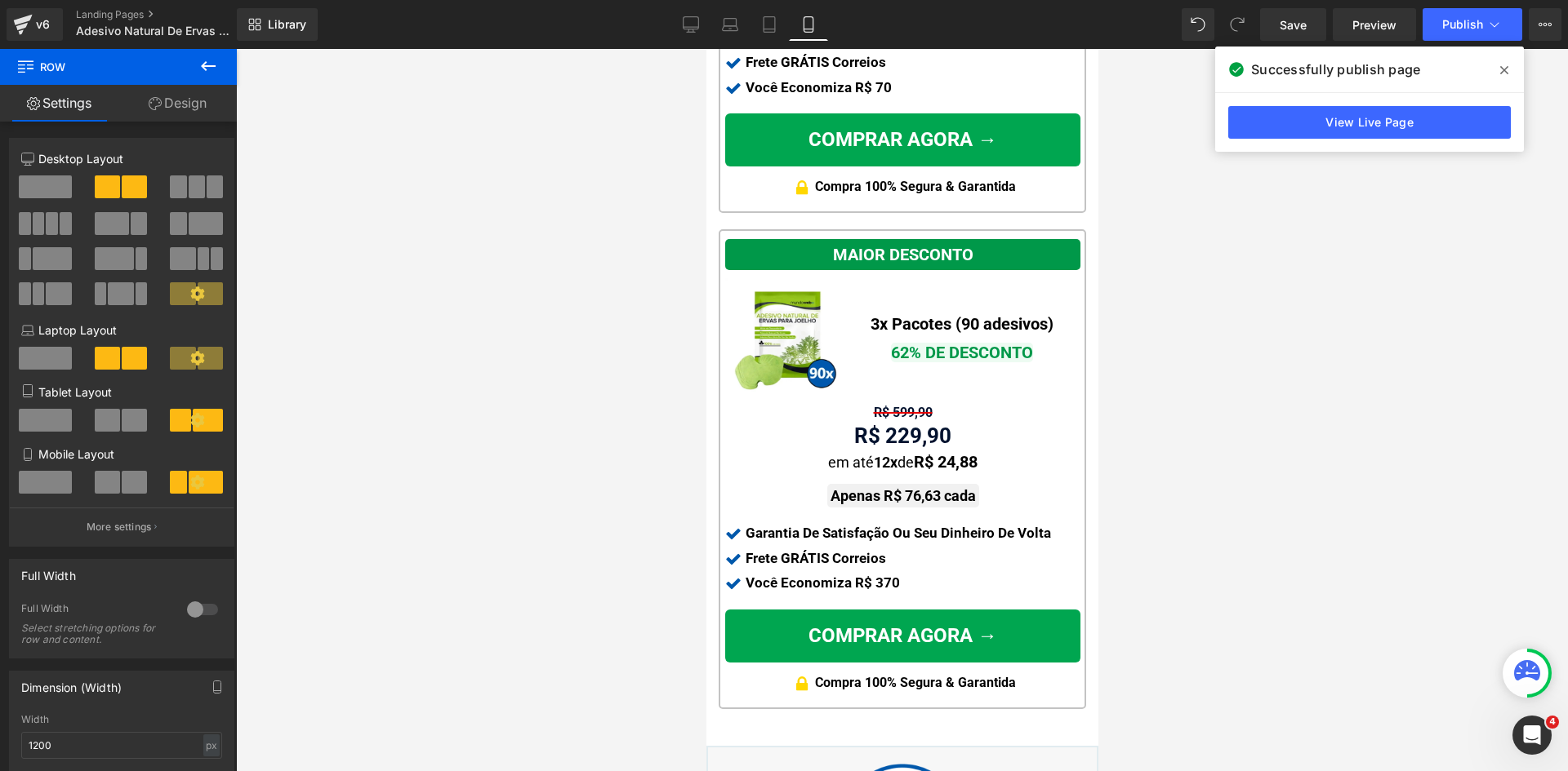
drag, startPoint x: 568, startPoint y: 440, endPoint x: 26, endPoint y: 347, distance: 549.9
click at [568, 440] on div at bounding box center [902, 410] width 1332 height 722
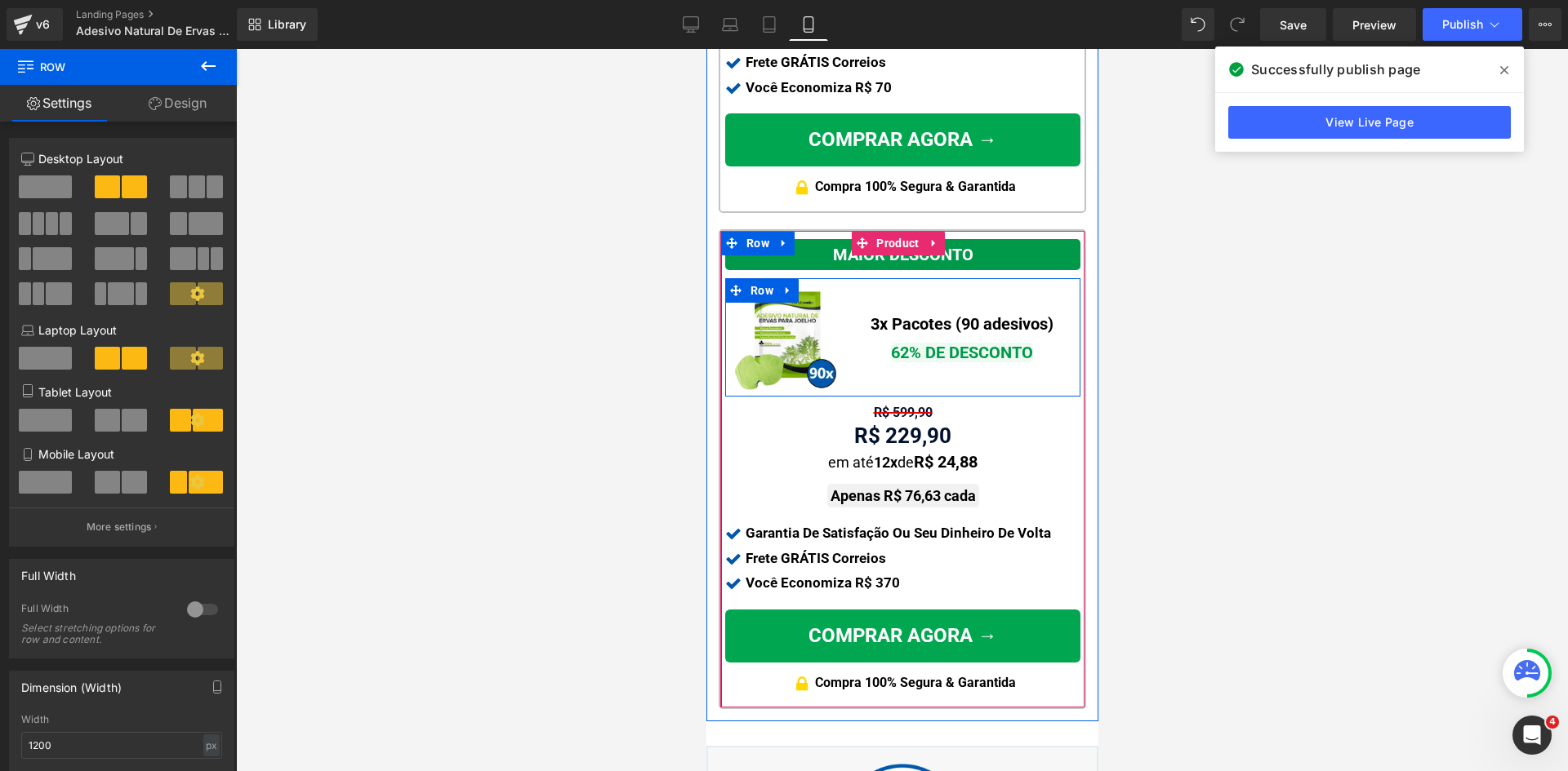
click at [935, 326] on span "Text Block" at bounding box center [916, 336] width 52 height 20
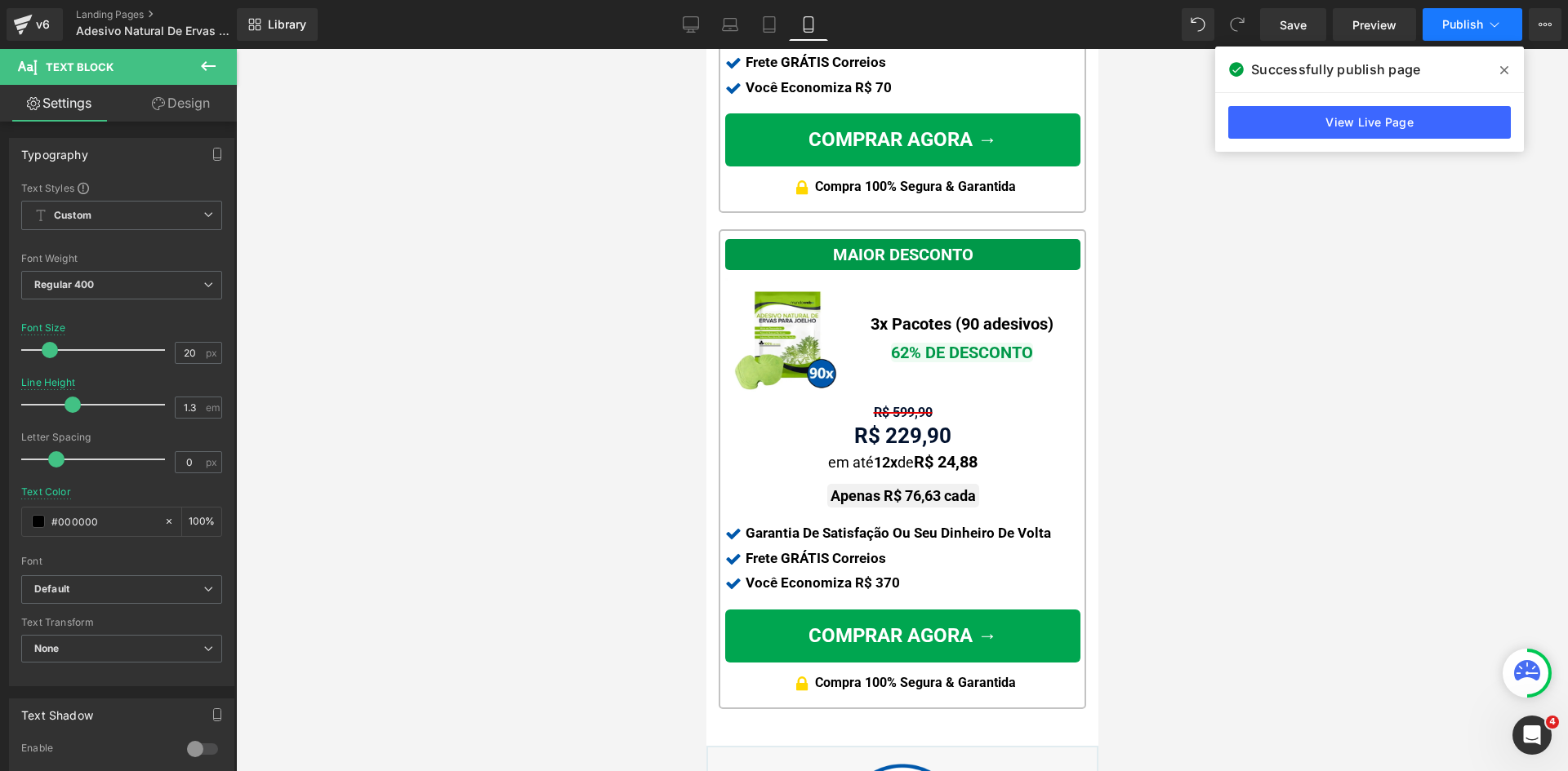
click at [1445, 21] on span "Publish" at bounding box center [1463, 24] width 41 height 13
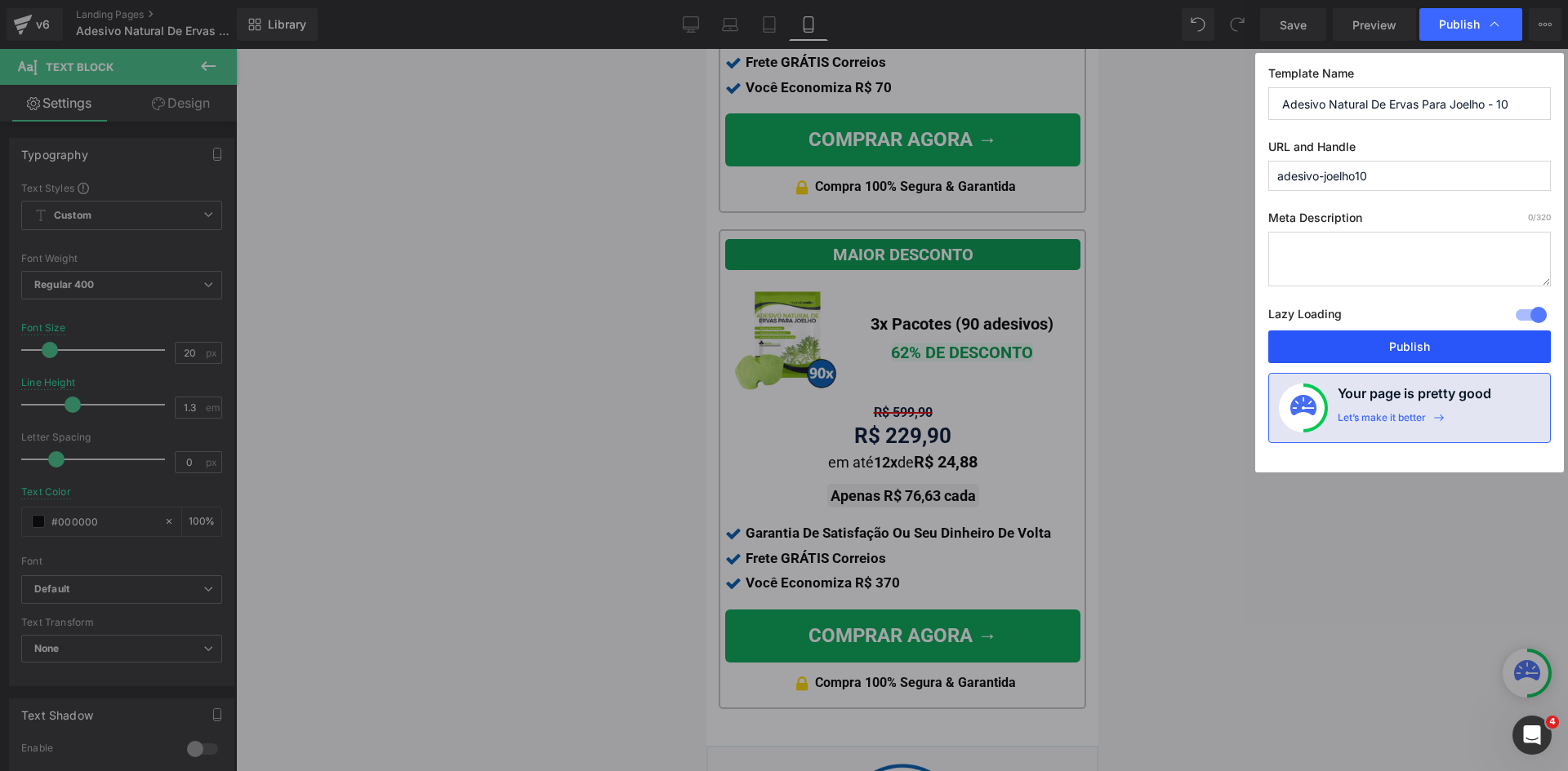
click at [1404, 348] on button "Publish" at bounding box center [1409, 347] width 282 height 33
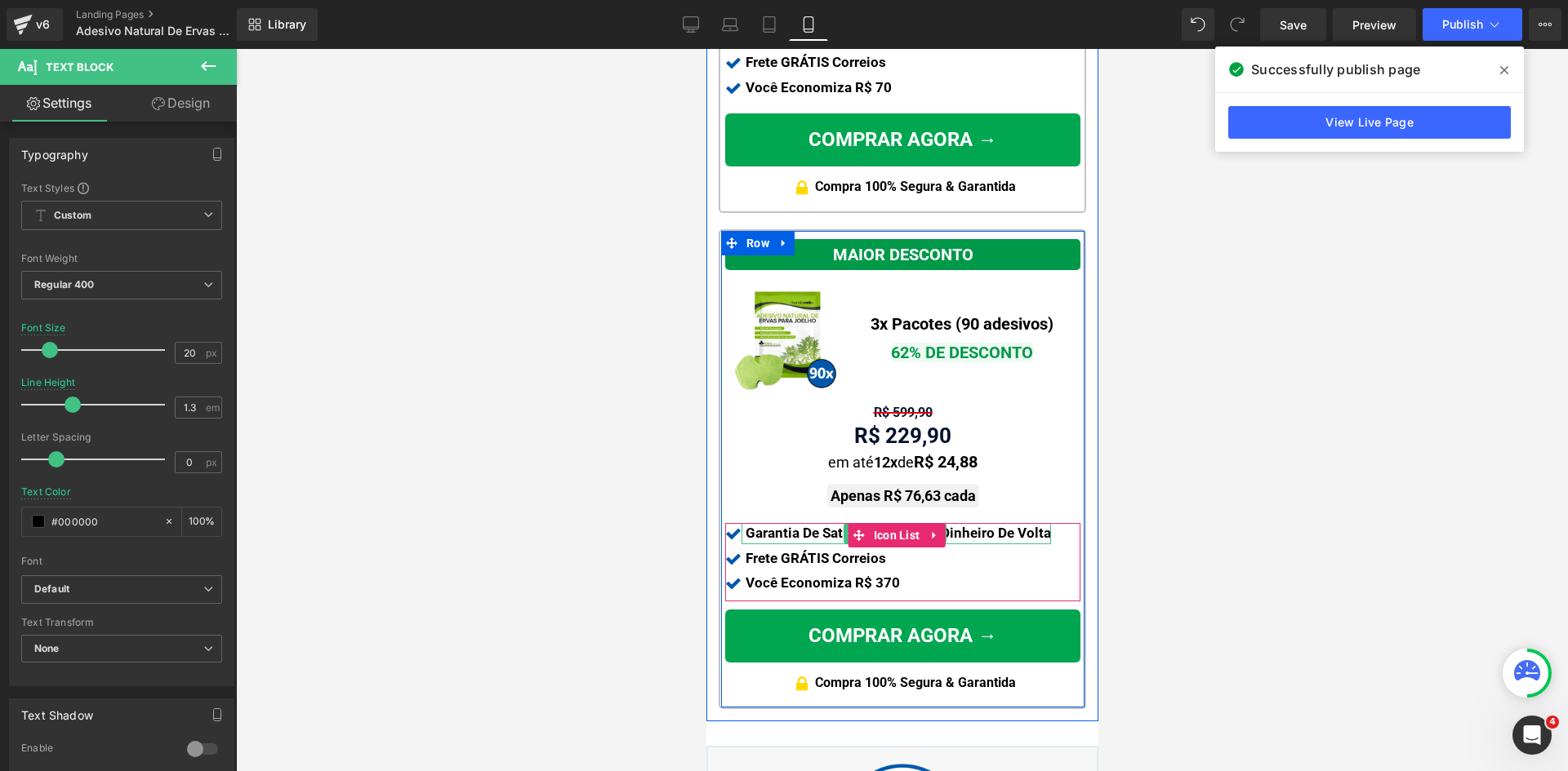
click at [810, 524] on strong "Garantia De Satisfação Ou Seu Dinheiro De Volta" at bounding box center [898, 532] width 306 height 16
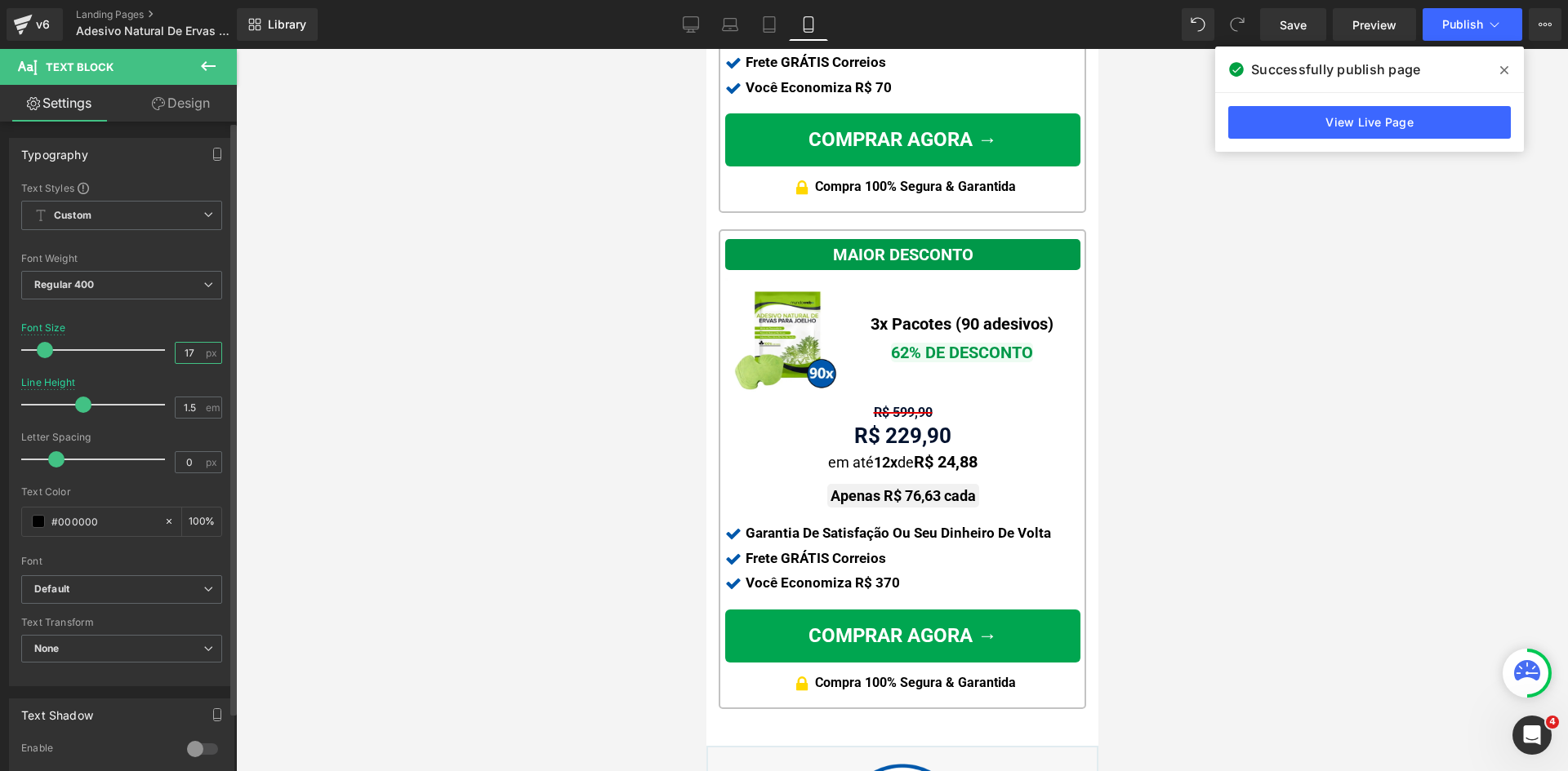
drag, startPoint x: 191, startPoint y: 353, endPoint x: 136, endPoint y: 346, distance: 55.4
click at [136, 346] on div "Font Size 17 px" at bounding box center [122, 349] width 201 height 54
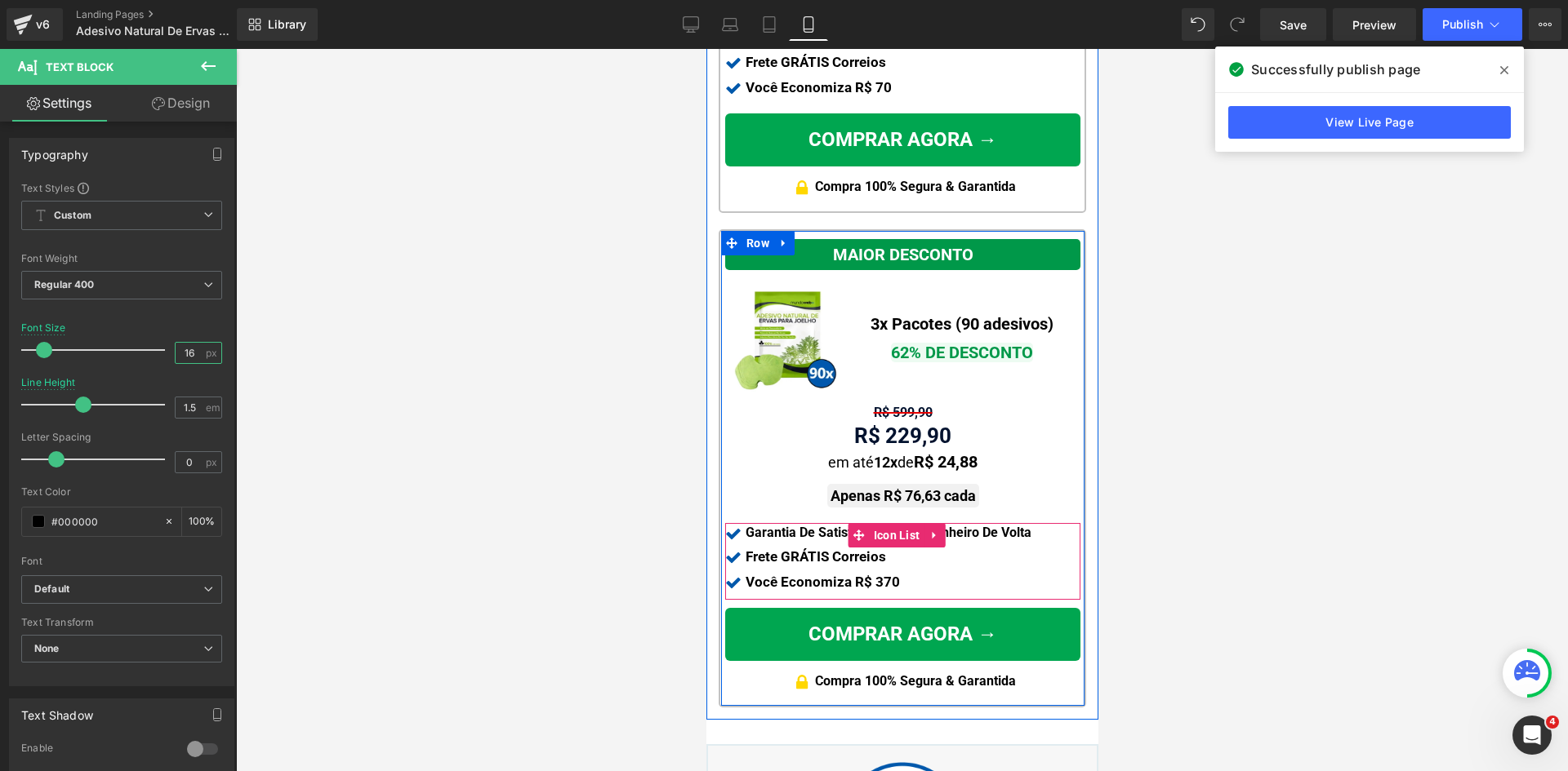
type input "16"
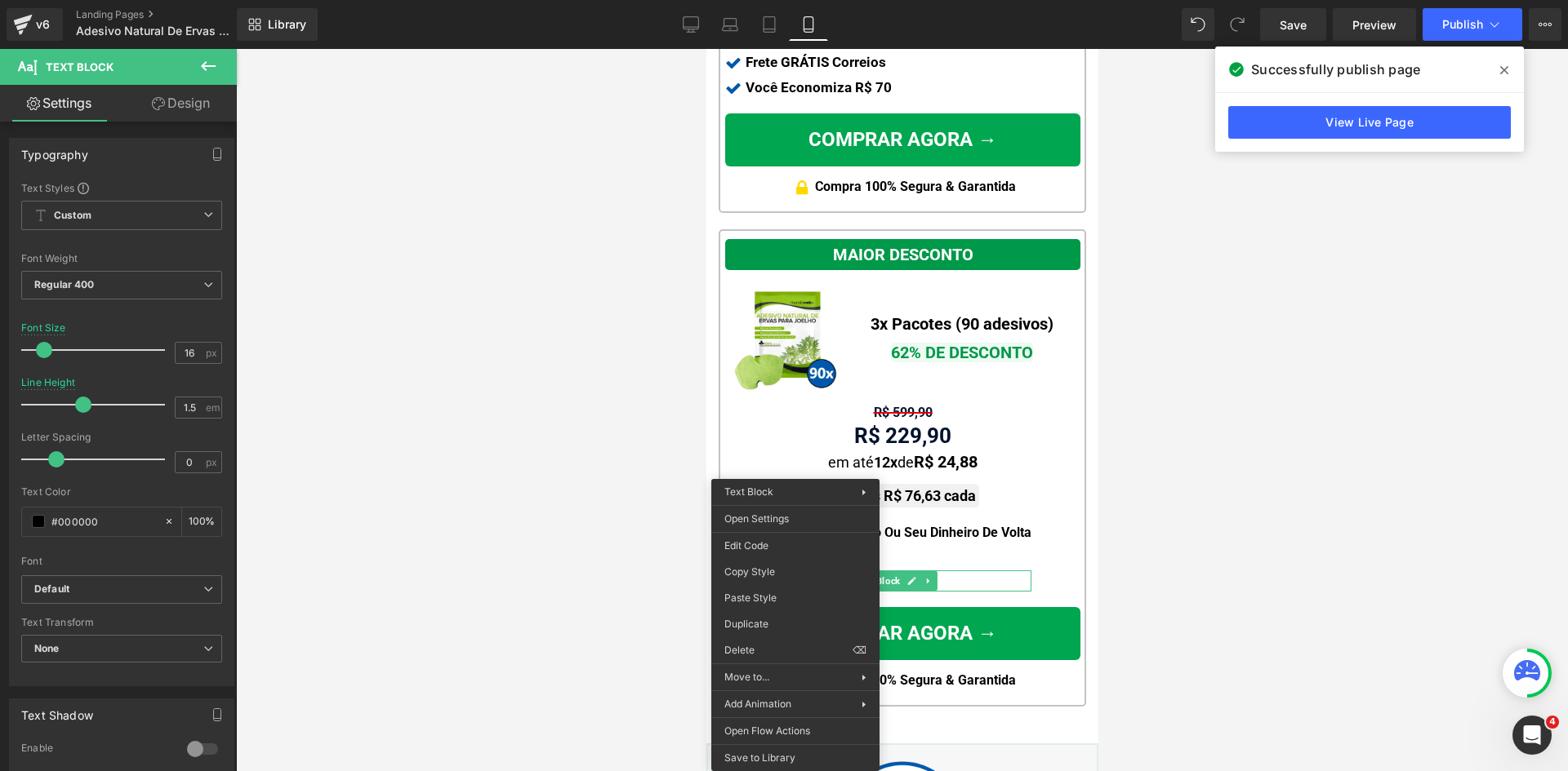
drag, startPoint x: 1482, startPoint y: 649, endPoint x: 775, endPoint y: 515, distance: 719.6
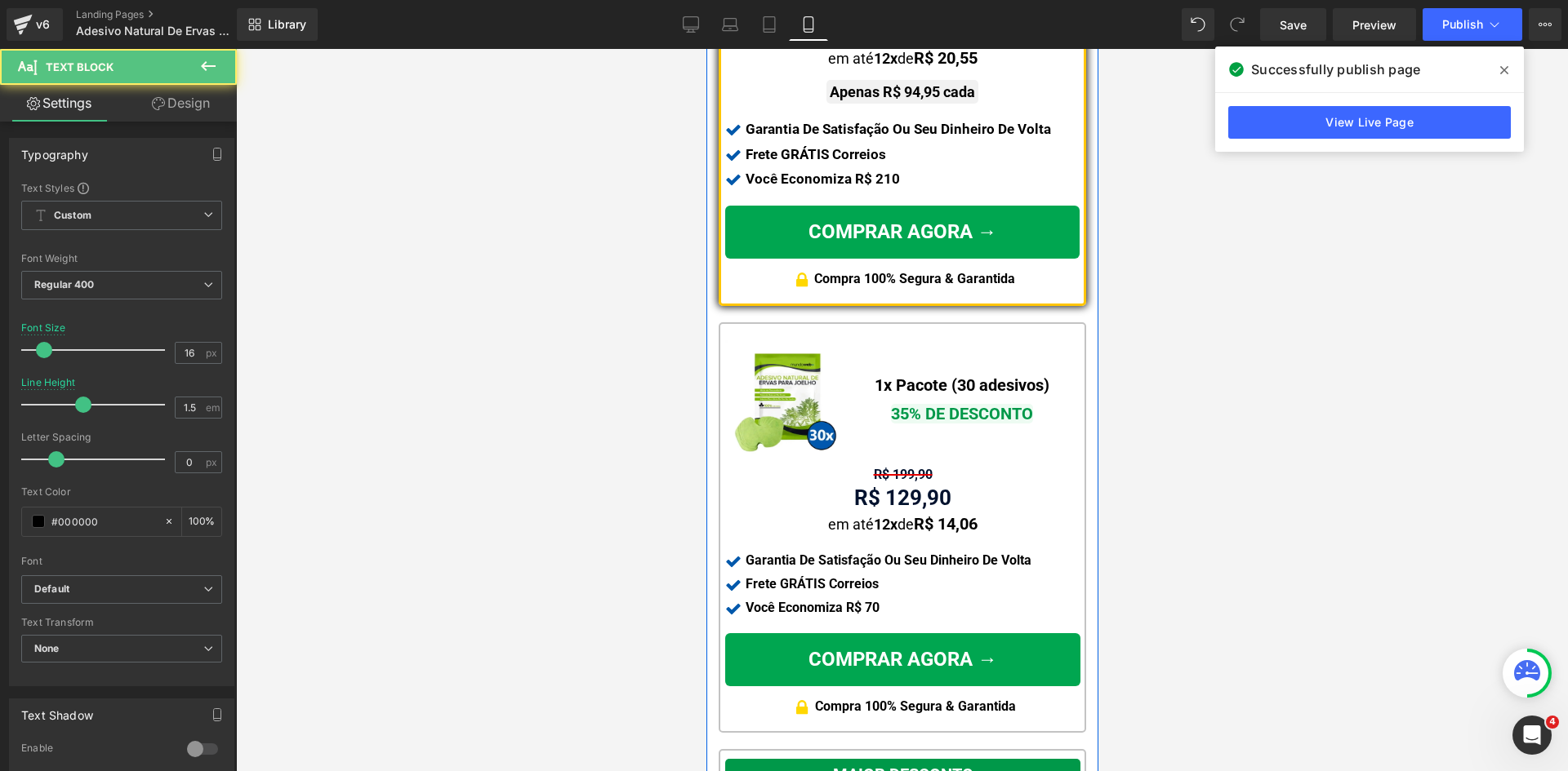
scroll to position [1060, 0]
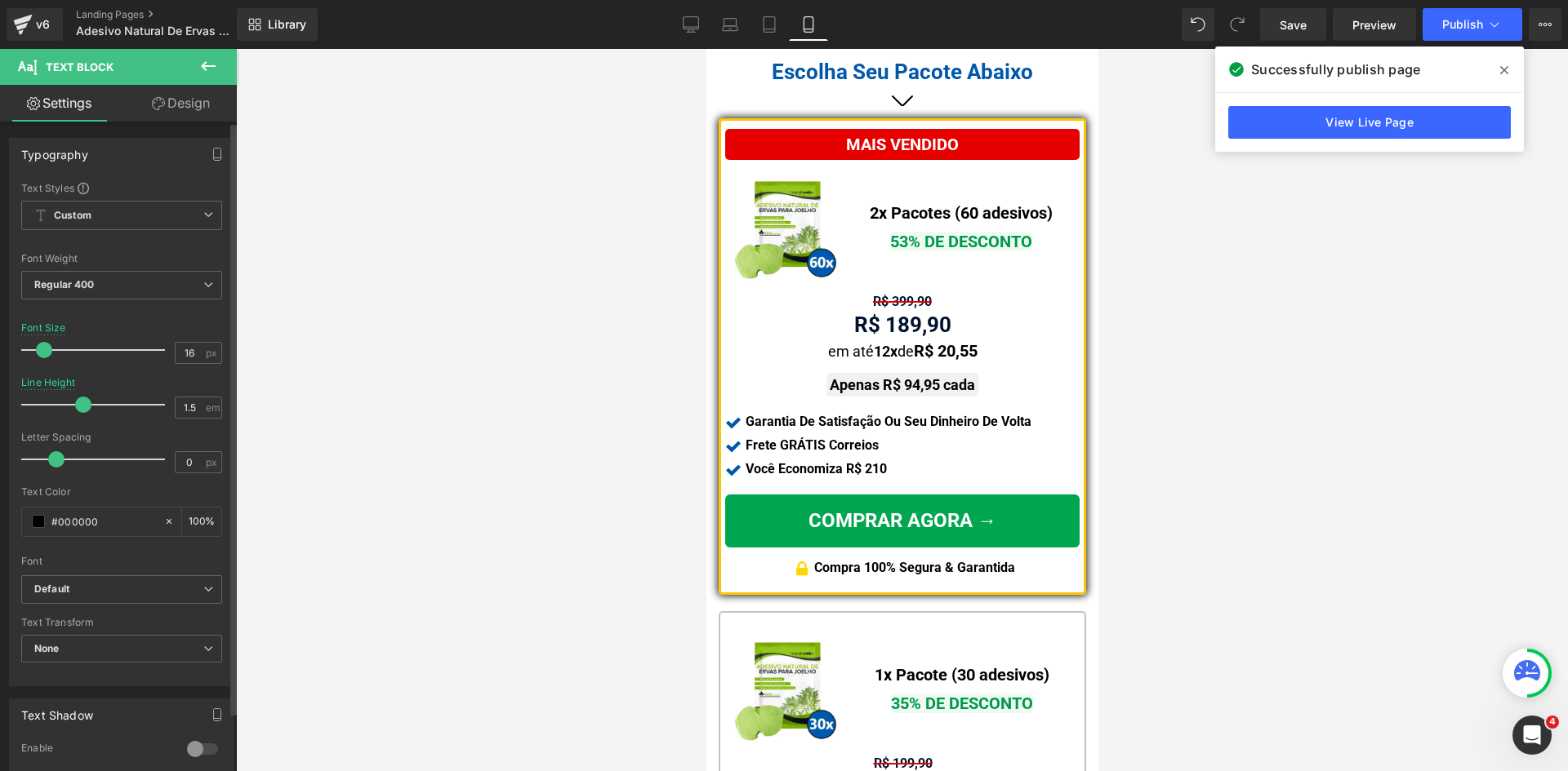
drag, startPoint x: 771, startPoint y: 34, endPoint x: 178, endPoint y: 384, distance: 688.6
click at [769, 34] on link "Tablet" at bounding box center [769, 24] width 39 height 33
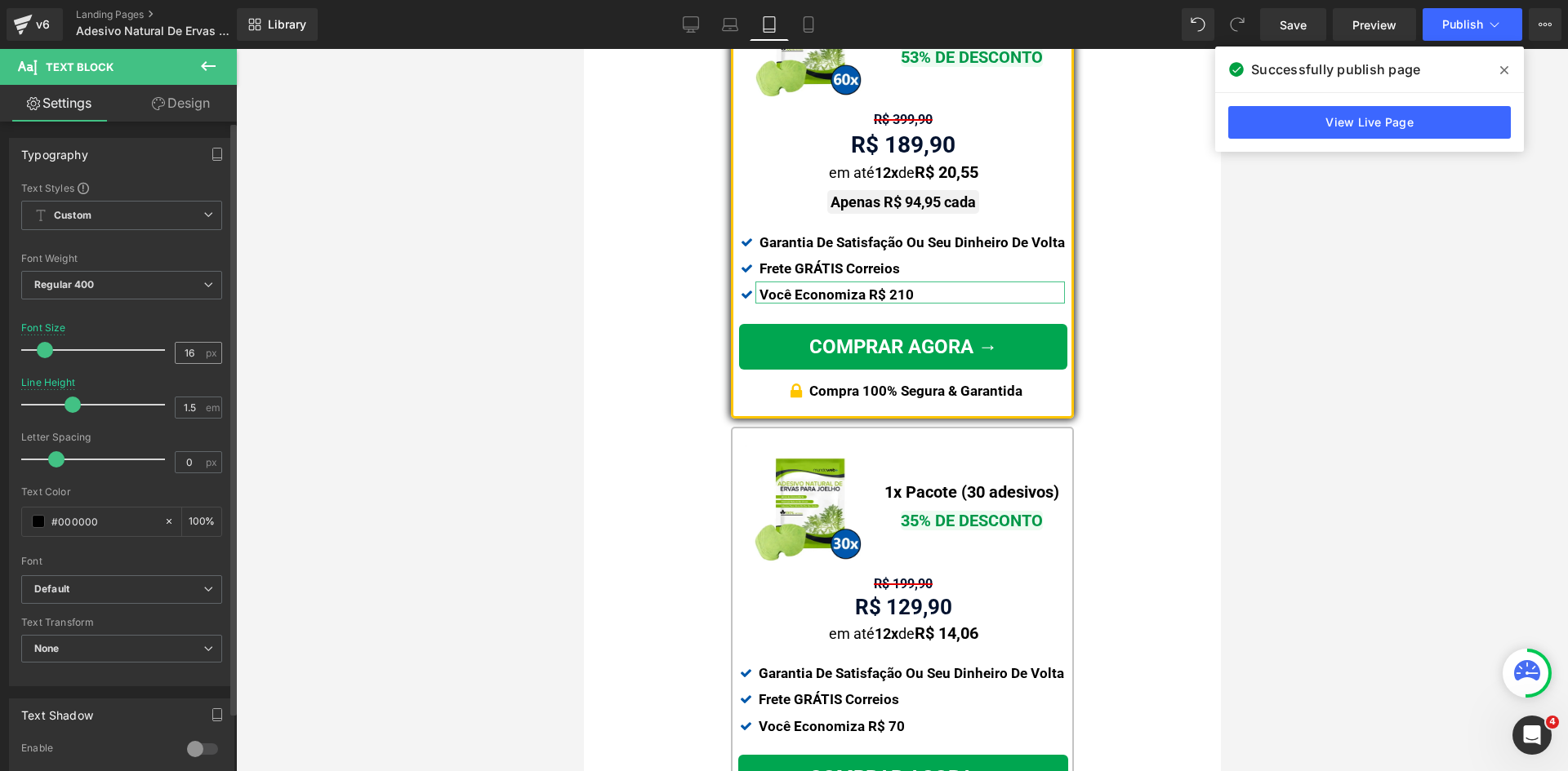
scroll to position [909, 0]
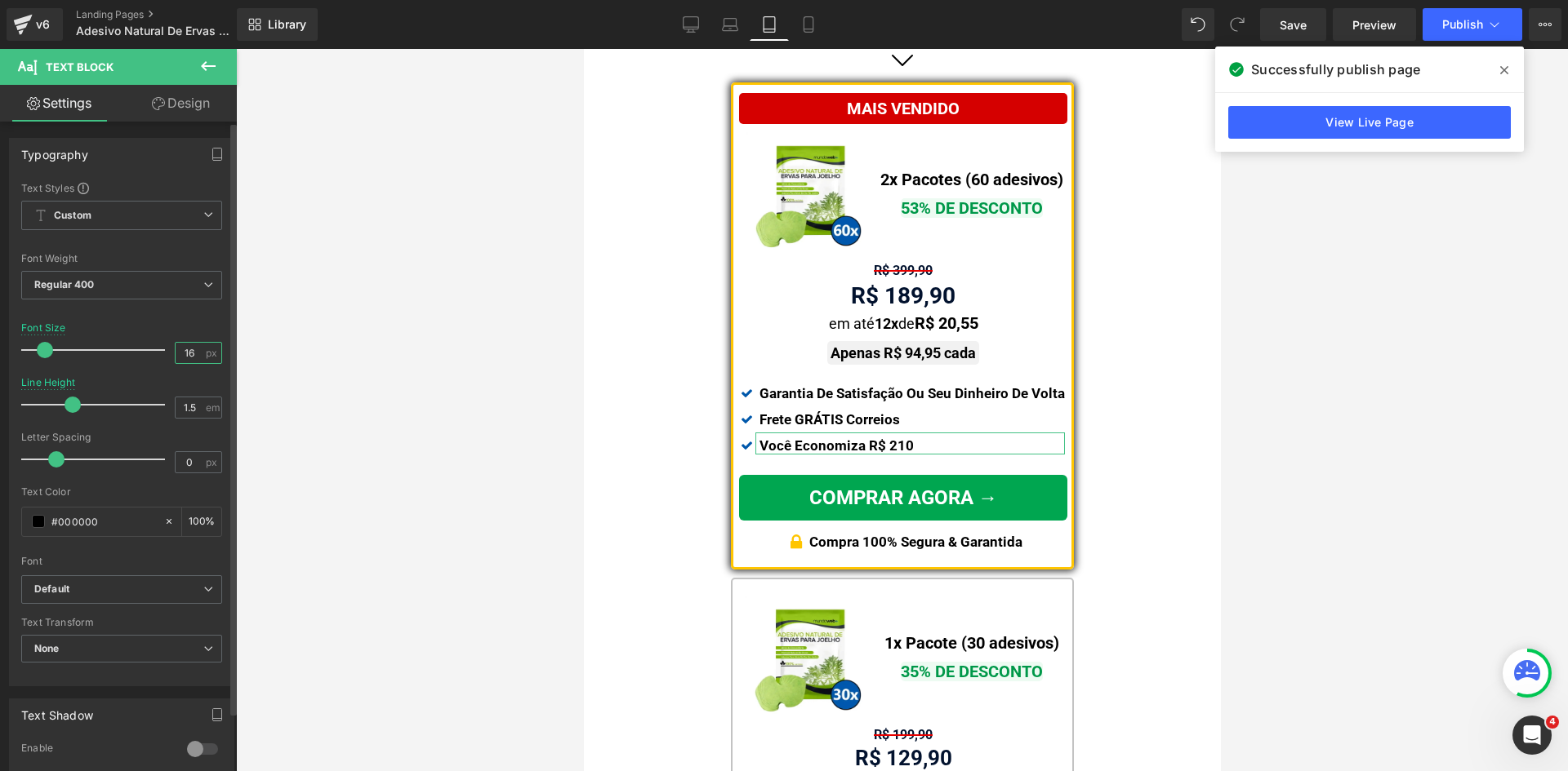
drag, startPoint x: 181, startPoint y: 353, endPoint x: 212, endPoint y: 353, distance: 31.0
click at [212, 353] on div "16 px" at bounding box center [198, 353] width 47 height 22
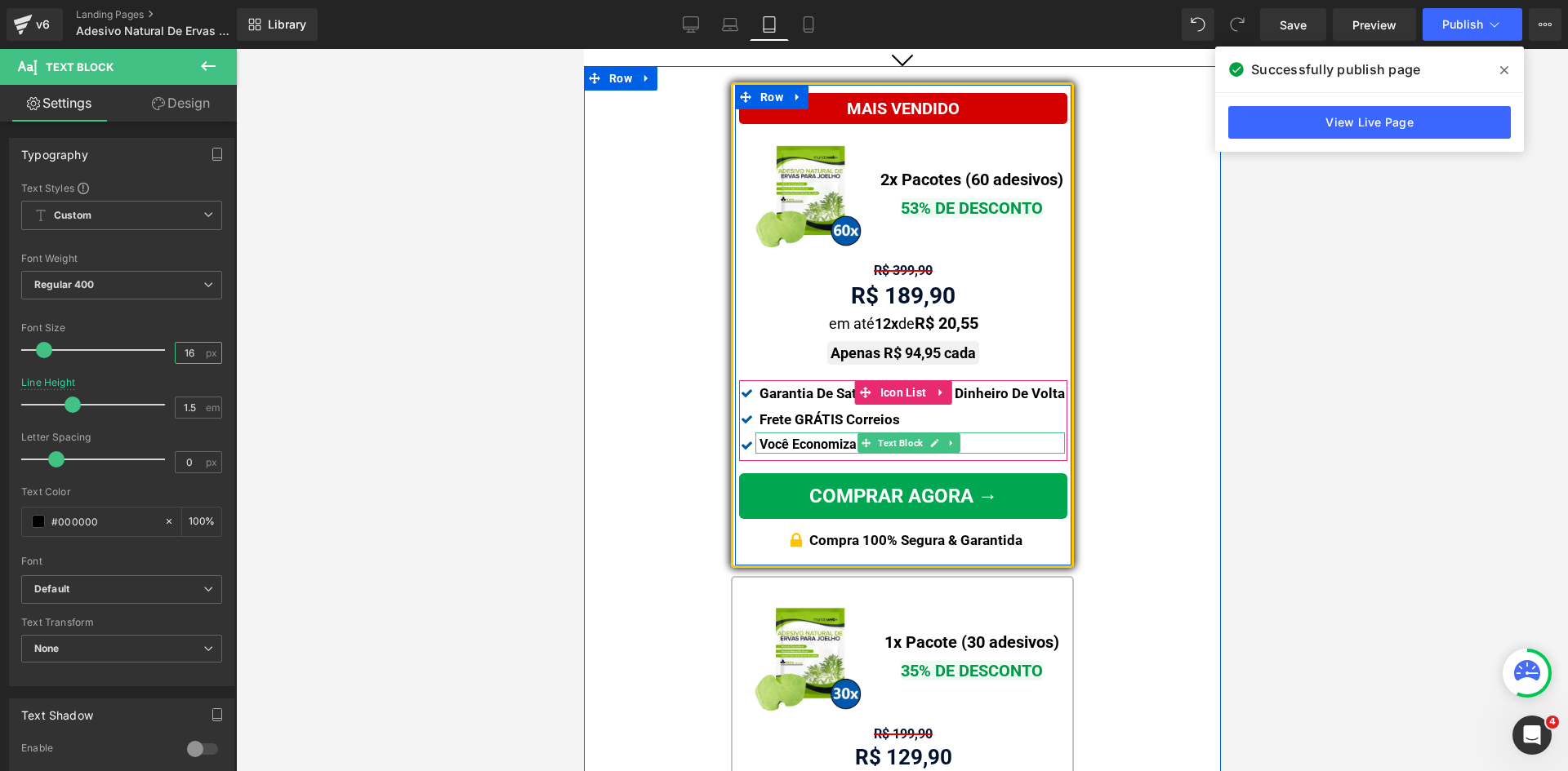
type input "16"
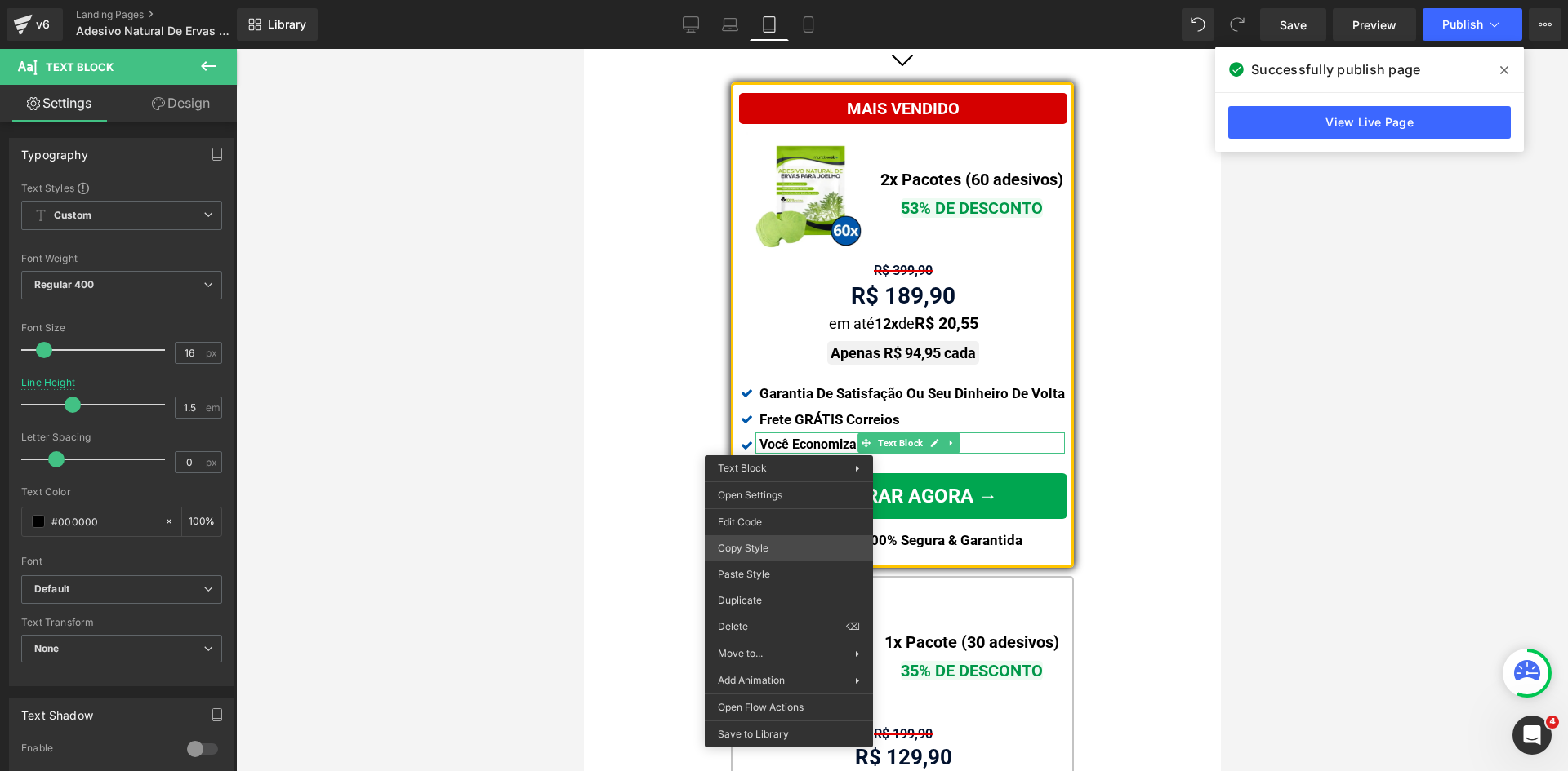
drag, startPoint x: 1349, startPoint y: 592, endPoint x: 765, endPoint y: 541, distance: 586.2
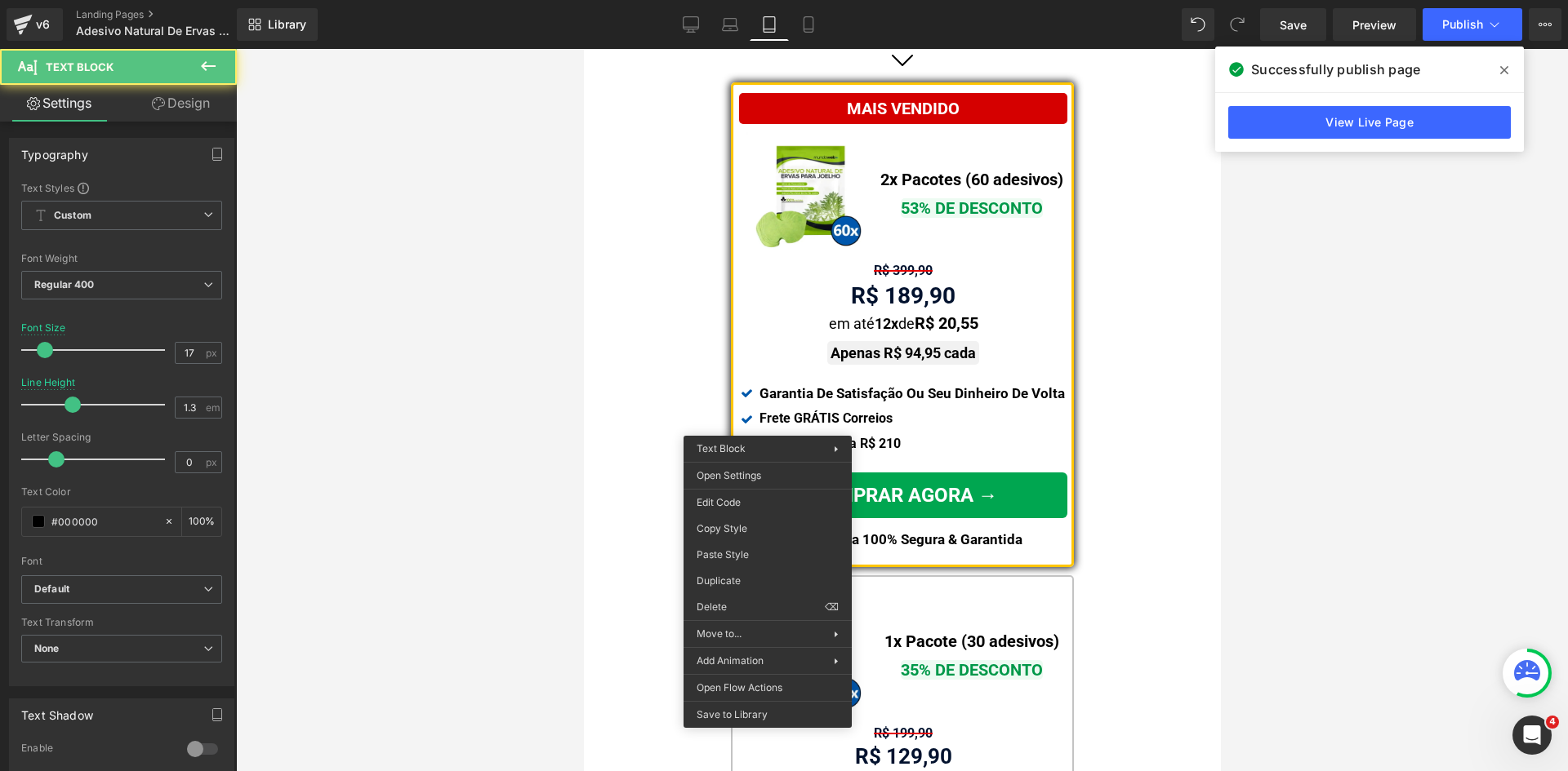
drag, startPoint x: 1337, startPoint y: 600, endPoint x: 772, endPoint y: 465, distance: 580.9
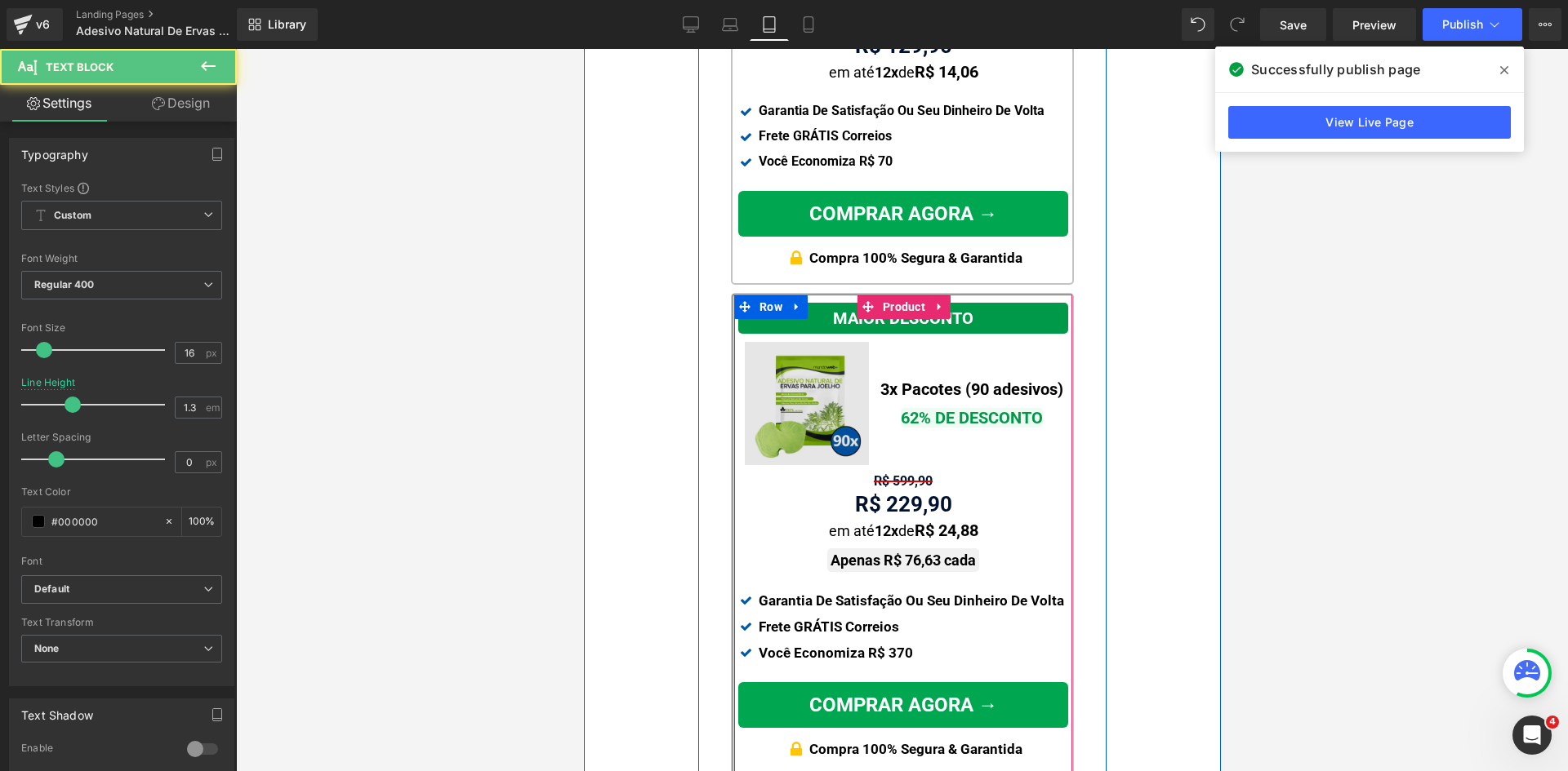
scroll to position [1807, 0]
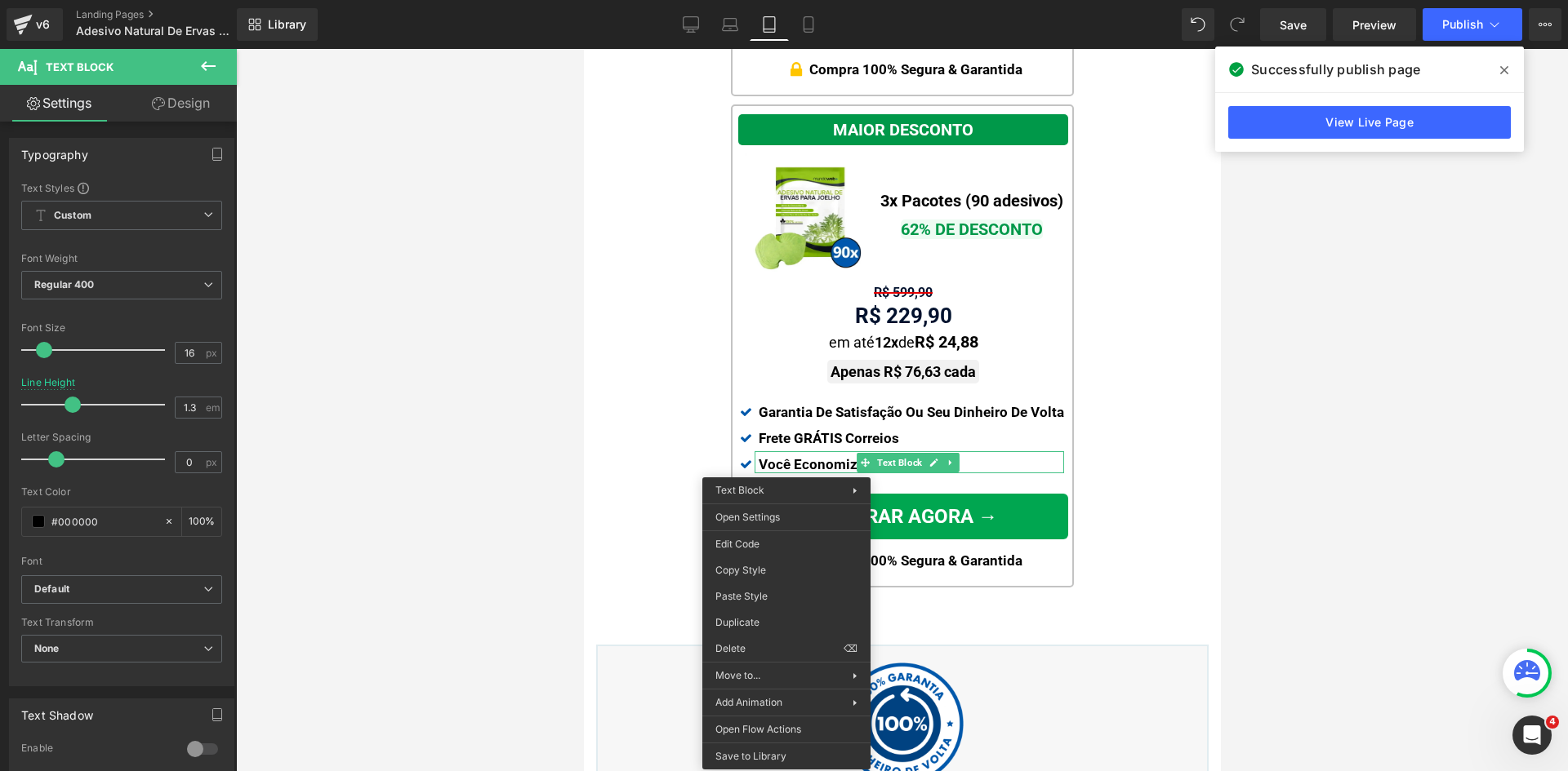
drag, startPoint x: 1333, startPoint y: 651, endPoint x: 786, endPoint y: 472, distance: 575.5
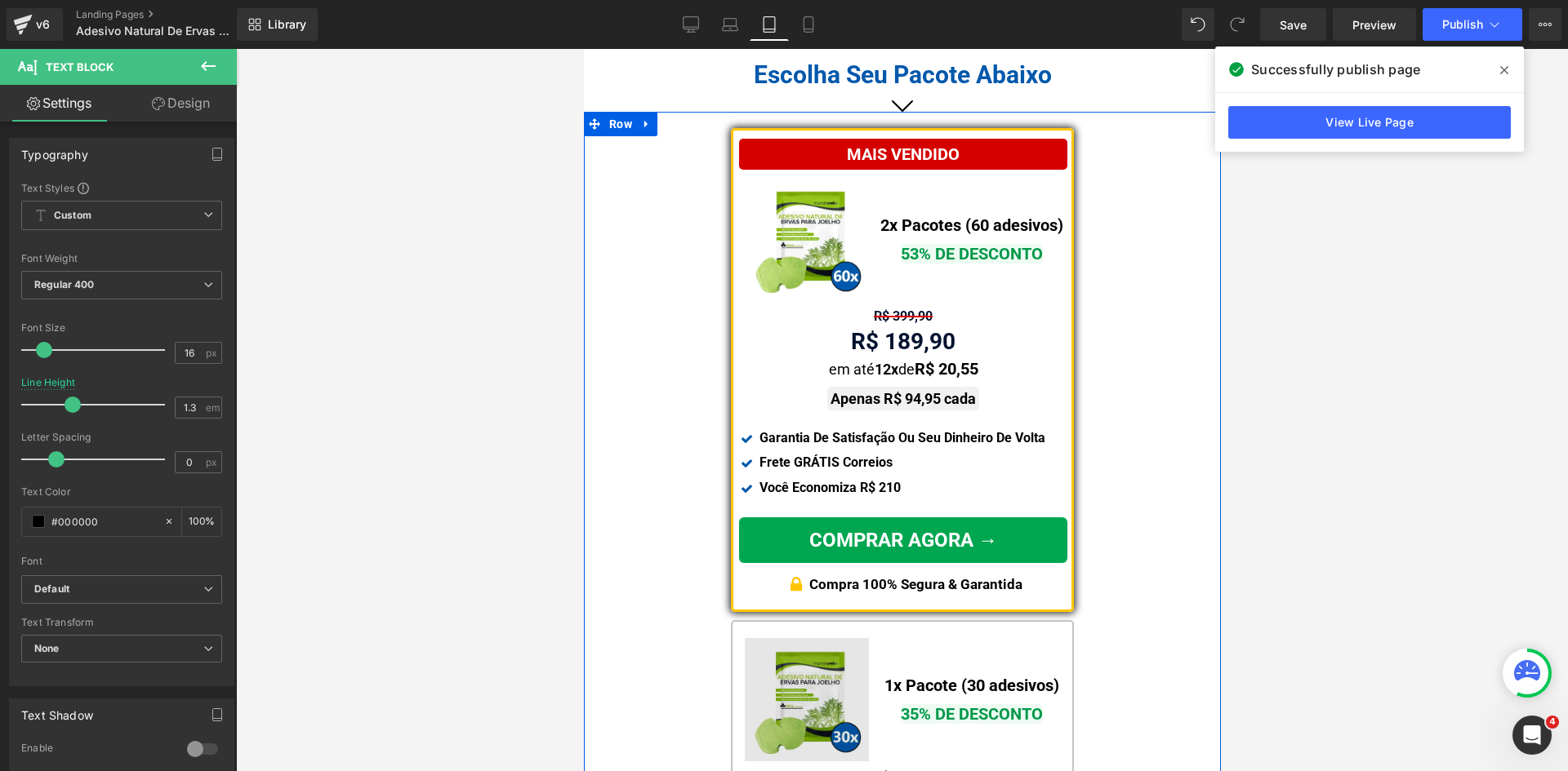
scroll to position [828, 0]
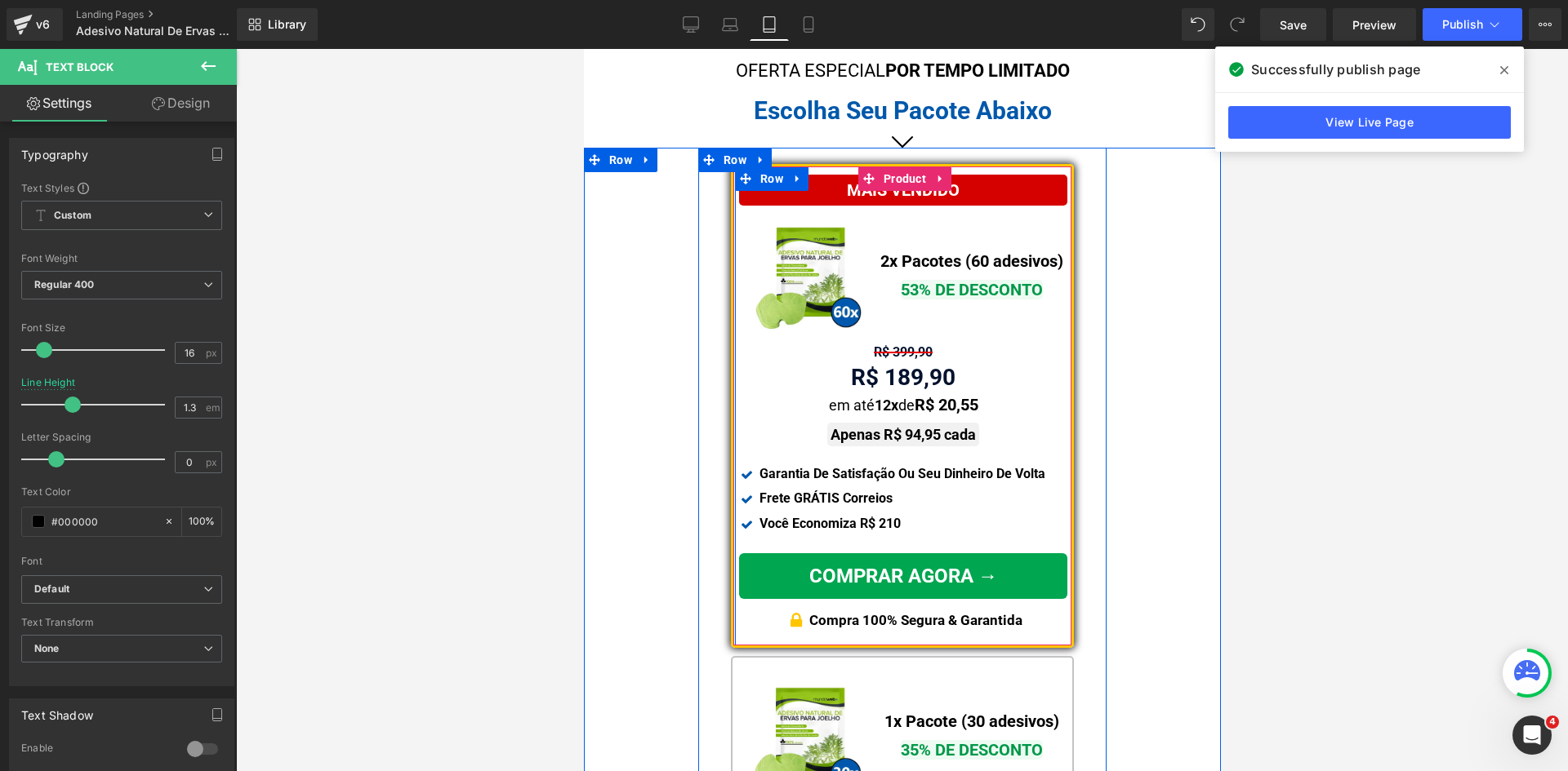
click at [886, 343] on div "MAIS VENDIDO Text Block Image 2x Pacotes (60 adesivos) Text Block 53% DE DESCON…" at bounding box center [902, 406] width 328 height 463
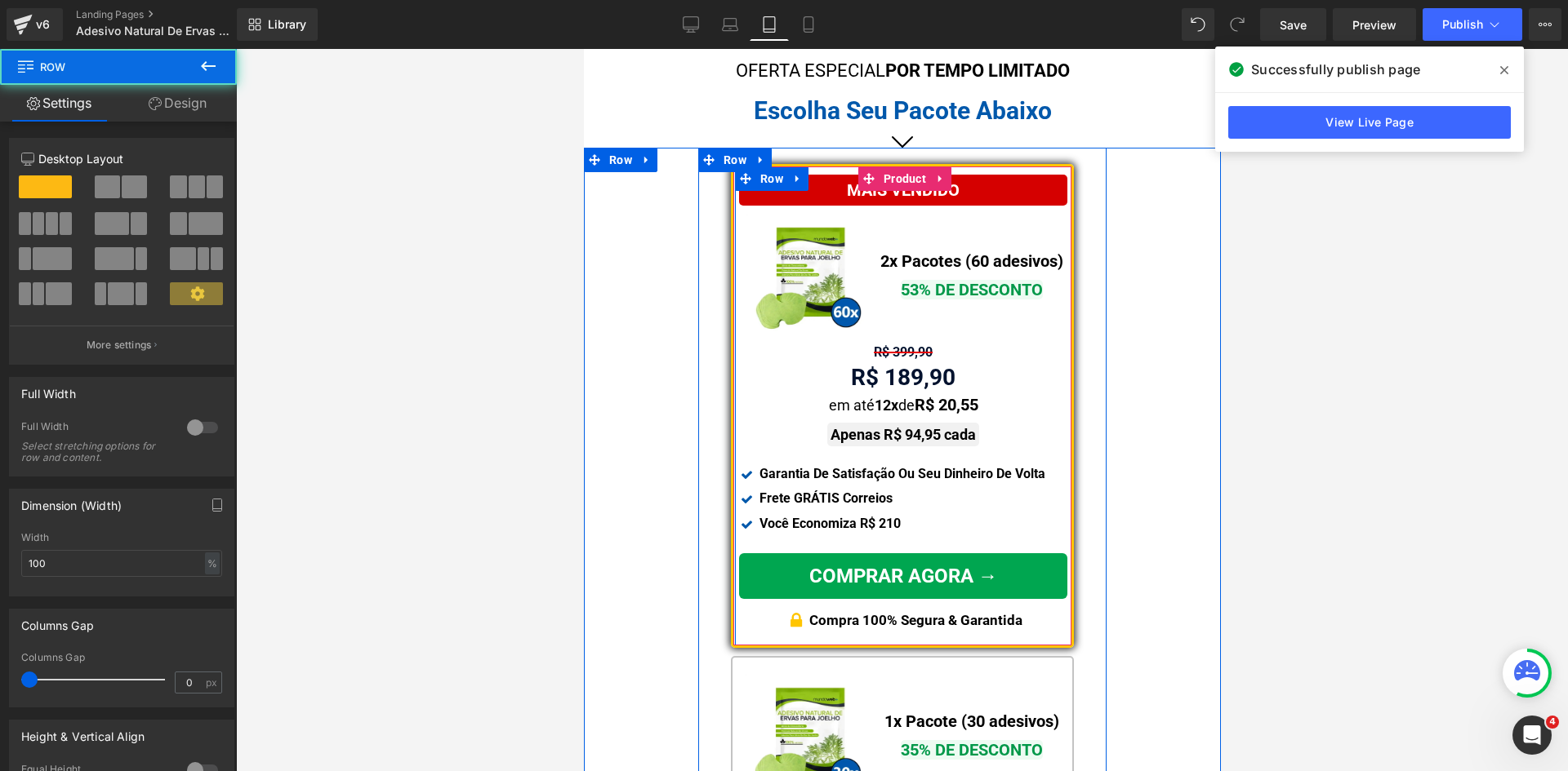
click at [887, 349] on span "Text Block" at bounding box center [894, 353] width 52 height 20
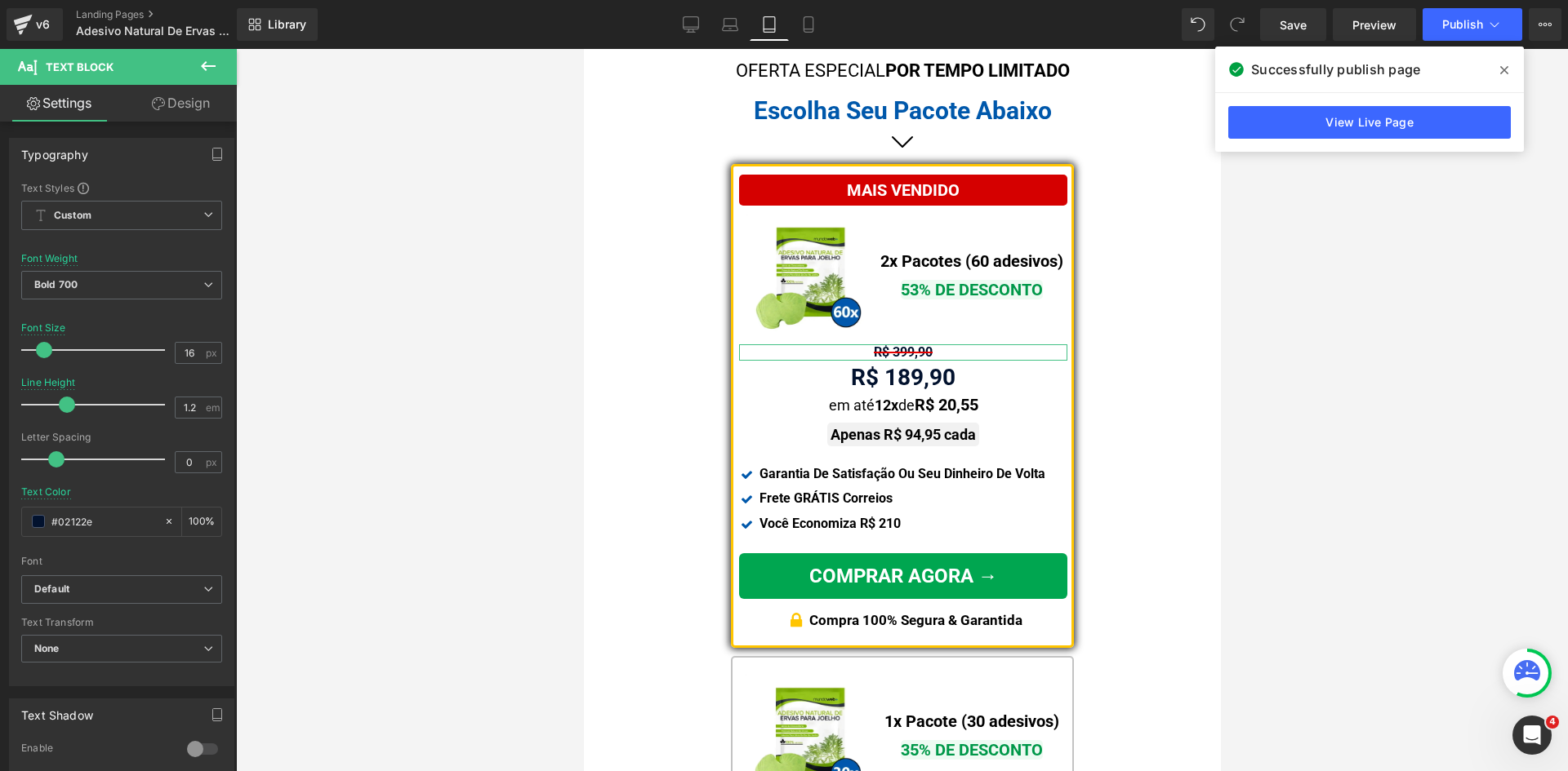
click at [199, 104] on link "Design" at bounding box center [181, 103] width 118 height 37
click at [0, 0] on div "Spacing" at bounding box center [0, 0] width 0 height 0
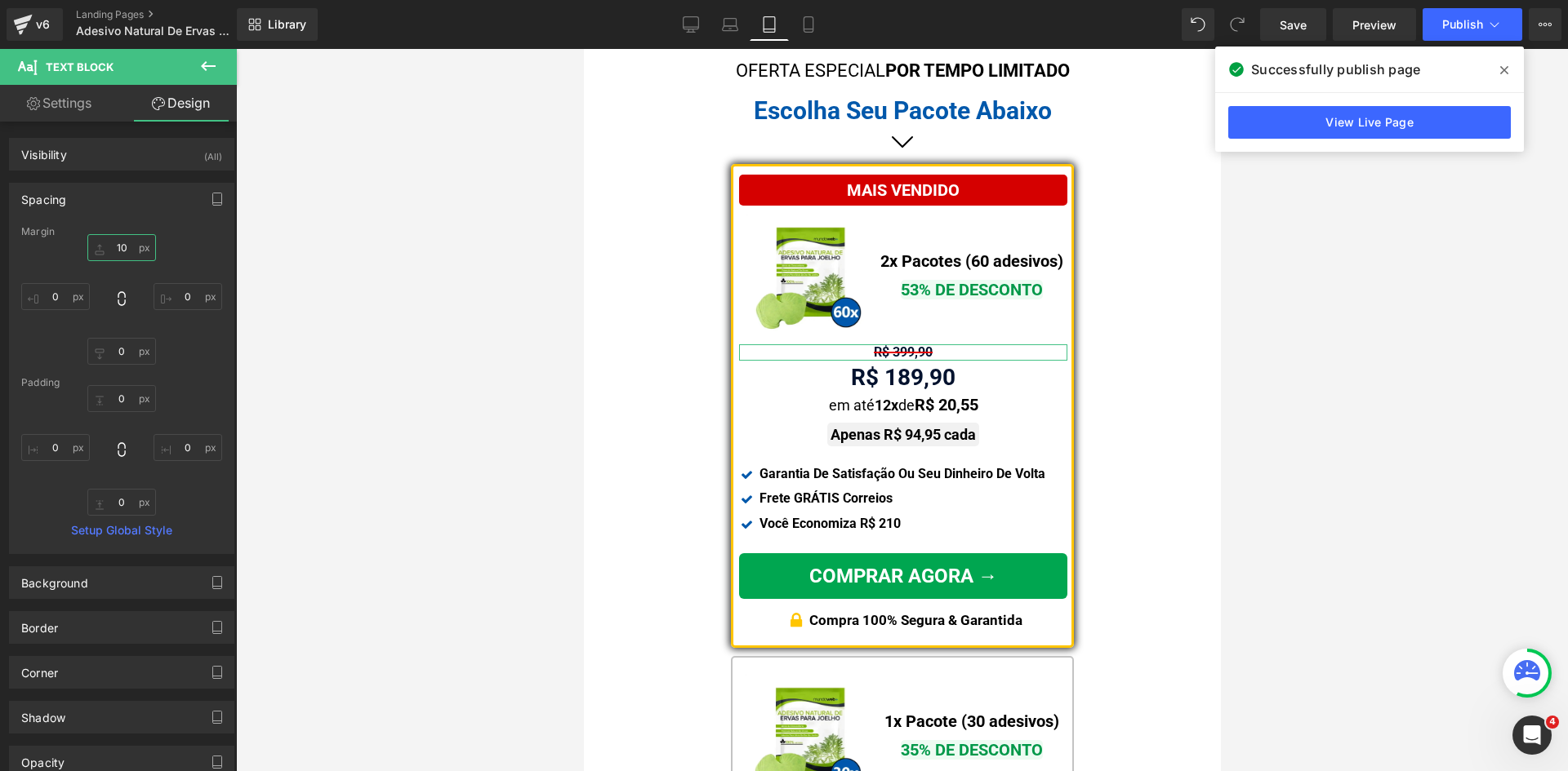
click at [109, 249] on input "text" at bounding box center [122, 247] width 69 height 27
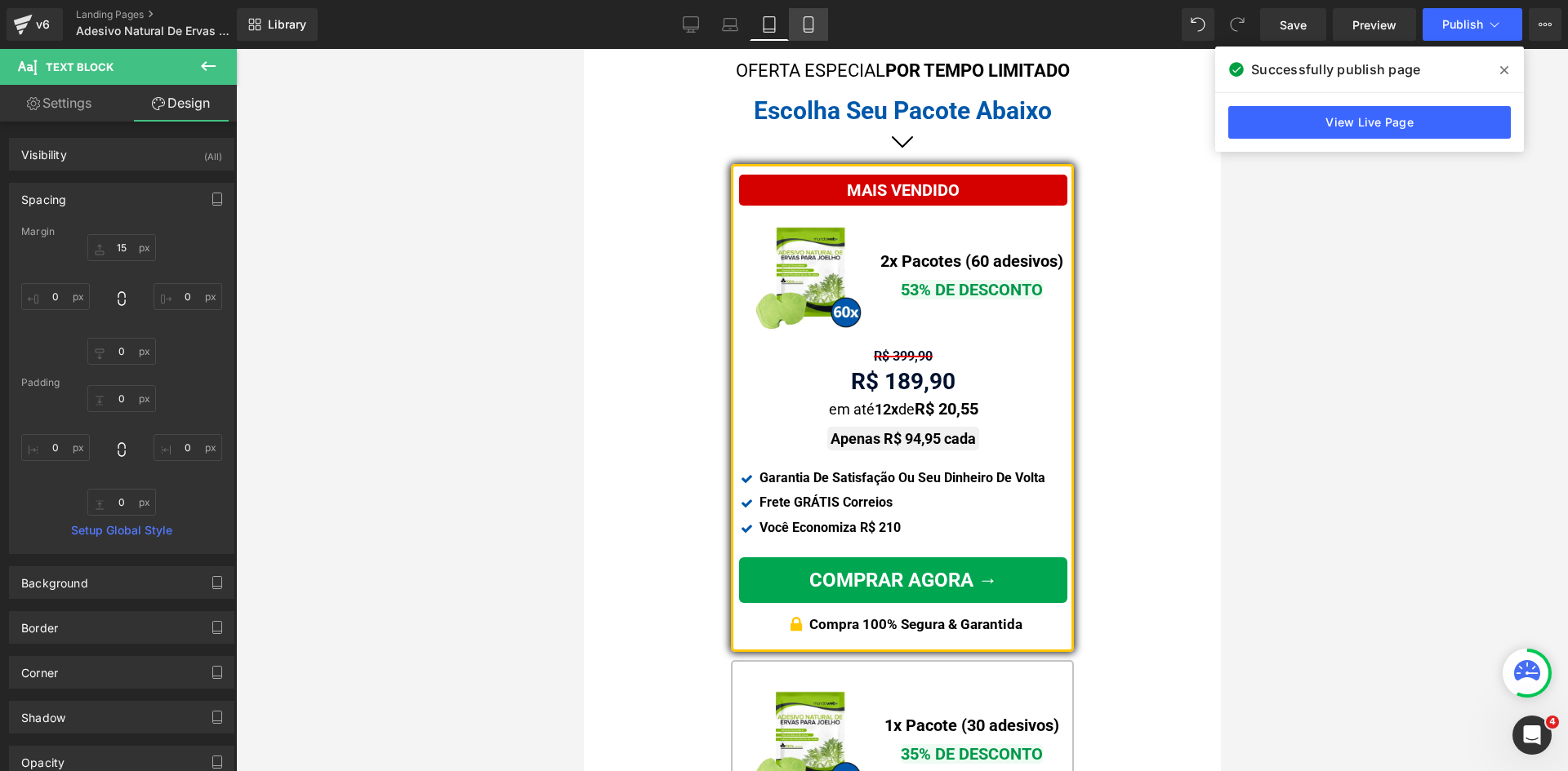
click at [805, 11] on link "Mobile" at bounding box center [808, 24] width 39 height 33
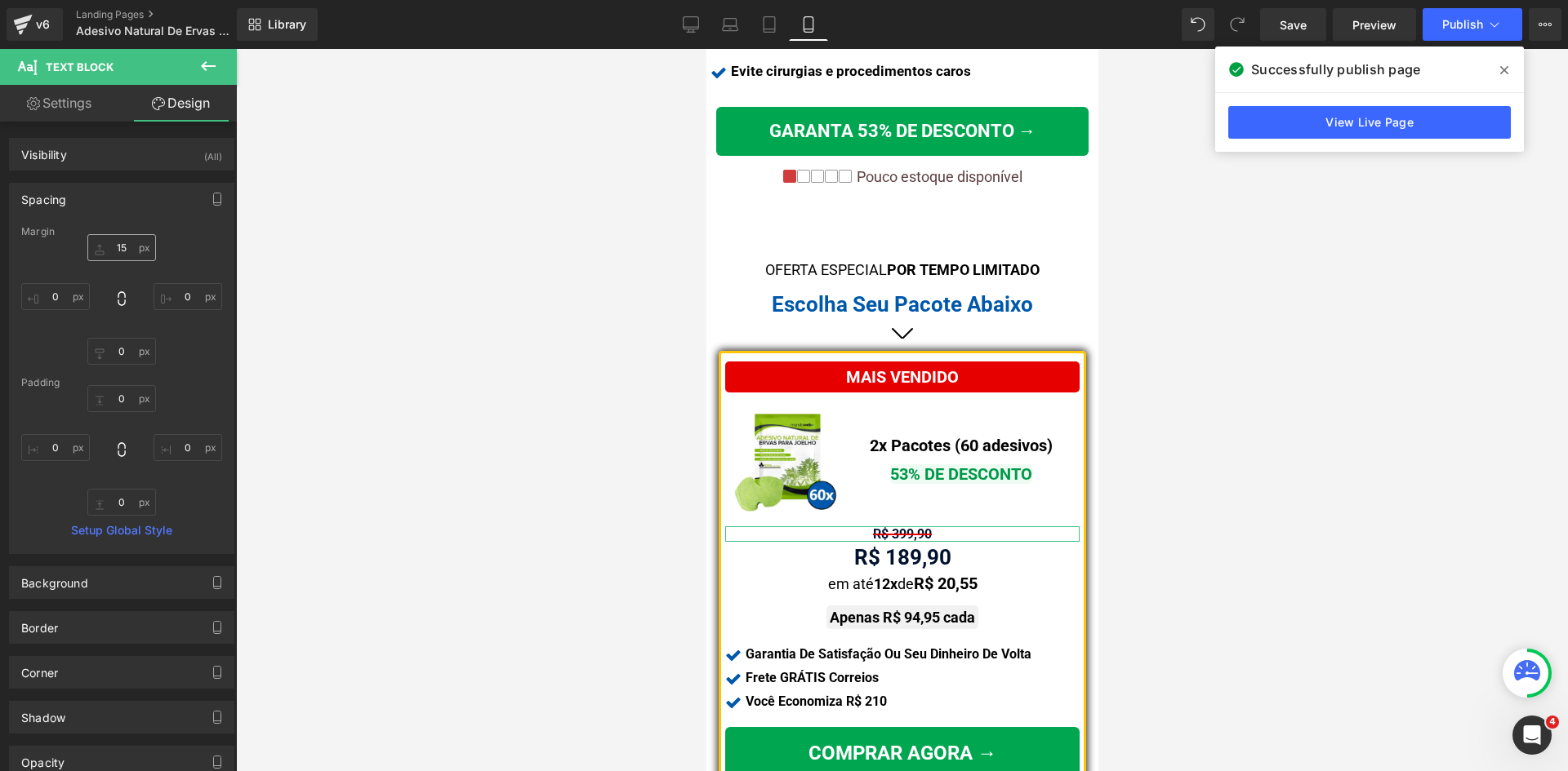
scroll to position [981, 0]
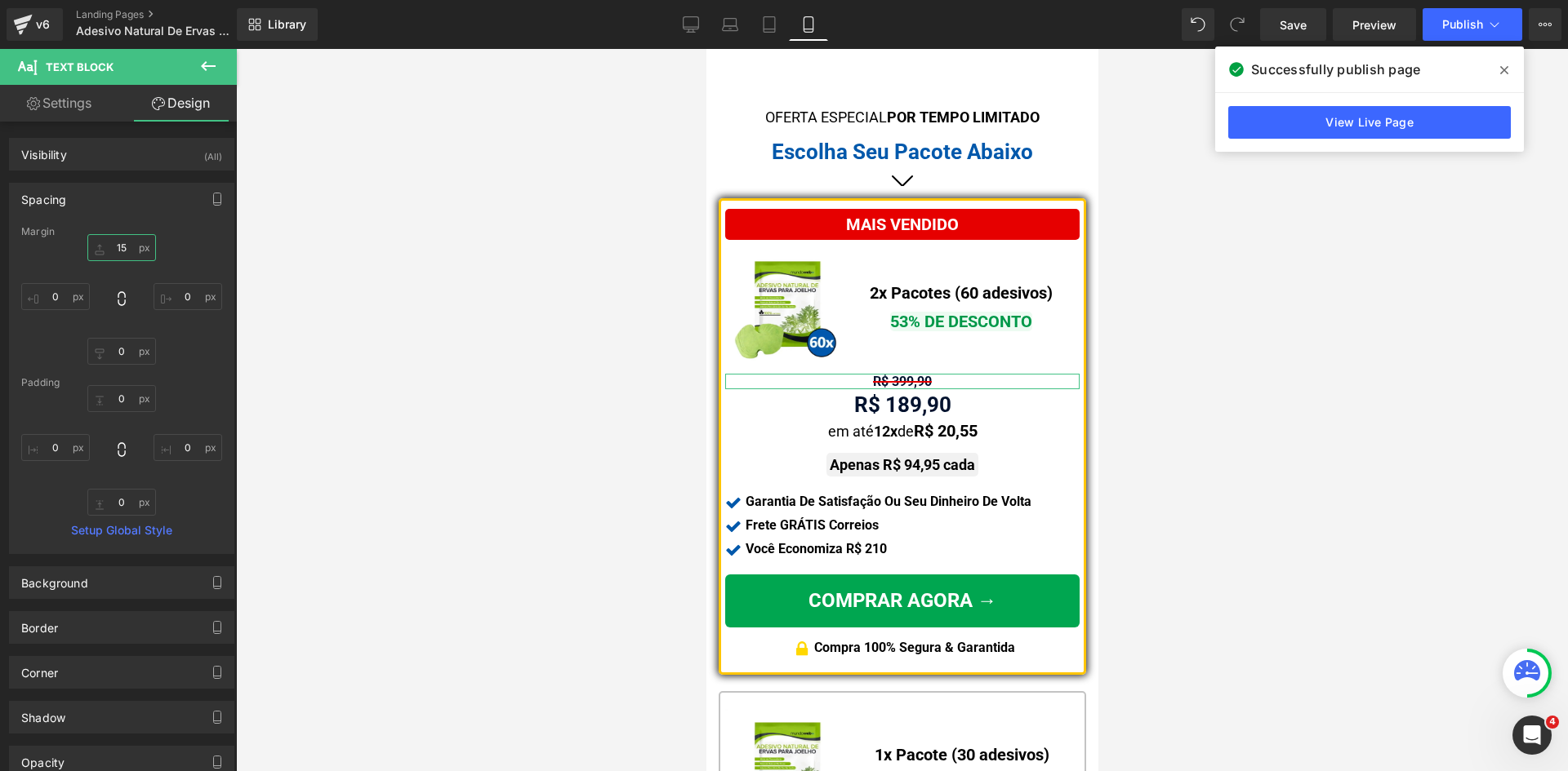
click at [122, 256] on input "15" at bounding box center [122, 247] width 69 height 27
type input "15"
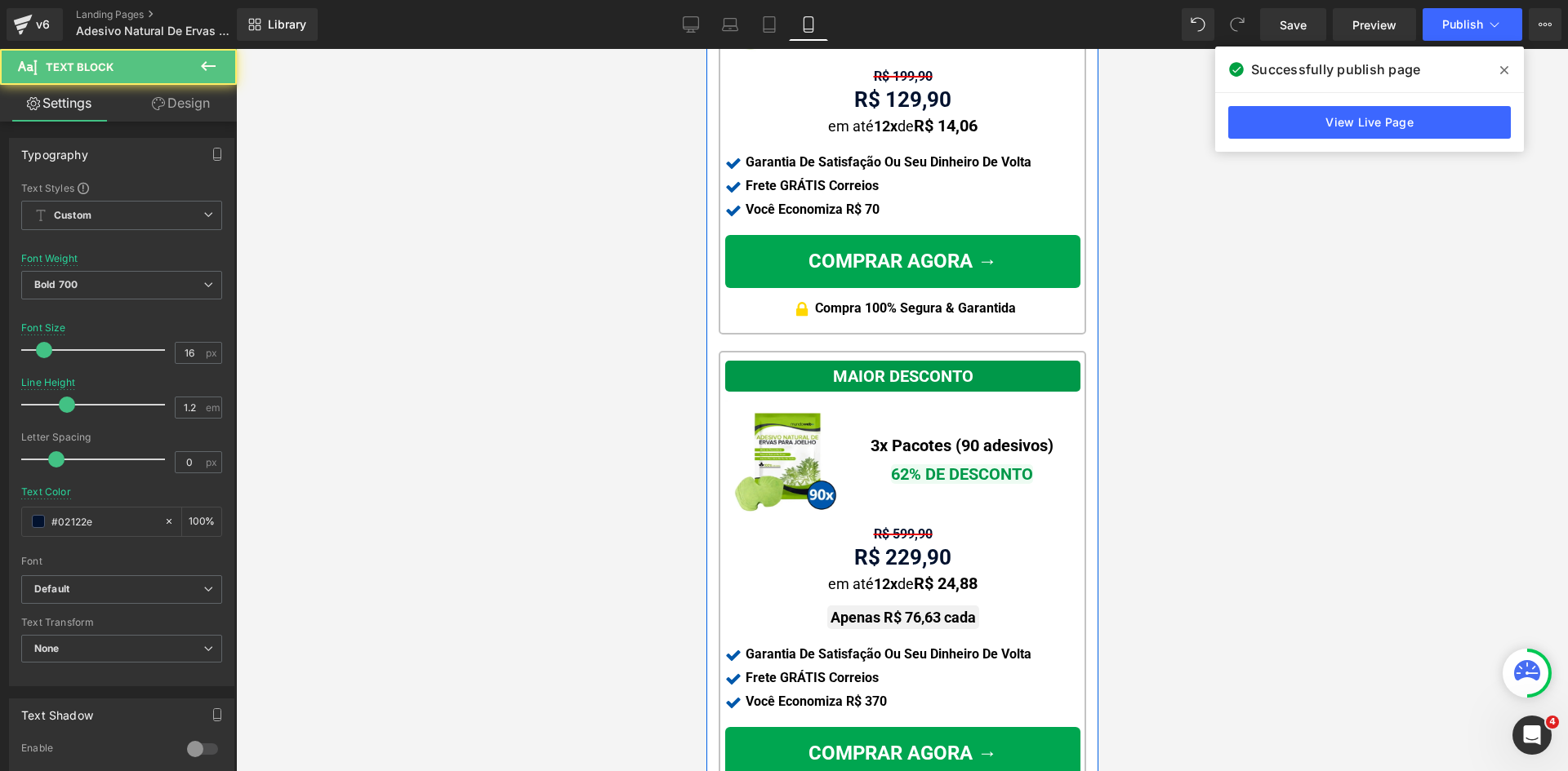
scroll to position [1878, 0]
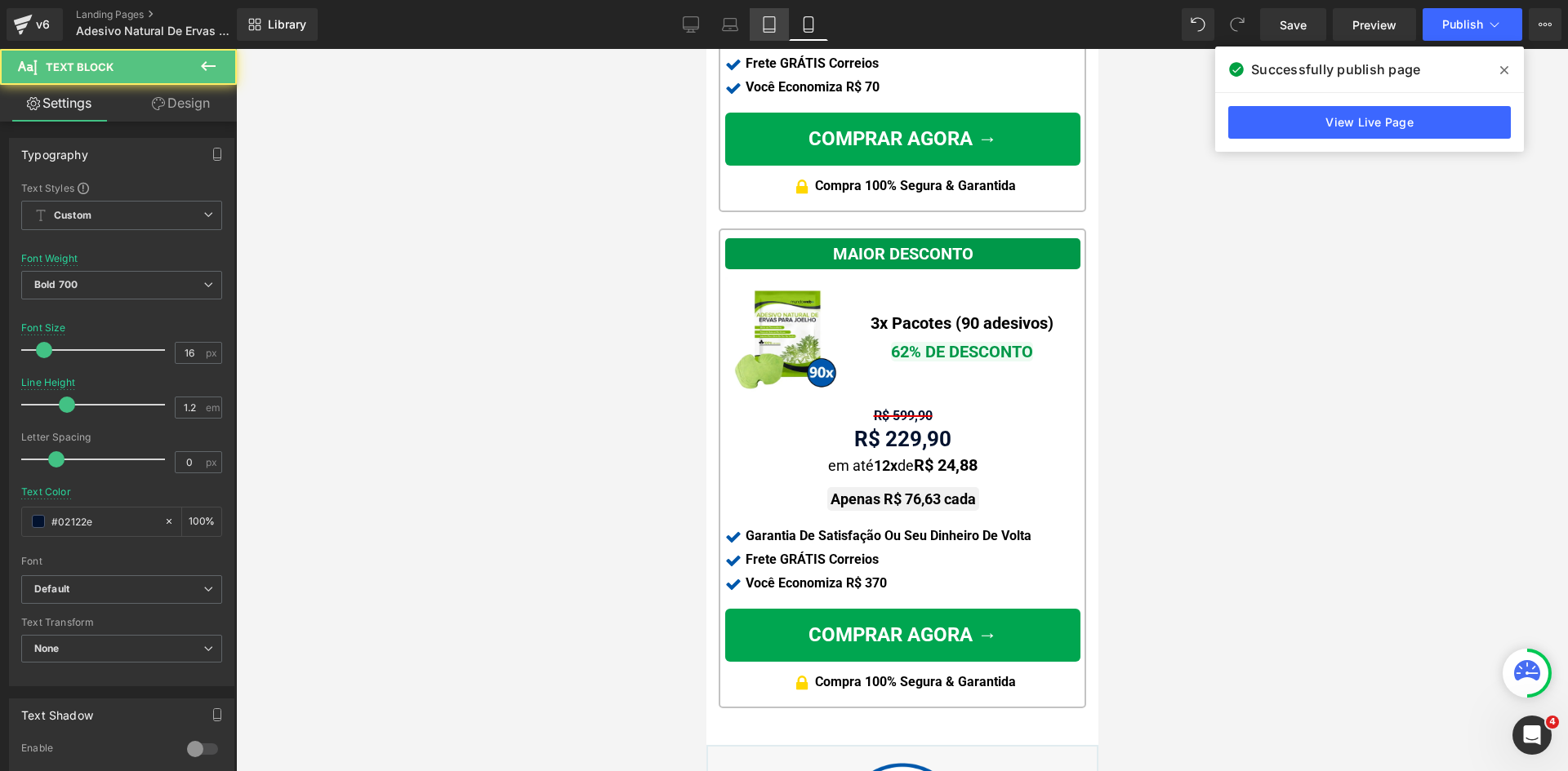
click at [774, 29] on icon at bounding box center [769, 29] width 12 height 0
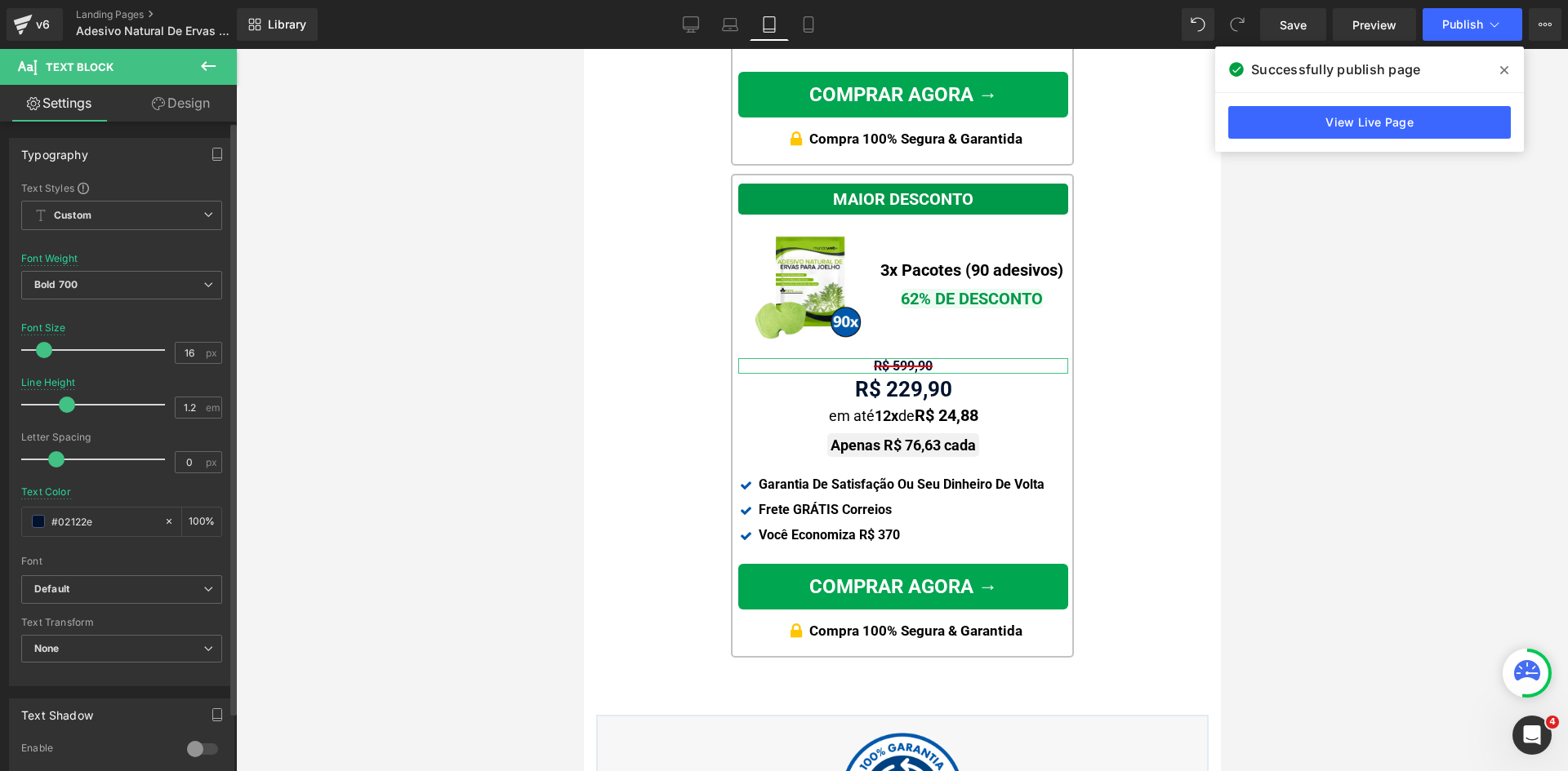
scroll to position [1737, 0]
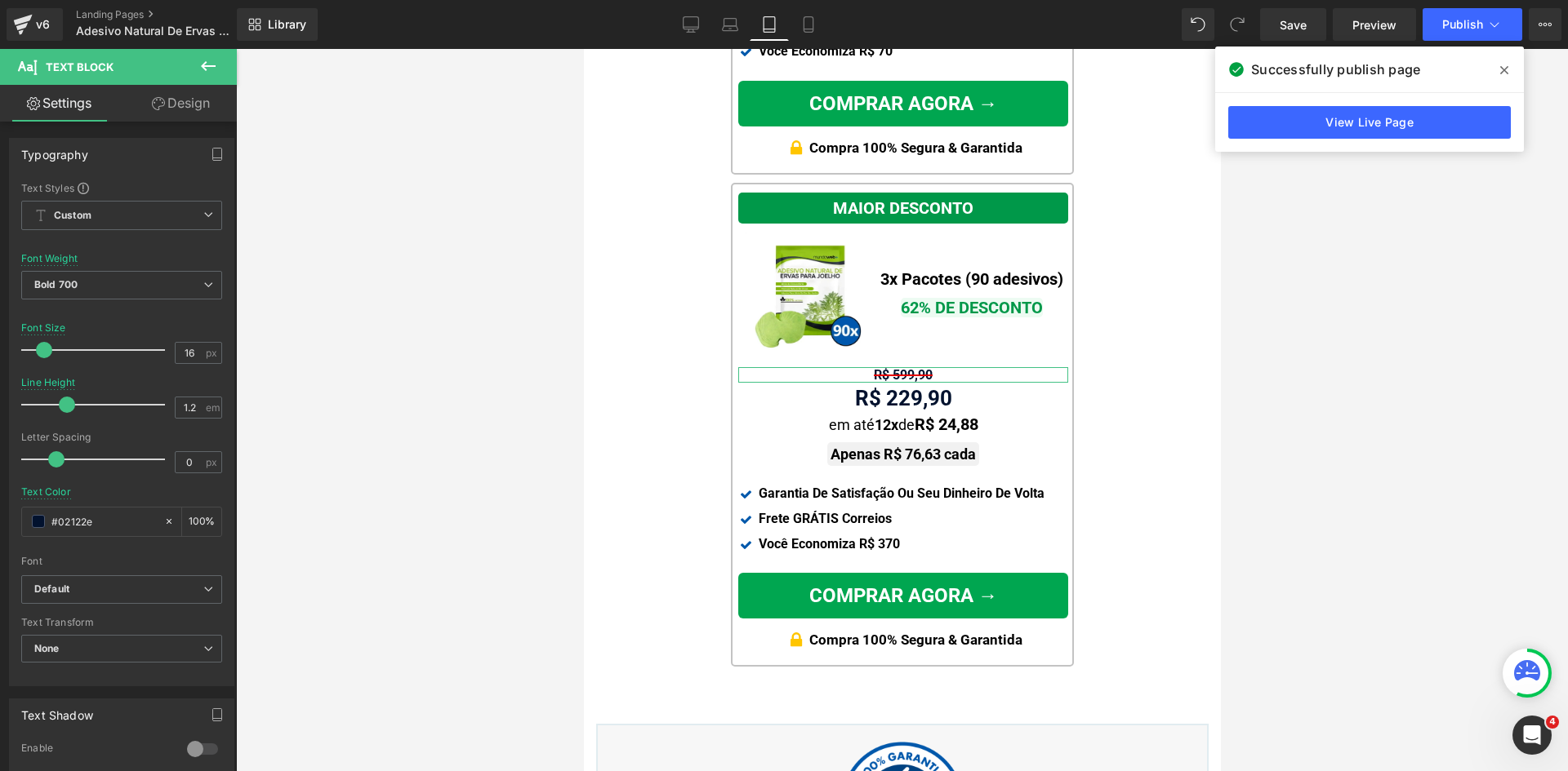
click at [177, 96] on link "Design" at bounding box center [181, 103] width 118 height 37
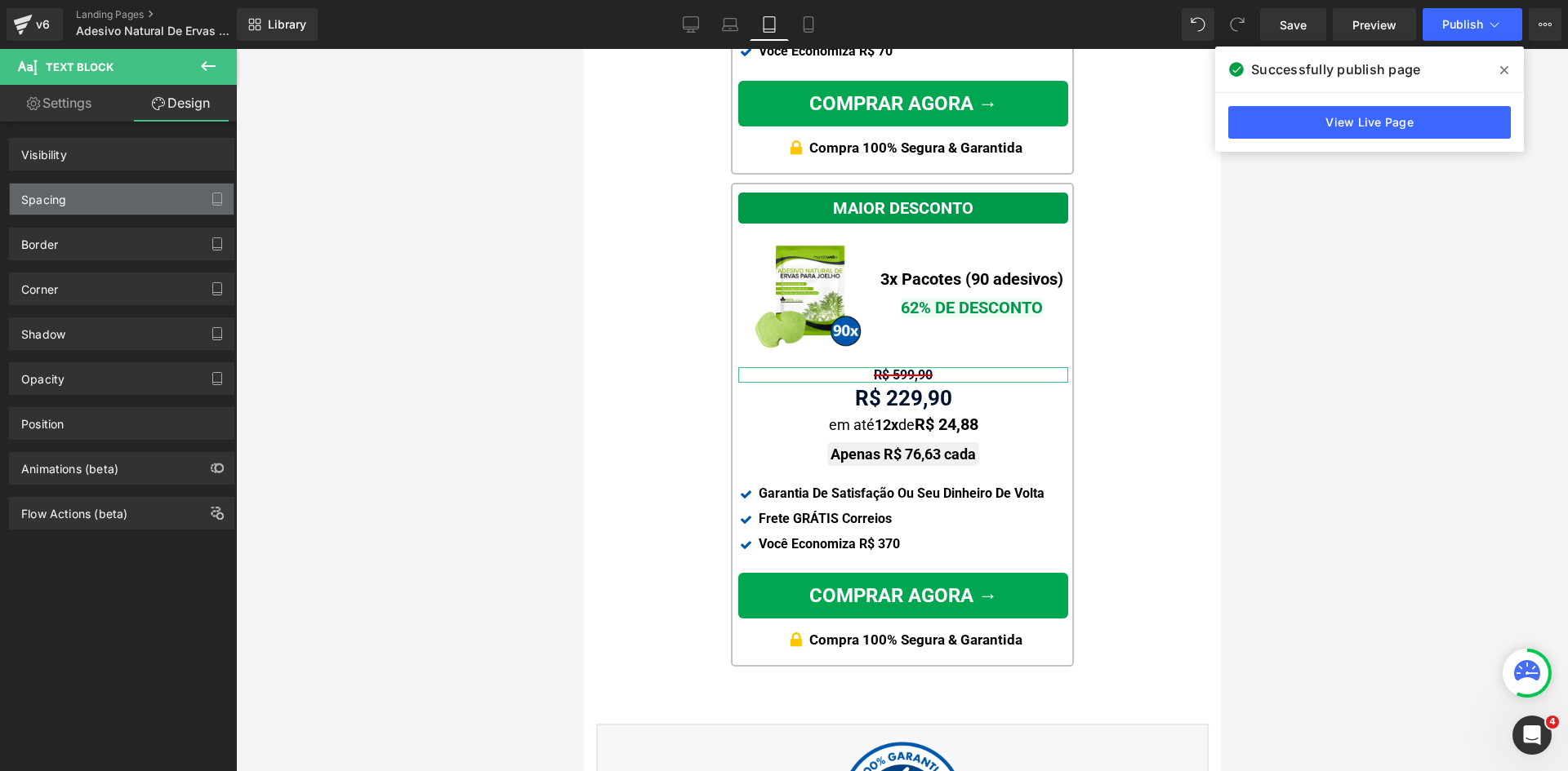
click at [52, 202] on div "Spacing" at bounding box center [44, 195] width 45 height 23
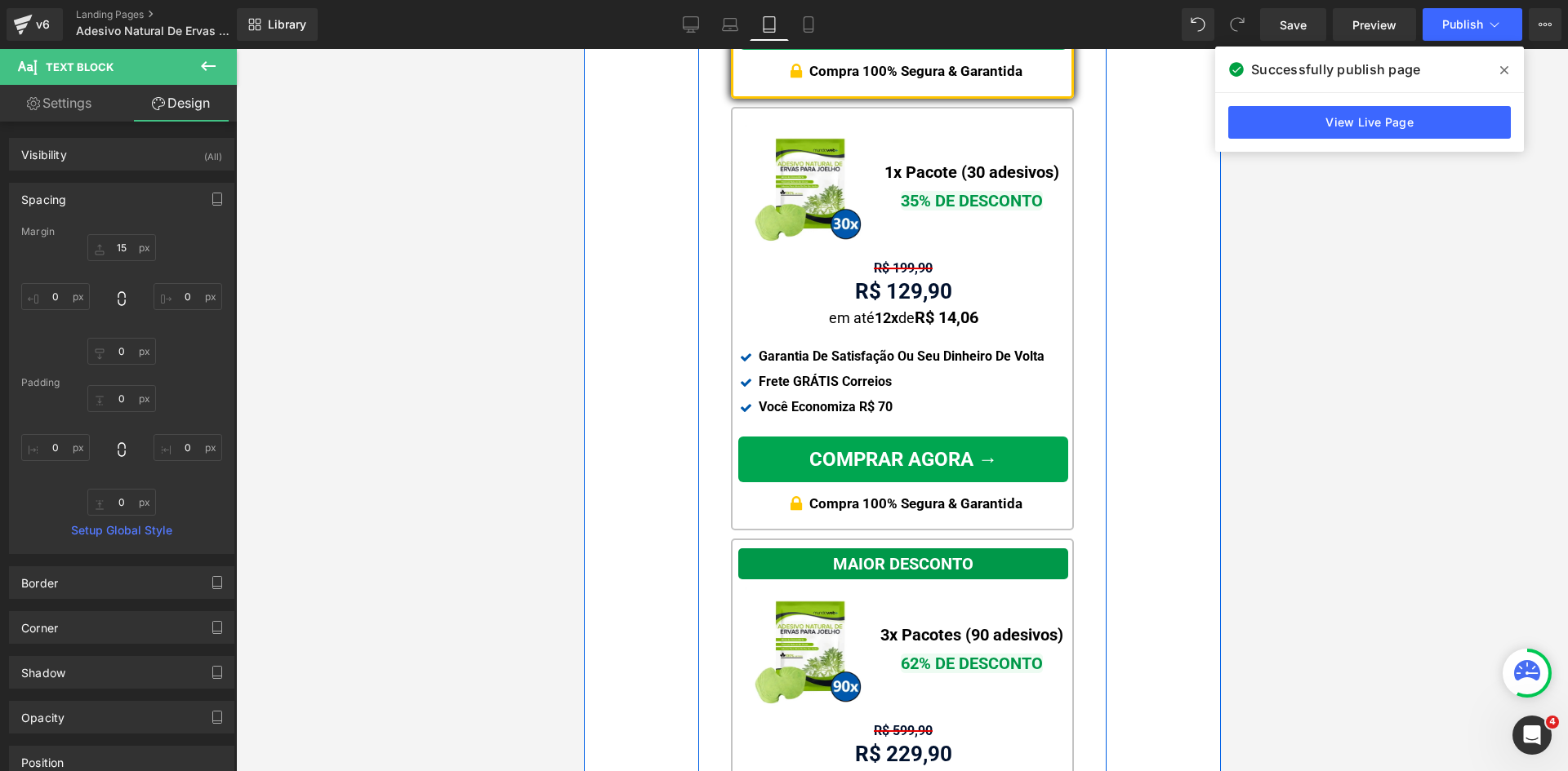
scroll to position [1166, 0]
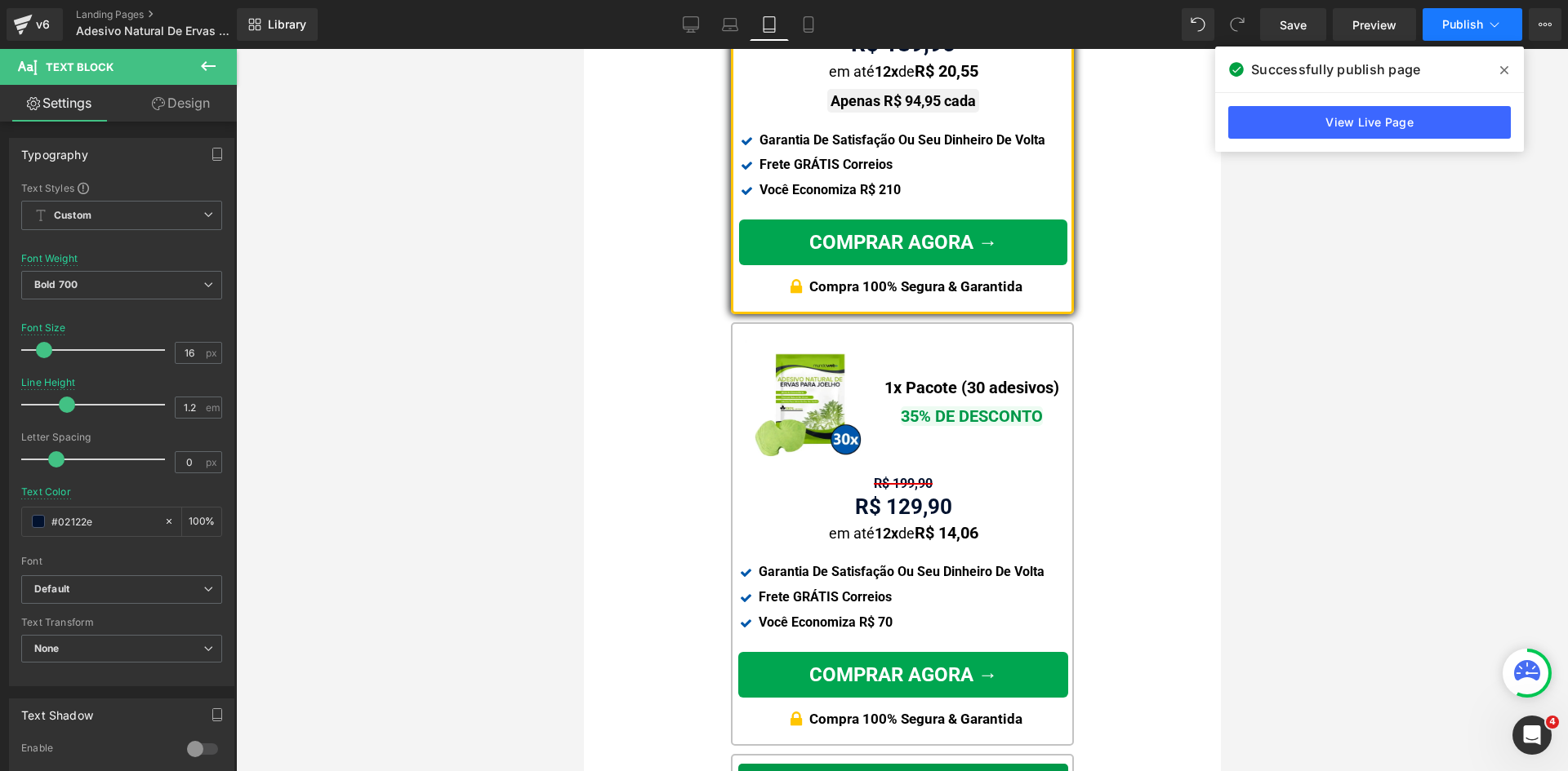
click at [1466, 18] on span "Publish" at bounding box center [1463, 24] width 41 height 13
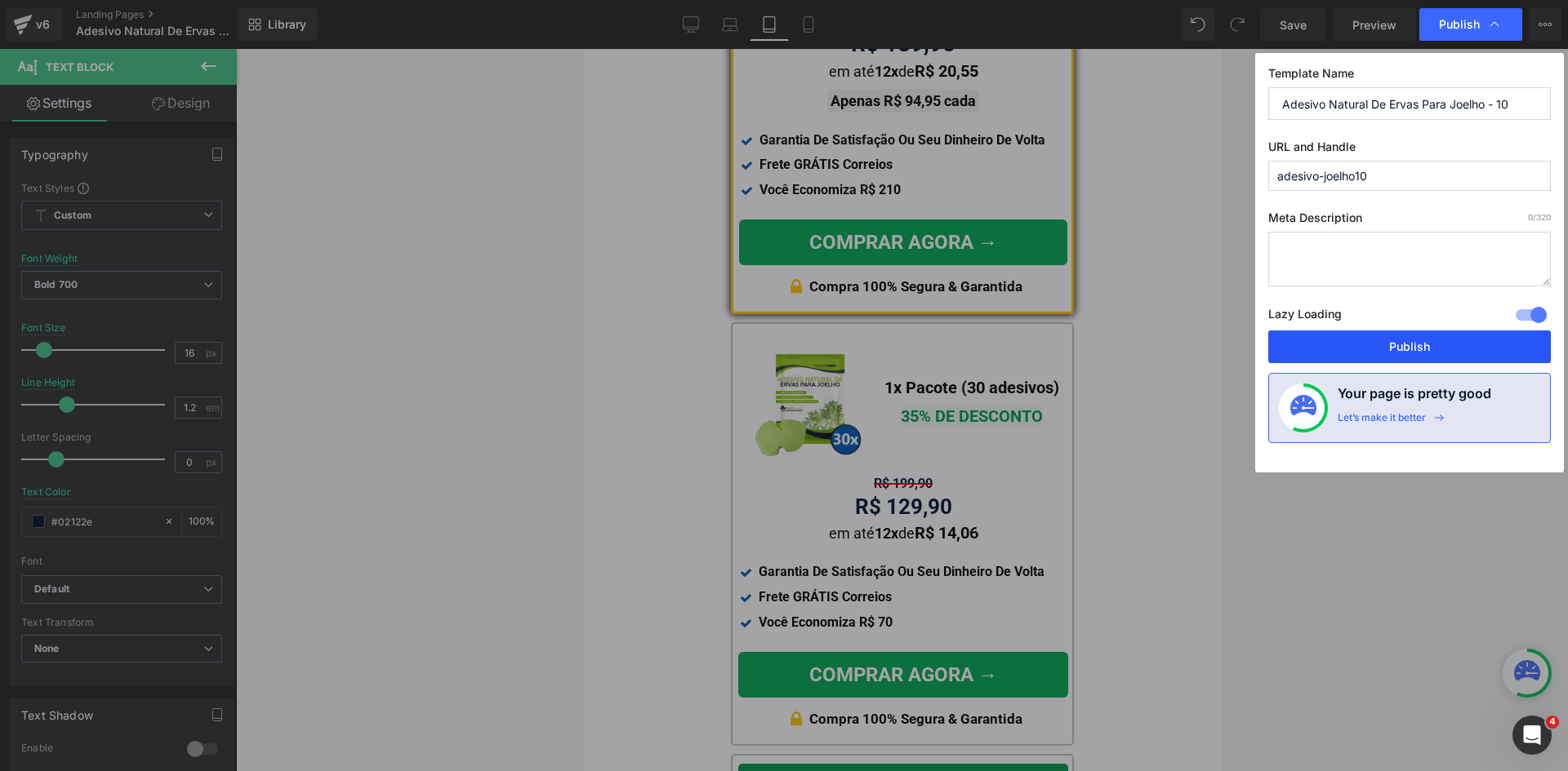
click at [1379, 352] on button "Publish" at bounding box center [1409, 347] width 282 height 33
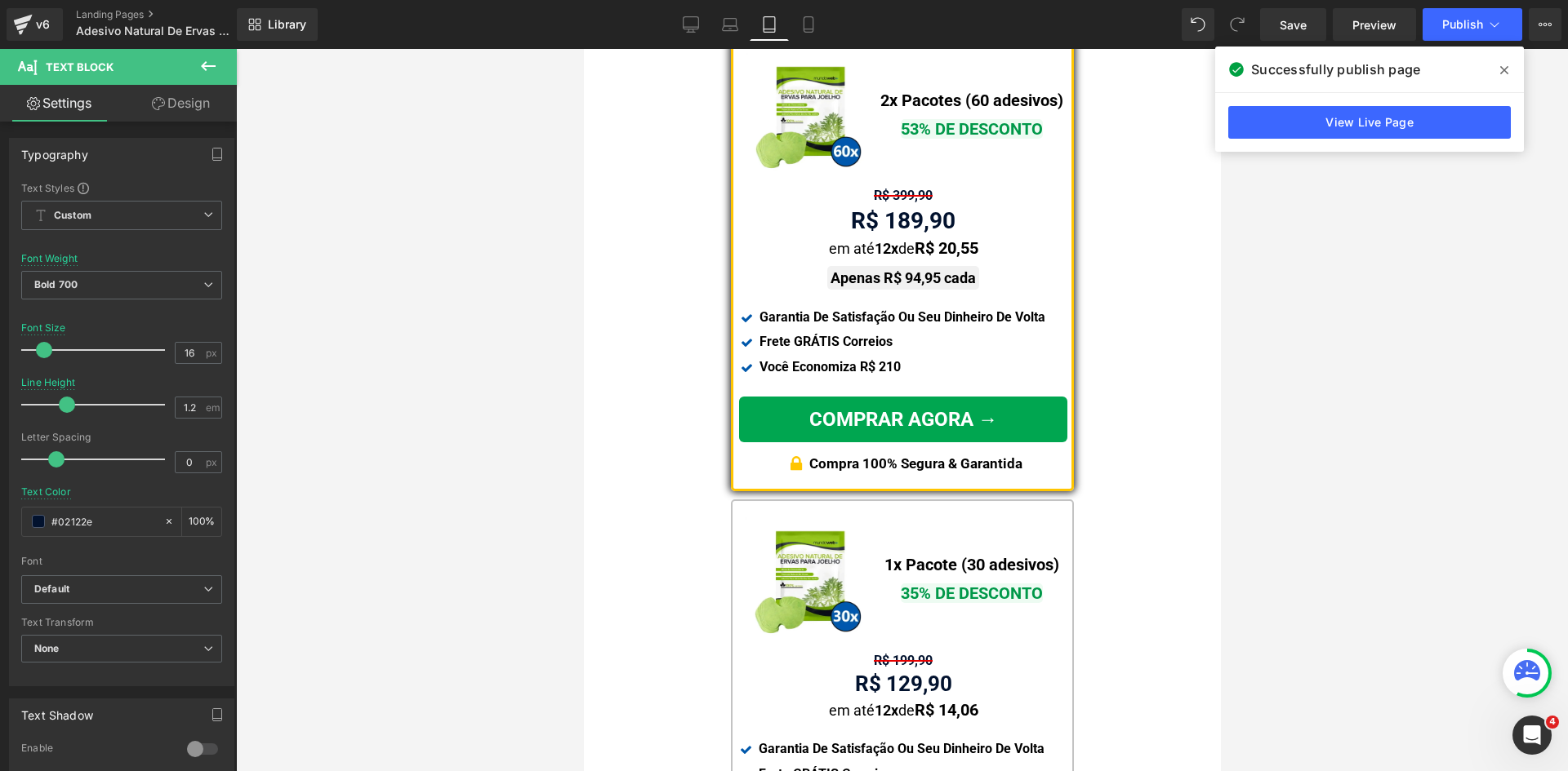
scroll to position [676, 0]
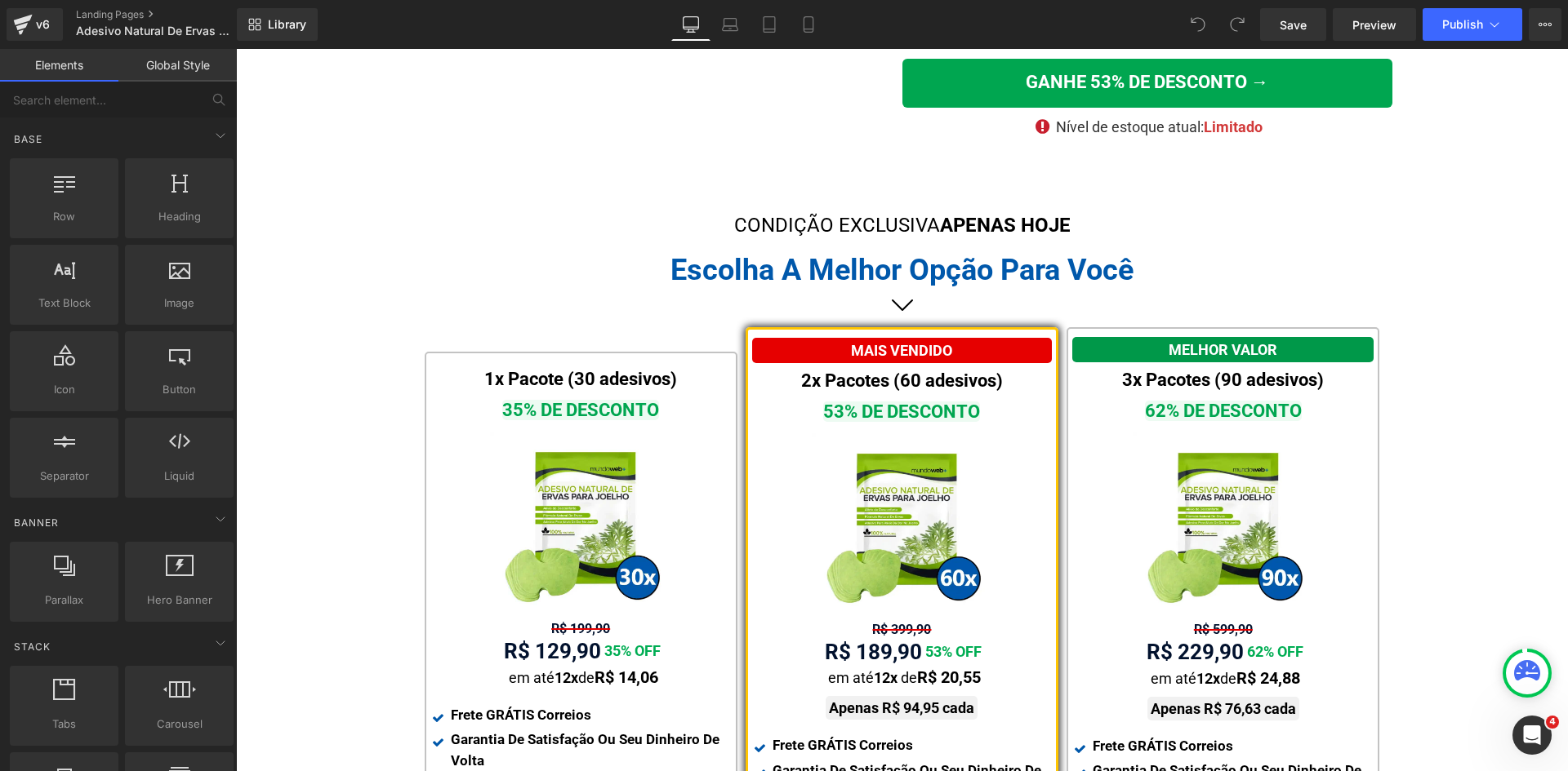
scroll to position [816, 0]
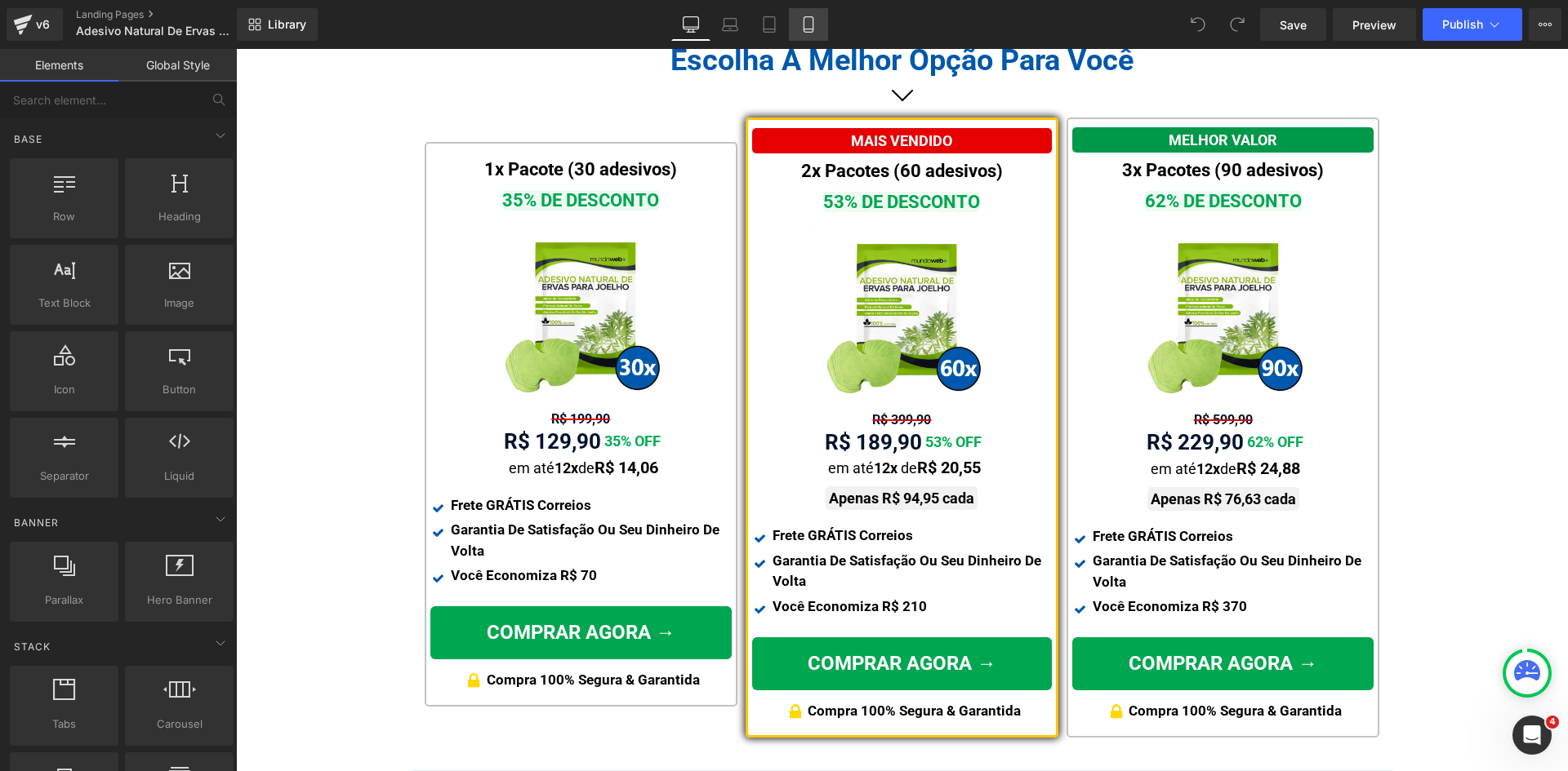
click at [813, 20] on icon at bounding box center [808, 24] width 9 height 15
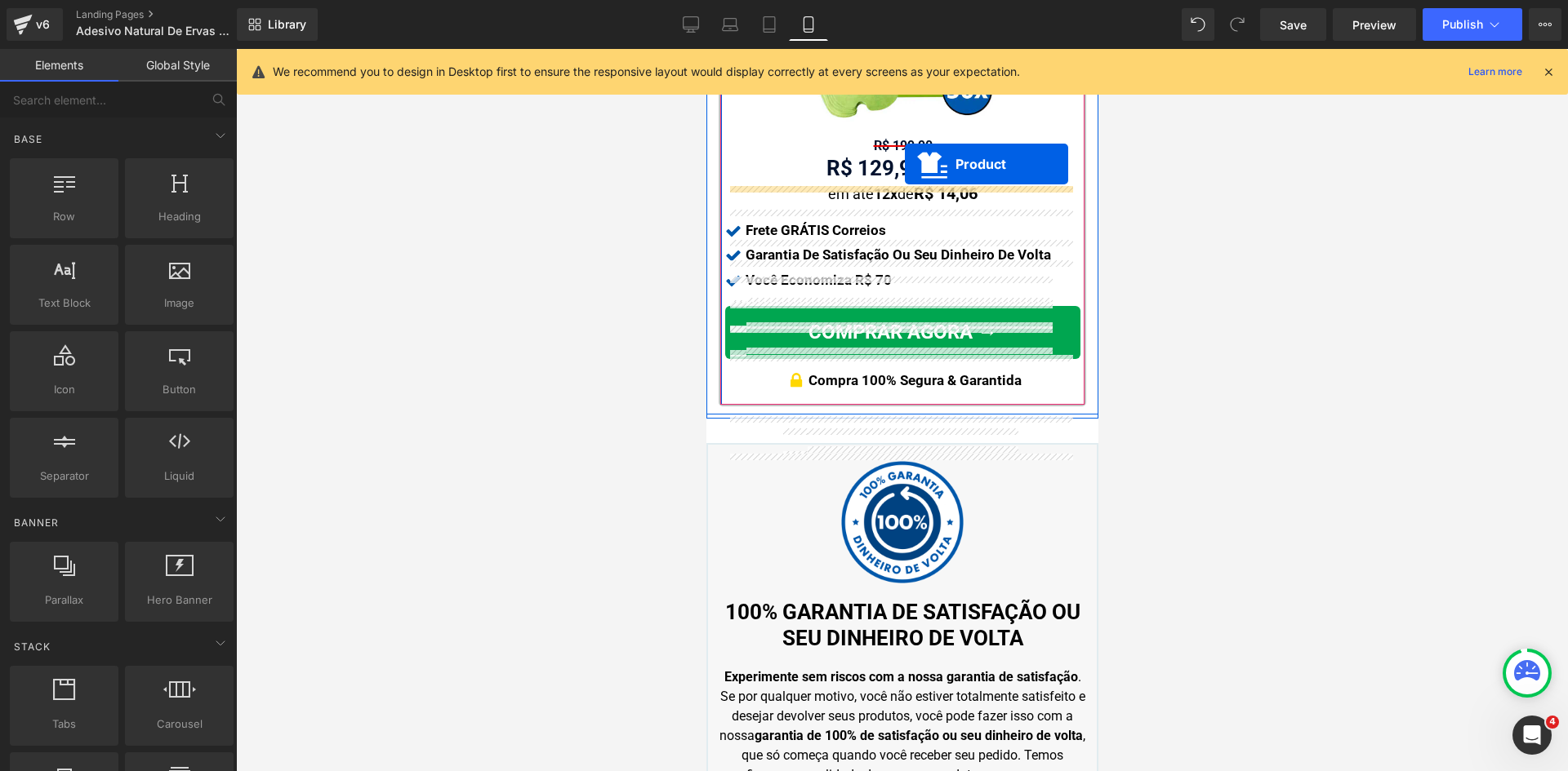
scroll to position [2040, 0]
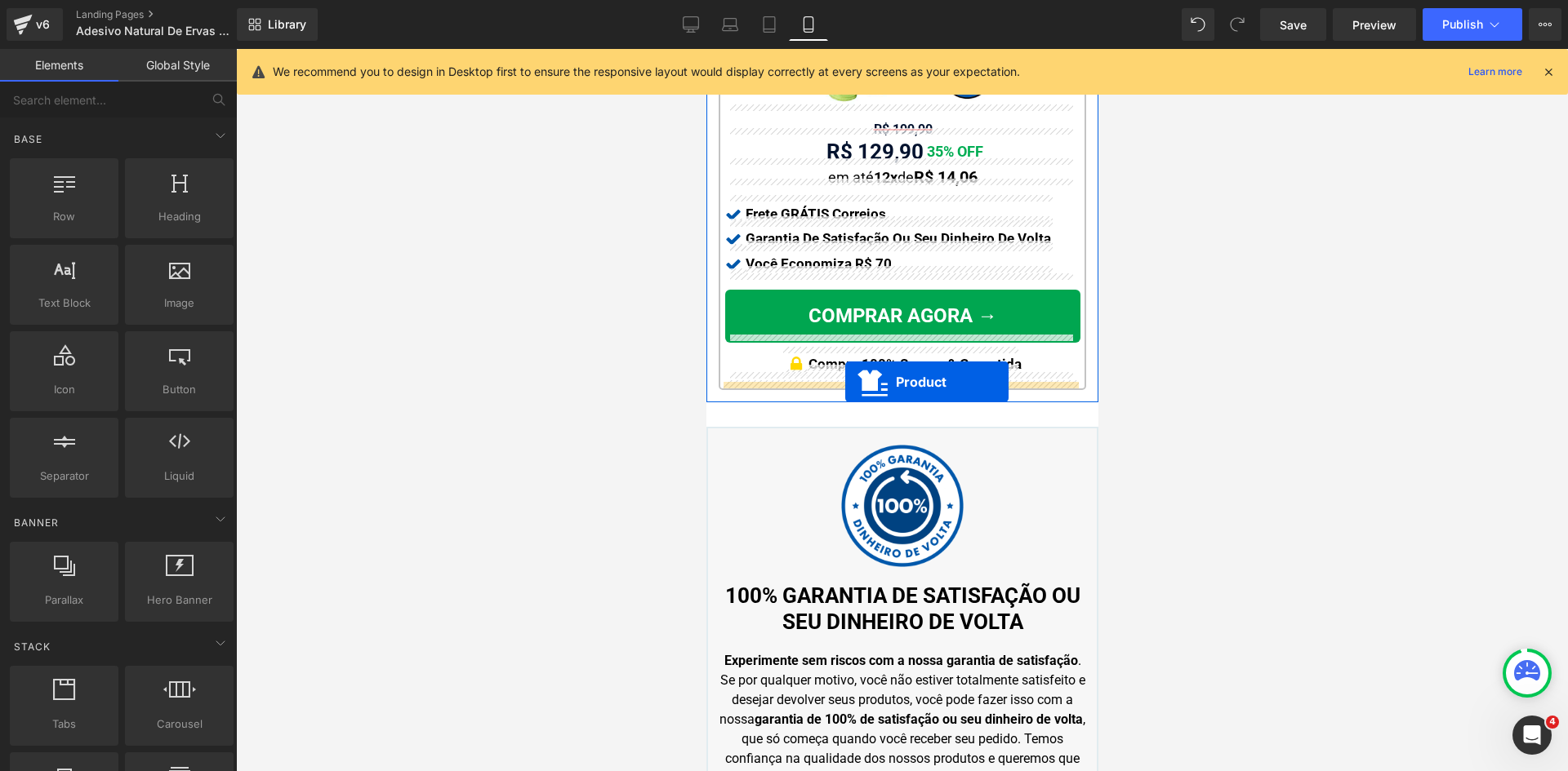
drag, startPoint x: 886, startPoint y: 188, endPoint x: 844, endPoint y: 381, distance: 197.5
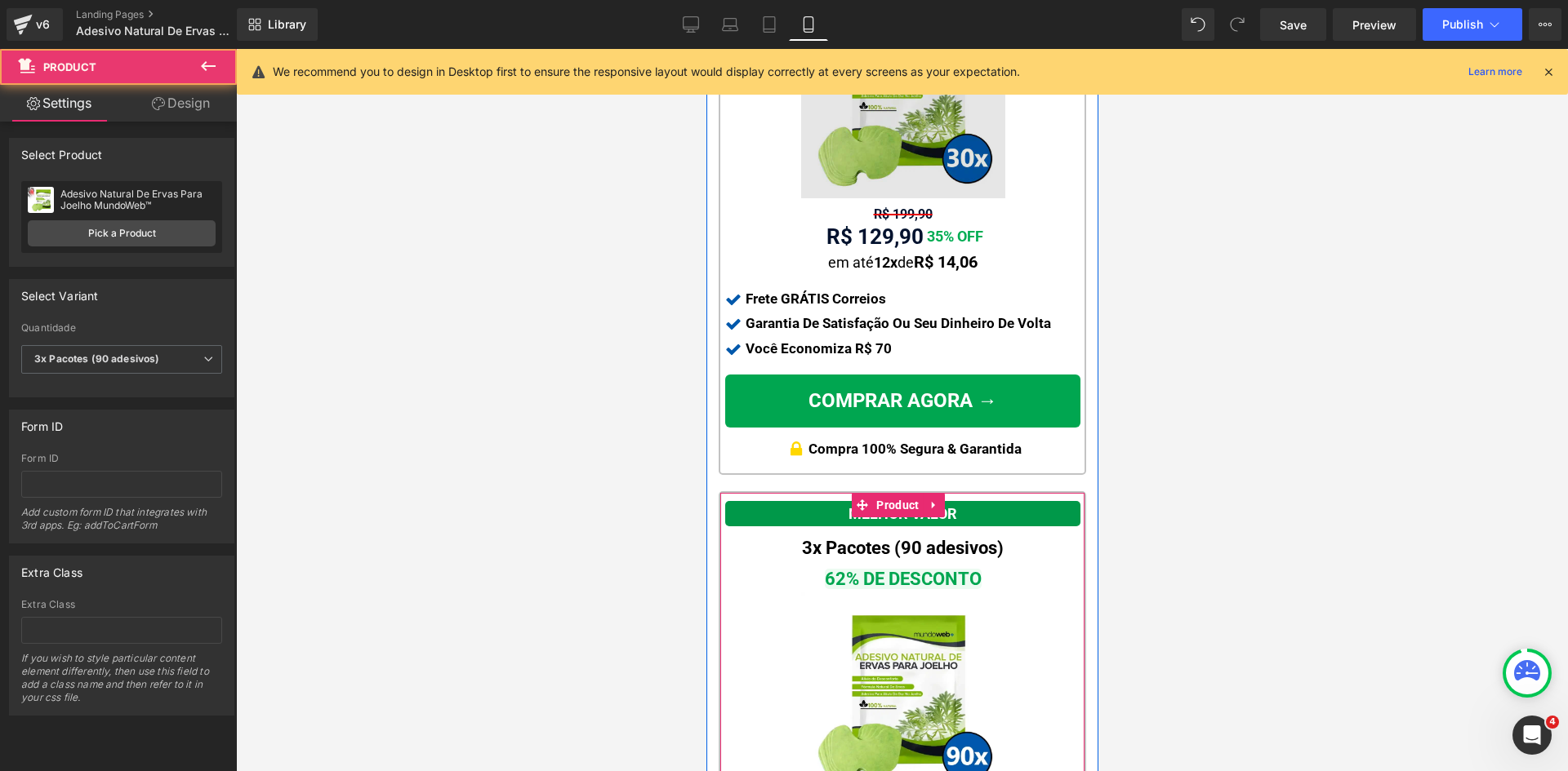
scroll to position [1615, 0]
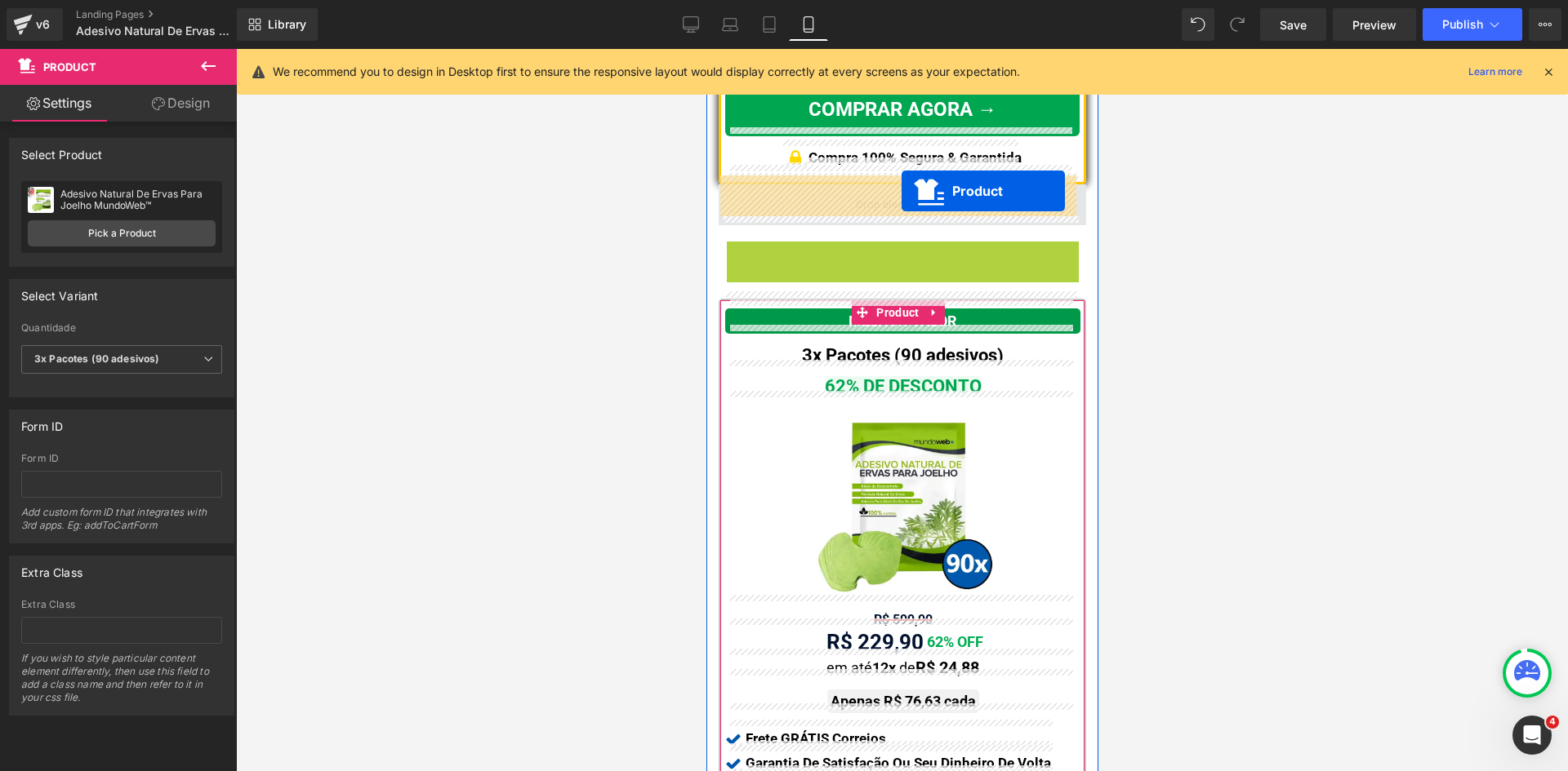
drag, startPoint x: 903, startPoint y: 232, endPoint x: 900, endPoint y: 191, distance: 41.1
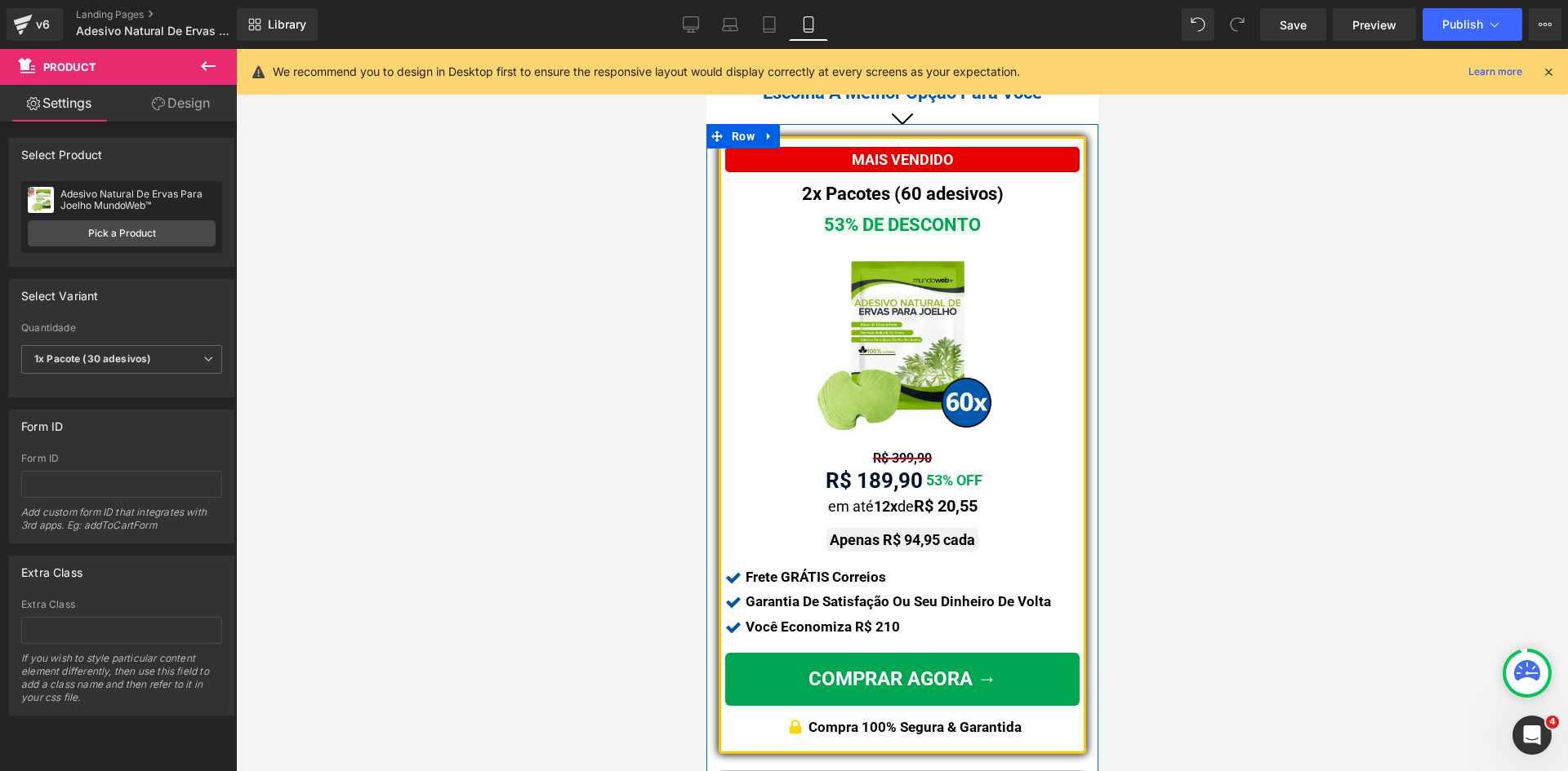
scroll to position [1044, 0]
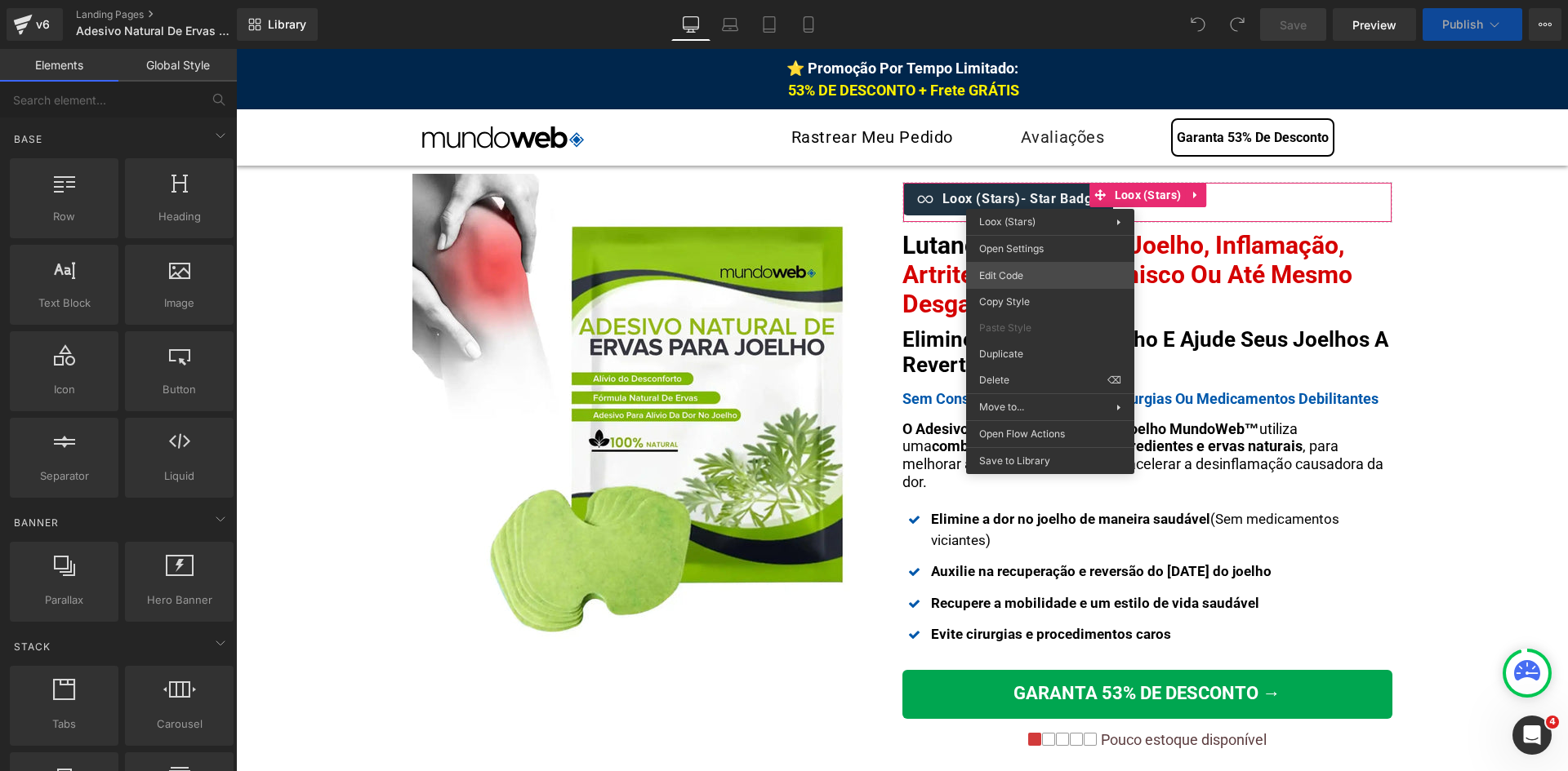
click at [1034, 0] on div "You are previewing how the will restyle your page. You can not edit Elements in…" at bounding box center [784, 0] width 1568 height 0
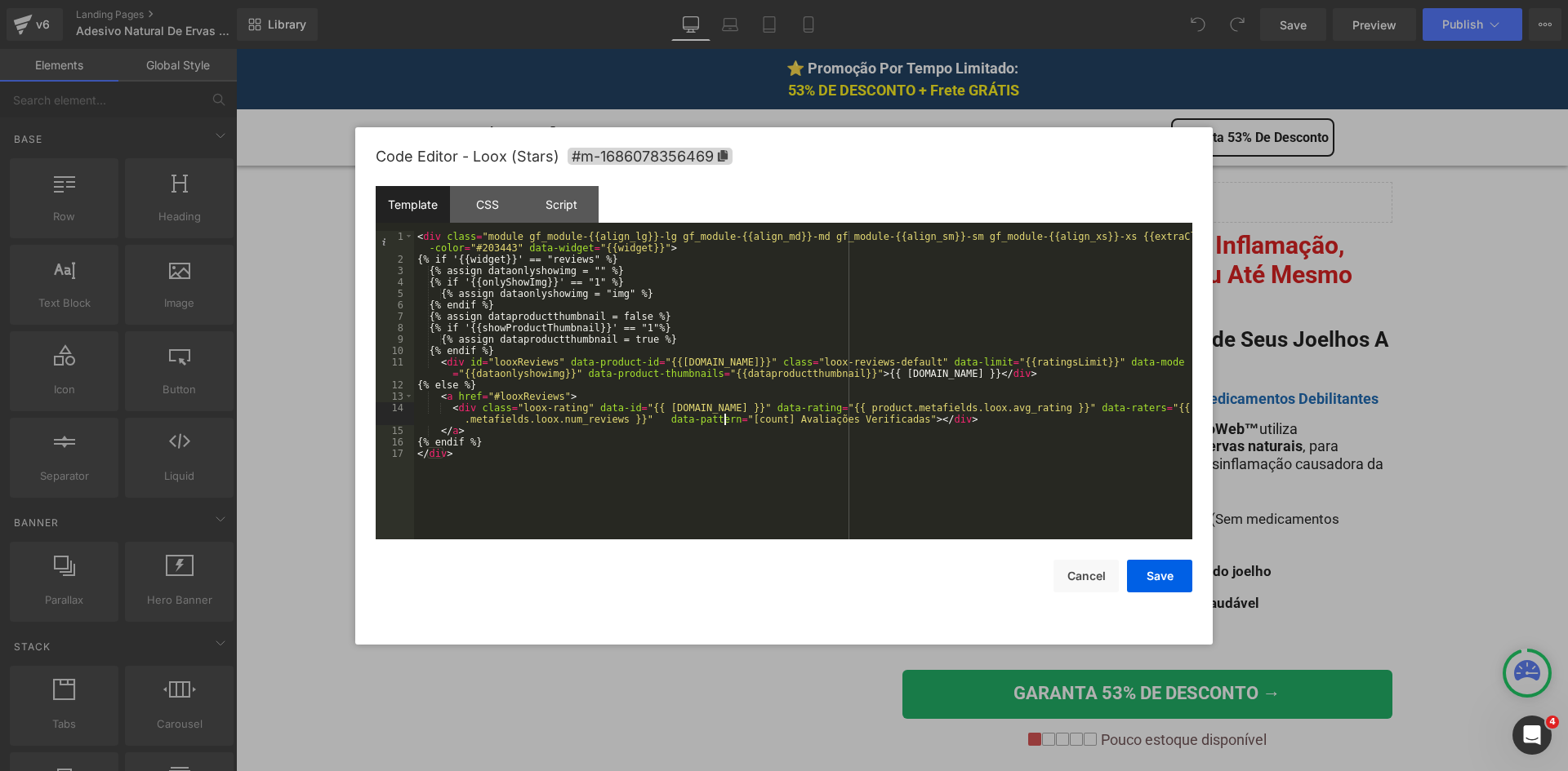
click at [725, 420] on div "< div class = "module gf_module-{{align_lg}}-lg gf_module-{{align_md}}-md gf_mo…" at bounding box center [803, 402] width 778 height 343
click at [964, 154] on div "Code Editor - Loox (Stars) #m-1686078356469" at bounding box center [783, 156] width 816 height 59
click at [1155, 579] on button "Save" at bounding box center [1158, 576] width 65 height 33
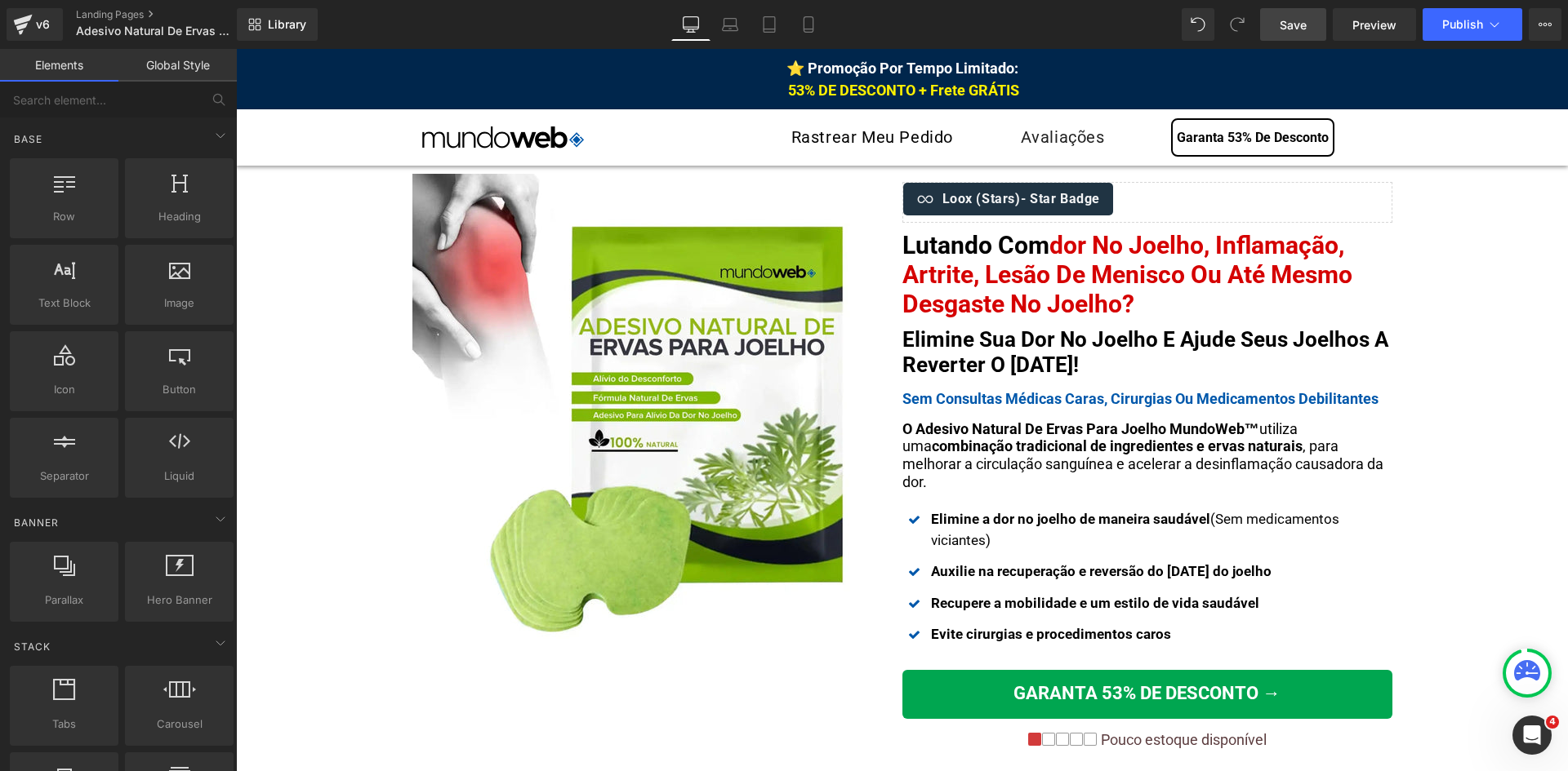
click at [1306, 25] on span "Save" at bounding box center [1293, 24] width 27 height 17
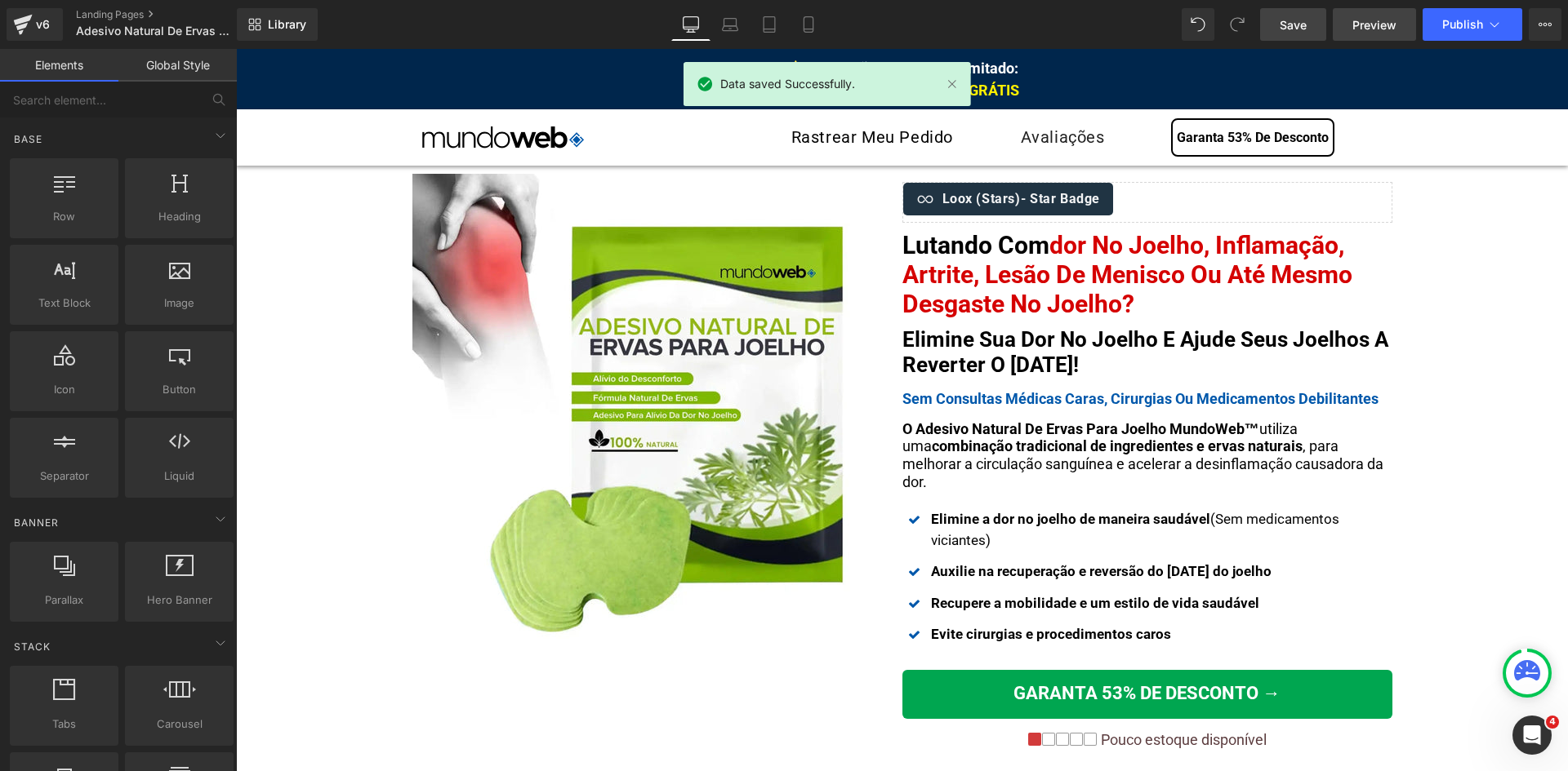
click at [1370, 25] on span "Preview" at bounding box center [1373, 24] width 44 height 17
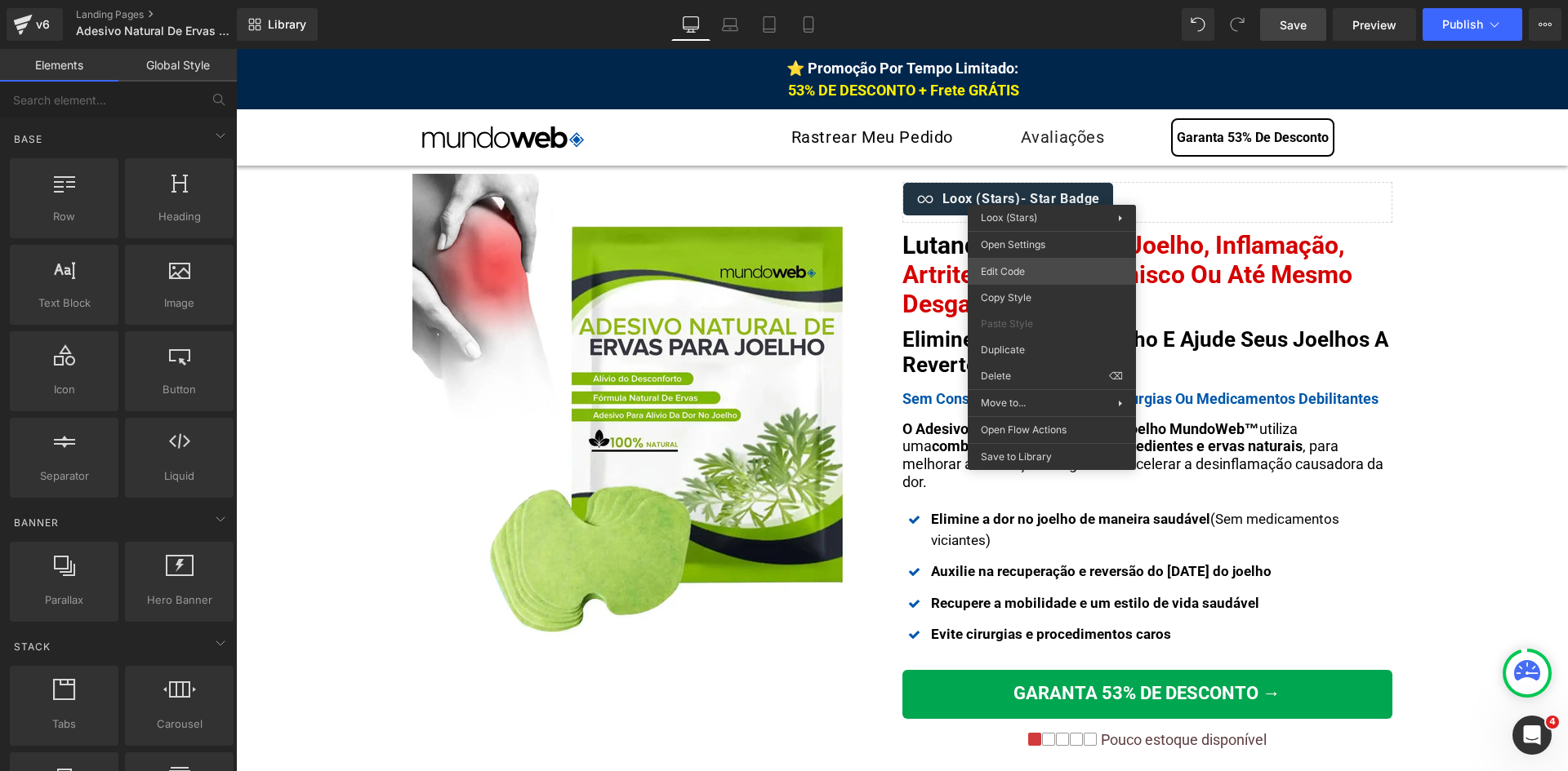
click at [1041, 0] on div "You are previewing how the will restyle your page. You can not edit Elements in…" at bounding box center [784, 0] width 1568 height 0
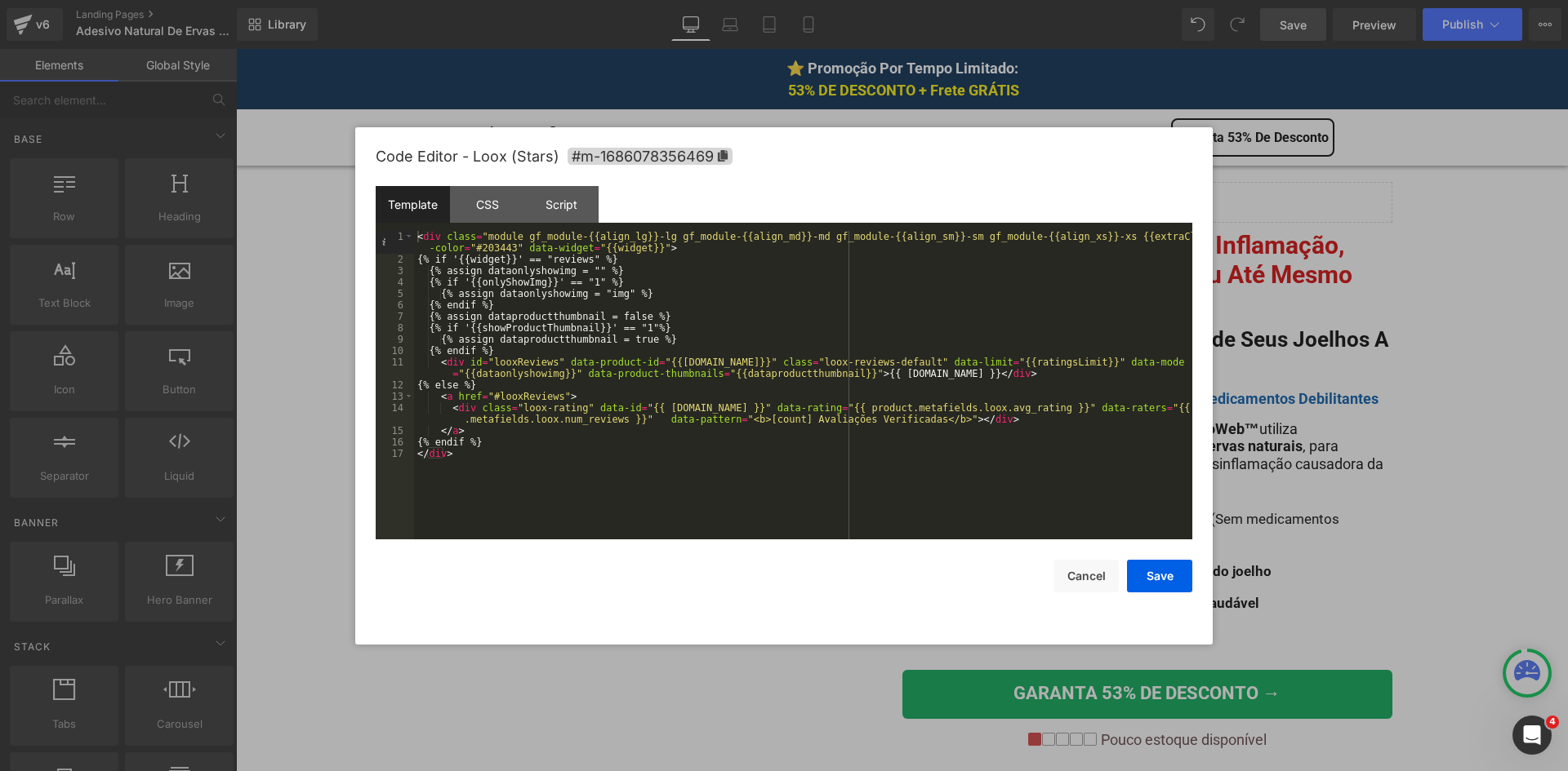
click at [923, 419] on div "< div class = "module gf_module-{{align_lg}}-lg gf_module-{{align_md}}-md gf_mo…" at bounding box center [803, 402] width 778 height 343
click at [742, 418] on div "< div class = "module gf_module-{{align_lg}}-lg gf_module-{{align_md}}-md gf_mo…" at bounding box center [803, 402] width 778 height 343
click at [891, 422] on div "< div class = "module gf_module-{{align_lg}}-lg gf_module-{{align_md}}-md gf_mo…" at bounding box center [803, 402] width 778 height 343
click at [1169, 584] on button "Save" at bounding box center [1159, 576] width 65 height 33
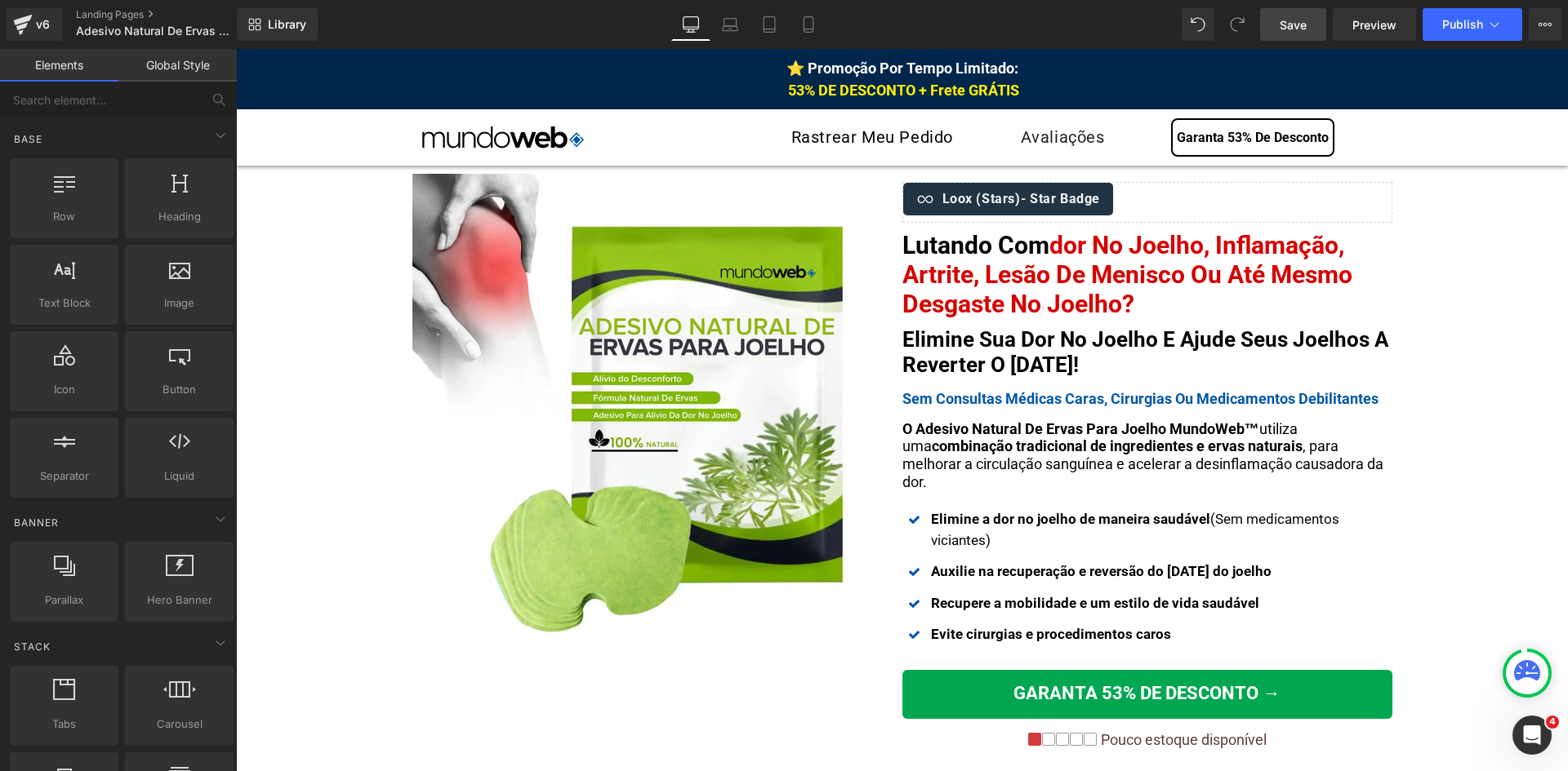
click at [1302, 30] on span "Save" at bounding box center [1293, 24] width 27 height 17
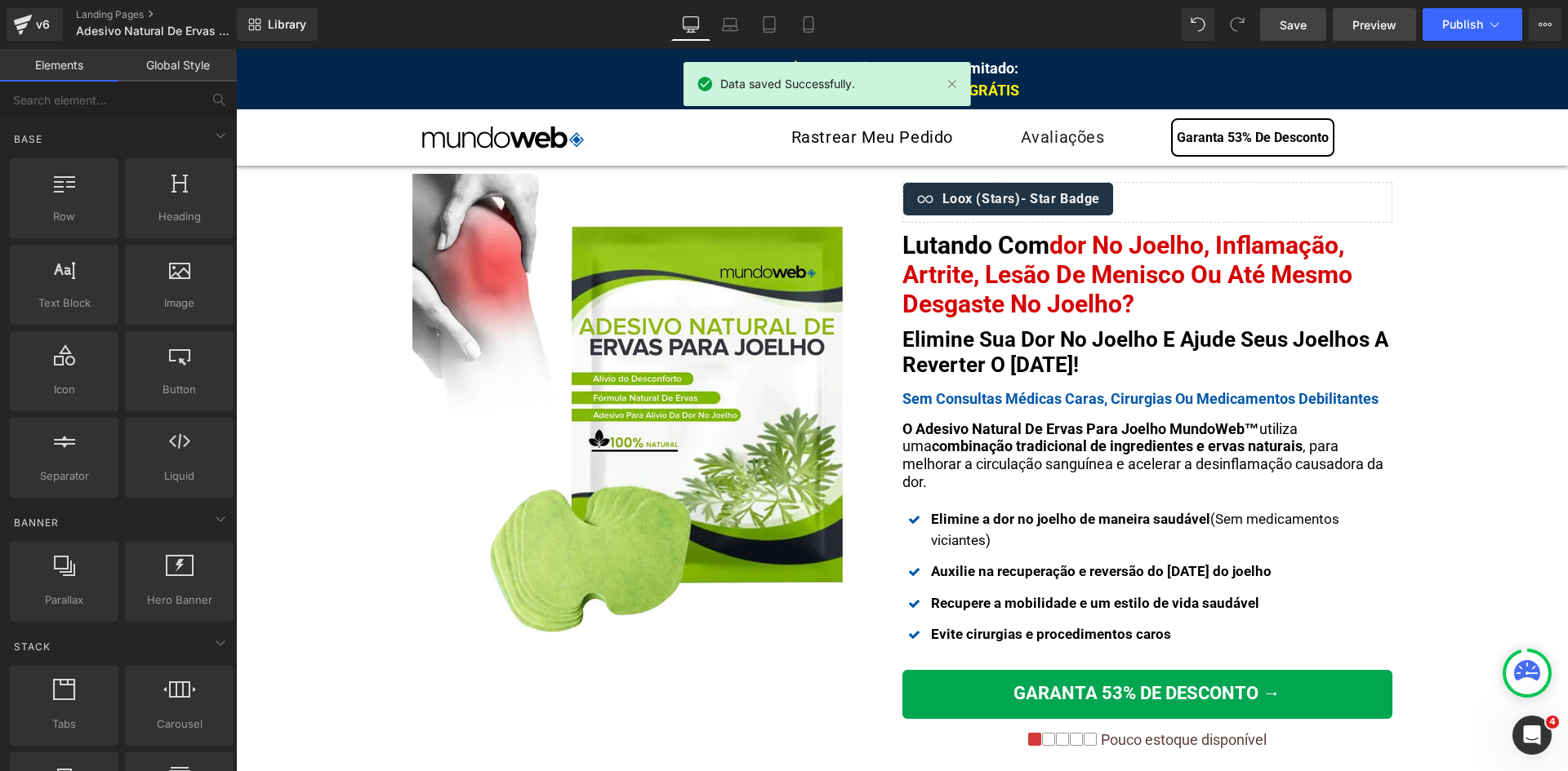
click at [1374, 21] on span "Preview" at bounding box center [1373, 24] width 44 height 17
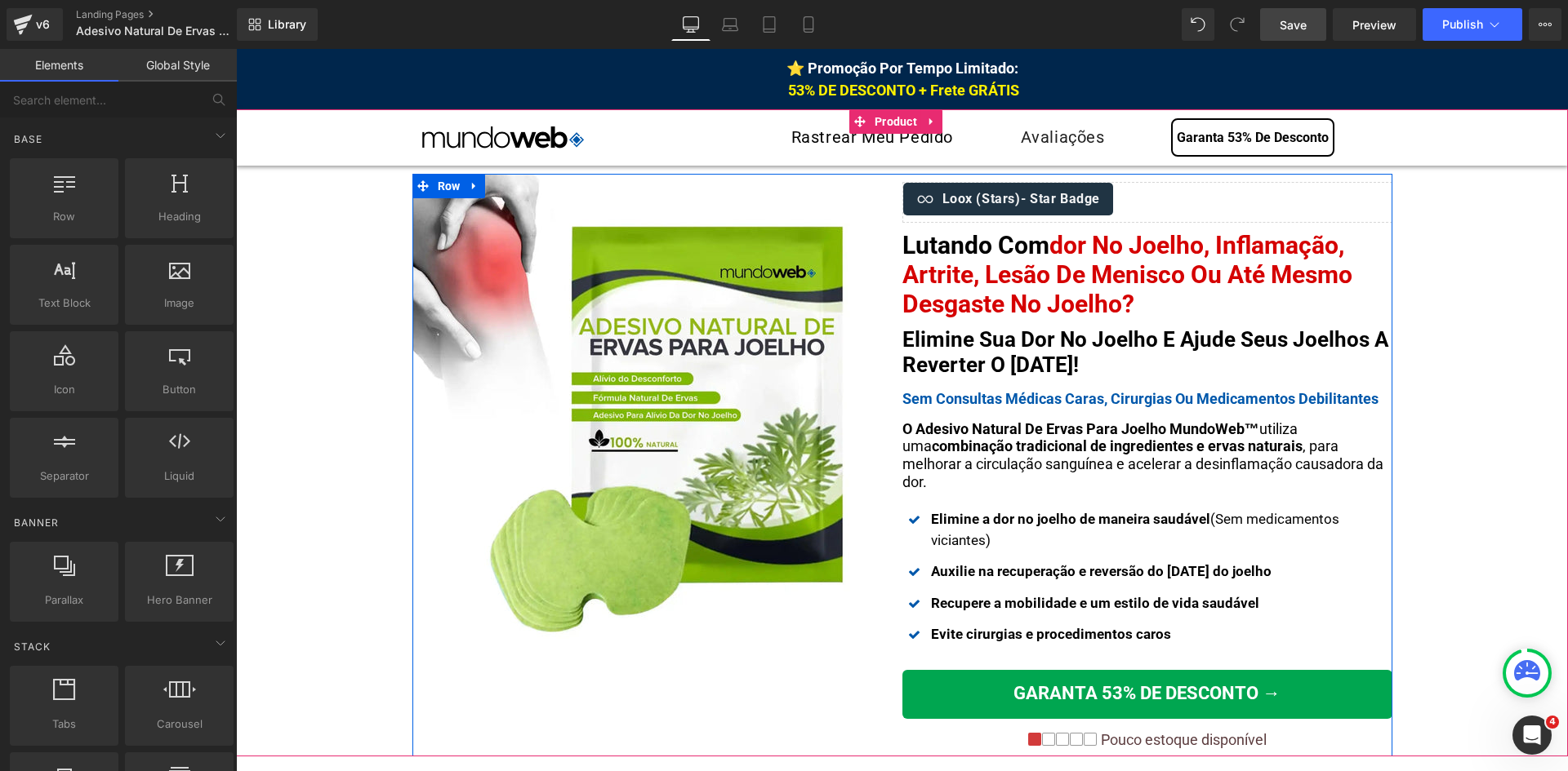
drag, startPoint x: 1066, startPoint y: 193, endPoint x: 1067, endPoint y: 204, distance: 11.0
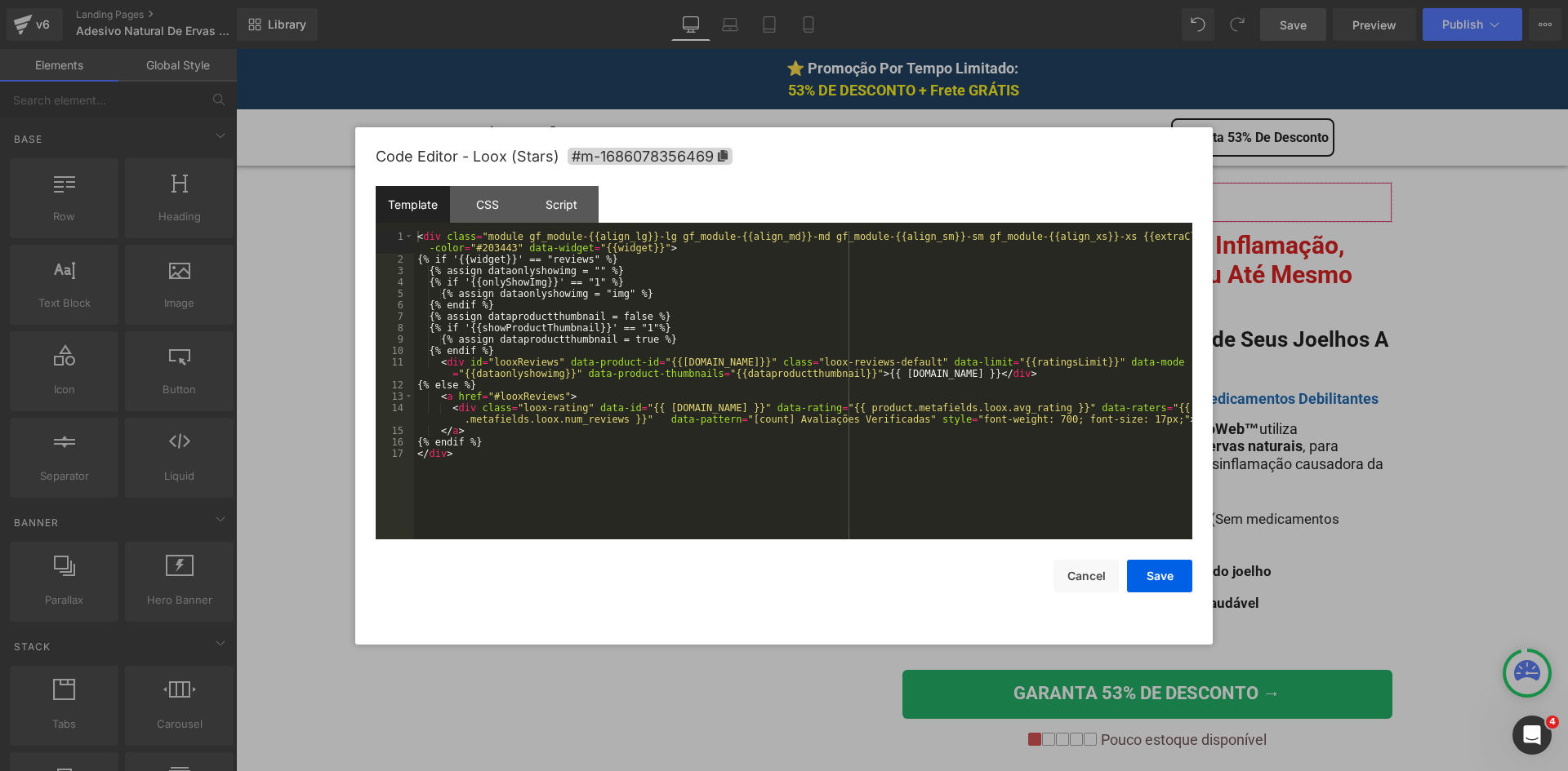
click at [1060, 0] on div "You are previewing how the will restyle your page. You can not edit Elements in…" at bounding box center [784, 0] width 1568 height 0
click at [1125, 420] on div "< div class = "module gf_module-{{align_lg}}-lg gf_module-{{align_md}}-md gf_mo…" at bounding box center [803, 402] width 778 height 343
click at [1160, 570] on button "Save" at bounding box center [1159, 576] width 65 height 33
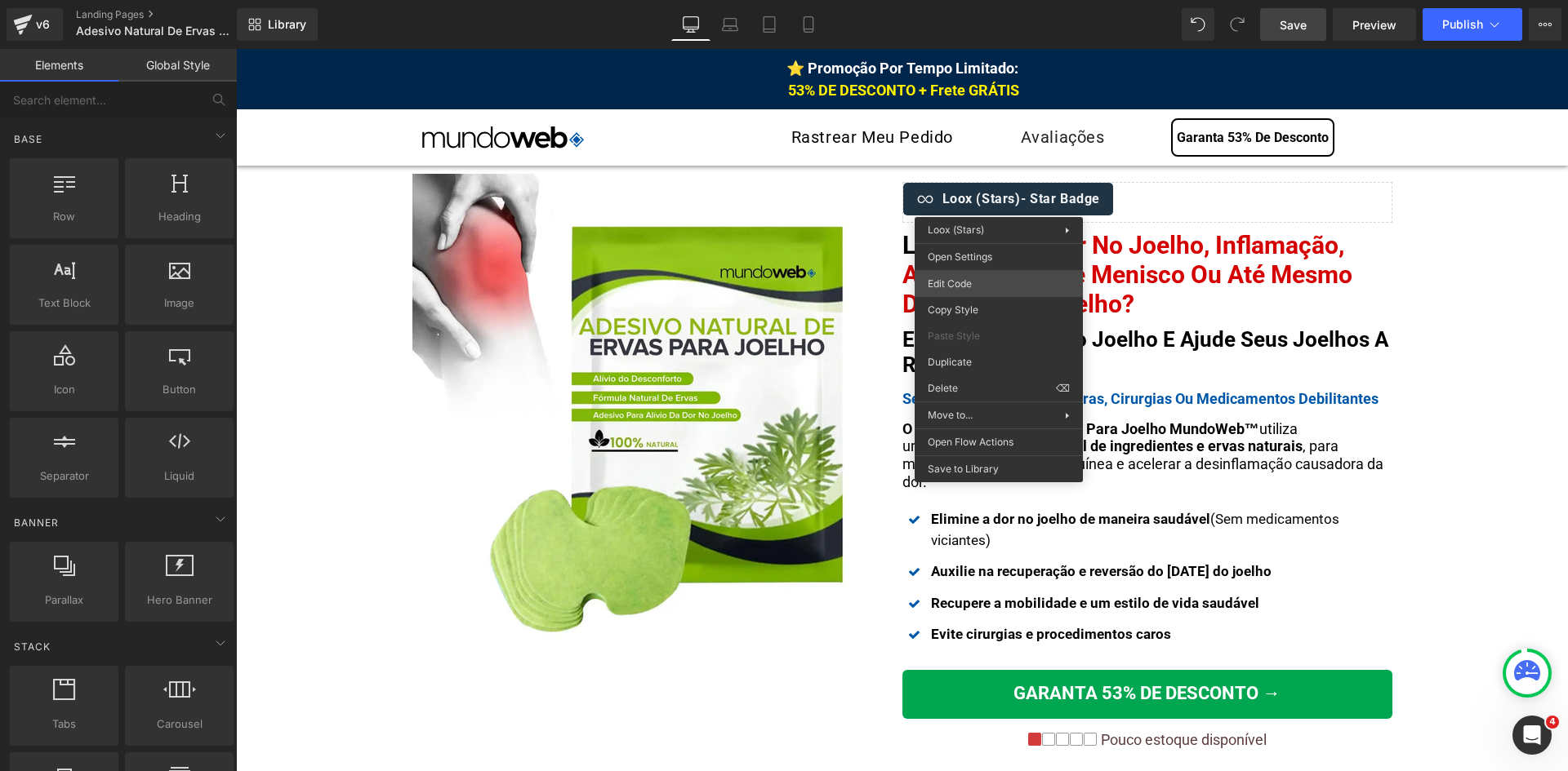
click at [976, 0] on div "You are previewing how the will restyle your page. You can not edit Elements in…" at bounding box center [784, 0] width 1568 height 0
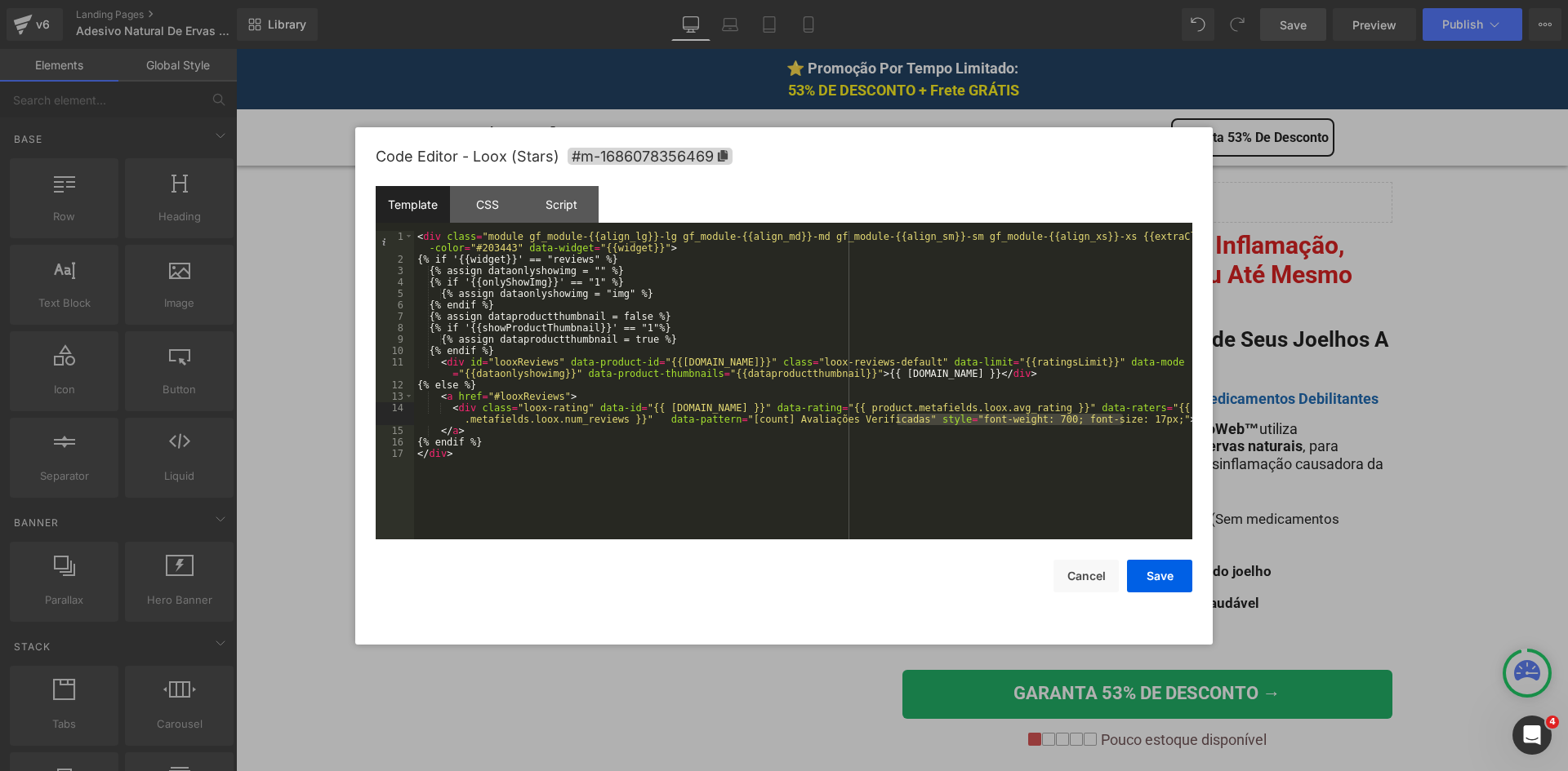
drag, startPoint x: 896, startPoint y: 419, endPoint x: 1125, endPoint y: 418, distance: 229.0
click at [1125, 418] on div "< div class = "module gf_module-{{align_lg}}-lg gf_module-{{align_md}}-md gf_mo…" at bounding box center [803, 402] width 778 height 343
click at [1152, 577] on button "Save" at bounding box center [1159, 576] width 65 height 33
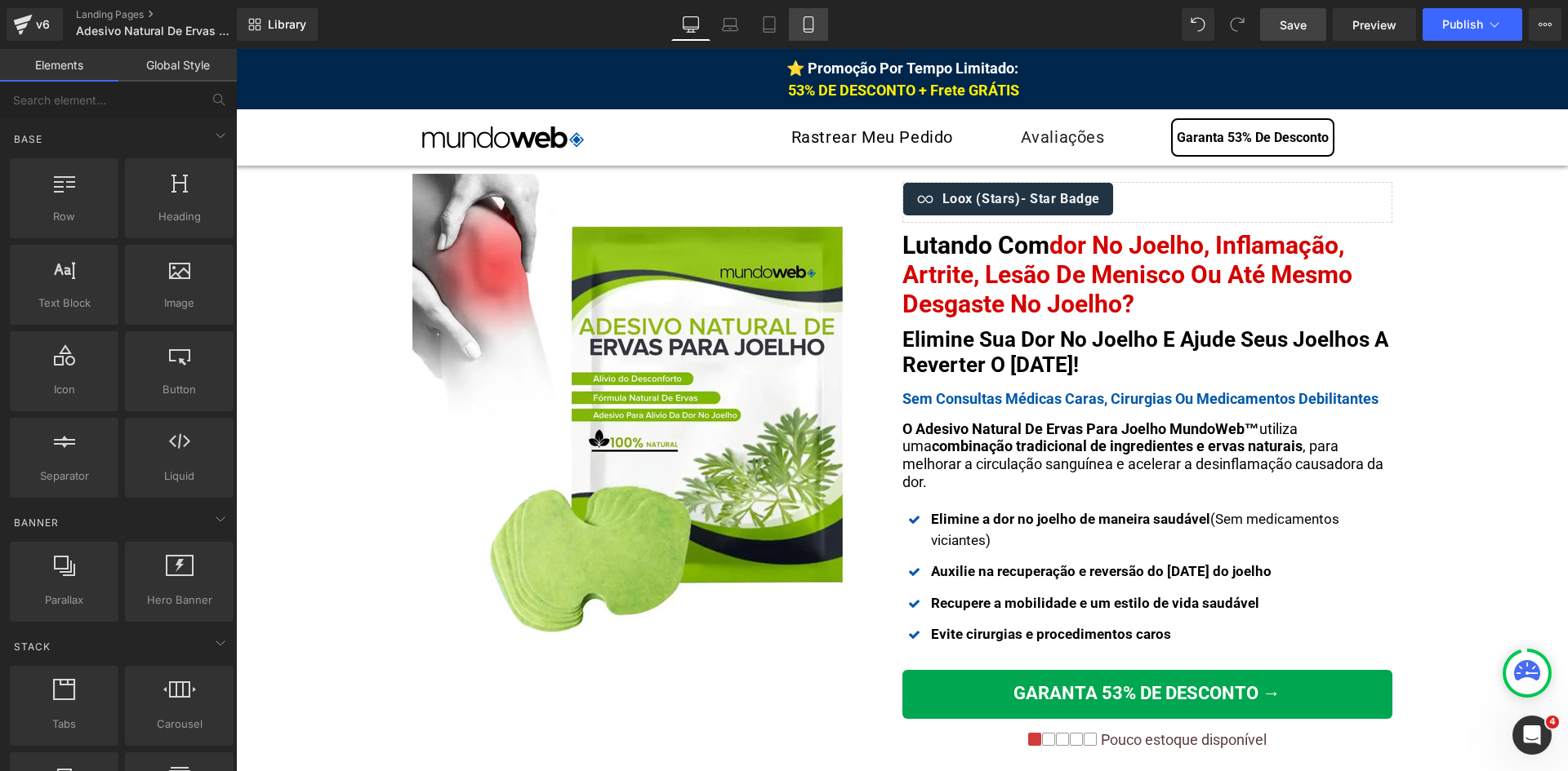
click at [806, 30] on icon at bounding box center [808, 24] width 16 height 16
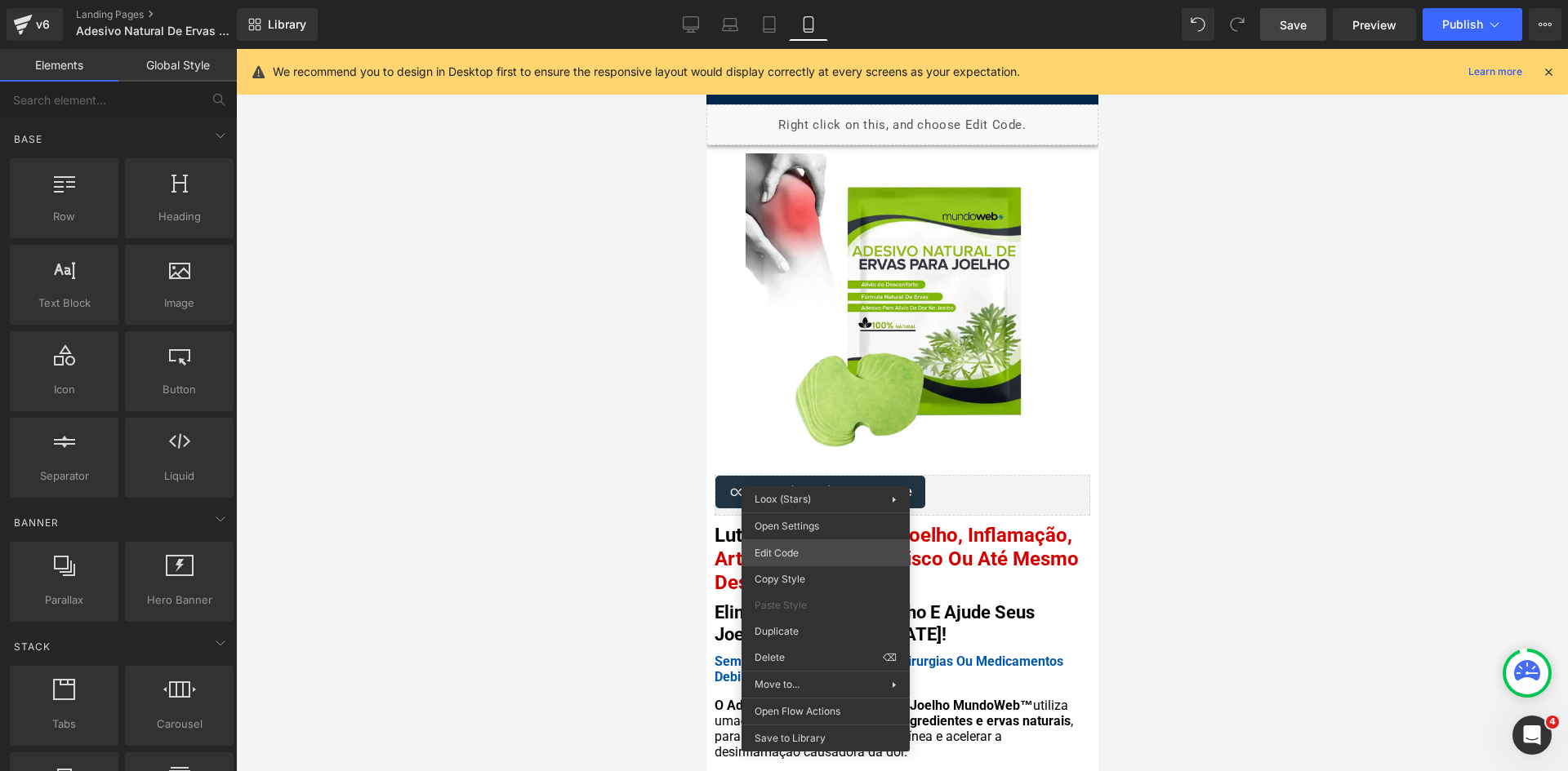
click at [793, 0] on div "You are previewing how the will restyle your page. You can not edit Elements in…" at bounding box center [784, 0] width 1568 height 0
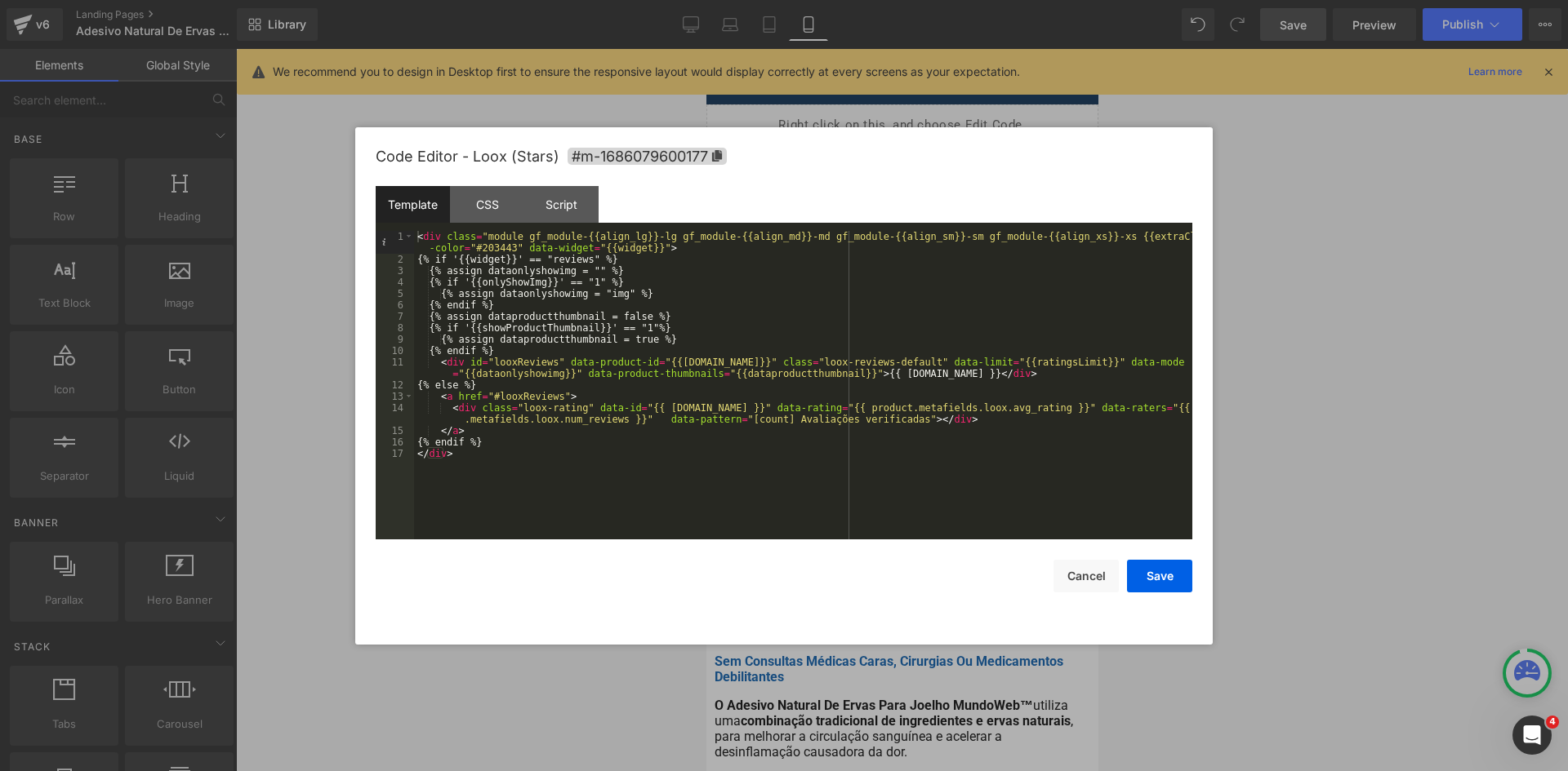
click at [892, 423] on div "< div class = "module gf_module-{{align_lg}}-lg gf_module-{{align_md}}-md gf_mo…" at bounding box center [803, 402] width 778 height 343
click at [1148, 577] on button "Save" at bounding box center [1159, 576] width 65 height 33
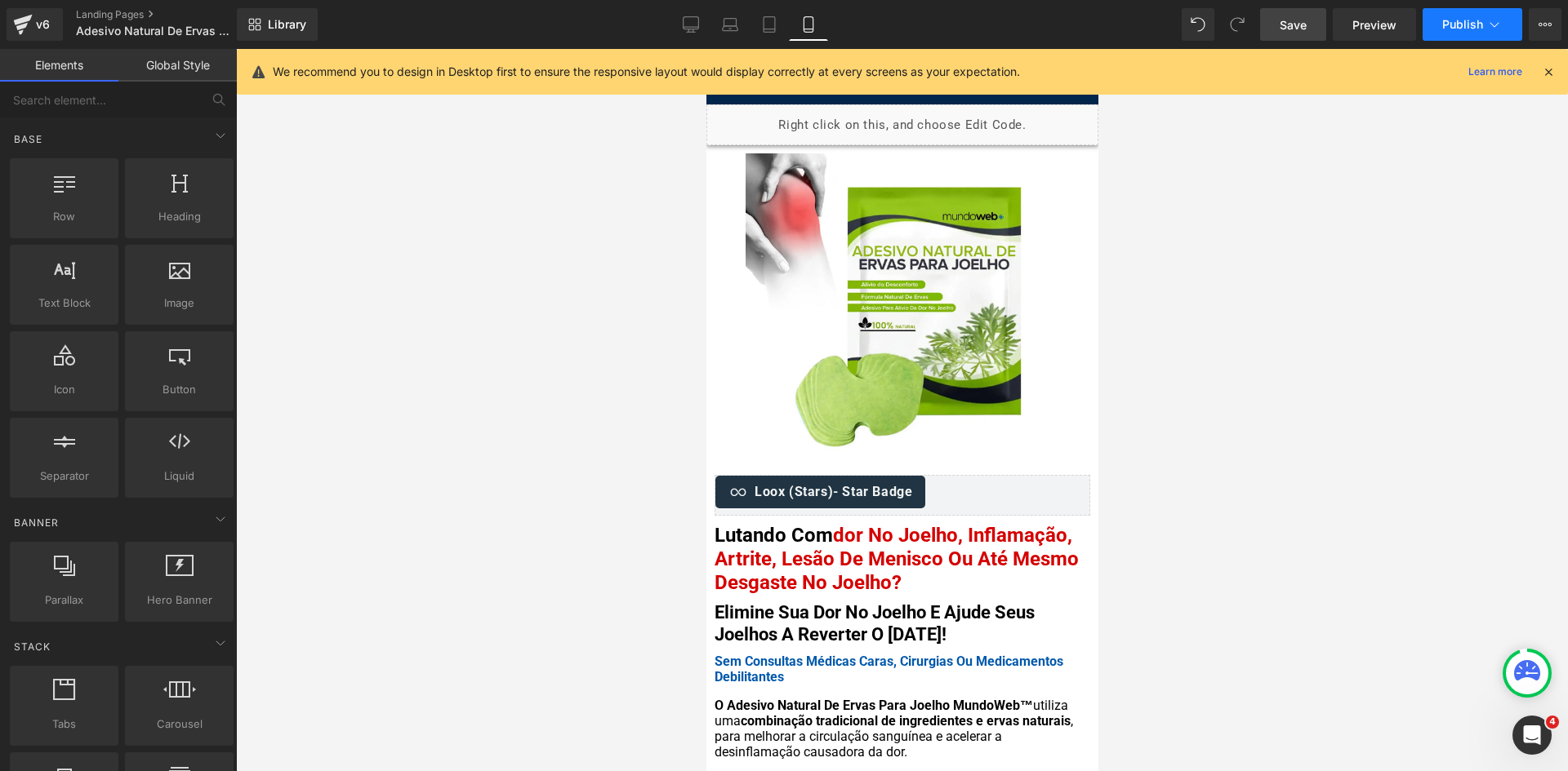
click at [1464, 29] on span "Publish" at bounding box center [1463, 24] width 41 height 13
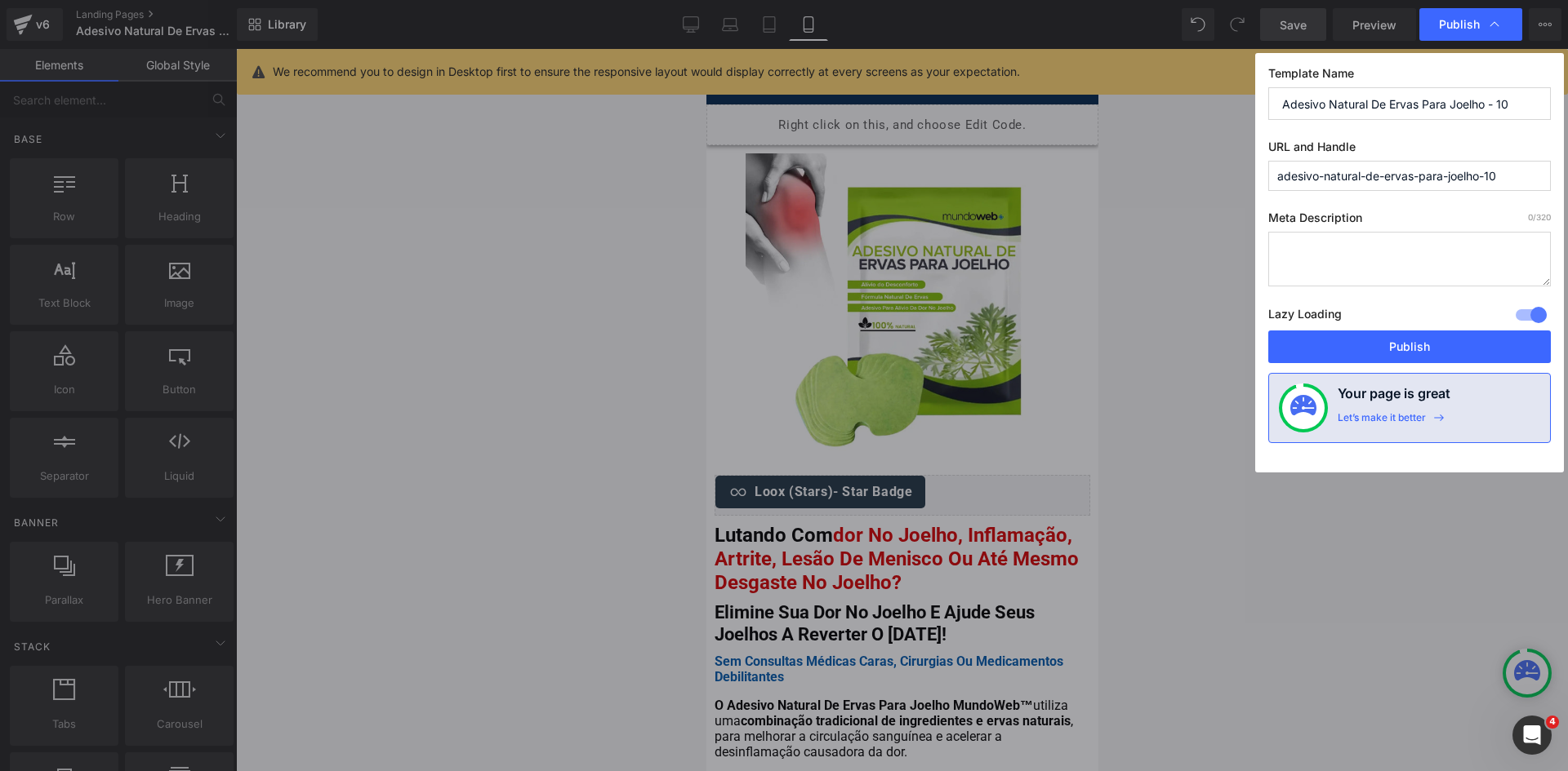
click at [1439, 348] on button "Publish" at bounding box center [1409, 347] width 282 height 33
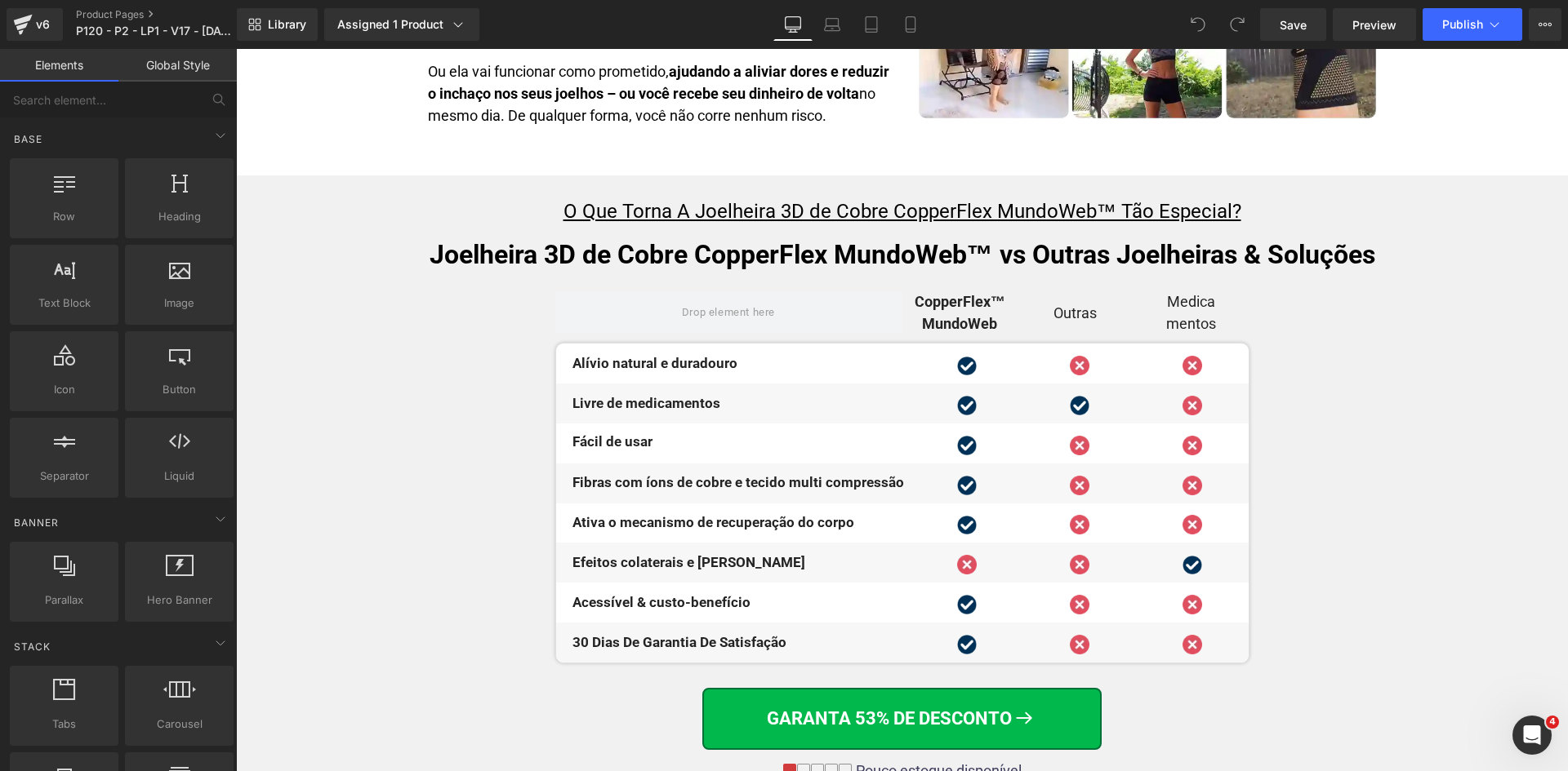
scroll to position [6566, 0]
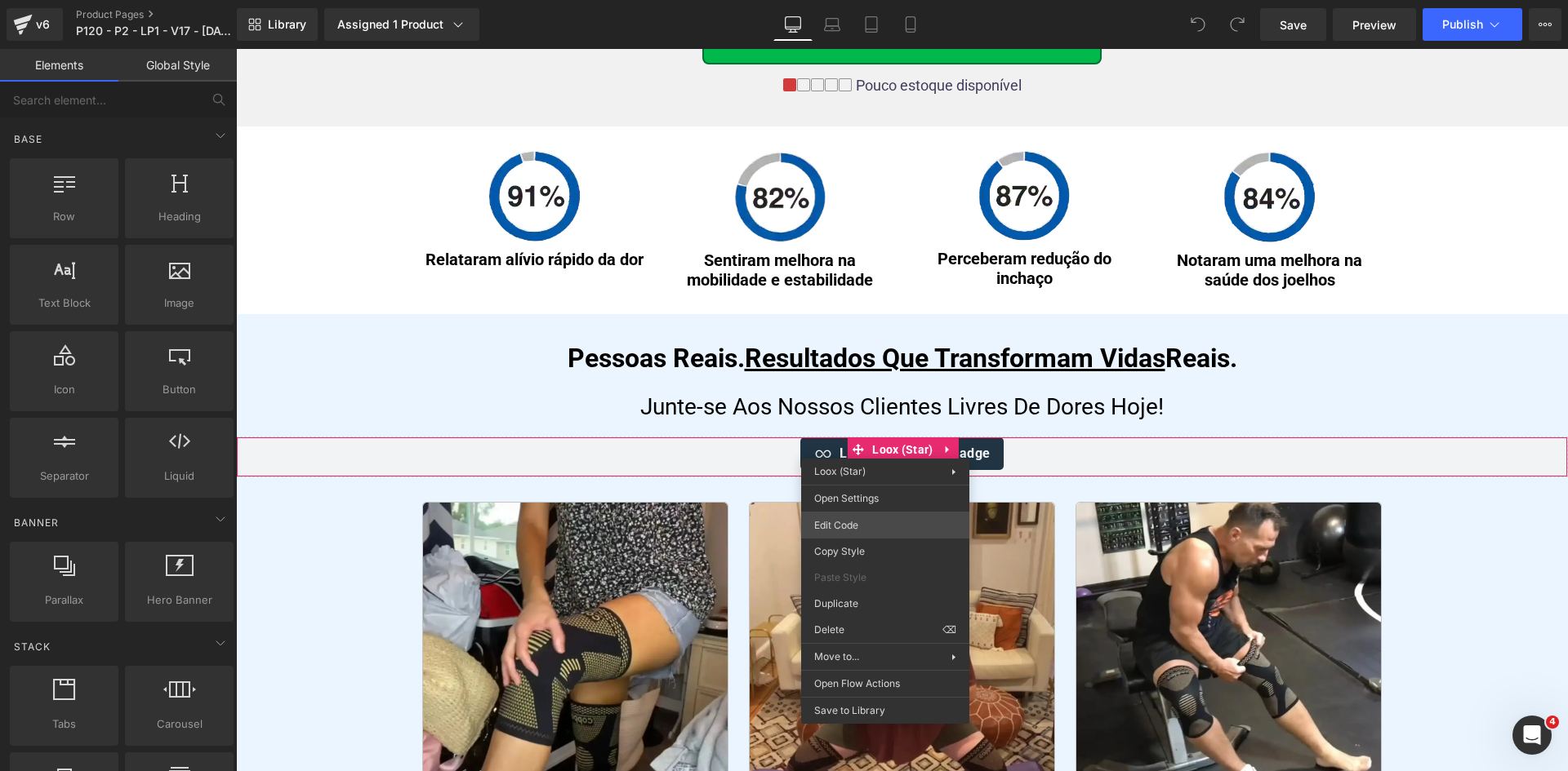
click at [860, 0] on div "You are previewing how the will restyle your page. You can not edit Elements in…" at bounding box center [784, 0] width 1568 height 0
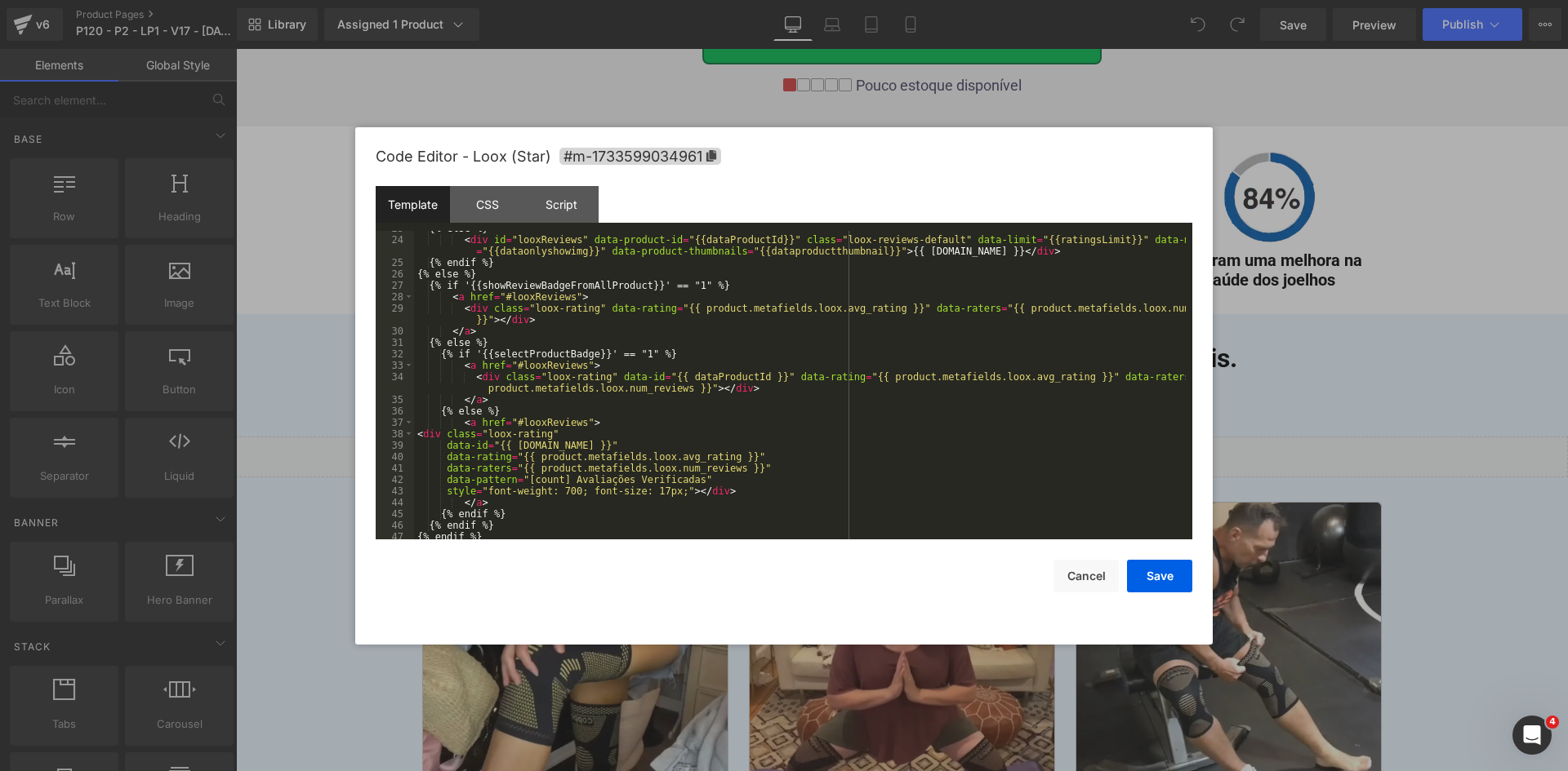
scroll to position [308, 0]
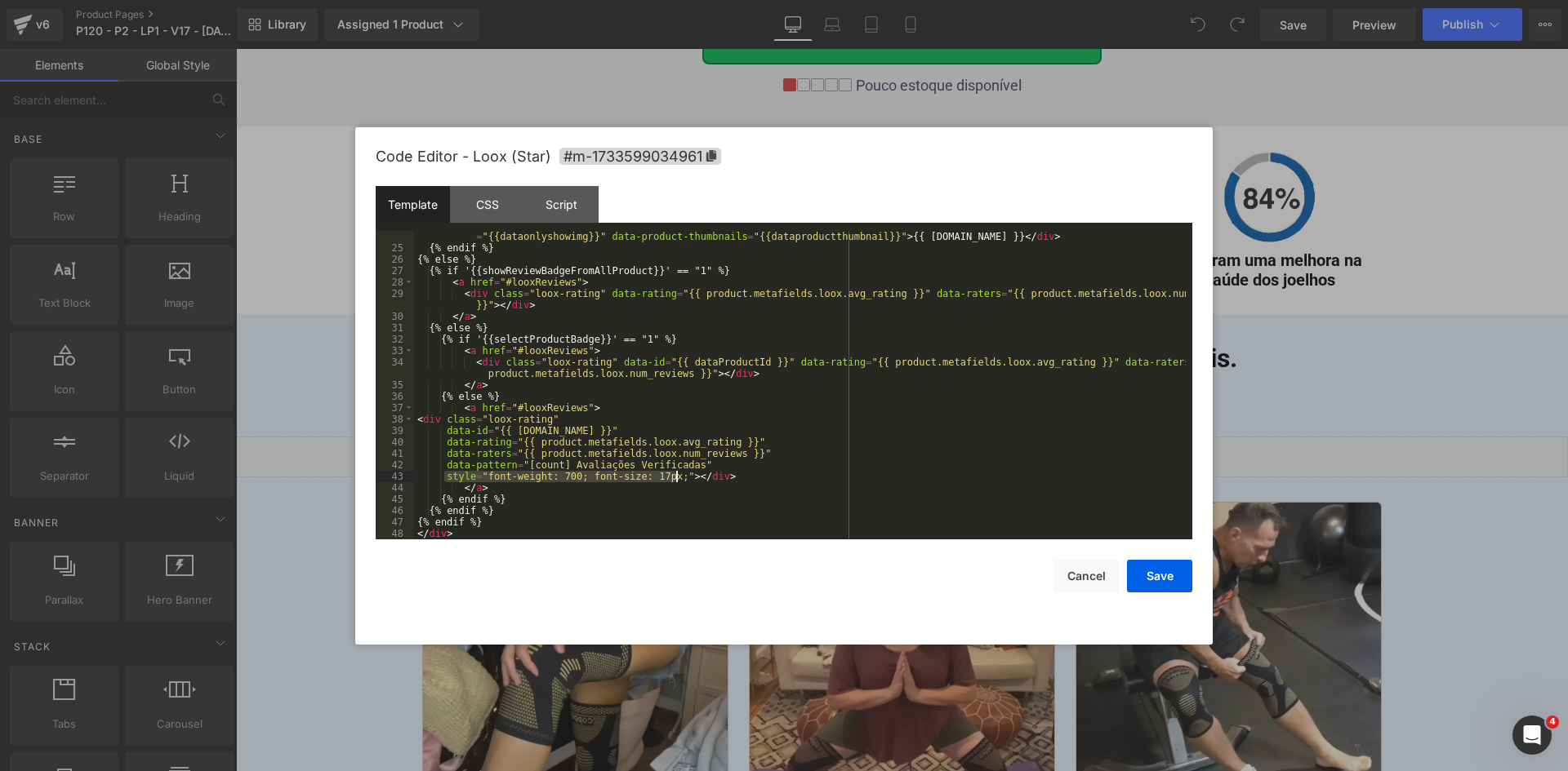
drag, startPoint x: 444, startPoint y: 480, endPoint x: 674, endPoint y: 474, distance: 230.1
click at [674, 474] on div "< div id = "looxReviews" data-product-id = "{{dataProductId}}" class = "loox-re…" at bounding box center [799, 391] width 771 height 343
